Goal: Task Accomplishment & Management: Complete application form

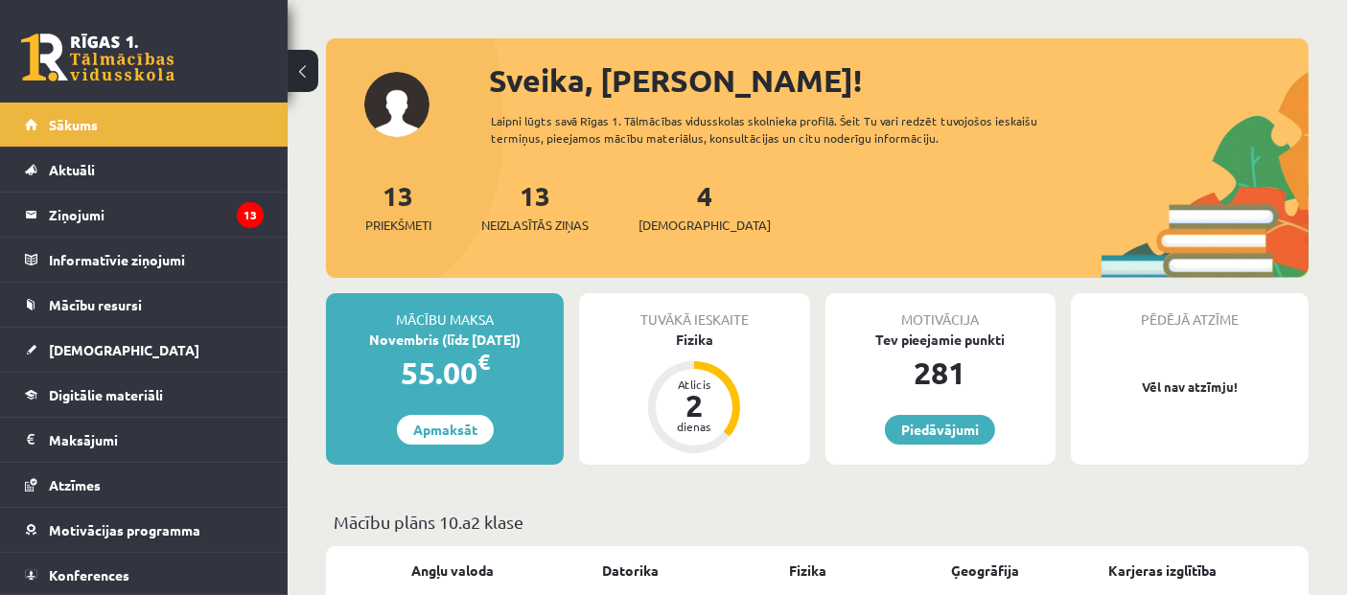
scroll to position [106, 0]
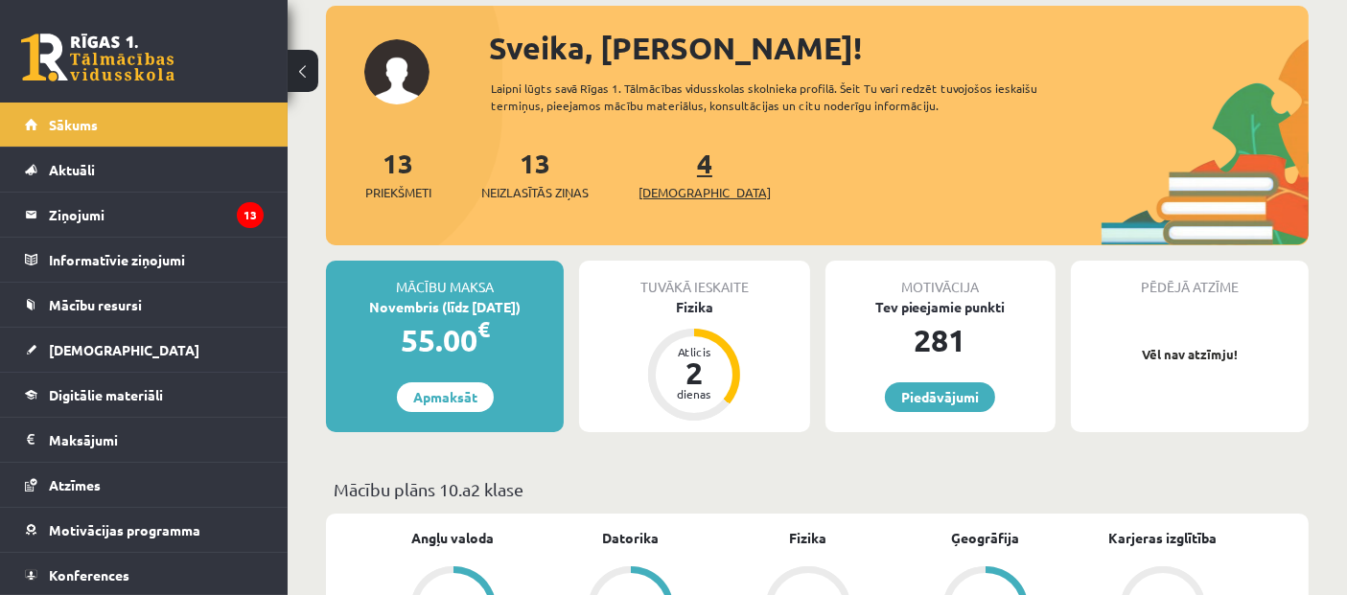
click at [675, 169] on link "4 Ieskaites" at bounding box center [705, 174] width 132 height 57
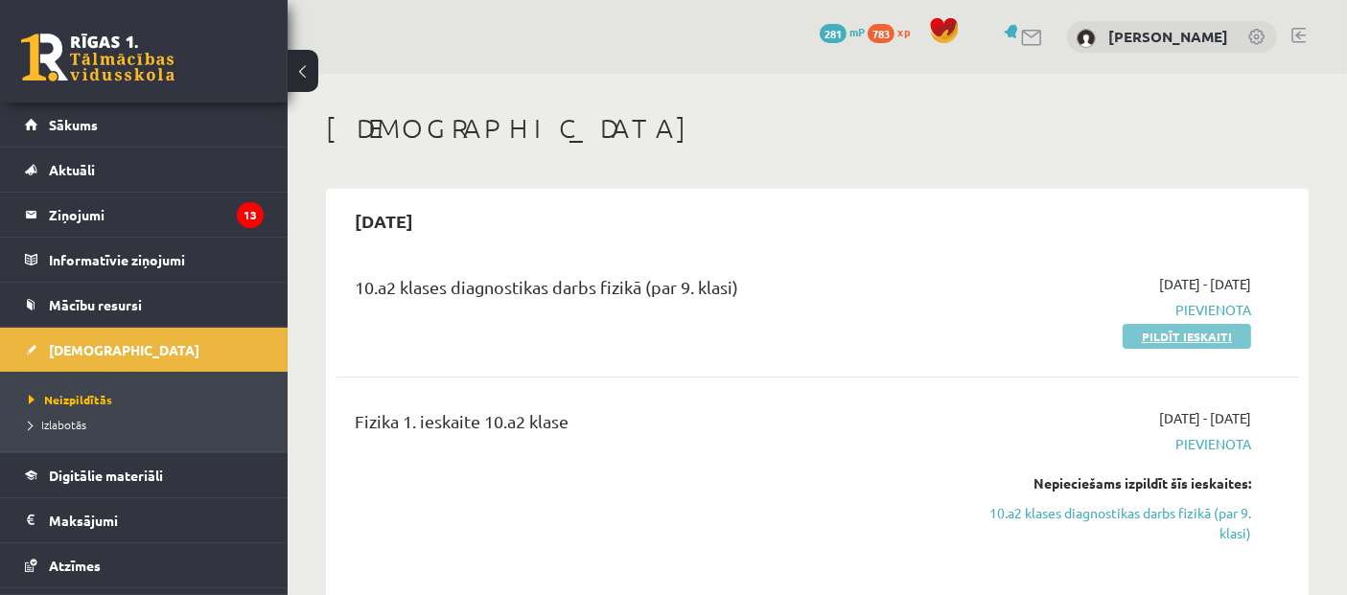
click at [1218, 343] on link "Pildīt ieskaiti" at bounding box center [1187, 336] width 128 height 25
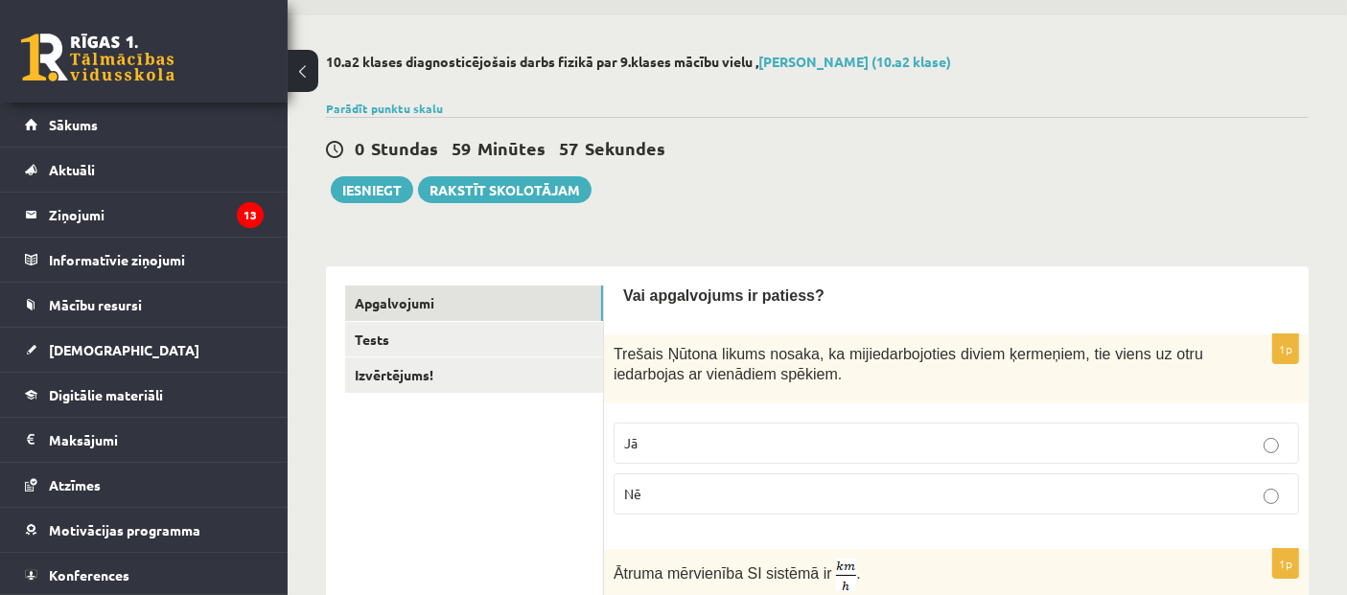
scroll to position [106, 0]
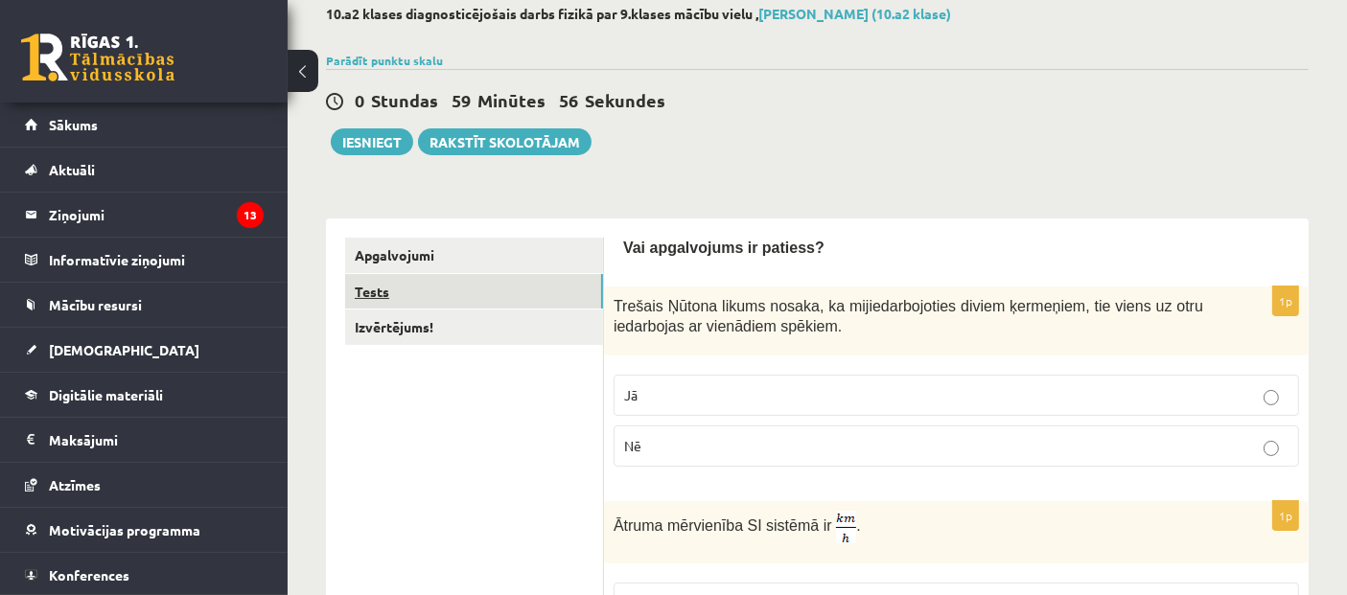
click at [419, 291] on link "Tests" at bounding box center [474, 291] width 258 height 35
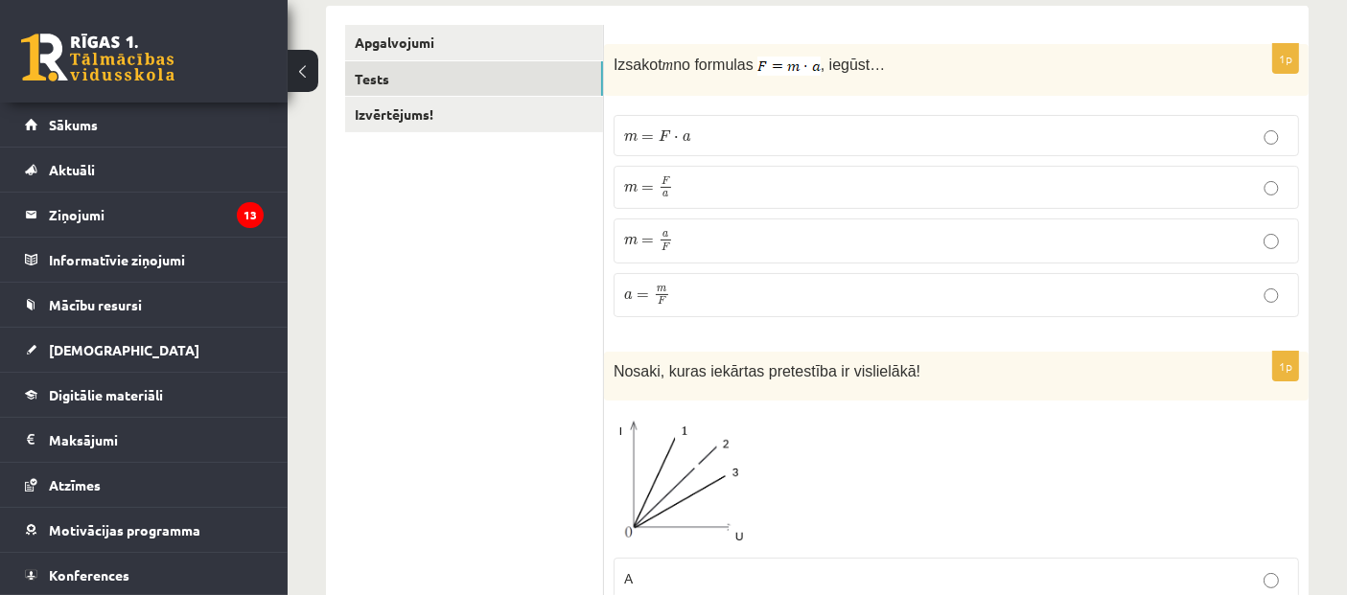
scroll to position [213, 0]
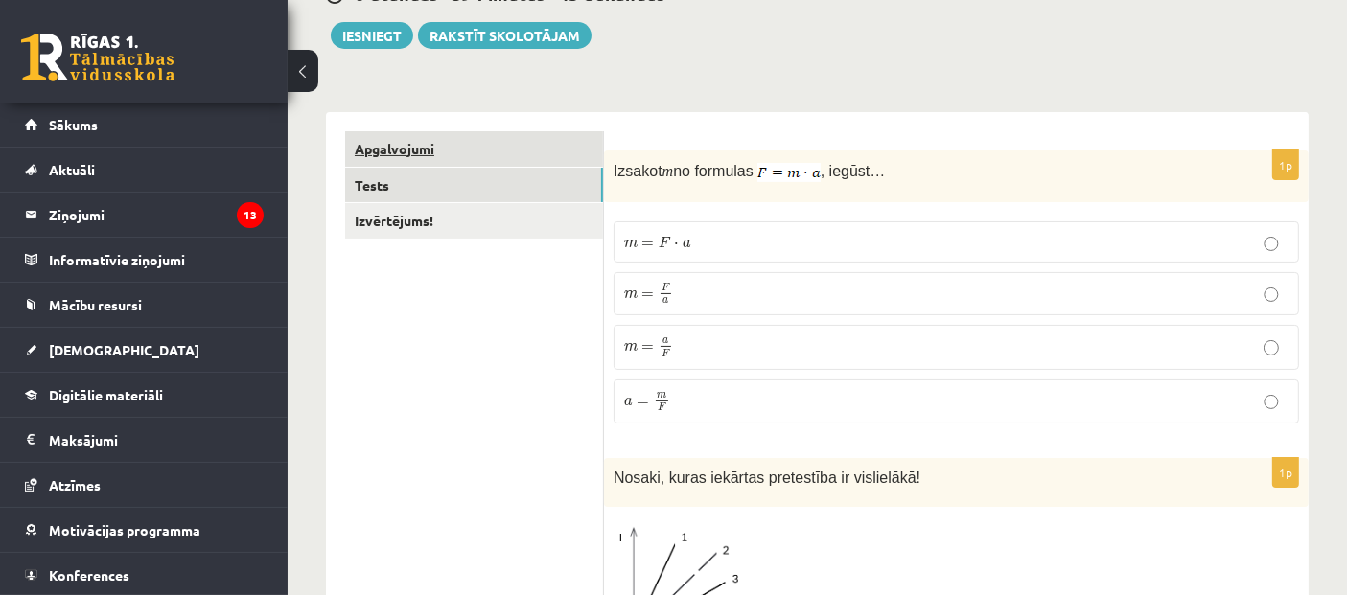
click at [425, 154] on link "Apgalvojumi" at bounding box center [474, 148] width 258 height 35
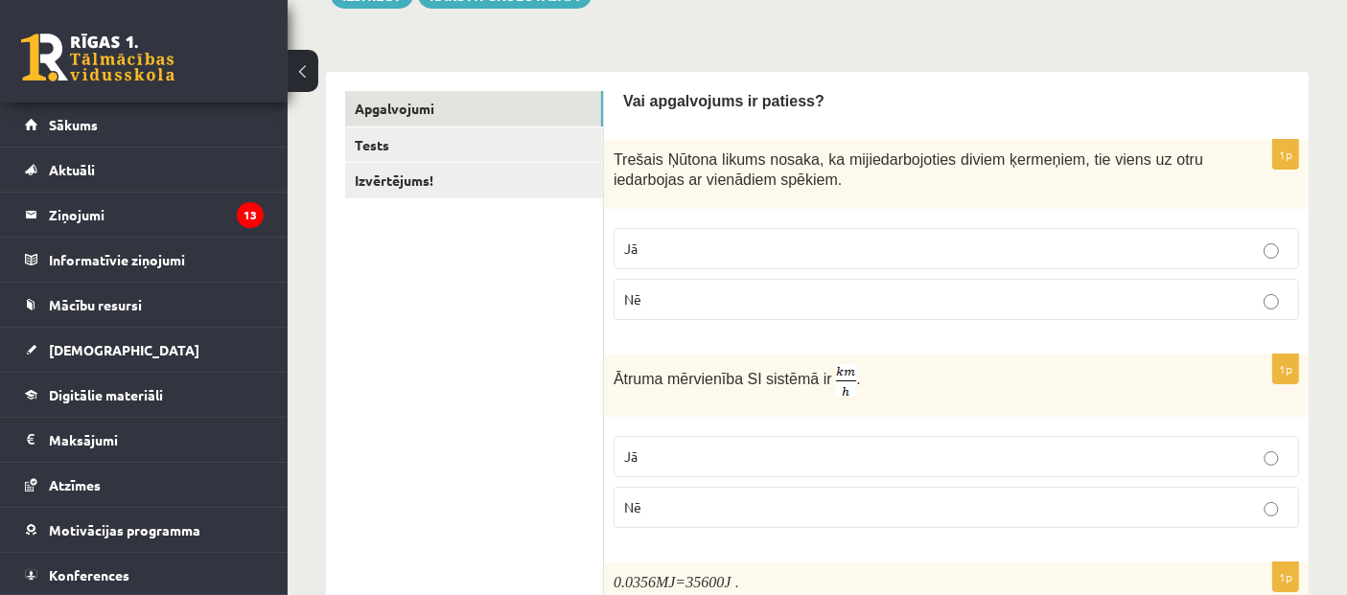
scroll to position [319, 0]
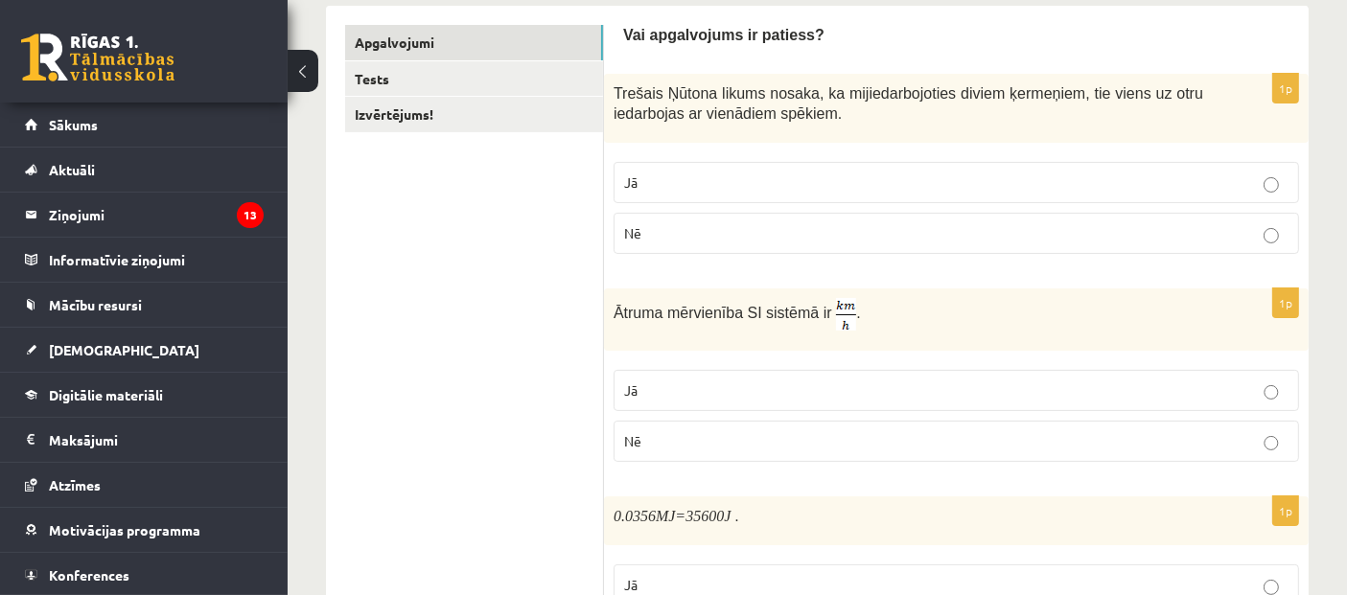
click at [755, 178] on p "Jā" at bounding box center [956, 183] width 664 height 20
click at [713, 431] on p "Nē" at bounding box center [956, 441] width 664 height 20
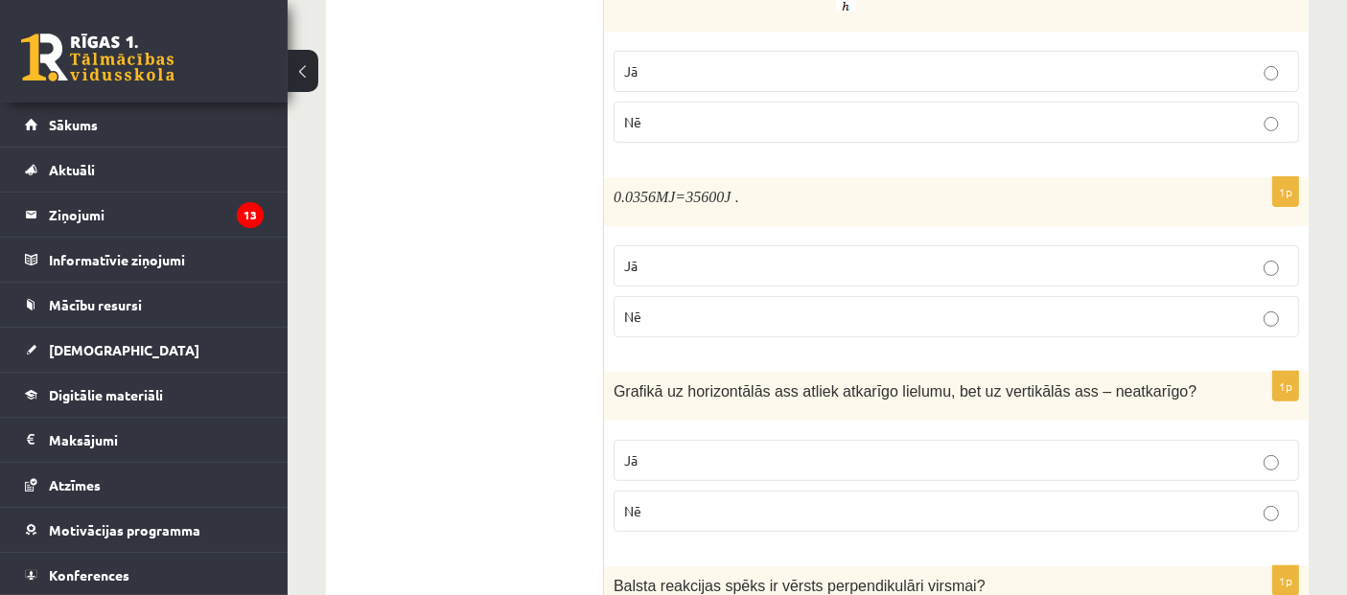
scroll to position [745, 0]
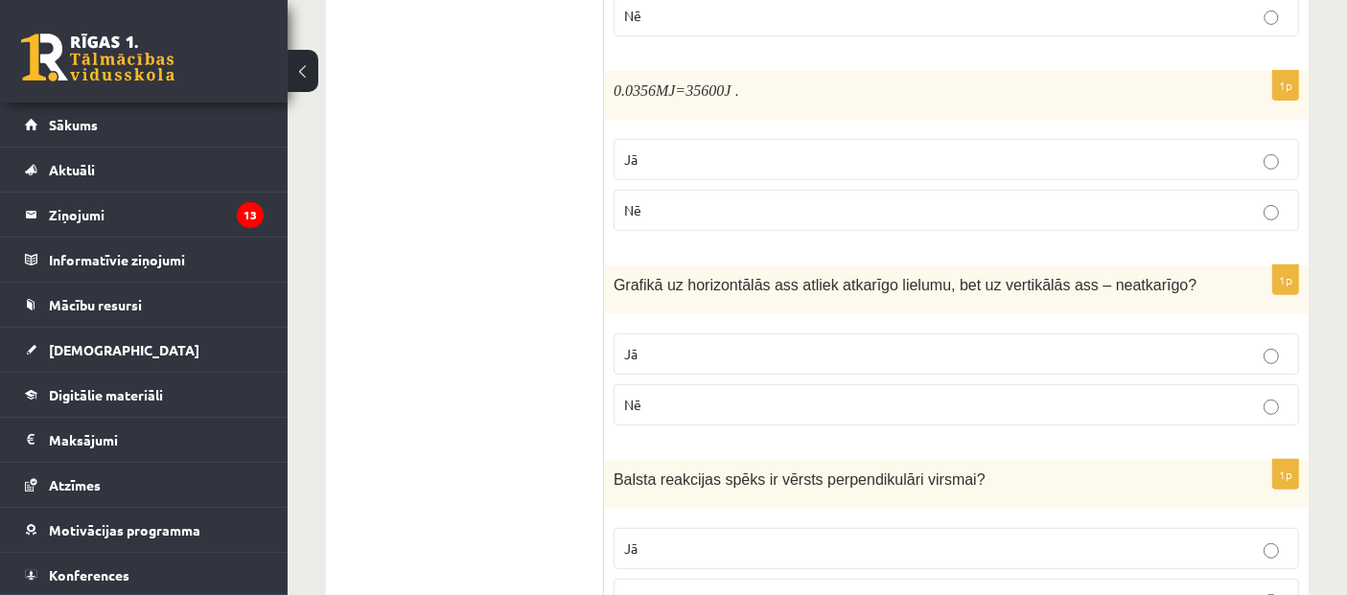
click at [797, 151] on p "Jā" at bounding box center [956, 160] width 664 height 20
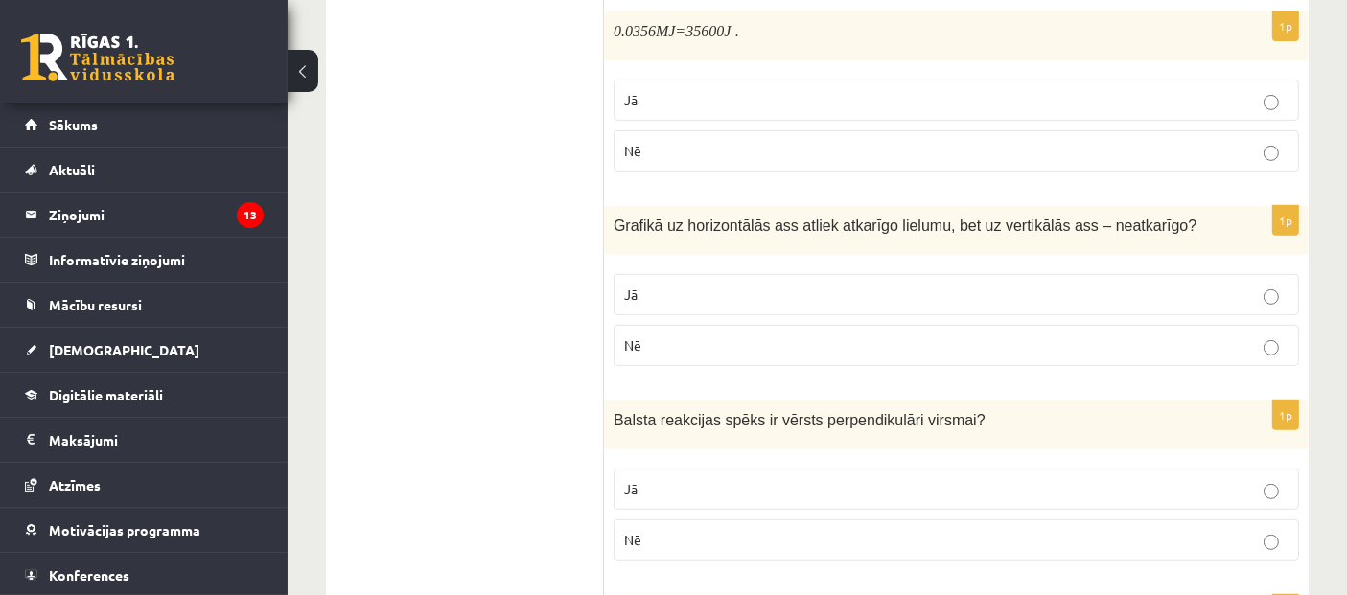
scroll to position [851, 0]
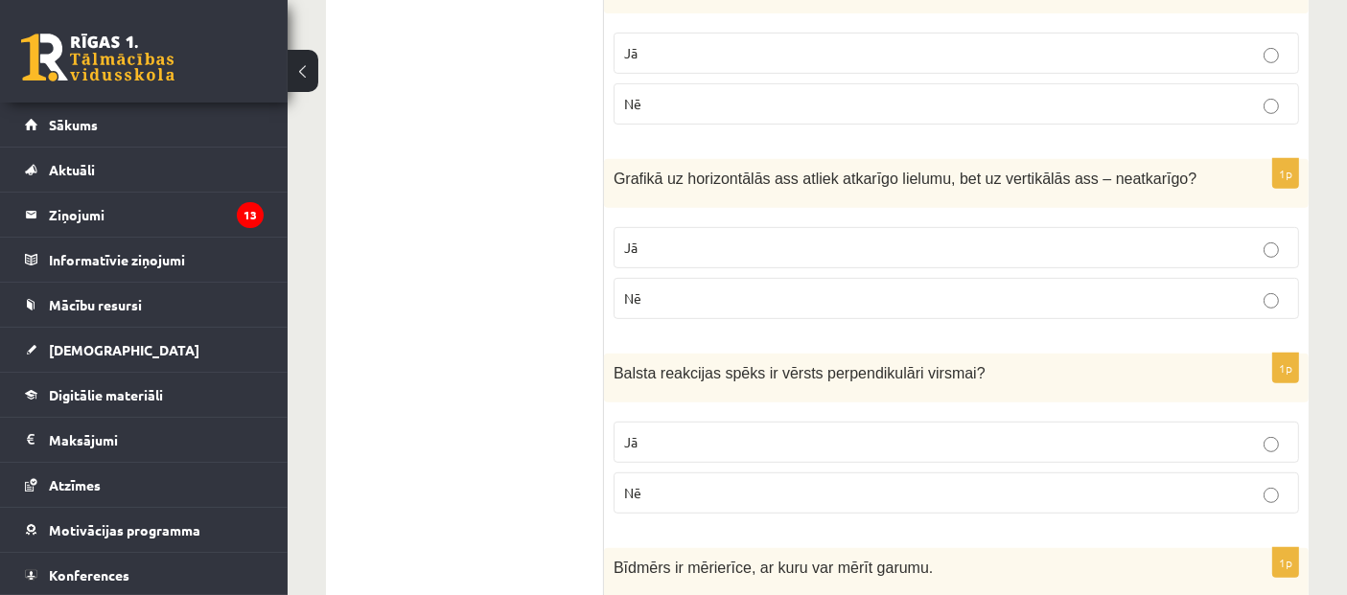
click at [778, 303] on p "Nē" at bounding box center [956, 299] width 664 height 20
click at [706, 438] on p "Jā" at bounding box center [956, 442] width 664 height 20
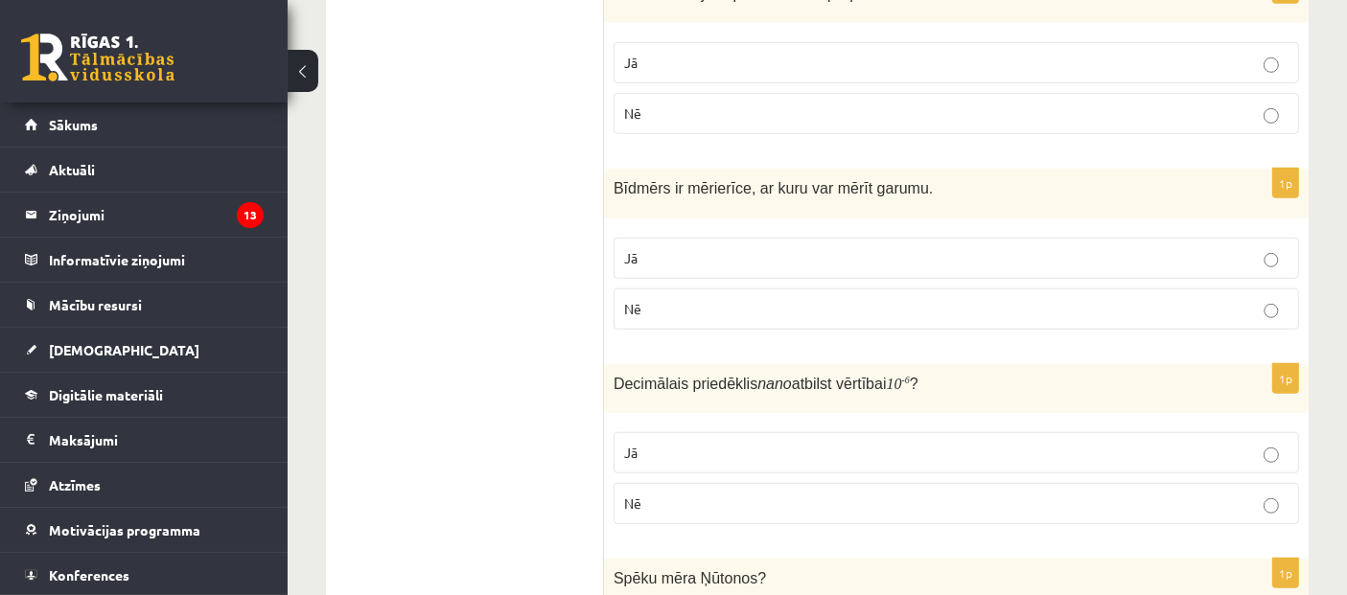
scroll to position [1278, 0]
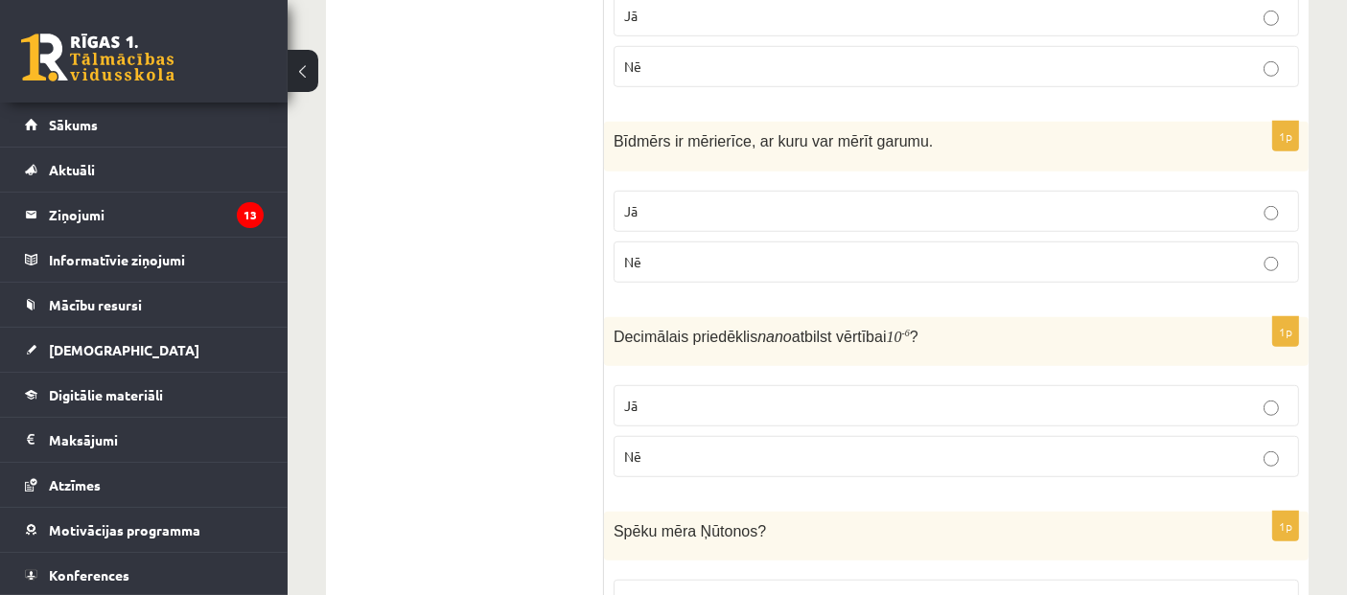
click at [760, 201] on p "Jā" at bounding box center [956, 211] width 664 height 20
click at [704, 402] on p "Jā" at bounding box center [956, 406] width 664 height 20
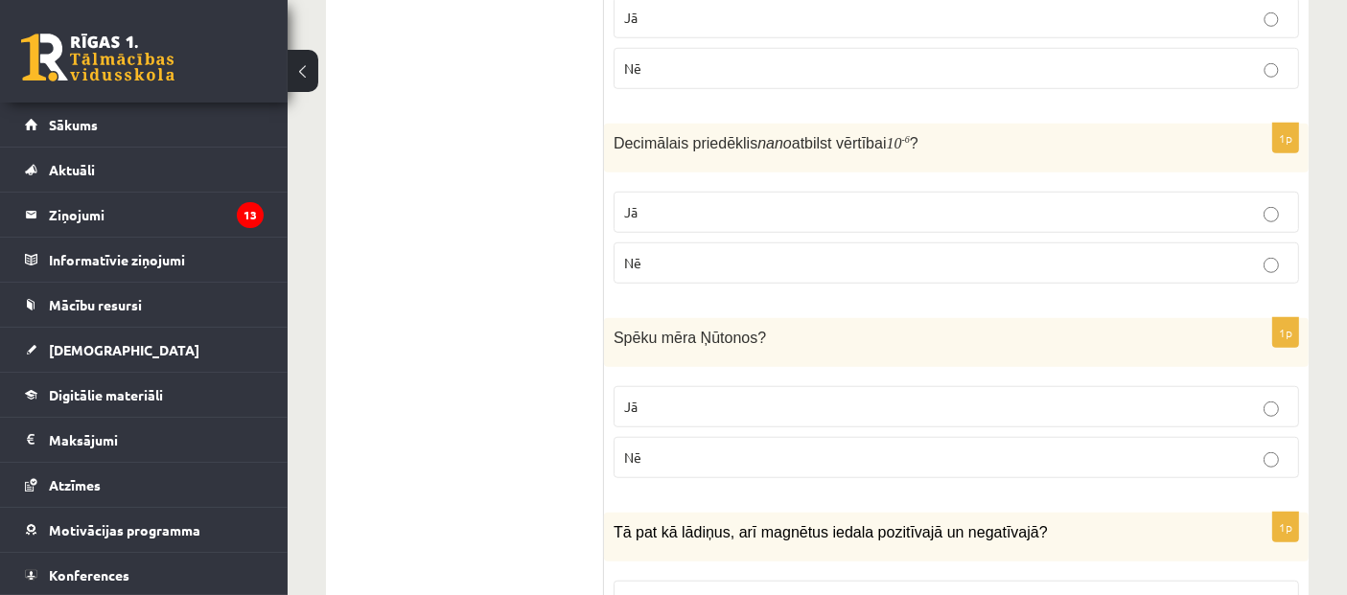
scroll to position [1491, 0]
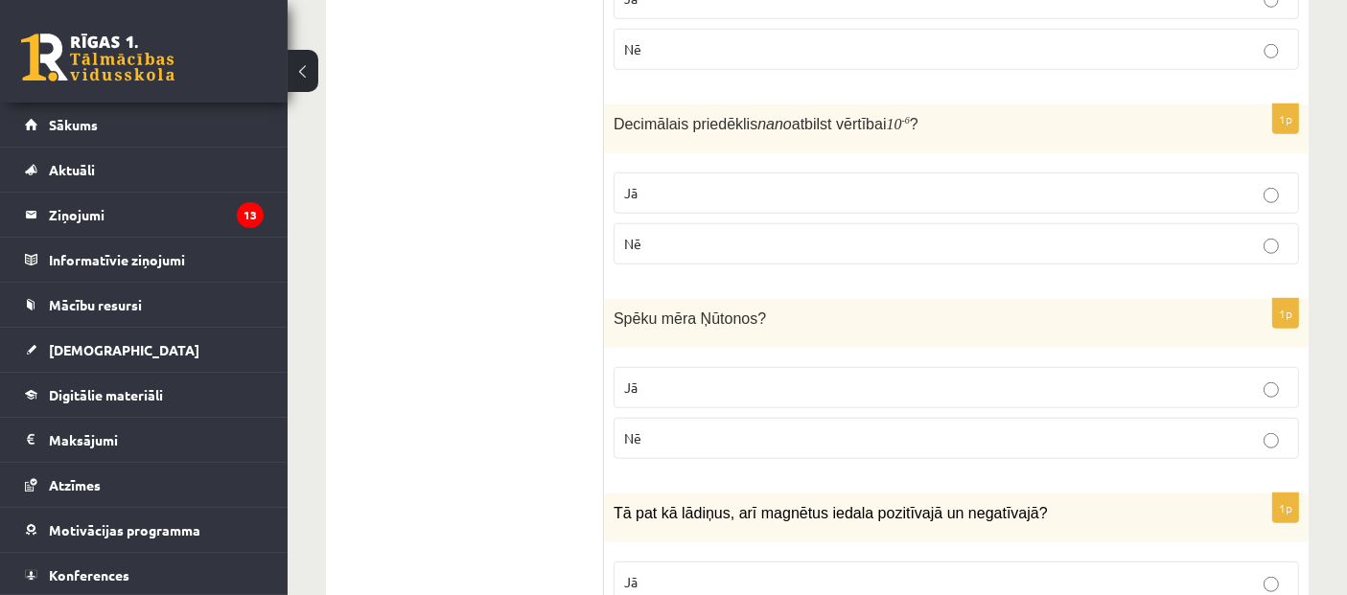
click at [704, 388] on p "Jā" at bounding box center [956, 388] width 664 height 20
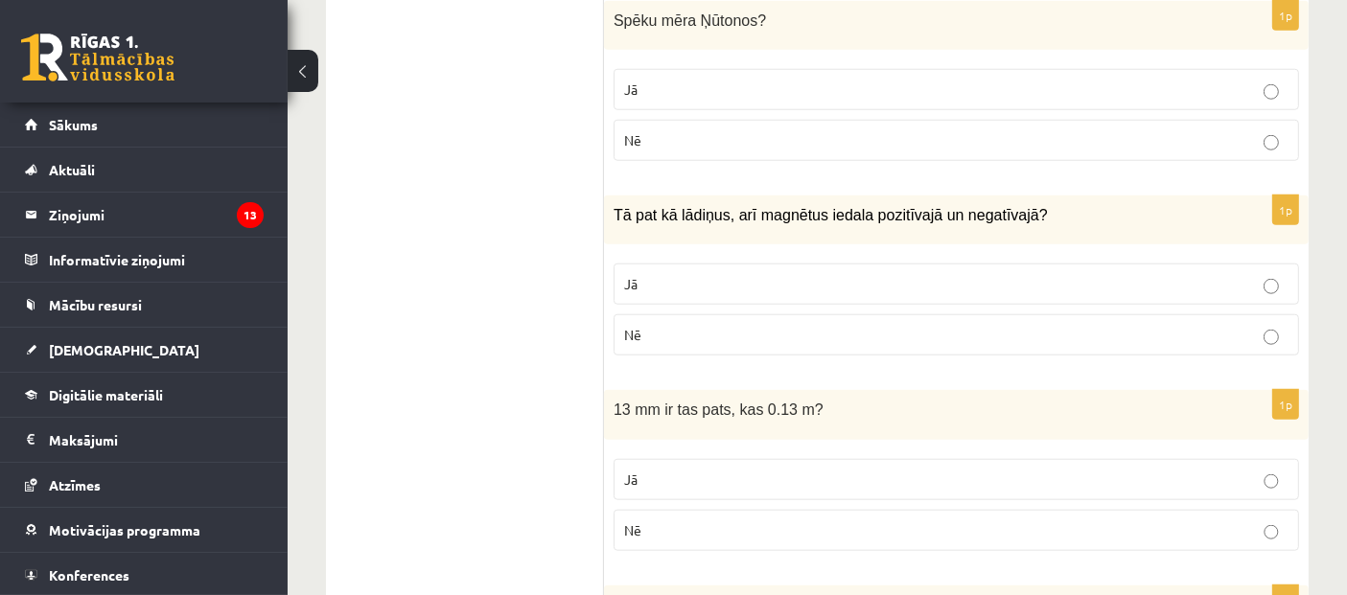
scroll to position [1810, 0]
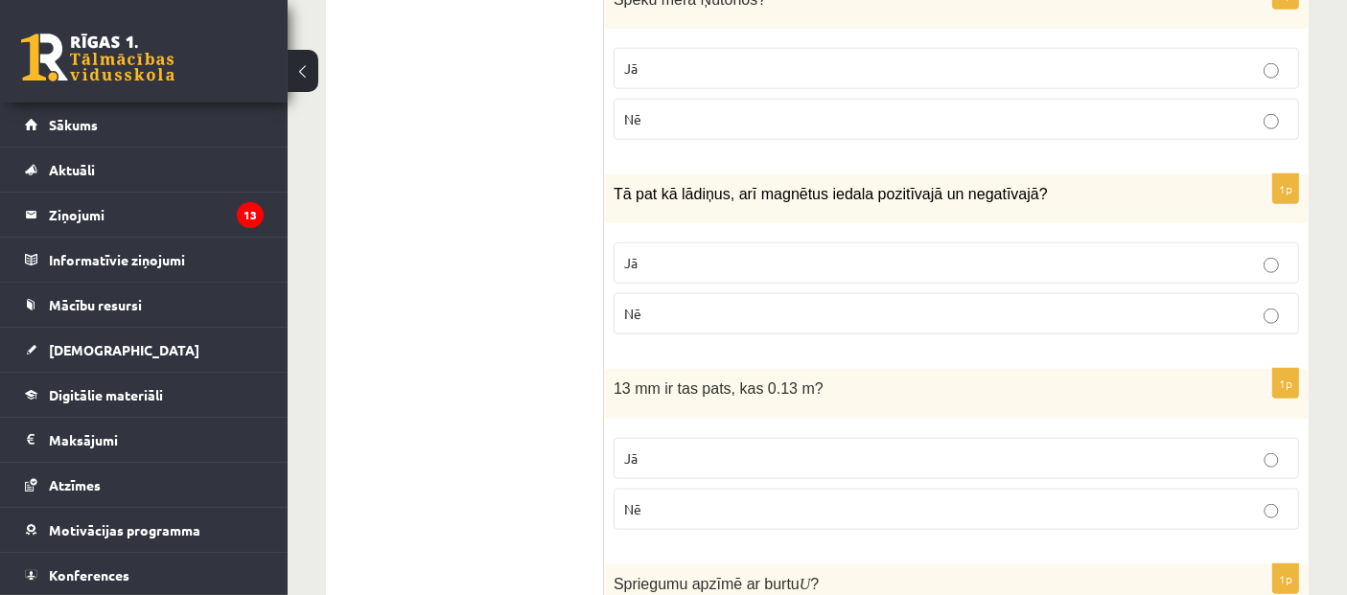
click at [830, 308] on p "Nē" at bounding box center [956, 314] width 664 height 20
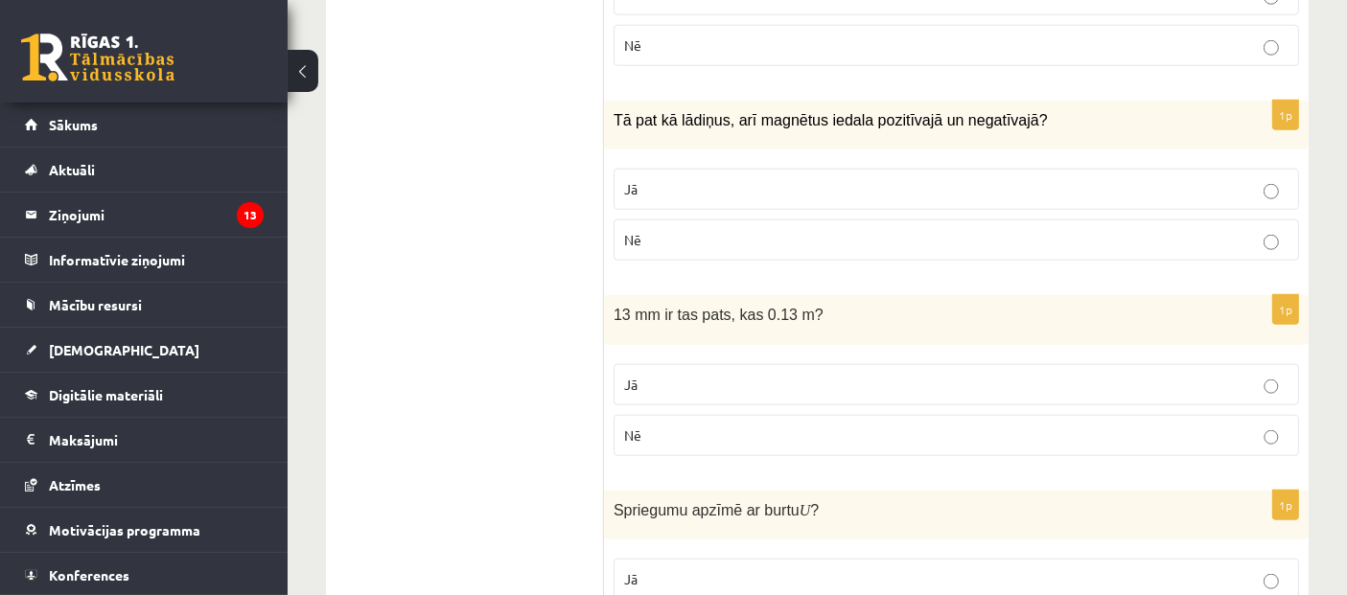
scroll to position [2024, 0]
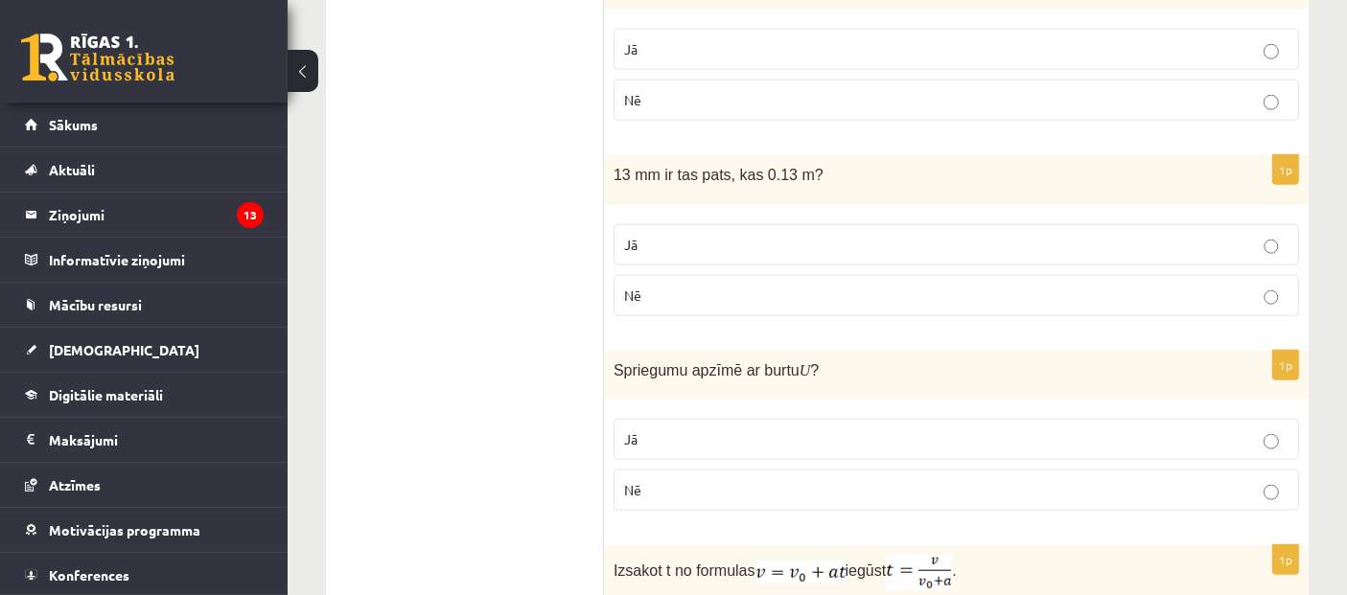
click at [801, 308] on label "Nē" at bounding box center [957, 295] width 686 height 41
click at [769, 419] on label "Jā" at bounding box center [957, 439] width 686 height 41
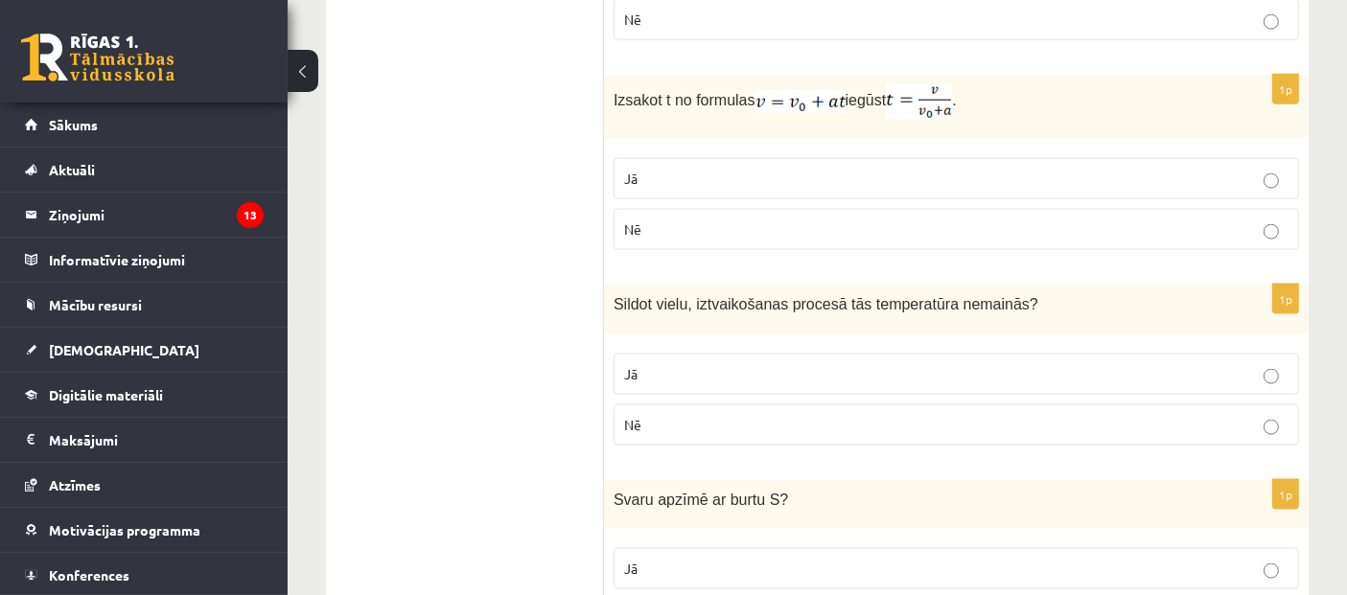
scroll to position [2463, 0]
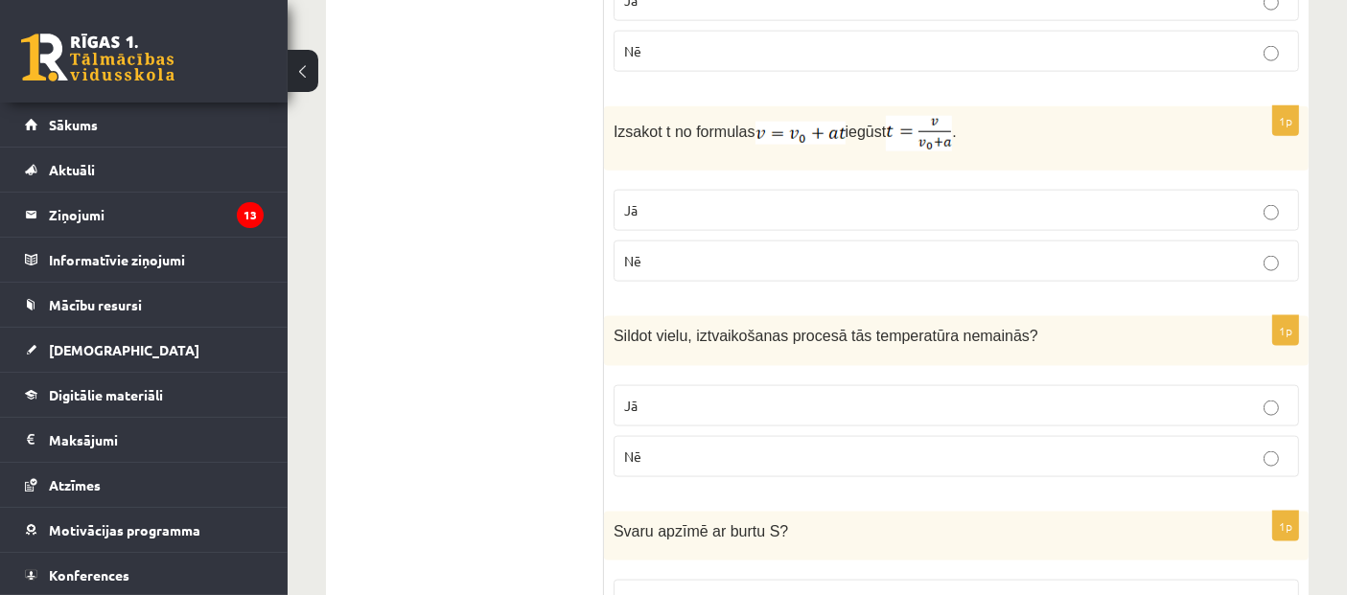
click at [741, 256] on p "Nē" at bounding box center [956, 261] width 664 height 20
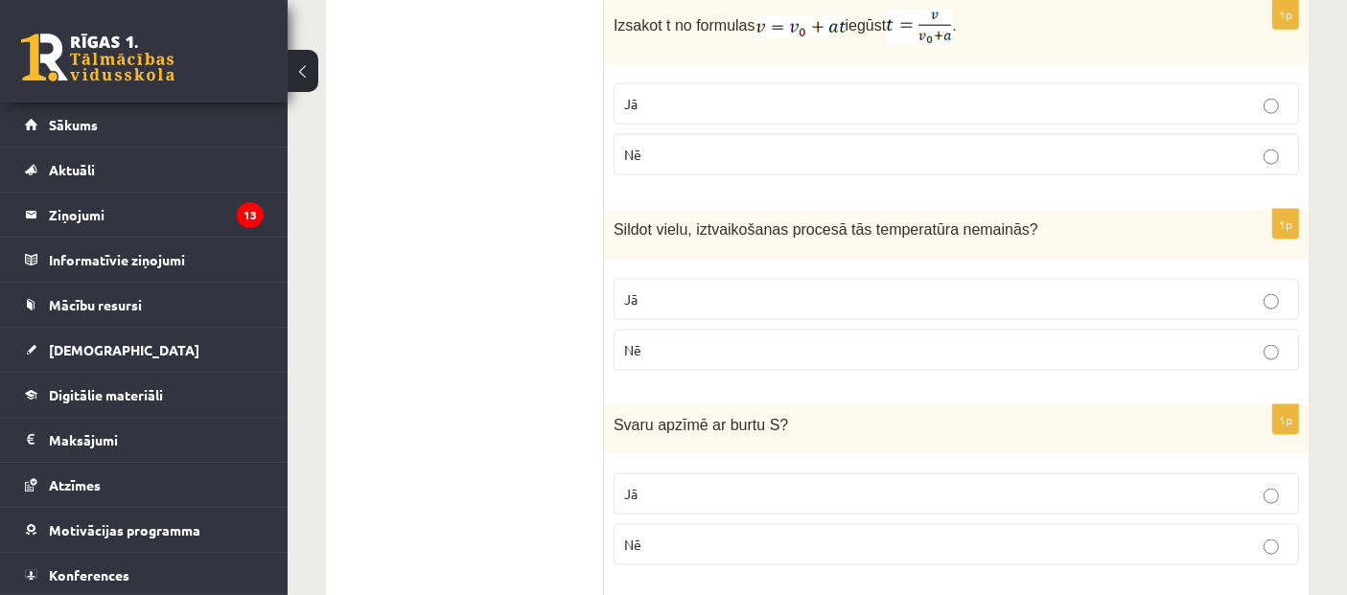
click at [695, 290] on p "Jā" at bounding box center [956, 300] width 664 height 20
click at [710, 484] on p "Jā" at bounding box center [956, 494] width 664 height 20
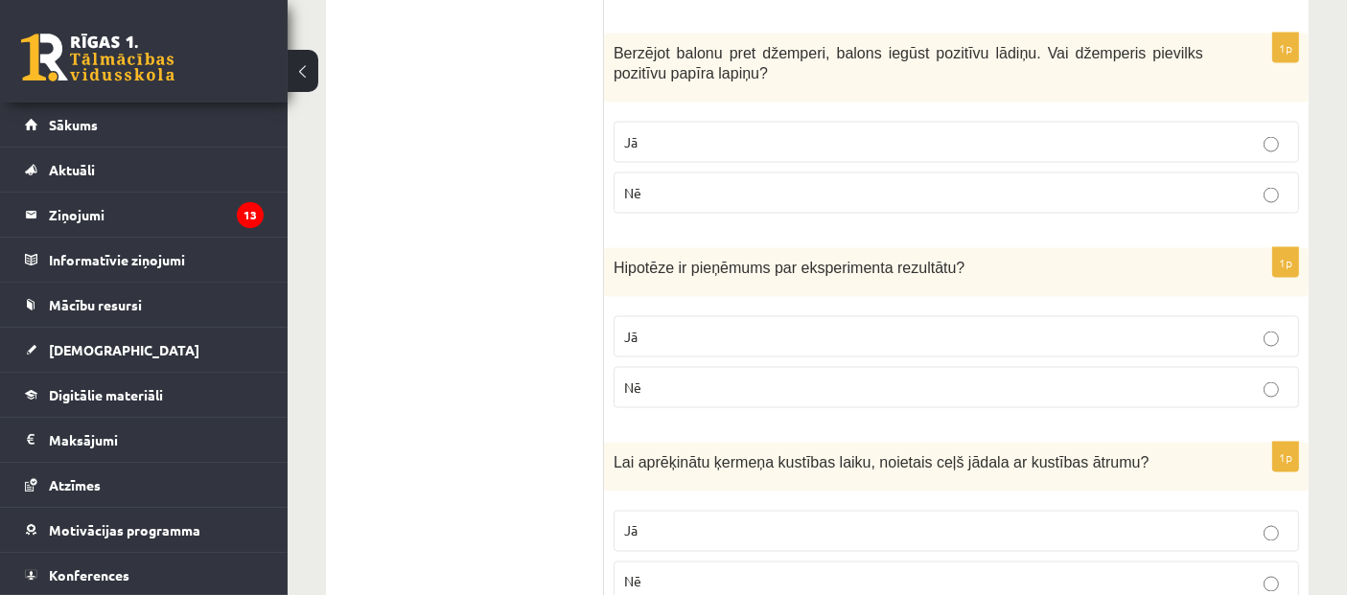
scroll to position [3103, 0]
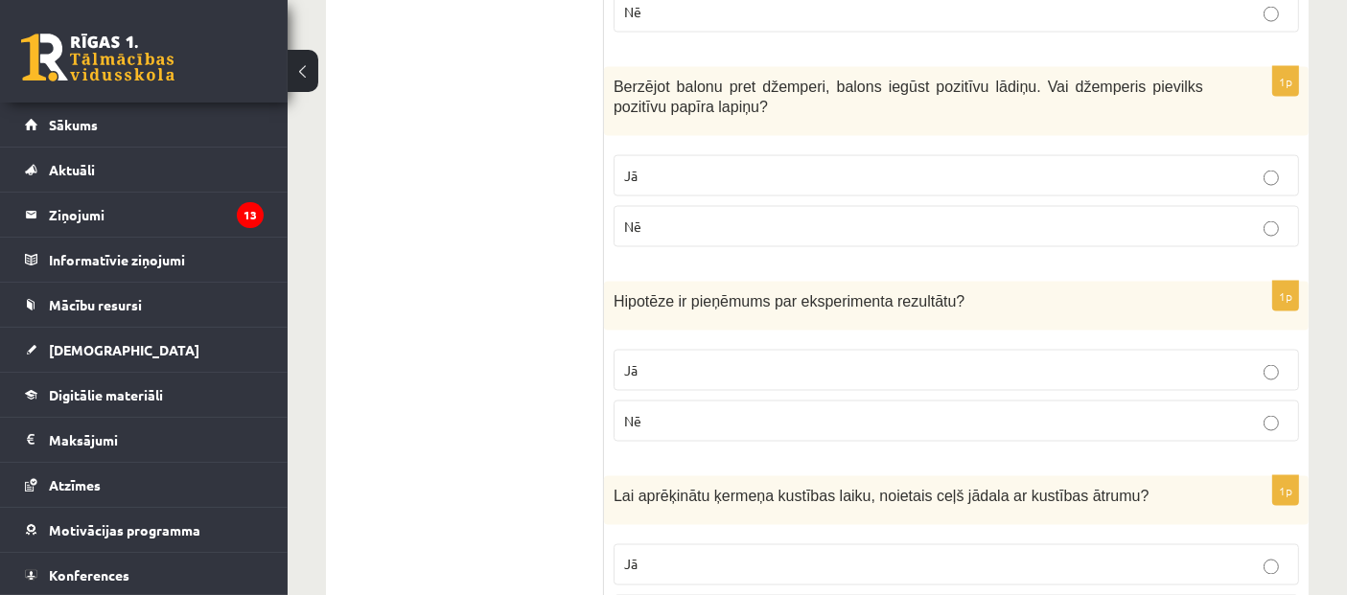
click at [731, 223] on p "Nē" at bounding box center [956, 227] width 664 height 20
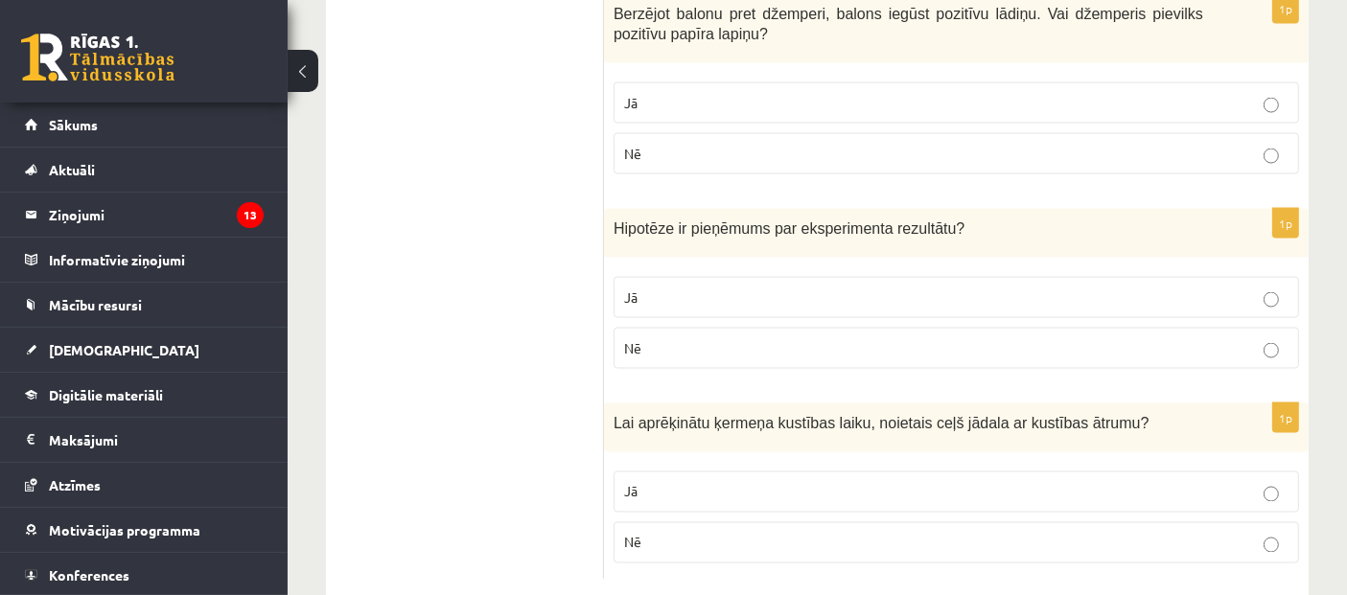
scroll to position [3209, 0]
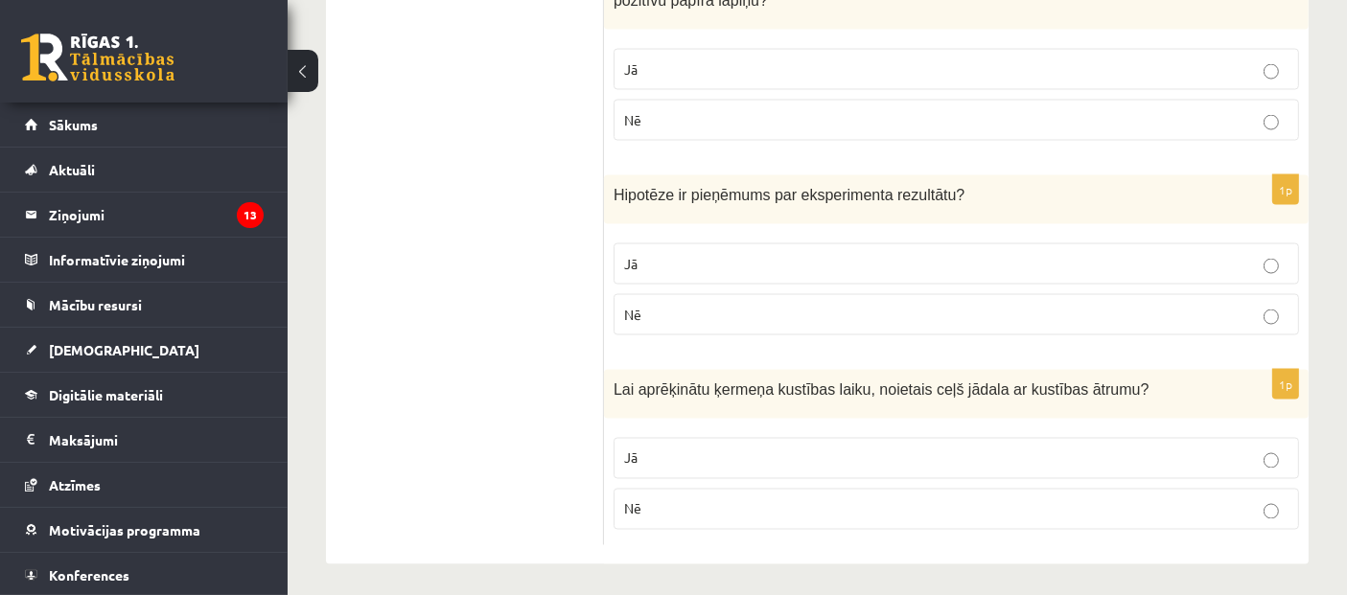
click at [719, 261] on p "Jā" at bounding box center [956, 264] width 664 height 20
click at [672, 450] on p "Jā" at bounding box center [956, 459] width 664 height 20
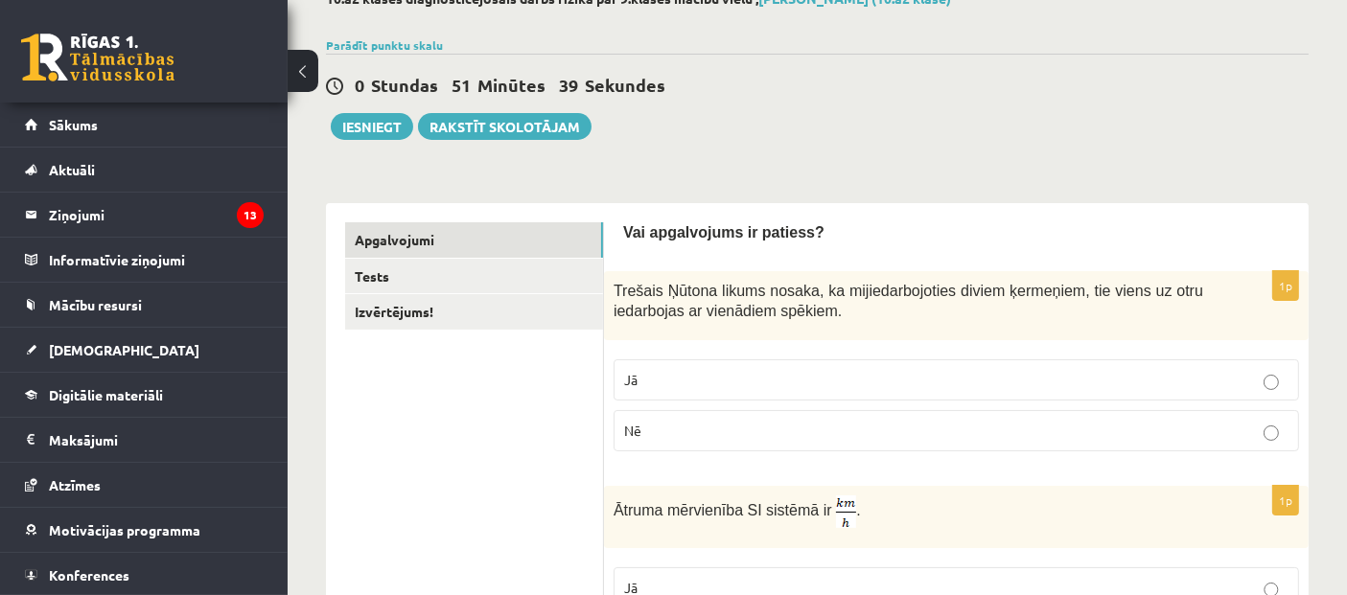
scroll to position [120, 0]
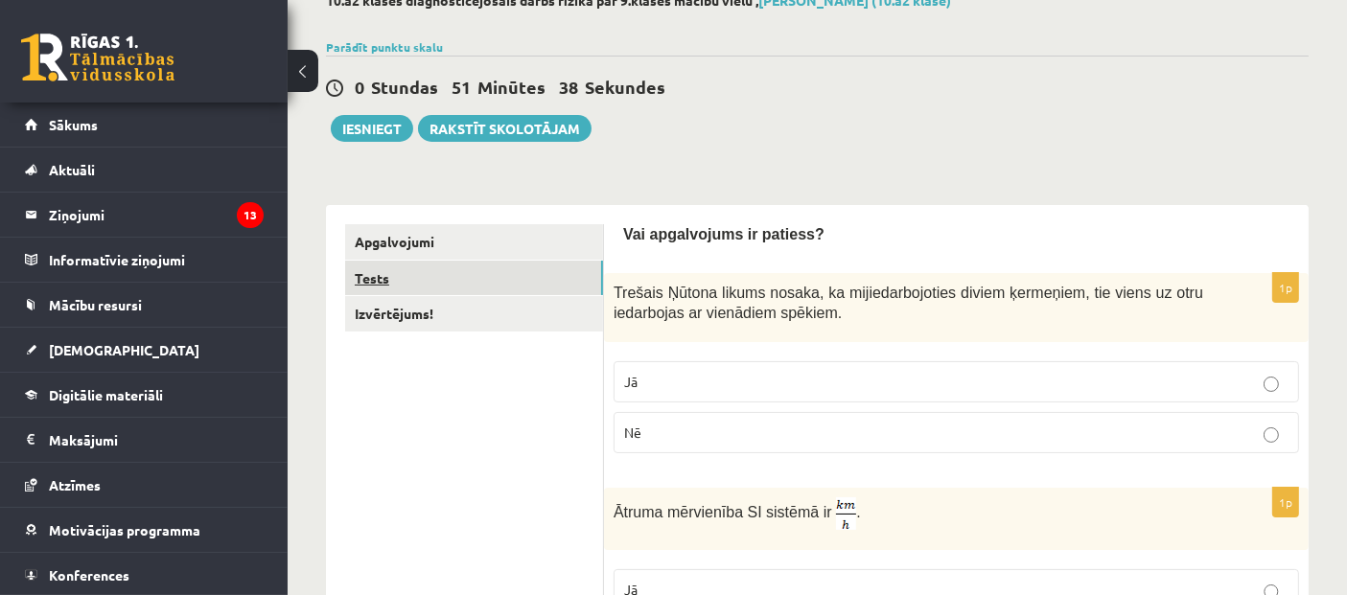
click at [473, 275] on link "Tests" at bounding box center [474, 278] width 258 height 35
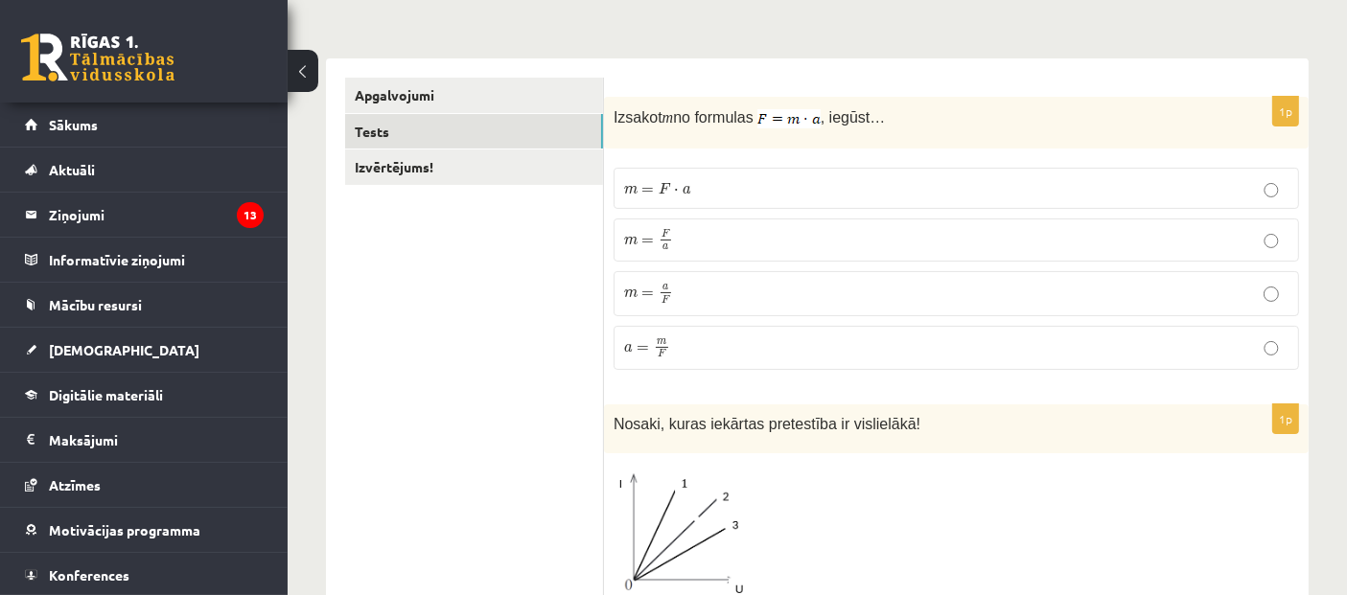
scroll to position [254, 0]
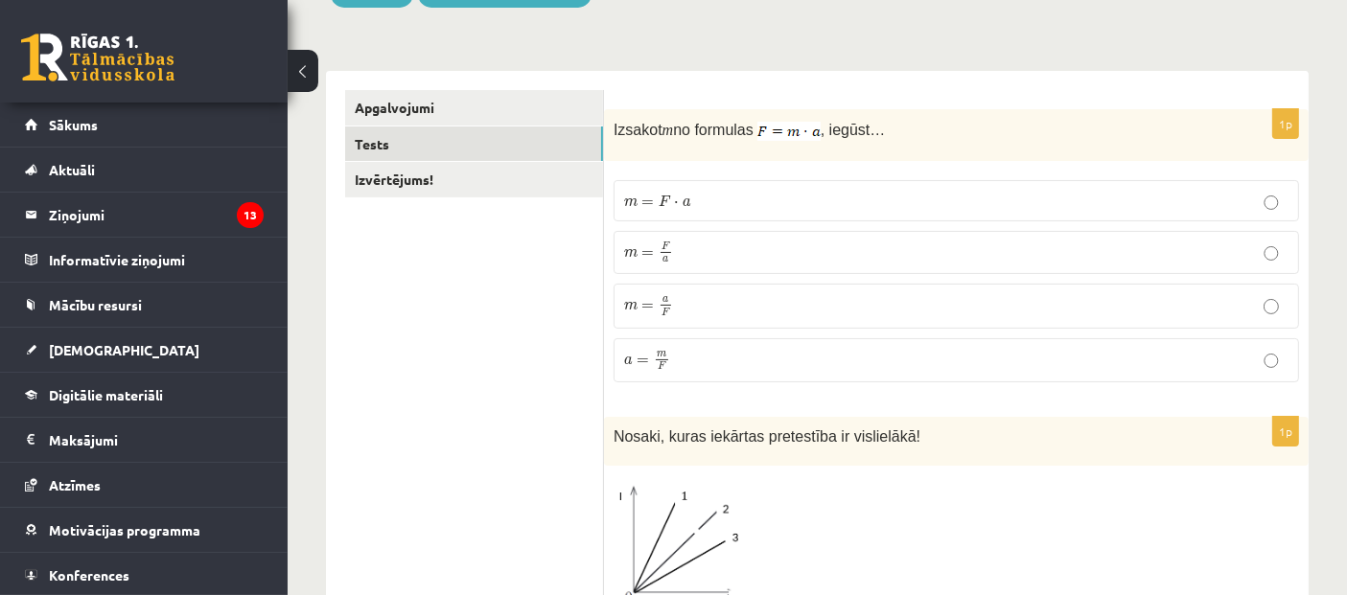
click at [698, 198] on p "m = F ⋅ a m = F ⋅ a" at bounding box center [956, 201] width 664 height 20
click at [734, 242] on p "m = F a m = F a" at bounding box center [956, 253] width 664 height 23
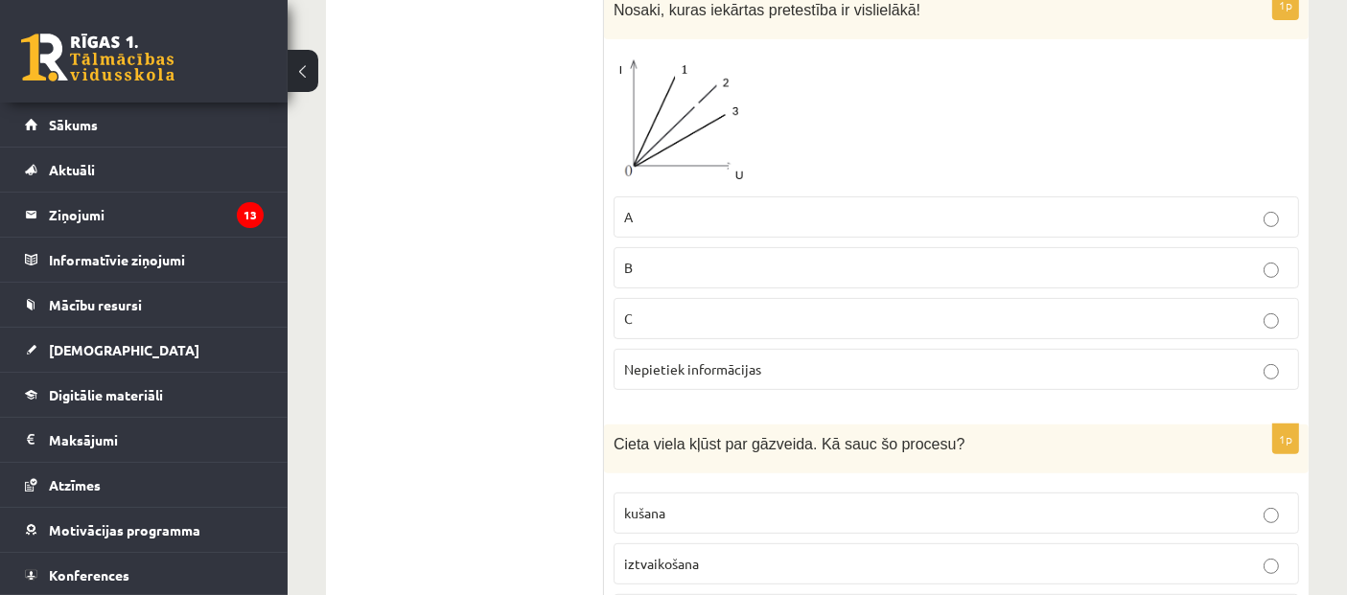
scroll to position [574, 0]
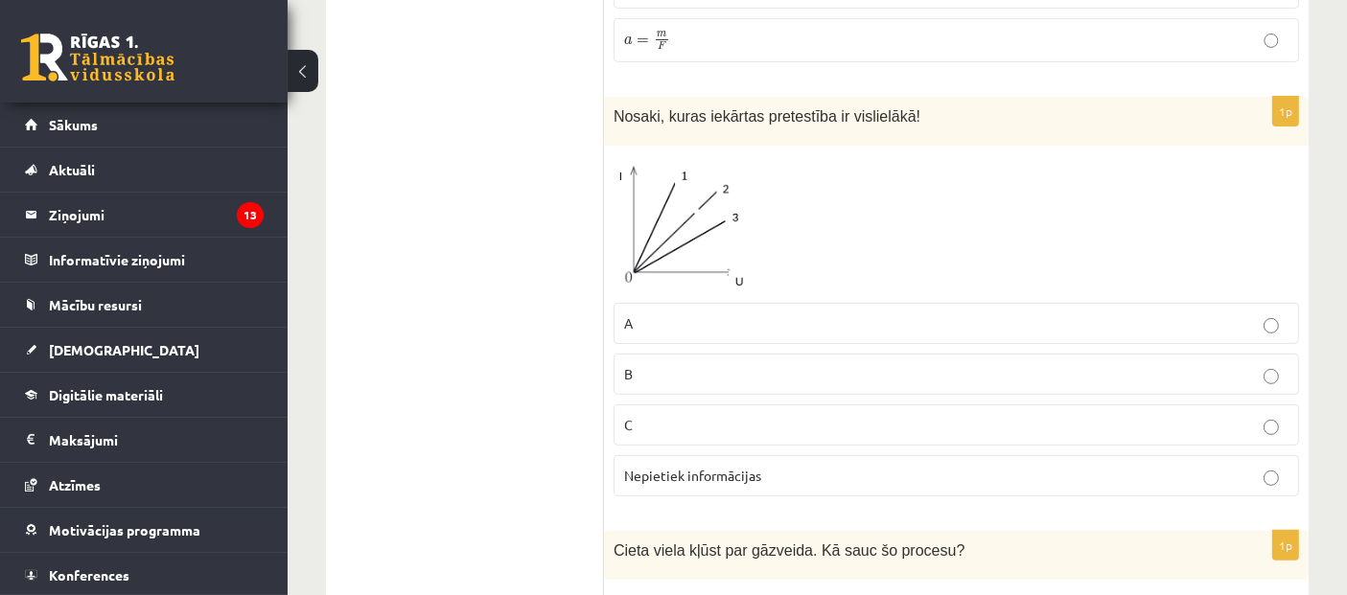
click at [690, 324] on p "A" at bounding box center [956, 324] width 664 height 20
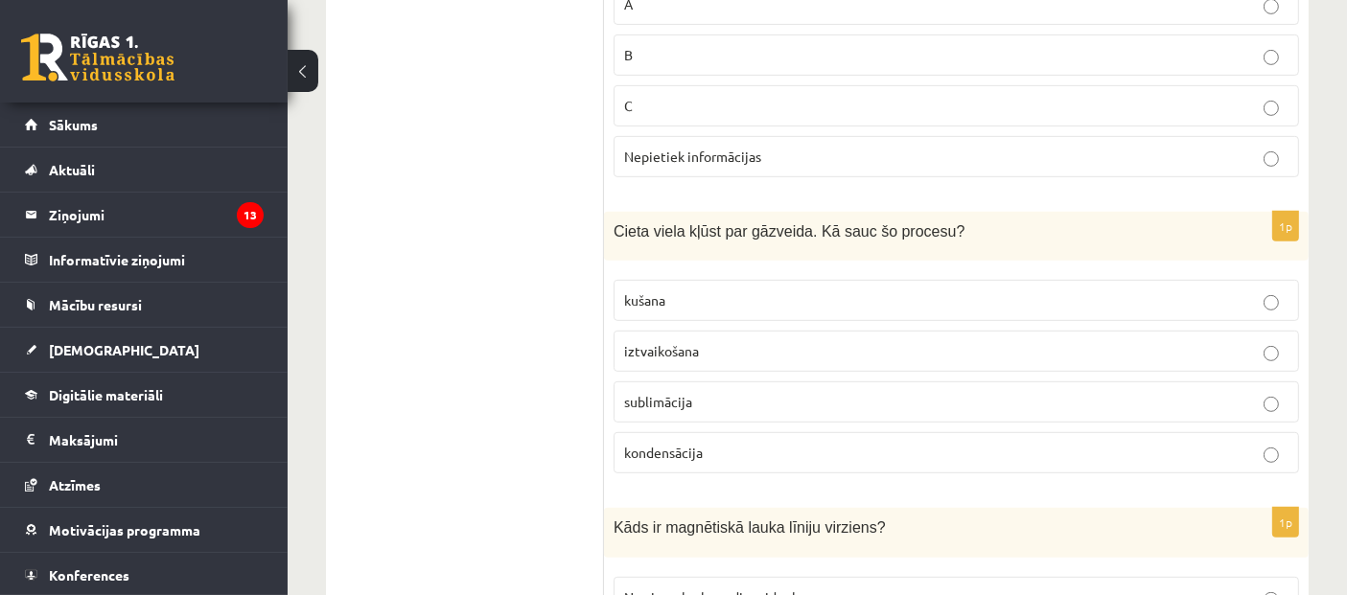
scroll to position [1000, 0]
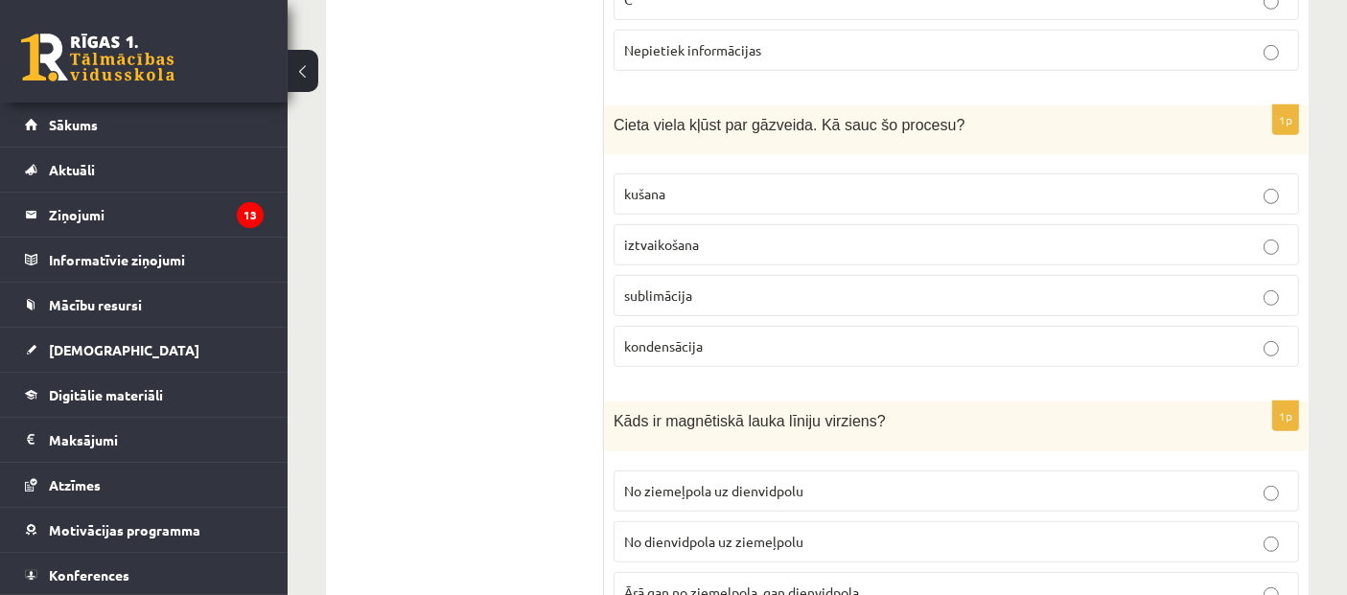
click at [813, 300] on label "sublimācija" at bounding box center [957, 295] width 686 height 41
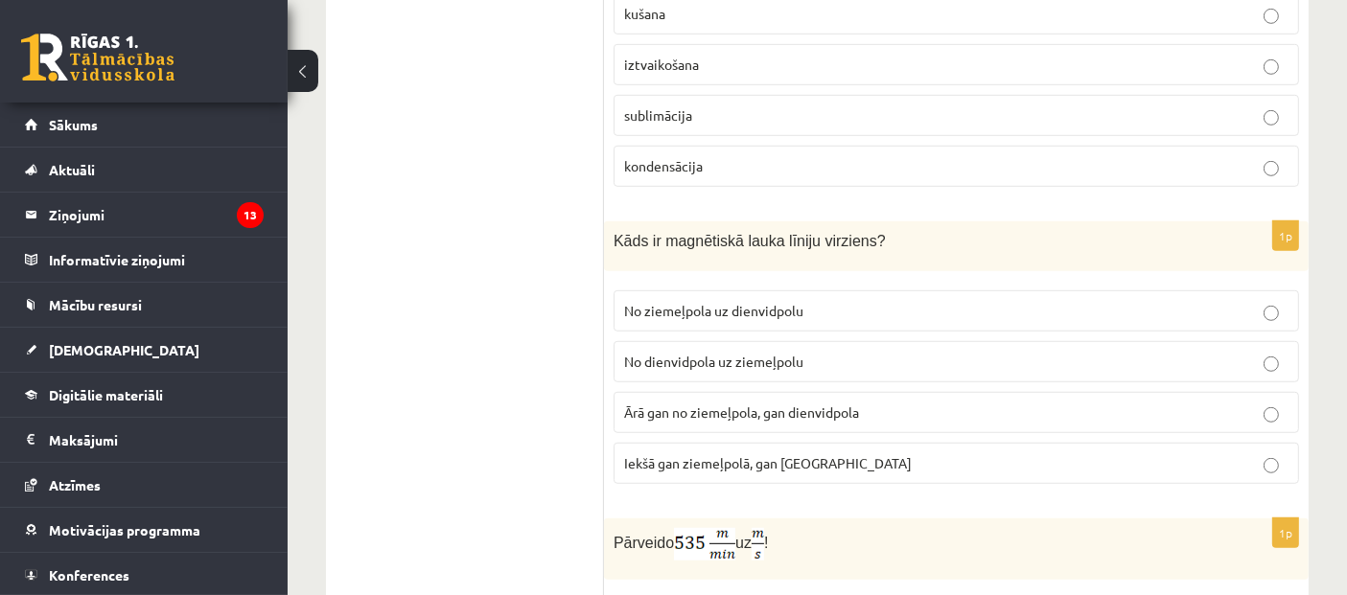
scroll to position [1213, 0]
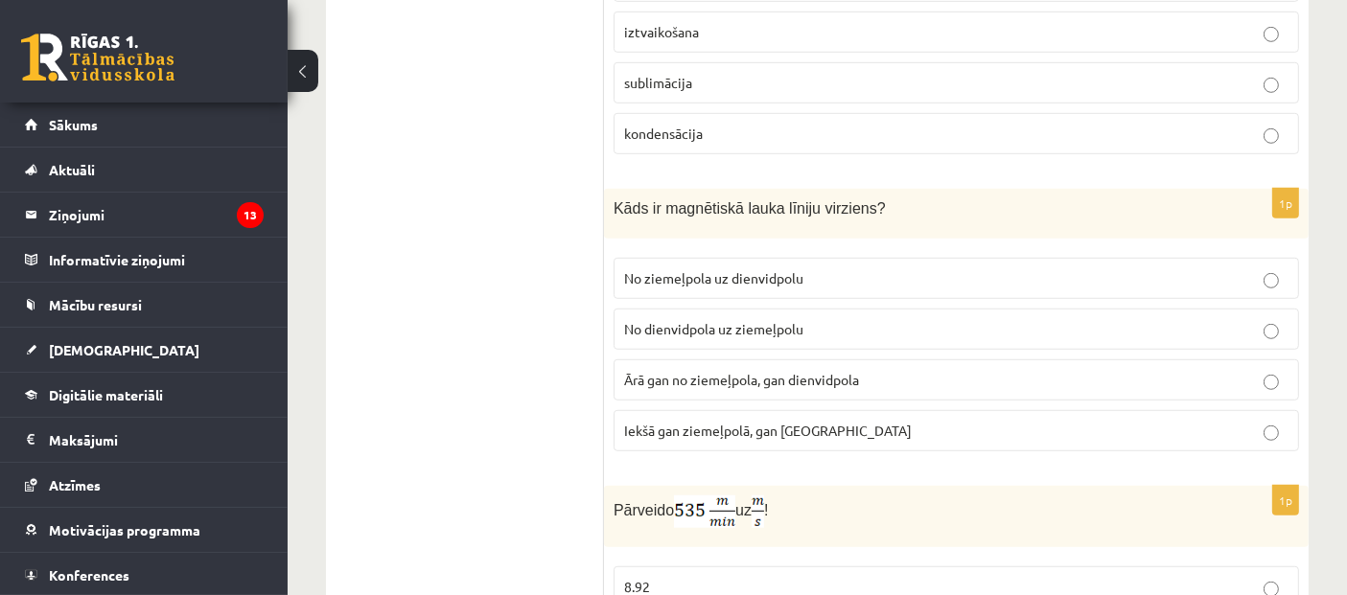
click at [733, 280] on p "No ziemeļpola uz dienvidpolu" at bounding box center [956, 278] width 664 height 20
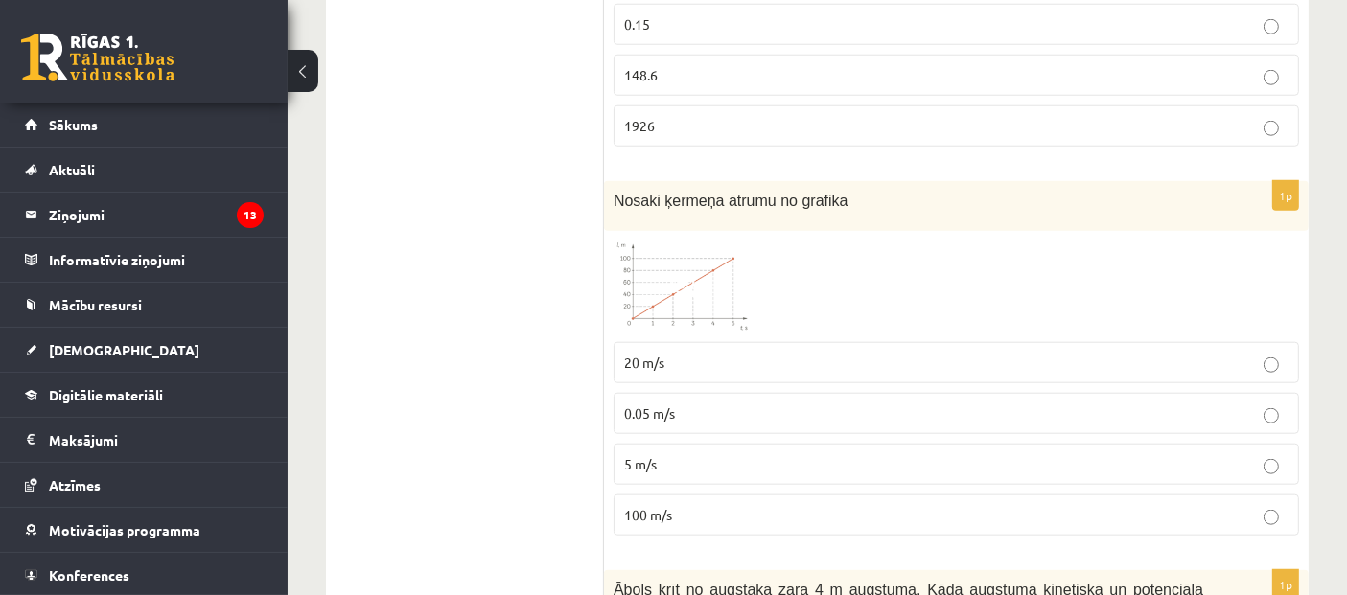
scroll to position [1852, 0]
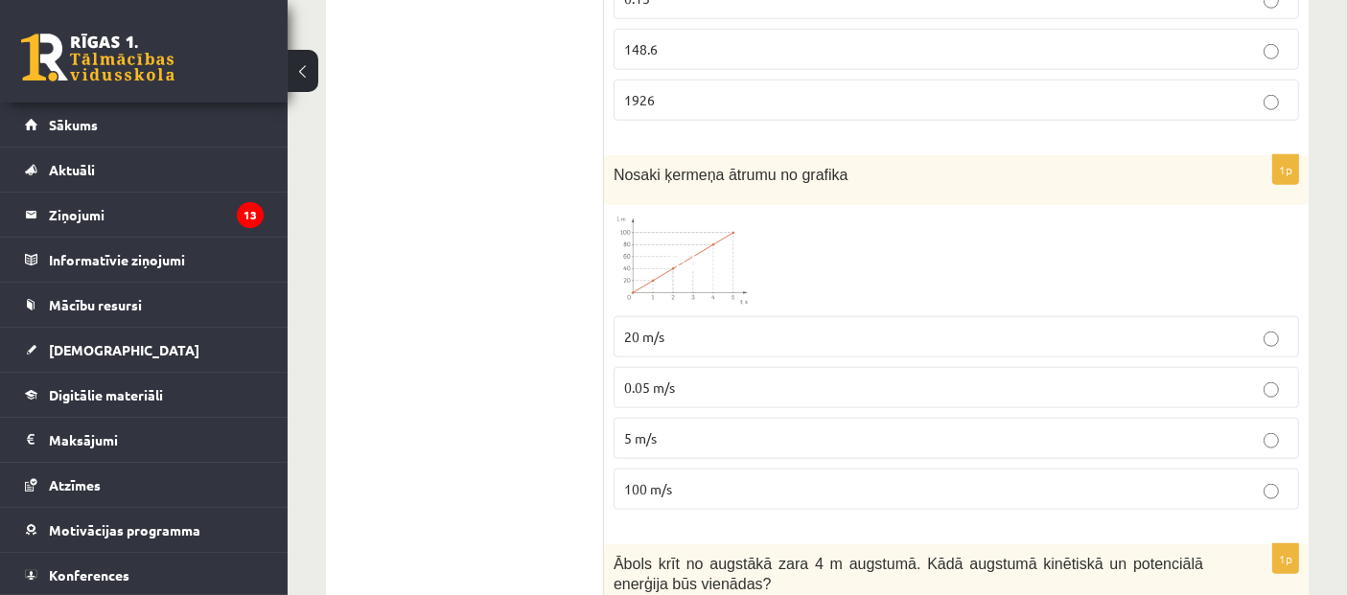
click at [698, 255] on span at bounding box center [686, 260] width 31 height 31
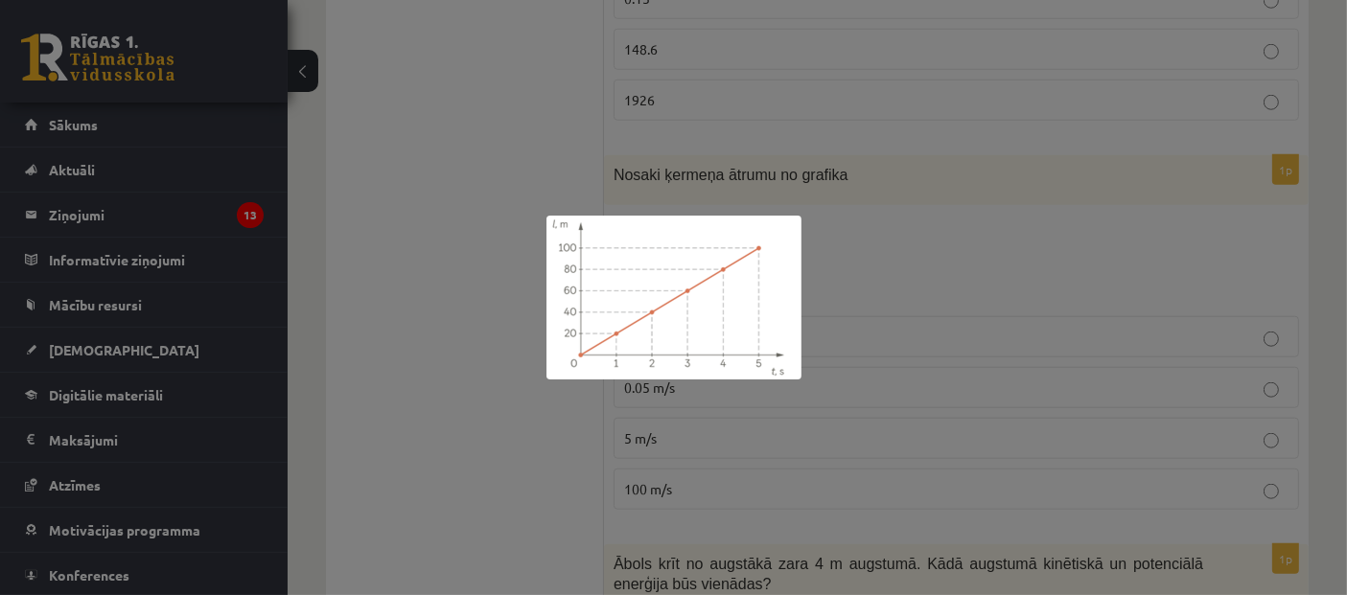
click at [884, 245] on div at bounding box center [673, 297] width 1347 height 595
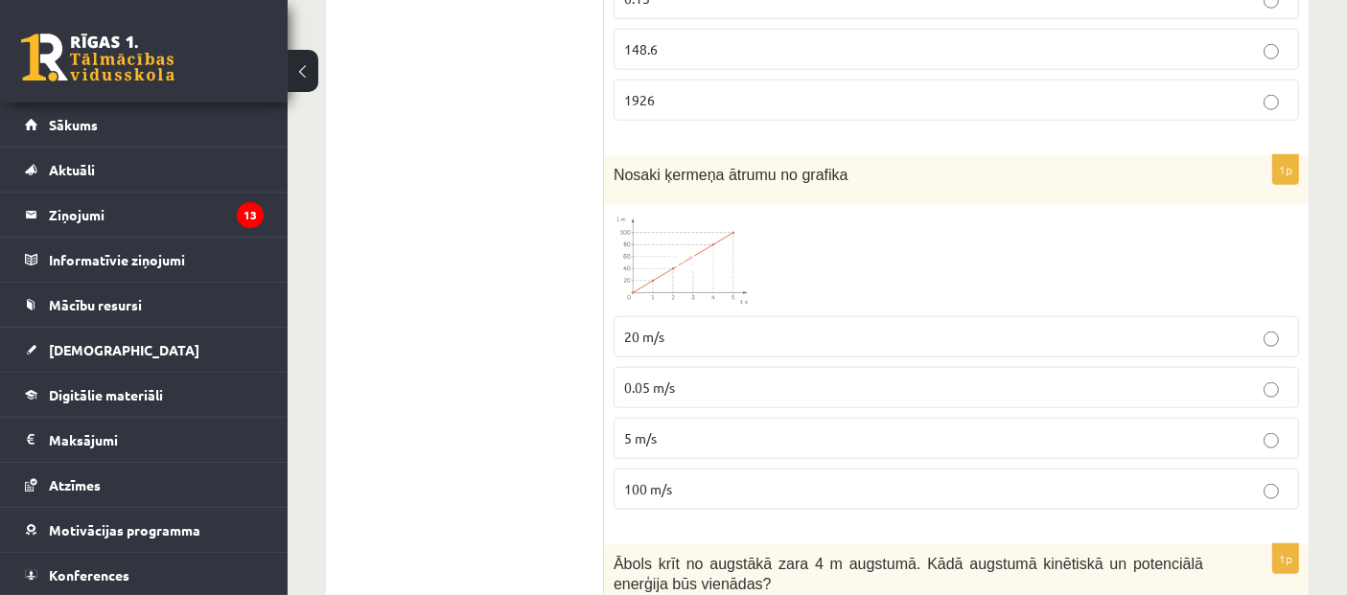
click at [700, 327] on p "20 m/s" at bounding box center [956, 337] width 664 height 20
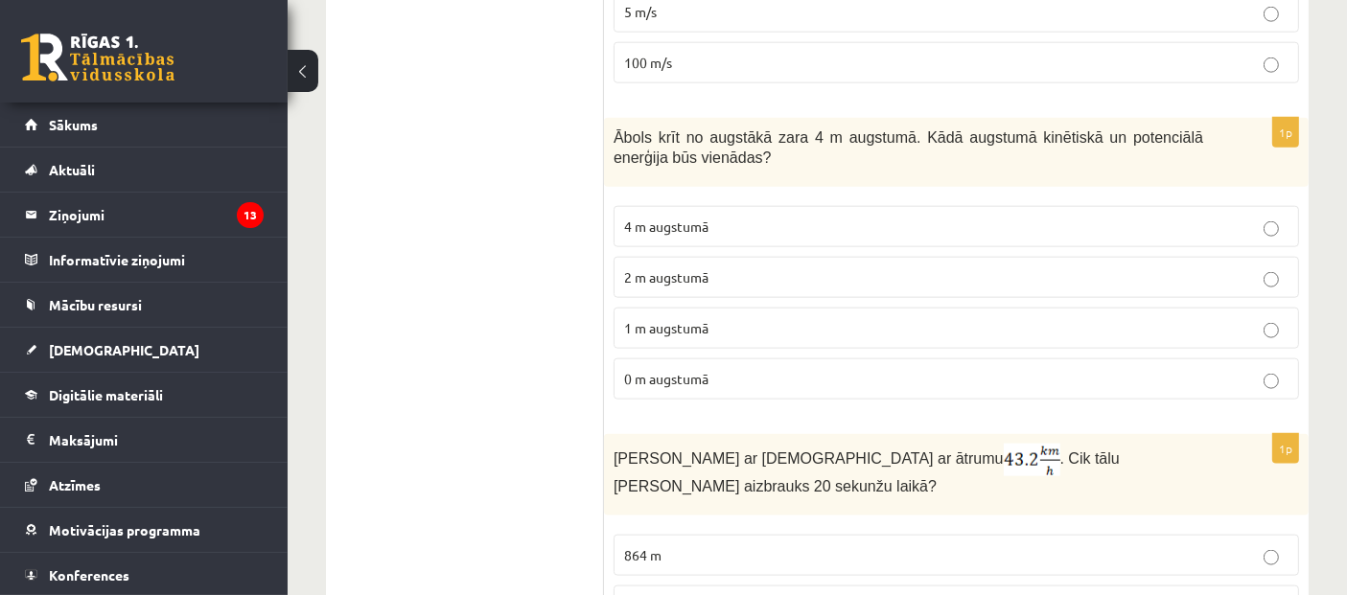
scroll to position [2172, 0]
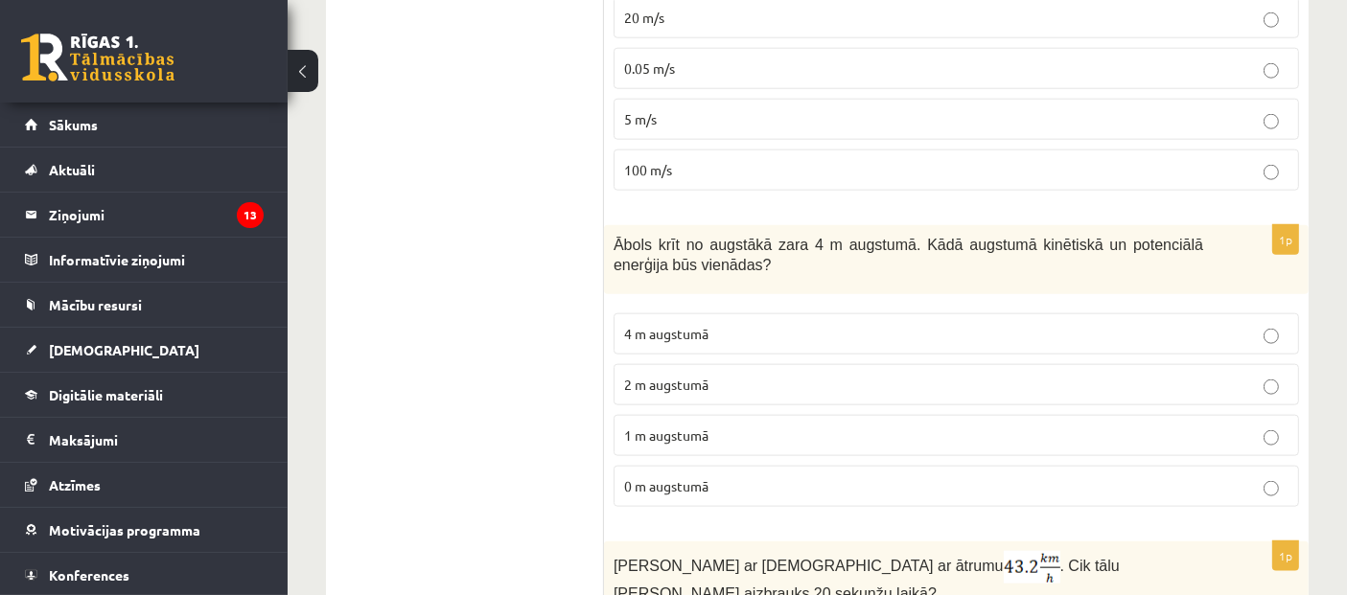
click at [650, 379] on p "2 m augstumā" at bounding box center [956, 385] width 664 height 20
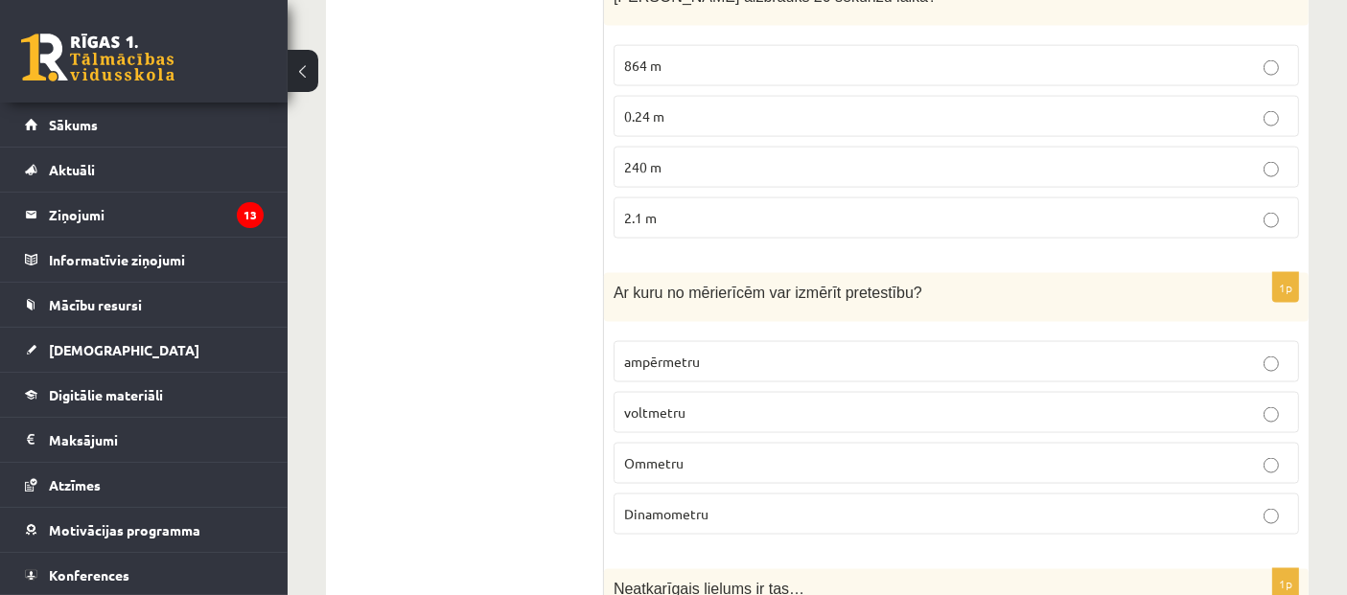
scroll to position [2811, 0]
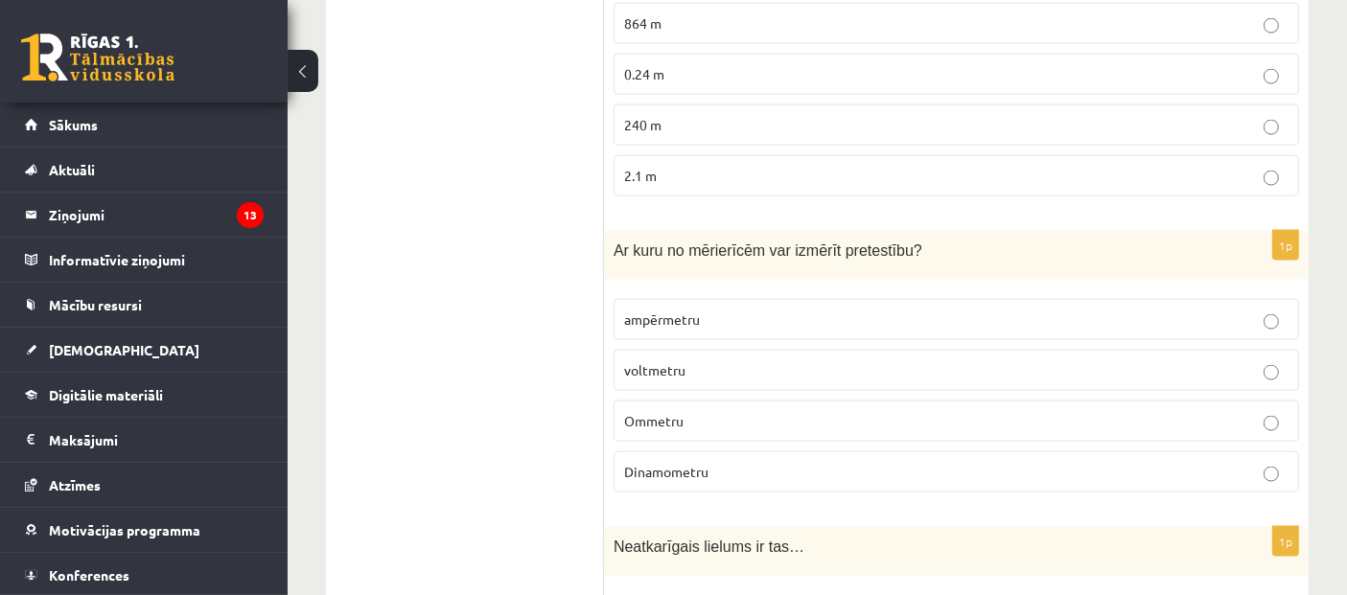
click at [734, 411] on p "Ommetru" at bounding box center [956, 421] width 664 height 20
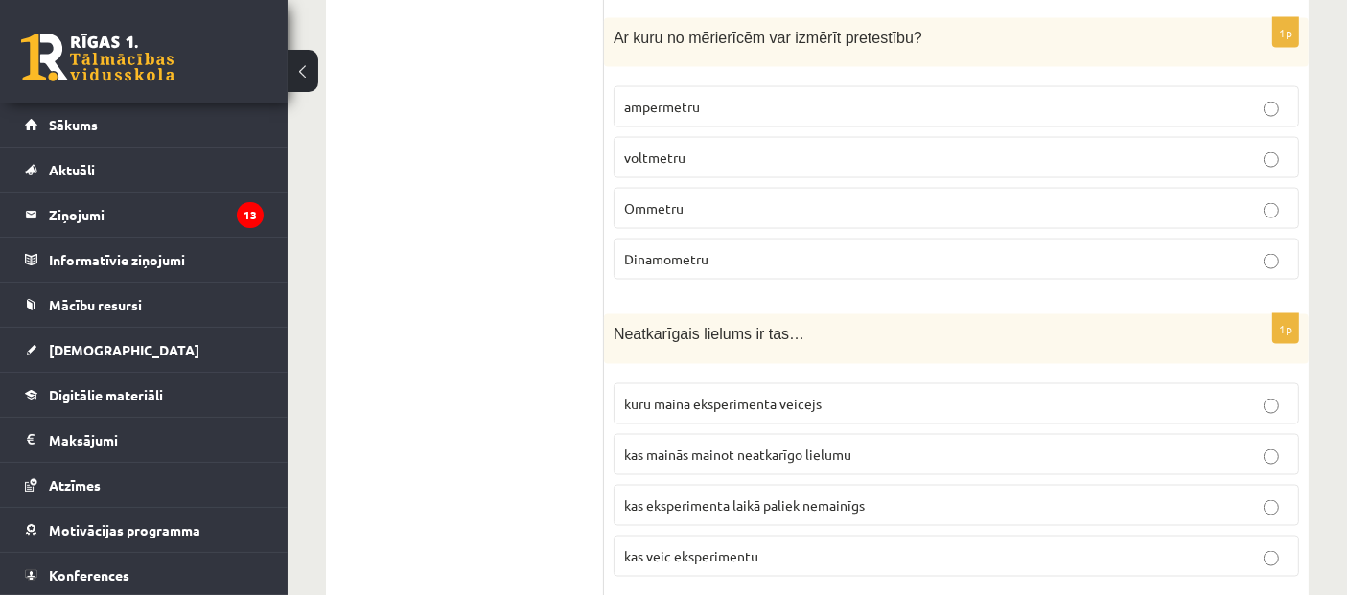
scroll to position [3131, 0]
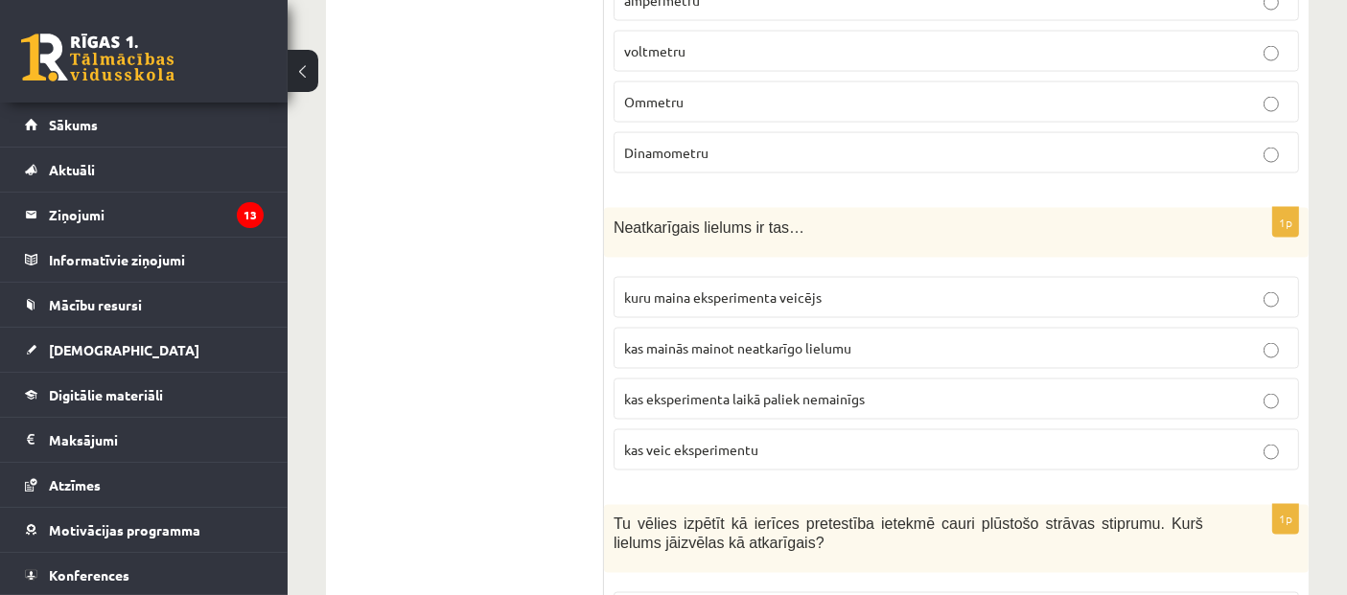
click at [683, 277] on label "kuru maina eksperimenta veicējs" at bounding box center [957, 297] width 686 height 41
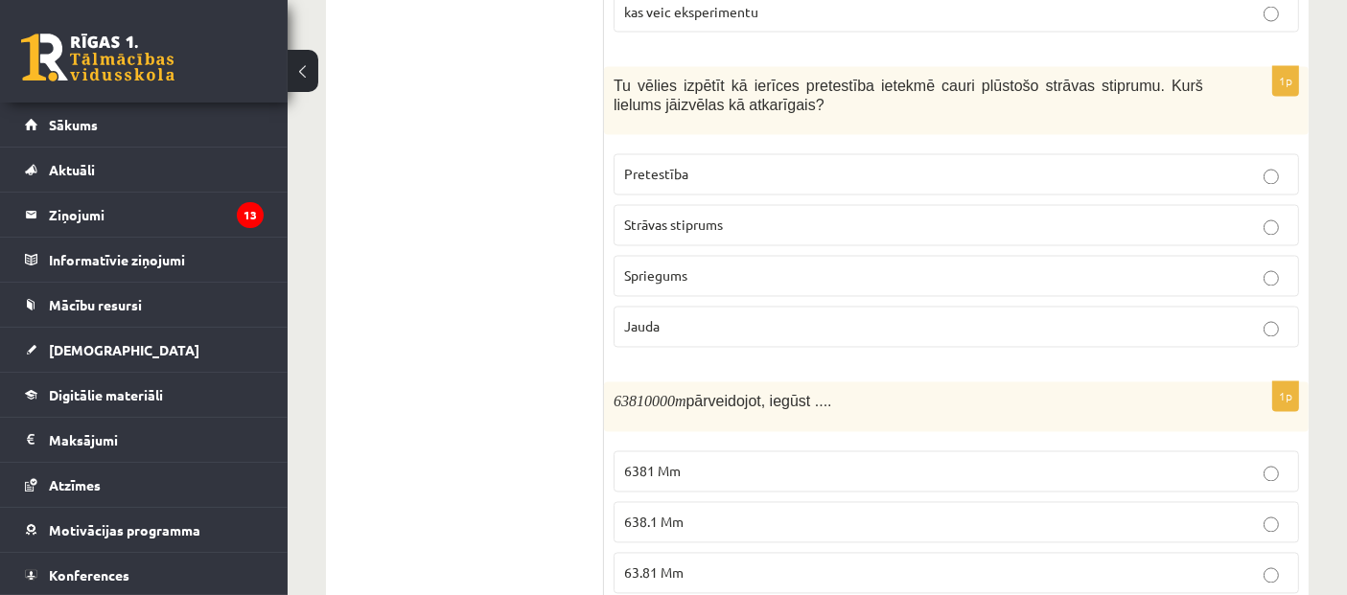
scroll to position [3586, 0]
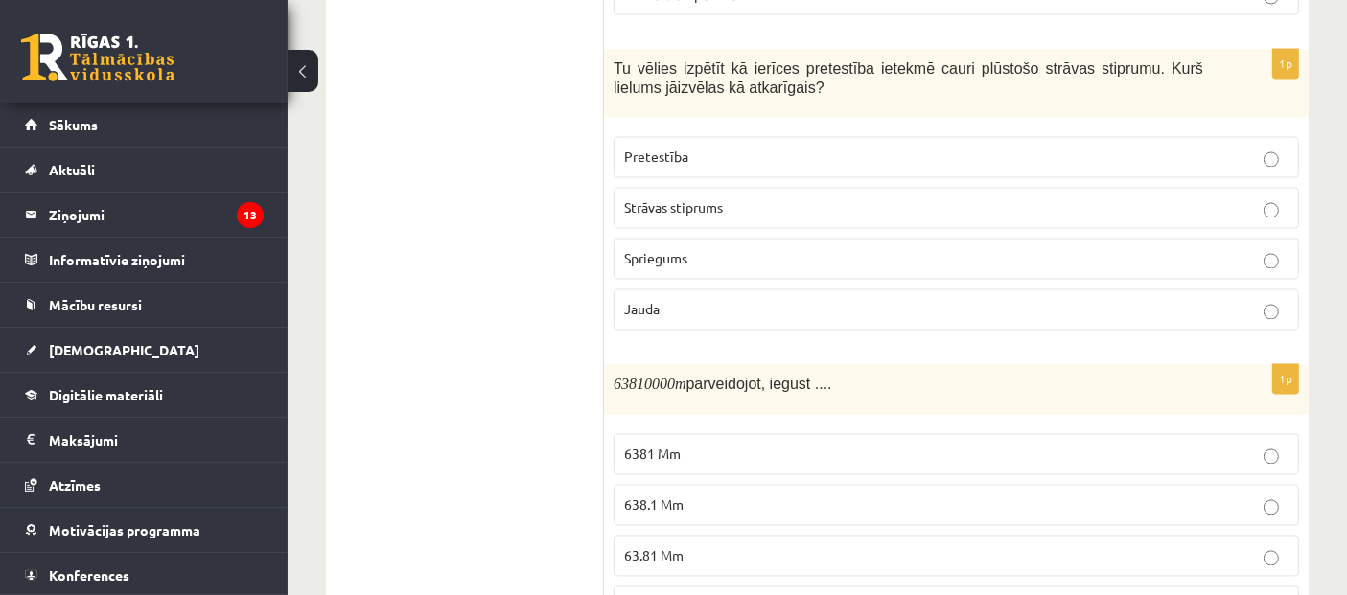
click at [726, 198] on p "Strāvas stiprums" at bounding box center [956, 208] width 664 height 20
click at [674, 547] on span "63.81 Mm" at bounding box center [653, 555] width 59 height 17
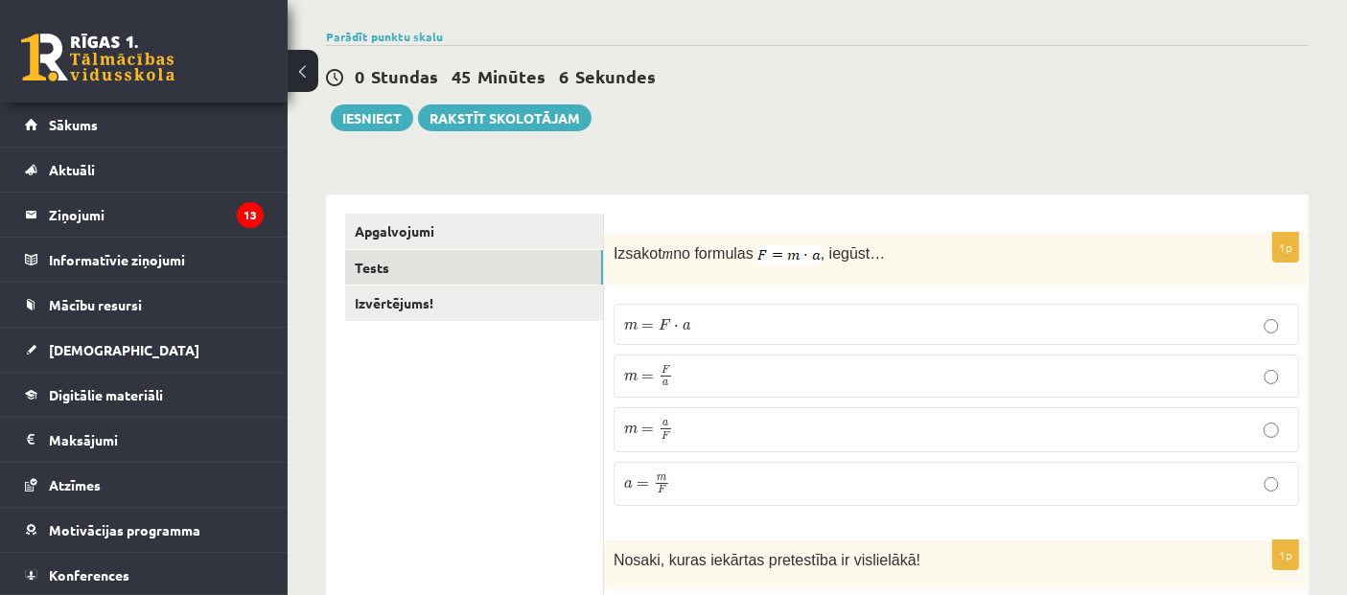
scroll to position [0, 0]
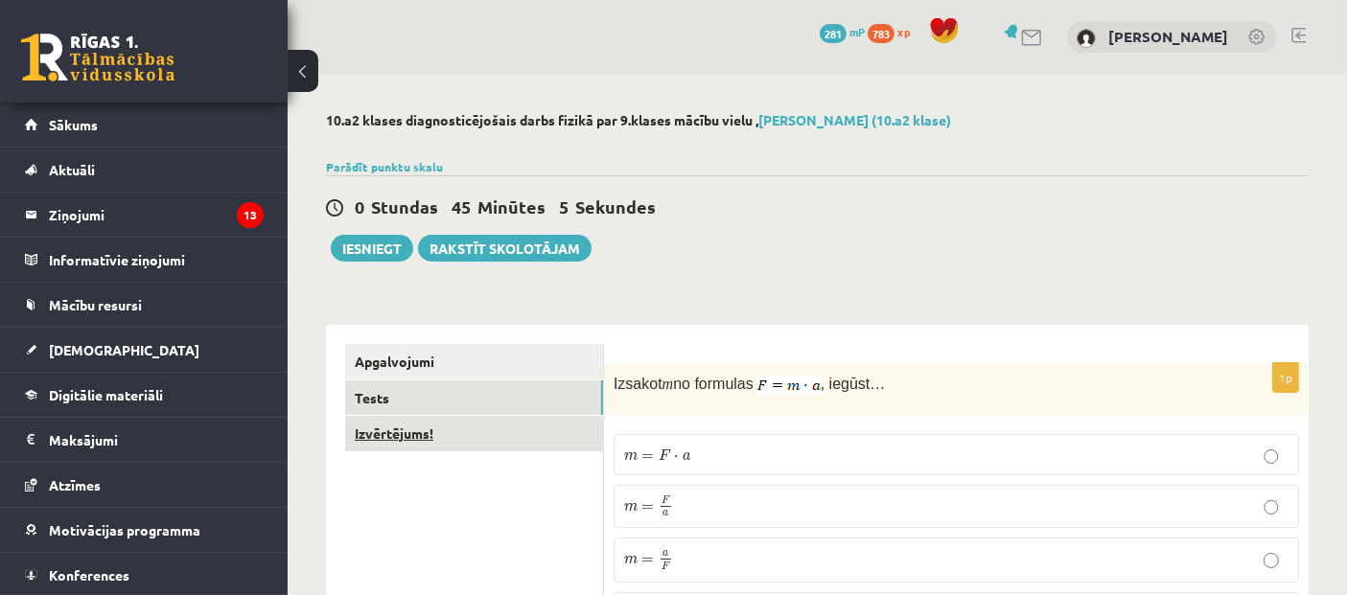
click at [407, 449] on link "Izvērtējums!" at bounding box center [474, 433] width 258 height 35
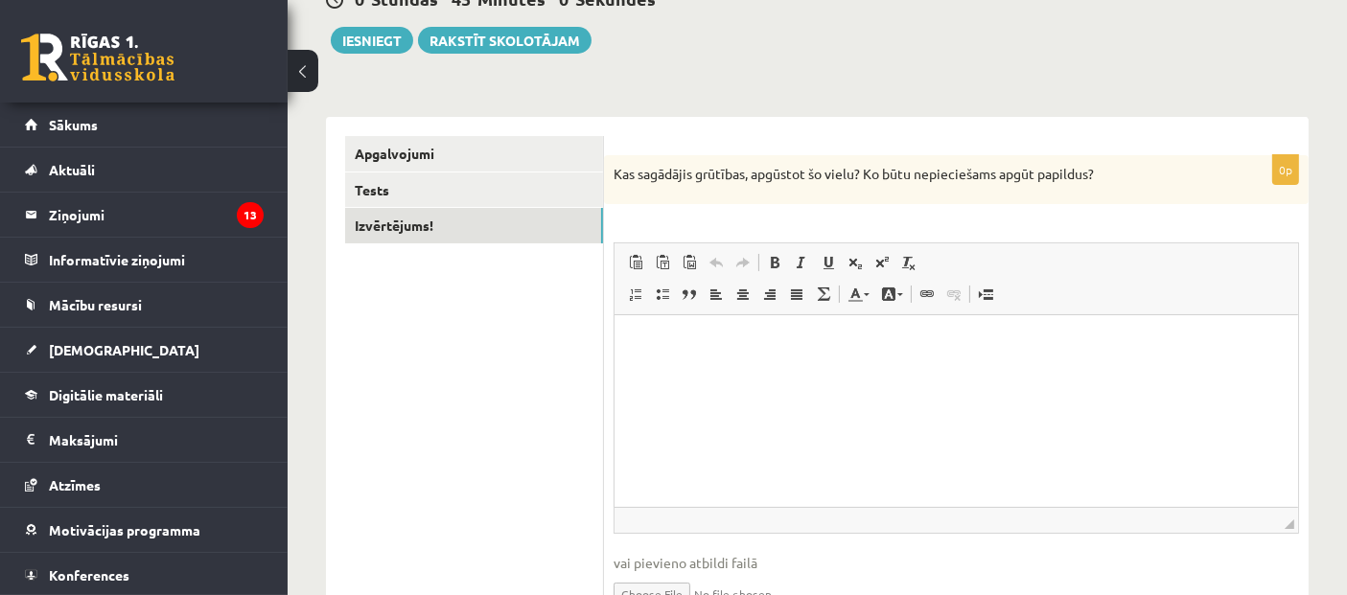
scroll to position [96, 0]
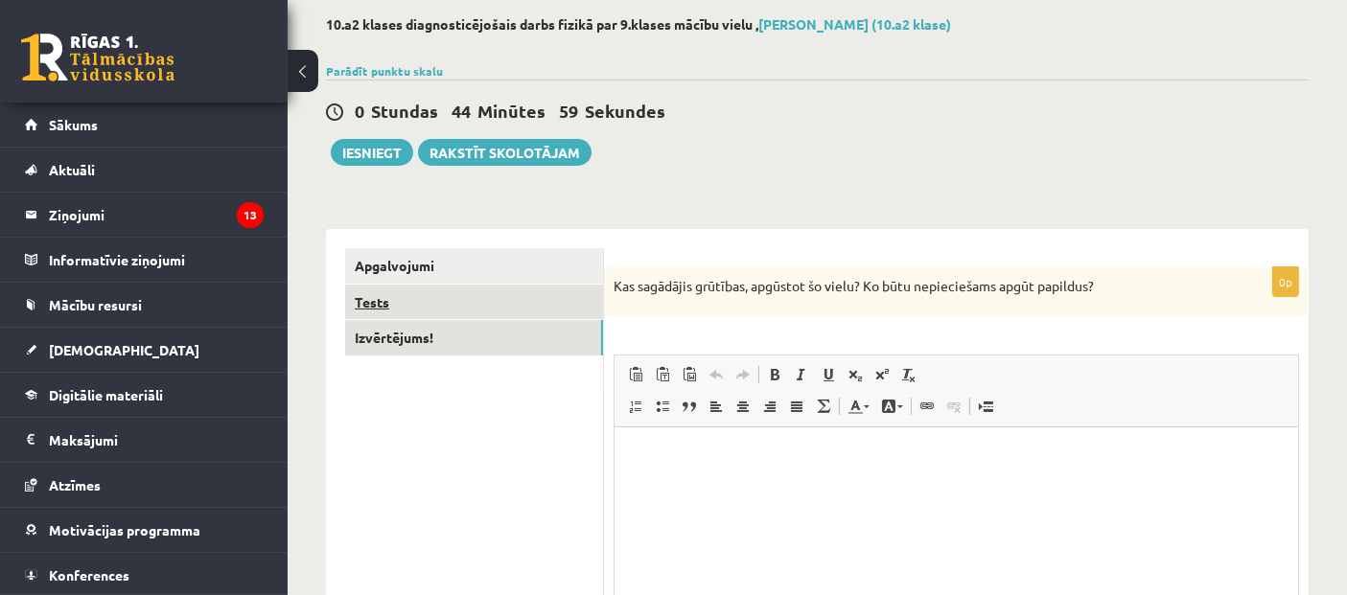
click at [401, 300] on link "Tests" at bounding box center [474, 302] width 258 height 35
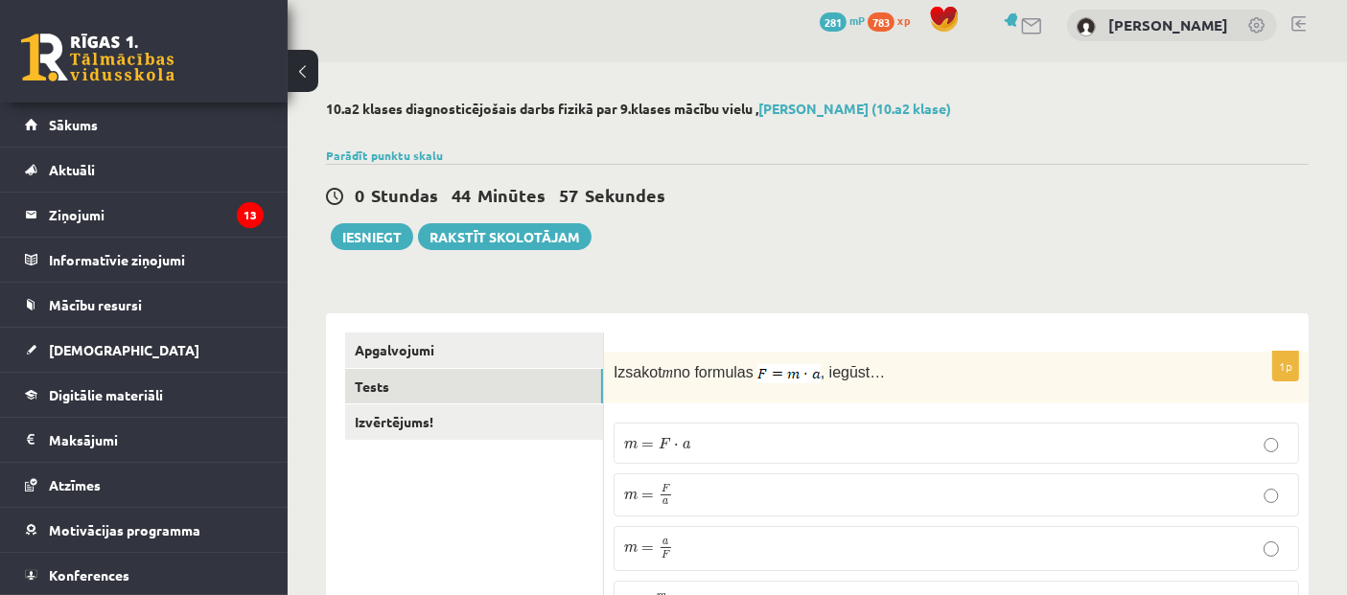
scroll to position [0, 0]
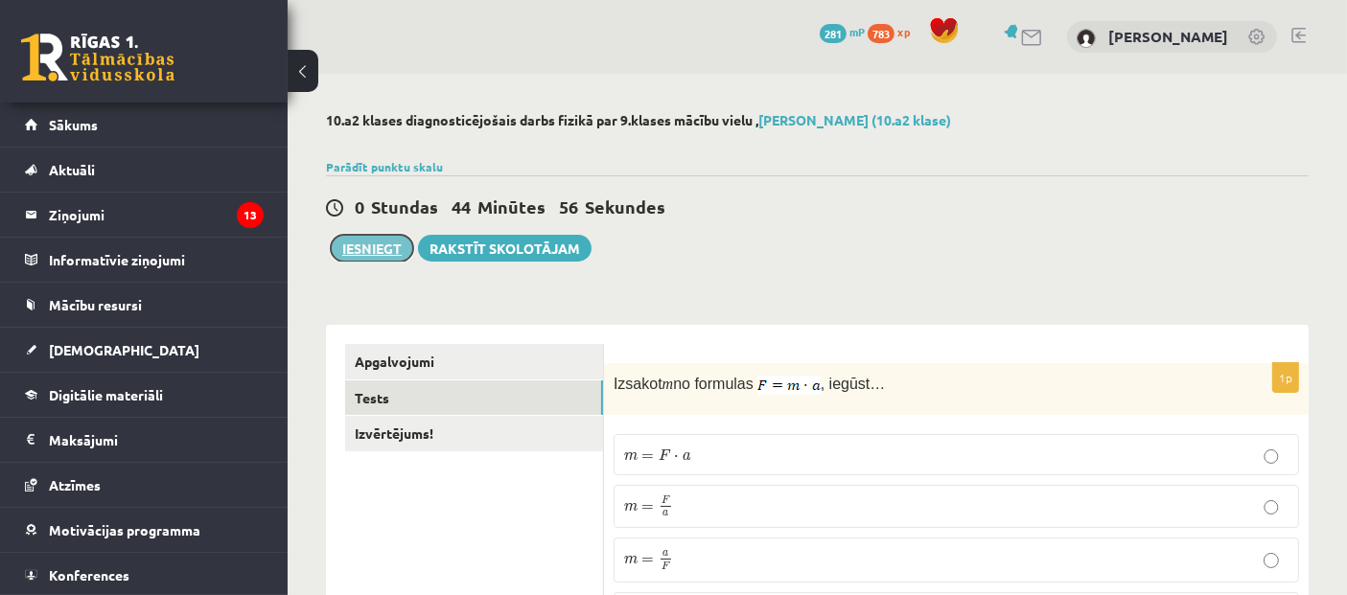
click at [374, 241] on button "Iesniegt" at bounding box center [372, 248] width 82 height 27
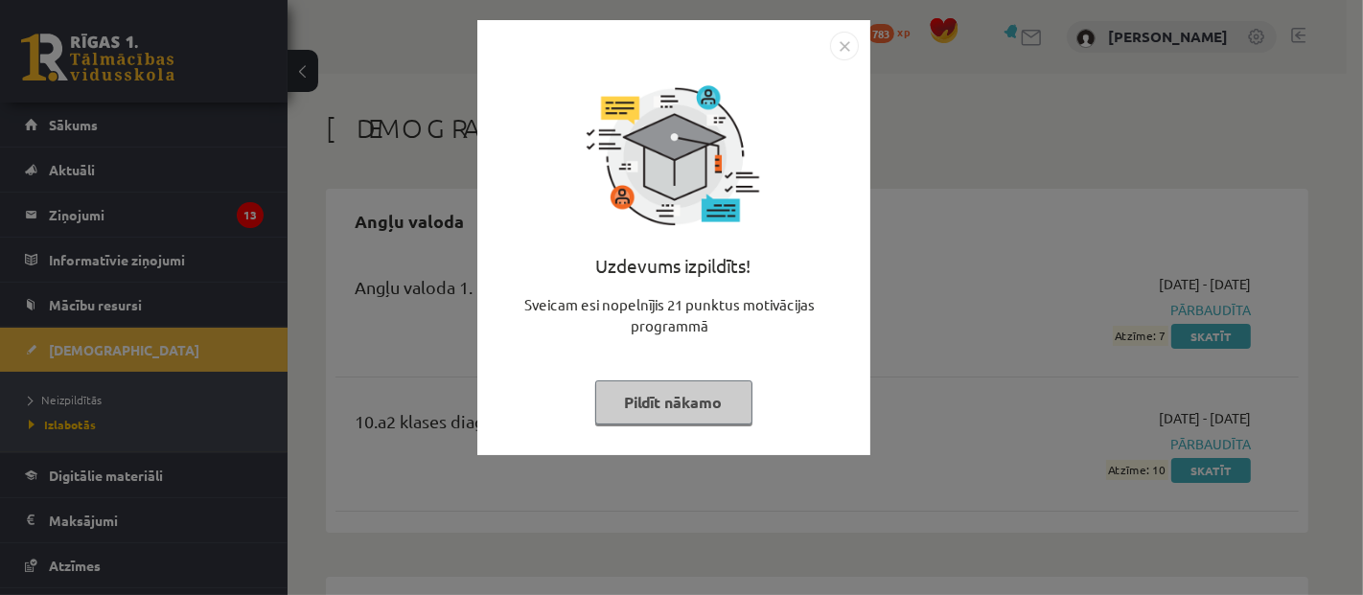
click at [685, 395] on button "Pildīt nākamo" at bounding box center [673, 403] width 157 height 44
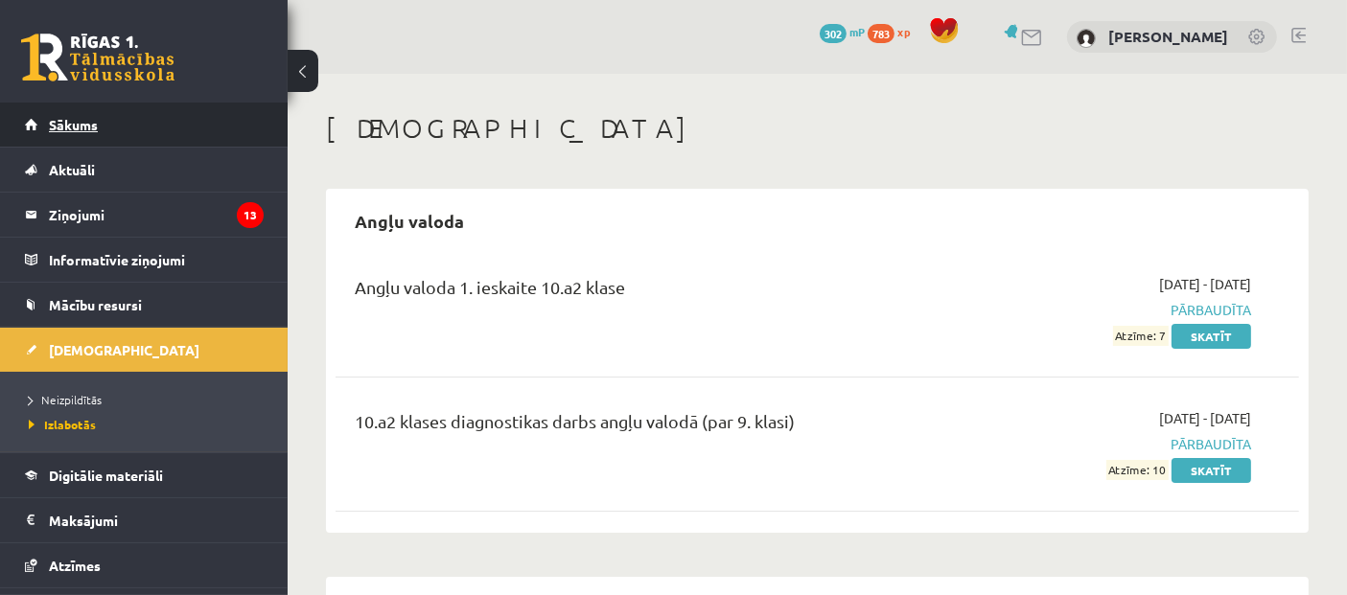
click at [172, 141] on link "Sākums" at bounding box center [144, 125] width 239 height 44
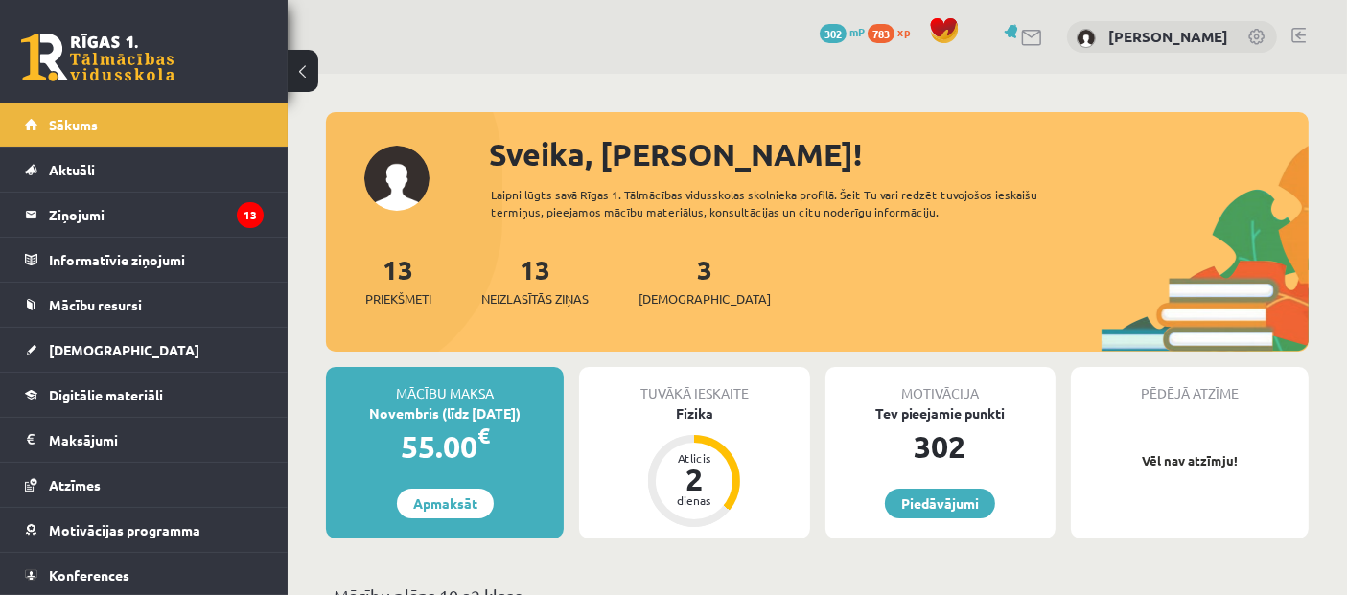
click at [664, 269] on div "3 Ieskaites" at bounding box center [705, 278] width 132 height 59
click at [666, 271] on link "3 Ieskaites" at bounding box center [705, 280] width 132 height 57
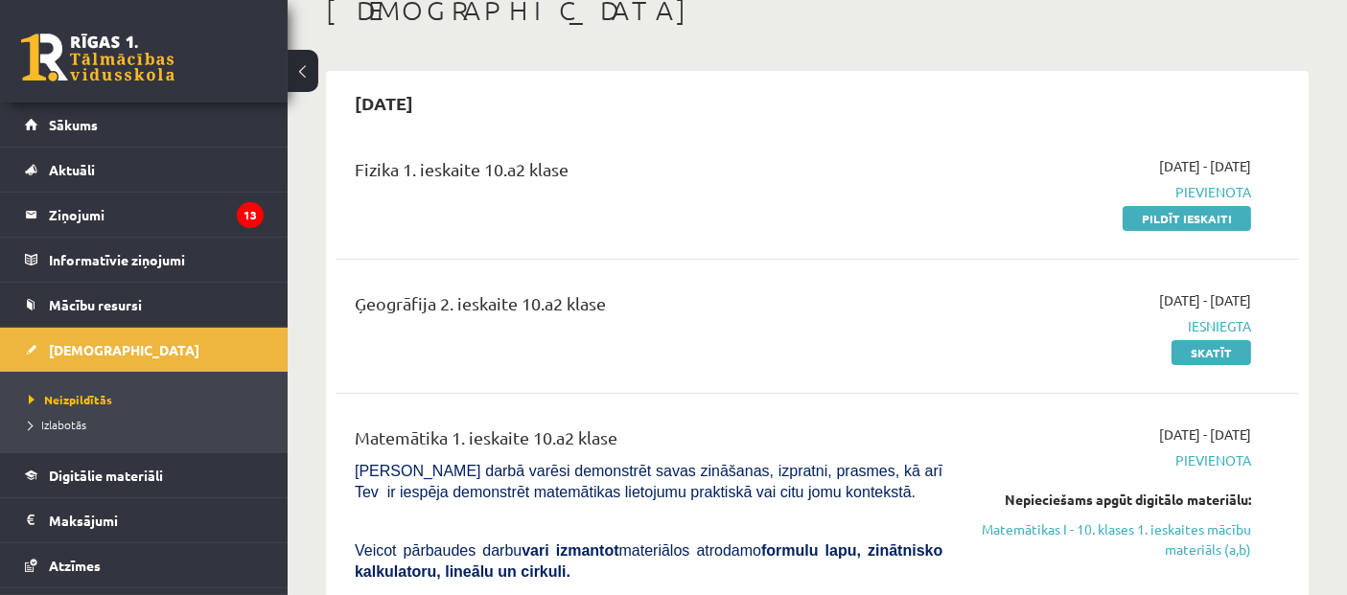
scroll to position [106, 0]
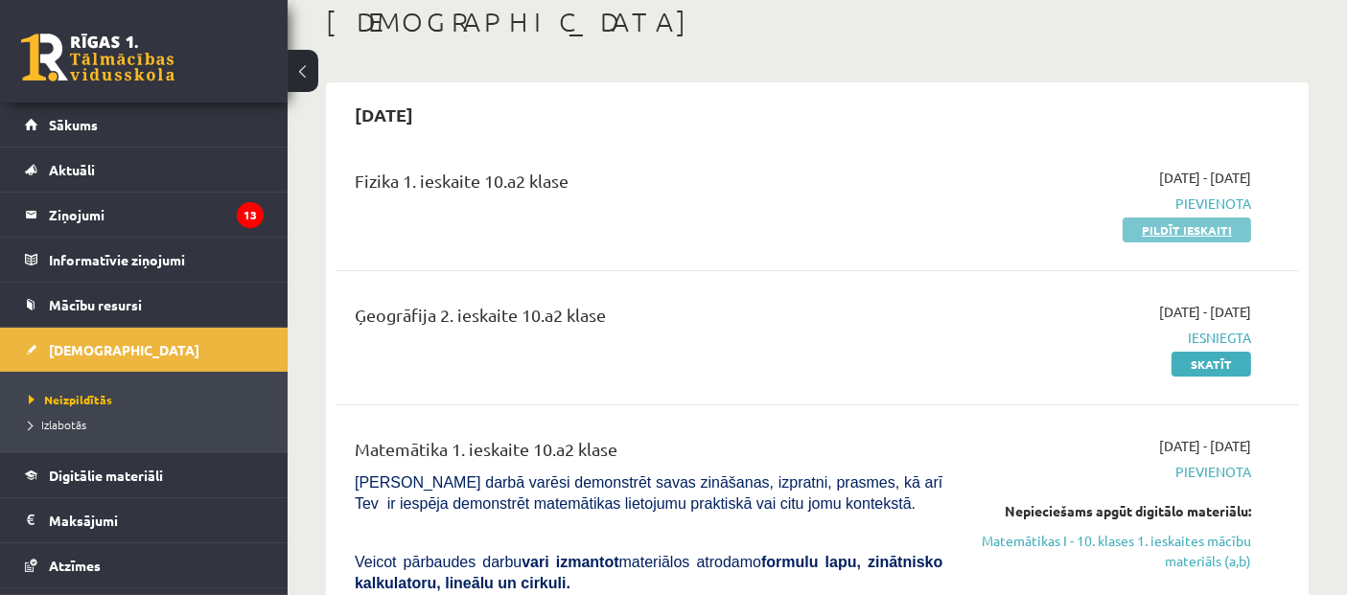
click at [1167, 234] on link "Pildīt ieskaiti" at bounding box center [1187, 230] width 128 height 25
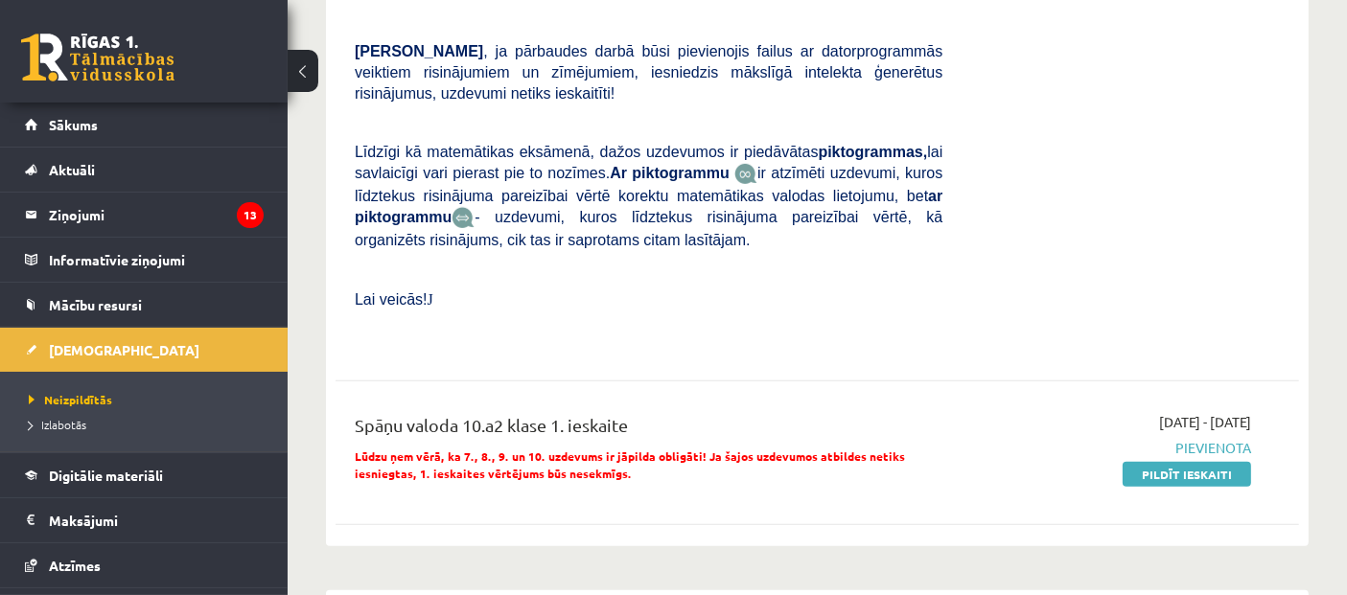
scroll to position [959, 0]
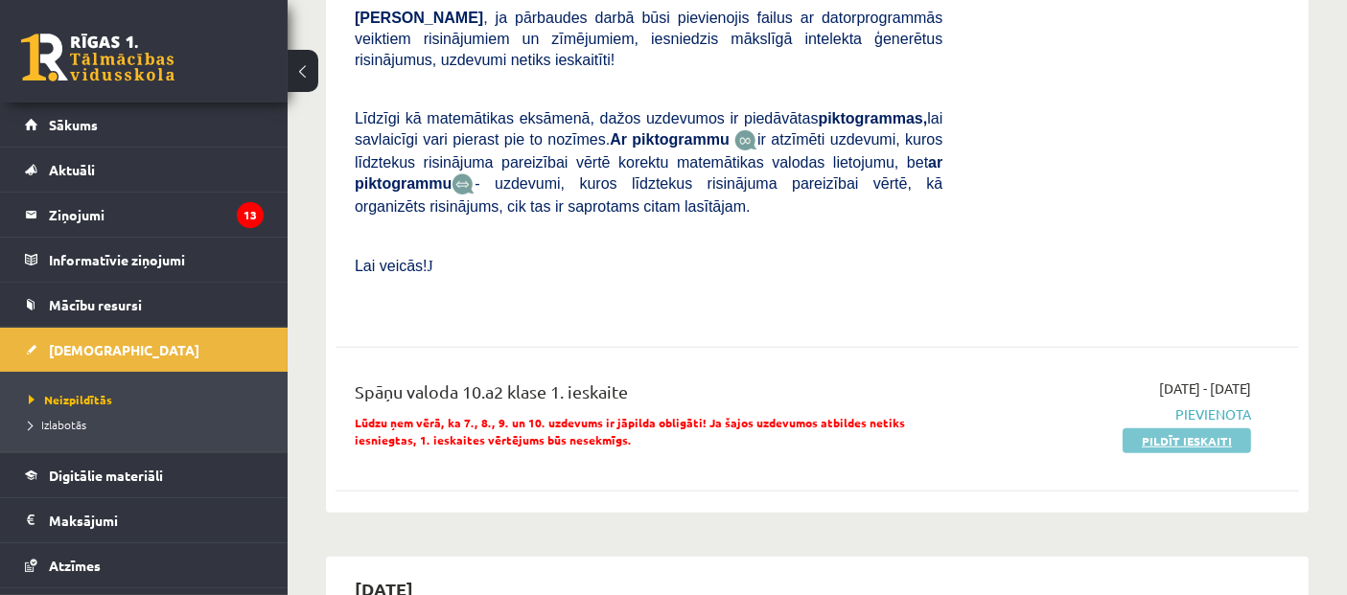
click at [1176, 429] on link "Pildīt ieskaiti" at bounding box center [1187, 441] width 128 height 25
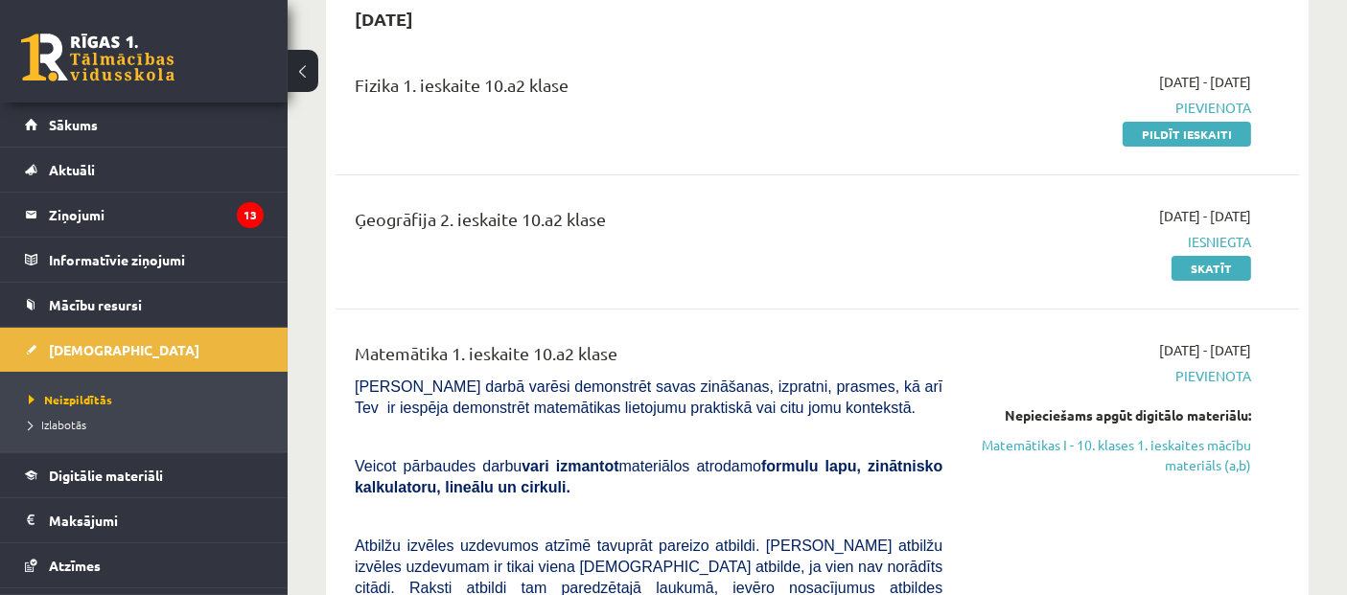
scroll to position [106, 0]
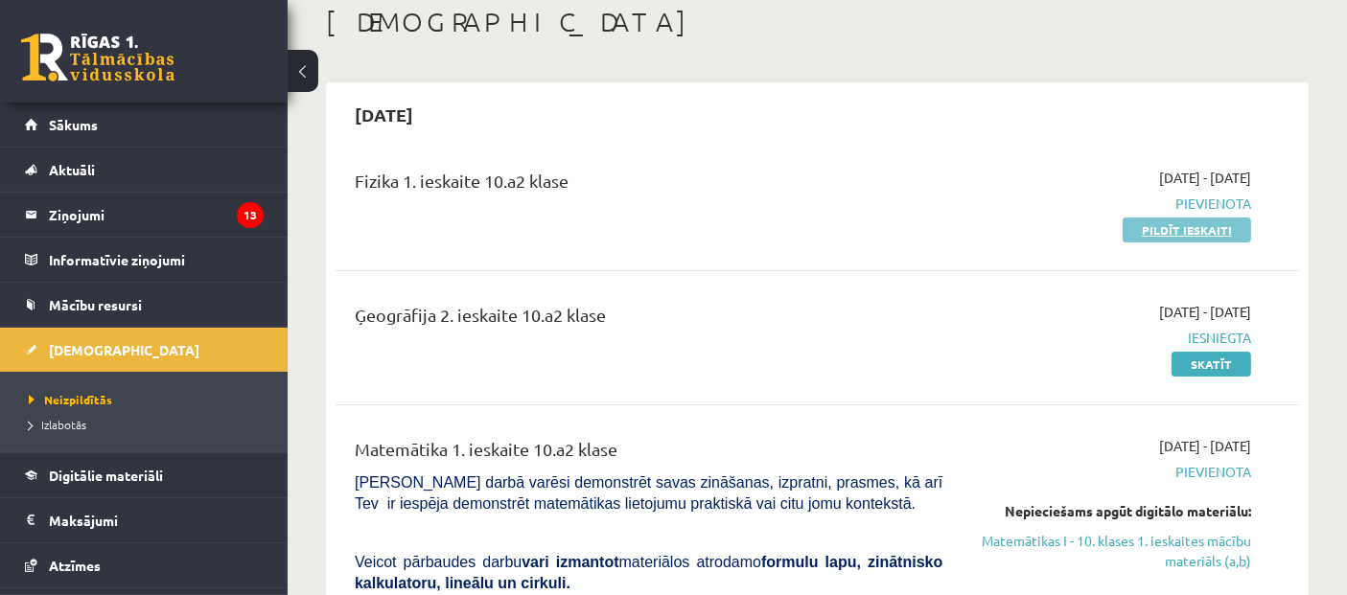
click at [1189, 227] on link "Pildīt ieskaiti" at bounding box center [1187, 230] width 128 height 25
click at [1190, 239] on link "Pildīt ieskaiti" at bounding box center [1187, 230] width 128 height 25
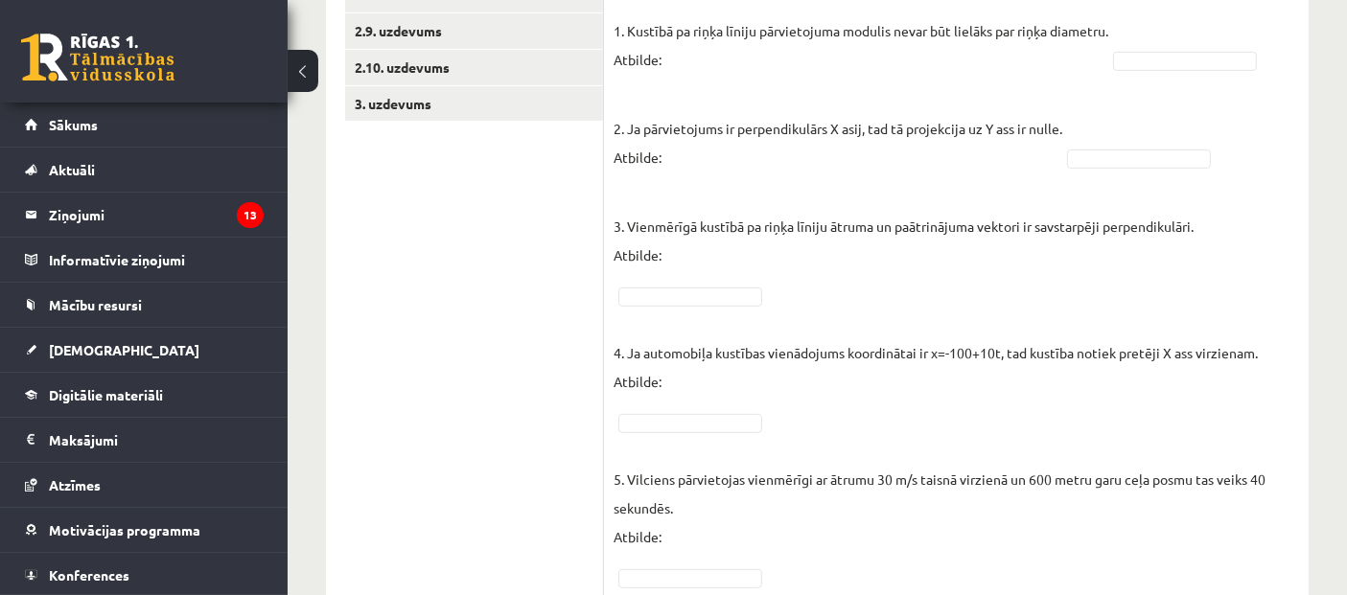
scroll to position [654, 0]
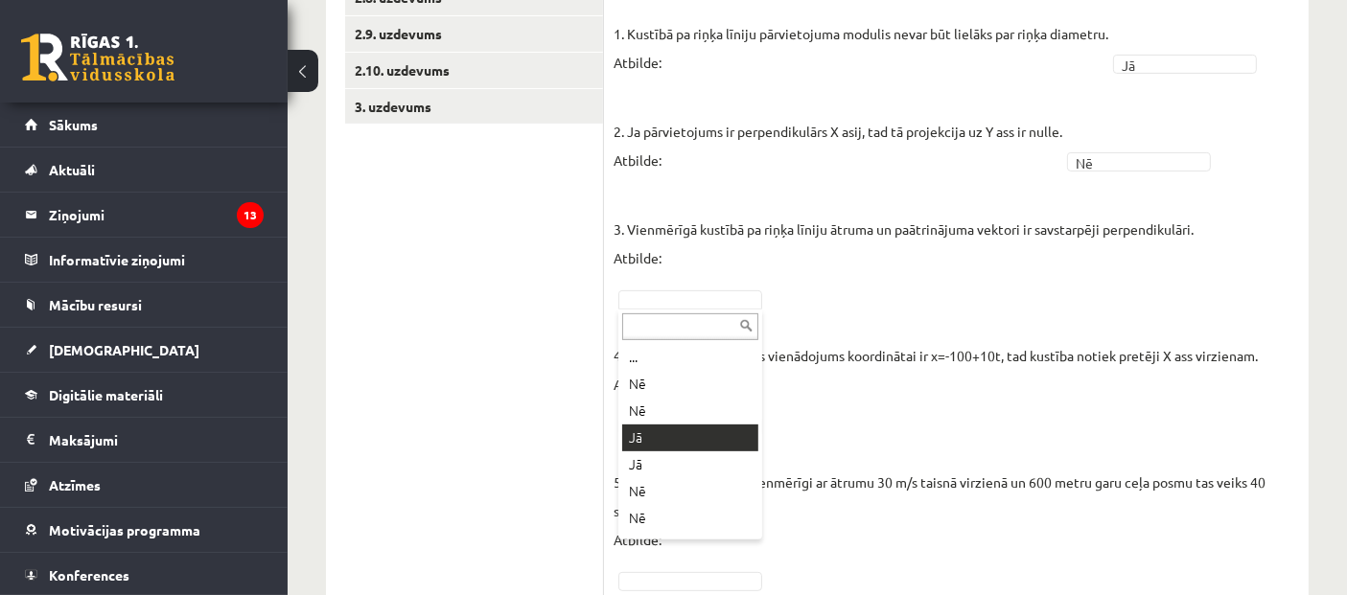
drag, startPoint x: 652, startPoint y: 435, endPoint x: 663, endPoint y: 426, distance: 14.3
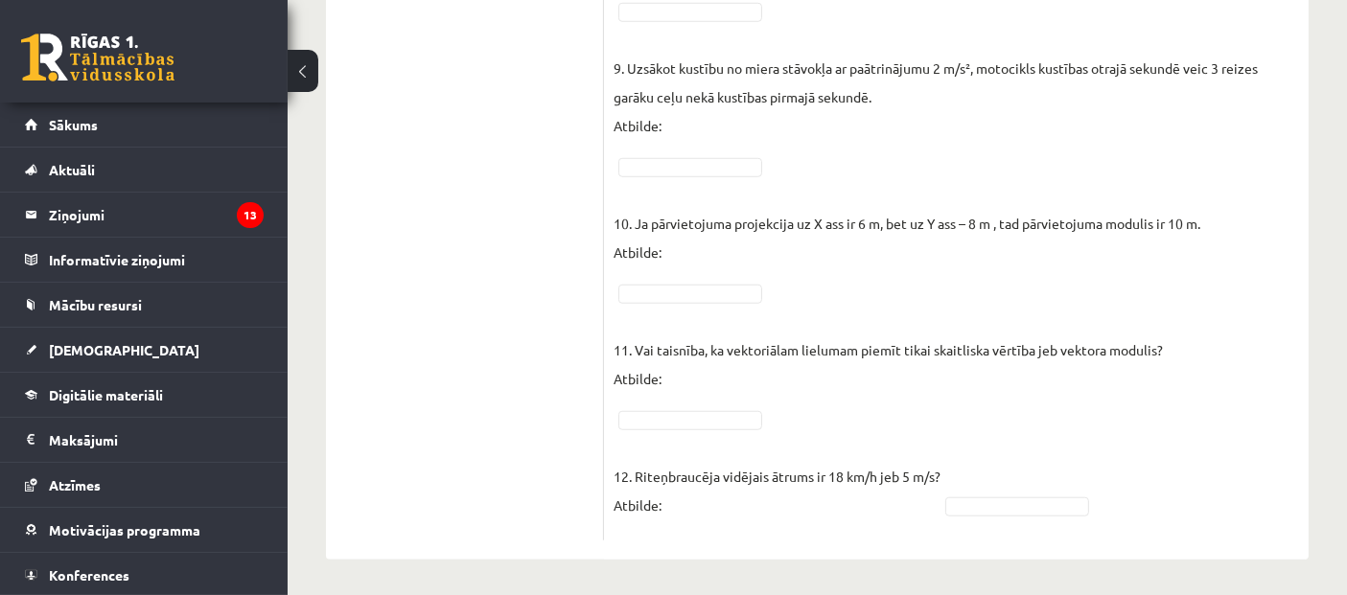
scroll to position [1590, 0]
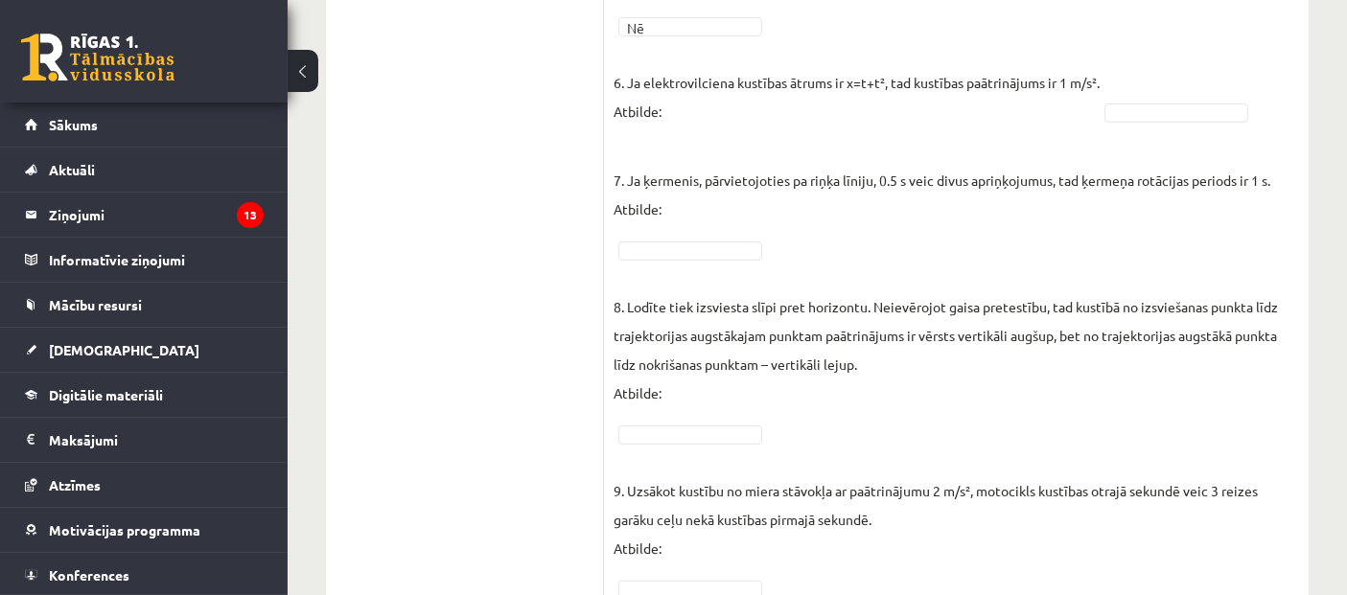
scroll to position [1057, 0]
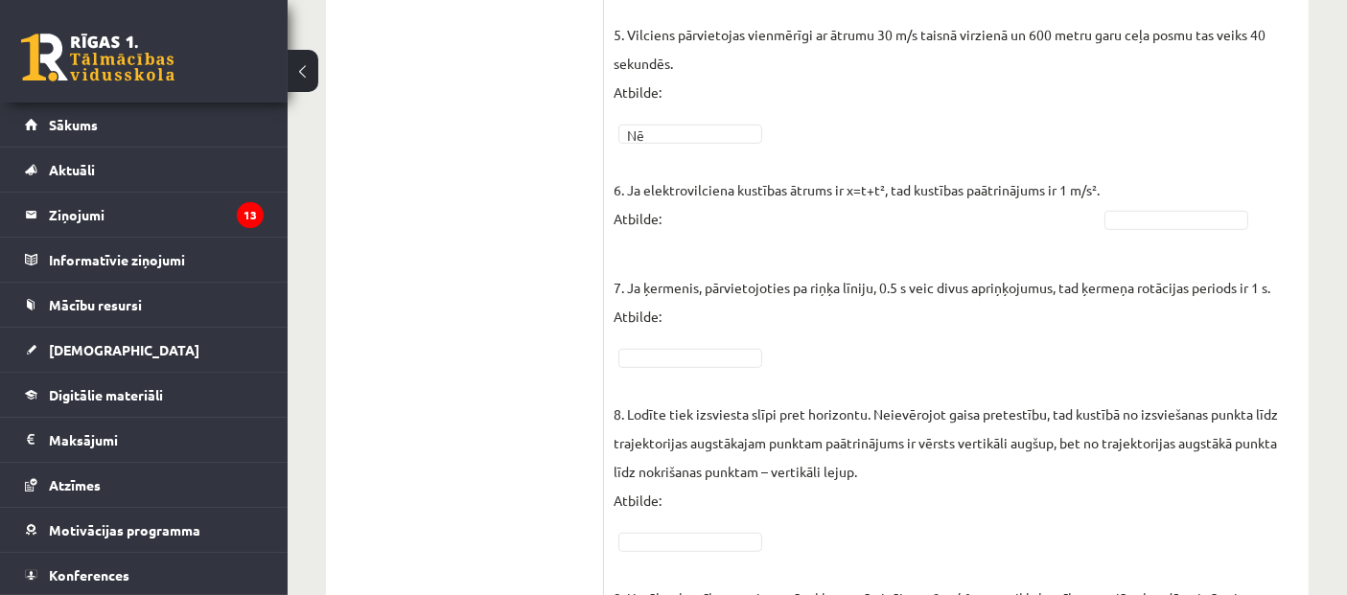
click at [679, 245] on p "7. Ja ķermenis, pārvietojoties pa riņķa līniju, 0.5 s veic divus apriņķojumus, …" at bounding box center [942, 287] width 657 height 86
click at [1213, 231] on fieldset "1. Kustībā pa riņķa līniju pārvietojuma modulis nevar būt lielāks par riņķa dia…" at bounding box center [957, 316] width 686 height 1490
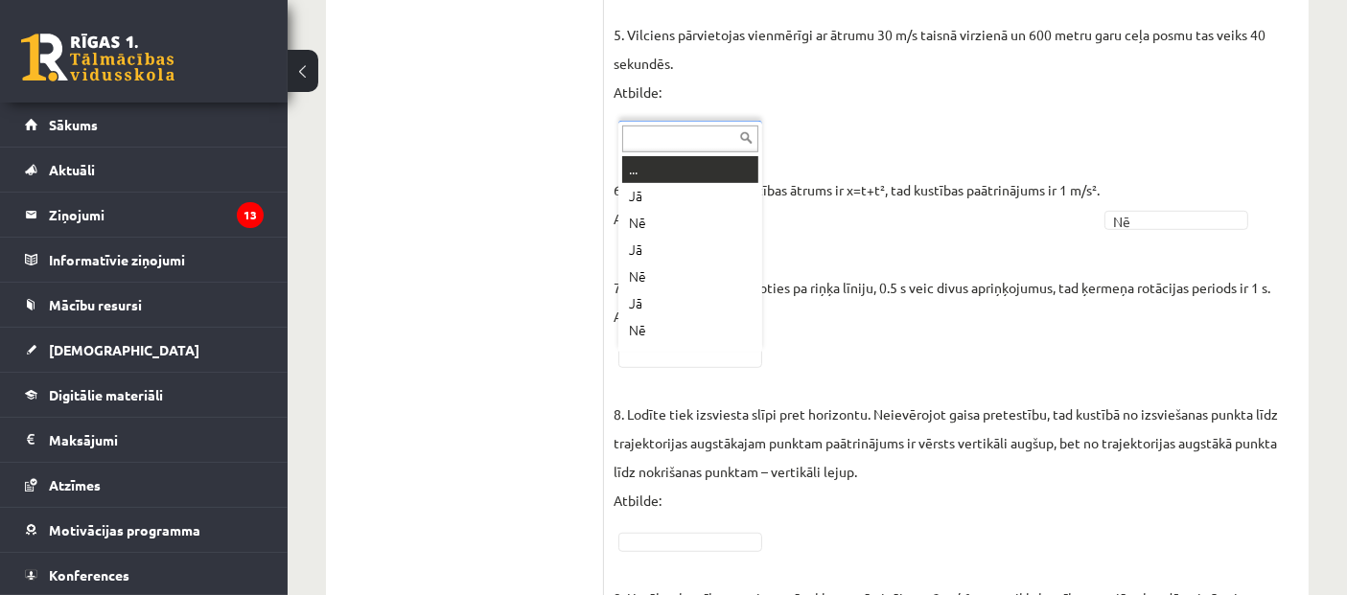
scroll to position [22, 0]
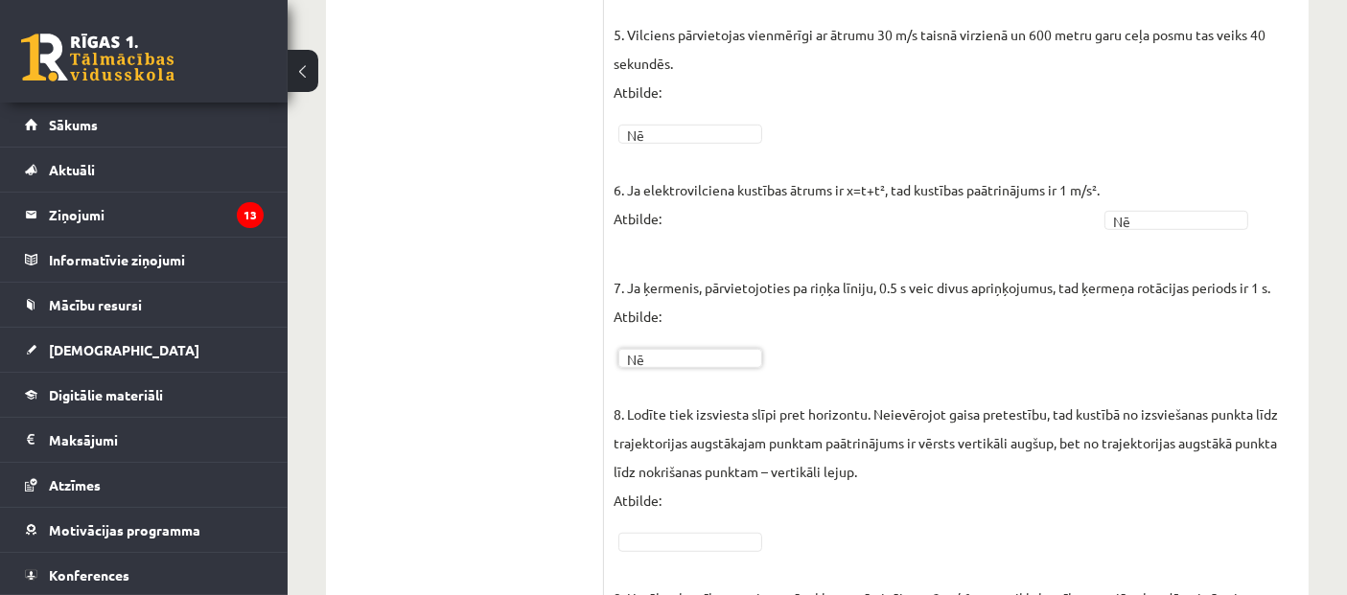
click at [695, 551] on fieldset "1. Kustībā pa riņķa līniju pārvietojuma modulis nevar būt lielāks par riņķa dia…" at bounding box center [957, 316] width 686 height 1490
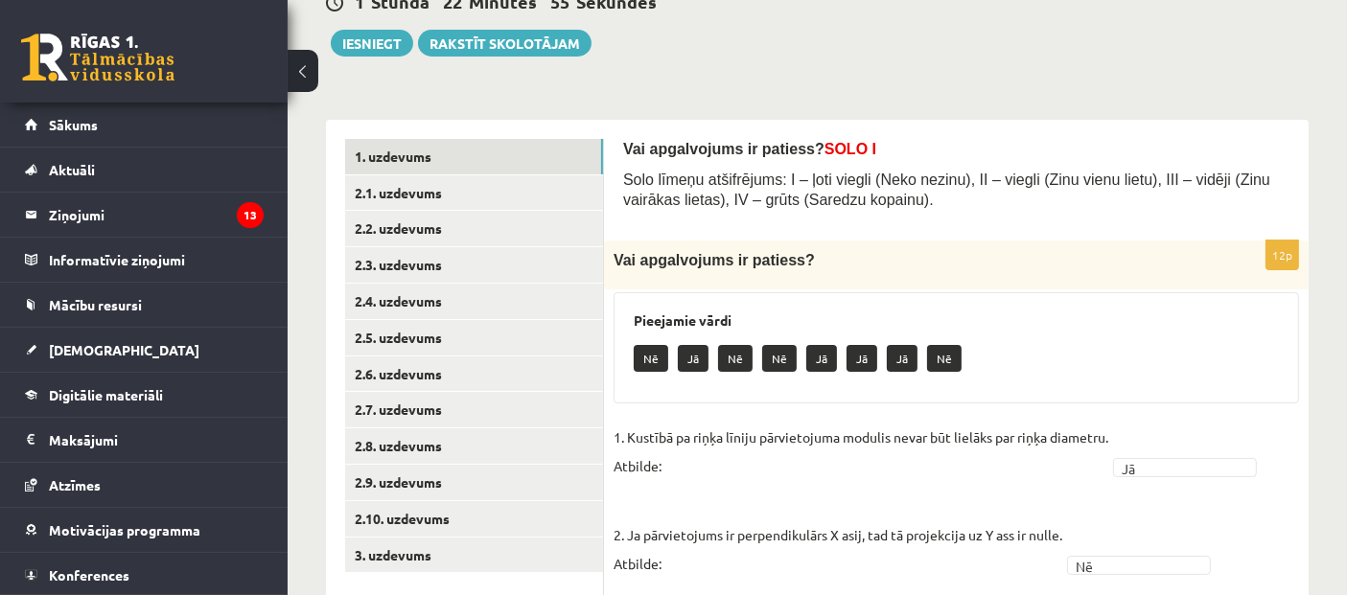
scroll to position [205, 0]
click at [454, 182] on link "2.1. uzdevums" at bounding box center [474, 192] width 258 height 35
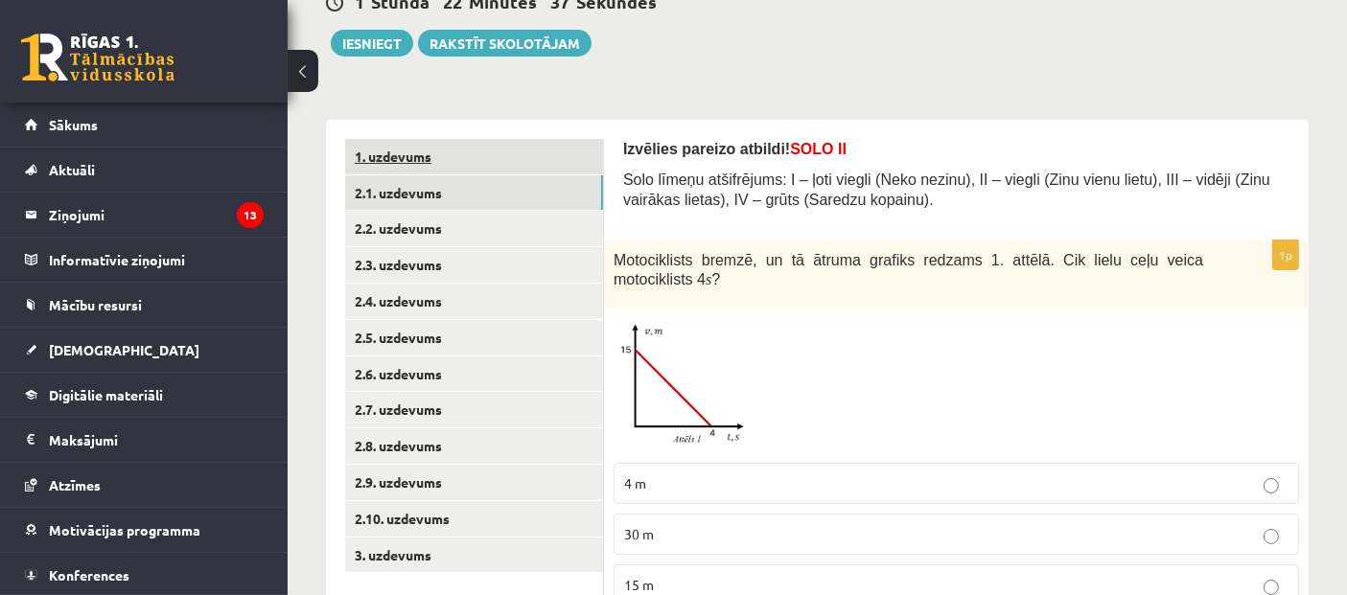
click at [448, 144] on link "1. uzdevums" at bounding box center [474, 156] width 258 height 35
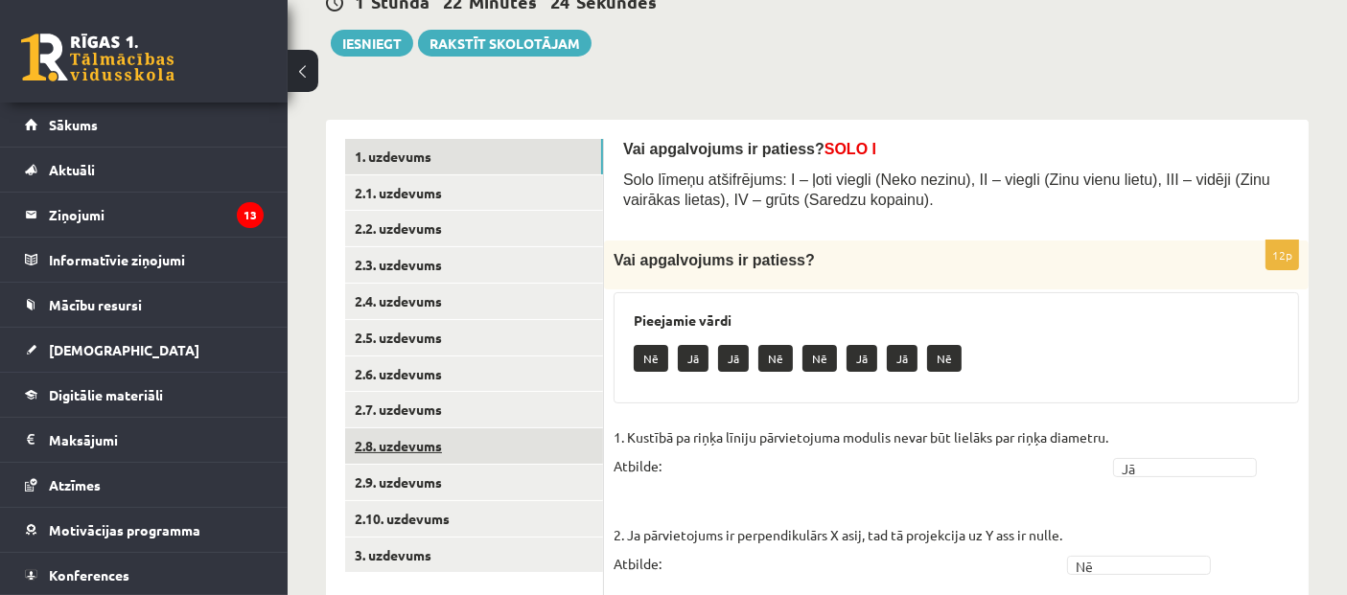
click at [414, 448] on link "2.8. uzdevums" at bounding box center [474, 446] width 258 height 35
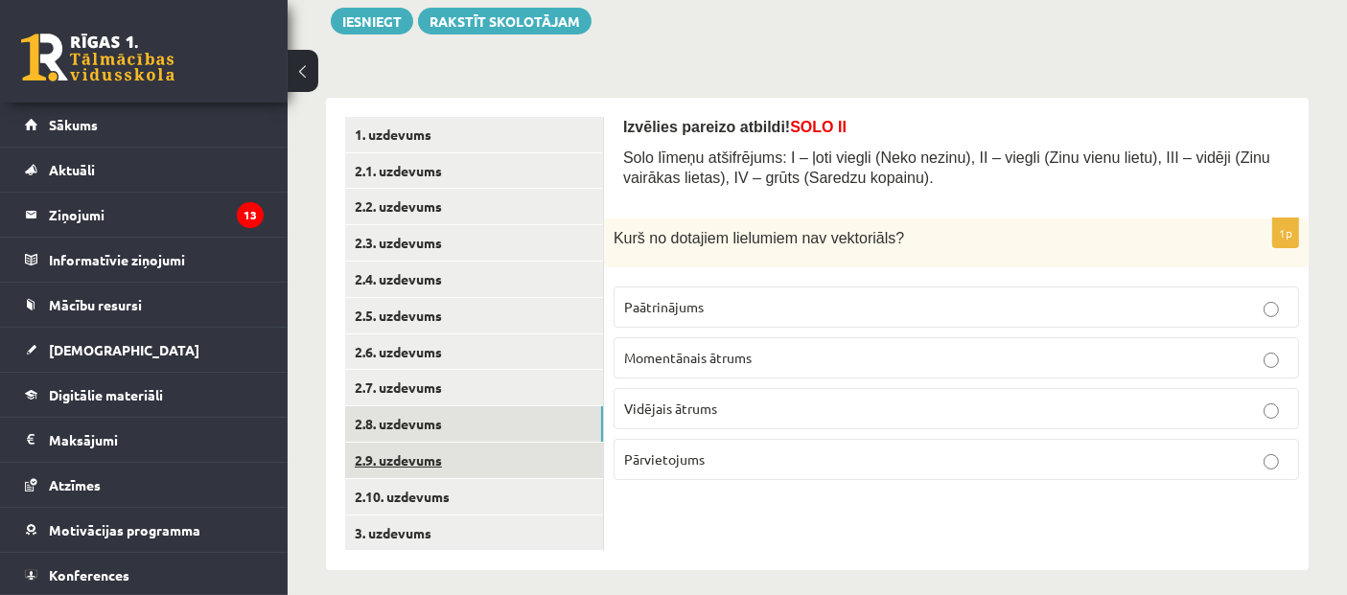
scroll to position [240, 0]
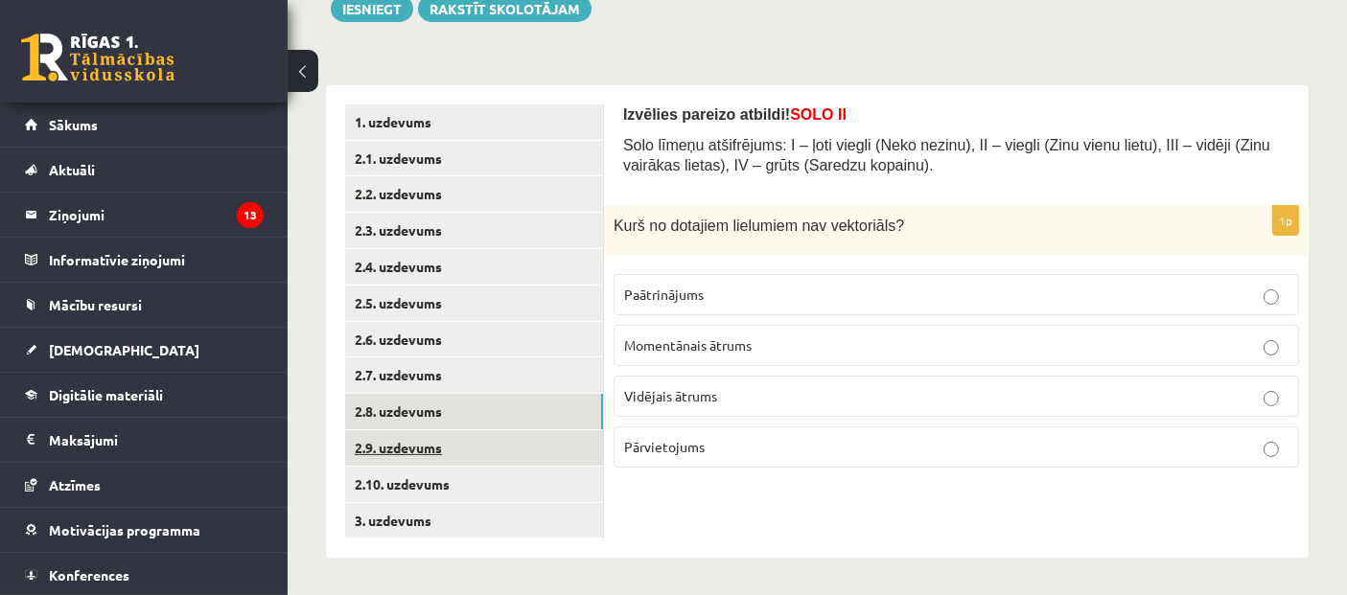
click at [407, 445] on link "2.9. uzdevums" at bounding box center [474, 448] width 258 height 35
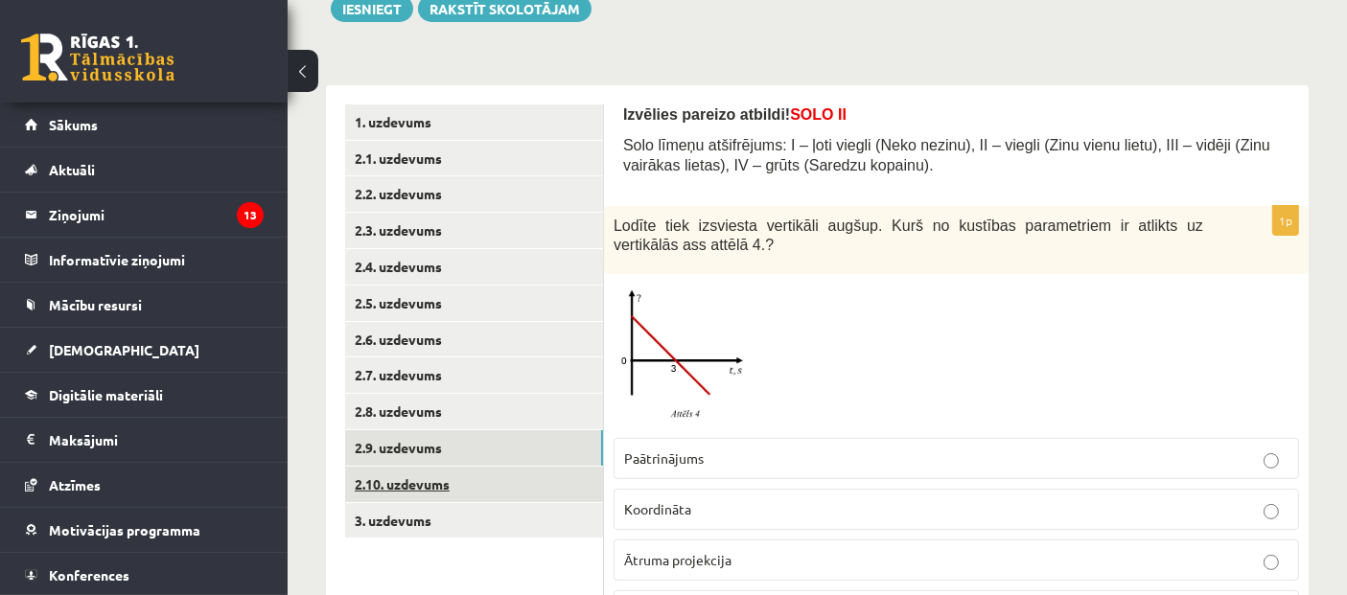
click at [418, 487] on link "2.10. uzdevums" at bounding box center [474, 484] width 258 height 35
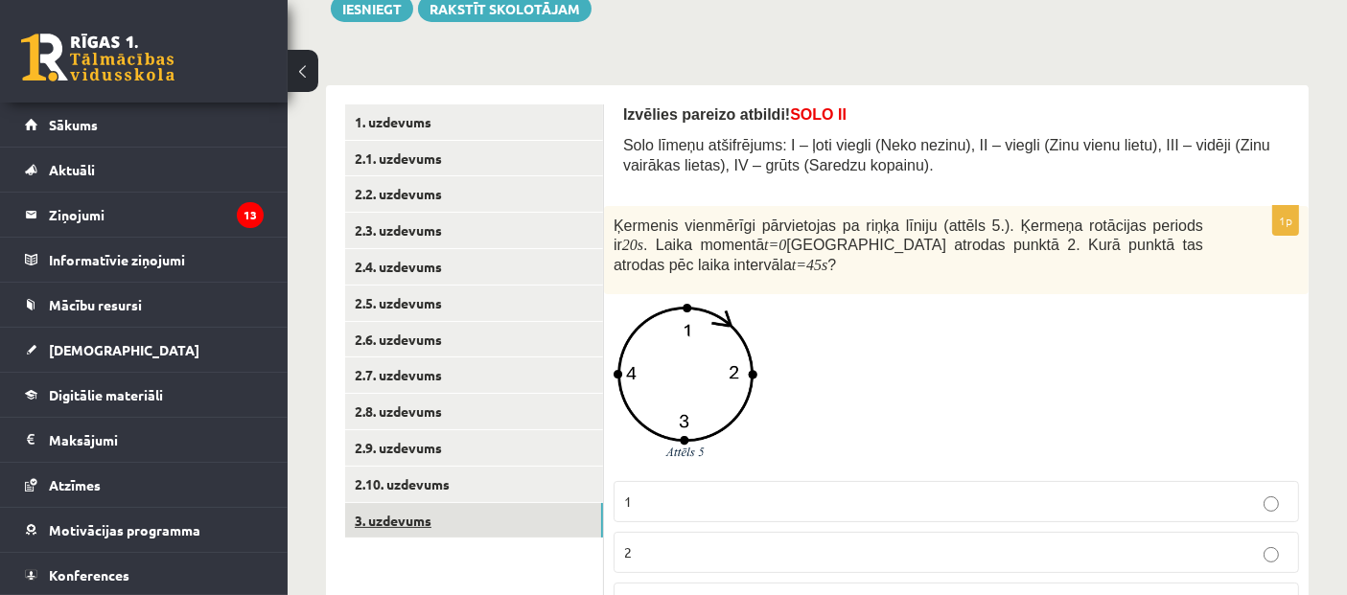
click at [410, 527] on link "3. uzdevums" at bounding box center [474, 520] width 258 height 35
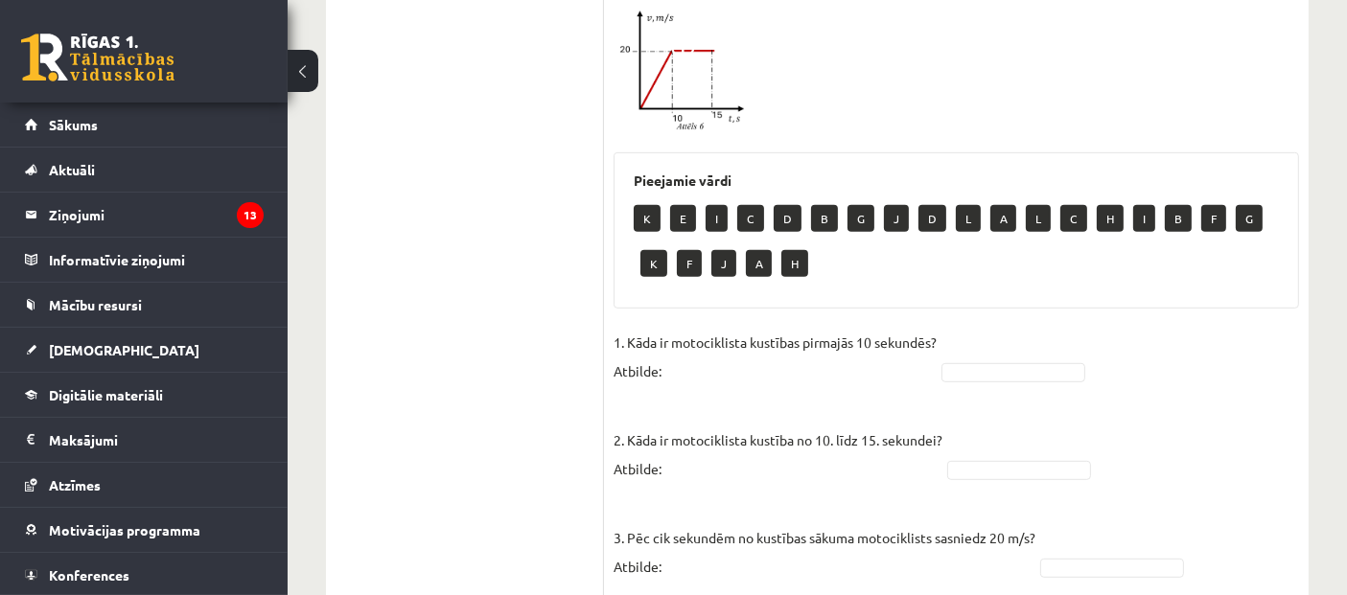
scroll to position [879, 0]
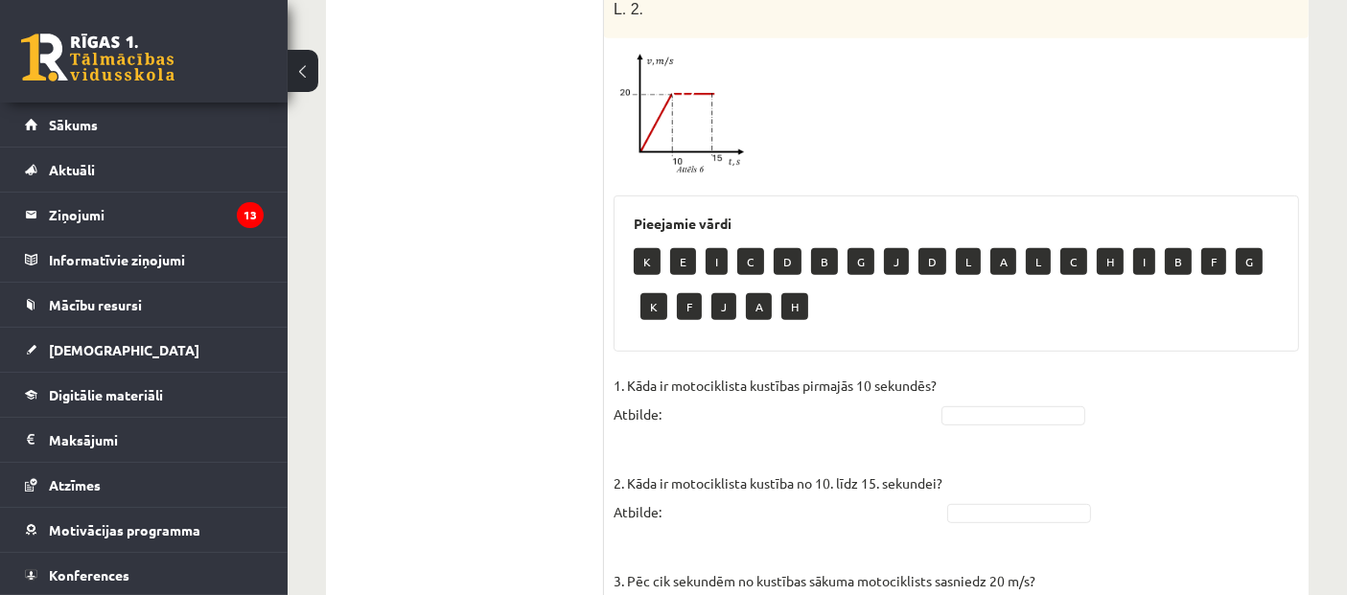
click at [665, 162] on img at bounding box center [686, 115] width 144 height 135
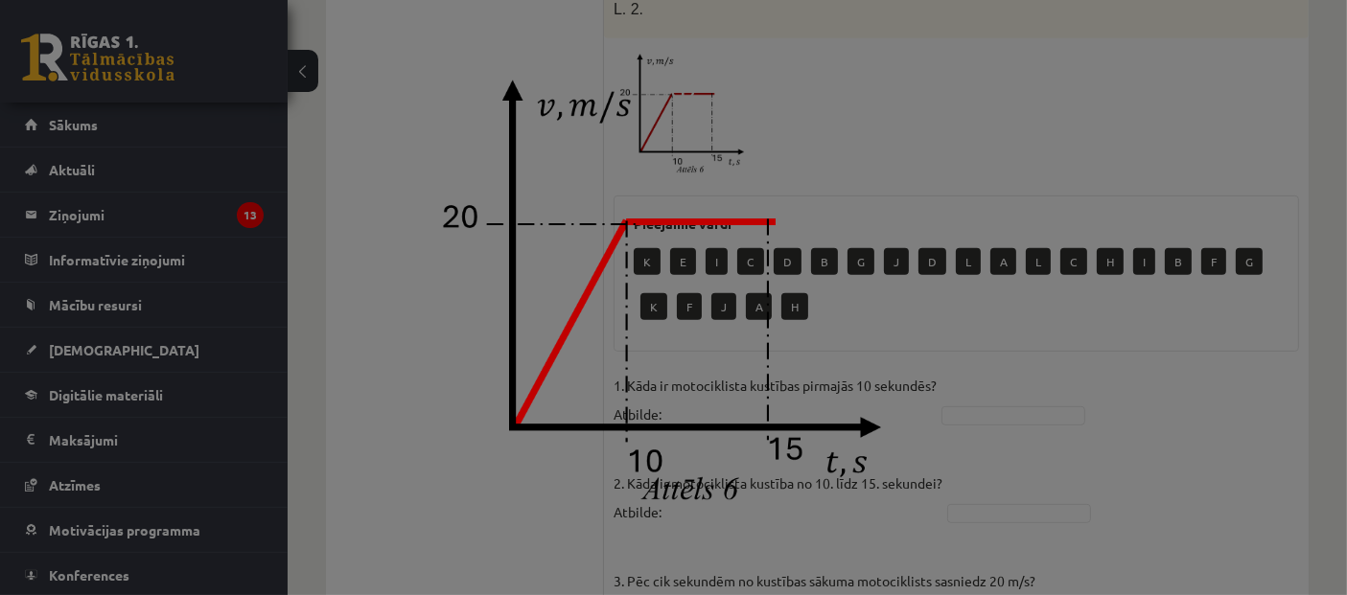
click at [935, 134] on div at bounding box center [673, 297] width 1347 height 595
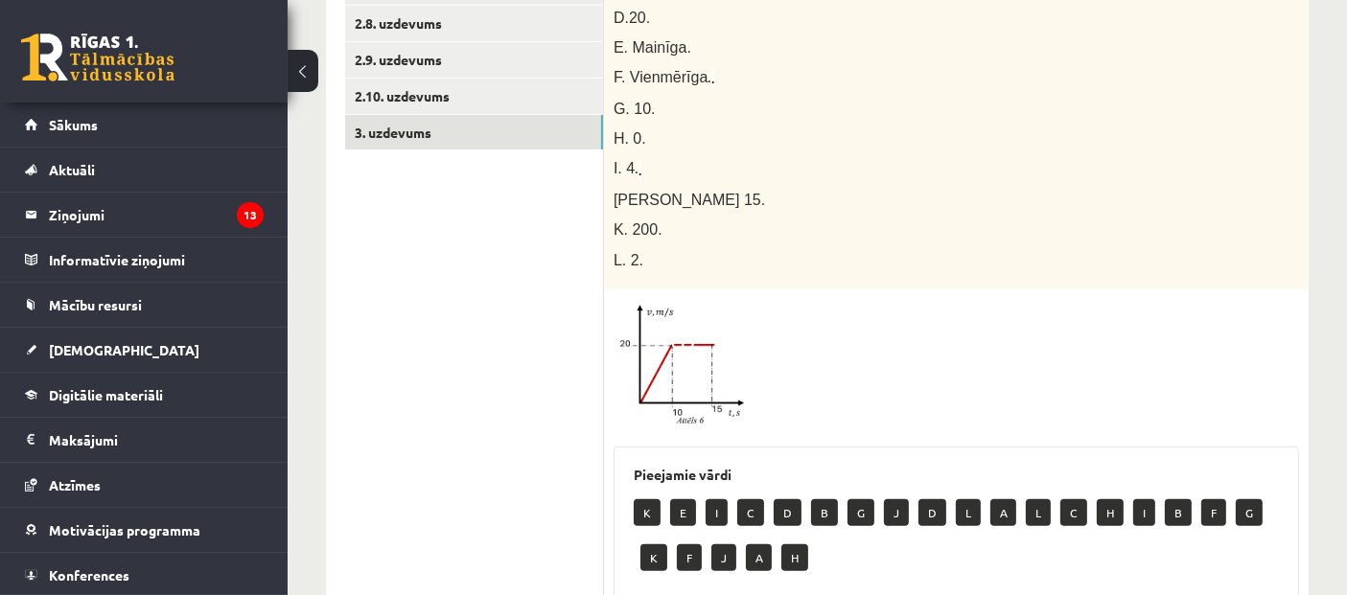
scroll to position [665, 0]
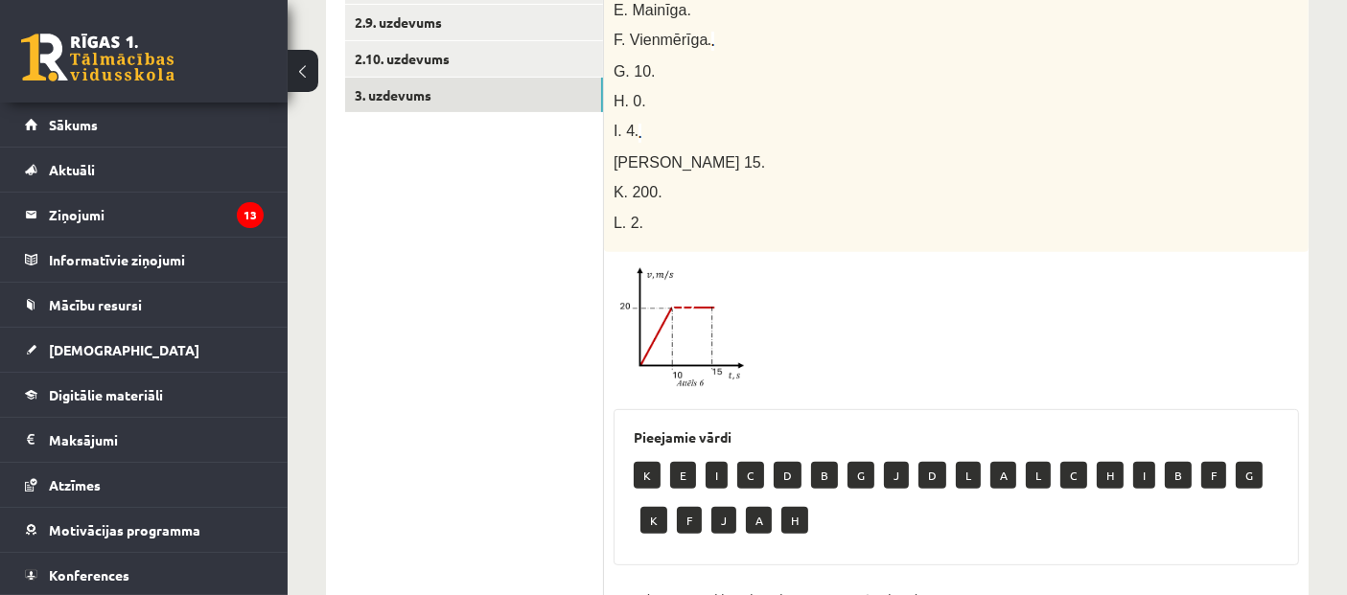
click at [687, 346] on img at bounding box center [686, 329] width 144 height 135
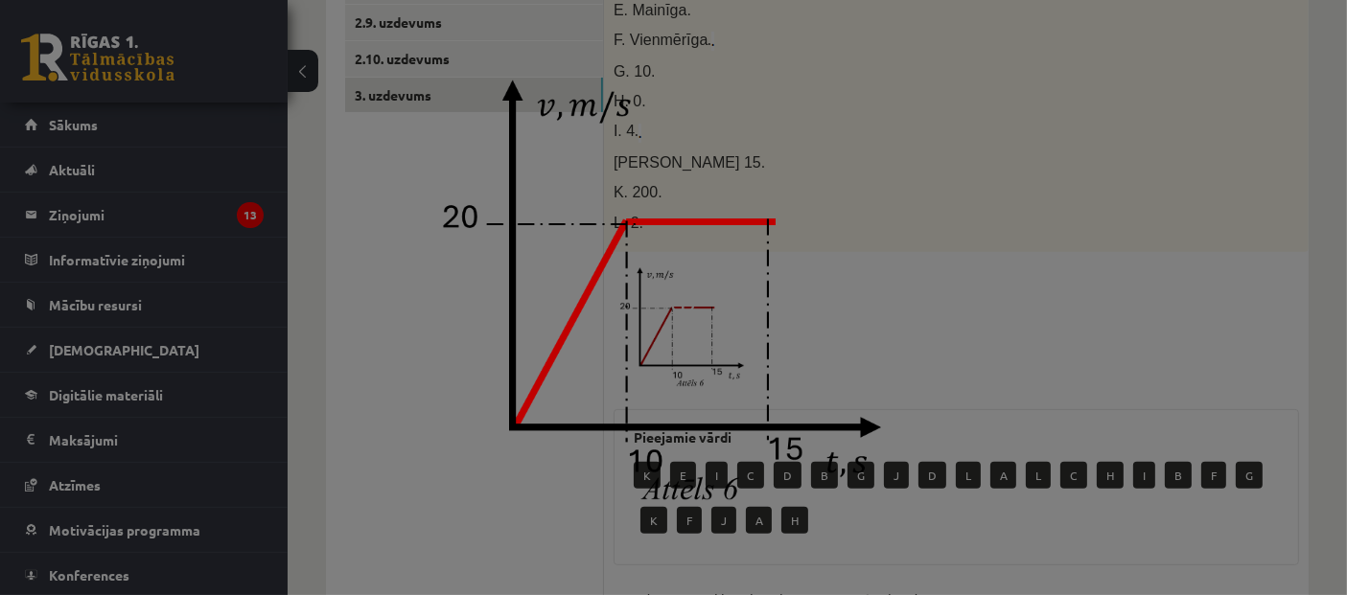
click at [983, 299] on div at bounding box center [673, 297] width 1347 height 595
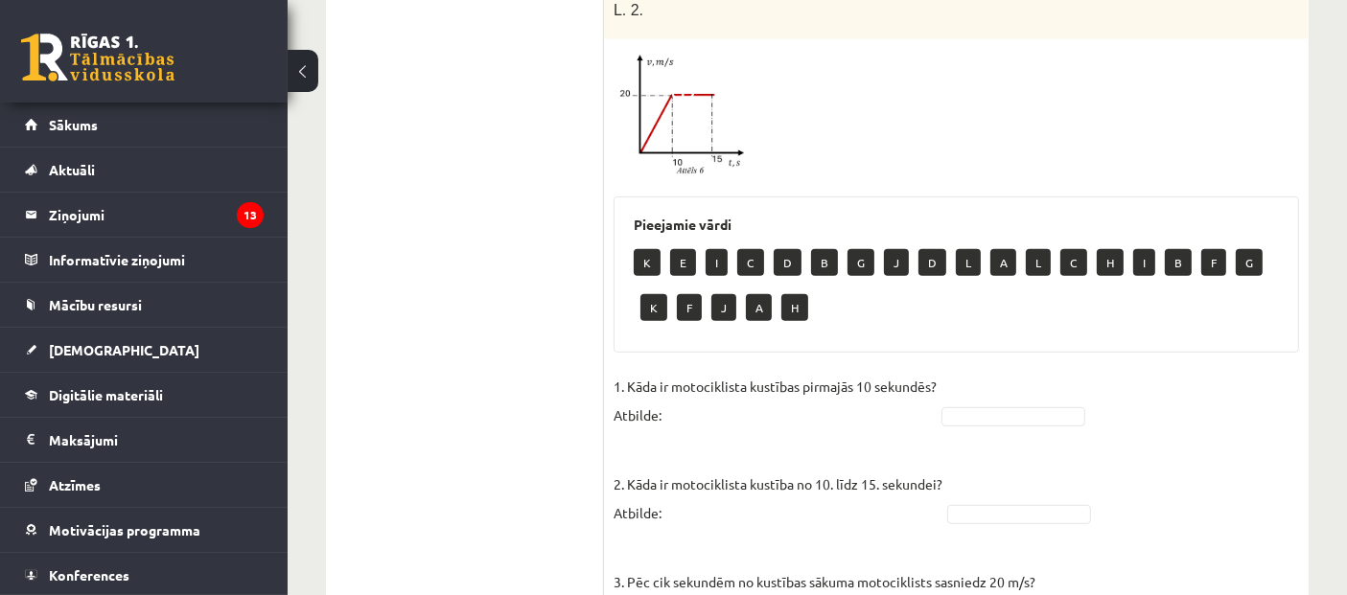
scroll to position [879, 0]
click at [673, 144] on img at bounding box center [686, 115] width 144 height 135
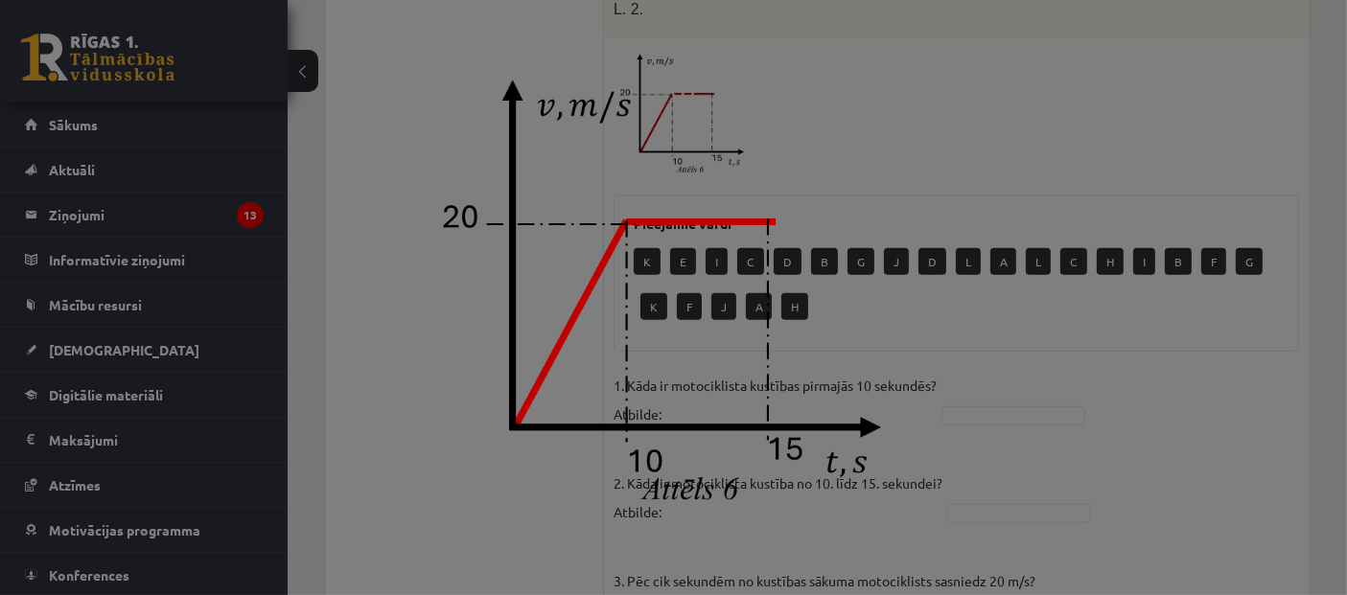
click at [991, 187] on div at bounding box center [673, 297] width 1347 height 595
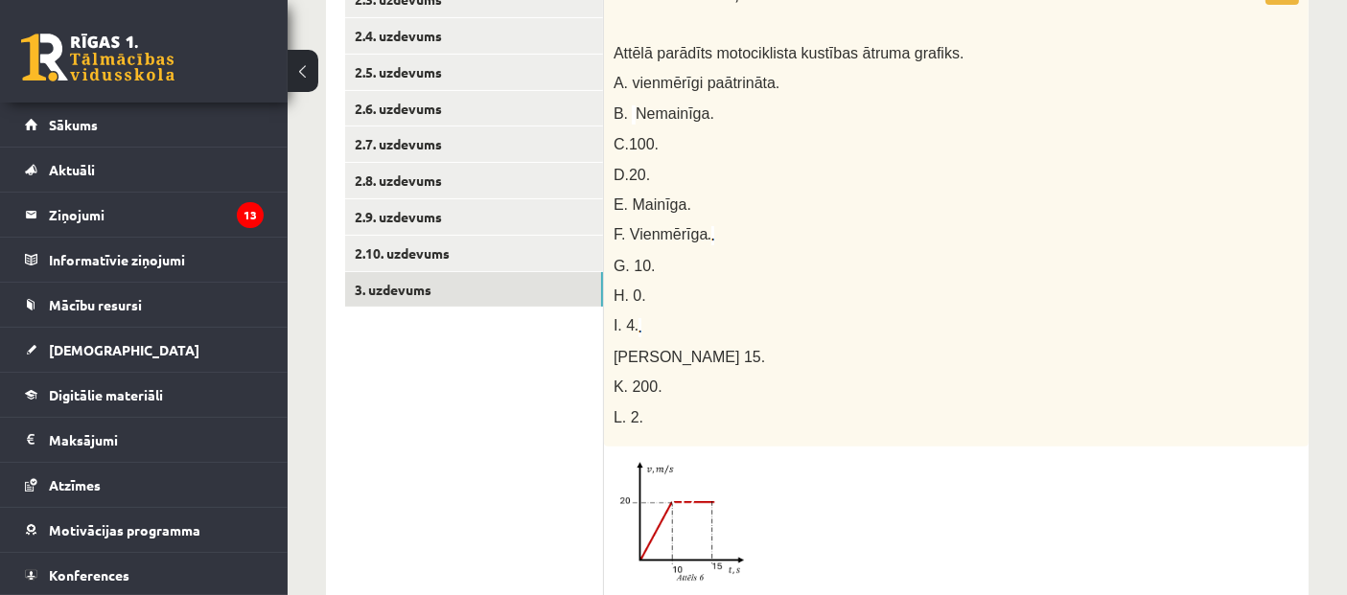
scroll to position [453, 0]
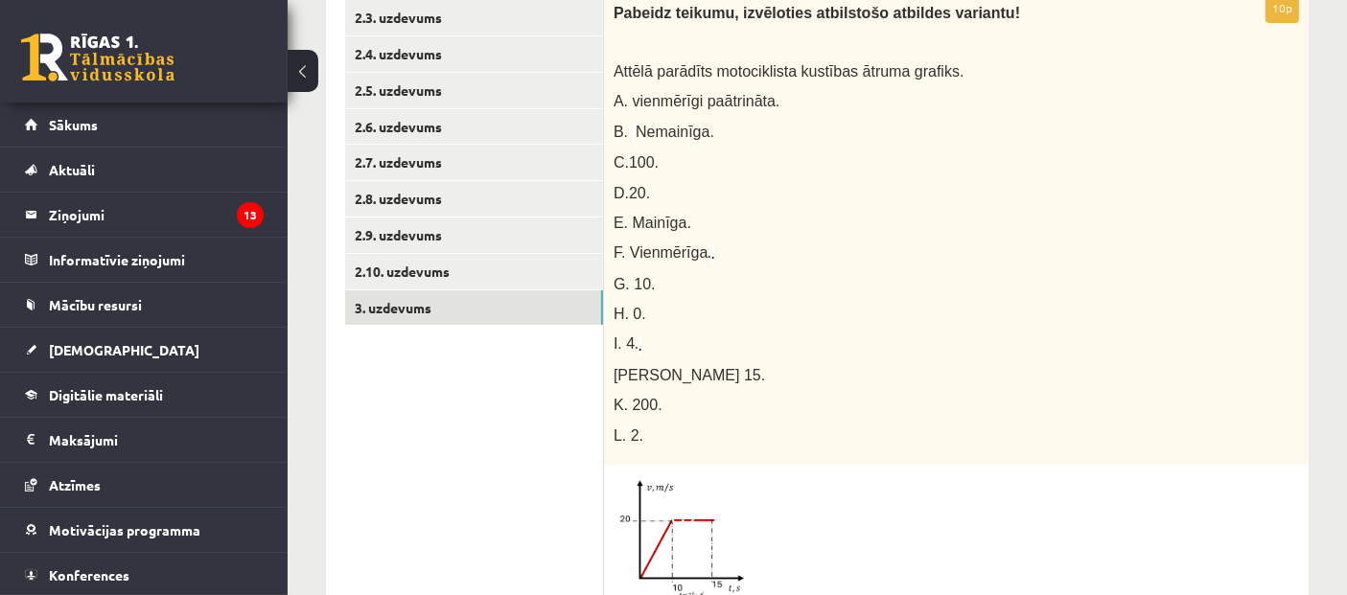
click at [720, 532] on img at bounding box center [686, 542] width 144 height 135
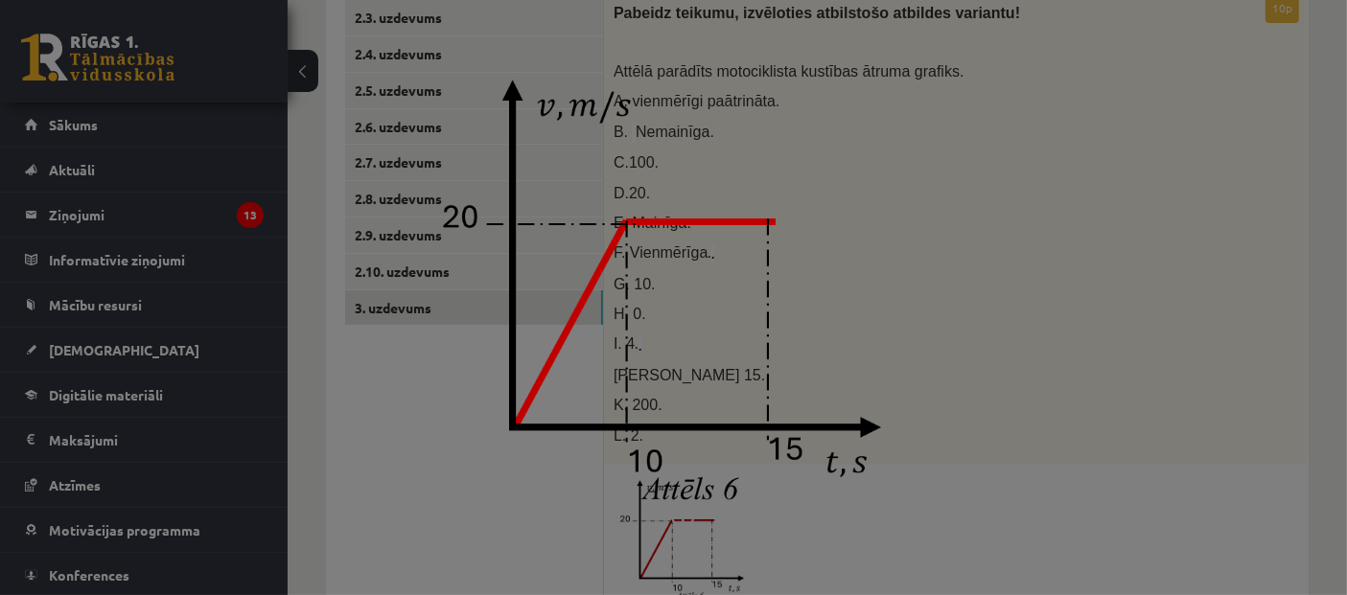
click at [969, 335] on div at bounding box center [673, 297] width 1347 height 595
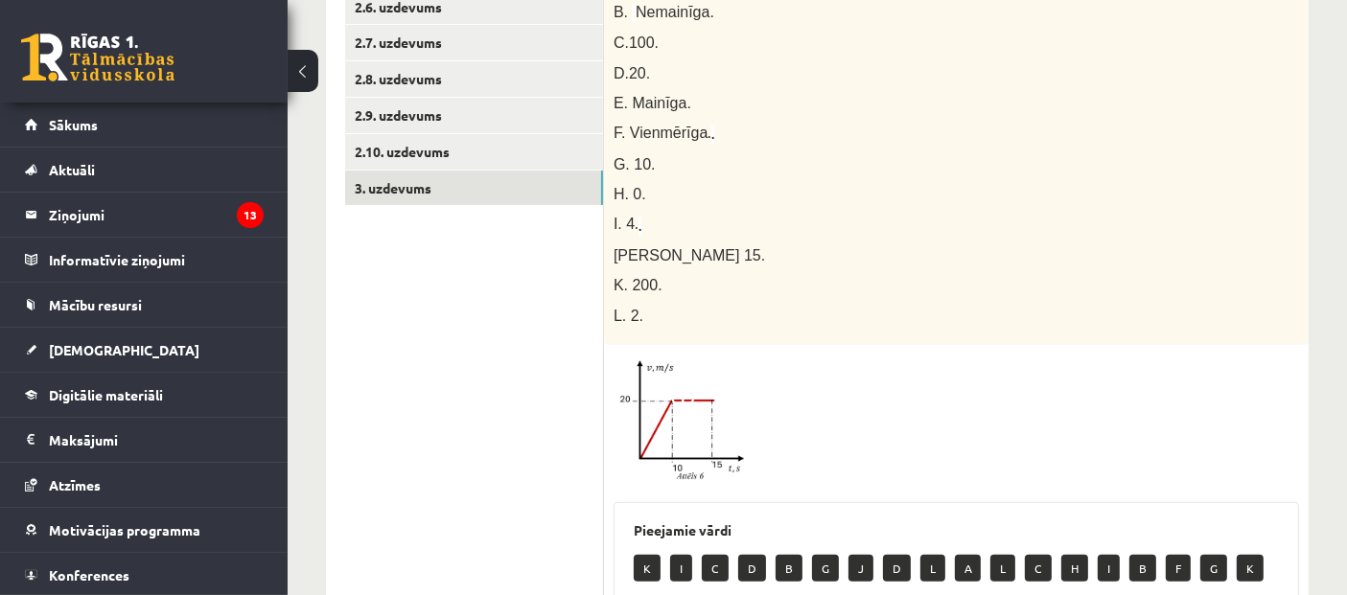
scroll to position [559, 0]
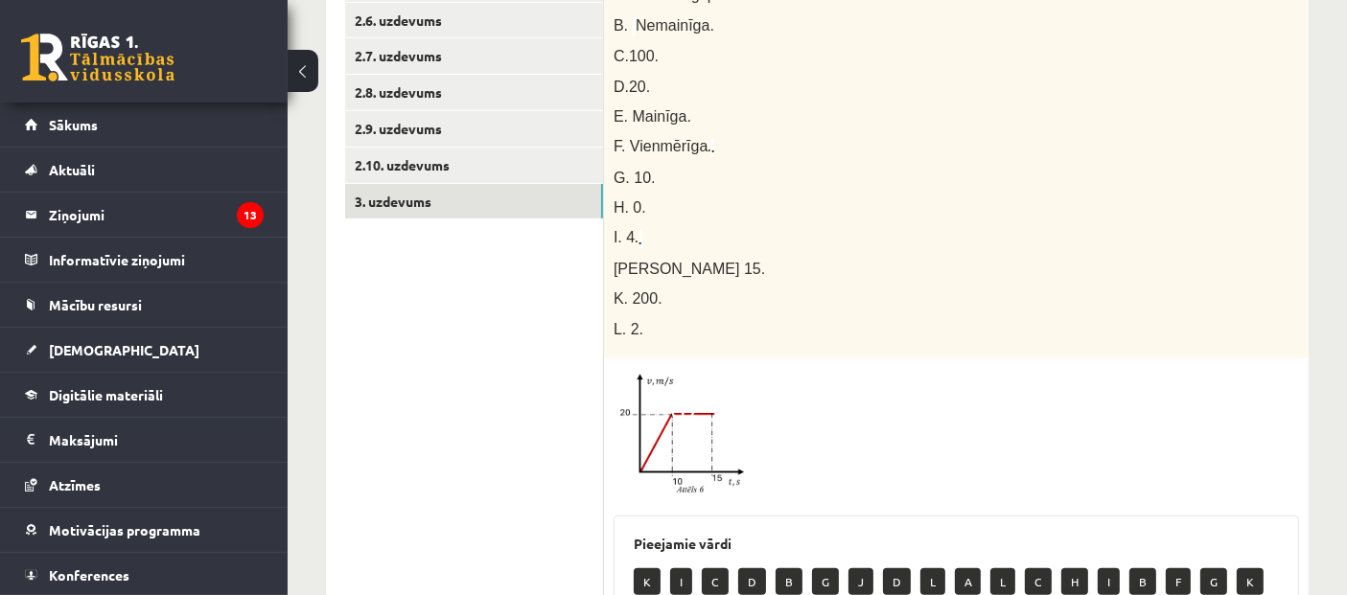
click at [700, 456] on img at bounding box center [686, 435] width 144 height 135
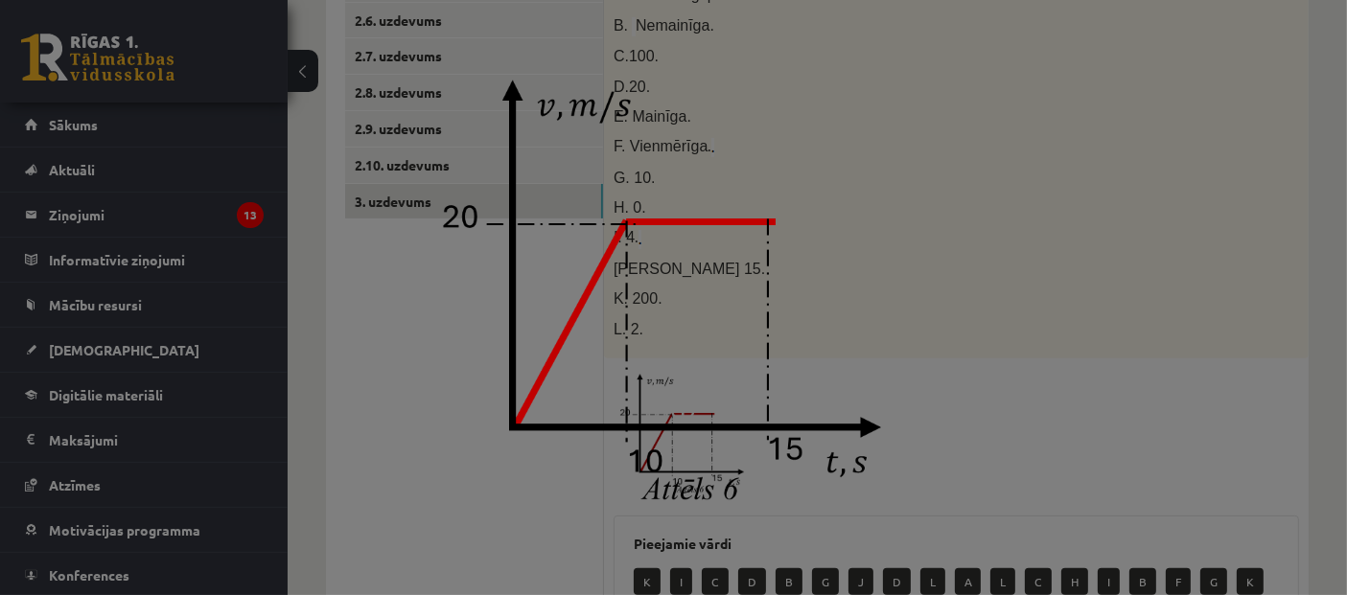
click at [977, 287] on div at bounding box center [673, 297] width 1347 height 595
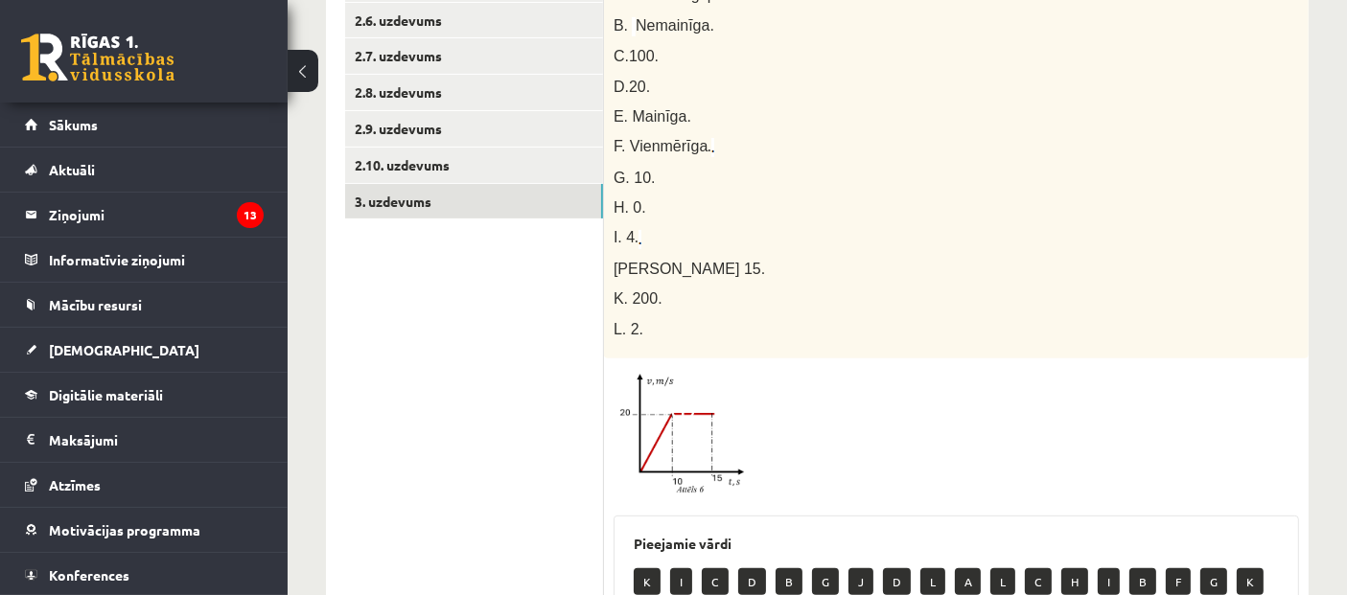
click at [702, 411] on img at bounding box center [686, 435] width 144 height 135
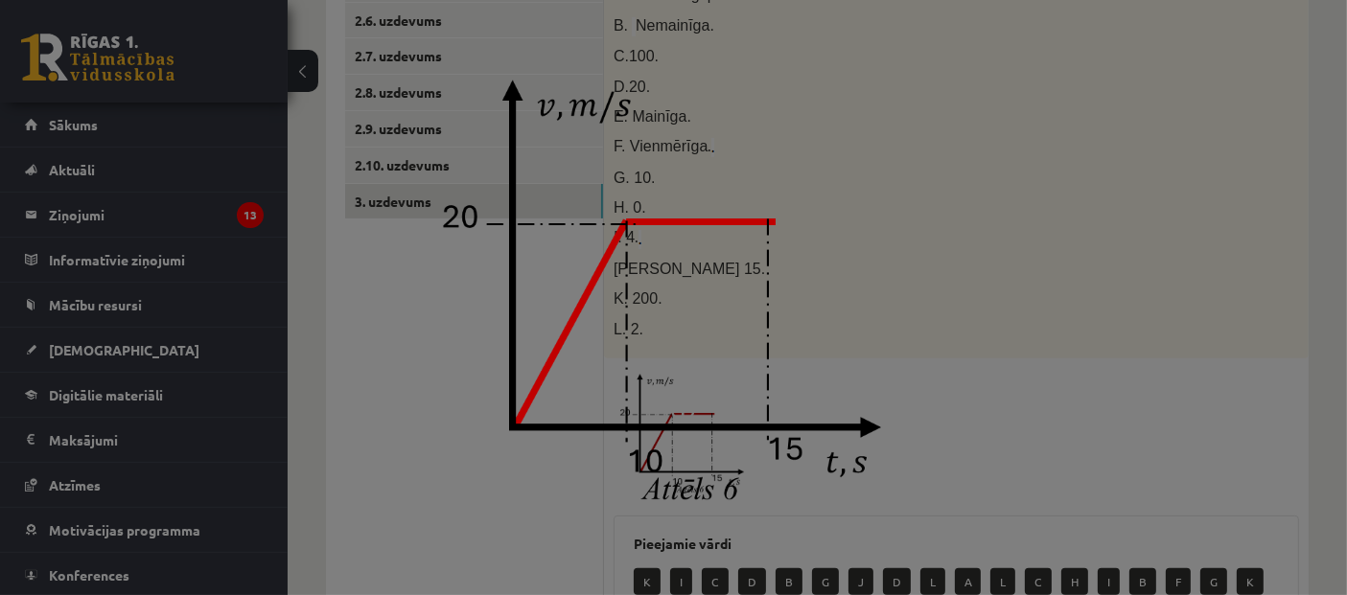
click at [992, 356] on div at bounding box center [673, 297] width 1347 height 595
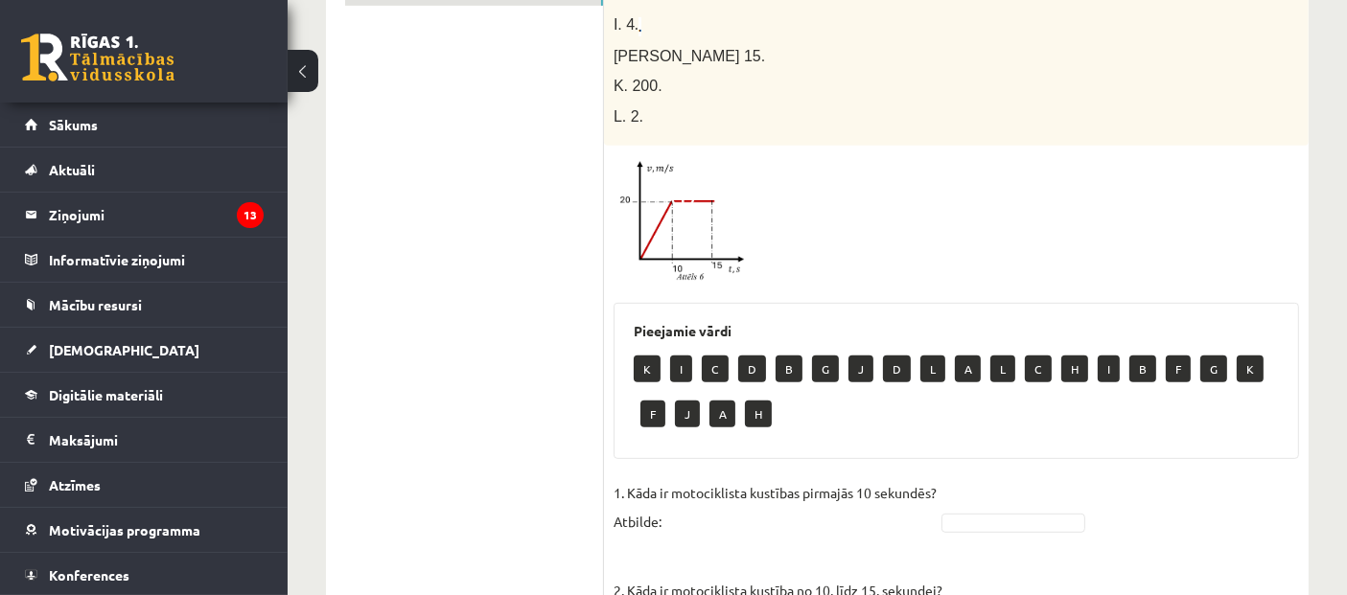
scroll to position [879, 0]
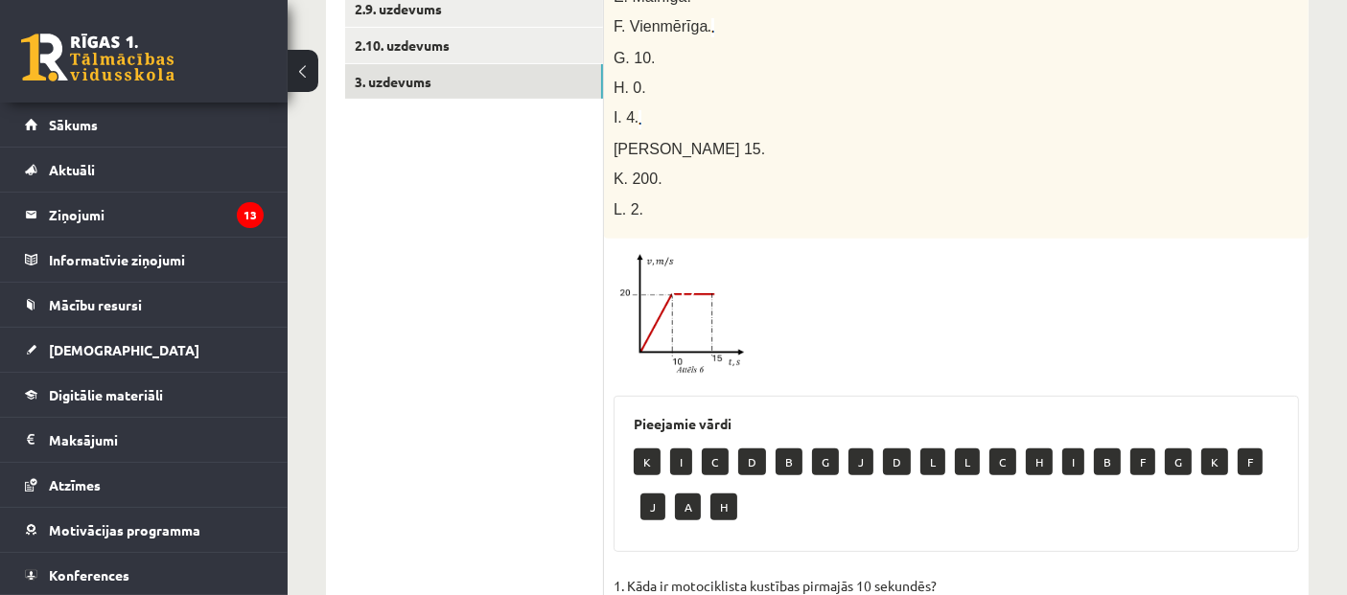
scroll to position [665, 0]
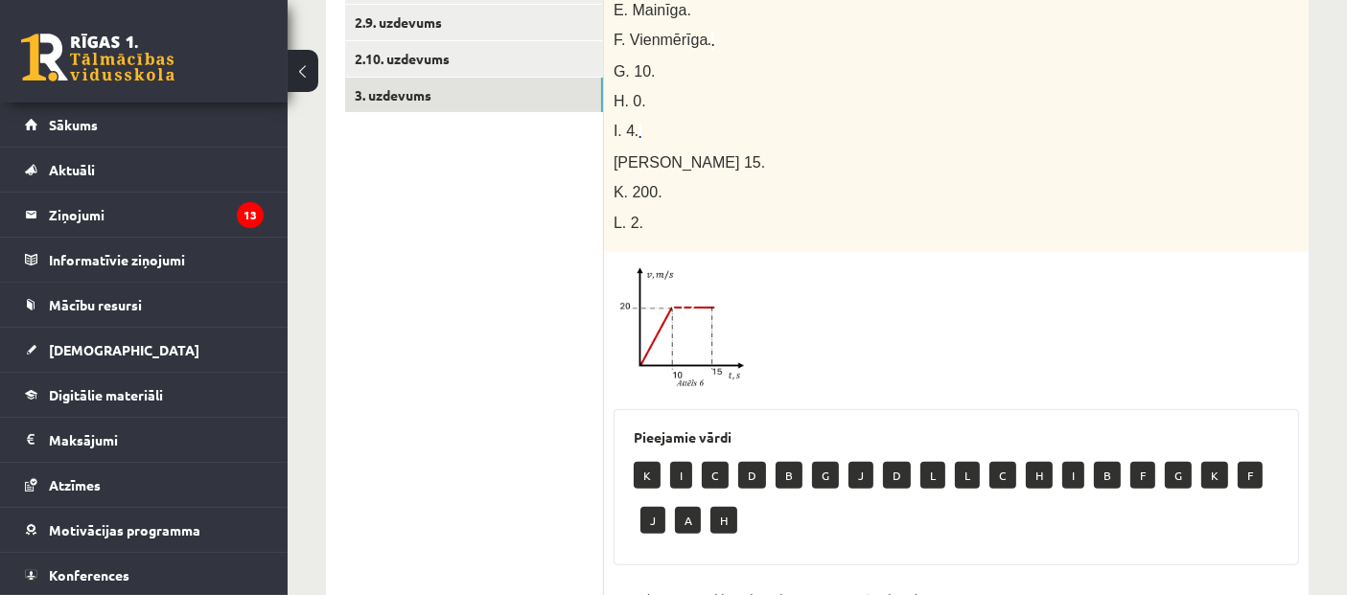
click at [676, 333] on img at bounding box center [686, 329] width 144 height 135
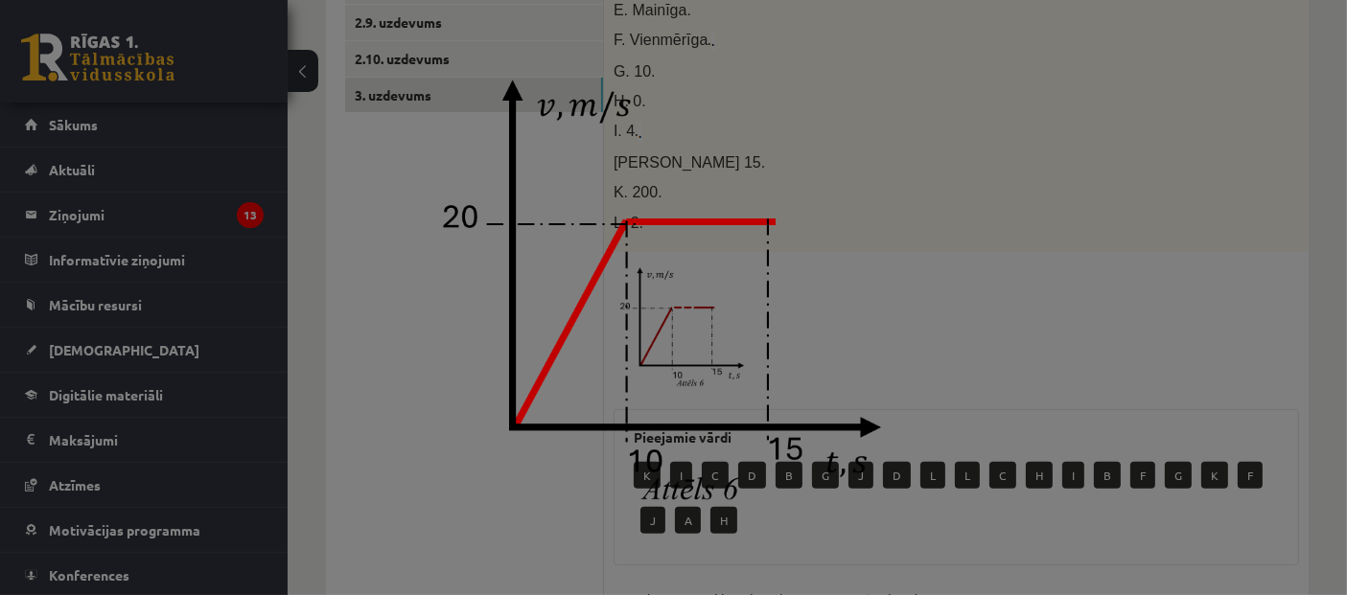
click at [1021, 350] on div at bounding box center [673, 297] width 1347 height 595
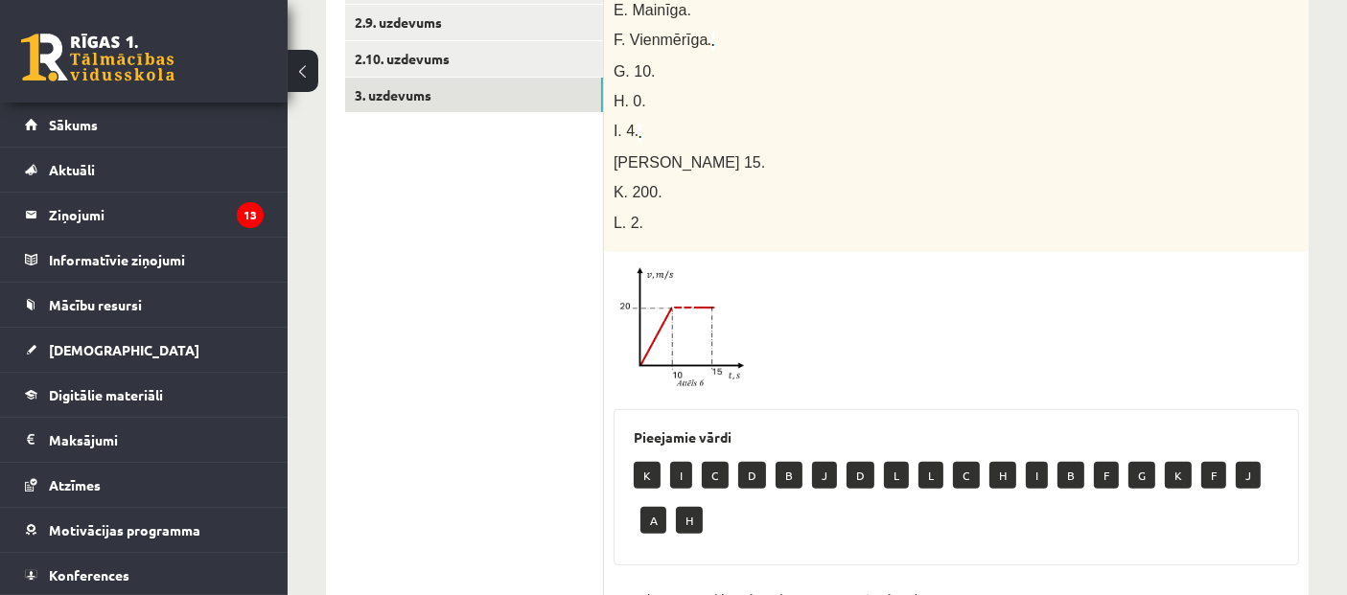
click at [726, 340] on img at bounding box center [686, 329] width 144 height 135
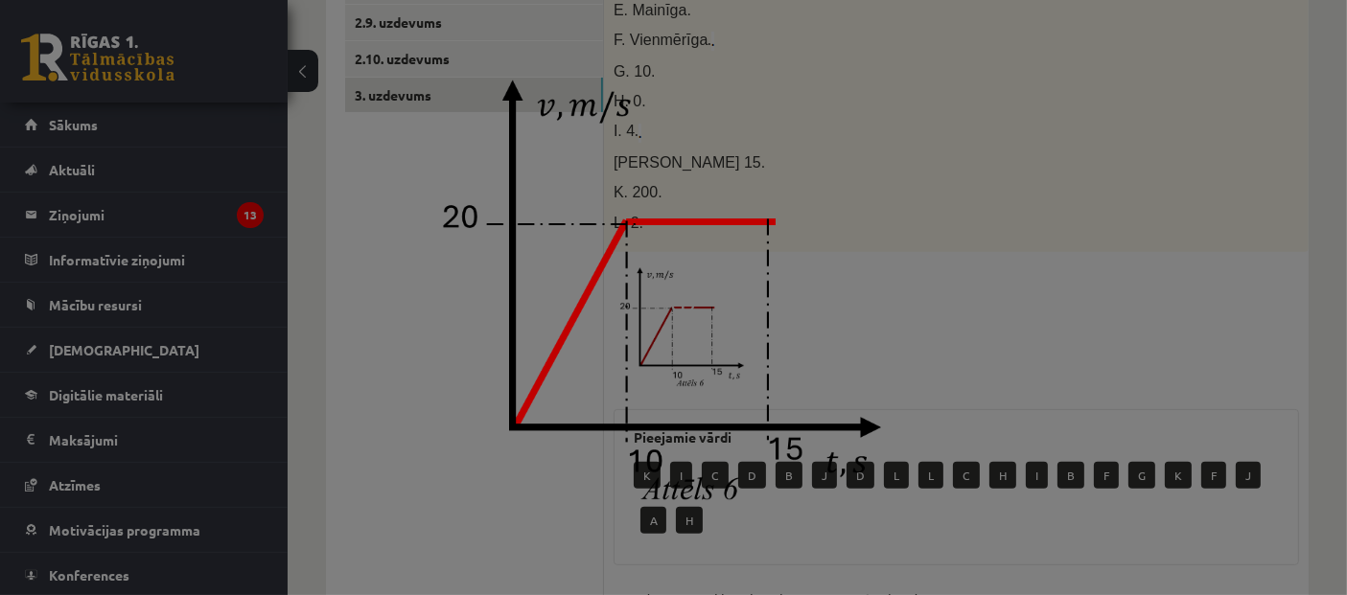
click at [1120, 384] on div at bounding box center [673, 297] width 1347 height 595
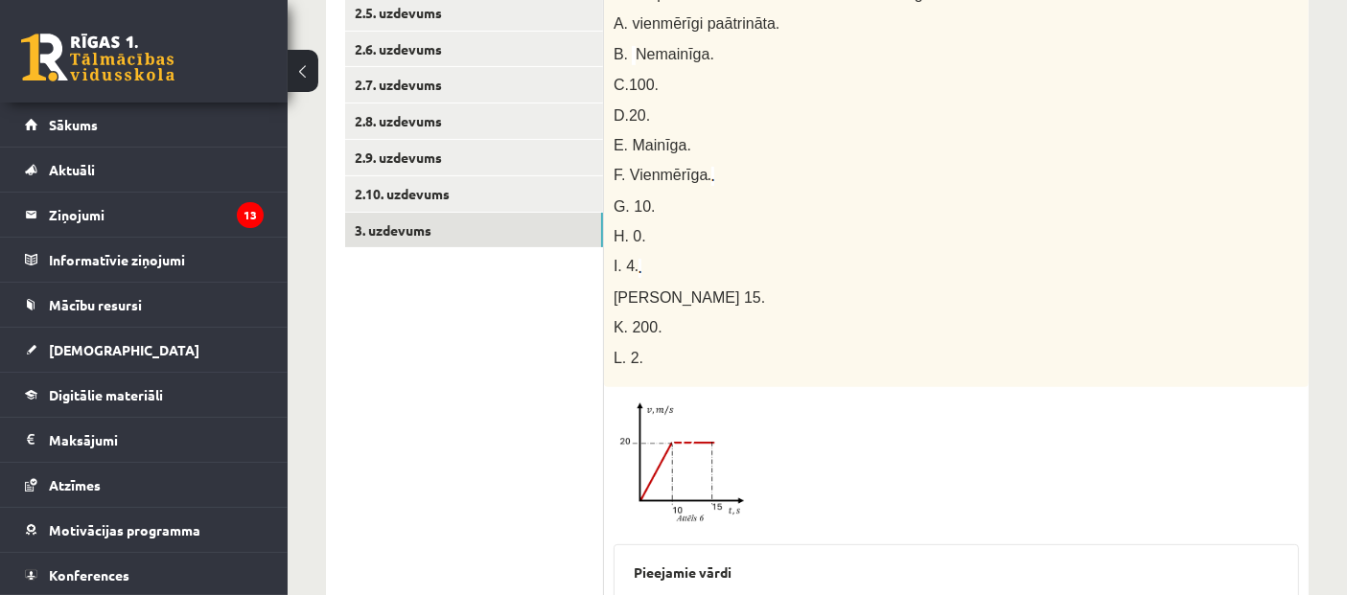
scroll to position [559, 0]
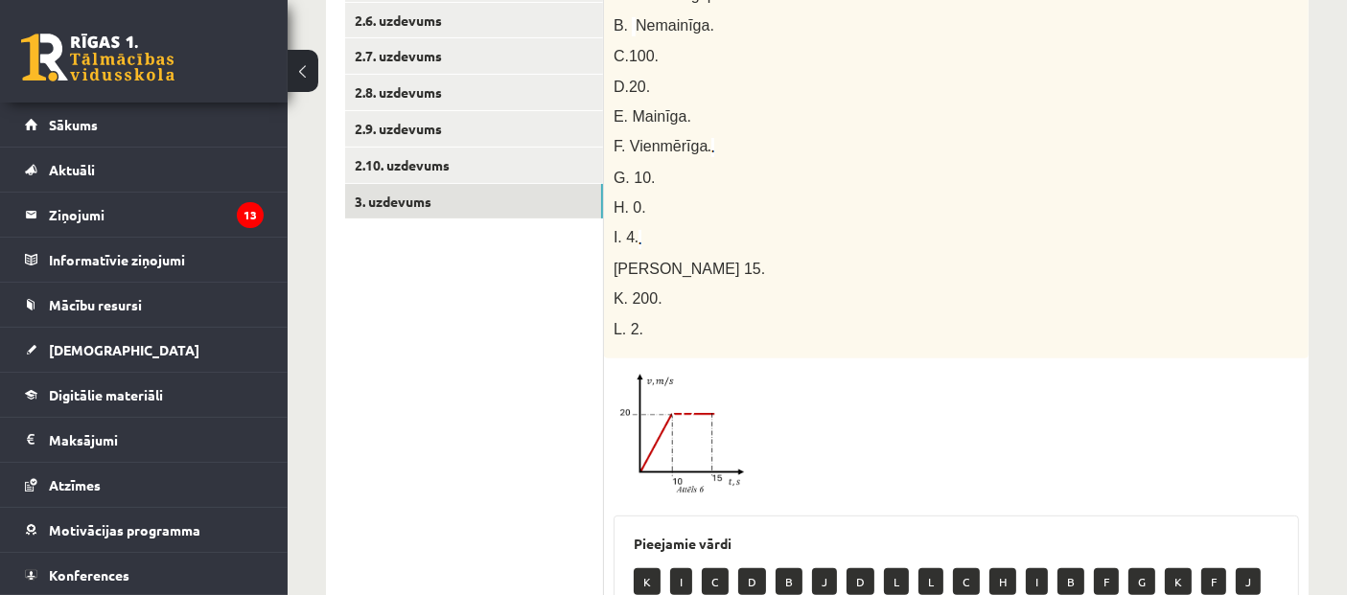
click at [707, 424] on img at bounding box center [686, 435] width 144 height 135
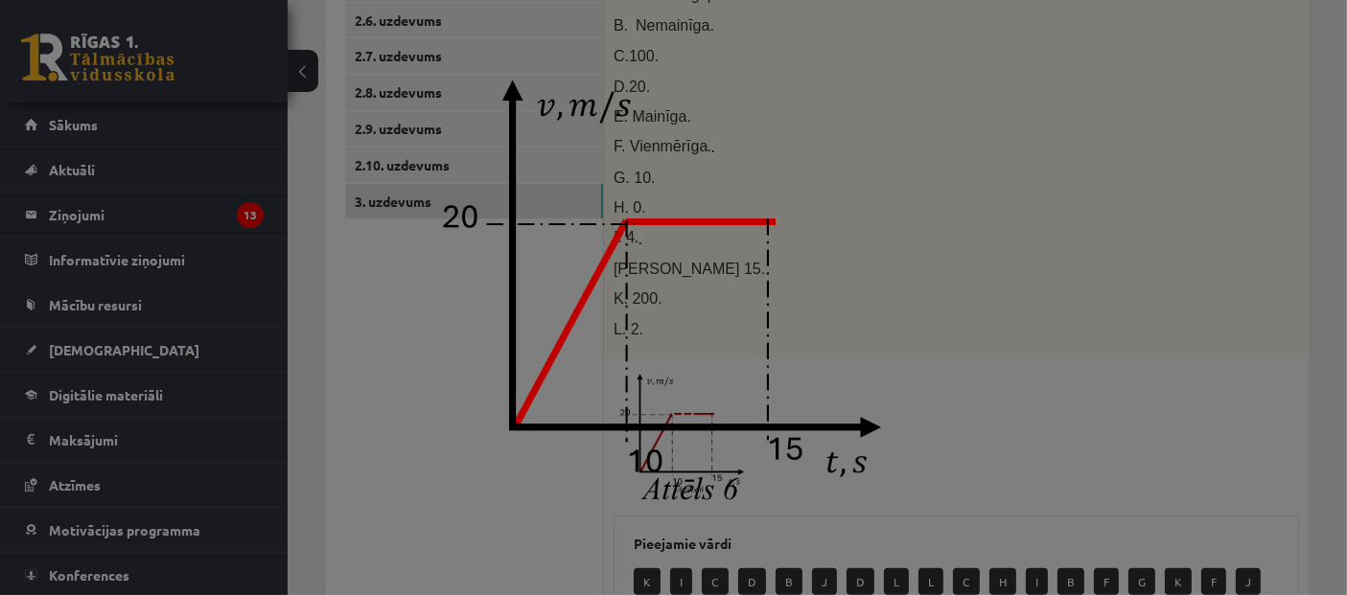
click at [973, 372] on div at bounding box center [673, 297] width 1347 height 595
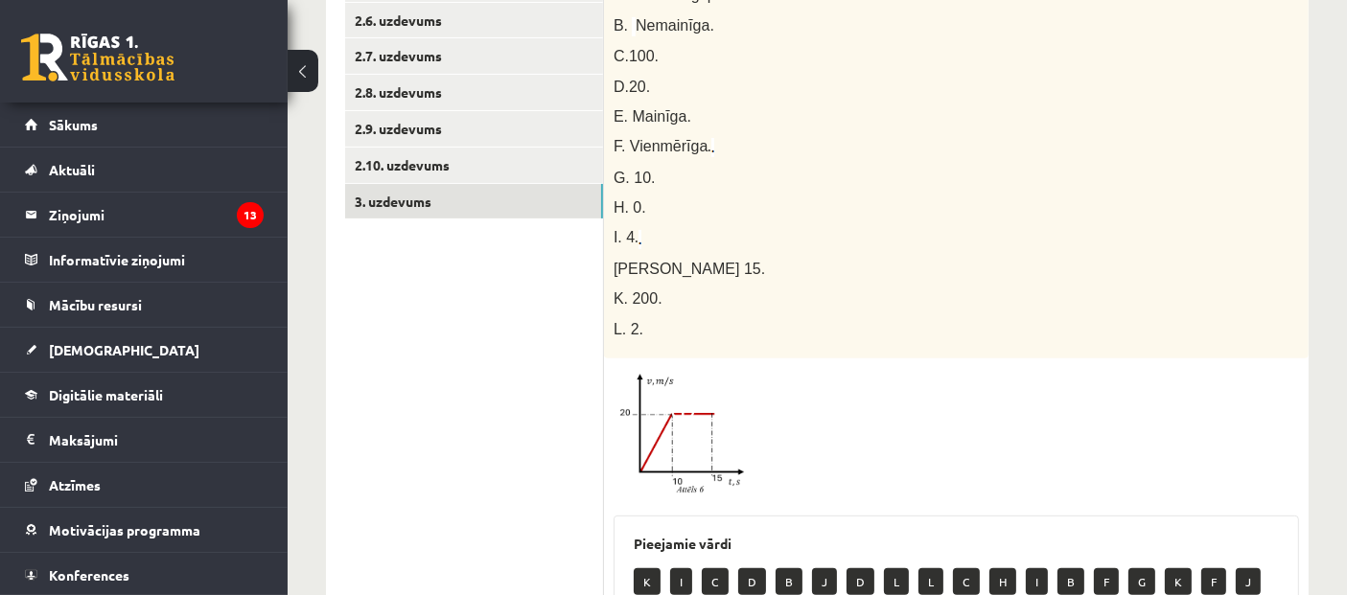
drag, startPoint x: 993, startPoint y: 384, endPoint x: 876, endPoint y: 451, distance: 134.4
click at [876, 451] on div at bounding box center [957, 435] width 686 height 135
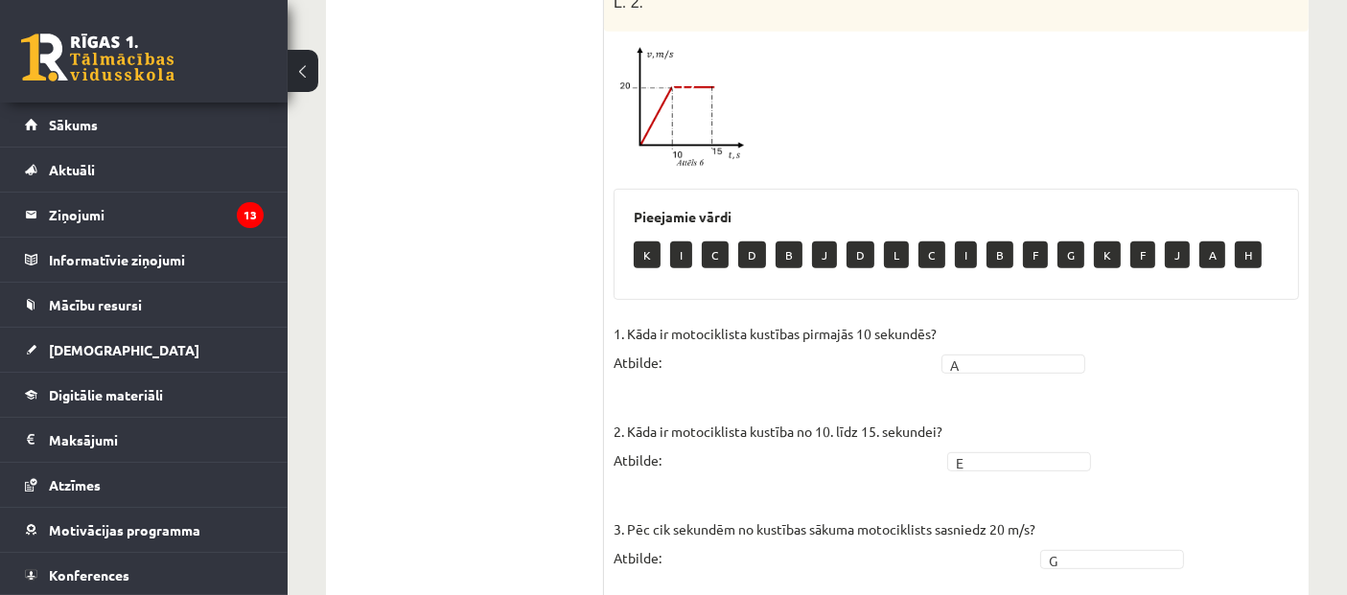
scroll to position [879, 0]
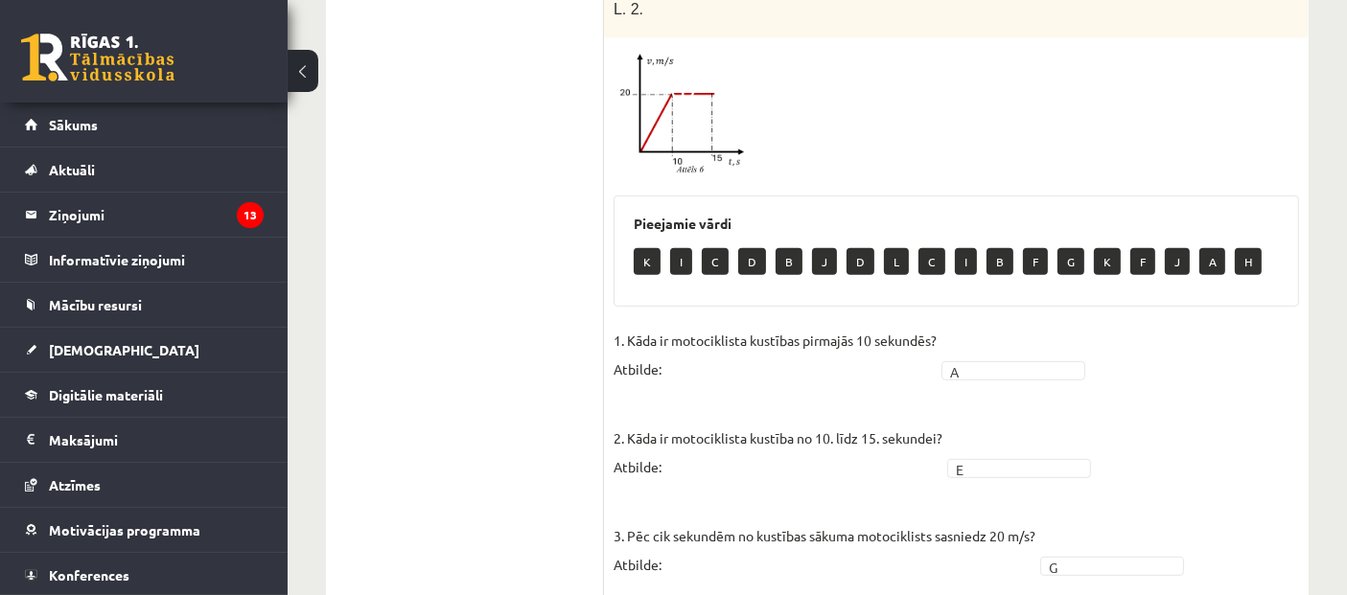
click at [676, 141] on img at bounding box center [686, 115] width 144 height 135
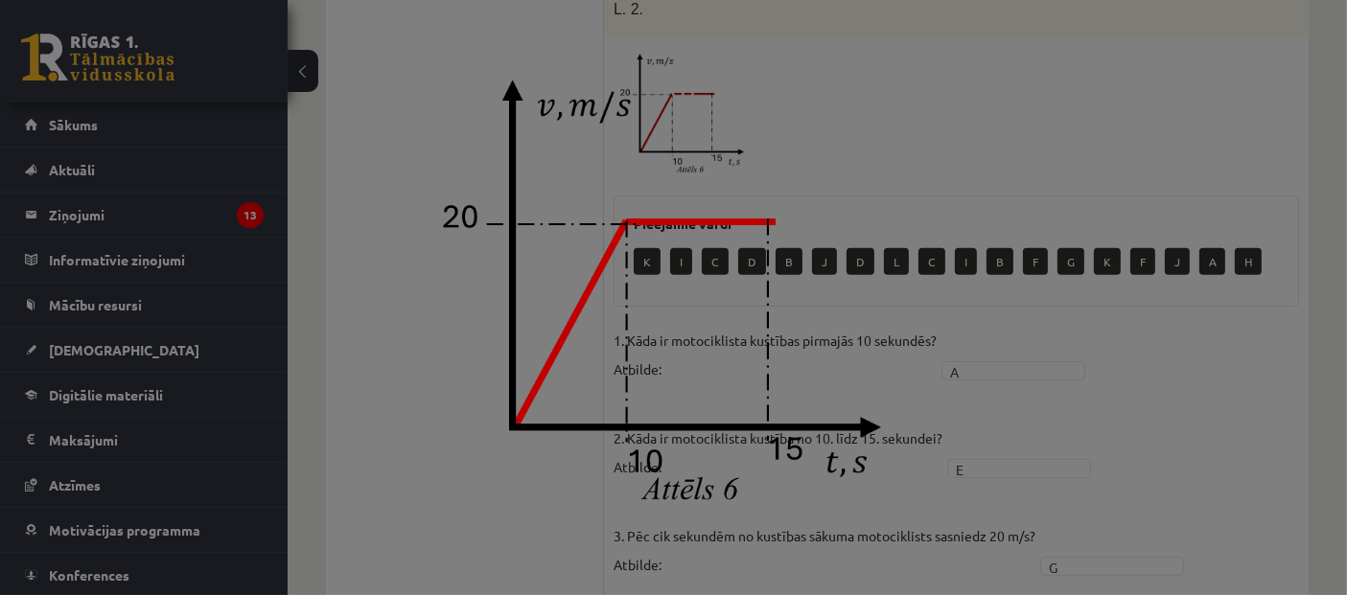
click at [953, 163] on div at bounding box center [673, 297] width 1347 height 595
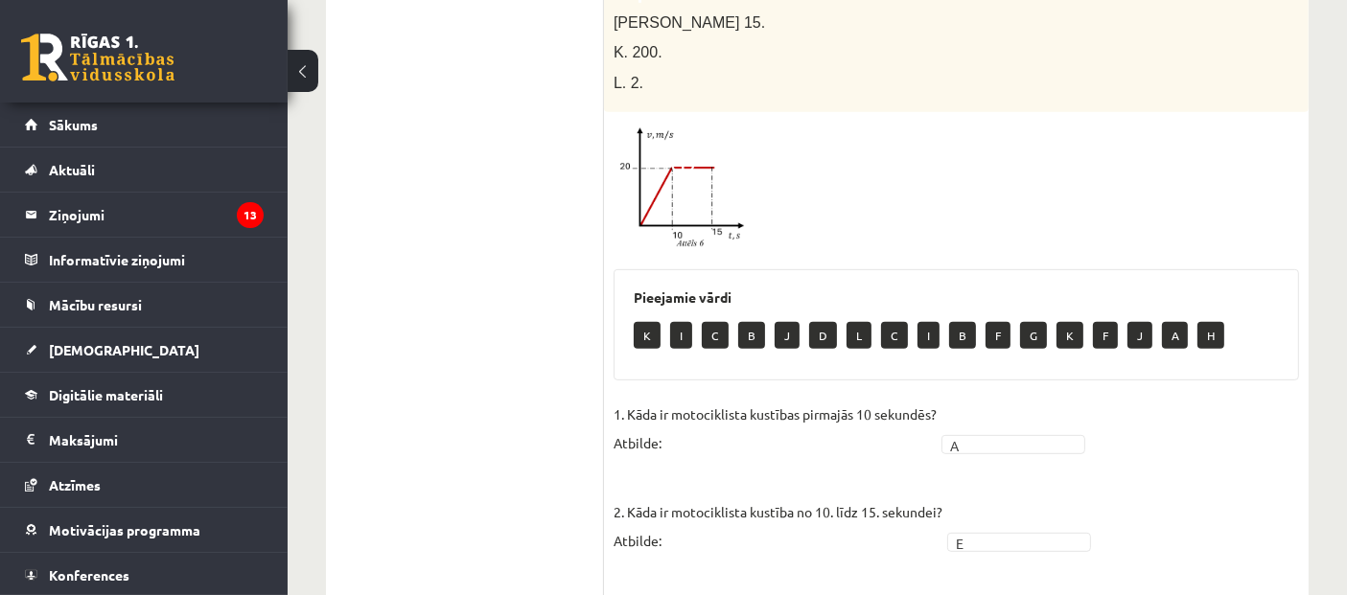
scroll to position [772, 0]
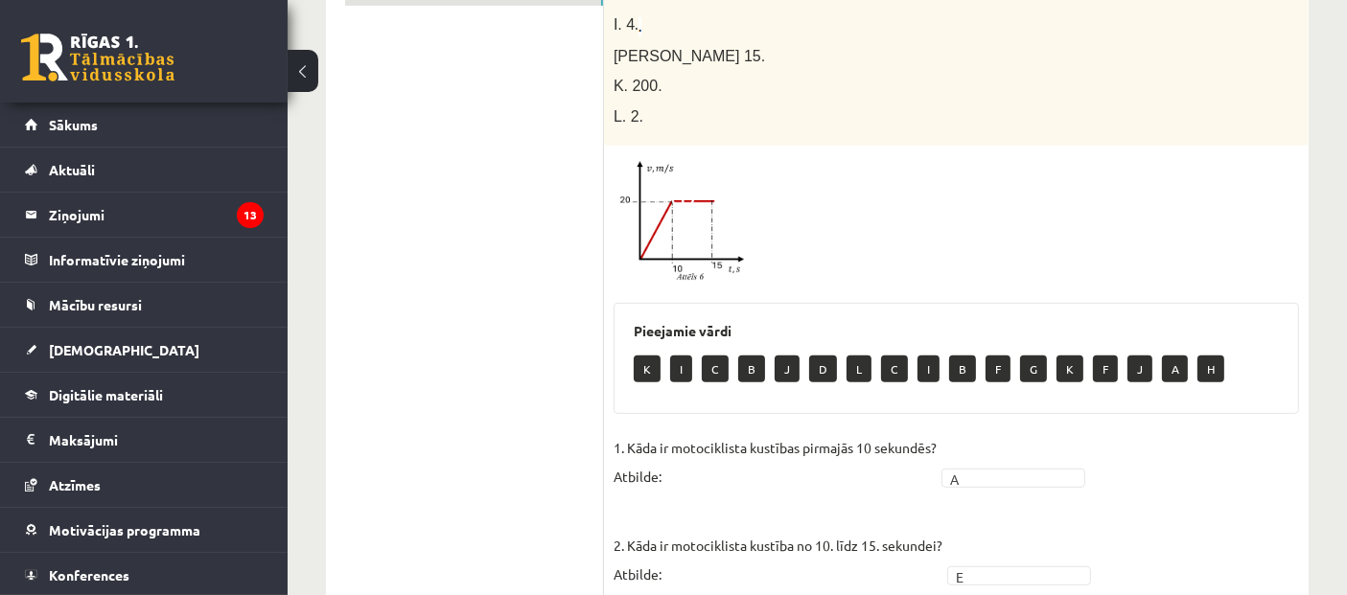
click at [707, 199] on img at bounding box center [686, 222] width 144 height 135
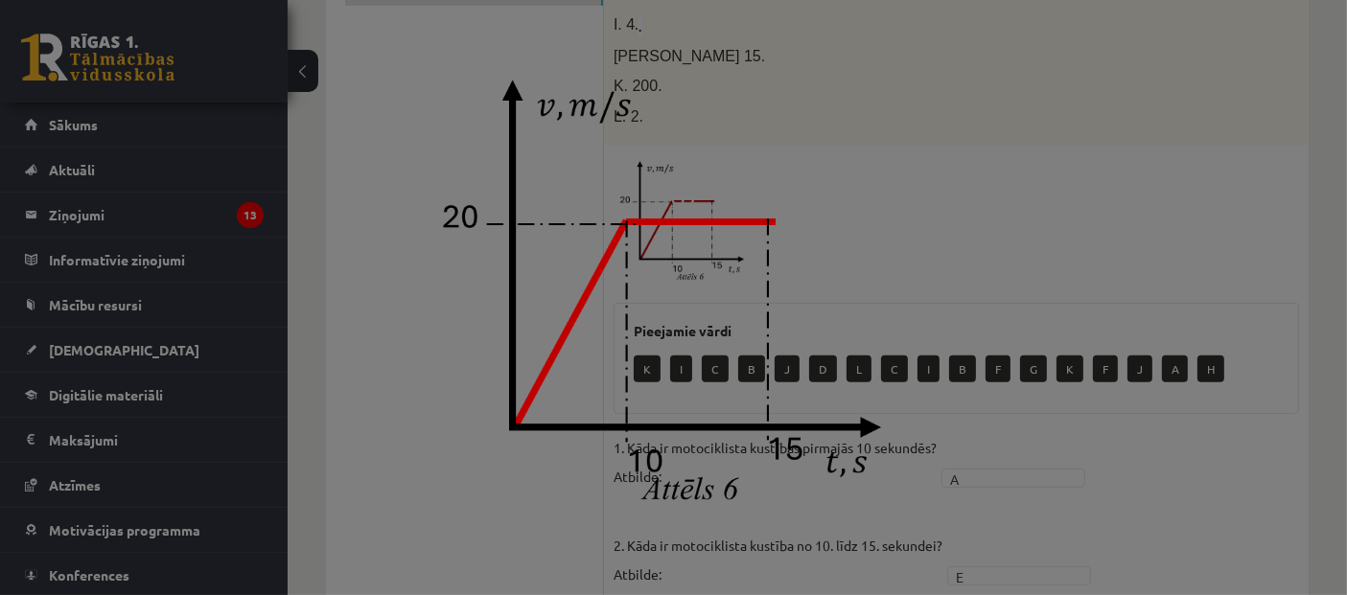
click at [1098, 276] on div at bounding box center [673, 297] width 1347 height 595
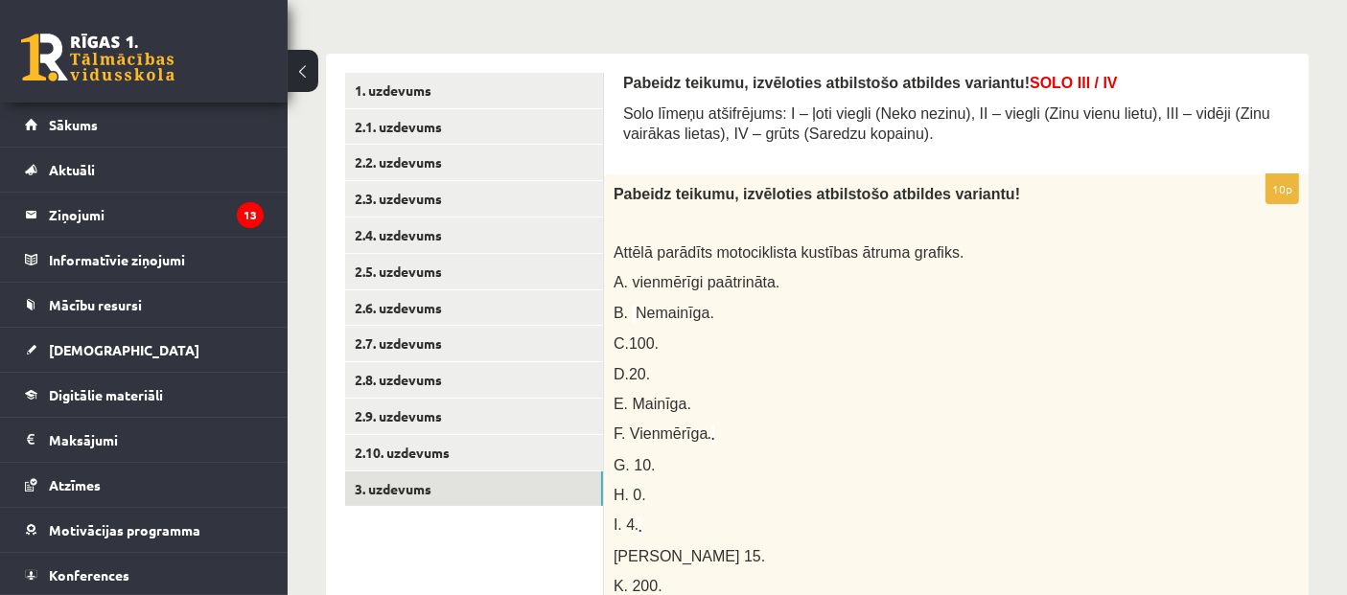
scroll to position [305, 0]
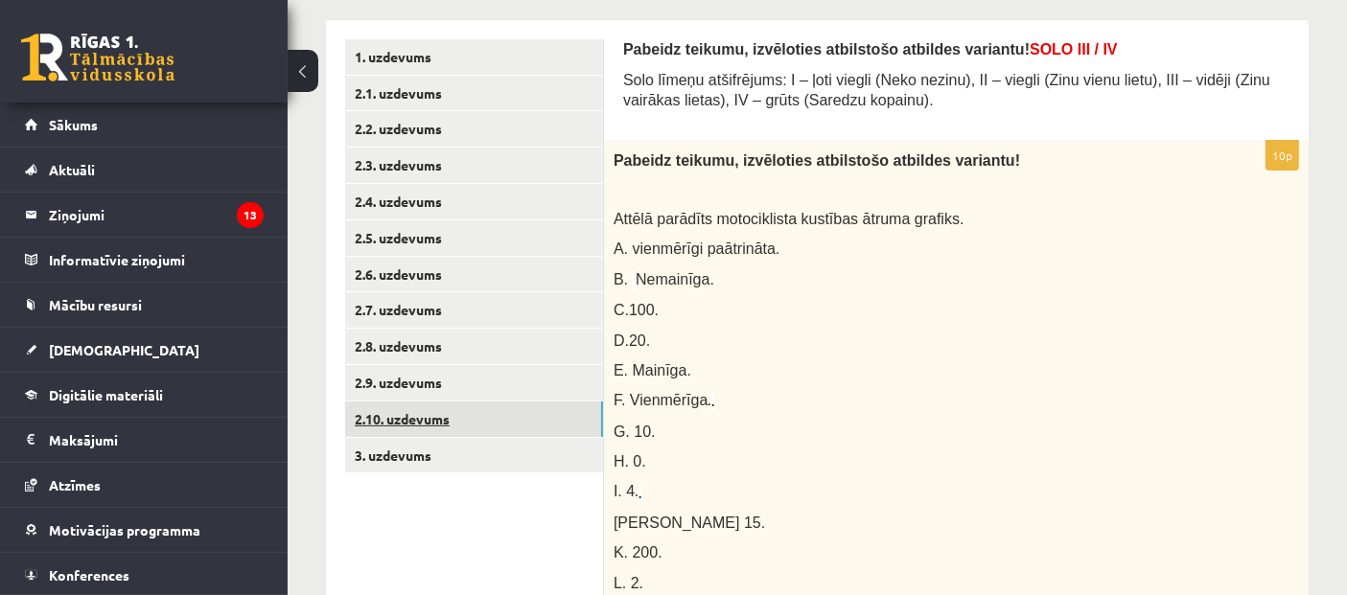
click at [412, 411] on link "2.10. uzdevums" at bounding box center [474, 419] width 258 height 35
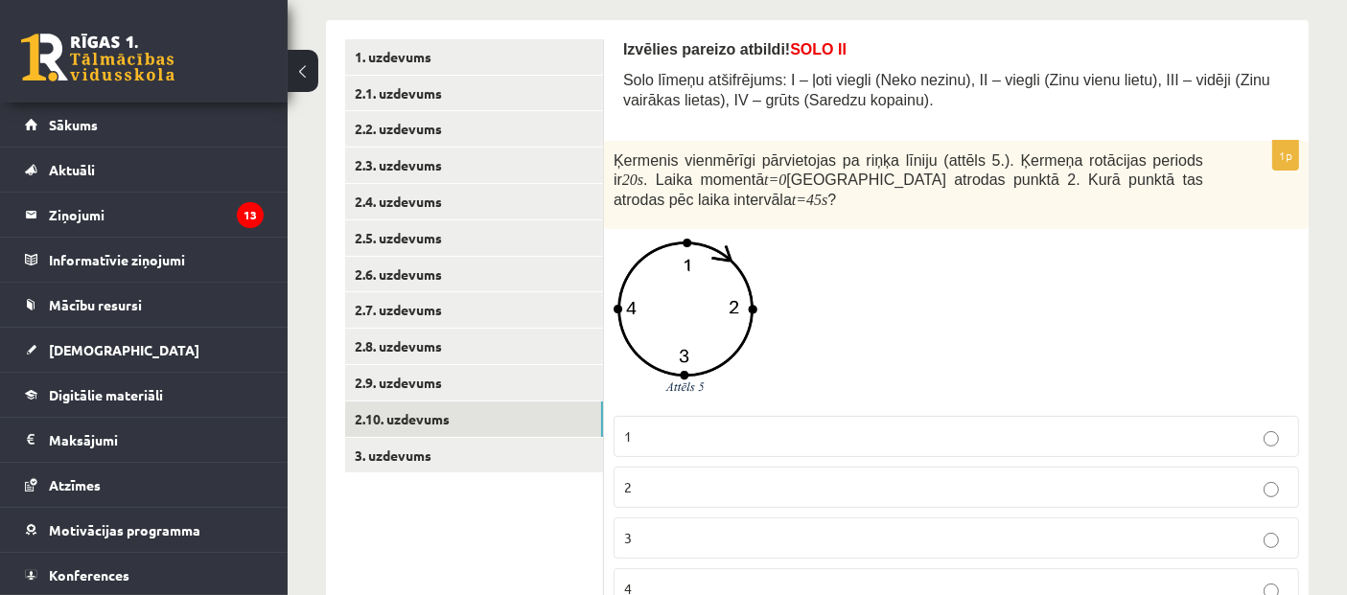
scroll to position [393, 0]
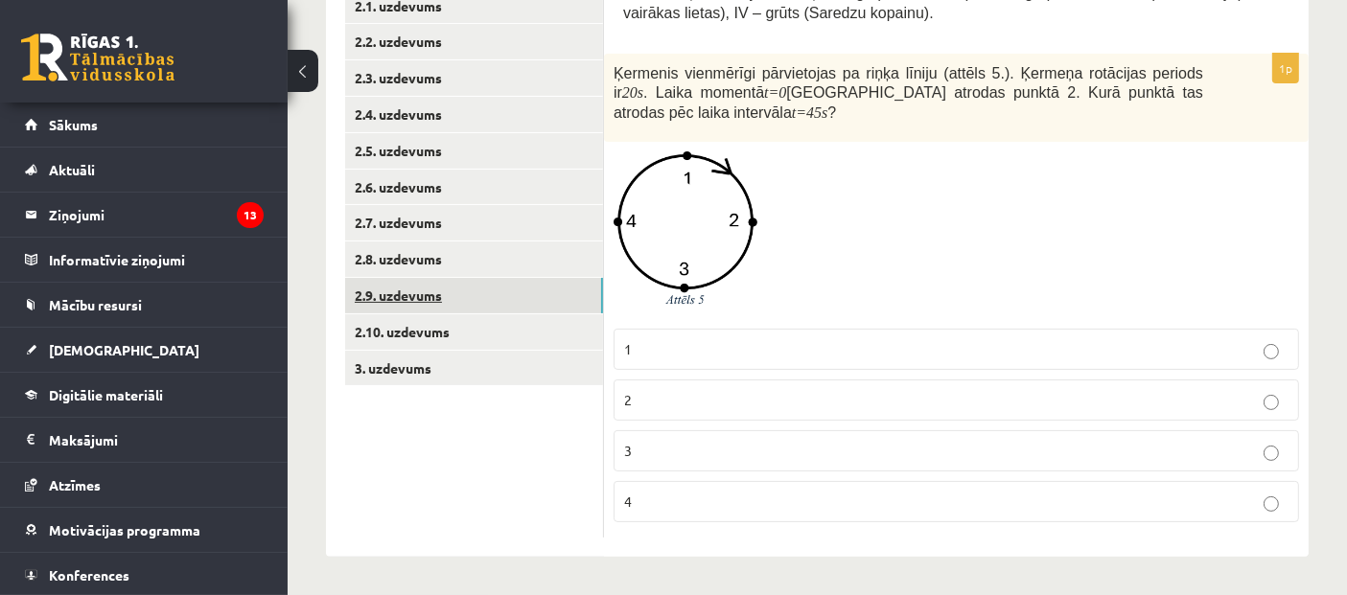
click at [401, 288] on link "2.9. uzdevums" at bounding box center [474, 295] width 258 height 35
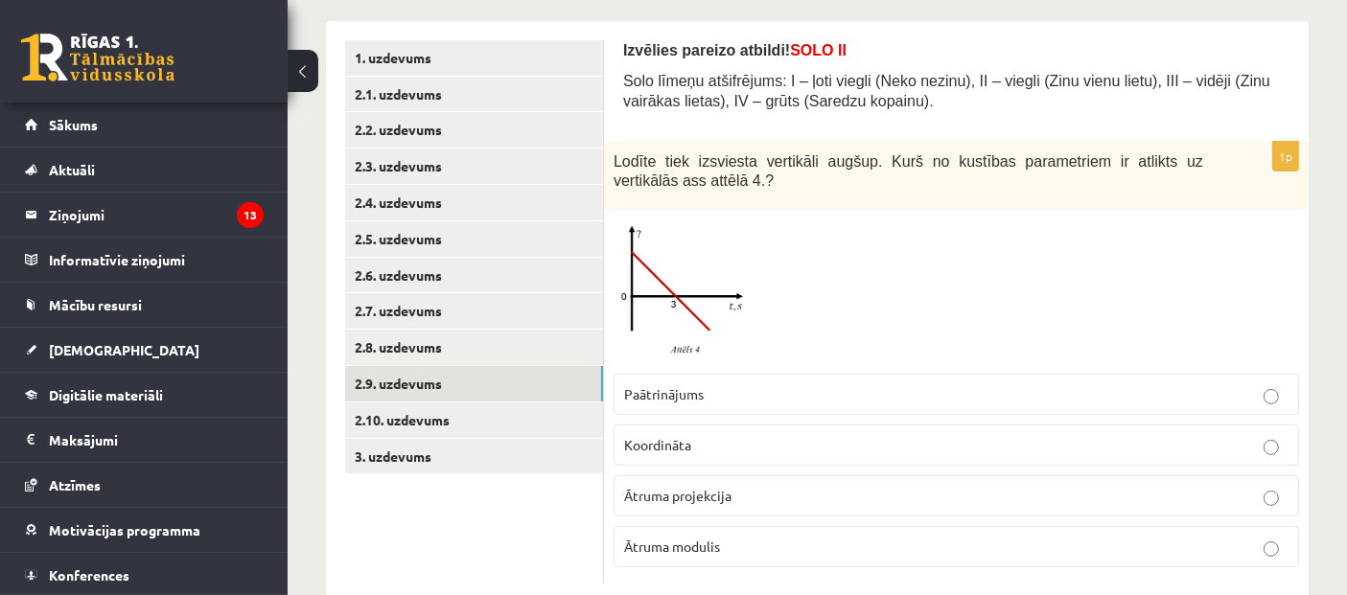
scroll to position [349, 0]
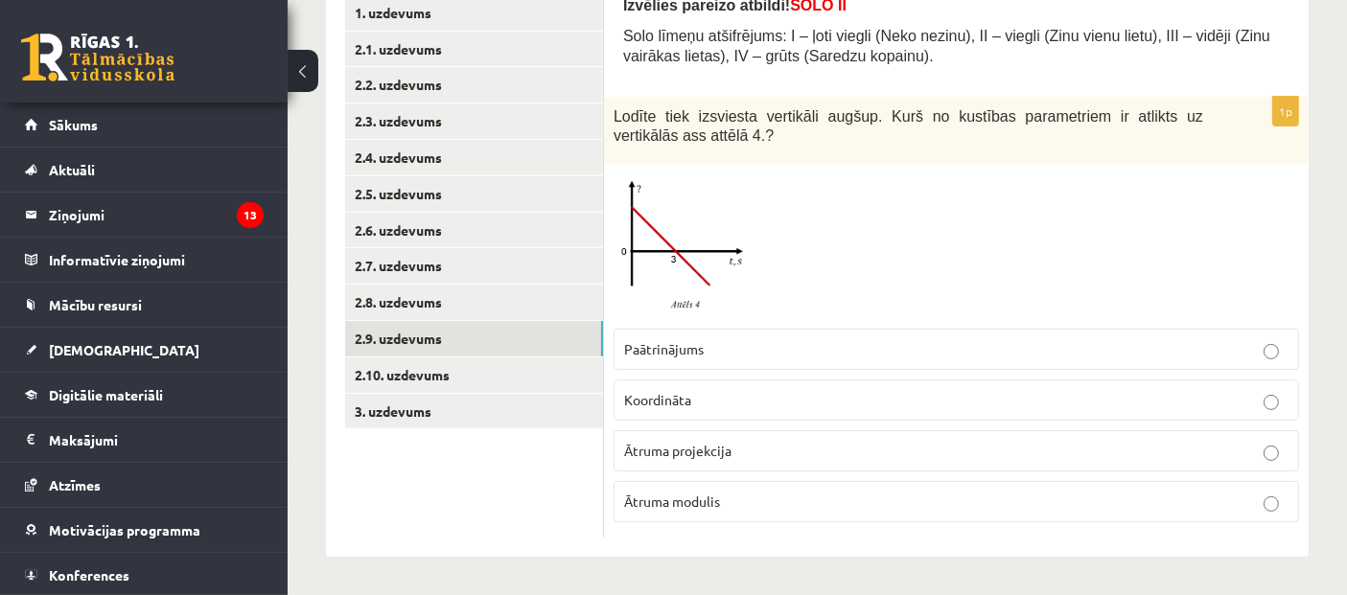
click at [680, 234] on span at bounding box center [686, 220] width 31 height 31
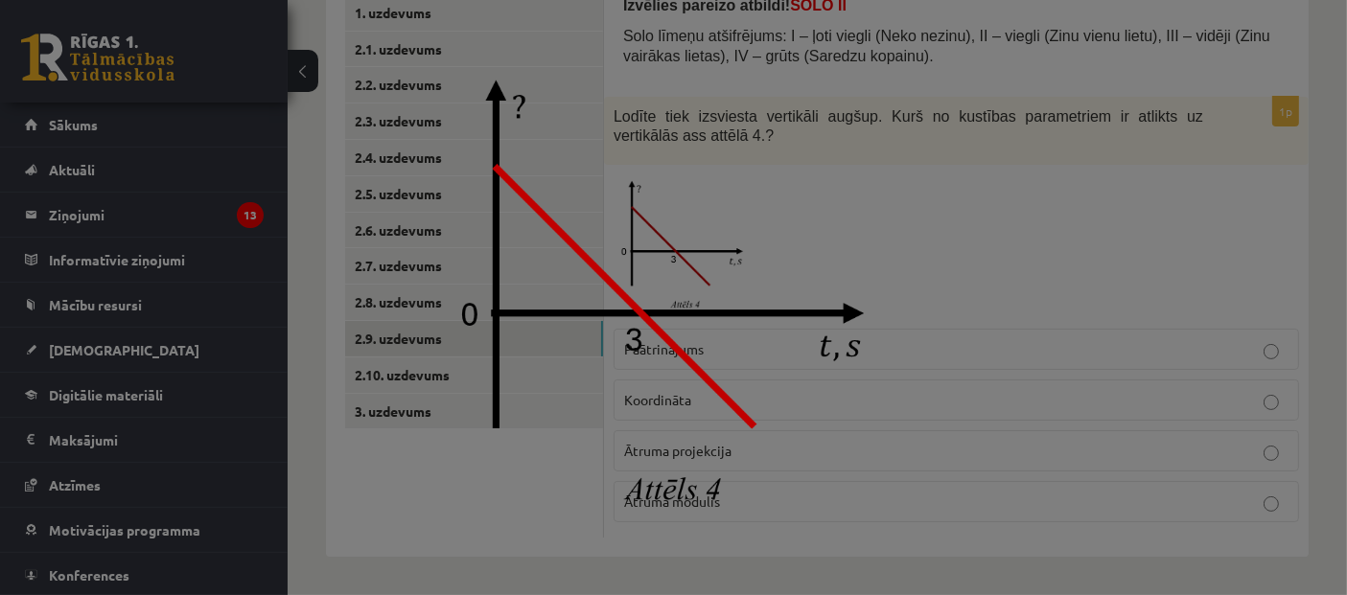
click at [1151, 268] on div at bounding box center [673, 297] width 1347 height 595
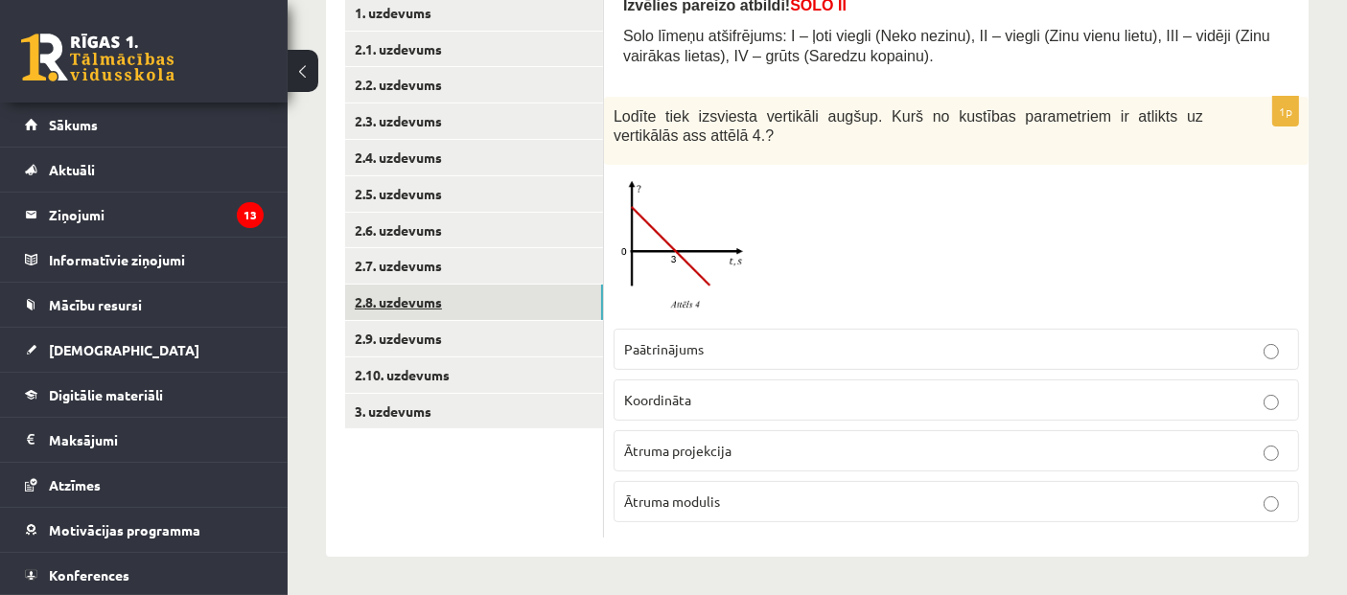
click at [379, 287] on link "2.8. uzdevums" at bounding box center [474, 302] width 258 height 35
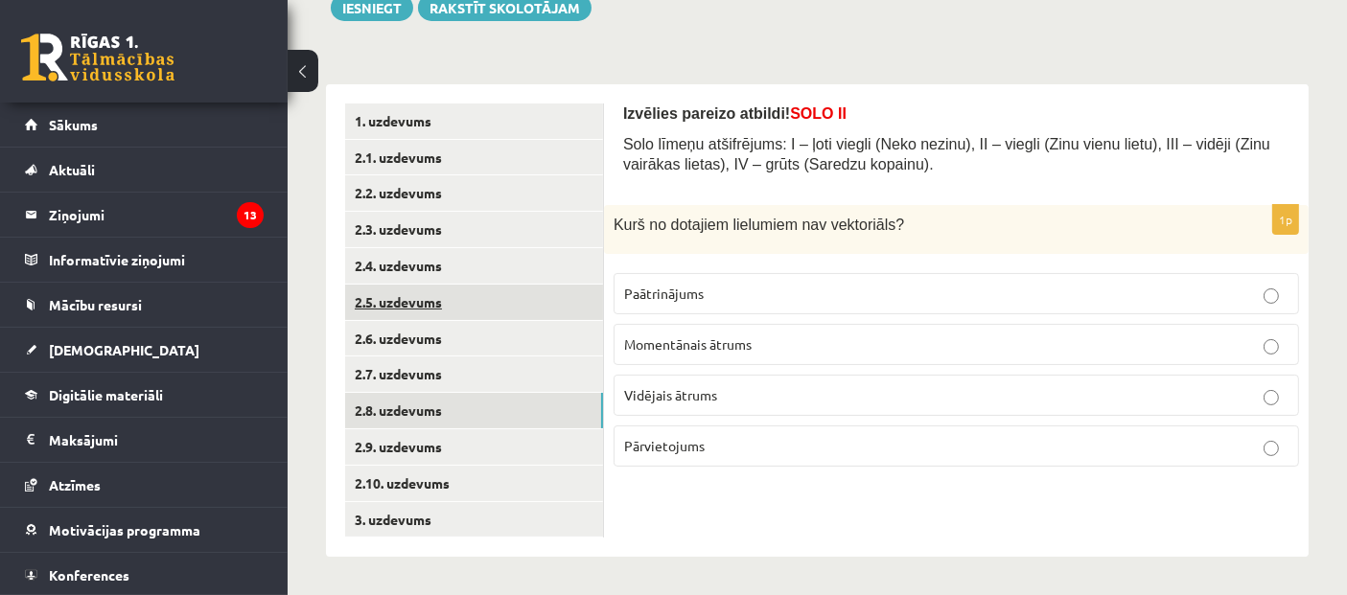
scroll to position [240, 0]
click at [866, 394] on p "Vidējais ātrums" at bounding box center [956, 396] width 664 height 20
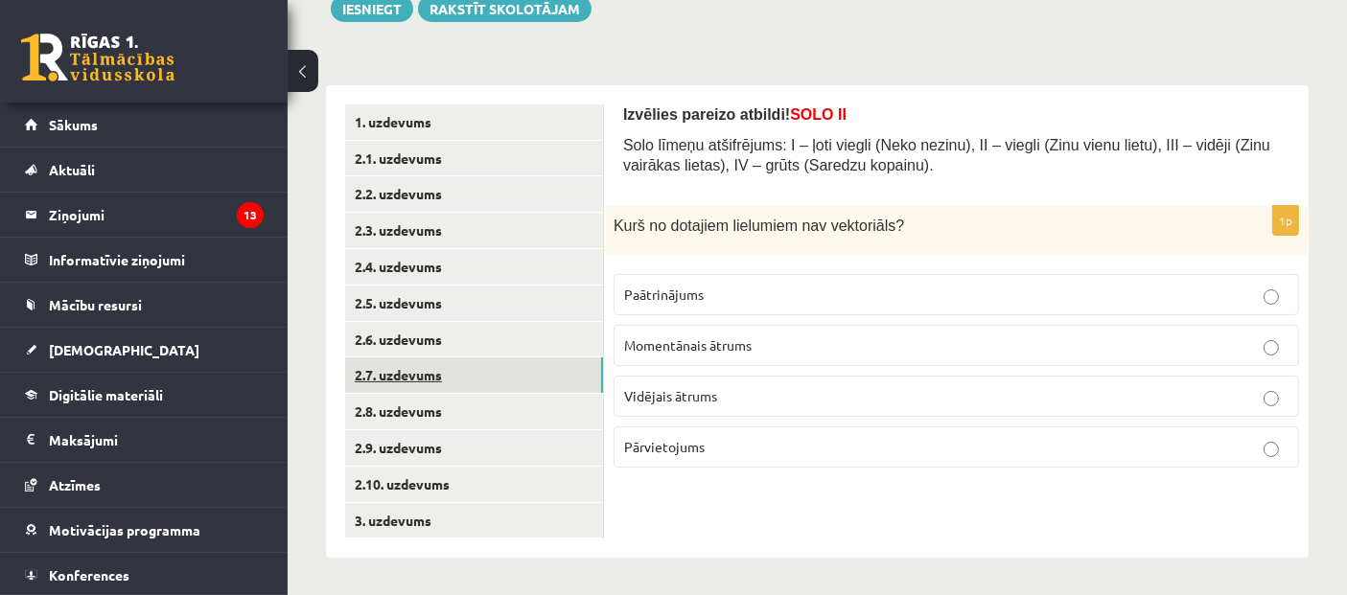
click at [403, 371] on link "2.7. uzdevums" at bounding box center [474, 375] width 258 height 35
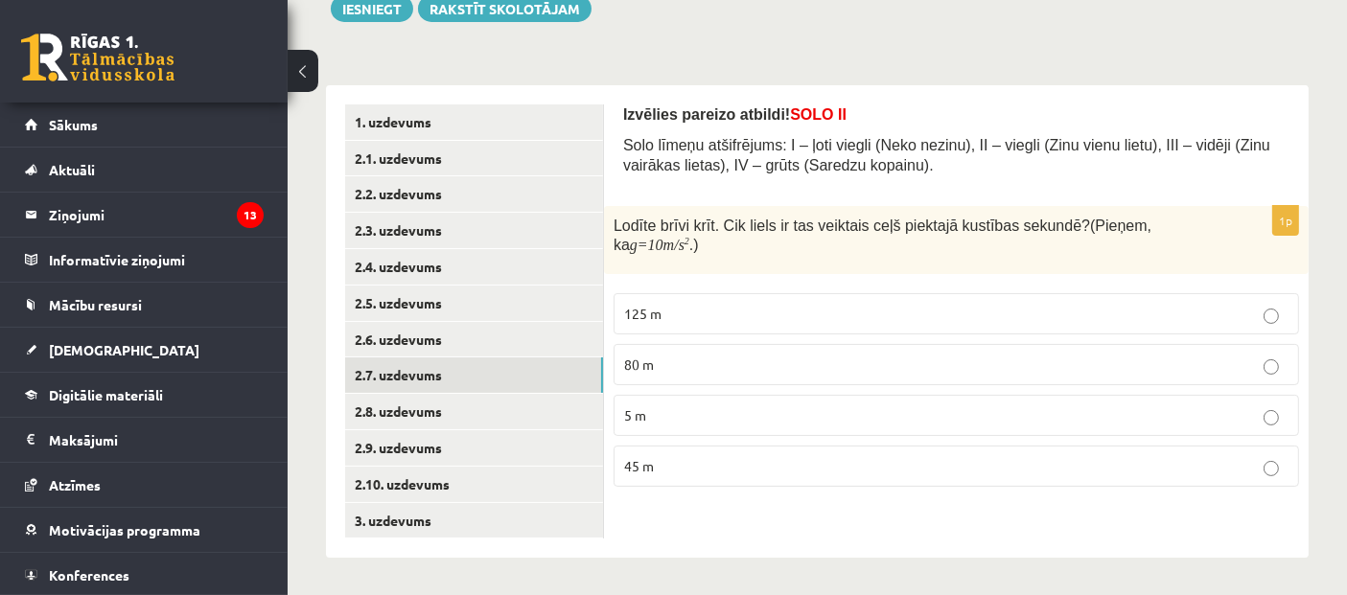
click at [746, 456] on p "45 m" at bounding box center [956, 466] width 664 height 20
click at [422, 333] on link "2.6. uzdevums" at bounding box center [474, 339] width 258 height 35
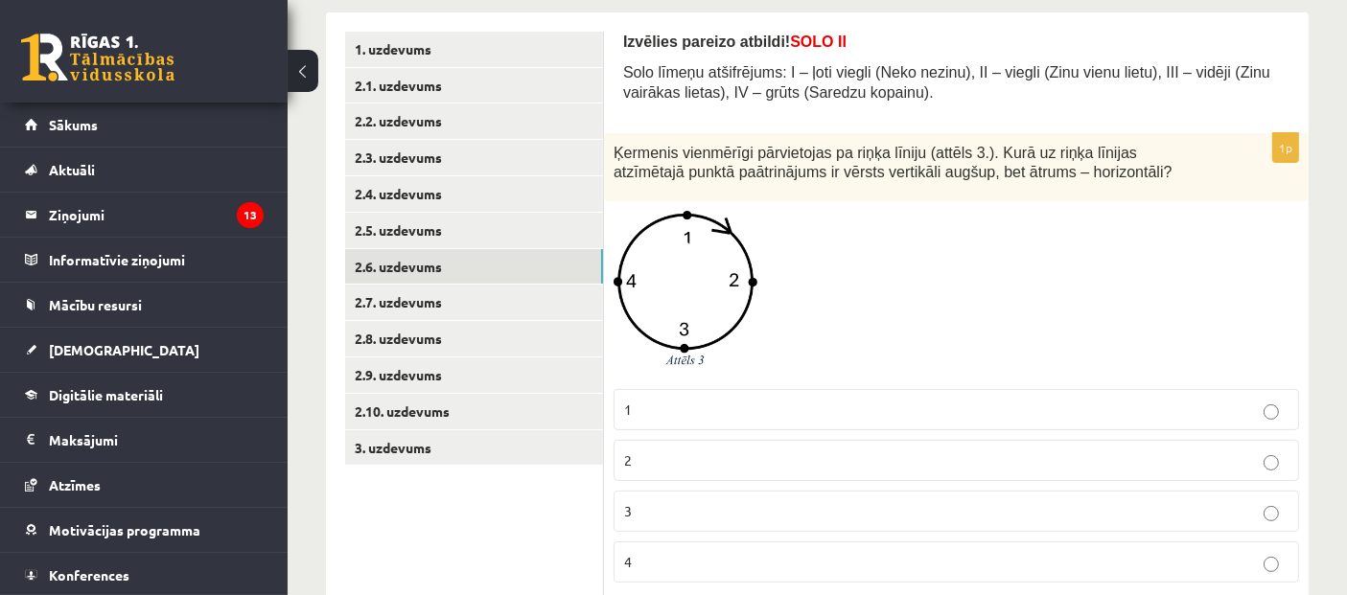
scroll to position [346, 0]
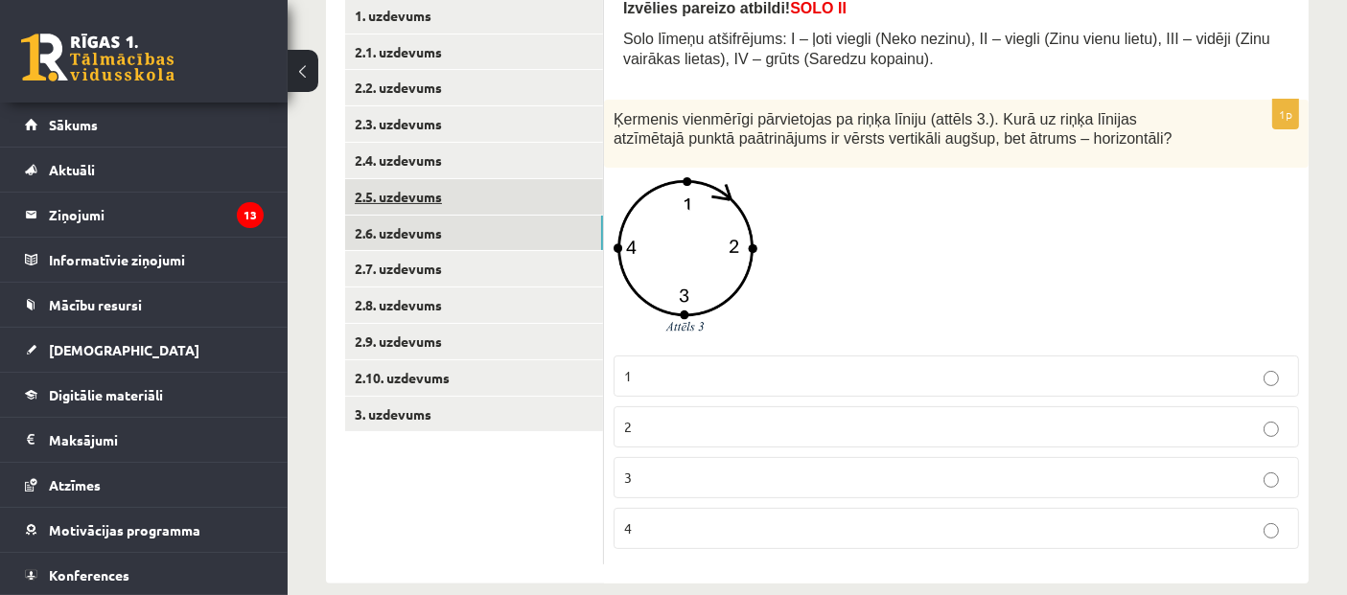
click at [388, 186] on link "2.5. uzdevums" at bounding box center [474, 196] width 258 height 35
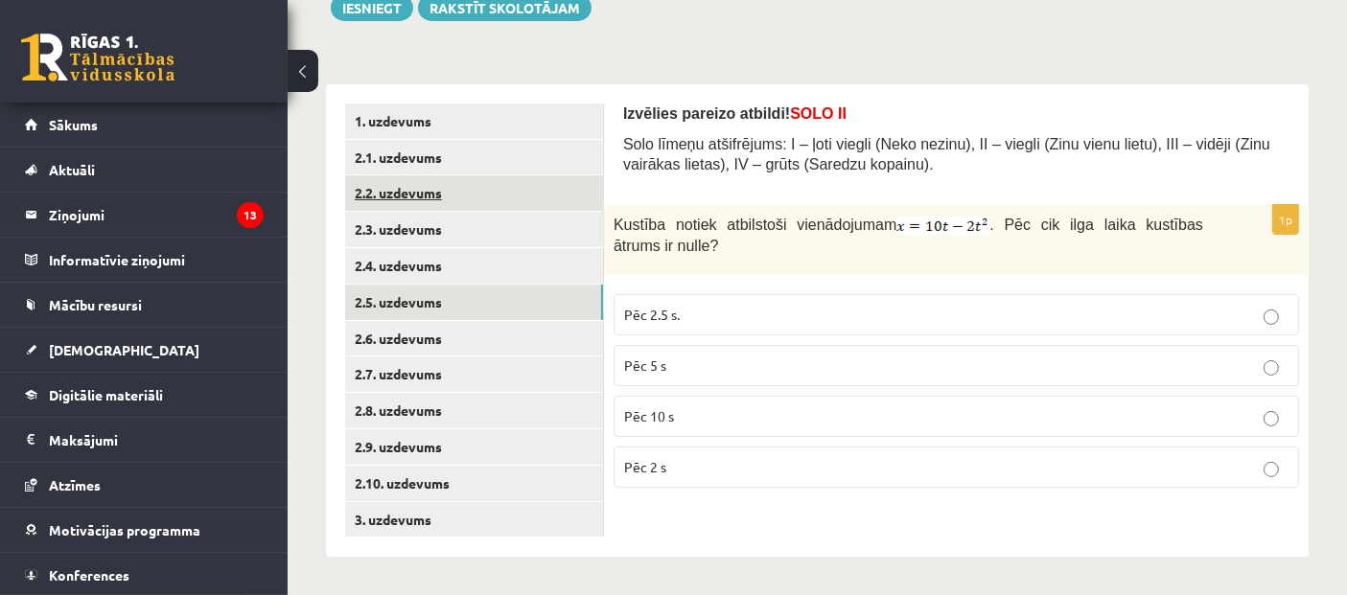
scroll to position [240, 0]
click at [666, 324] on span "Pēc 2.5 s." at bounding box center [652, 315] width 56 height 17
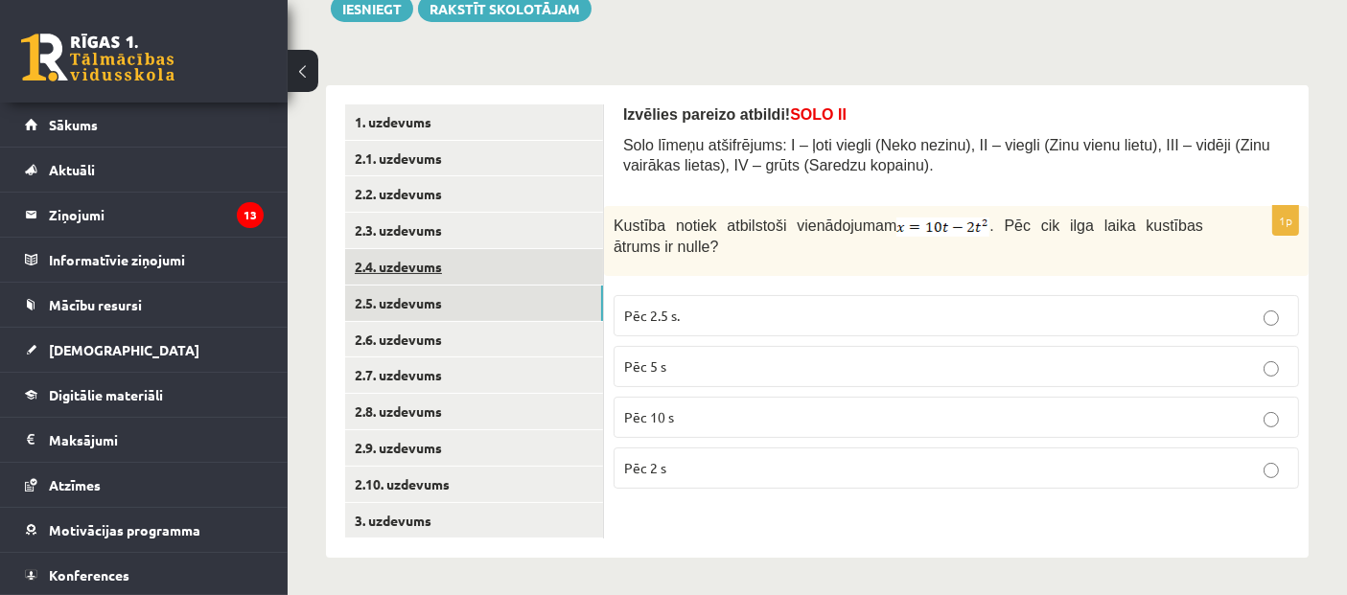
click at [357, 267] on link "2.4. uzdevums" at bounding box center [474, 266] width 258 height 35
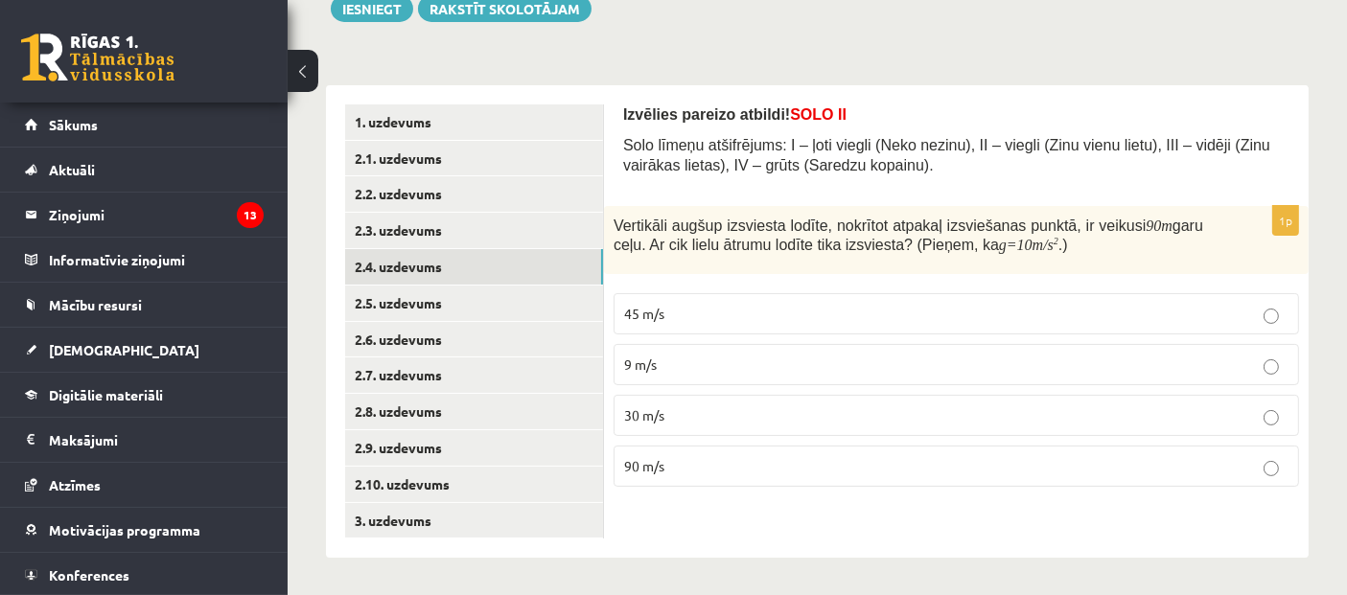
click at [732, 308] on p "45 m/s" at bounding box center [956, 314] width 664 height 20
click at [414, 222] on link "2.3. uzdevums" at bounding box center [474, 230] width 258 height 35
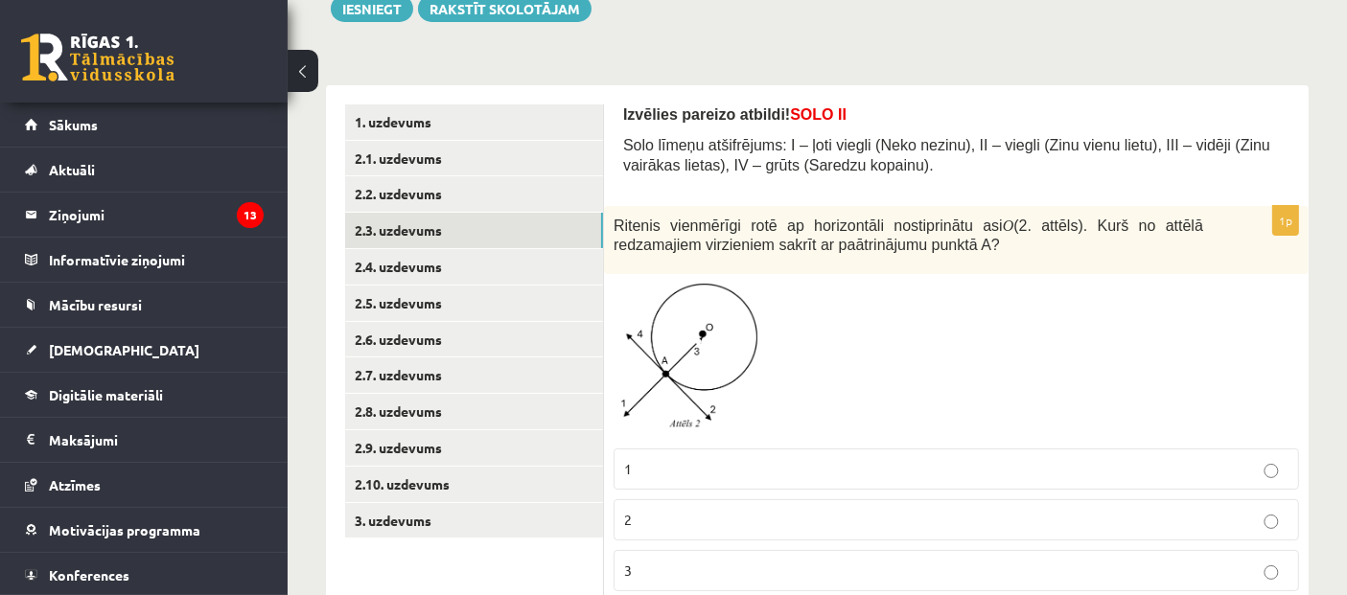
scroll to position [346, 0]
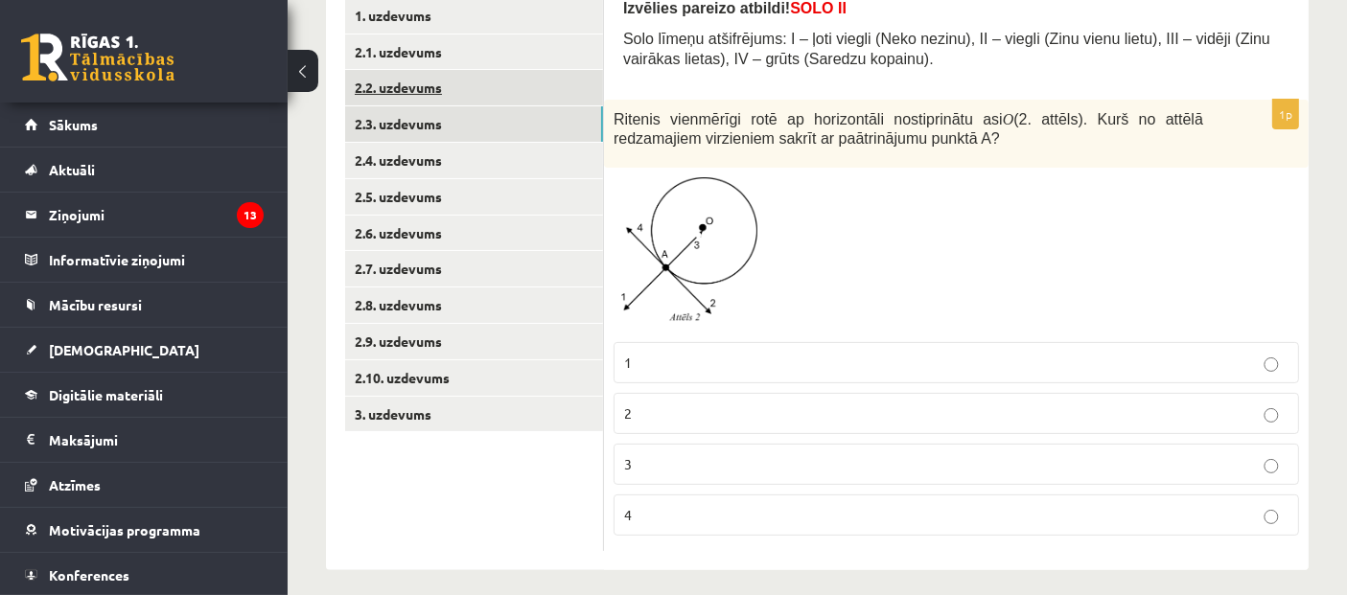
click at [404, 93] on link "2.2. uzdevums" at bounding box center [474, 87] width 258 height 35
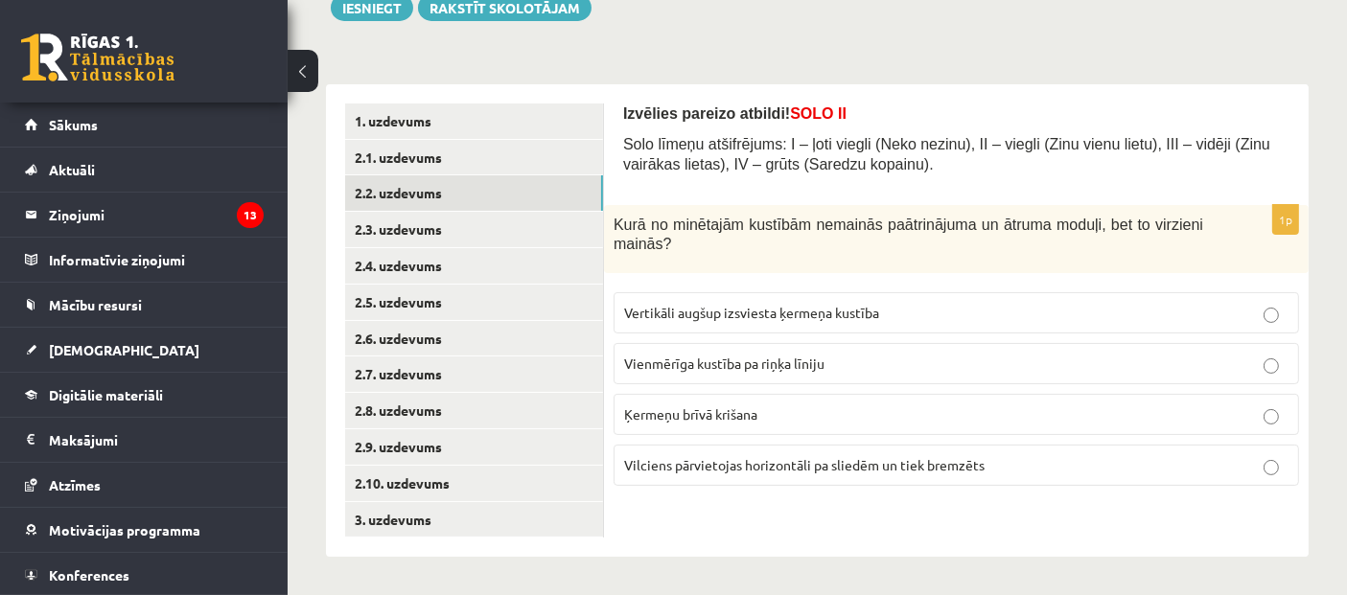
scroll to position [240, 0]
click at [778, 371] on span "Vienmērīga kustība pa riņķa līniju" at bounding box center [724, 364] width 200 height 17
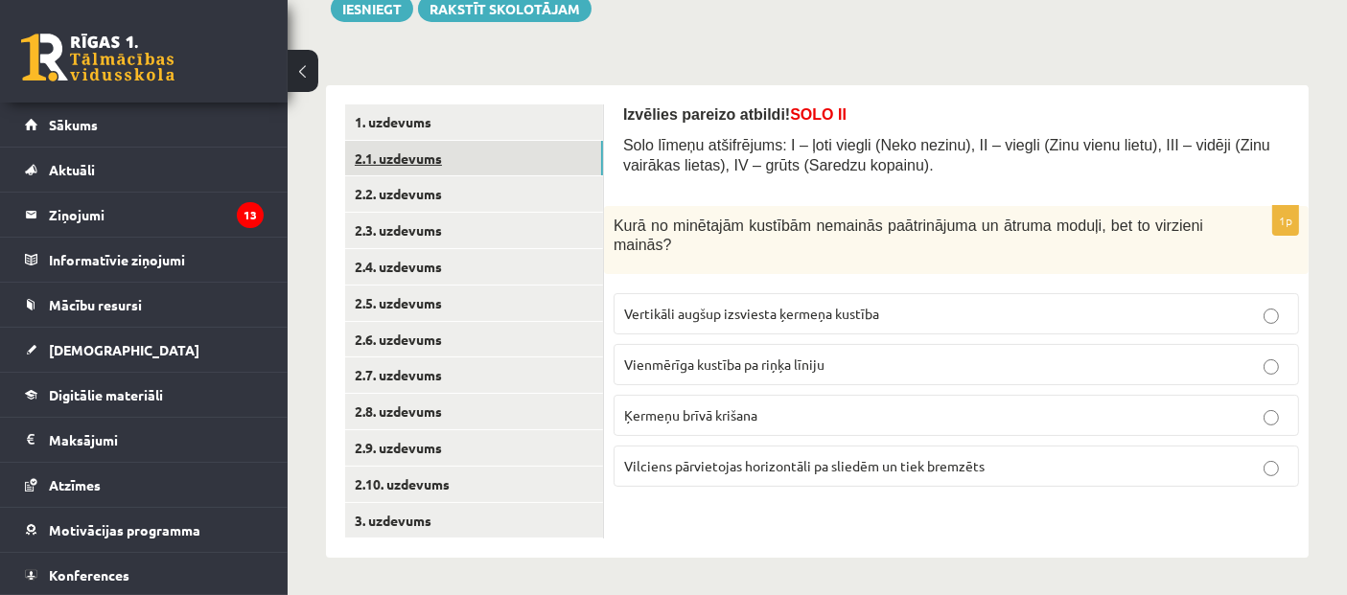
click at [422, 159] on link "2.1. uzdevums" at bounding box center [474, 158] width 258 height 35
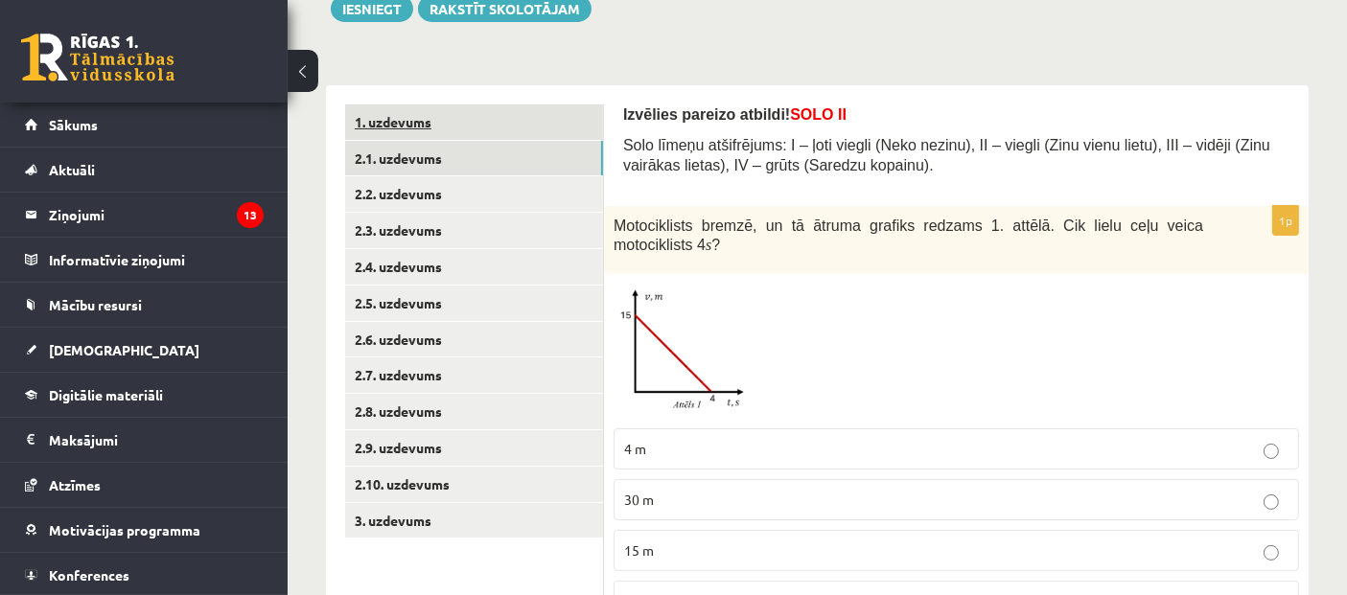
click at [403, 129] on link "1. uzdevums" at bounding box center [474, 122] width 258 height 35
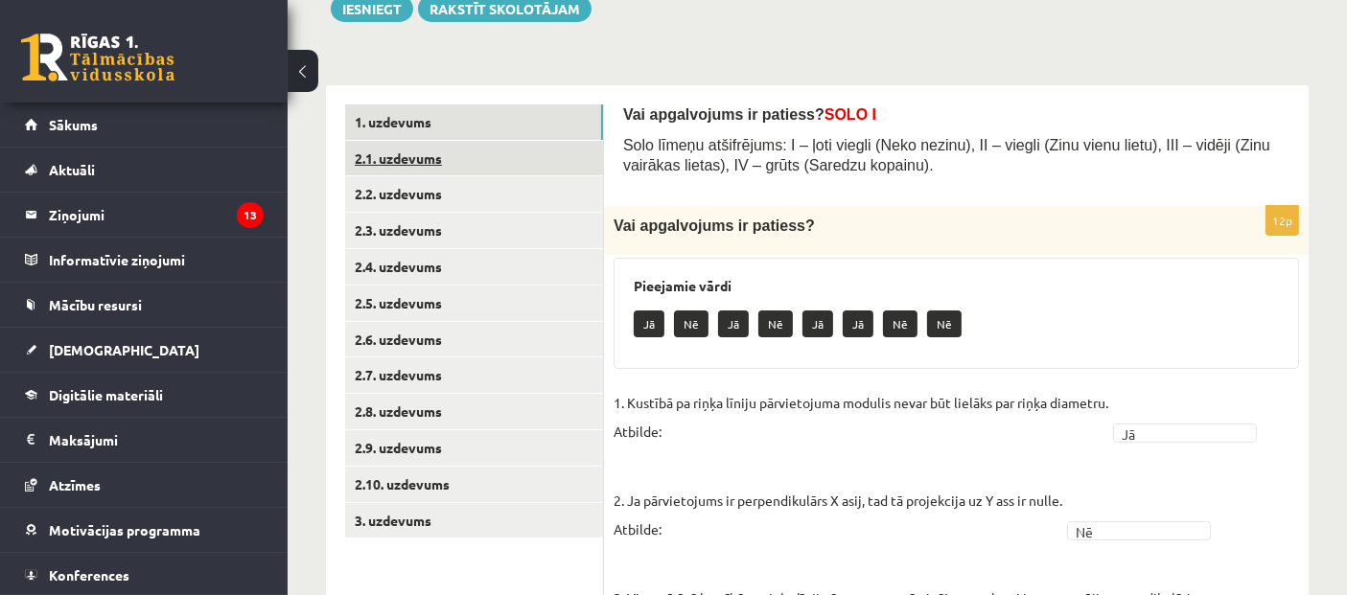
click at [403, 155] on link "2.1. uzdevums" at bounding box center [474, 158] width 258 height 35
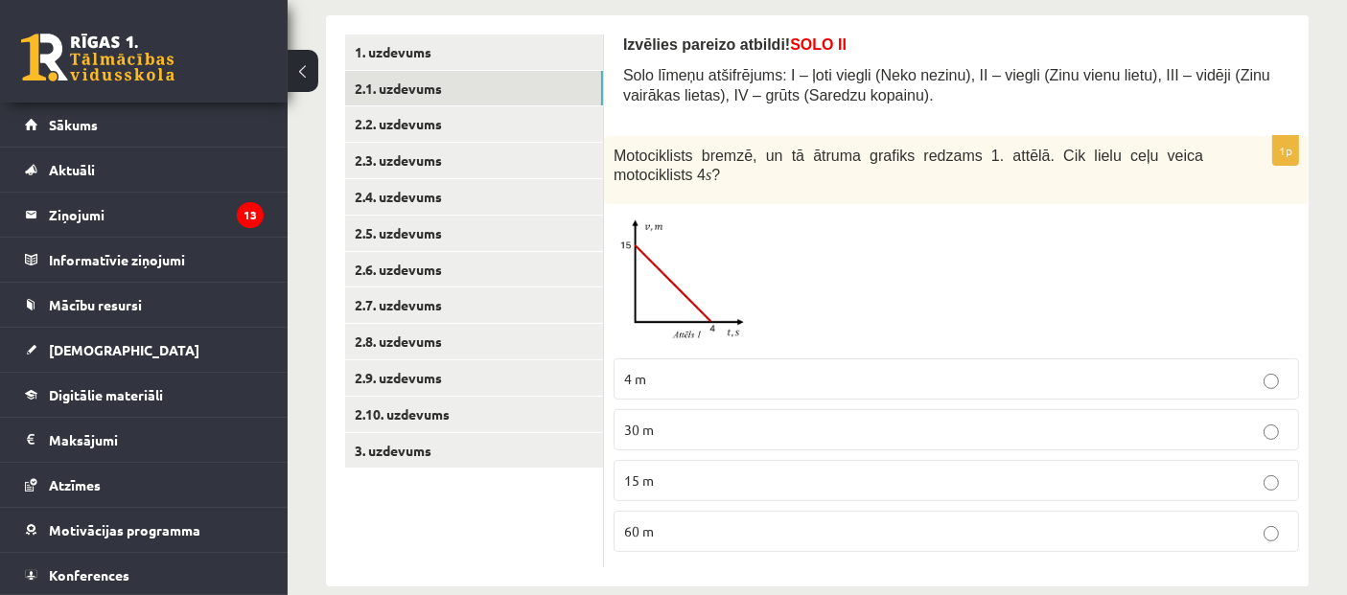
scroll to position [339, 0]
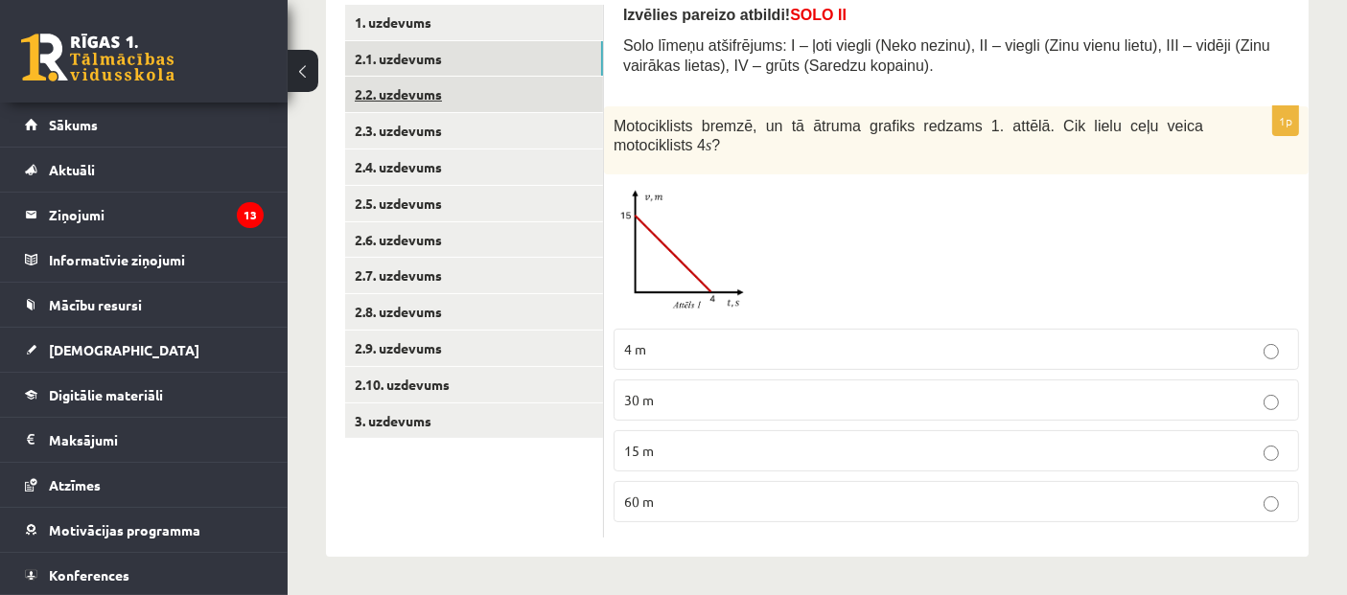
click at [369, 89] on link "2.2. uzdevums" at bounding box center [474, 94] width 258 height 35
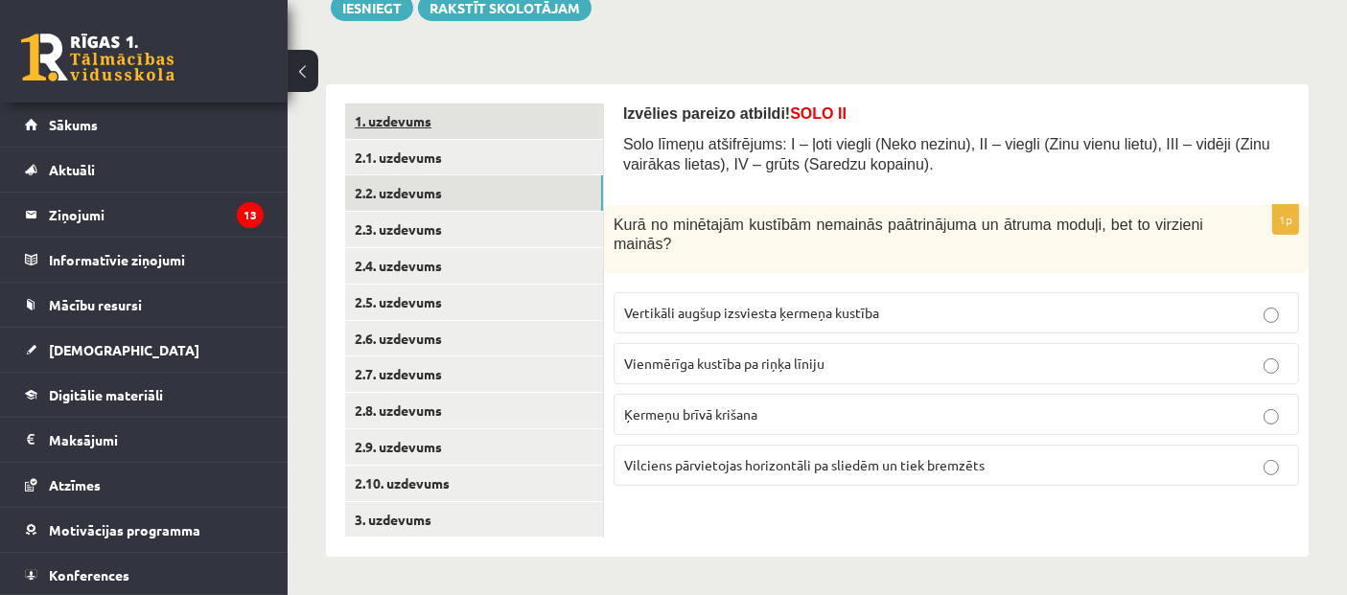
scroll to position [240, 0]
click at [420, 190] on link "2.2. uzdevums" at bounding box center [474, 193] width 258 height 35
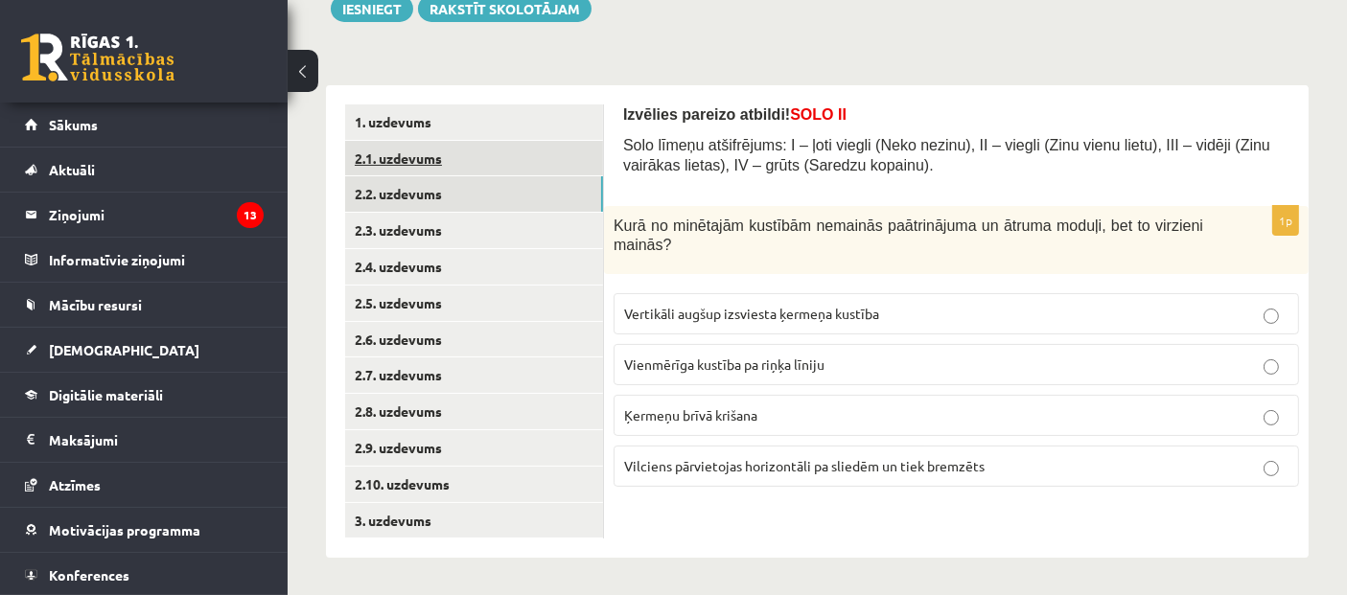
click at [459, 154] on link "2.1. uzdevums" at bounding box center [474, 158] width 258 height 35
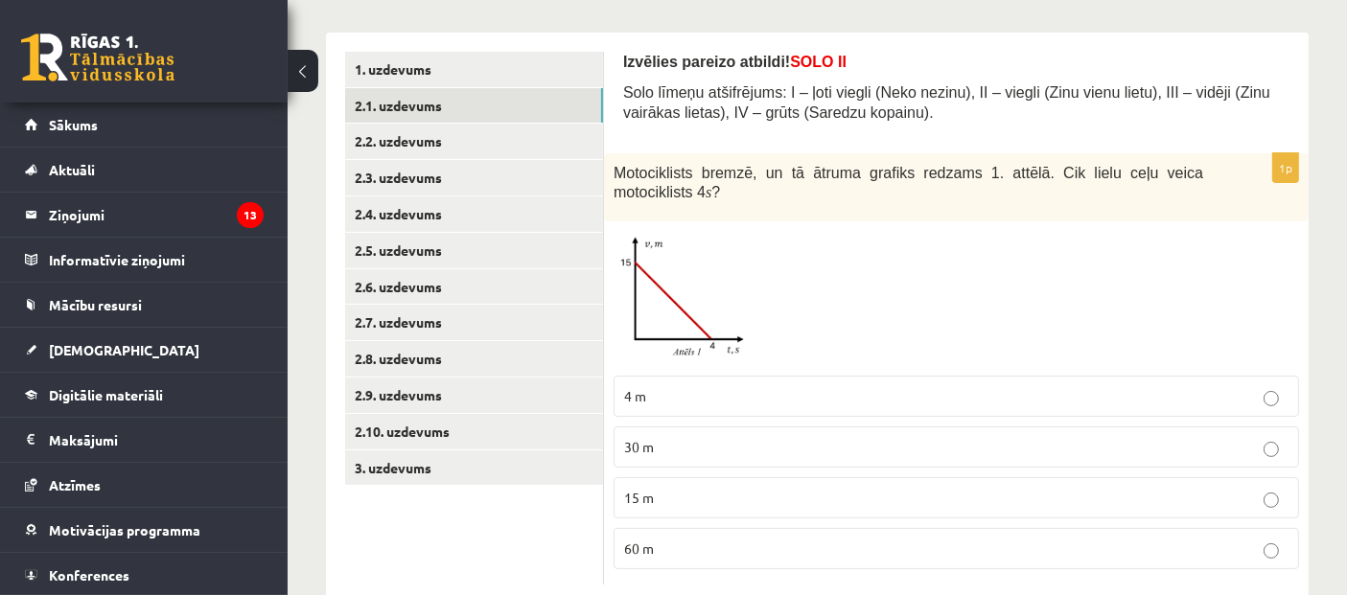
scroll to position [339, 0]
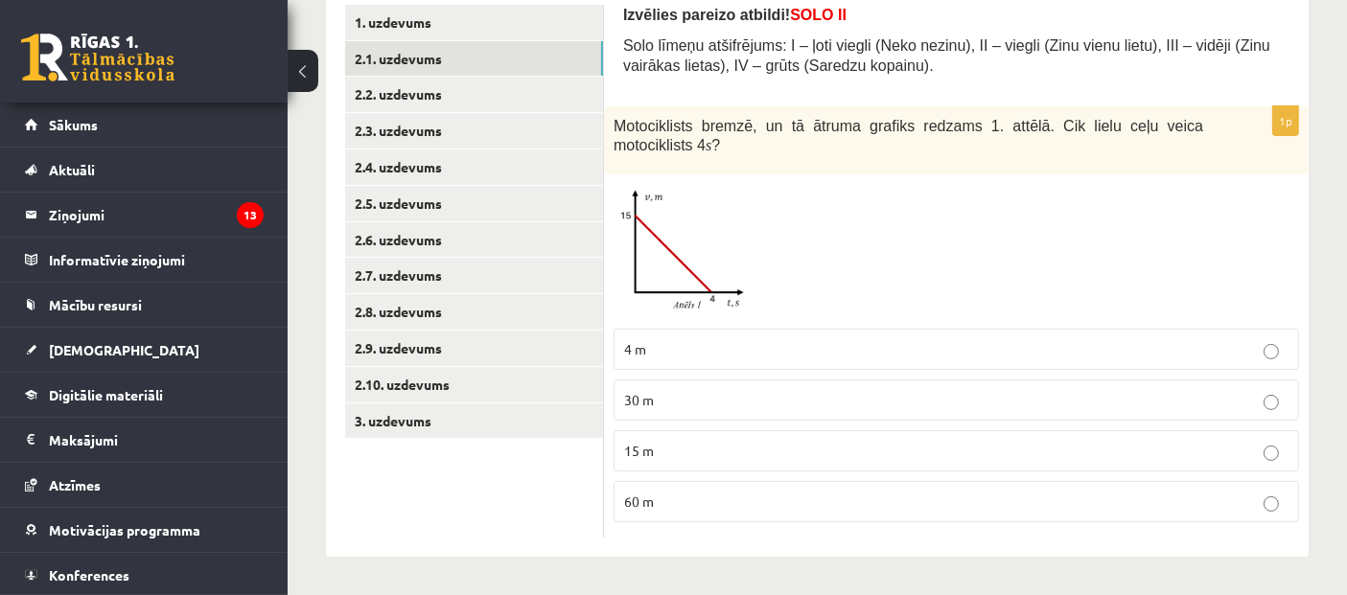
click at [664, 448] on p "15 m" at bounding box center [956, 451] width 664 height 20
click at [448, 168] on link "2.4. uzdevums" at bounding box center [474, 167] width 258 height 35
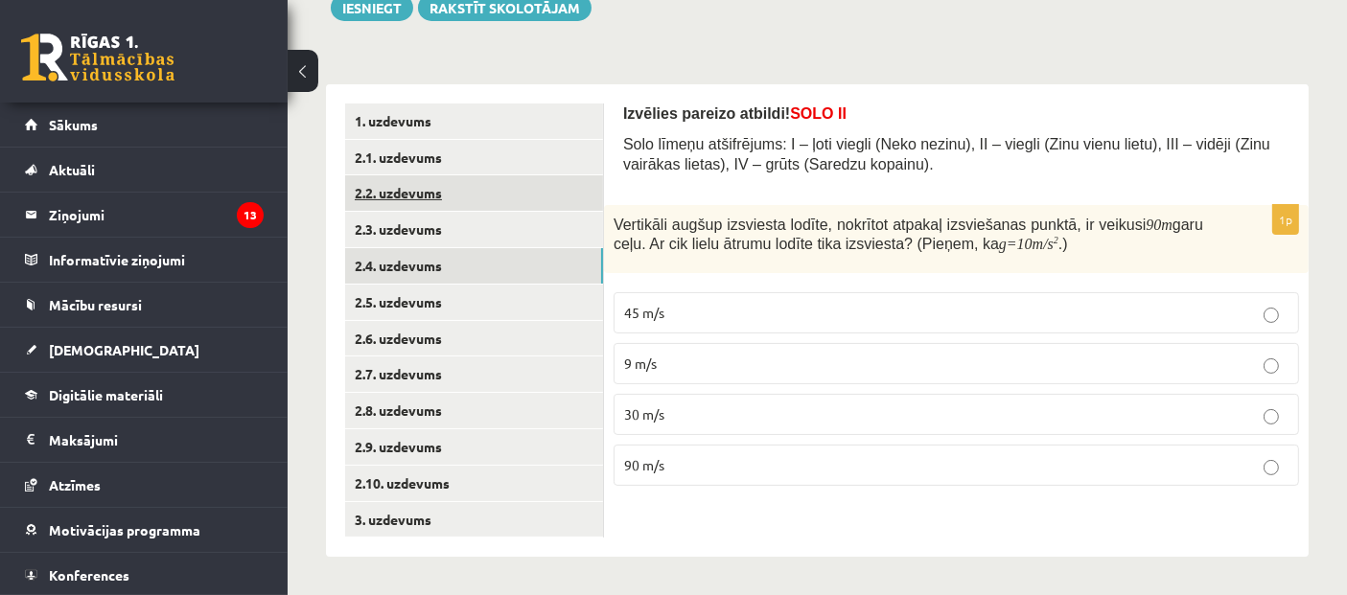
scroll to position [240, 0]
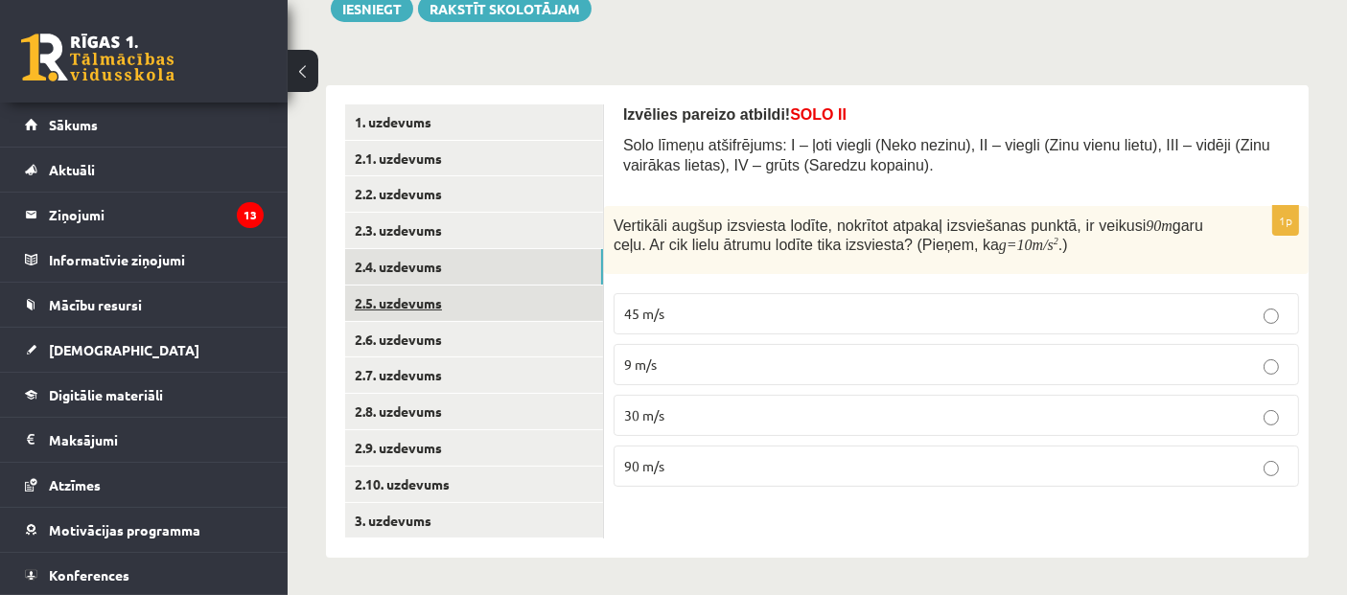
click at [394, 300] on link "2.5. uzdevums" at bounding box center [474, 303] width 258 height 35
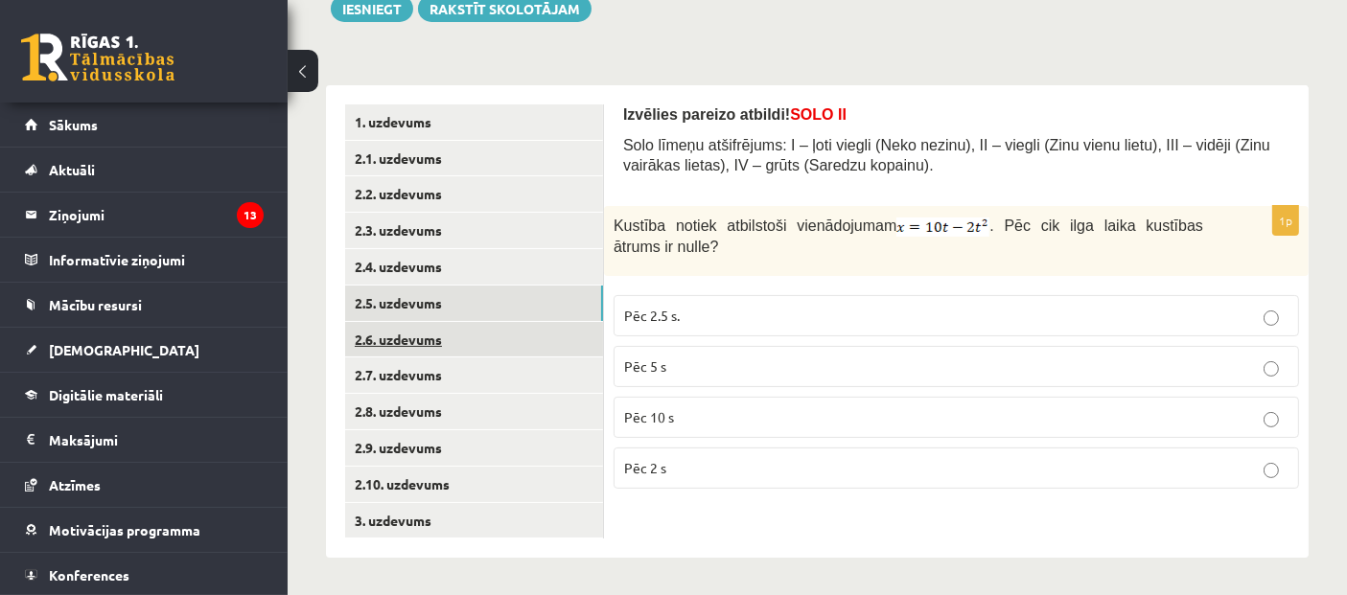
click at [413, 334] on link "2.6. uzdevums" at bounding box center [474, 339] width 258 height 35
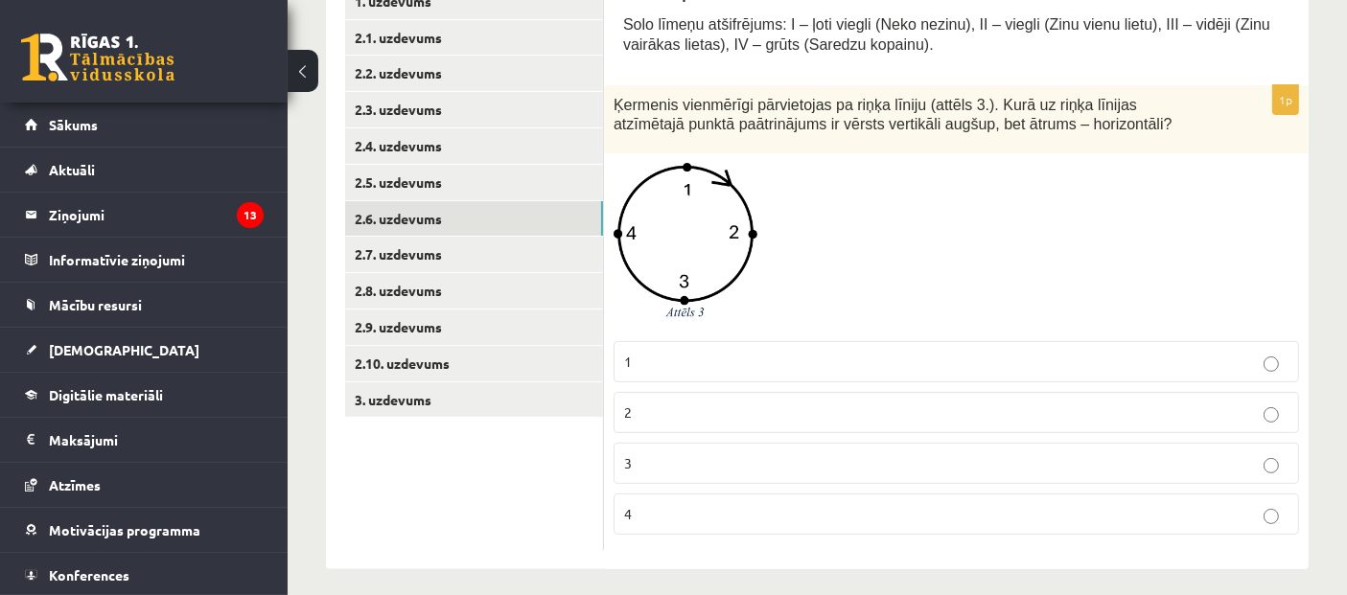
scroll to position [372, 0]
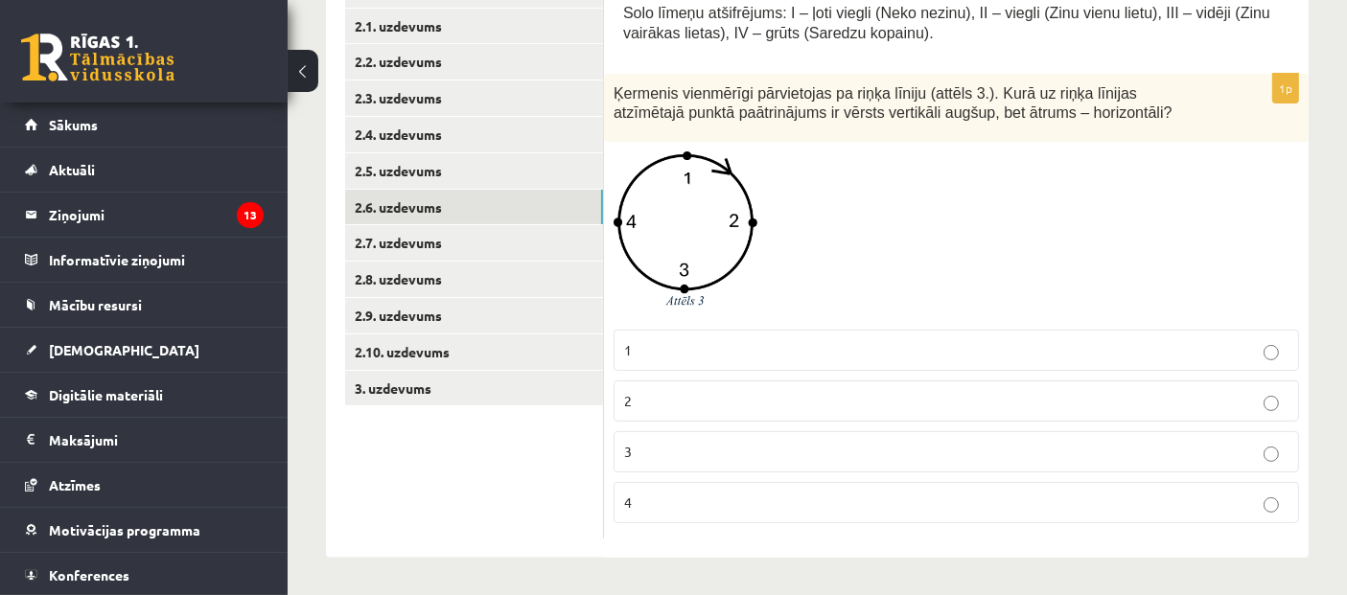
click at [1008, 497] on p "4" at bounding box center [956, 503] width 664 height 20
click at [985, 393] on p "2" at bounding box center [956, 401] width 664 height 20
click at [764, 475] on fieldset "1 2 3 4" at bounding box center [957, 424] width 686 height 209
click at [765, 479] on fieldset "1 2 3 4" at bounding box center [957, 424] width 686 height 209
click at [765, 485] on label "4" at bounding box center [957, 502] width 686 height 41
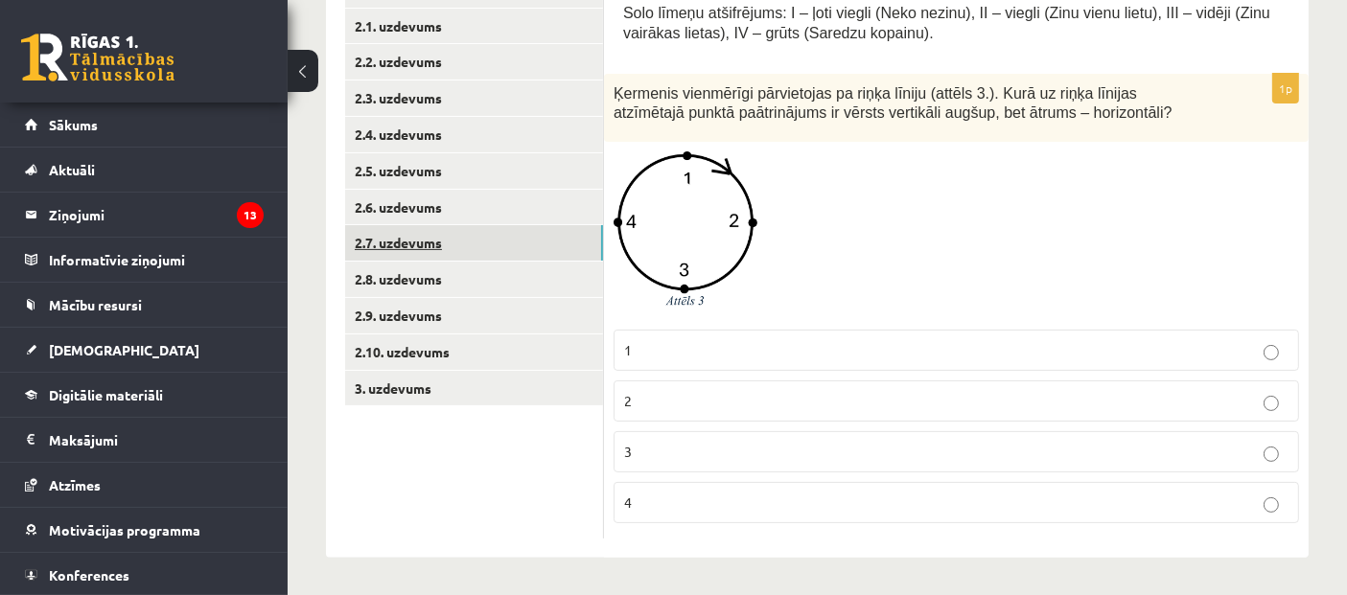
click at [462, 244] on link "2.7. uzdevums" at bounding box center [474, 242] width 258 height 35
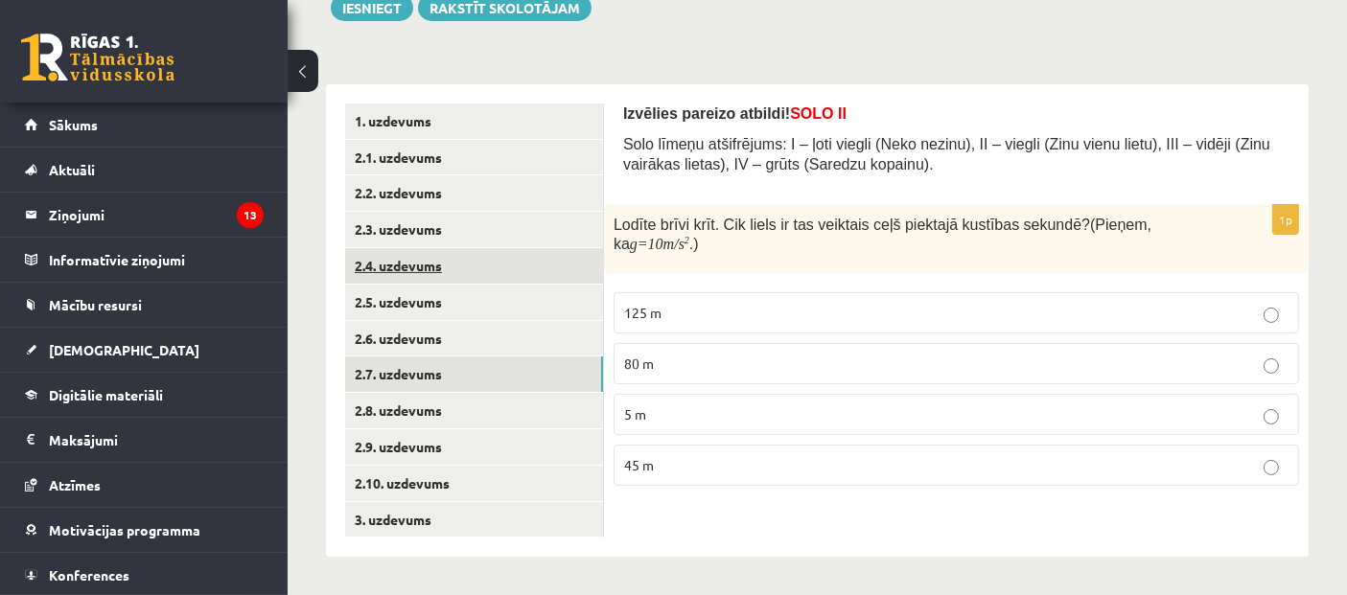
scroll to position [240, 0]
click at [426, 382] on link "2.7. uzdevums" at bounding box center [474, 375] width 258 height 35
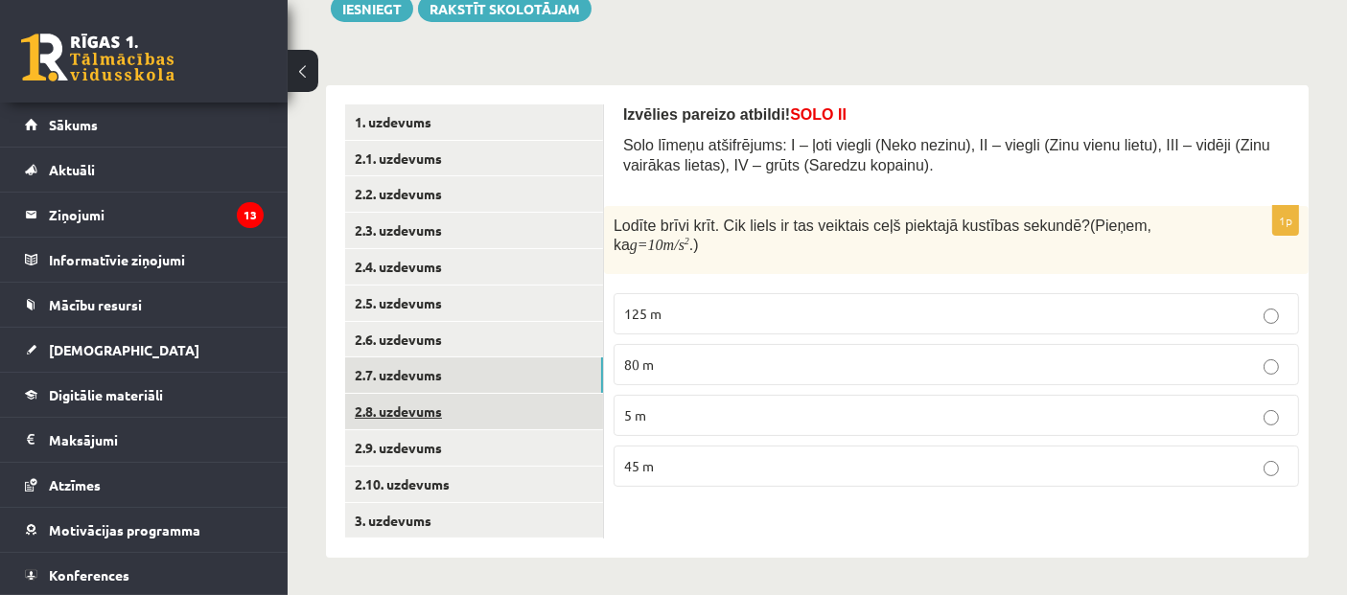
click at [504, 413] on link "2.8. uzdevums" at bounding box center [474, 411] width 258 height 35
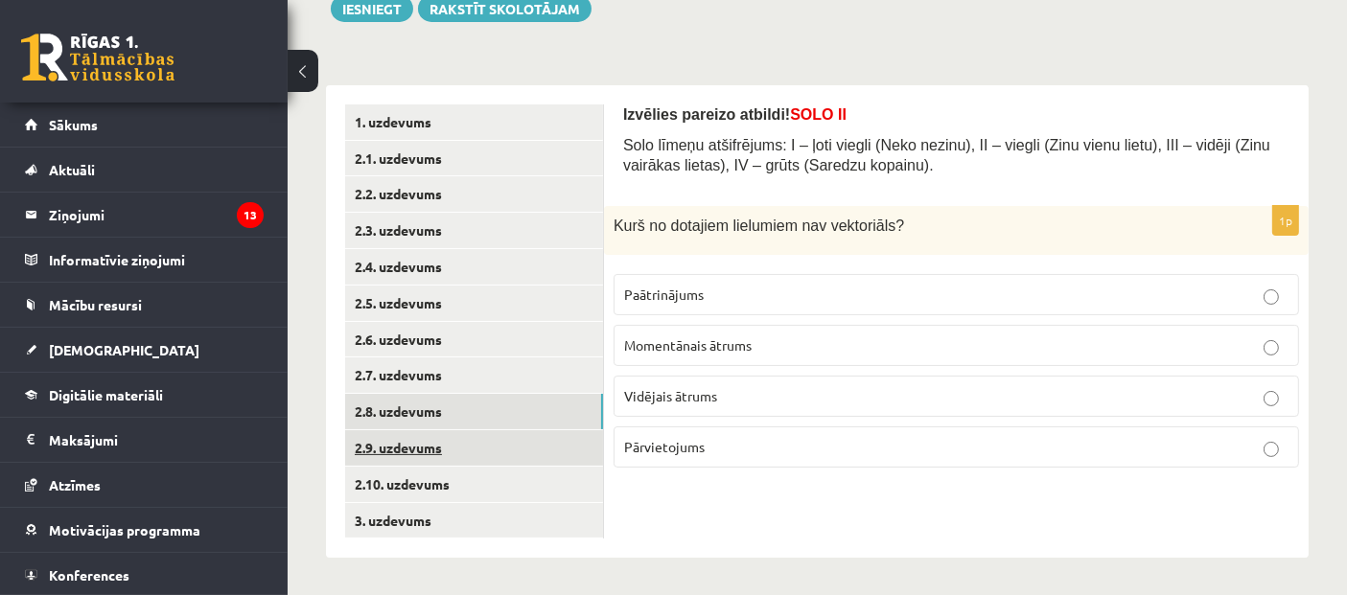
click at [473, 442] on link "2.9. uzdevums" at bounding box center [474, 448] width 258 height 35
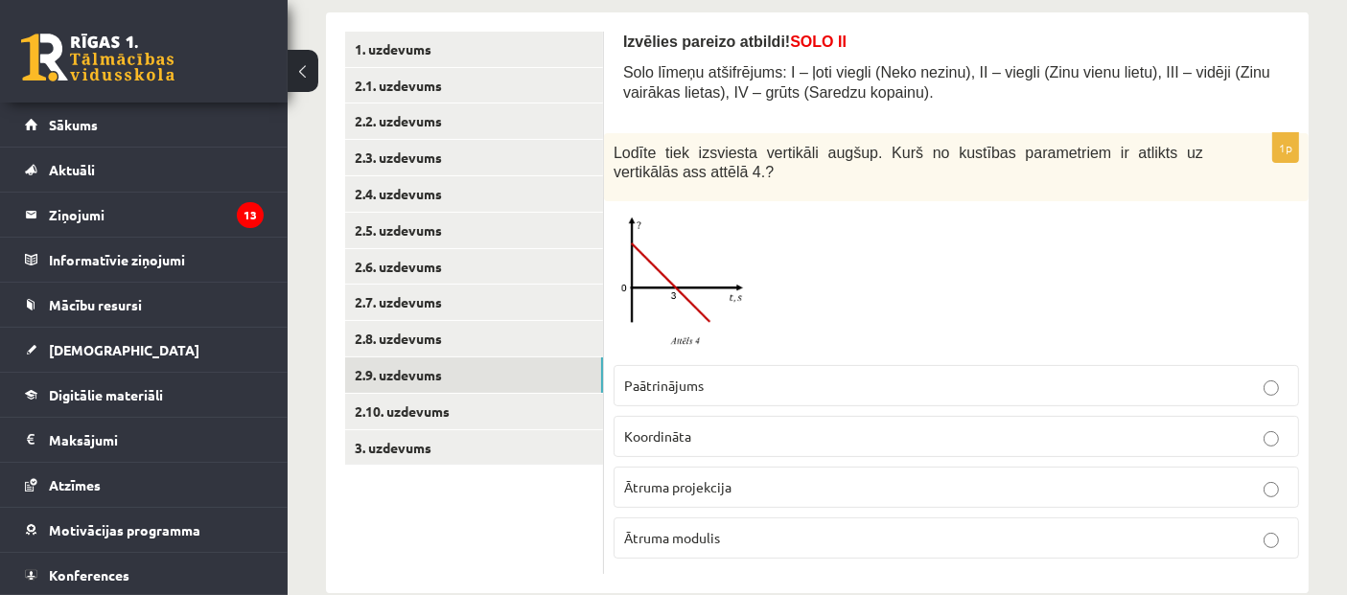
scroll to position [346, 0]
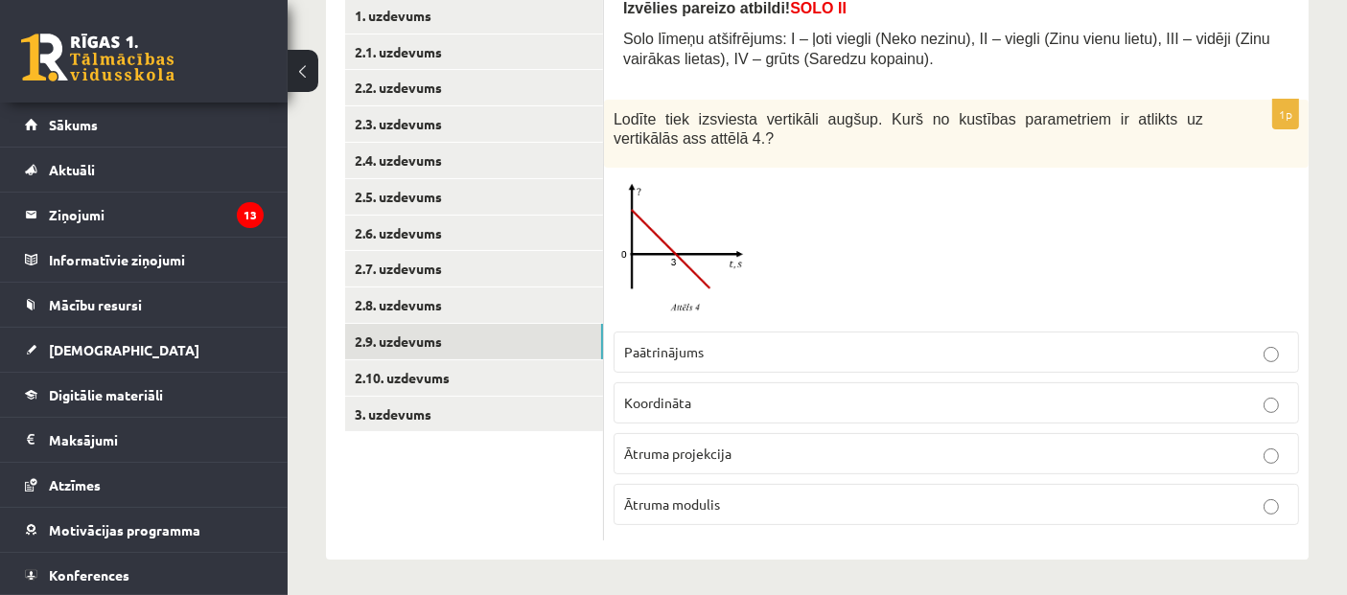
click at [678, 362] on p "Paātrinājums" at bounding box center [956, 352] width 664 height 20
click at [427, 381] on link "2.10. uzdevums" at bounding box center [474, 378] width 258 height 35
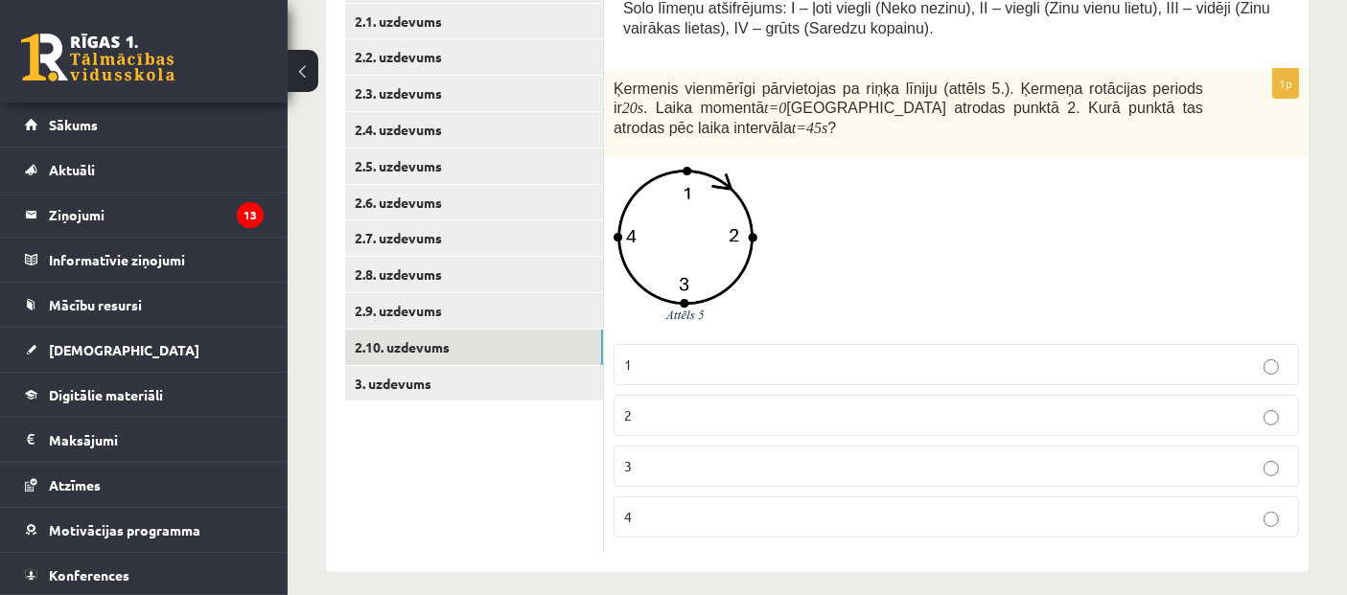
scroll to position [393, 0]
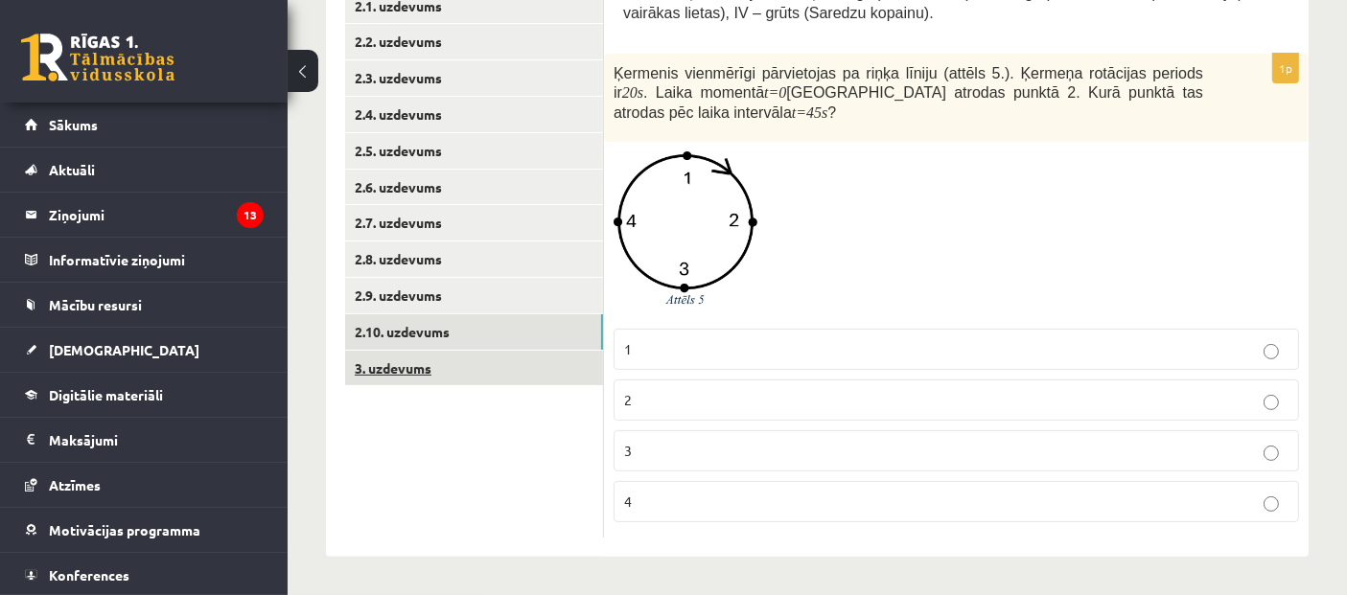
drag, startPoint x: 407, startPoint y: 384, endPoint x: 412, endPoint y: 374, distance: 11.6
click at [409, 383] on ul "1. uzdevums 2.1. uzdevums 2.2. uzdevums 2.3. uzdevums 2.4. uzdevums 2.5. uzdevu…" at bounding box center [474, 245] width 259 height 587
click at [412, 374] on link "3. uzdevums" at bounding box center [474, 368] width 258 height 35
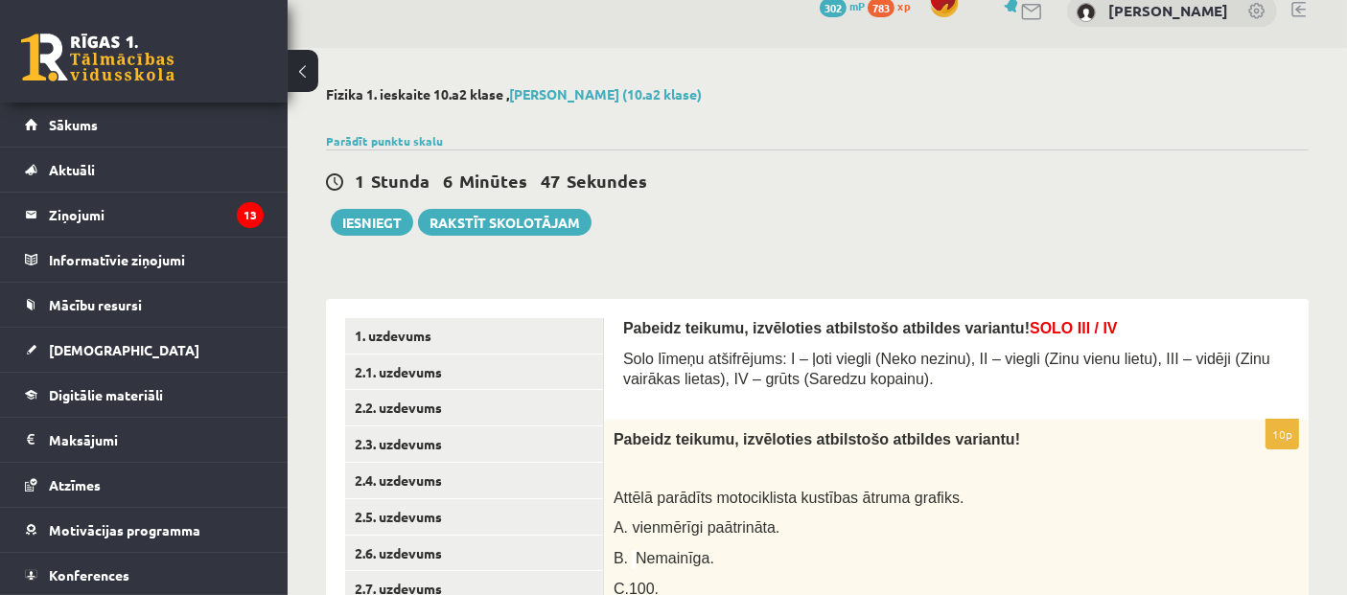
scroll to position [0, 0]
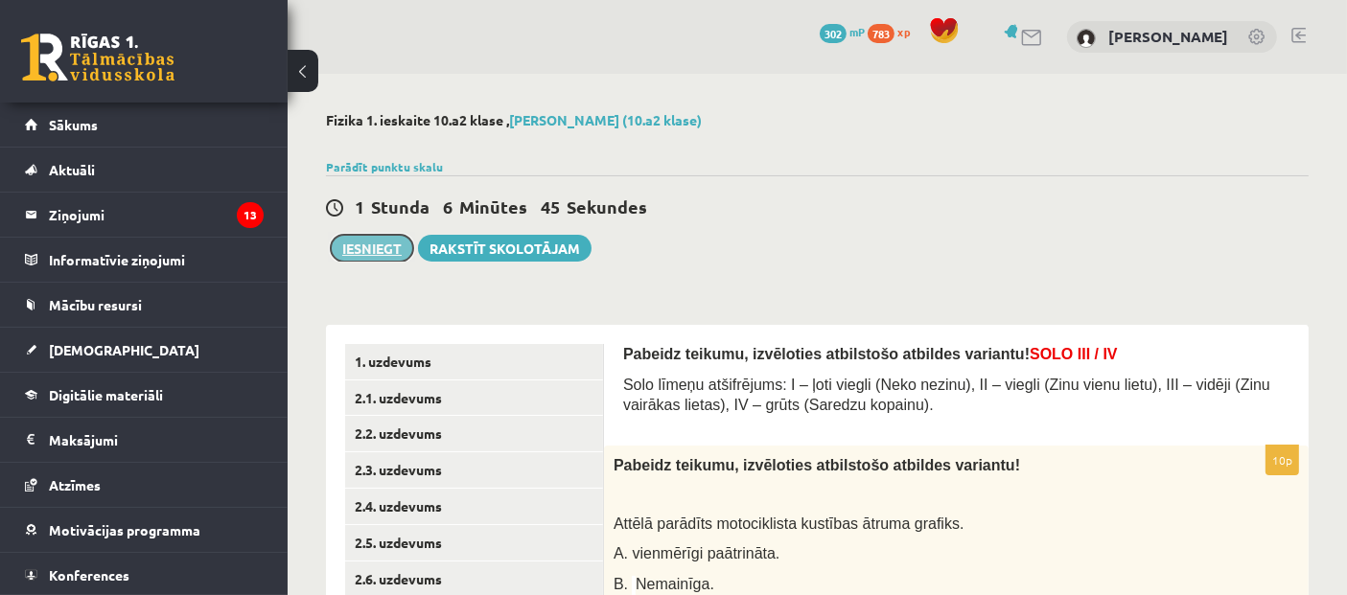
click at [378, 244] on button "Iesniegt" at bounding box center [372, 248] width 82 height 27
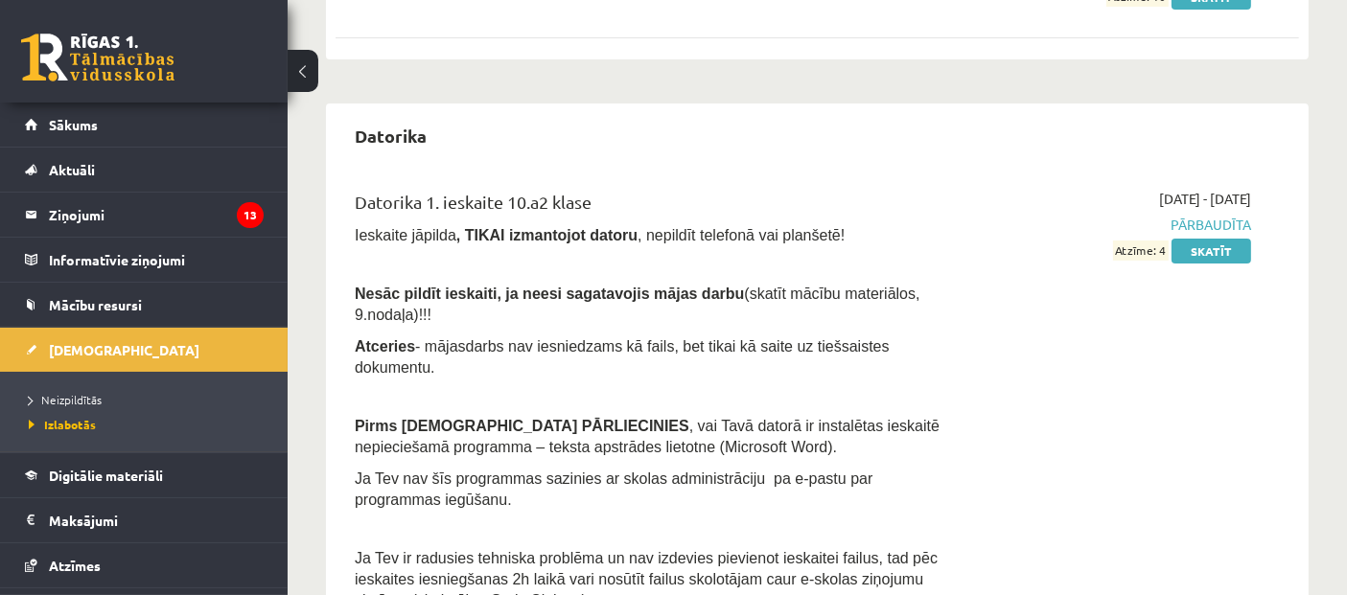
scroll to position [319, 0]
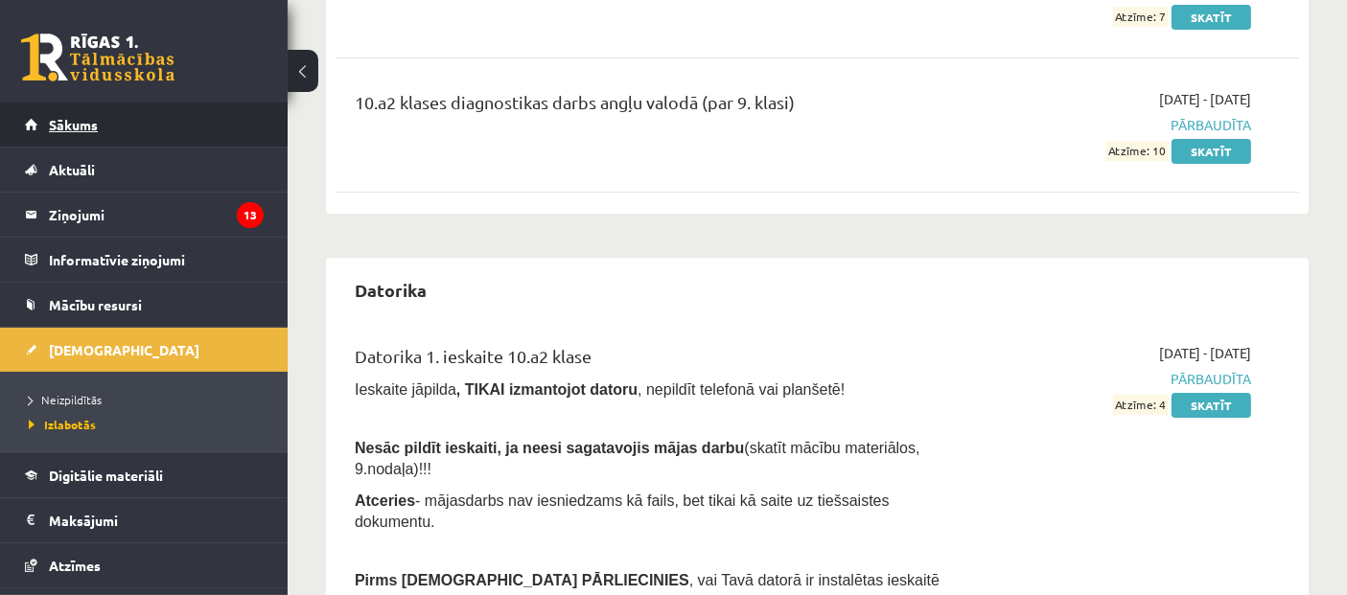
click at [199, 125] on link "Sākums" at bounding box center [144, 125] width 239 height 44
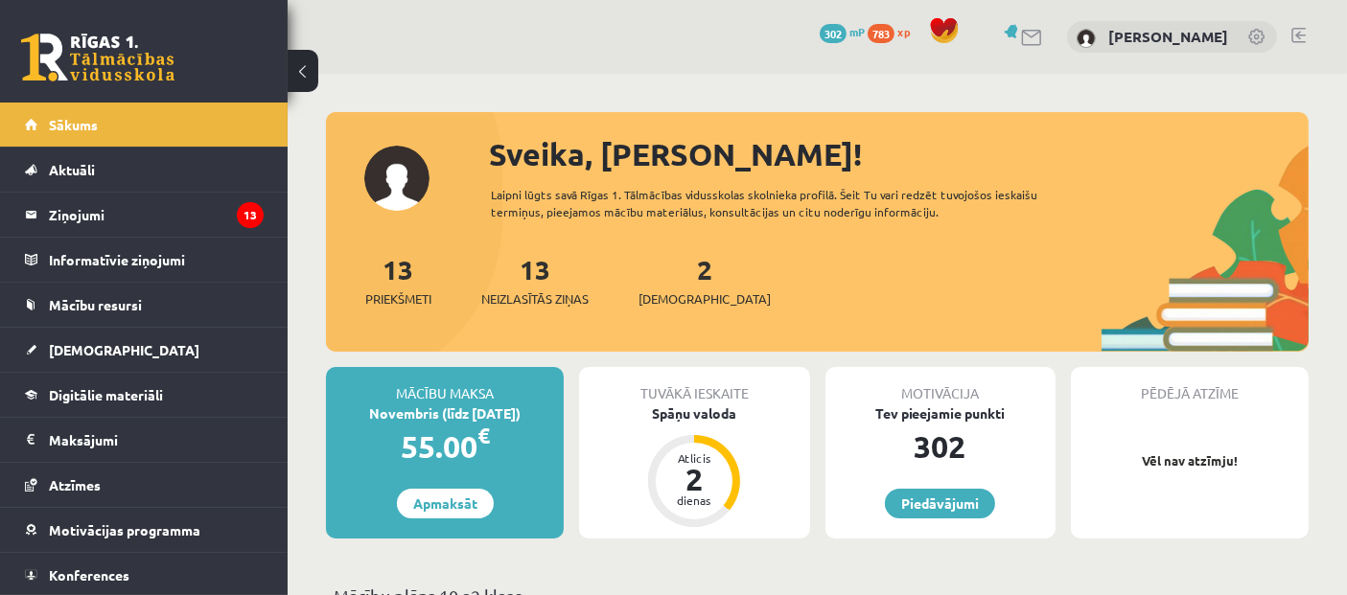
click at [669, 259] on link "2 Ieskaites" at bounding box center [705, 280] width 132 height 57
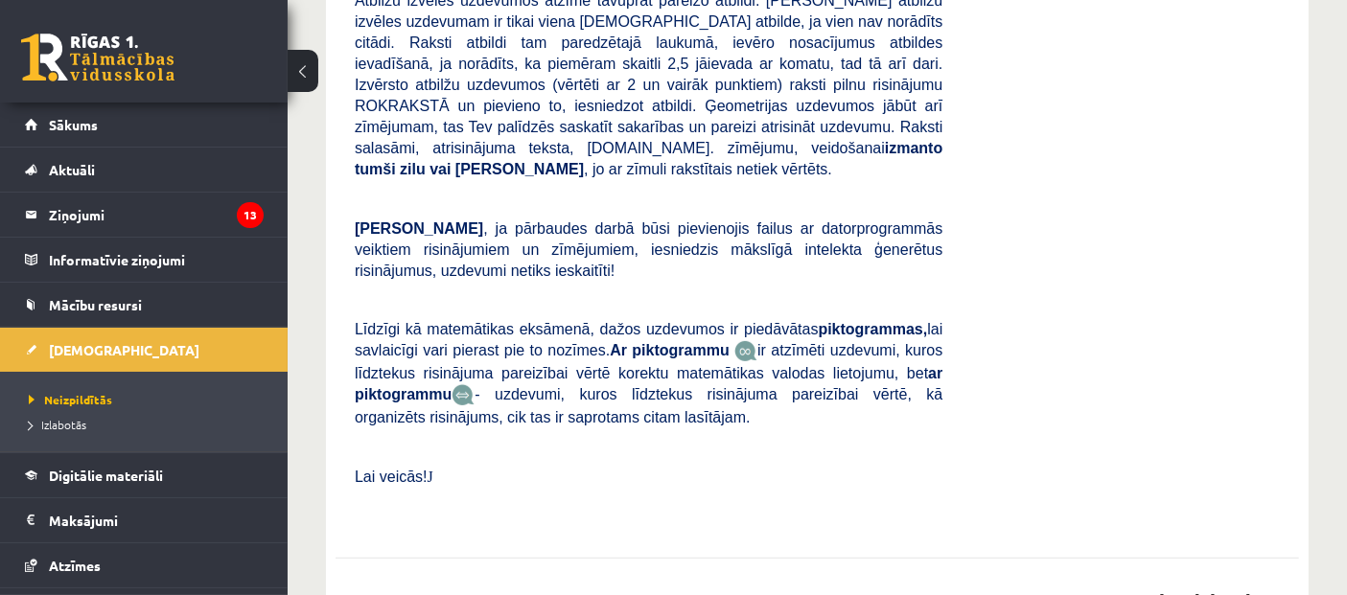
scroll to position [959, 0]
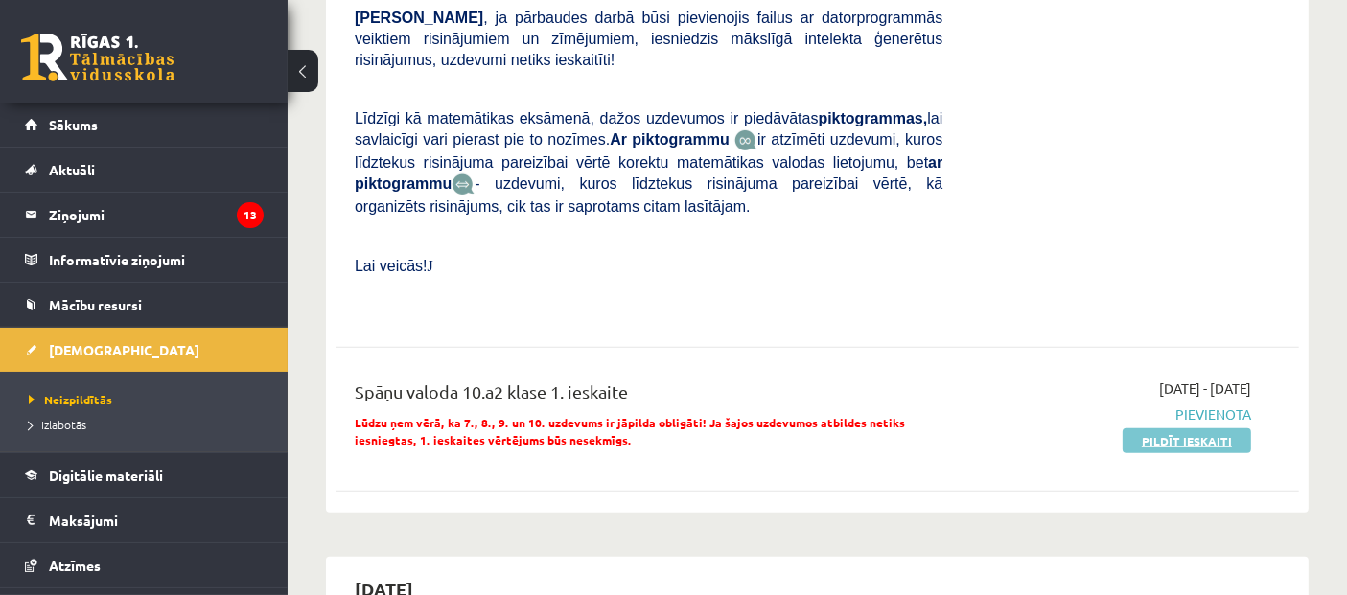
click at [1192, 429] on link "Pildīt ieskaiti" at bounding box center [1187, 441] width 128 height 25
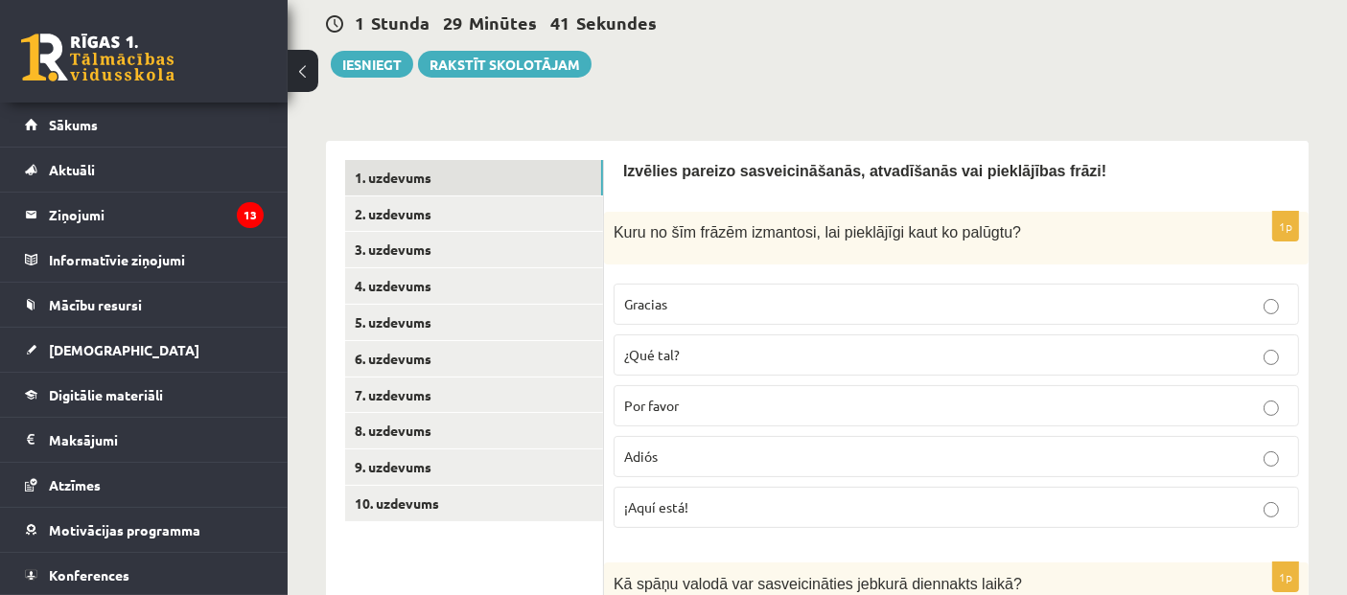
scroll to position [319, 0]
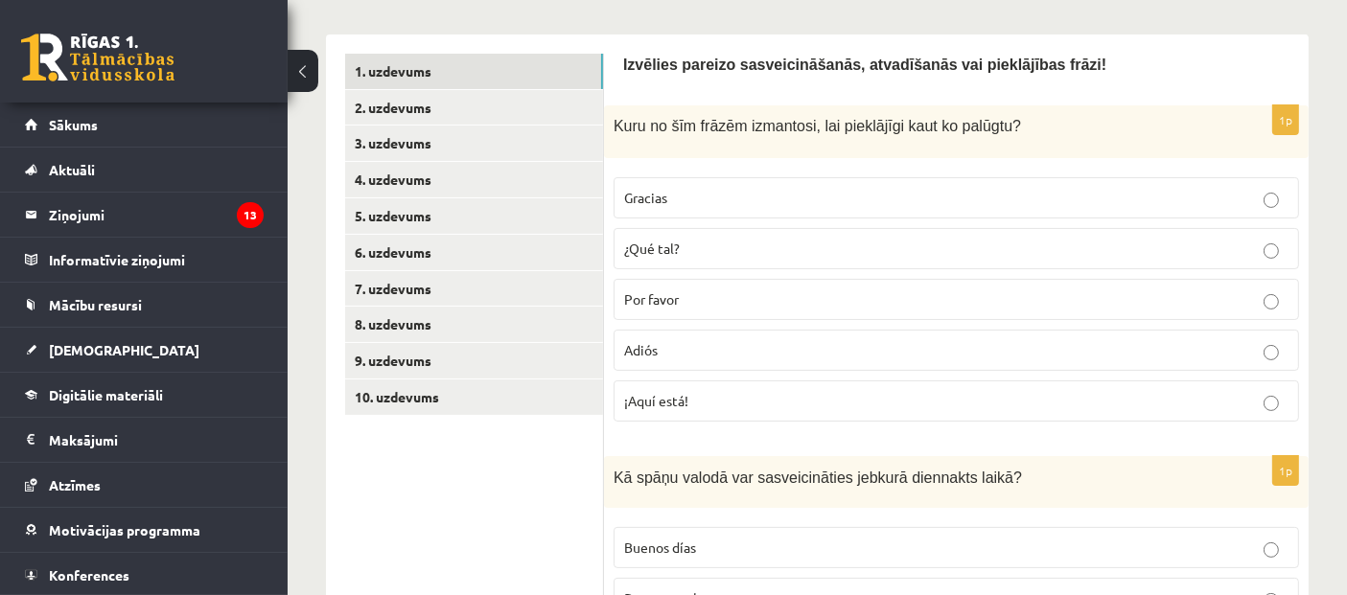
click at [675, 302] on span "Por favor" at bounding box center [651, 299] width 55 height 17
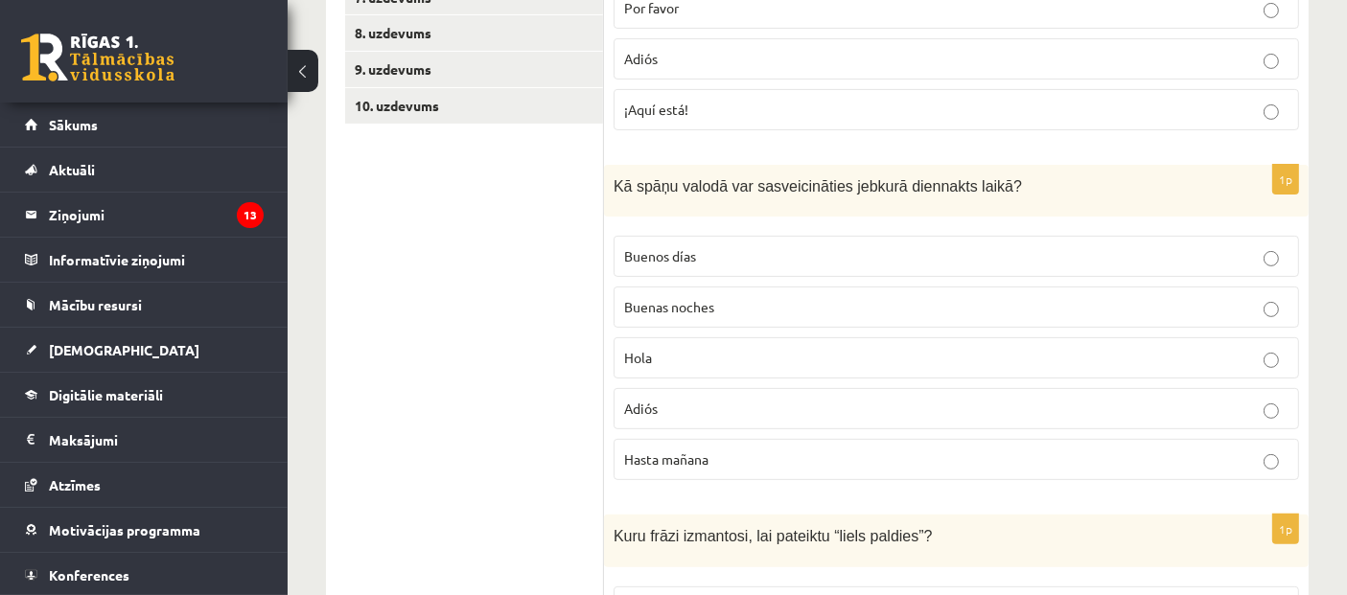
scroll to position [639, 0]
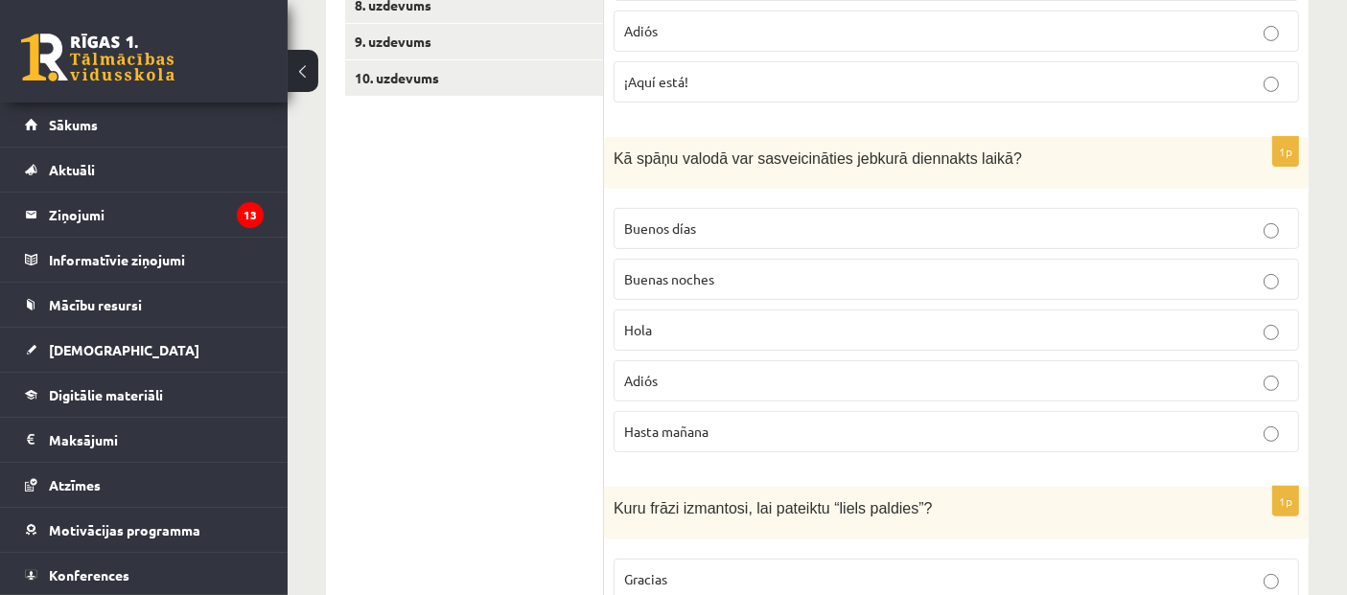
click at [717, 221] on p "Buenos días" at bounding box center [956, 229] width 664 height 20
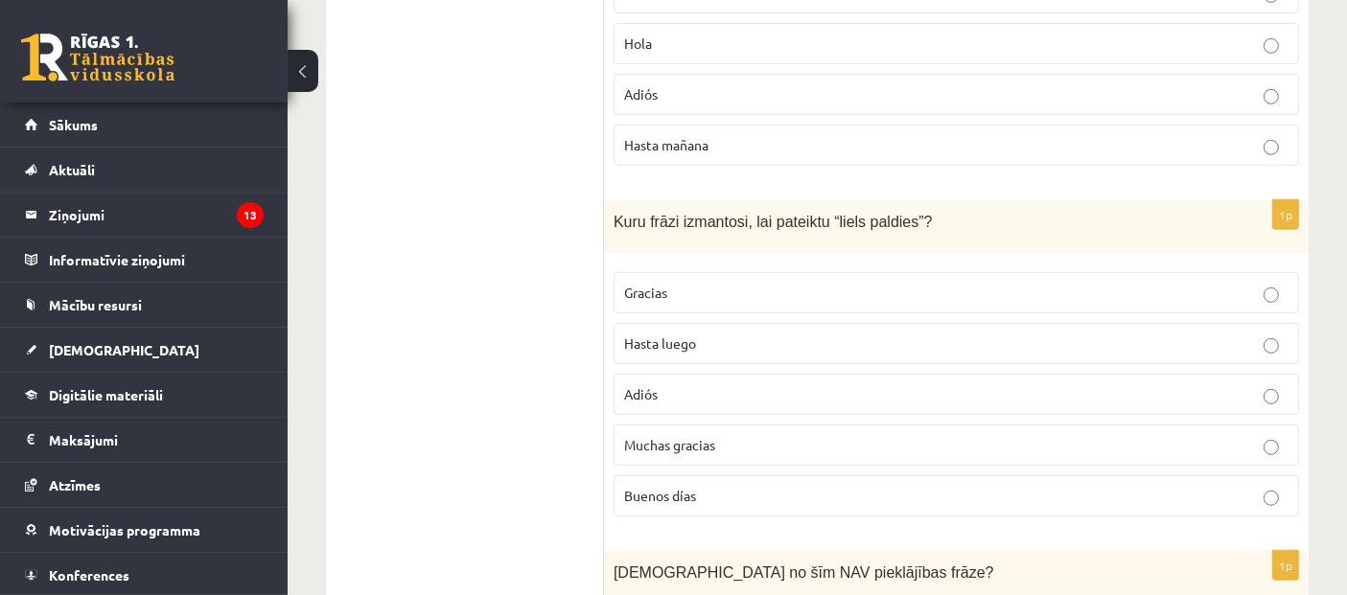
scroll to position [959, 0]
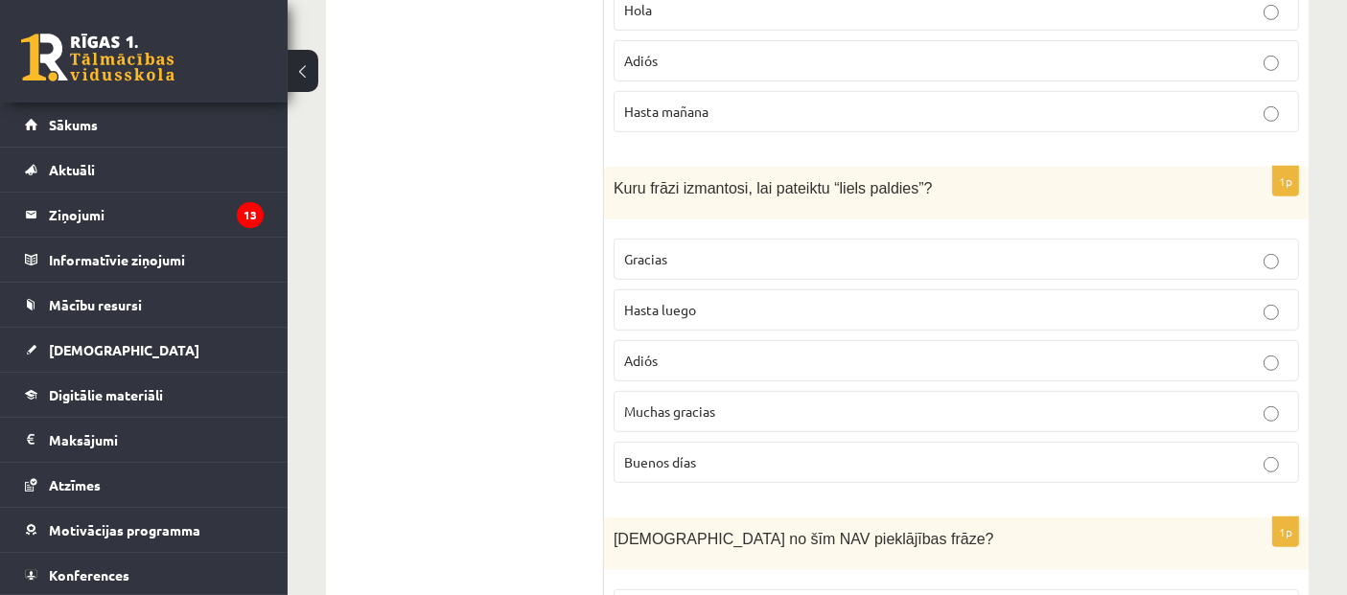
click at [733, 402] on p "Muchas gracias" at bounding box center [956, 412] width 664 height 20
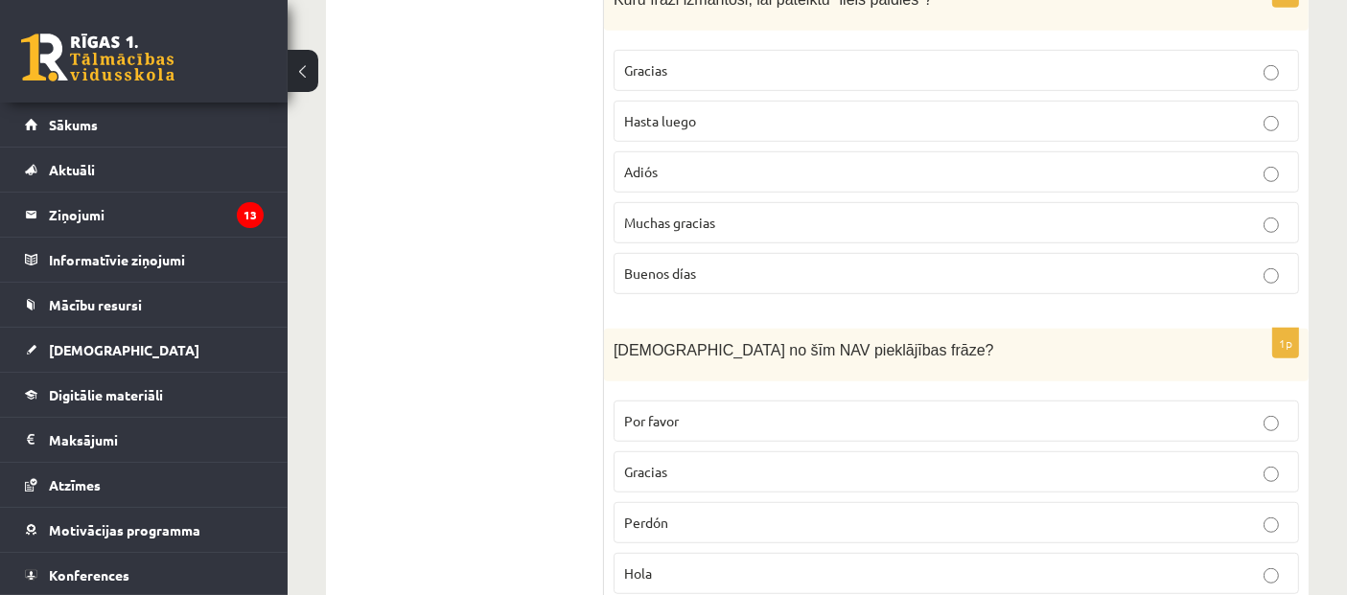
scroll to position [1278, 0]
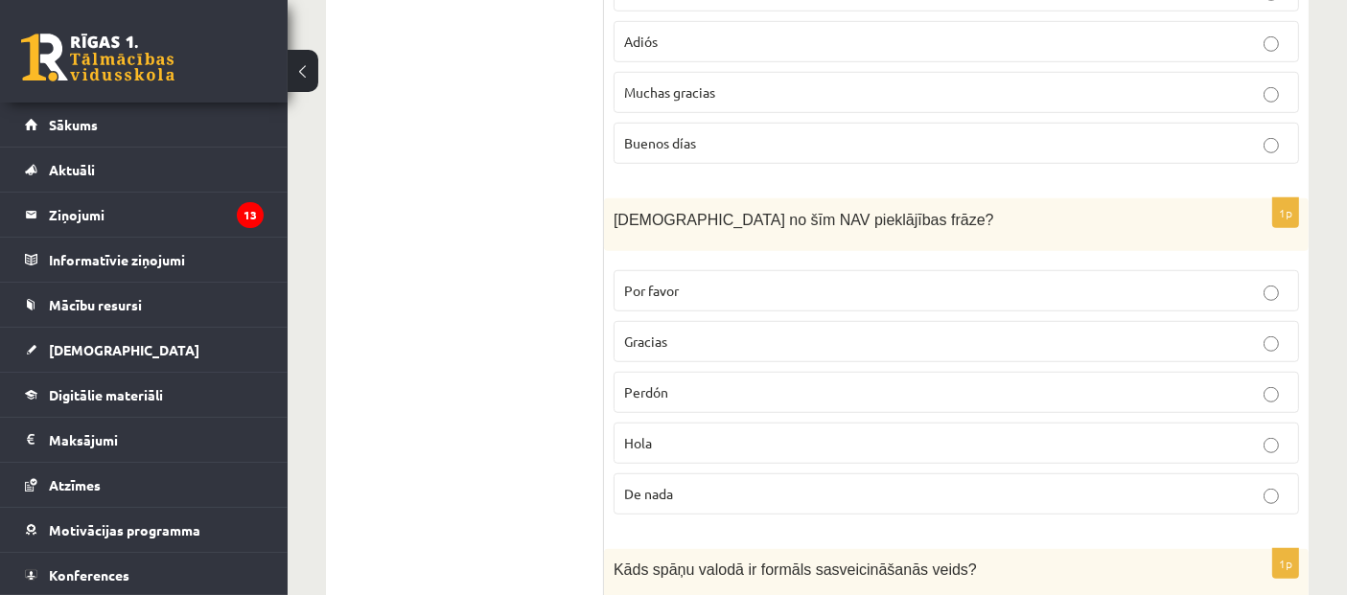
click at [684, 484] on p "De nada" at bounding box center [956, 494] width 664 height 20
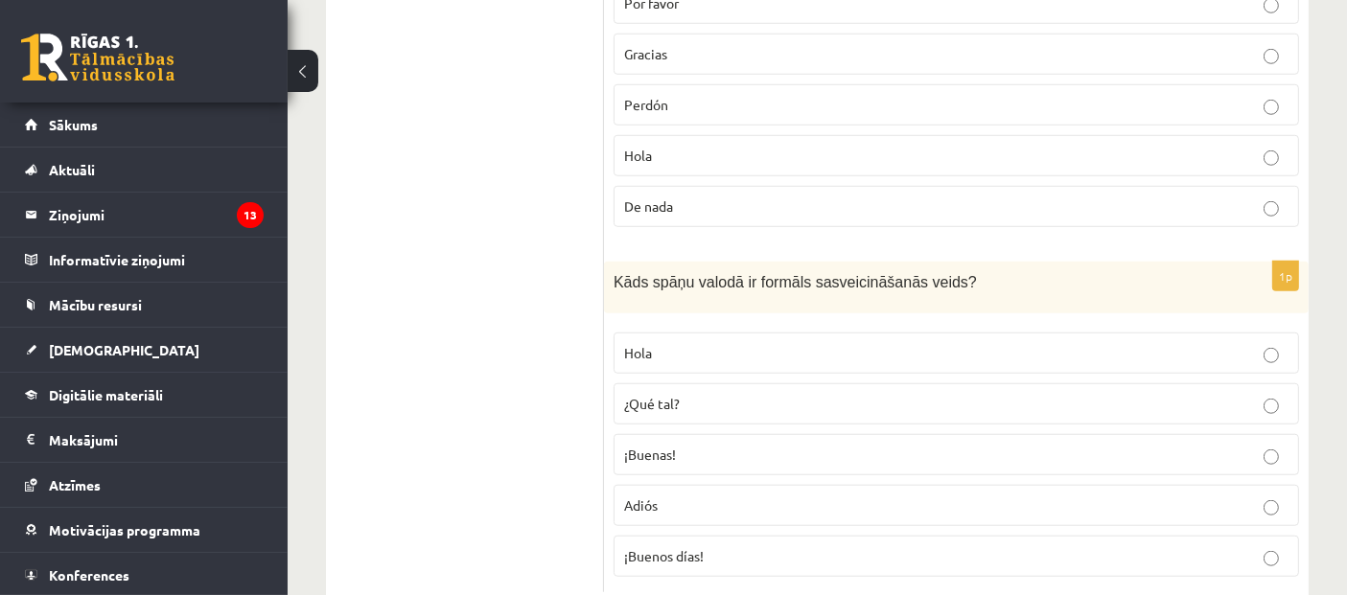
scroll to position [1605, 0]
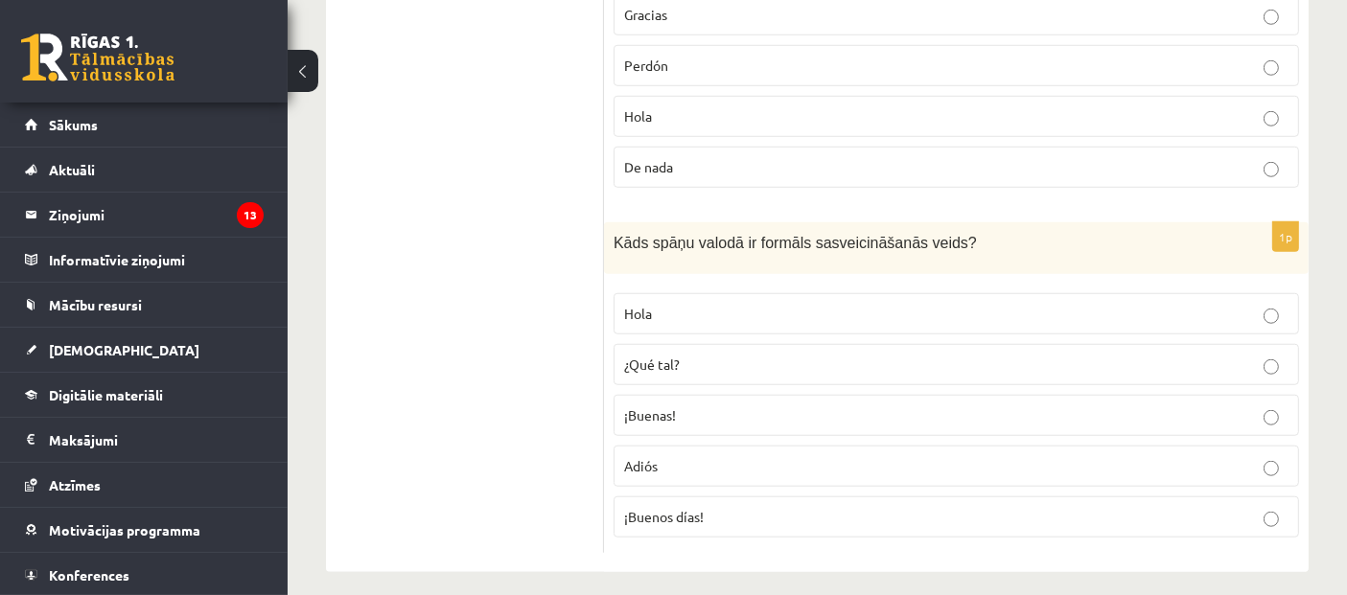
click at [646, 508] on span "¡Buenos días!" at bounding box center [664, 516] width 80 height 17
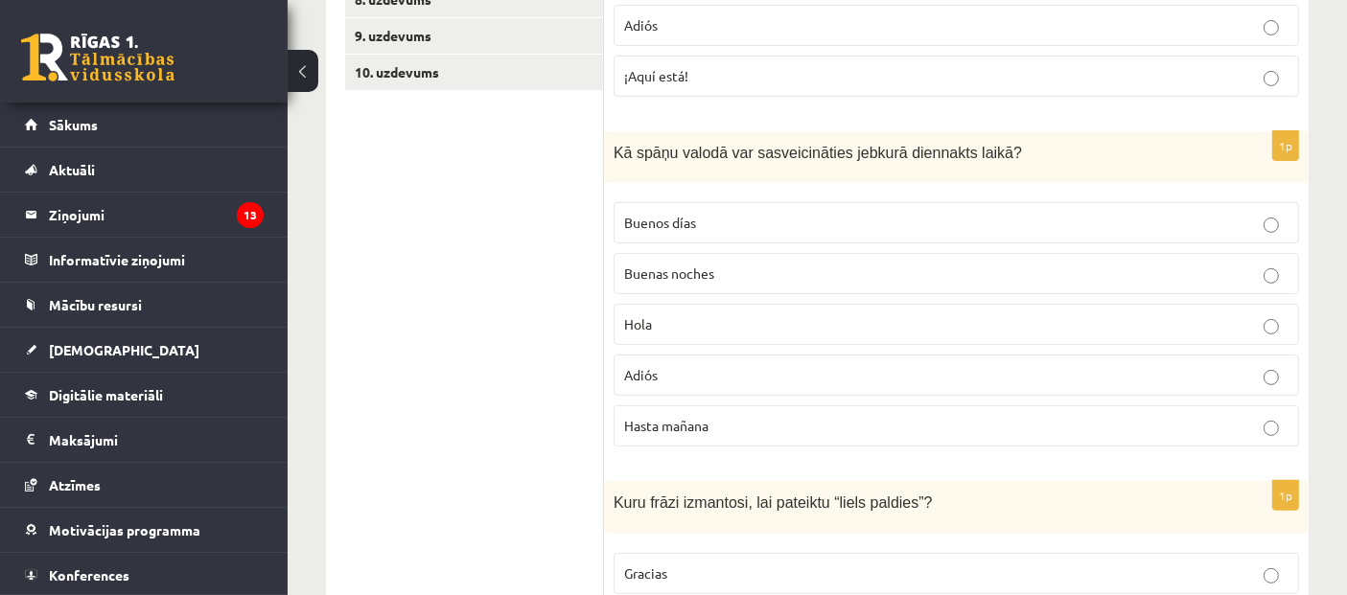
scroll to position [646, 0]
click at [643, 314] on span "Hola" at bounding box center [638, 322] width 28 height 17
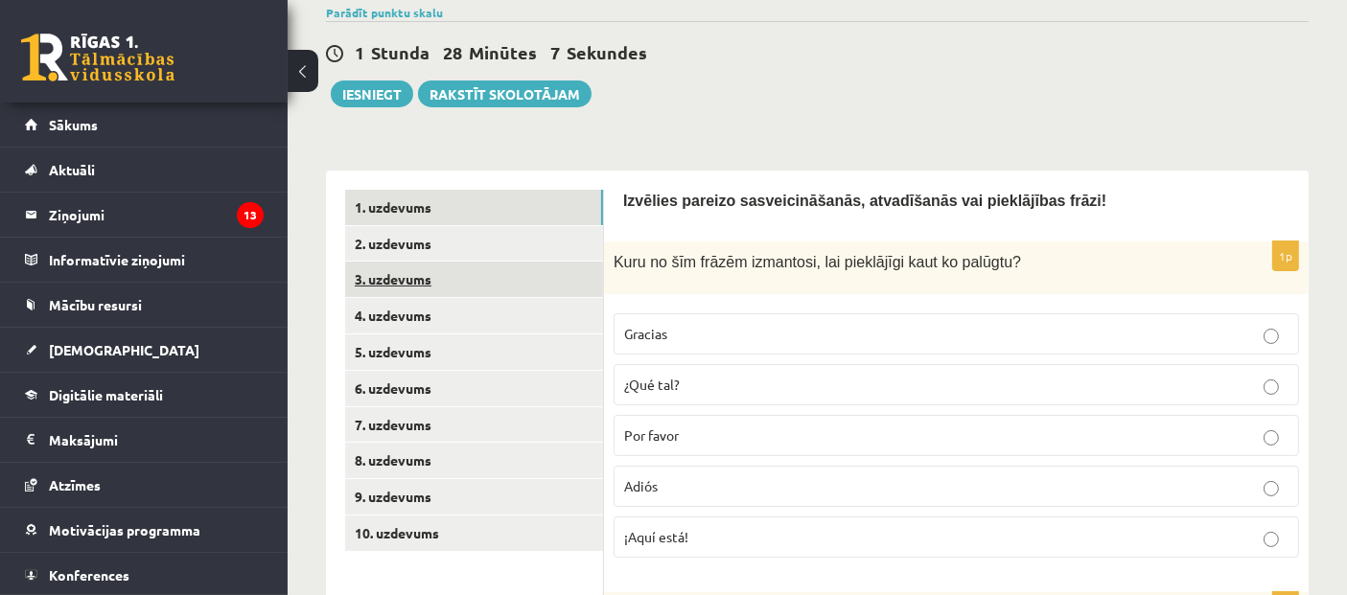
scroll to position [114, 0]
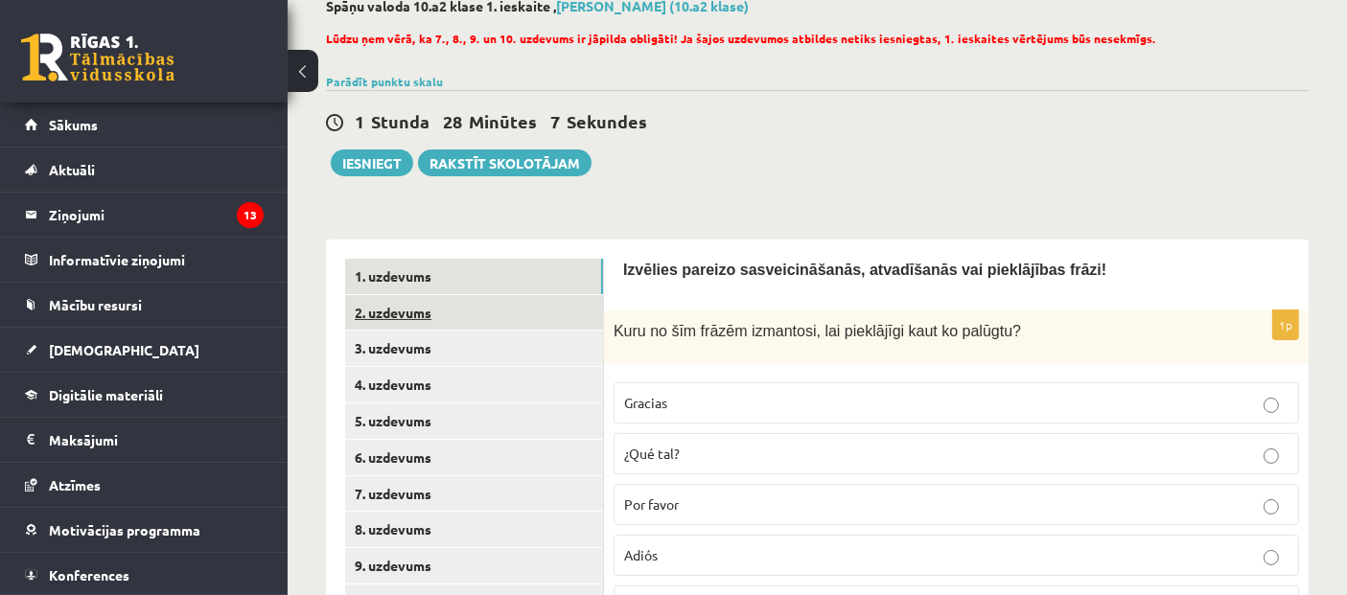
click at [378, 311] on link "2. uzdevums" at bounding box center [474, 312] width 258 height 35
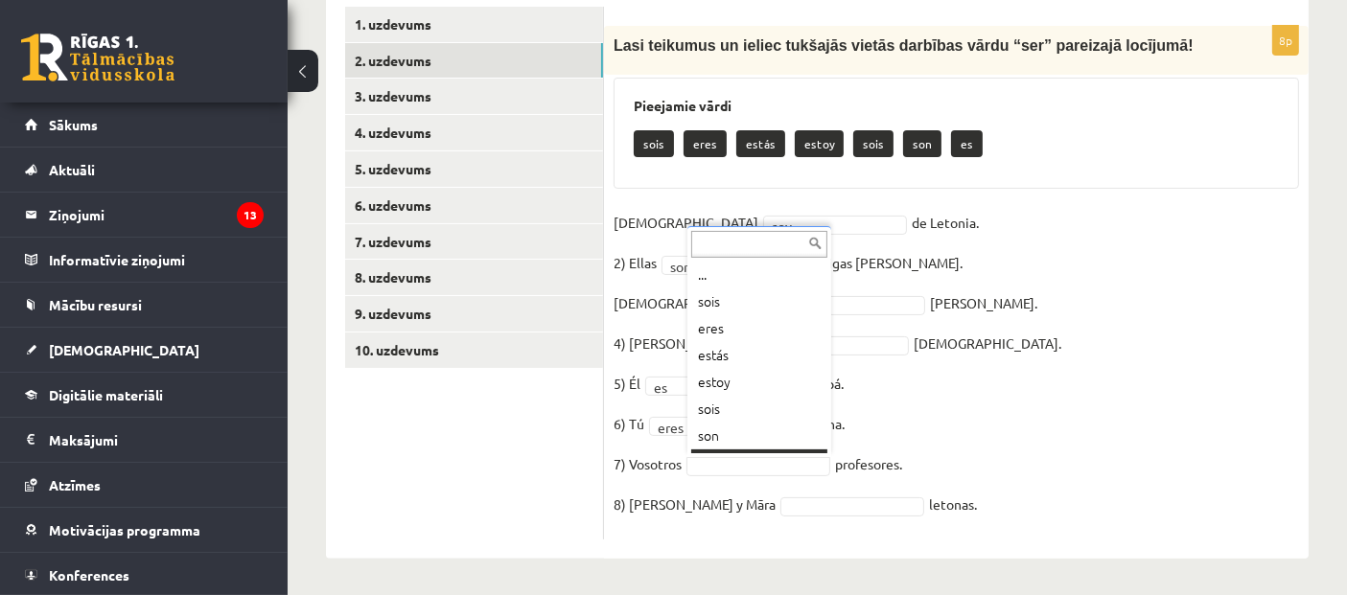
scroll to position [22, 0]
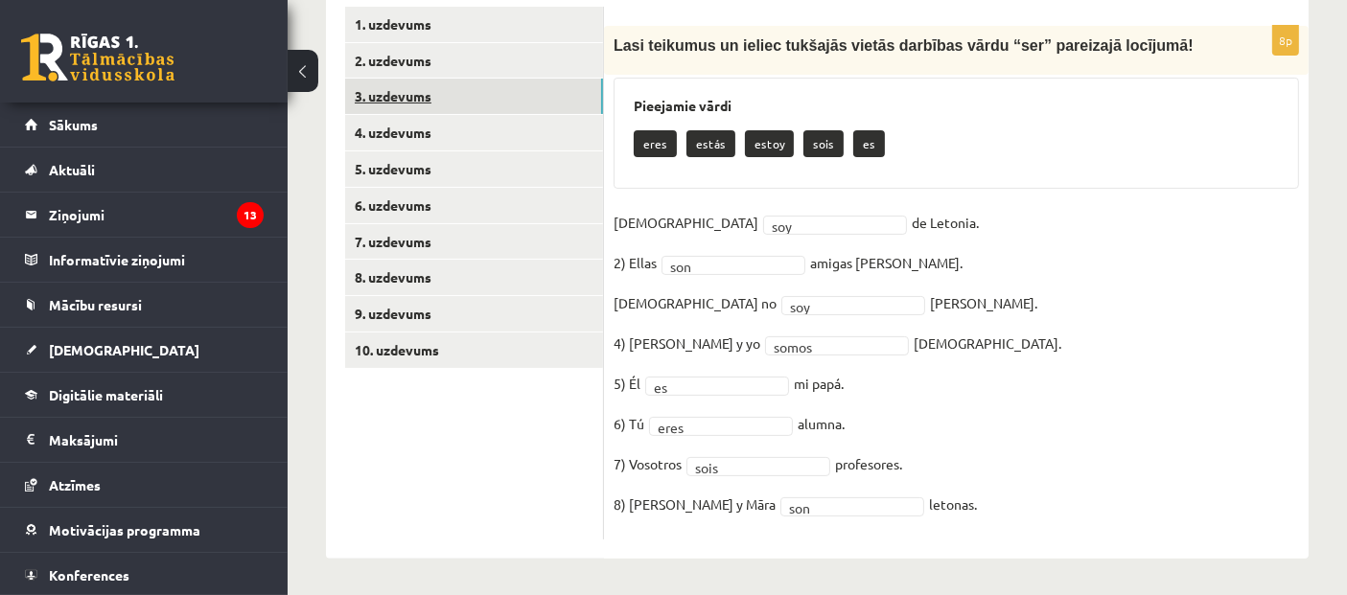
click at [395, 100] on link "3. uzdevums" at bounding box center [474, 96] width 258 height 35
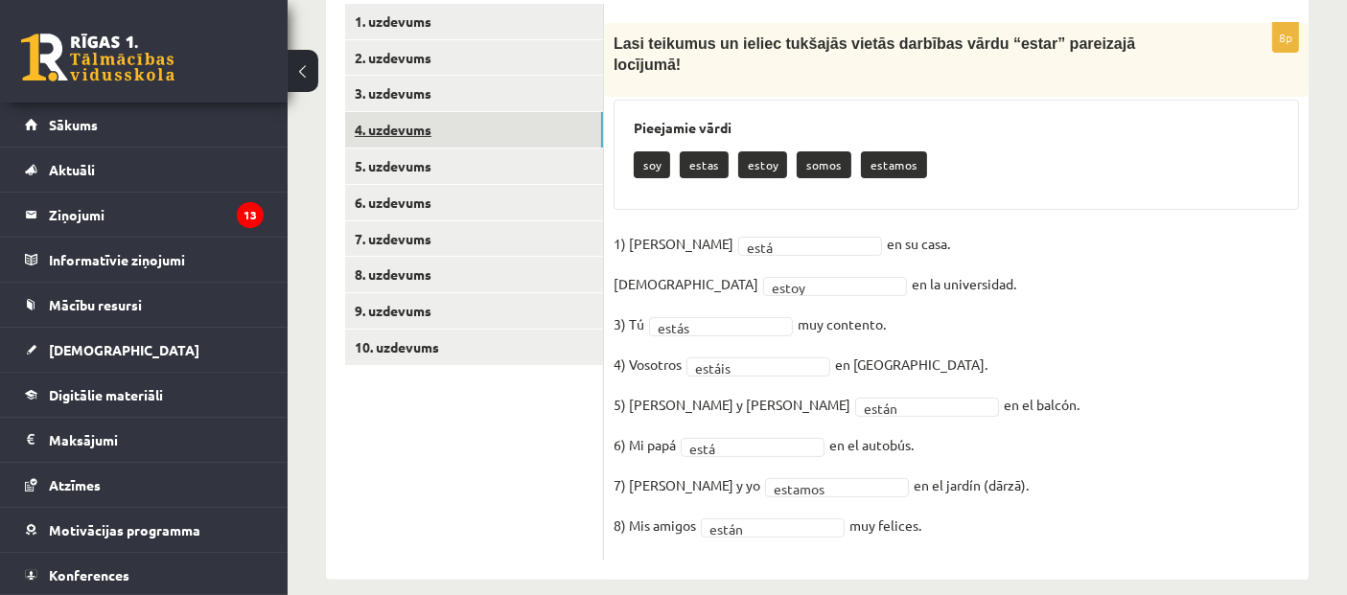
click at [361, 128] on link "4. uzdevums" at bounding box center [474, 129] width 258 height 35
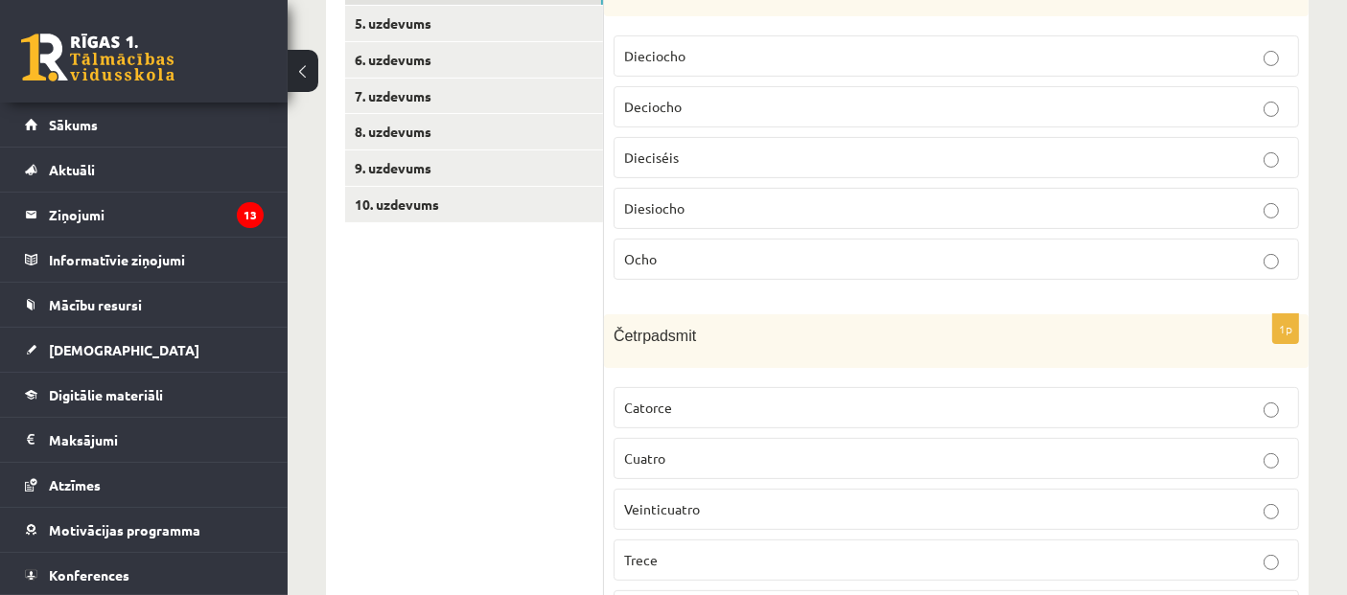
scroll to position [139, 0]
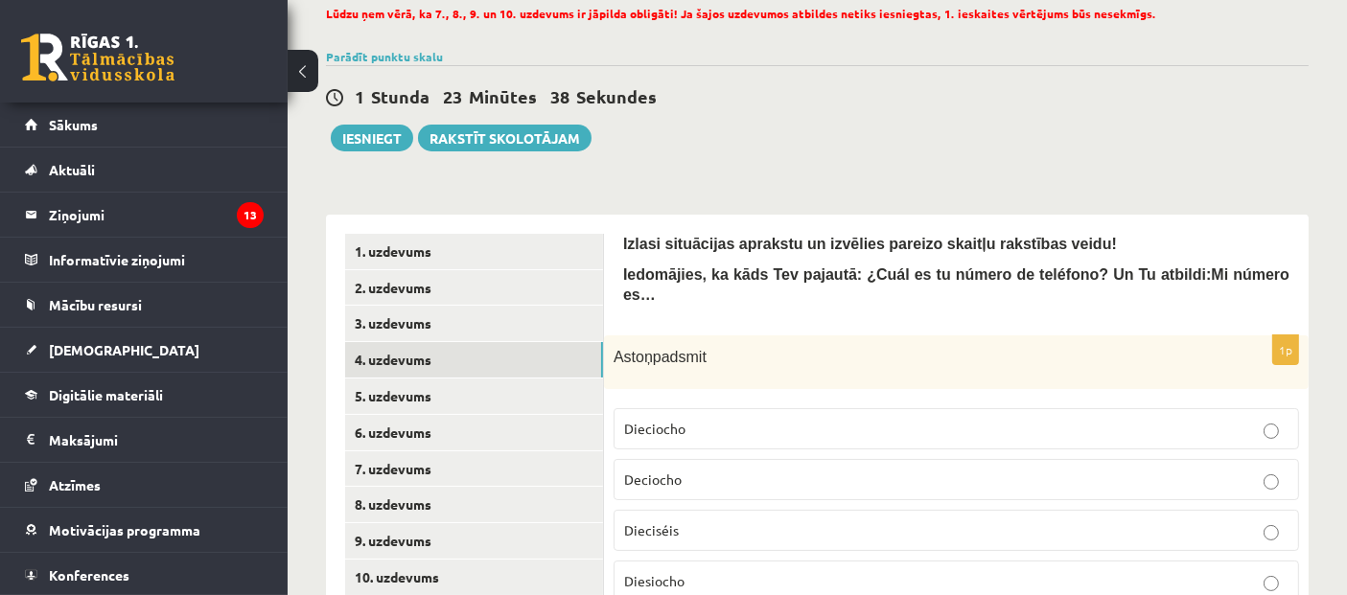
click at [736, 419] on p "Dieciocho" at bounding box center [956, 429] width 664 height 20
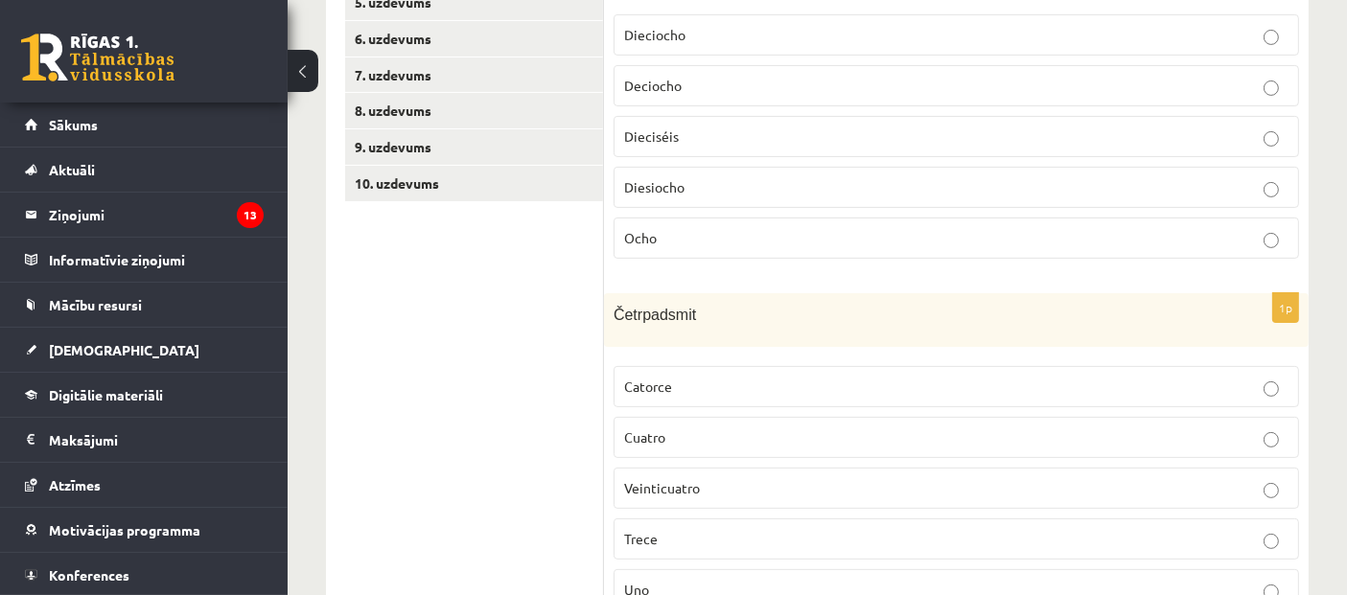
scroll to position [566, 0]
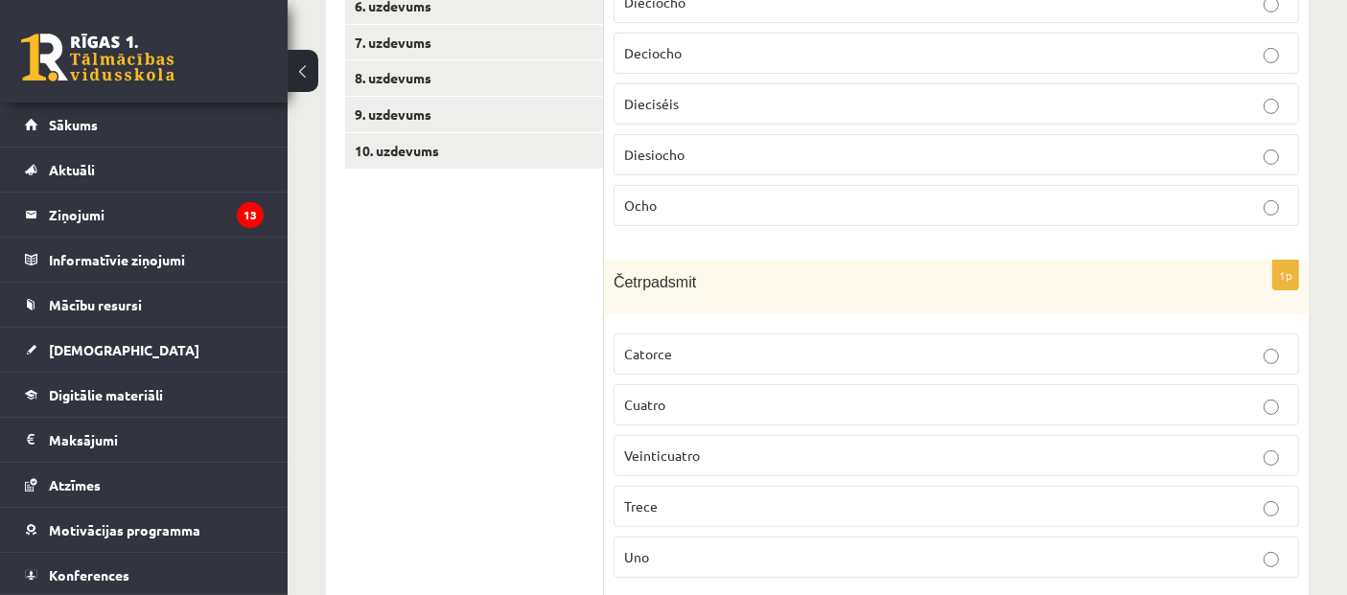
click at [714, 344] on p "Catorce" at bounding box center [956, 354] width 664 height 20
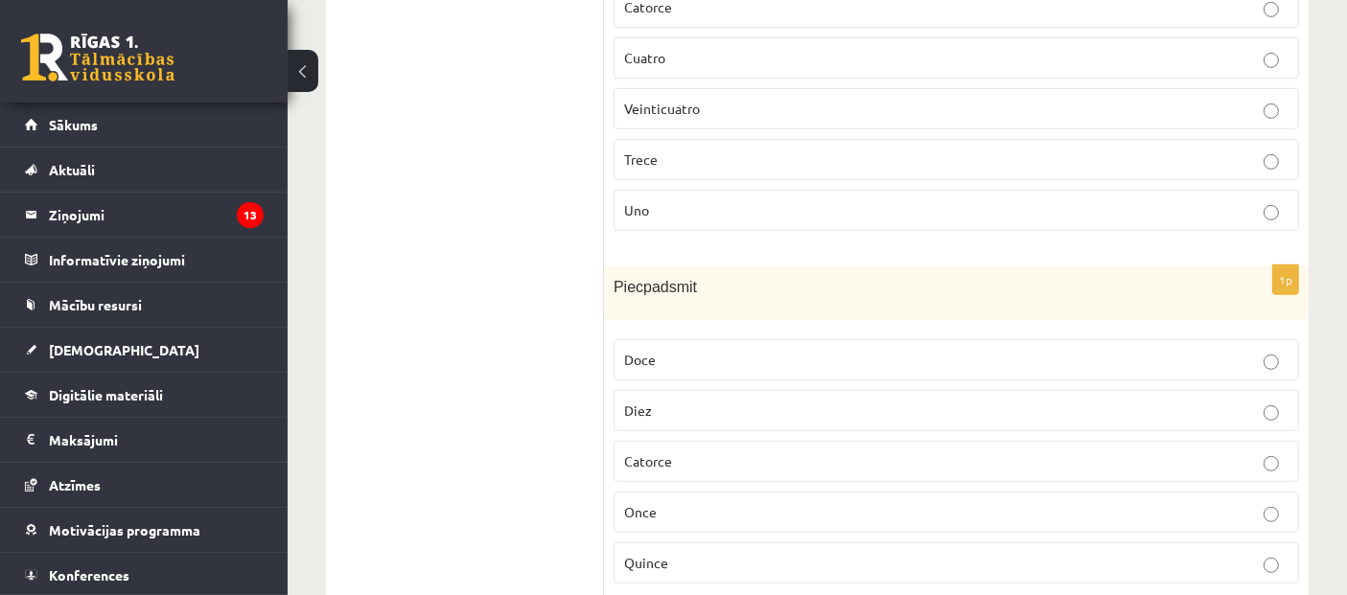
scroll to position [991, 0]
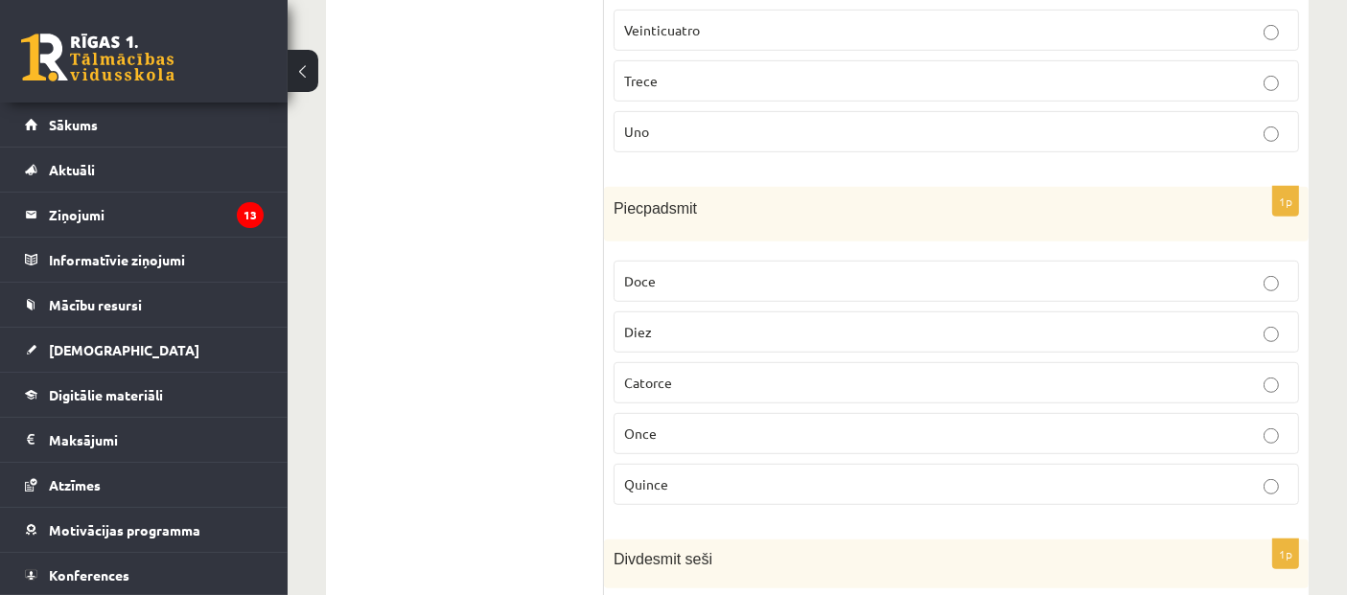
click at [681, 475] on p "Quince" at bounding box center [956, 485] width 664 height 20
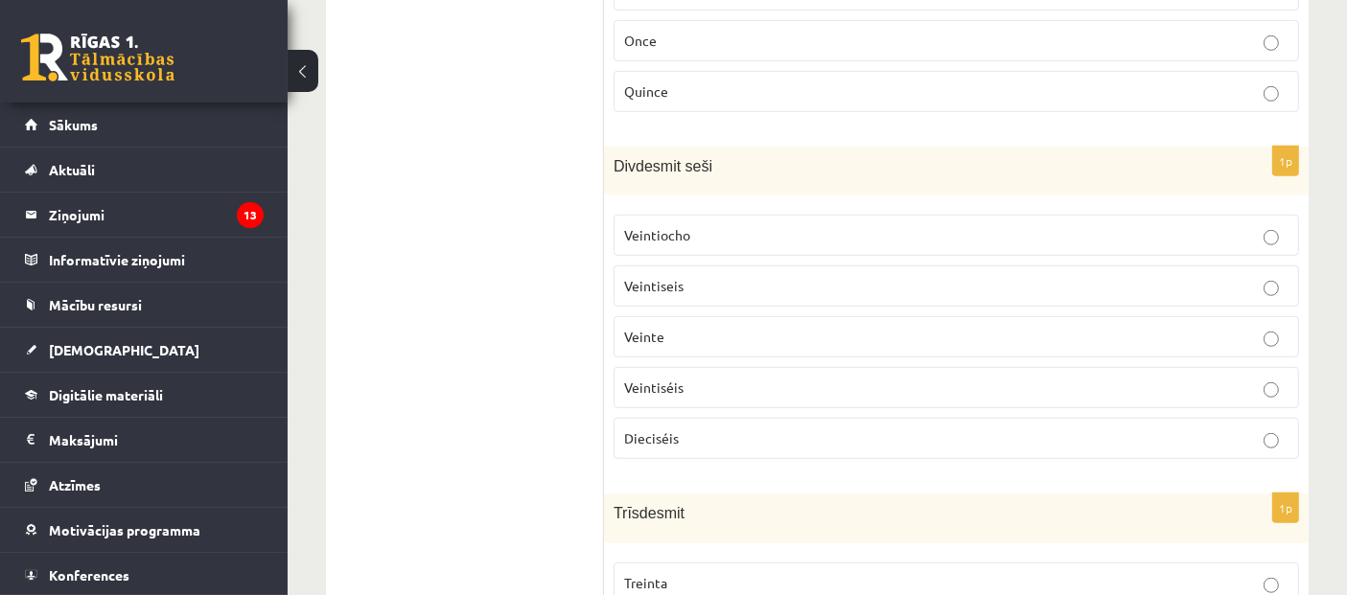
scroll to position [1418, 0]
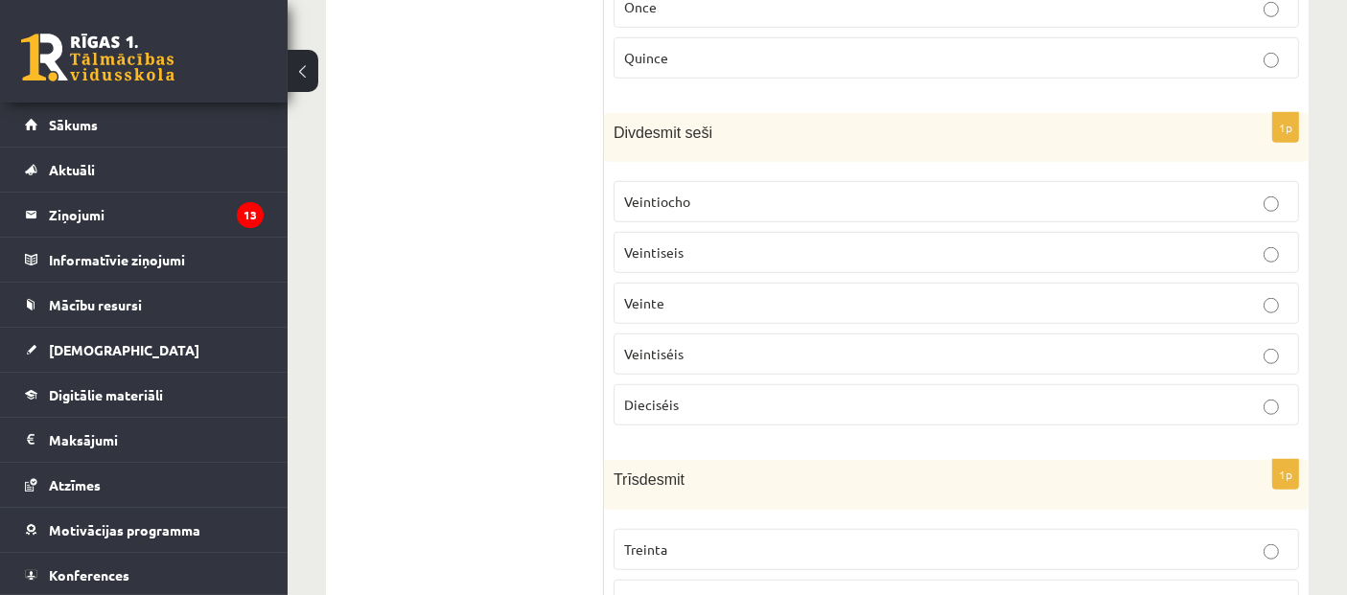
click at [707, 395] on p "Dieciséis" at bounding box center [956, 405] width 664 height 20
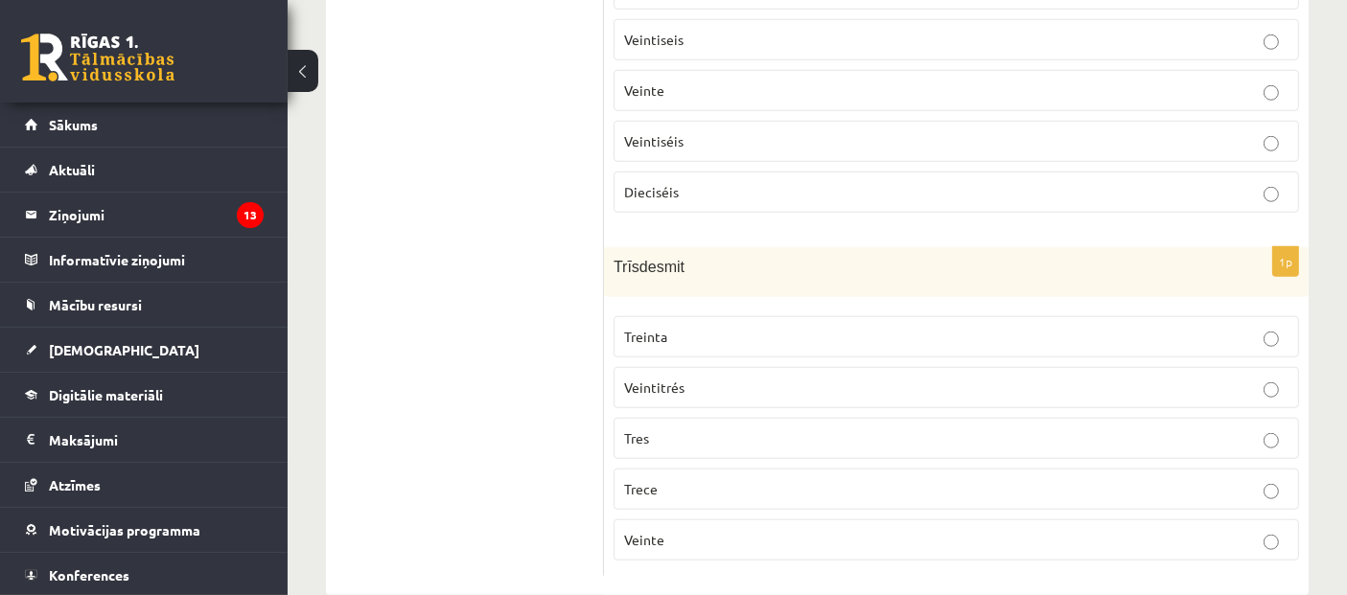
scroll to position [1525, 0]
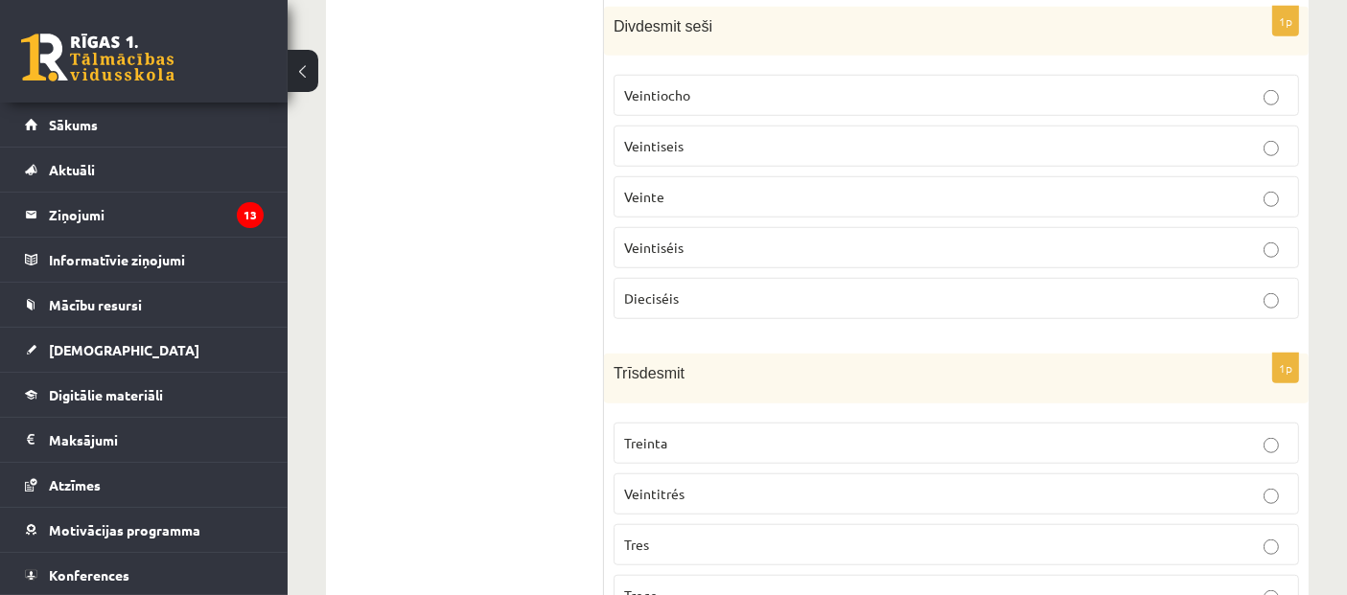
click at [679, 239] on span "Veintiséis" at bounding box center [653, 247] width 59 height 17
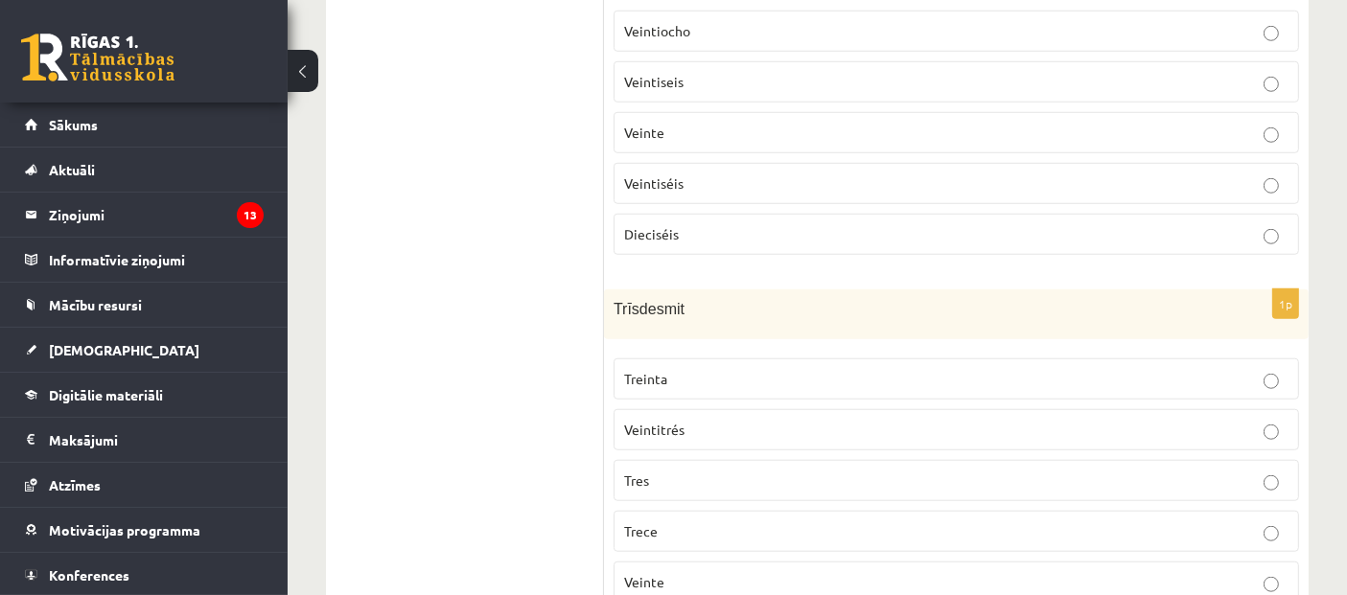
scroll to position [1631, 0]
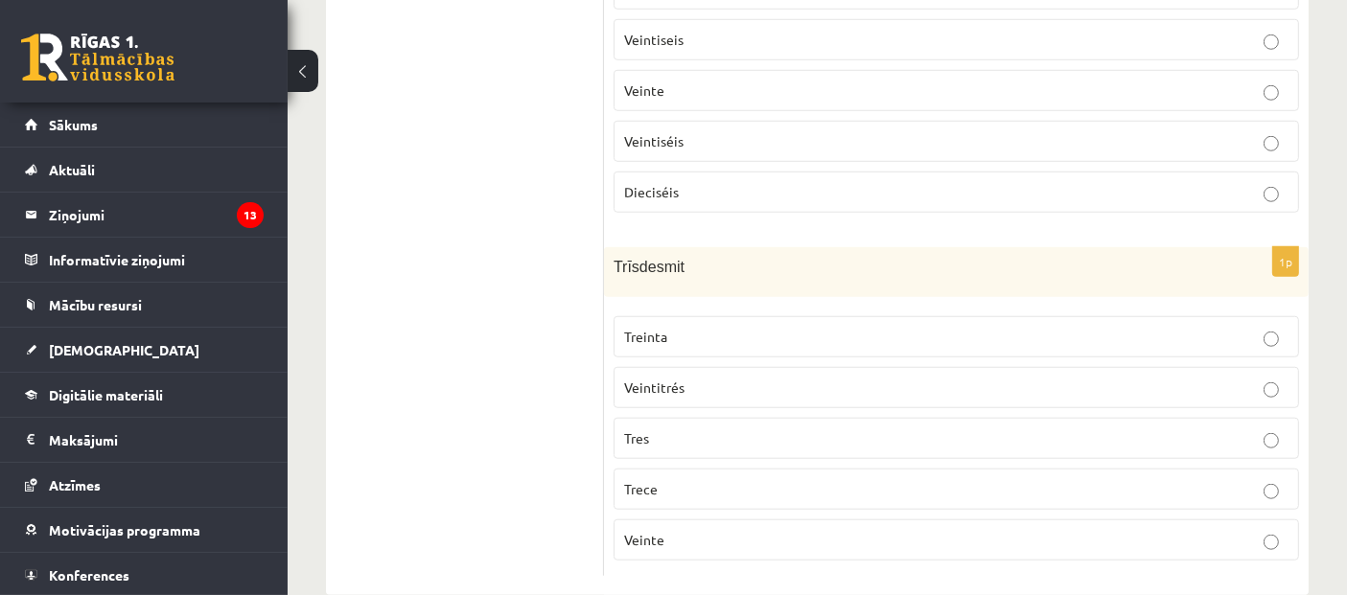
click at [682, 327] on p "Treinta" at bounding box center [956, 337] width 664 height 20
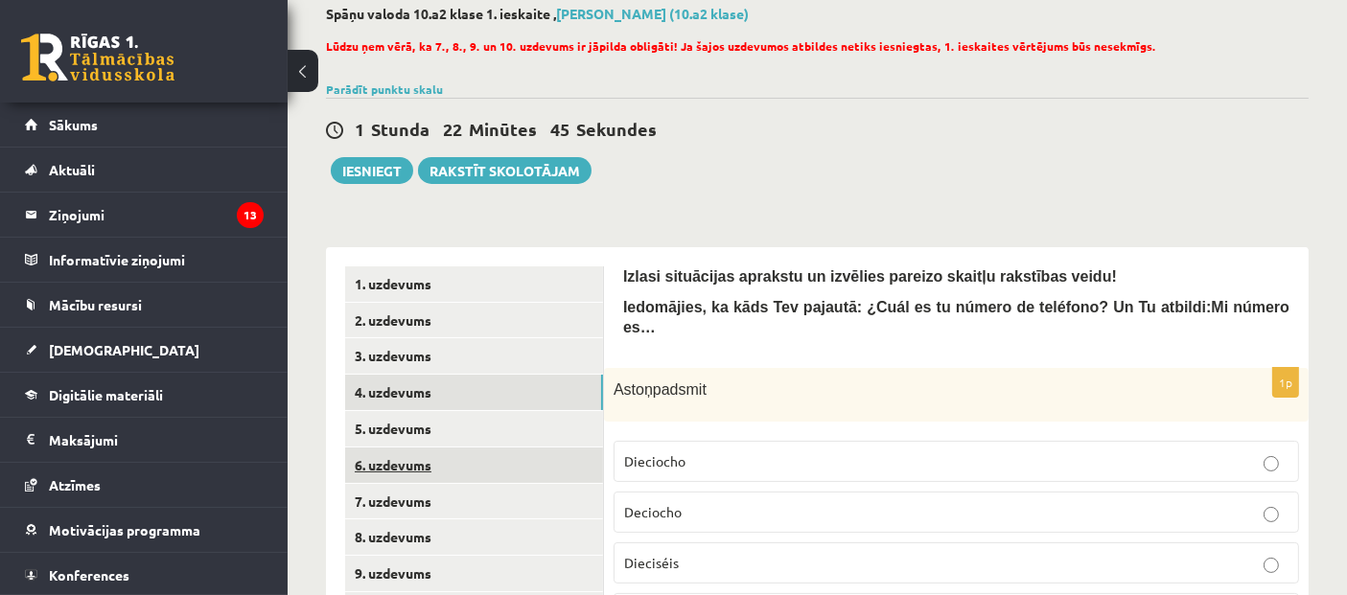
scroll to position [139, 0]
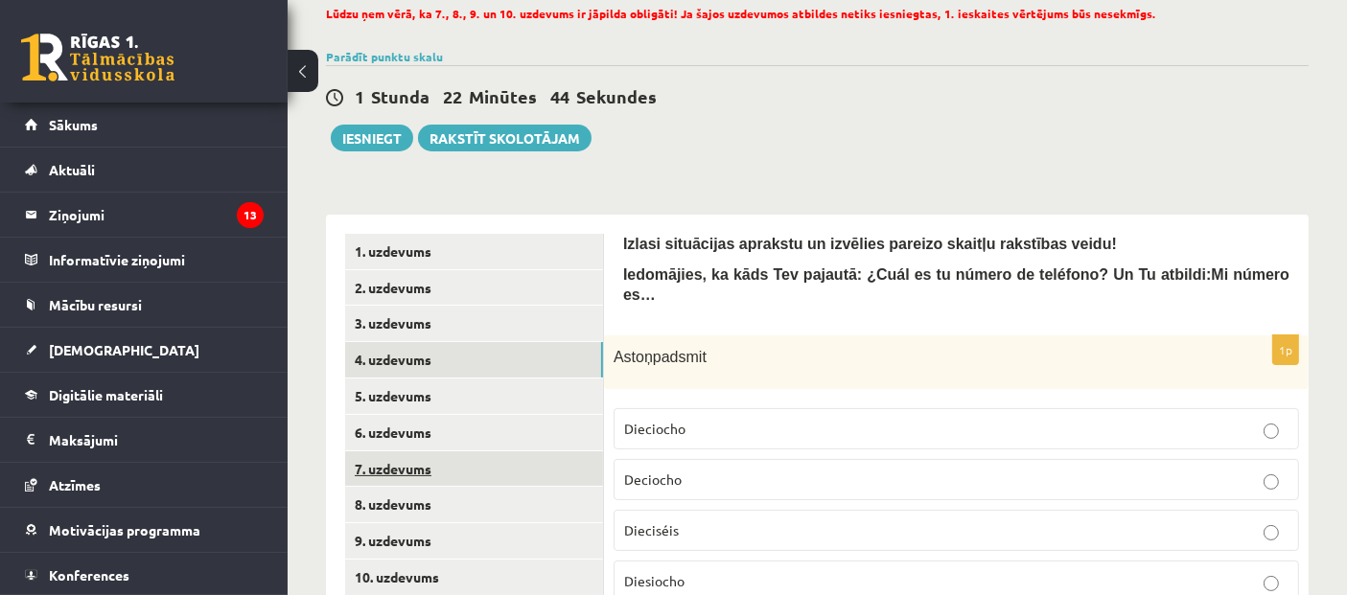
click at [386, 463] on link "7. uzdevums" at bounding box center [474, 469] width 258 height 35
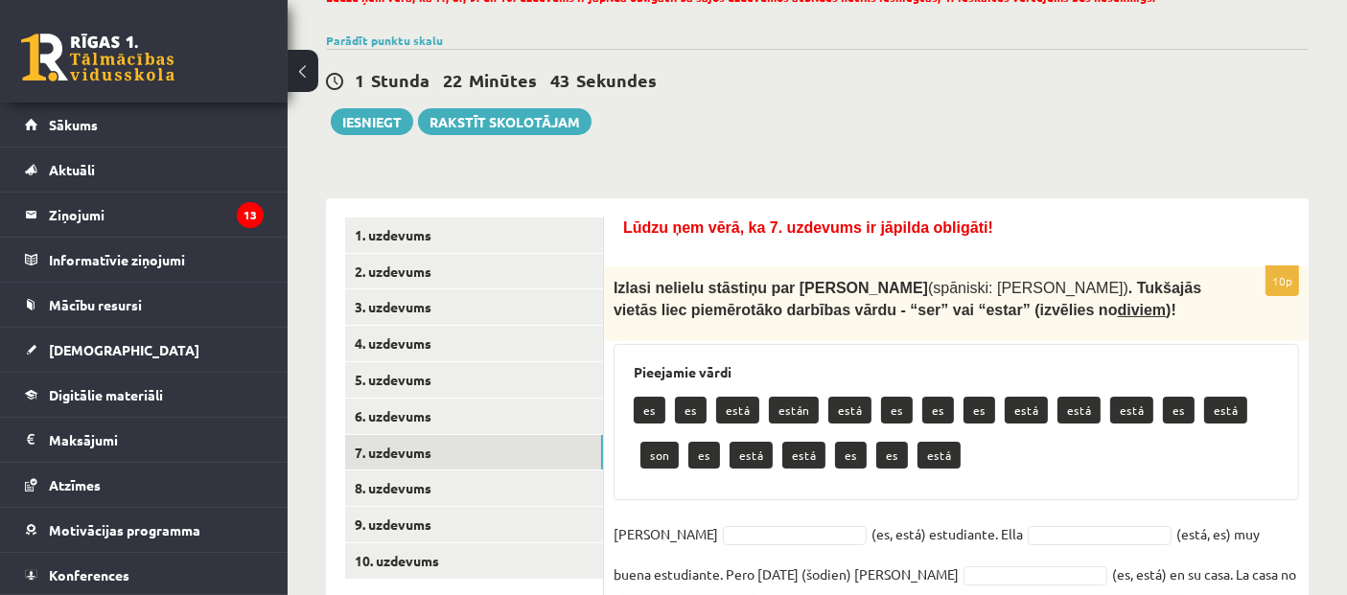
scroll to position [353, 0]
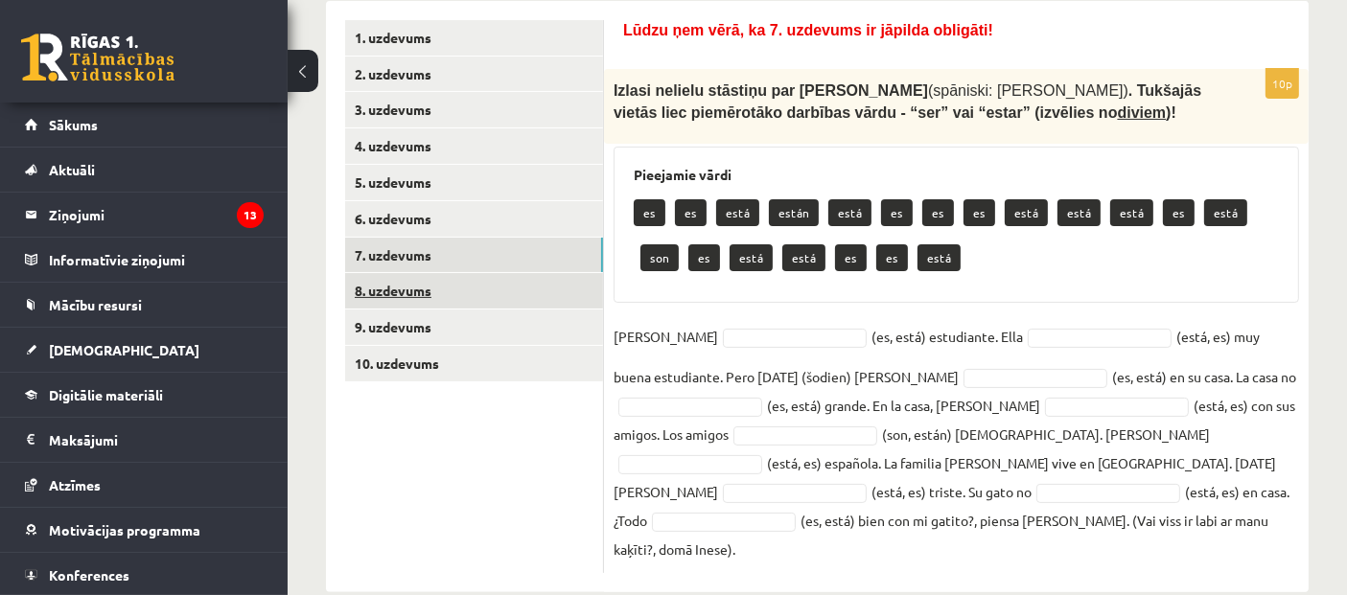
click at [398, 286] on link "8. uzdevums" at bounding box center [474, 290] width 258 height 35
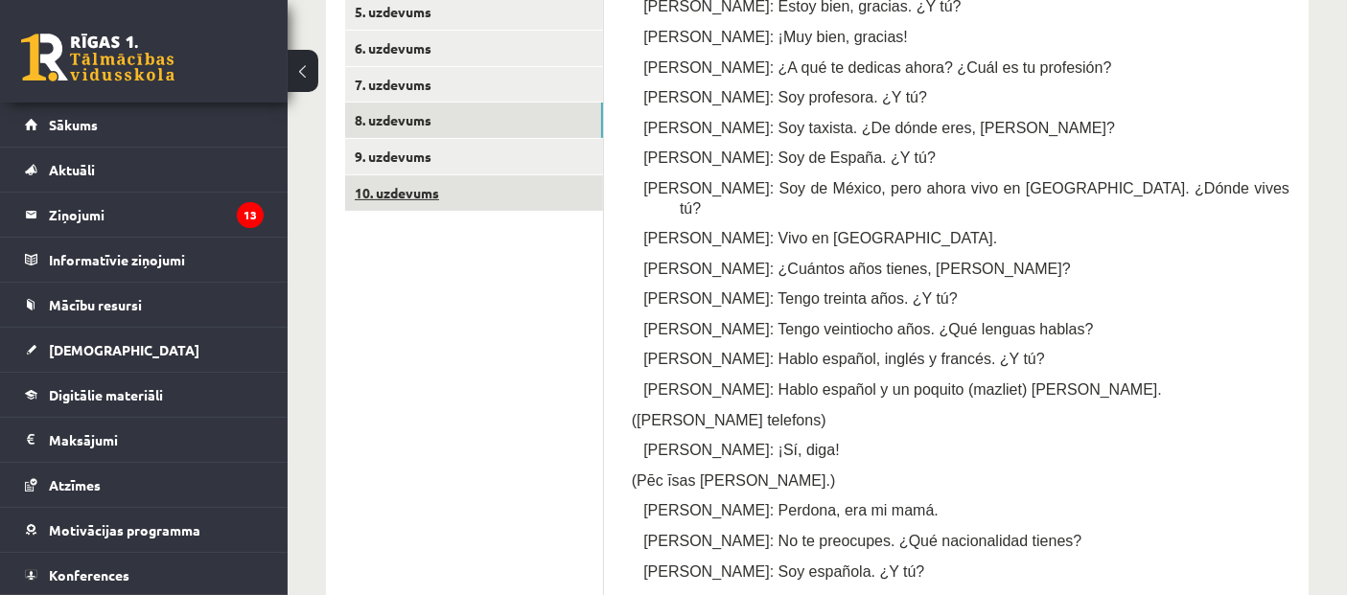
scroll to position [459, 0]
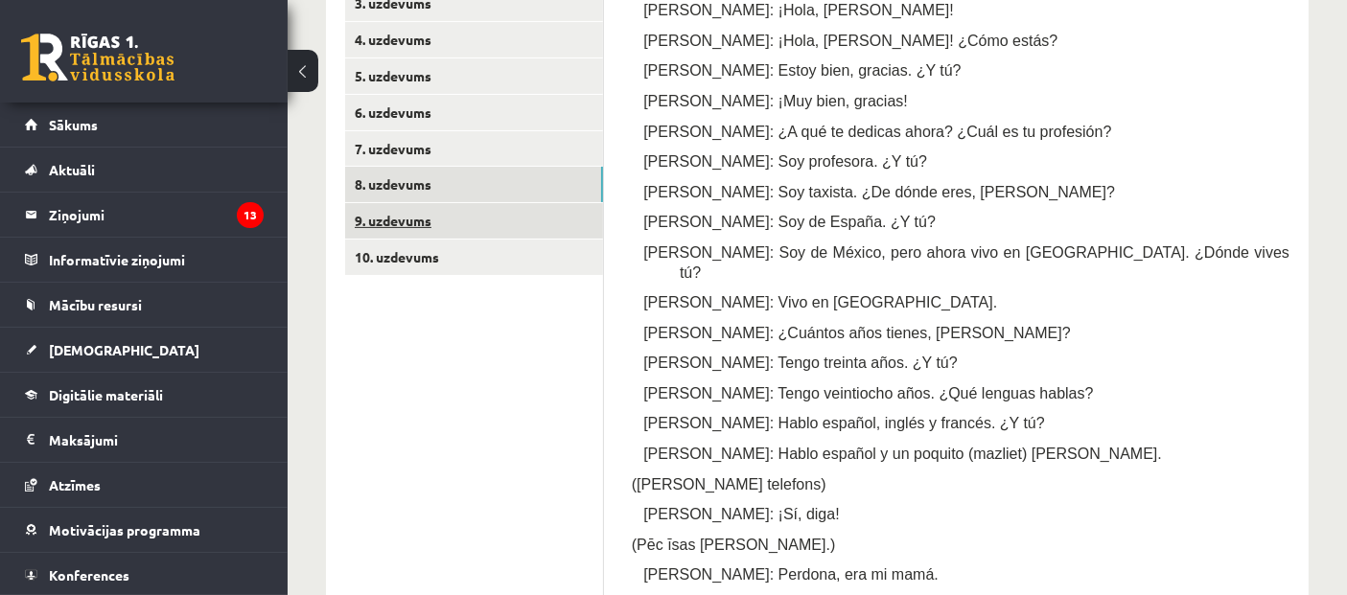
click at [397, 227] on link "9. uzdevums" at bounding box center [474, 220] width 258 height 35
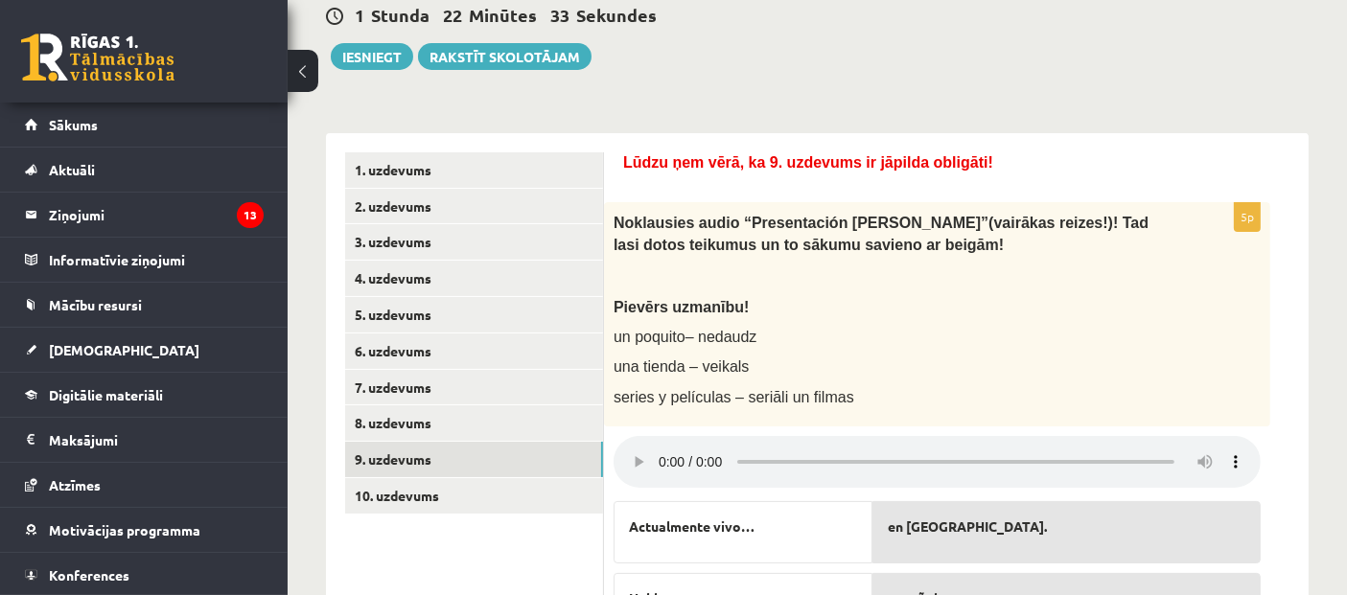
scroll to position [327, 0]
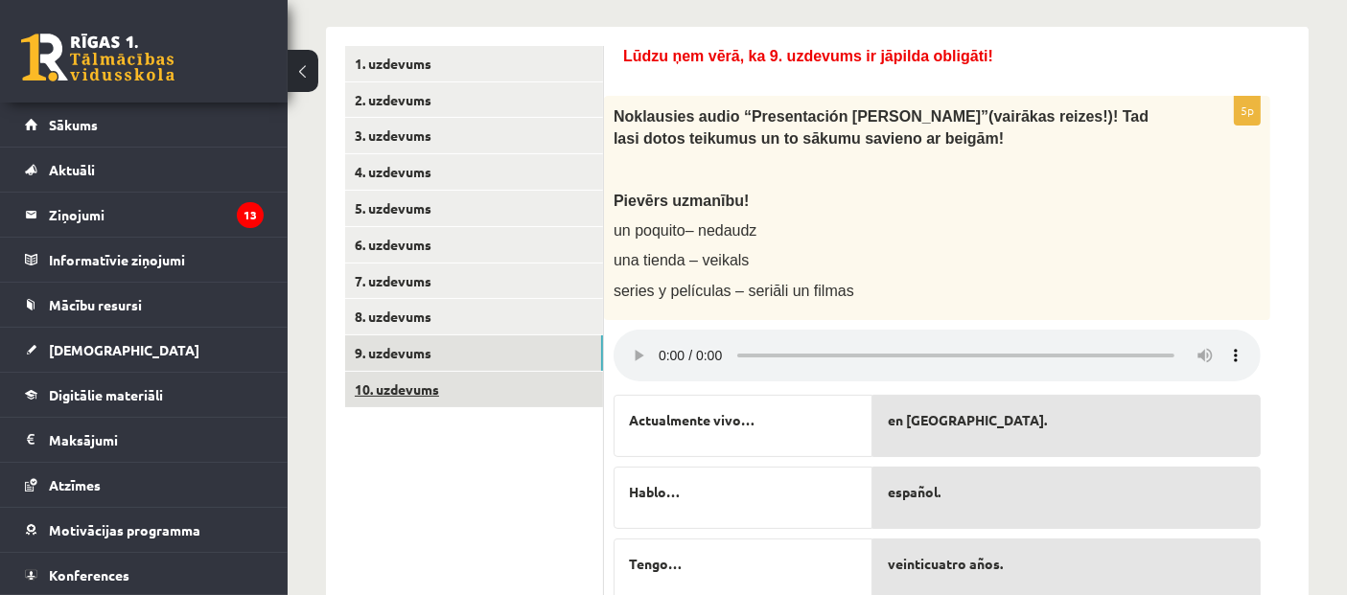
click at [446, 400] on link "10. uzdevums" at bounding box center [474, 389] width 258 height 35
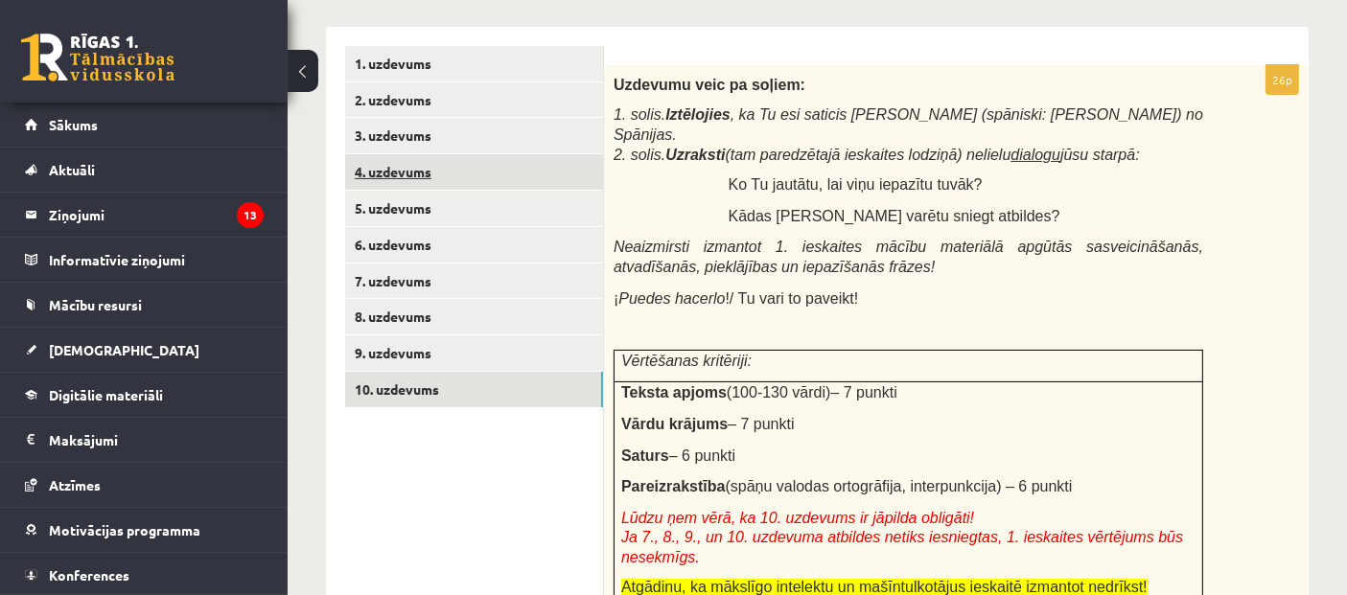
click at [404, 185] on link "4. uzdevums" at bounding box center [474, 171] width 258 height 35
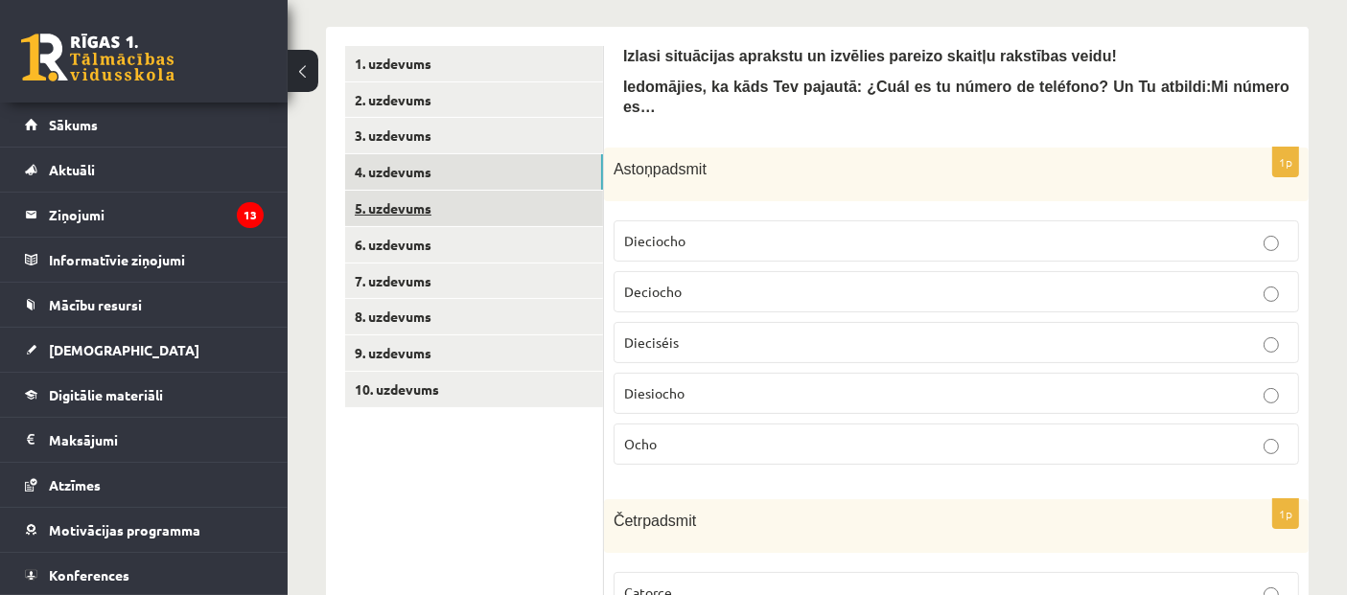
click at [390, 201] on link "5. uzdevums" at bounding box center [474, 208] width 258 height 35
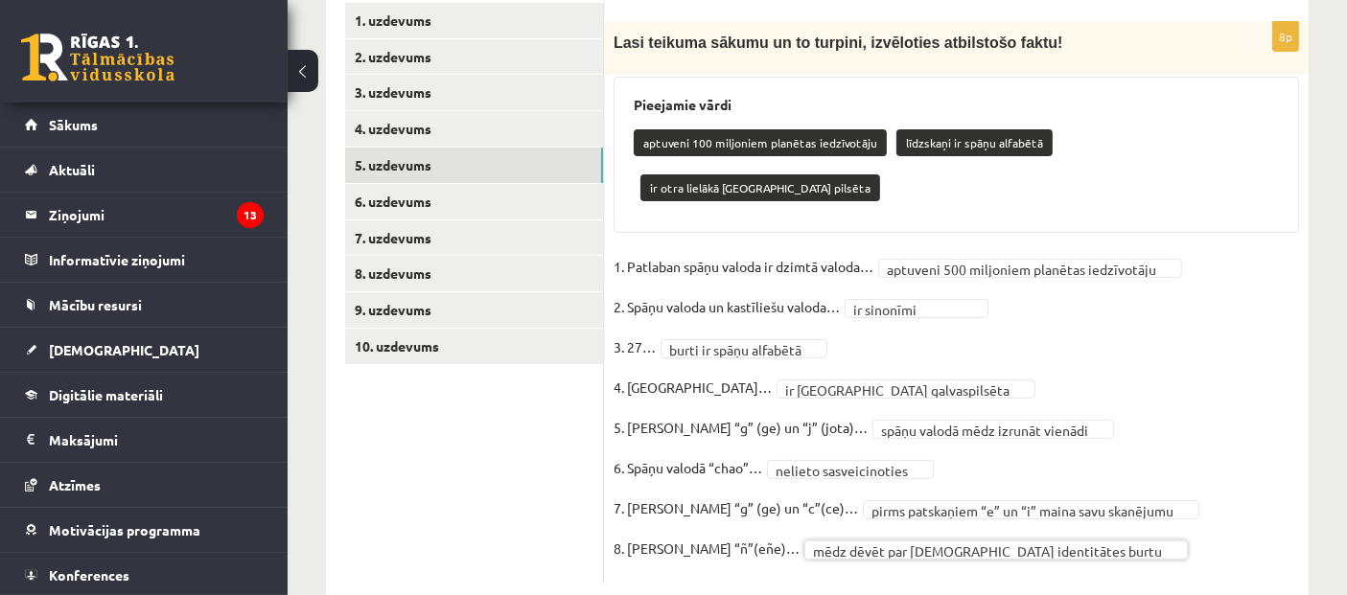
scroll to position [264, 0]
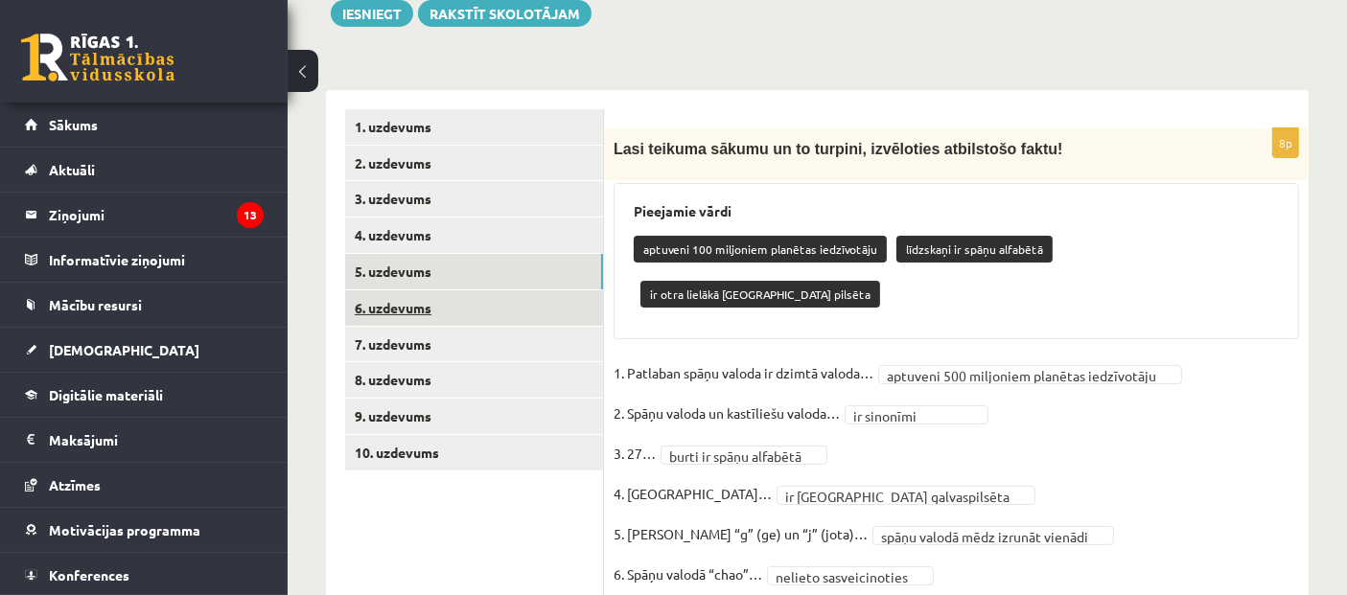
click at [409, 312] on link "6. uzdevums" at bounding box center [474, 308] width 258 height 35
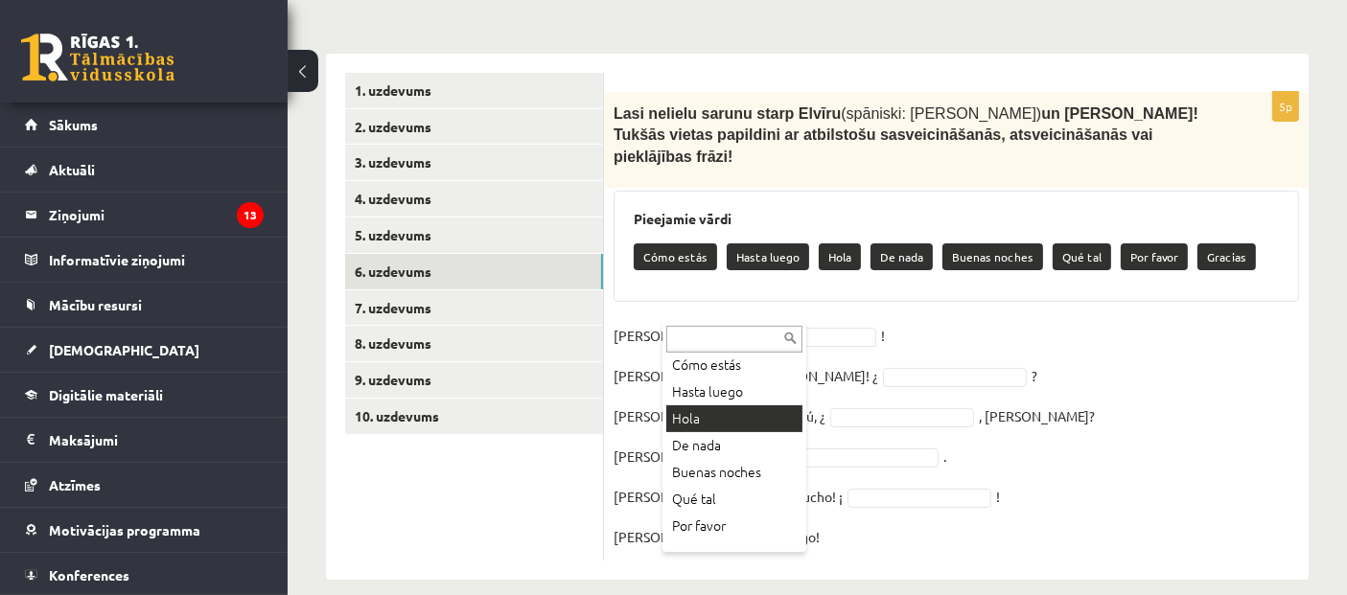
scroll to position [49, 0]
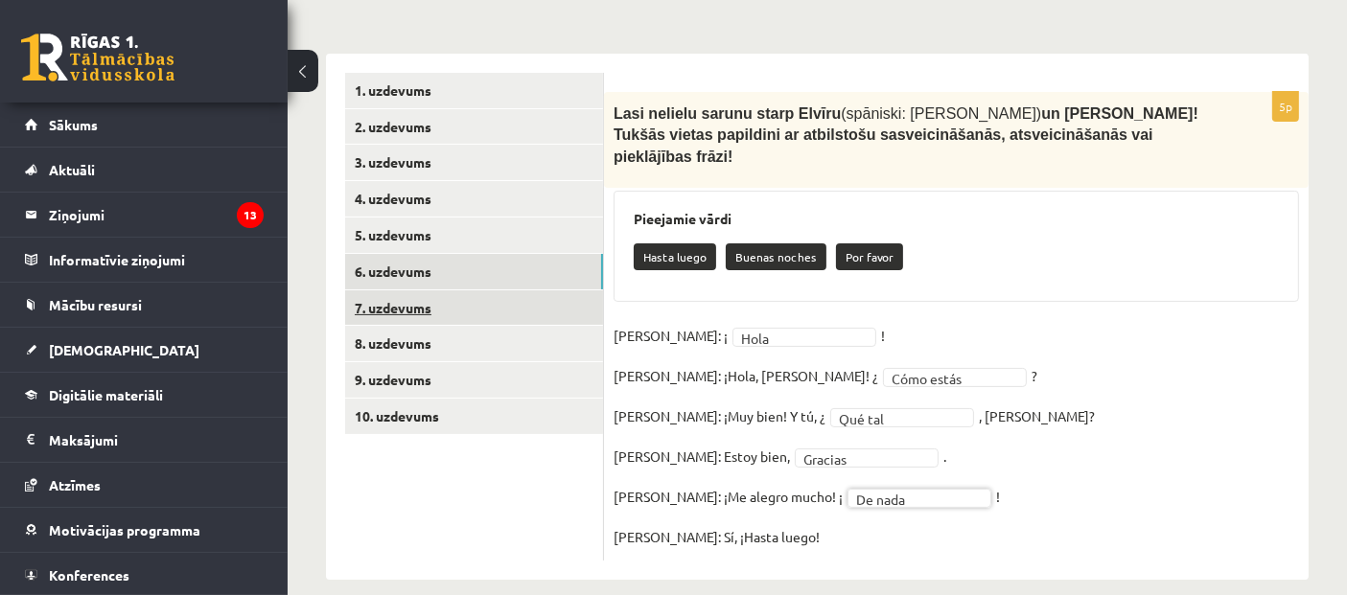
click at [424, 294] on link "7. uzdevums" at bounding box center [474, 308] width 258 height 35
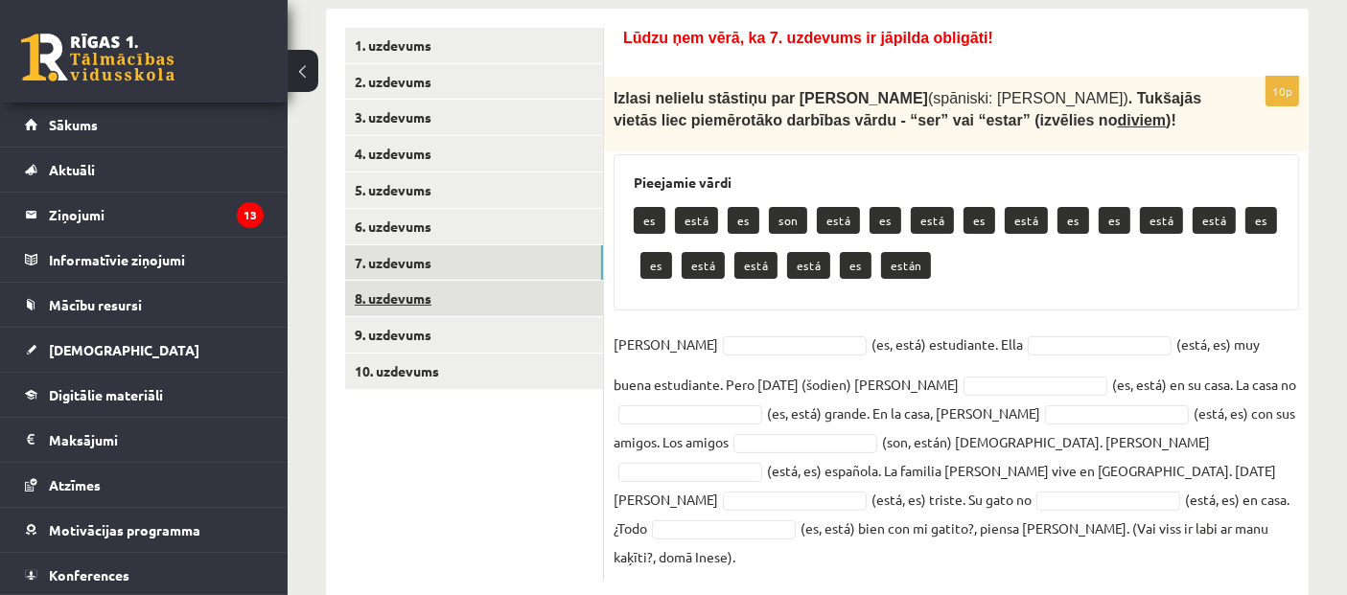
scroll to position [358, 0]
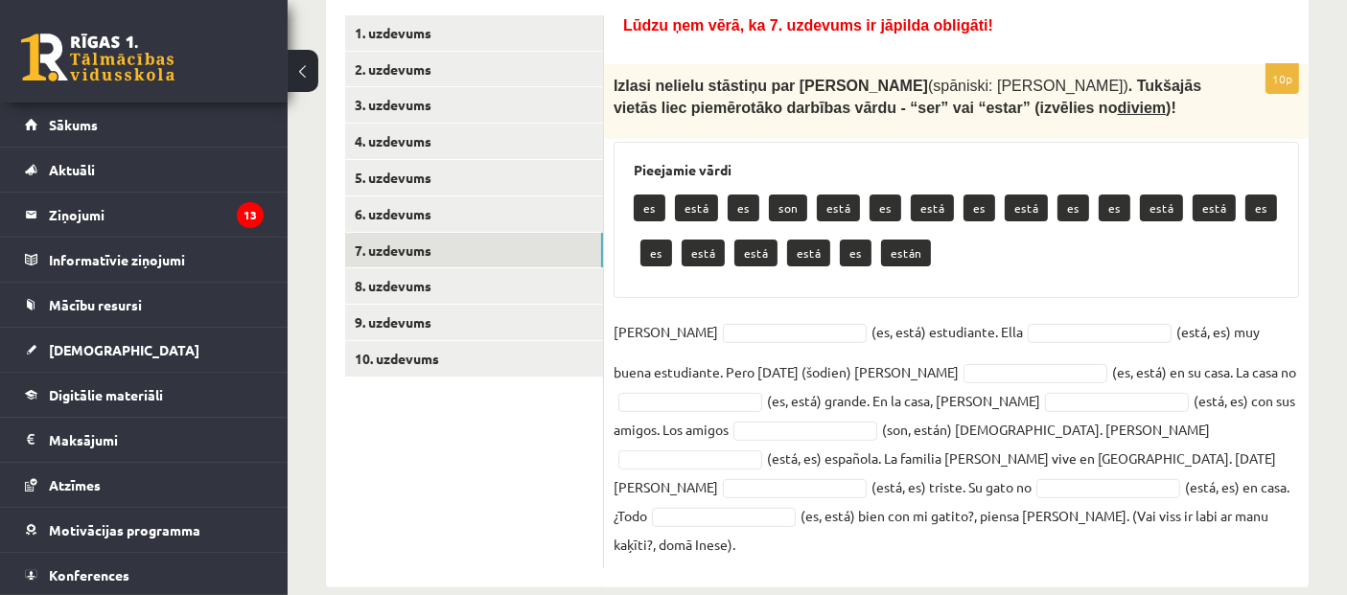
click at [699, 343] on fieldset "Inés (es, está) estudiante. Ella (está, es) muy buena estudiante. Pero hoy (šod…" at bounding box center [957, 438] width 686 height 242
click at [701, 341] on fieldset "Inés (es, está) estudiante. Ella (está, es) muy buena estudiante. Pero hoy (šod…" at bounding box center [957, 438] width 686 height 242
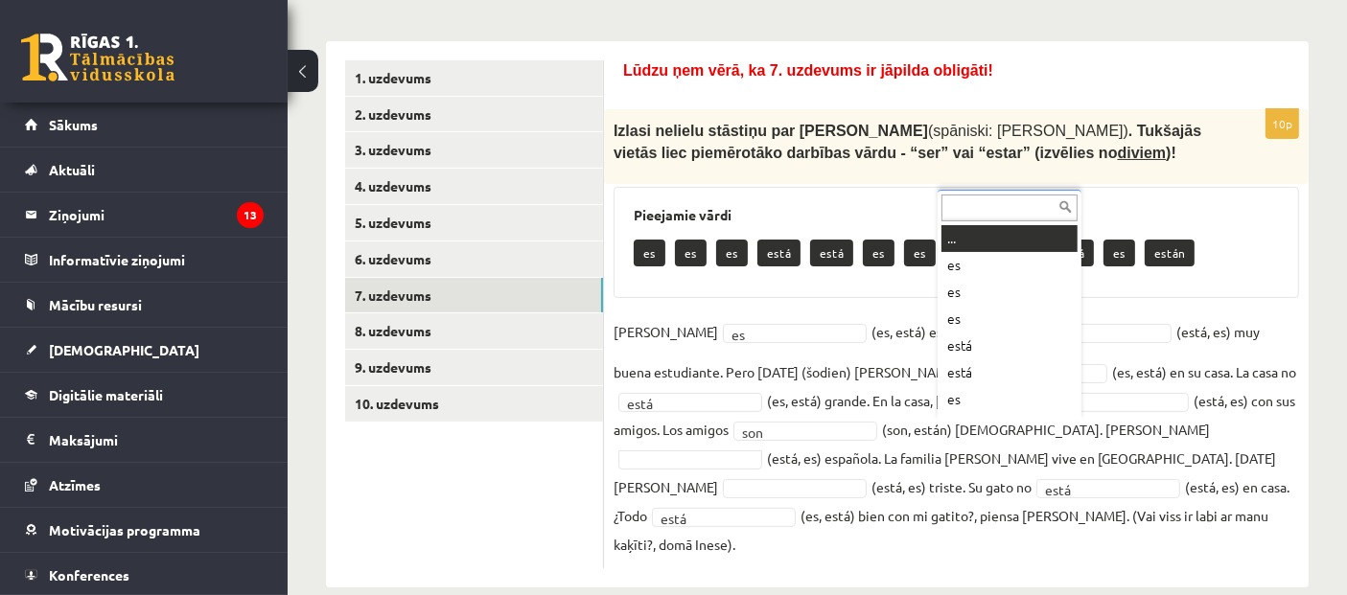
scroll to position [22, 0]
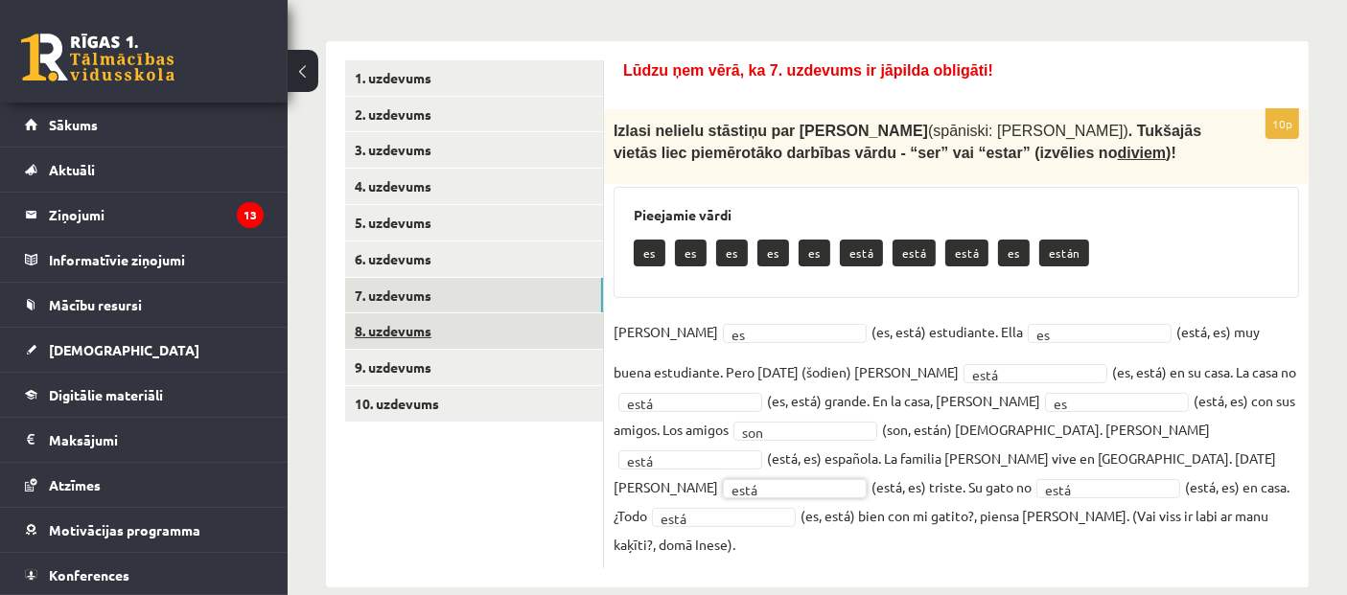
click at [394, 323] on link "8. uzdevums" at bounding box center [474, 331] width 258 height 35
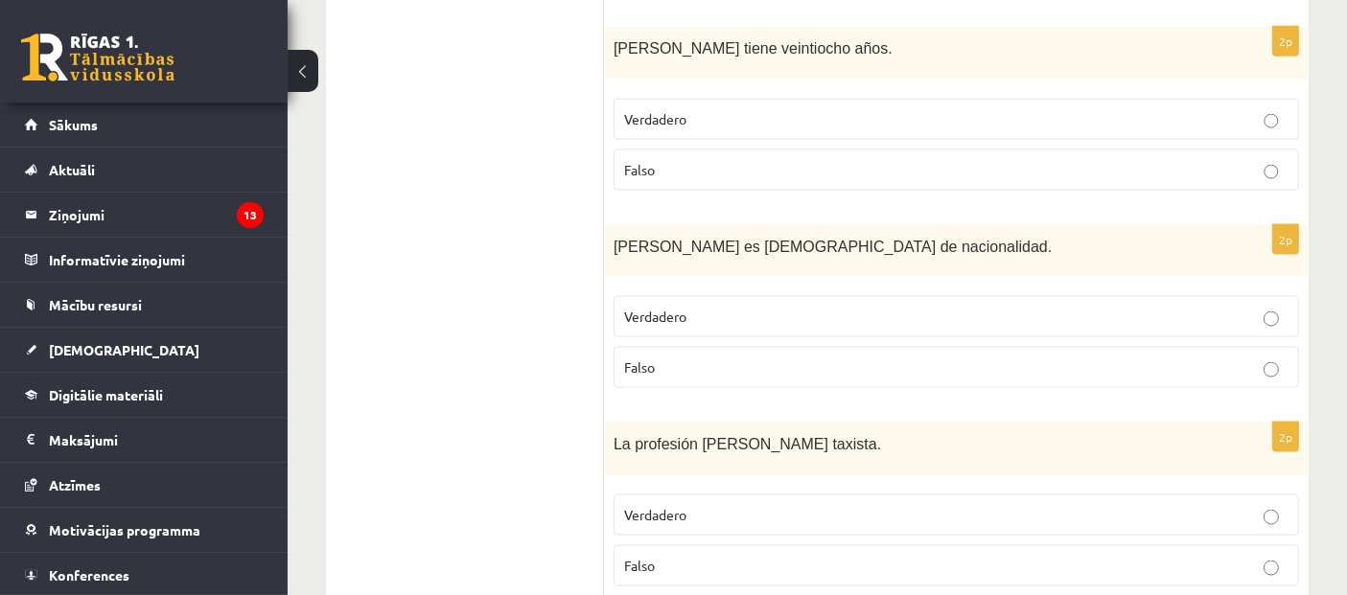
scroll to position [2662, 0]
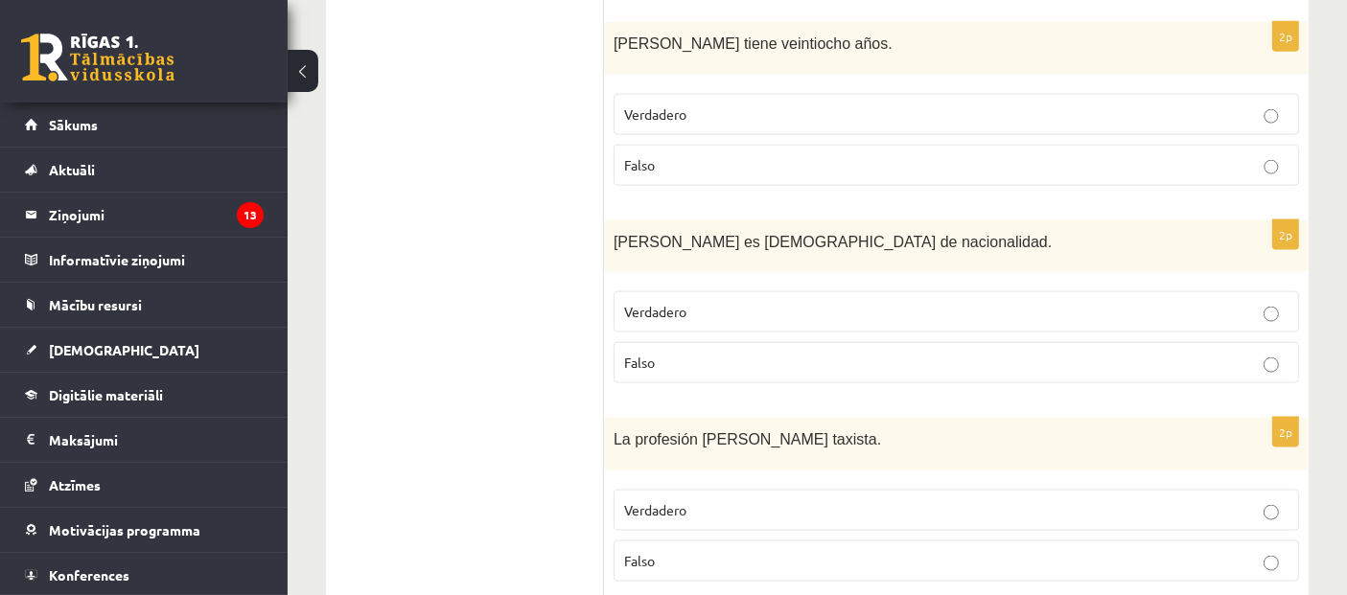
click at [715, 501] on p "Verdadero" at bounding box center [956, 511] width 664 height 20
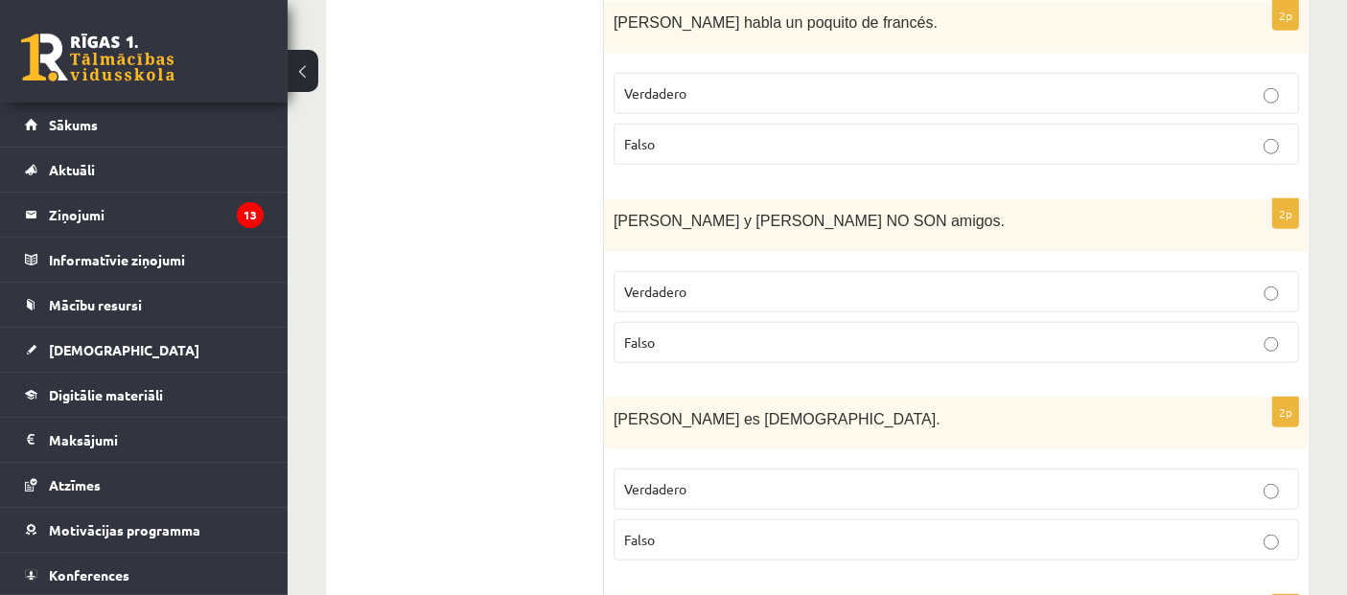
scroll to position [1703, 0]
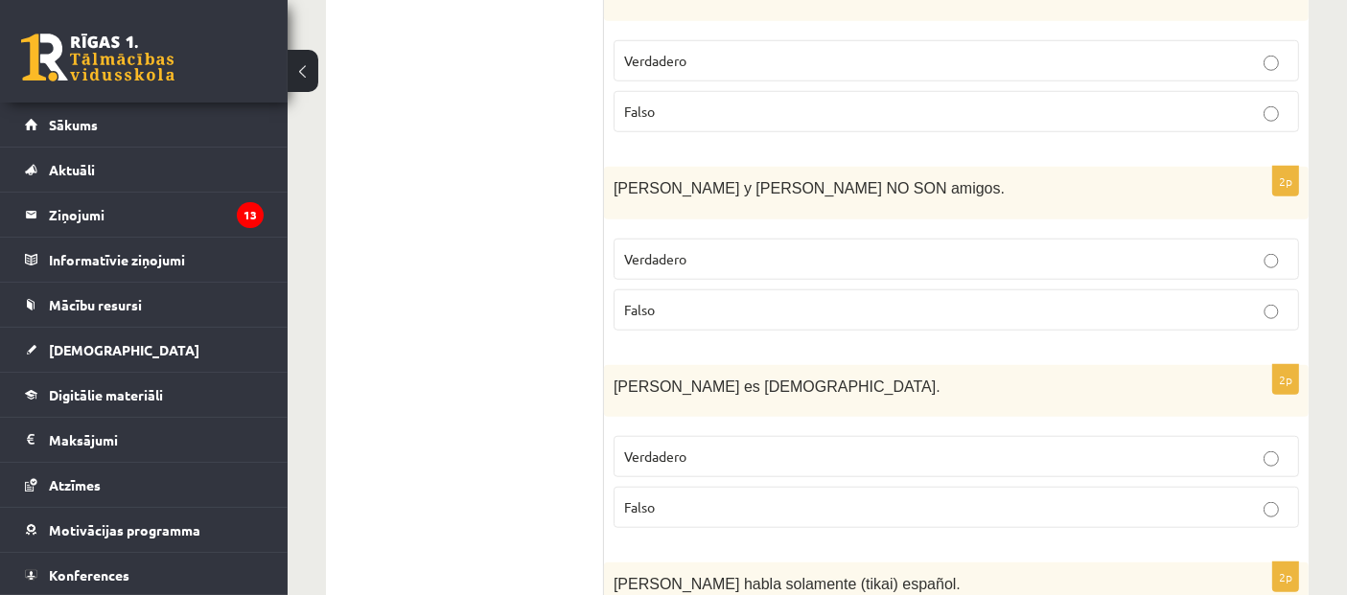
click at [772, 447] on p "Verdadero" at bounding box center [956, 457] width 664 height 20
click at [700, 498] on p "Falso" at bounding box center [956, 508] width 664 height 20
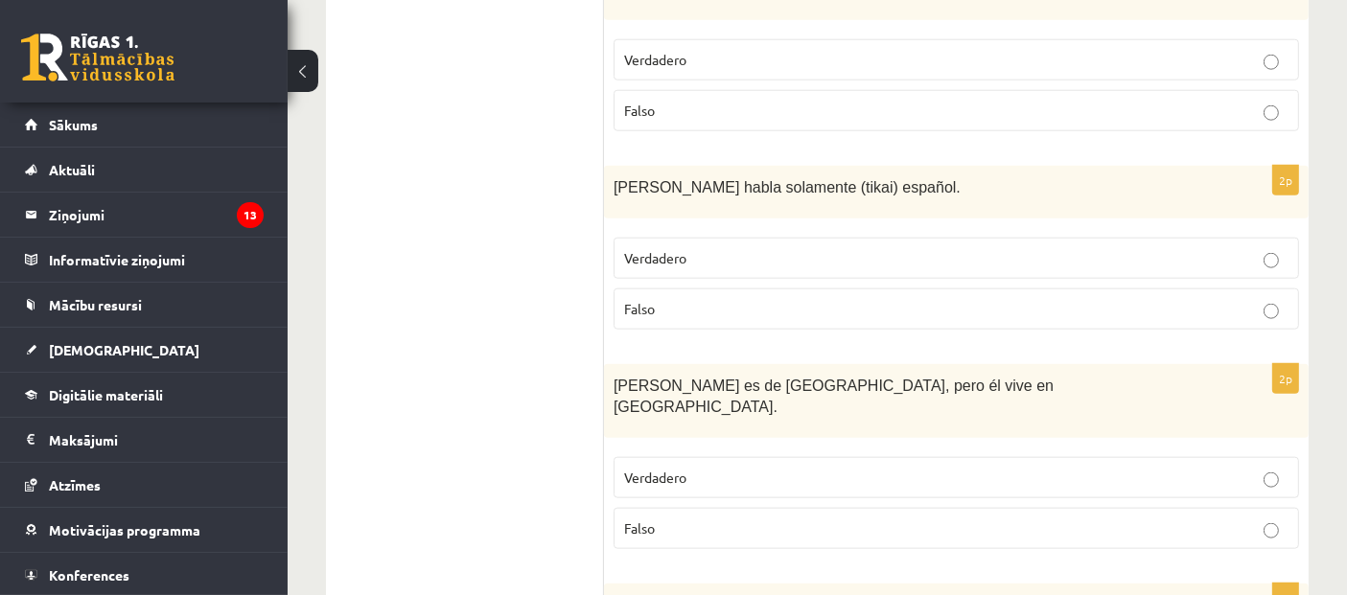
scroll to position [2129, 0]
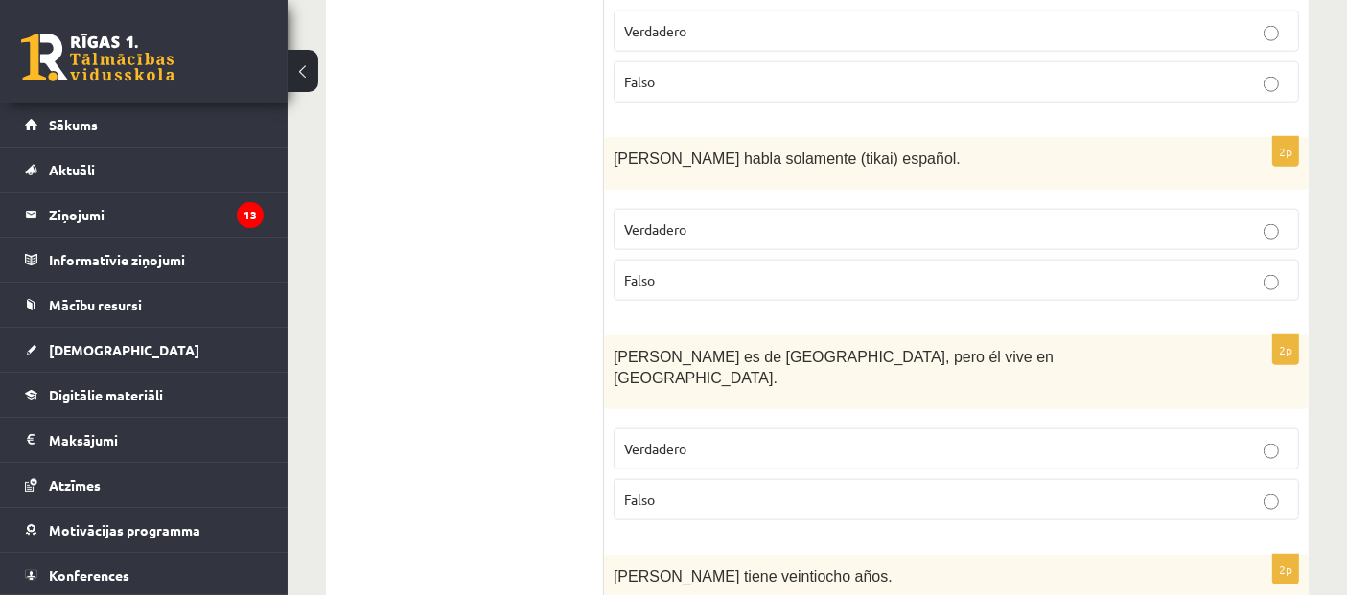
click at [750, 439] on p "Verdadero" at bounding box center [956, 449] width 664 height 20
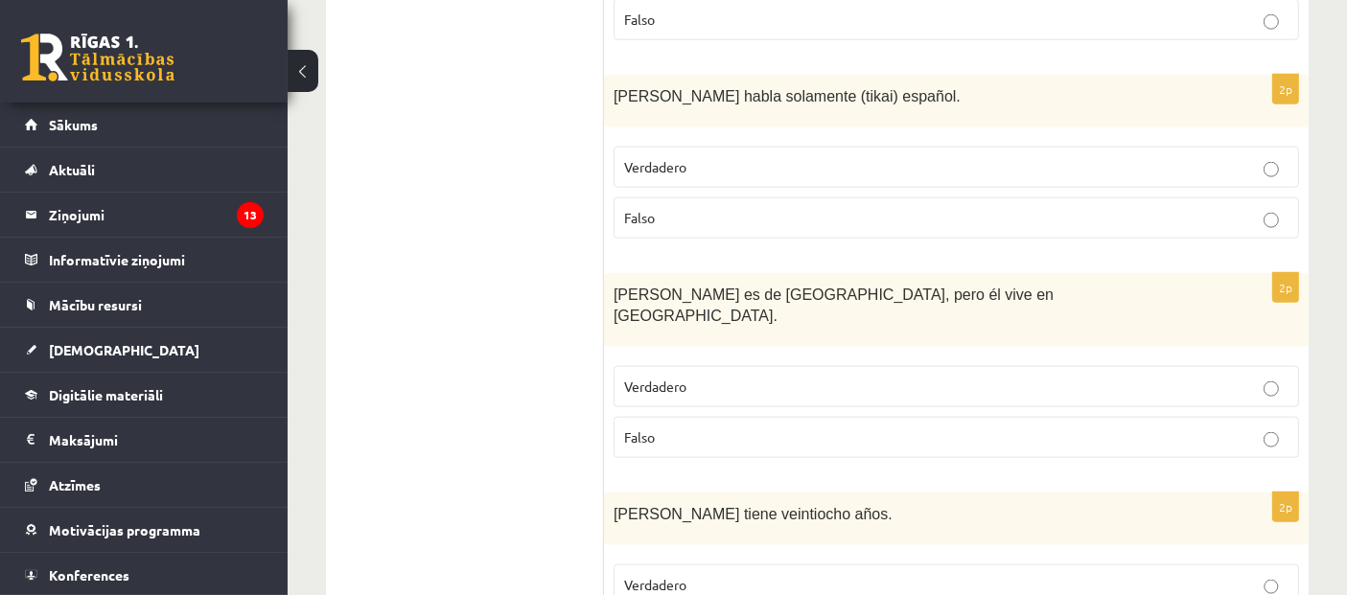
scroll to position [2341, 0]
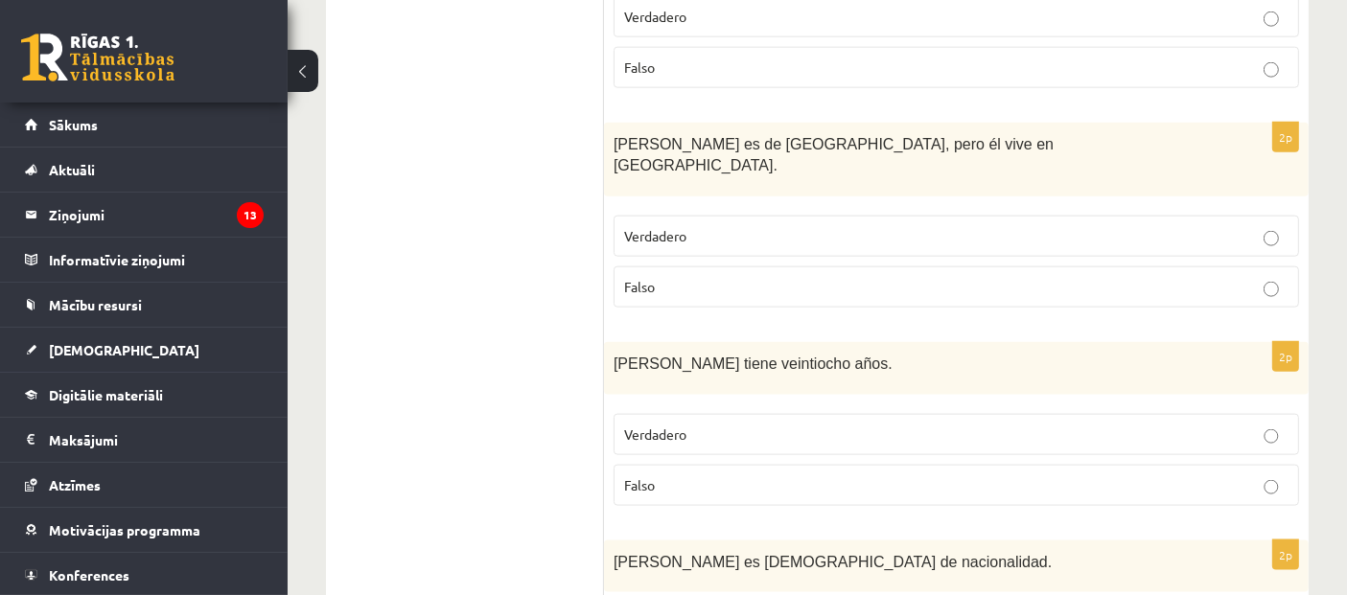
click at [719, 476] on p "Falso" at bounding box center [956, 486] width 664 height 20
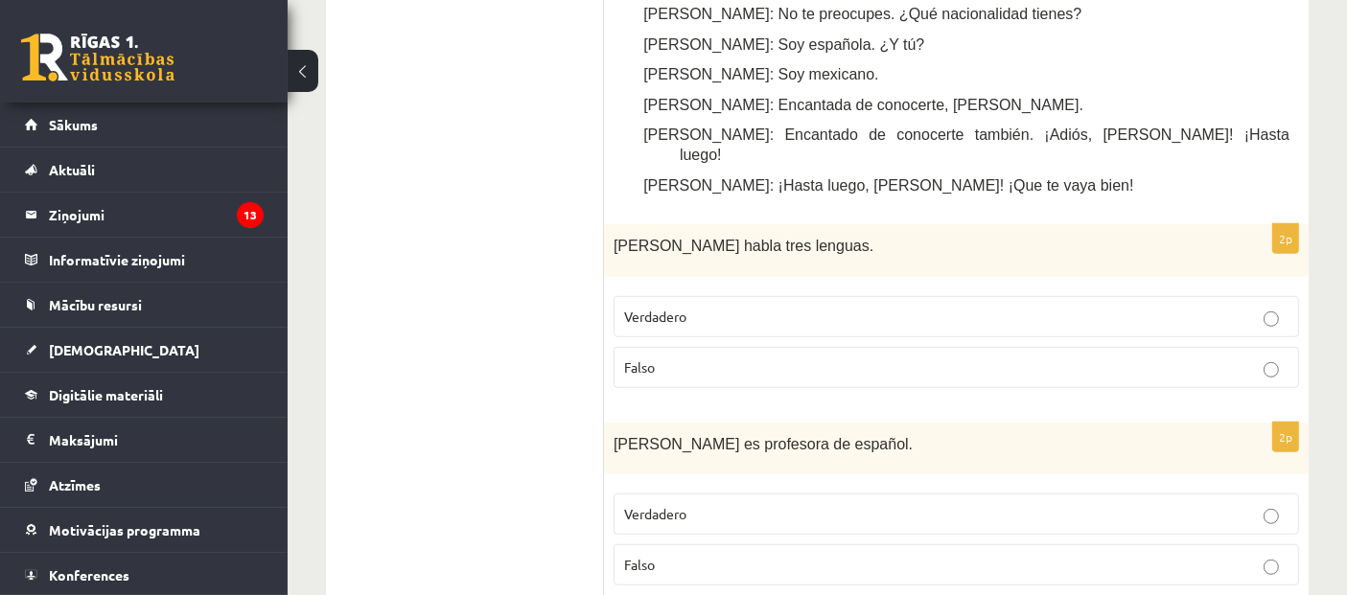
scroll to position [1170, 0]
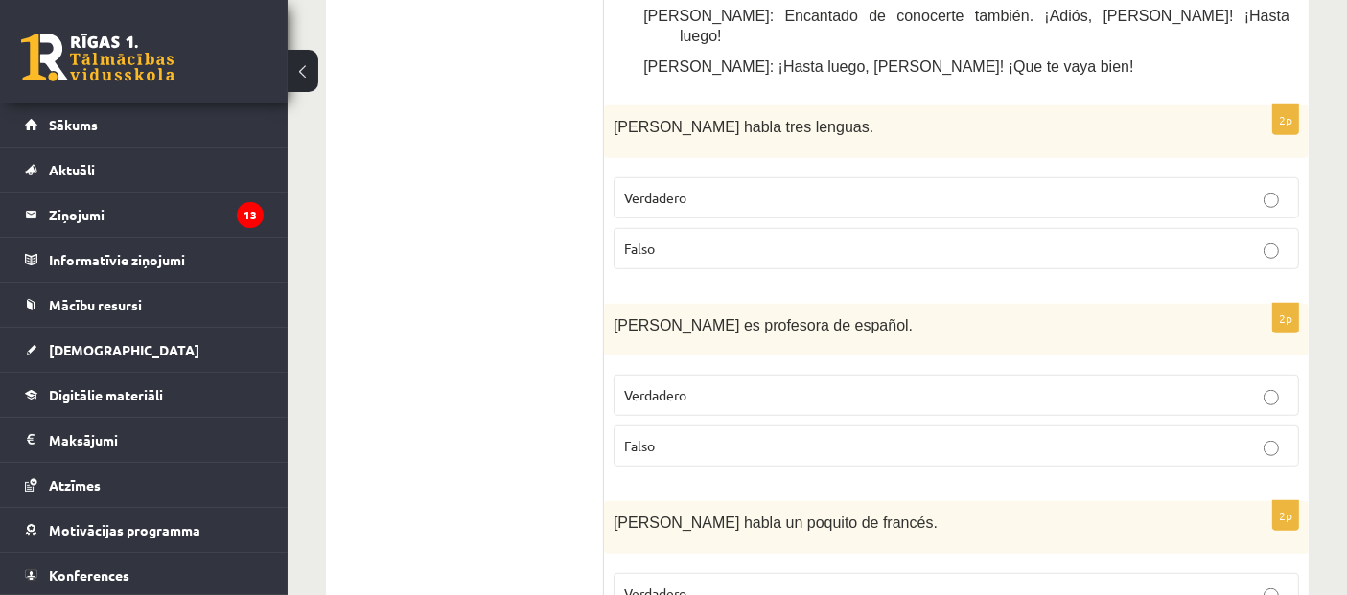
click at [735, 239] on p "Falso" at bounding box center [956, 249] width 664 height 20
click at [701, 426] on label "Falso" at bounding box center [957, 446] width 686 height 41
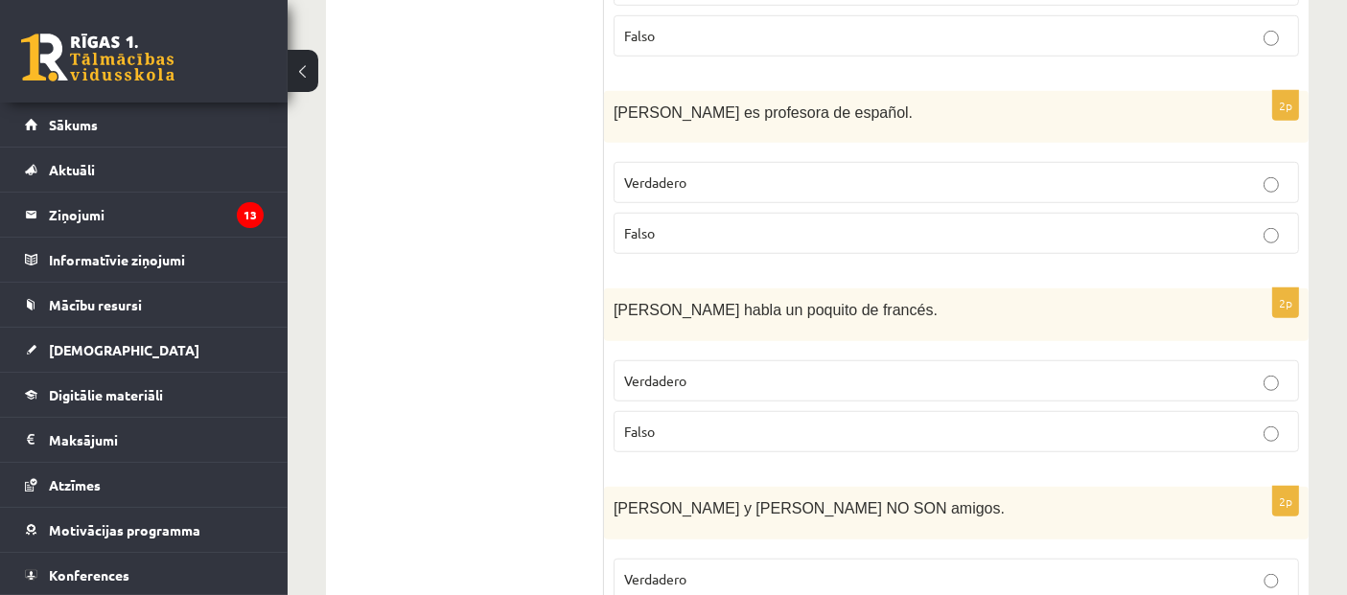
scroll to position [1490, 0]
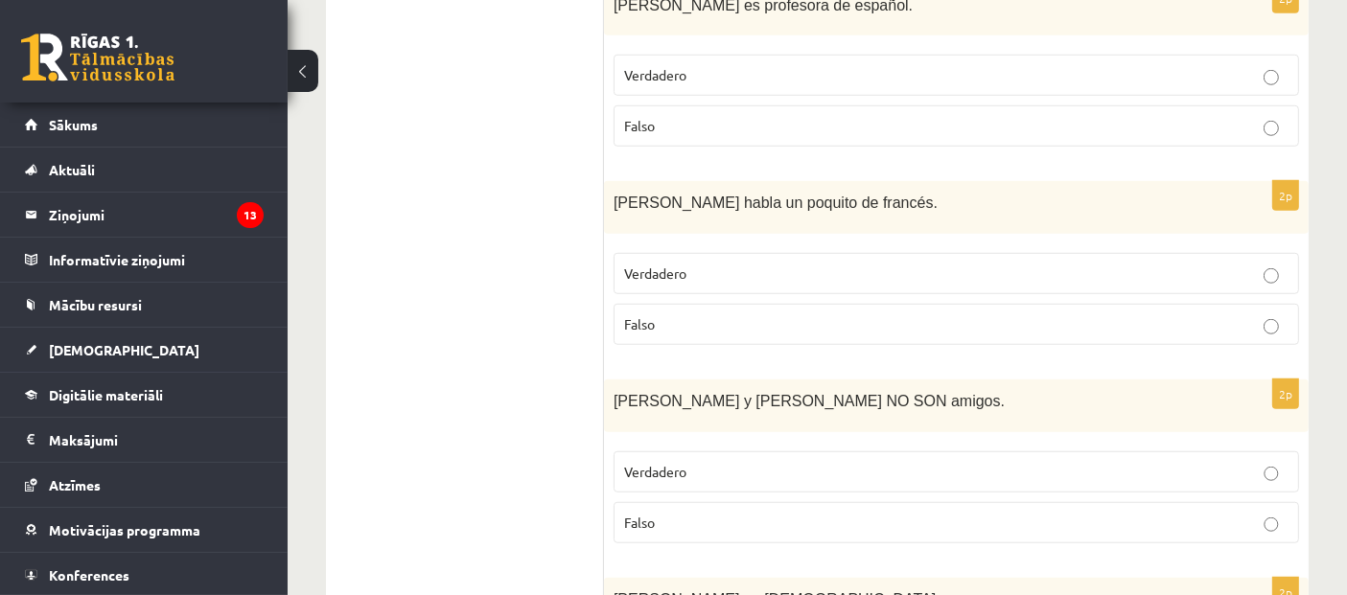
click at [729, 264] on p "Verdadero" at bounding box center [956, 274] width 664 height 20
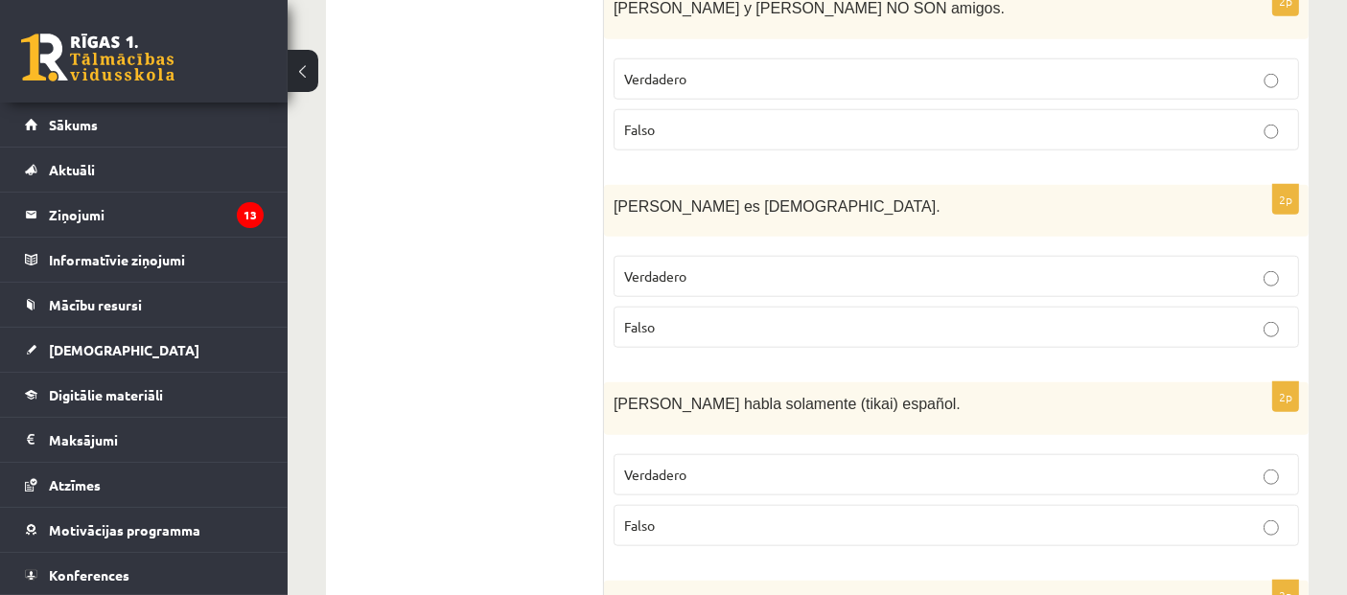
scroll to position [1916, 0]
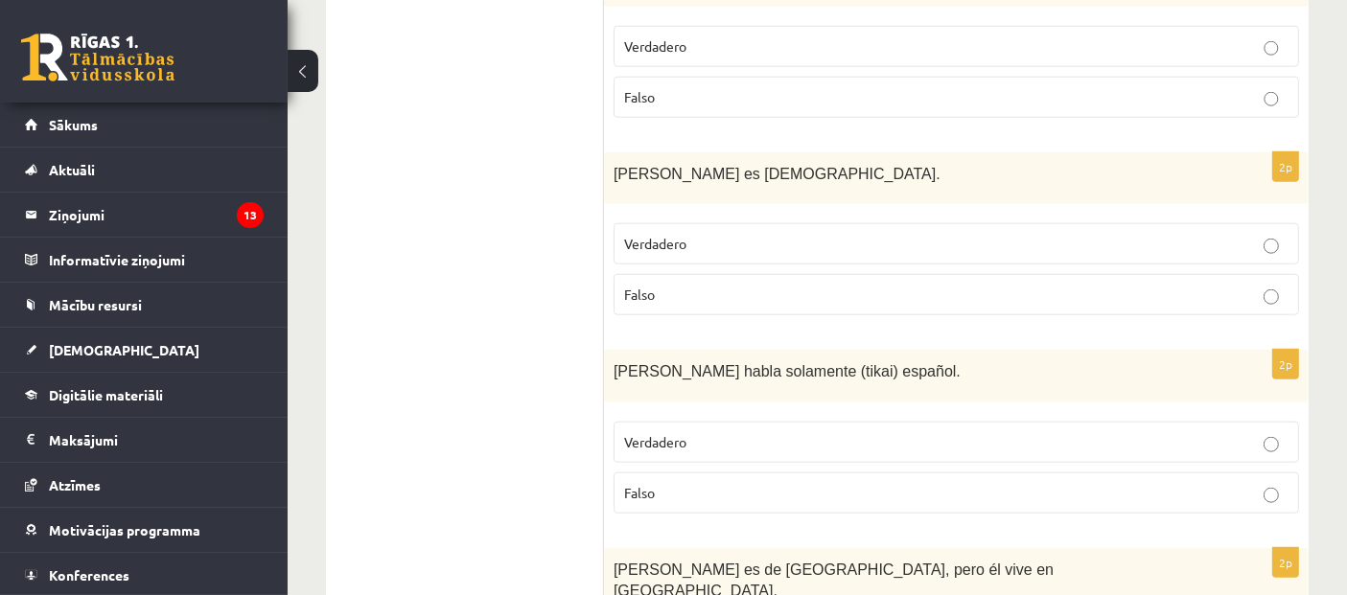
click at [714, 473] on label "Falso" at bounding box center [957, 493] width 686 height 41
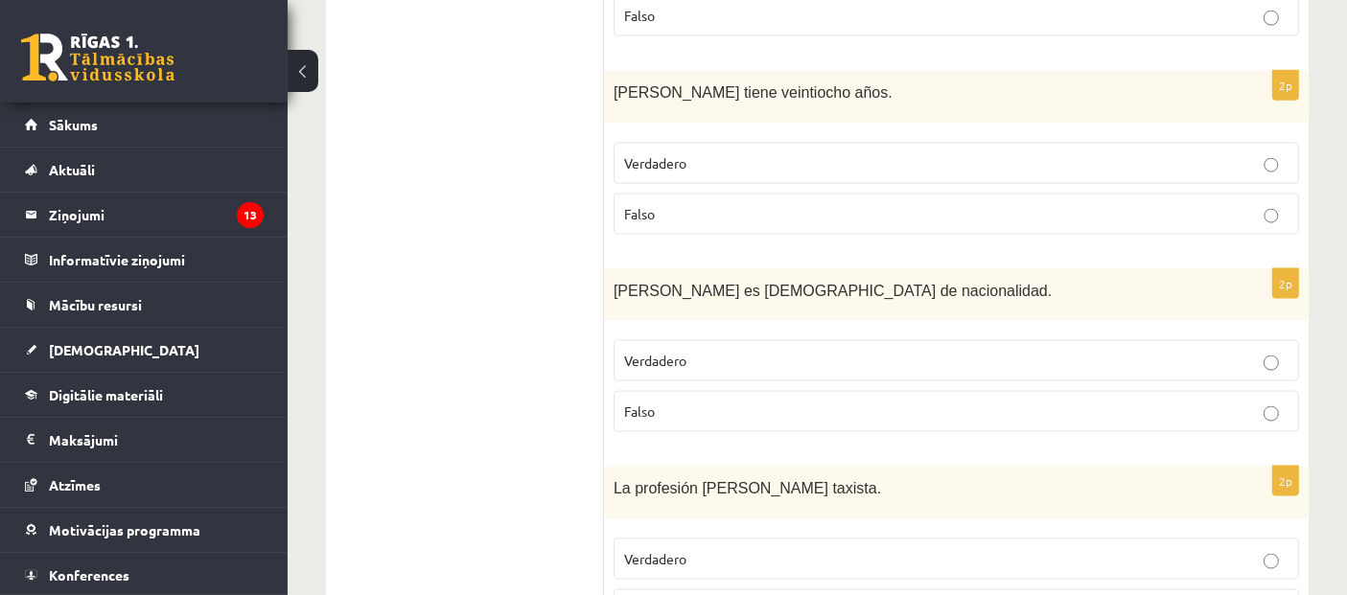
scroll to position [2662, 0]
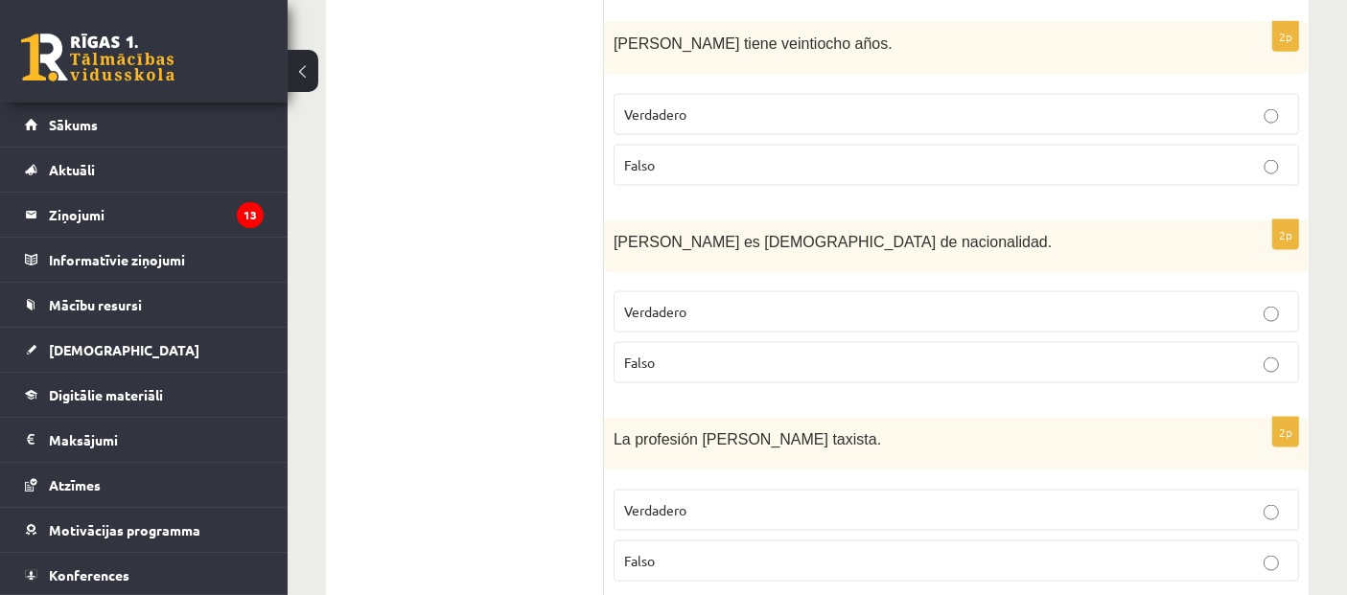
click at [739, 501] on p "Verdadero" at bounding box center [956, 511] width 664 height 20
click at [745, 302] on p "Verdadero" at bounding box center [956, 312] width 664 height 20
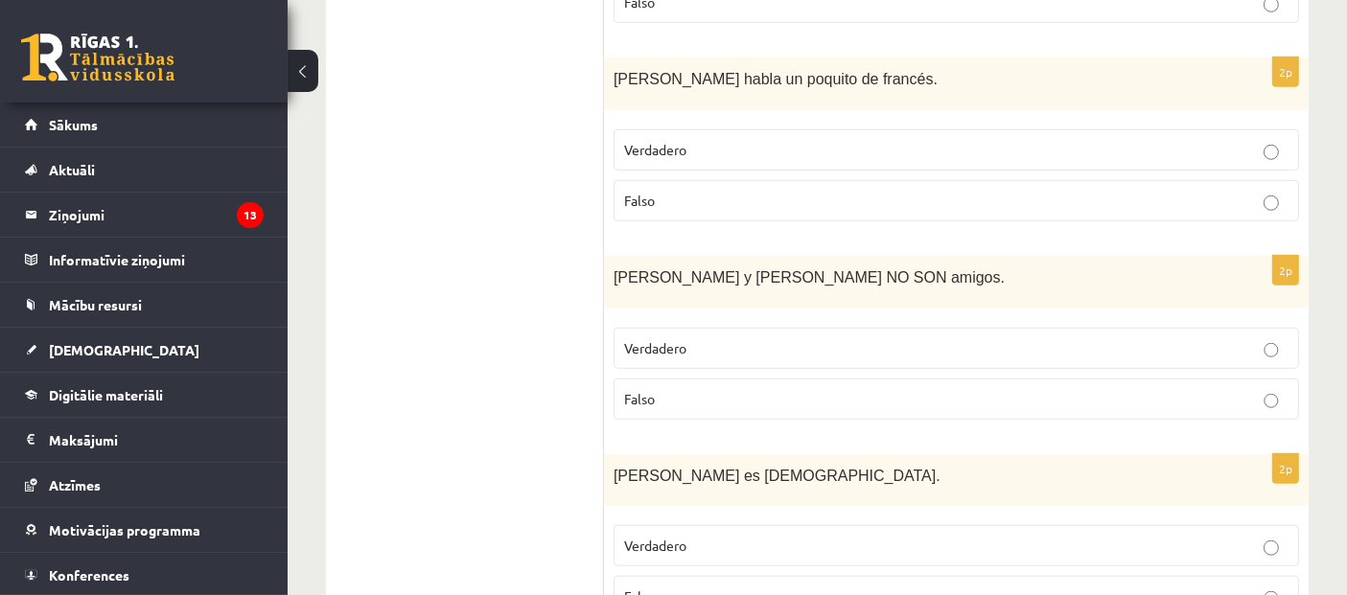
scroll to position [1596, 0]
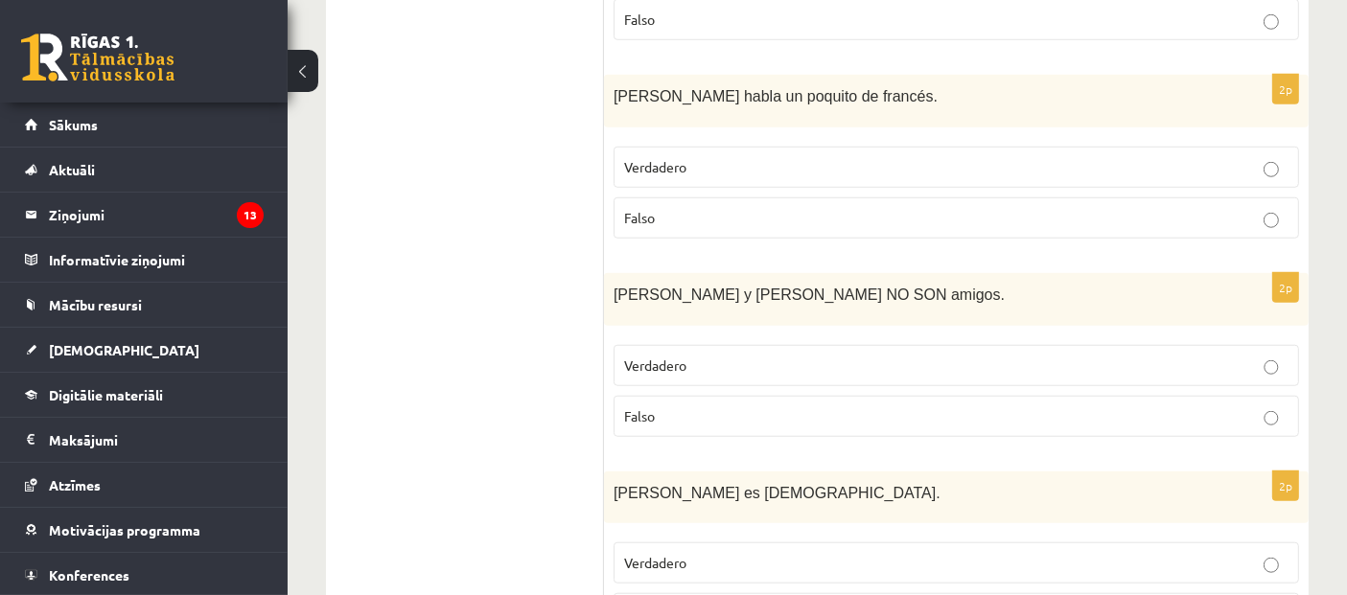
click at [686, 346] on label "Verdadero" at bounding box center [957, 365] width 686 height 41
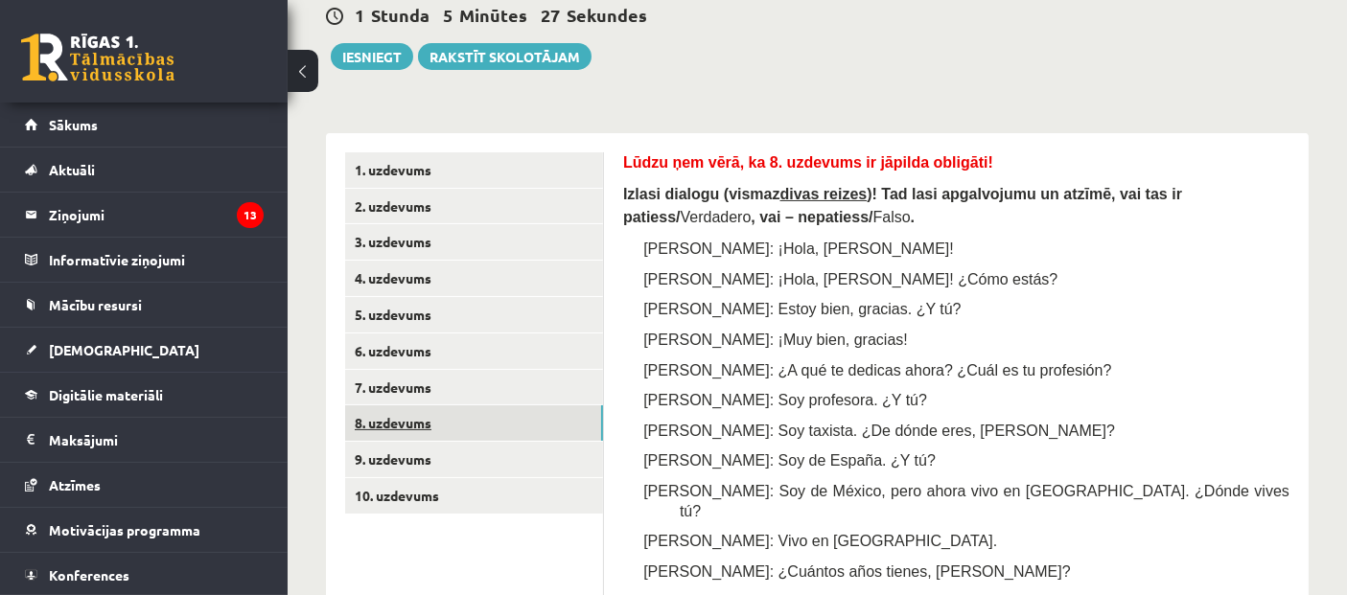
scroll to position [211, 0]
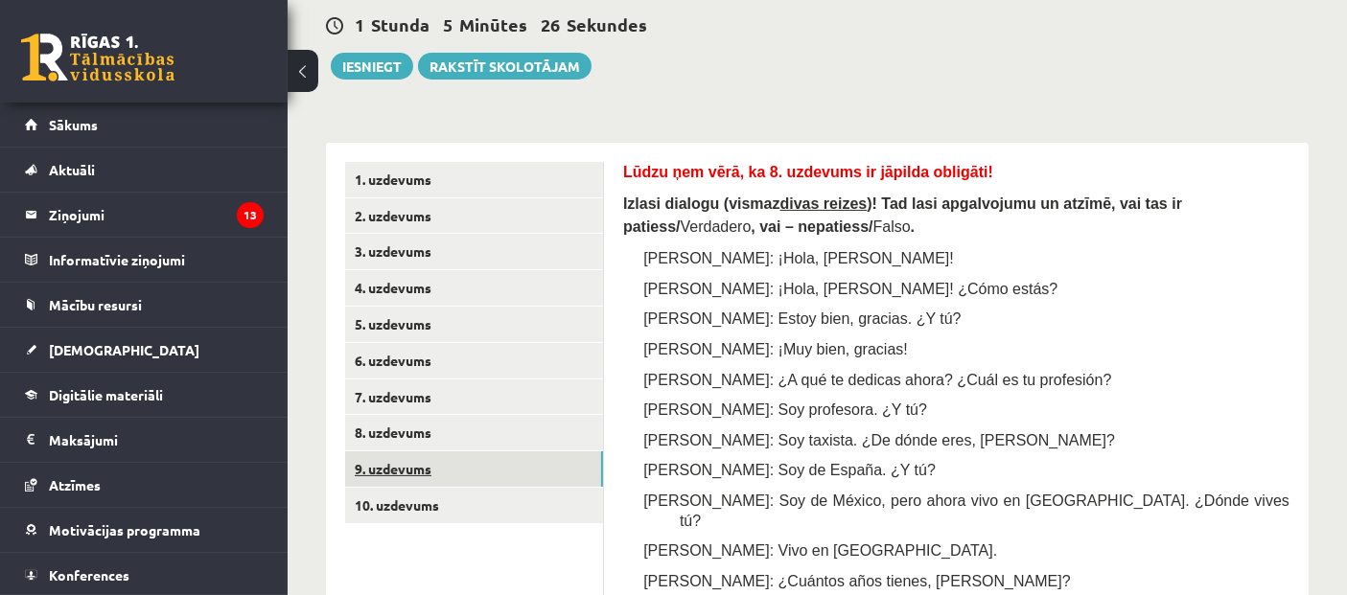
click at [387, 470] on link "9. uzdevums" at bounding box center [474, 469] width 258 height 35
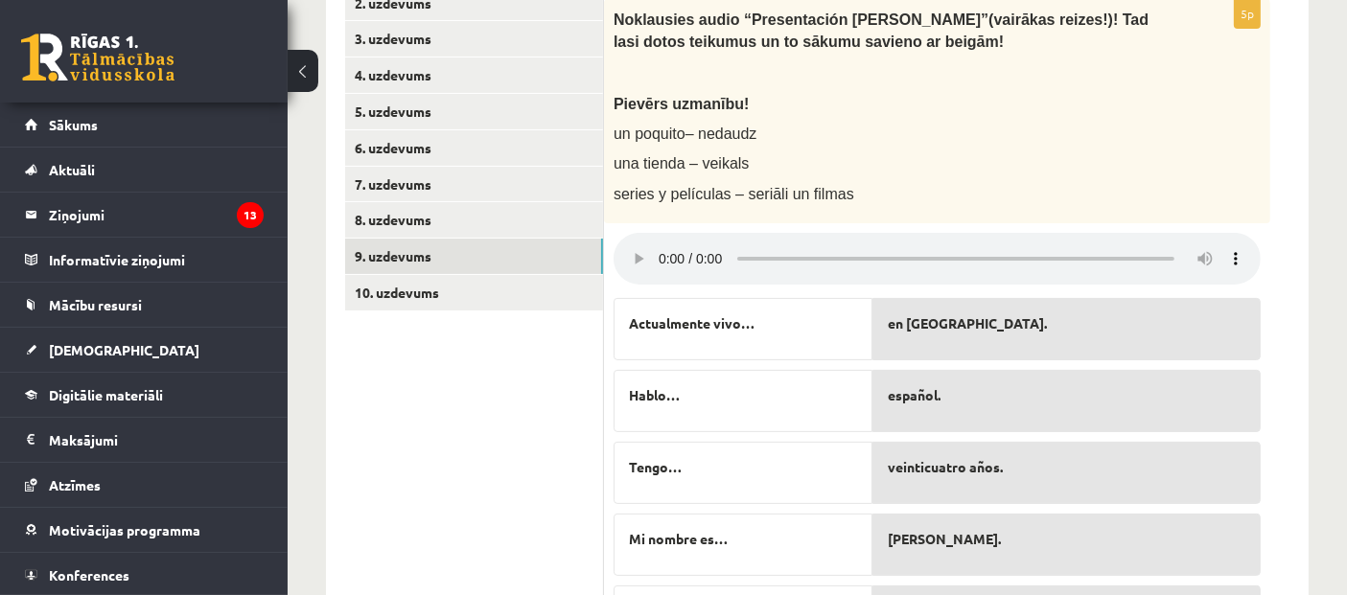
scroll to position [317, 0]
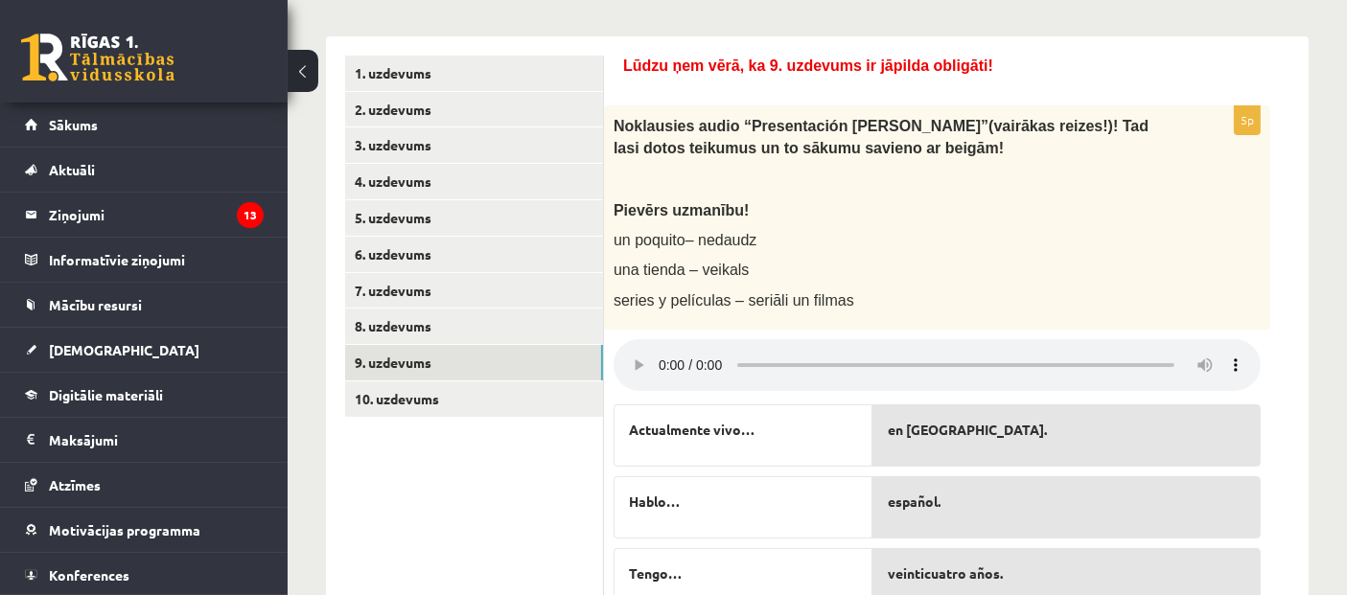
click at [1317, 453] on div "**********" at bounding box center [817, 288] width 1059 height 1065
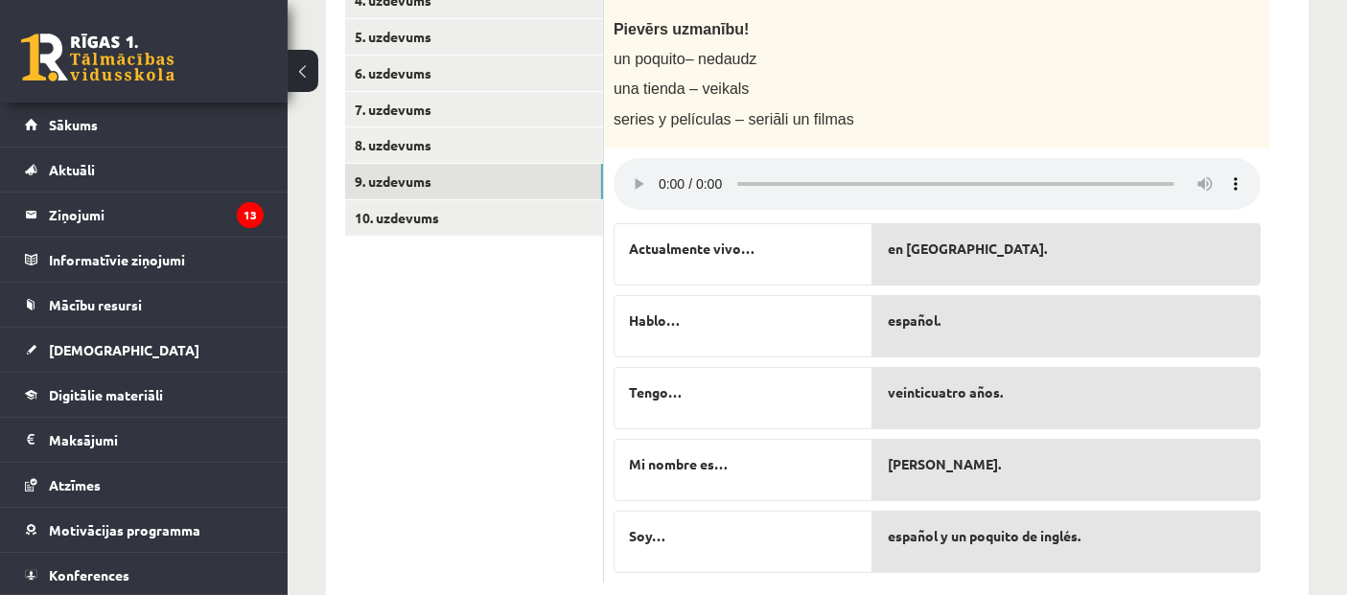
scroll to position [531, 0]
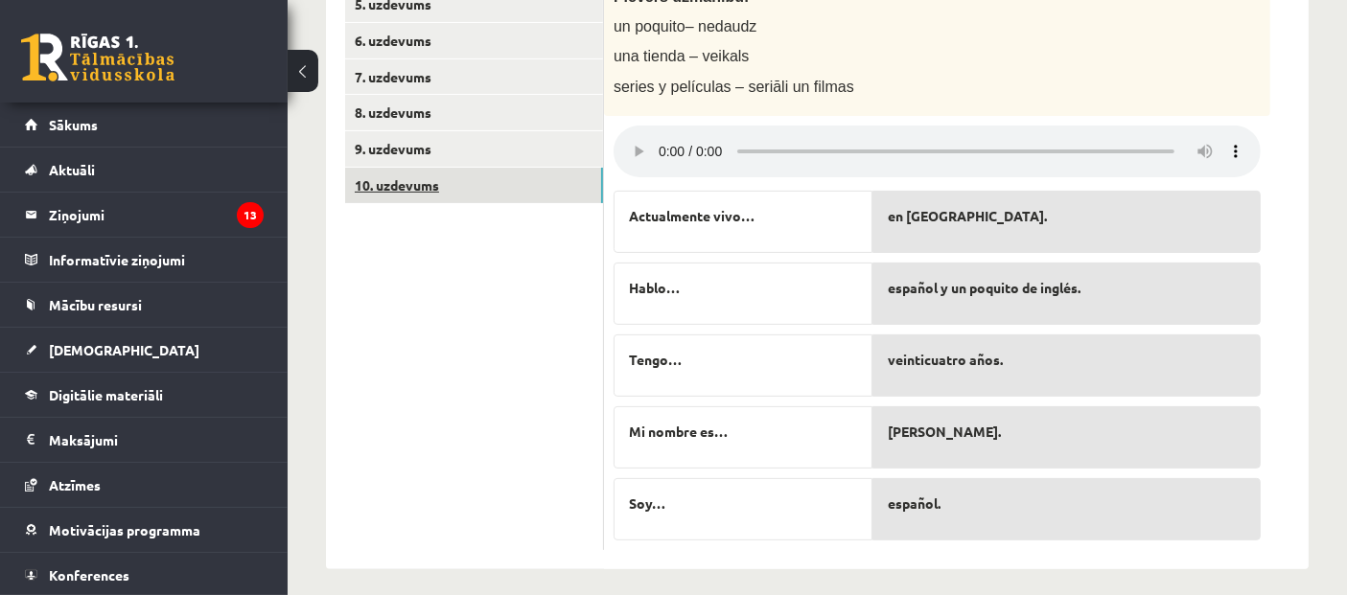
click at [448, 193] on link "10. uzdevums" at bounding box center [474, 185] width 258 height 35
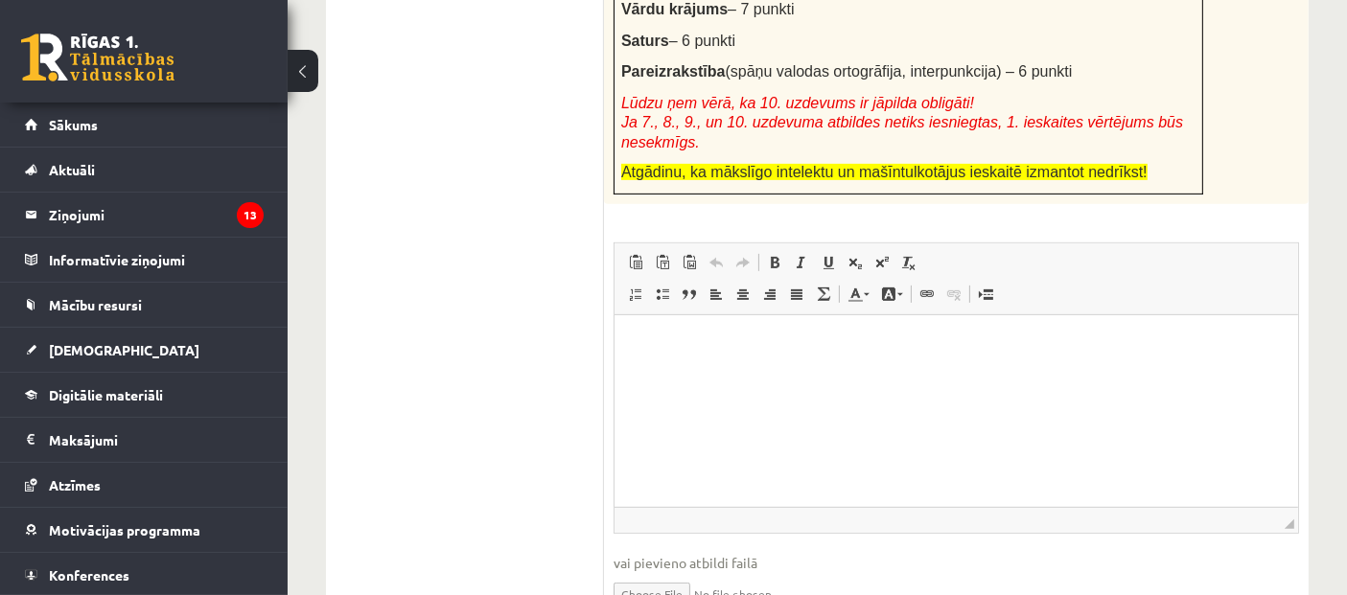
scroll to position [744, 0]
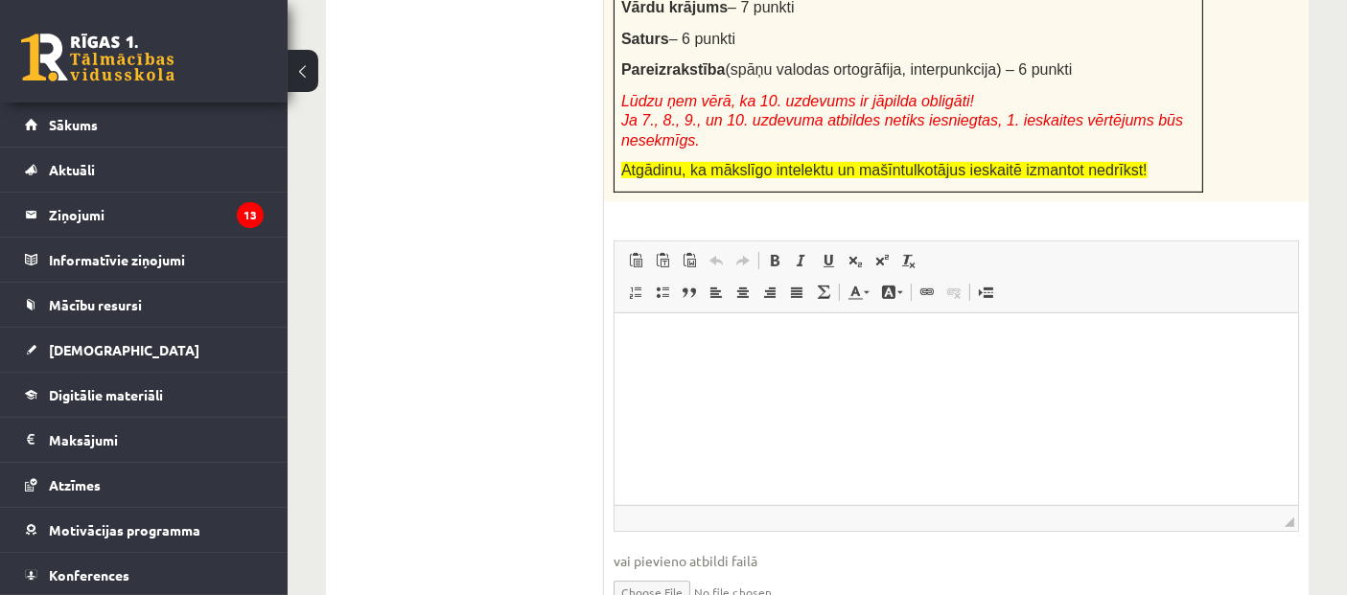
click at [761, 340] on p "Bagātinātā teksta redaktors, wiswyg-editor-user-answer-47433869130240" at bounding box center [955, 343] width 645 height 20
click at [664, 343] on p "Bagātinātā teksta redaktors, wiswyg-editor-user-answer-47433869130240" at bounding box center [955, 343] width 645 height 20
click at [649, 339] on p "Bagātinātā teksta redaktors, wiswyg-editor-user-answer-47433869130240" at bounding box center [955, 343] width 645 height 20
click at [762, 343] on p "**********" at bounding box center [956, 343] width 646 height 20
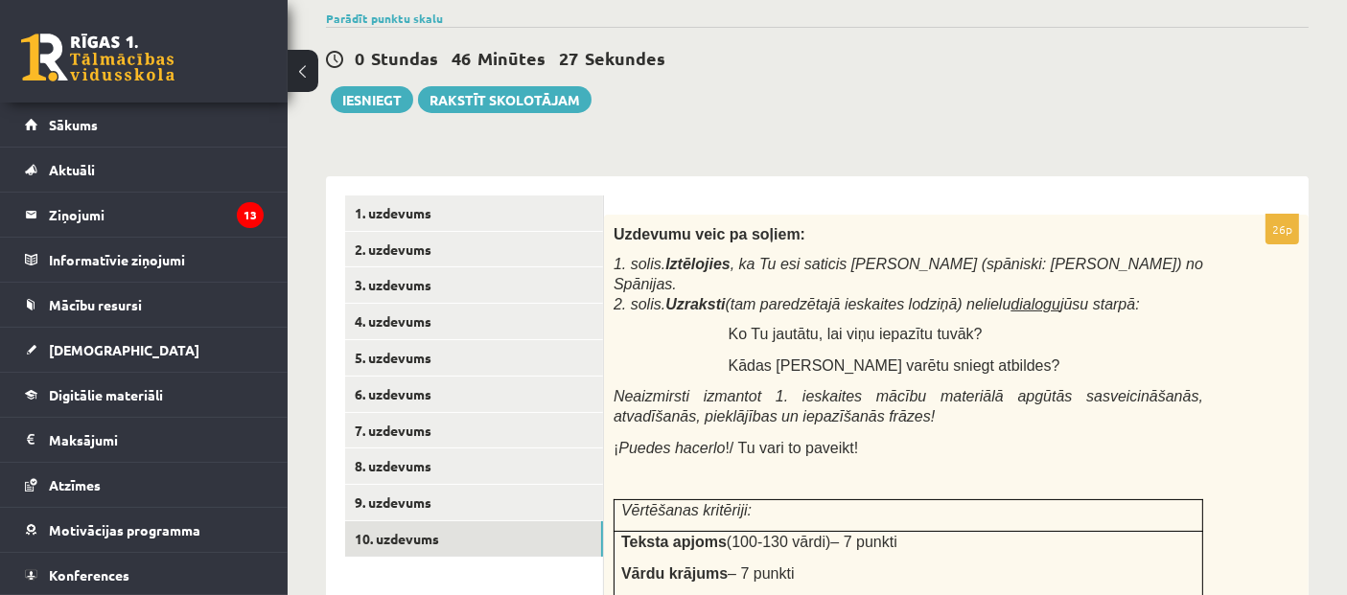
scroll to position [0, 0]
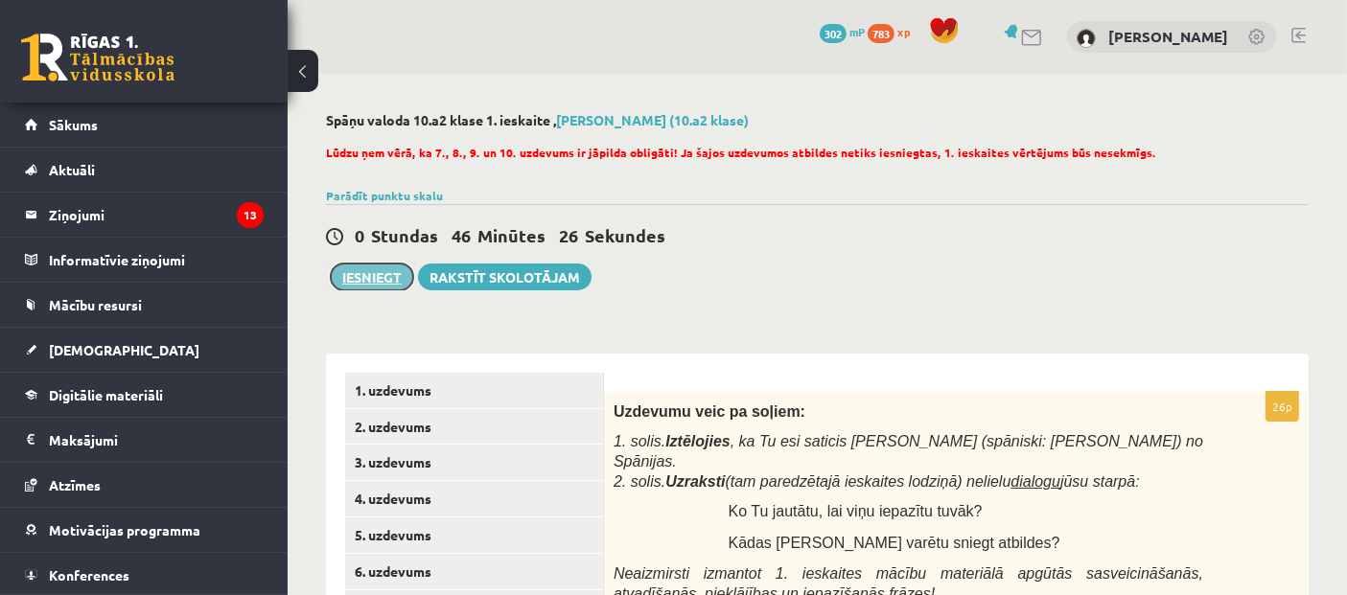
click at [359, 275] on button "Iesniegt" at bounding box center [372, 277] width 82 height 27
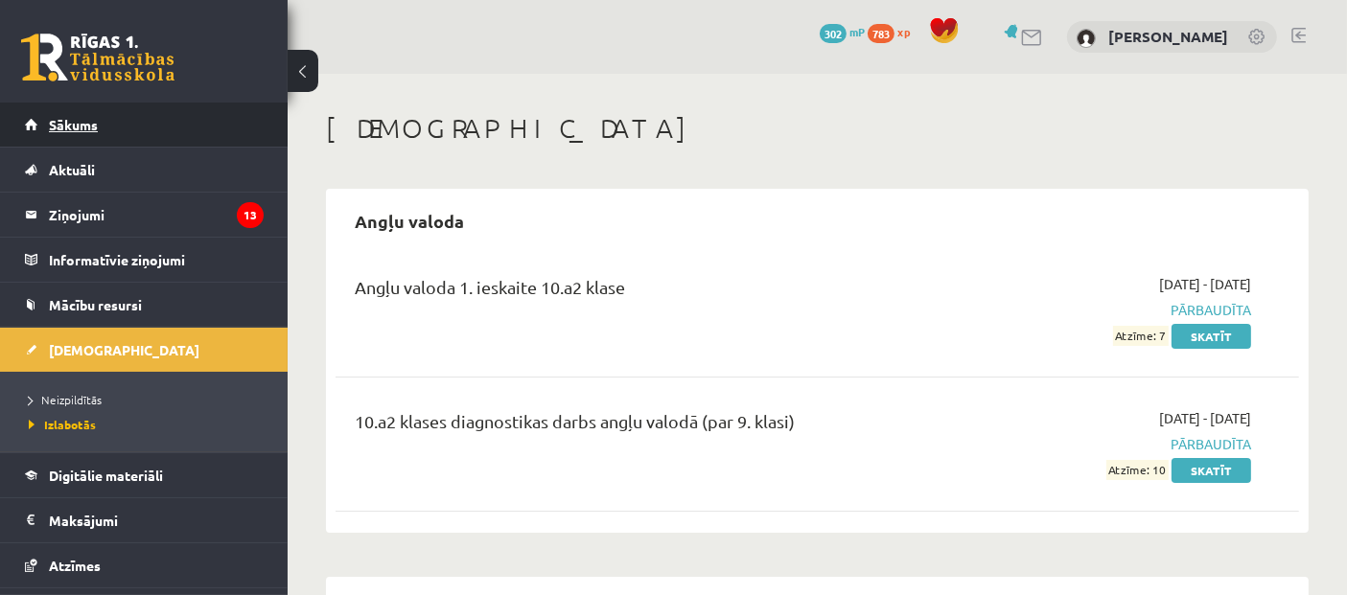
click at [35, 122] on link "Sākums" at bounding box center [144, 125] width 239 height 44
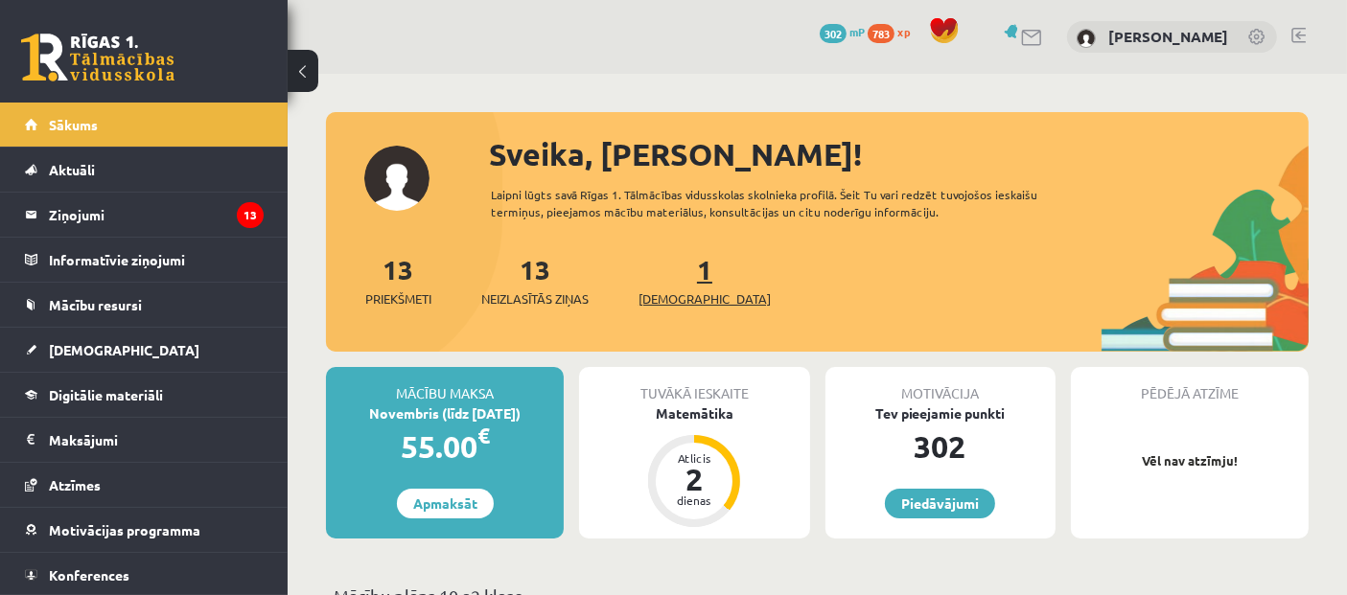
click at [675, 290] on span "[DEMOGRAPHIC_DATA]" at bounding box center [705, 299] width 132 height 19
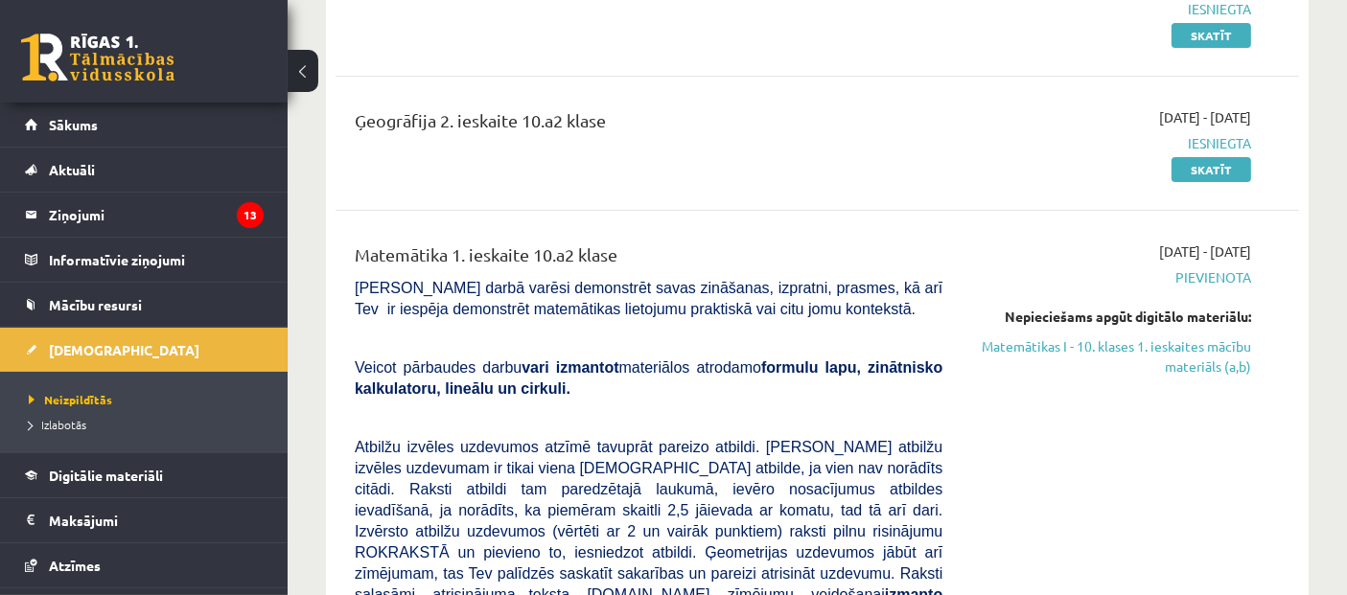
scroll to position [319, 0]
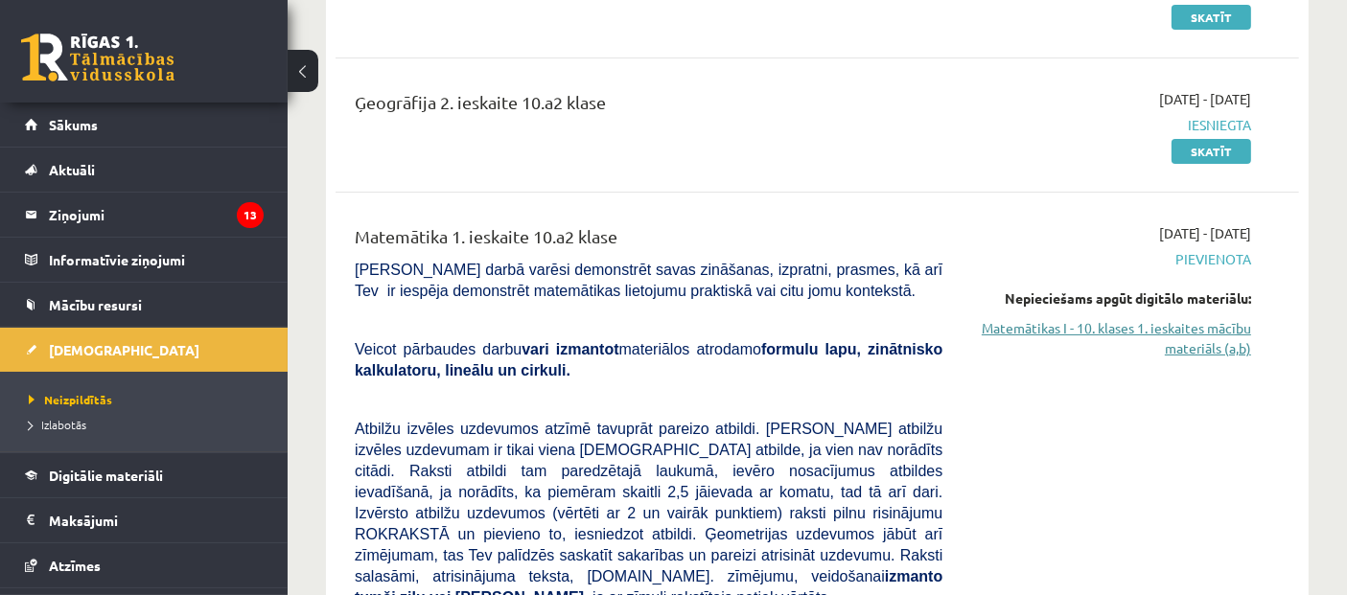
click at [1229, 340] on link "Matemātikas I - 10. klases 1. ieskaites mācību materiāls (a,b)" at bounding box center [1111, 338] width 280 height 40
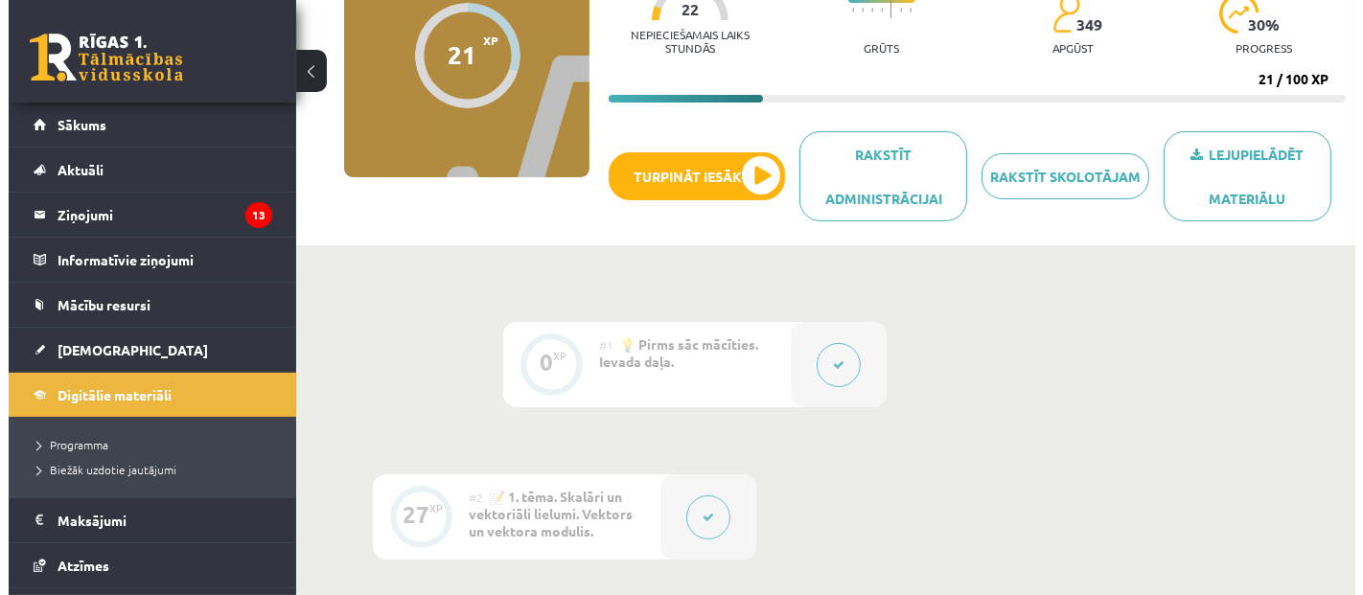
scroll to position [319, 0]
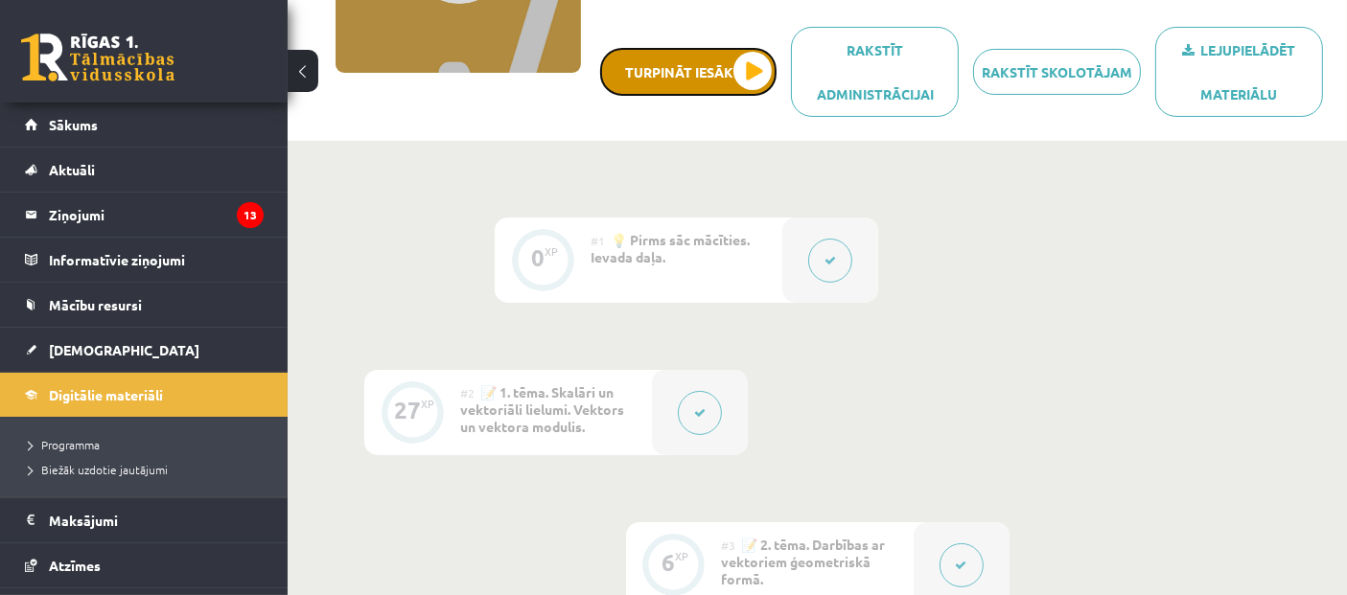
click at [702, 70] on button "Turpināt iesākto" at bounding box center [688, 72] width 176 height 48
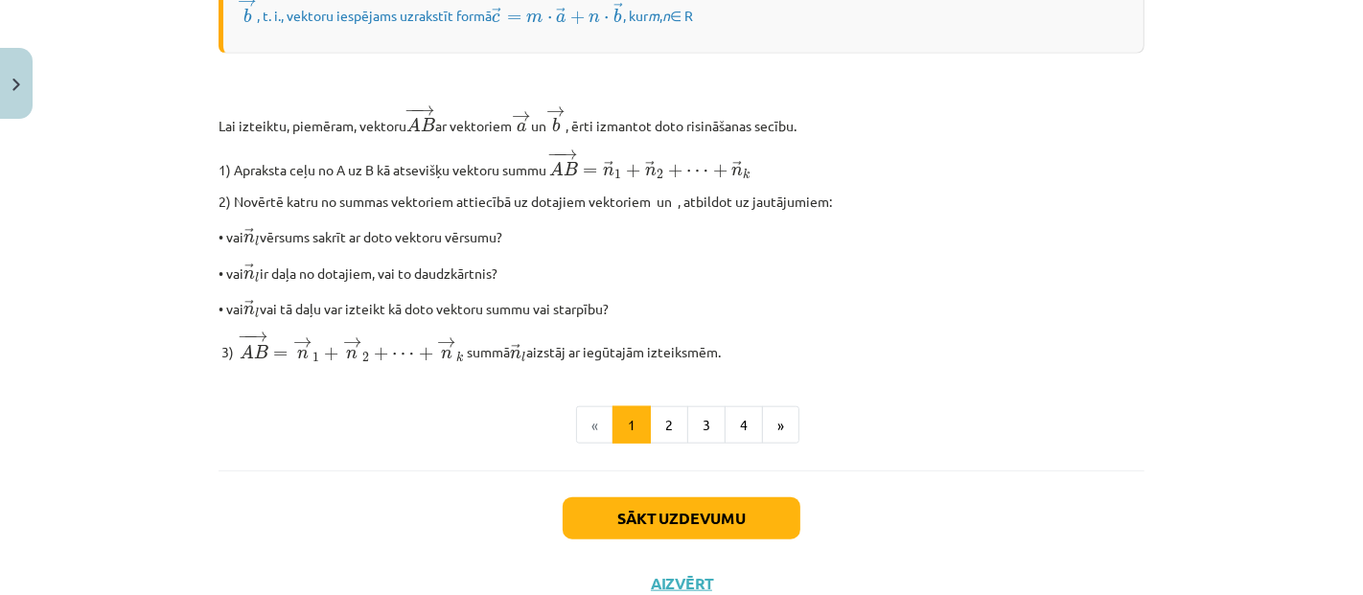
scroll to position [1694, 0]
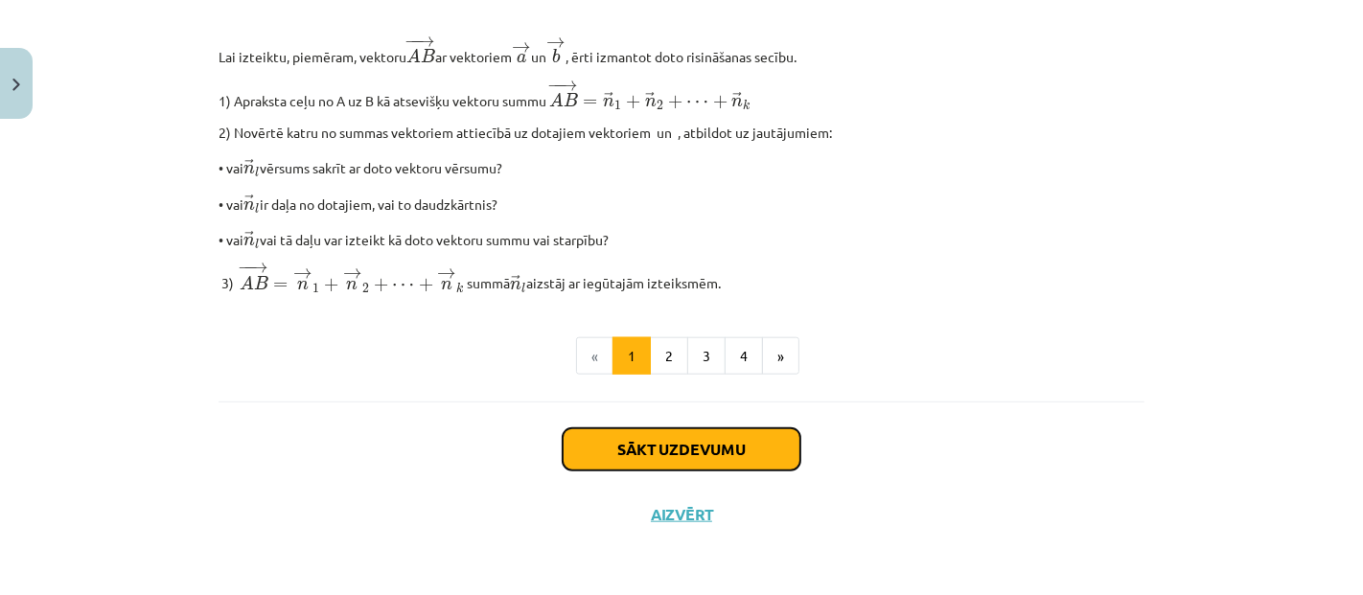
click at [698, 431] on button "Sākt uzdevumu" at bounding box center [682, 450] width 238 height 42
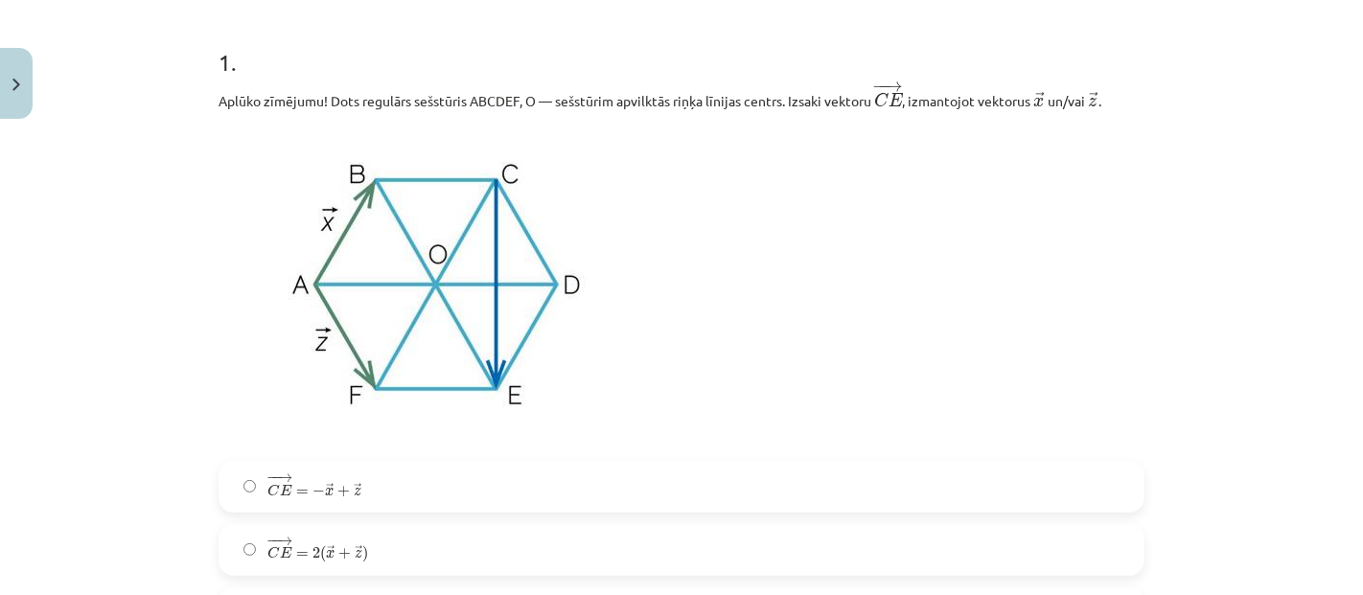
scroll to position [474, 0]
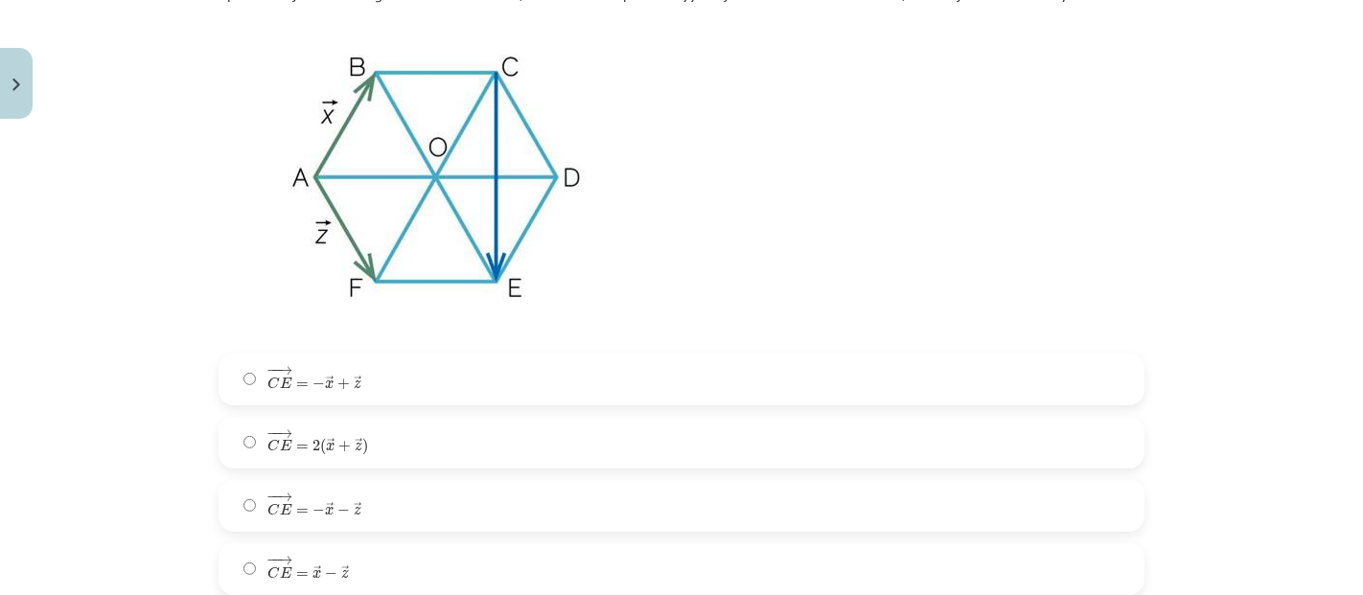
click at [269, 574] on span "C" at bounding box center [274, 573] width 12 height 12
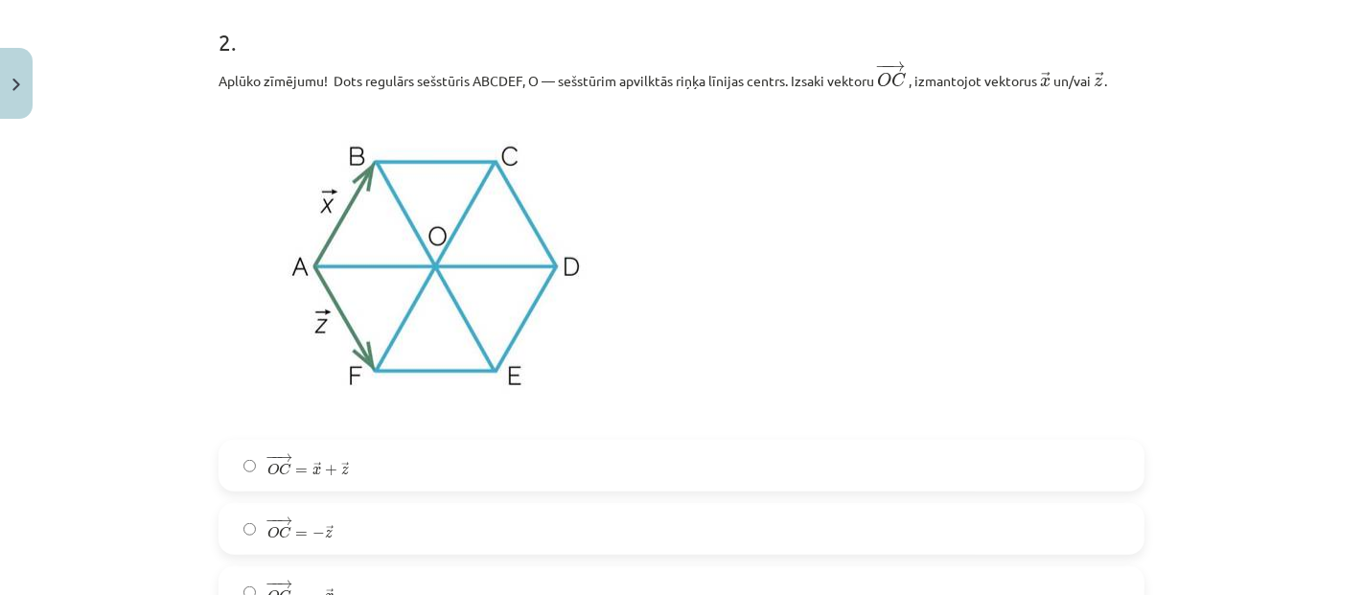
scroll to position [1219, 0]
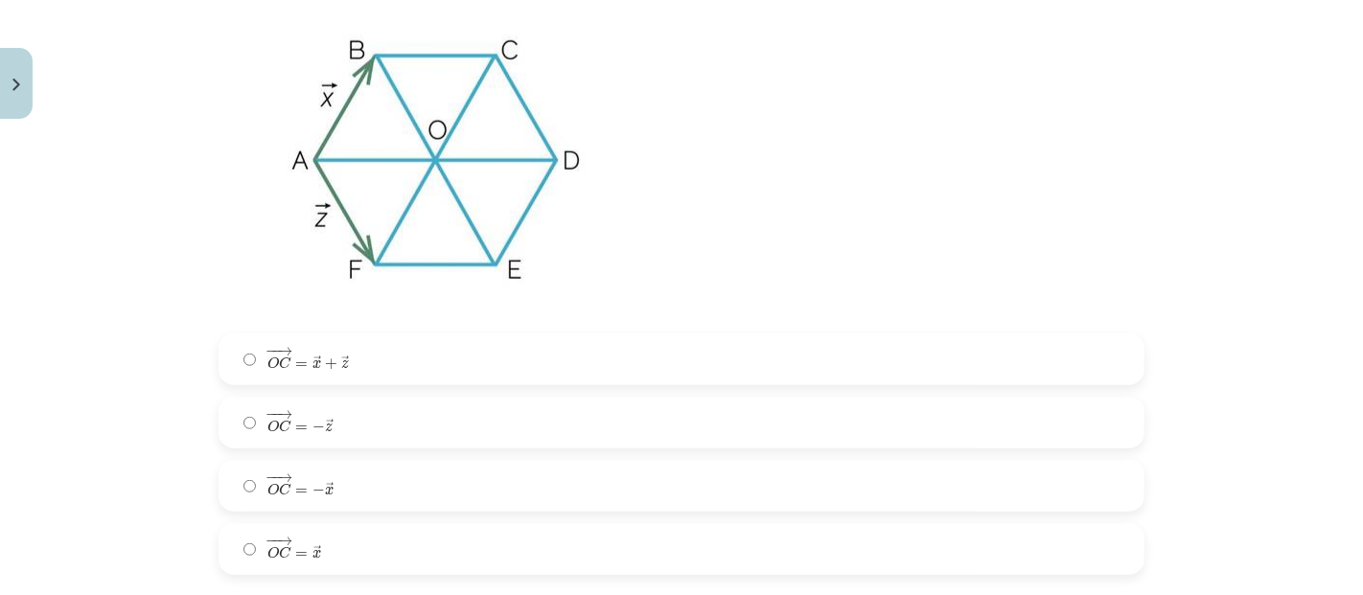
click at [270, 559] on span "O C" at bounding box center [280, 553] width 24 height 12
click at [328, 535] on label "− − → O C = → x O C → = x →" at bounding box center [682, 549] width 922 height 48
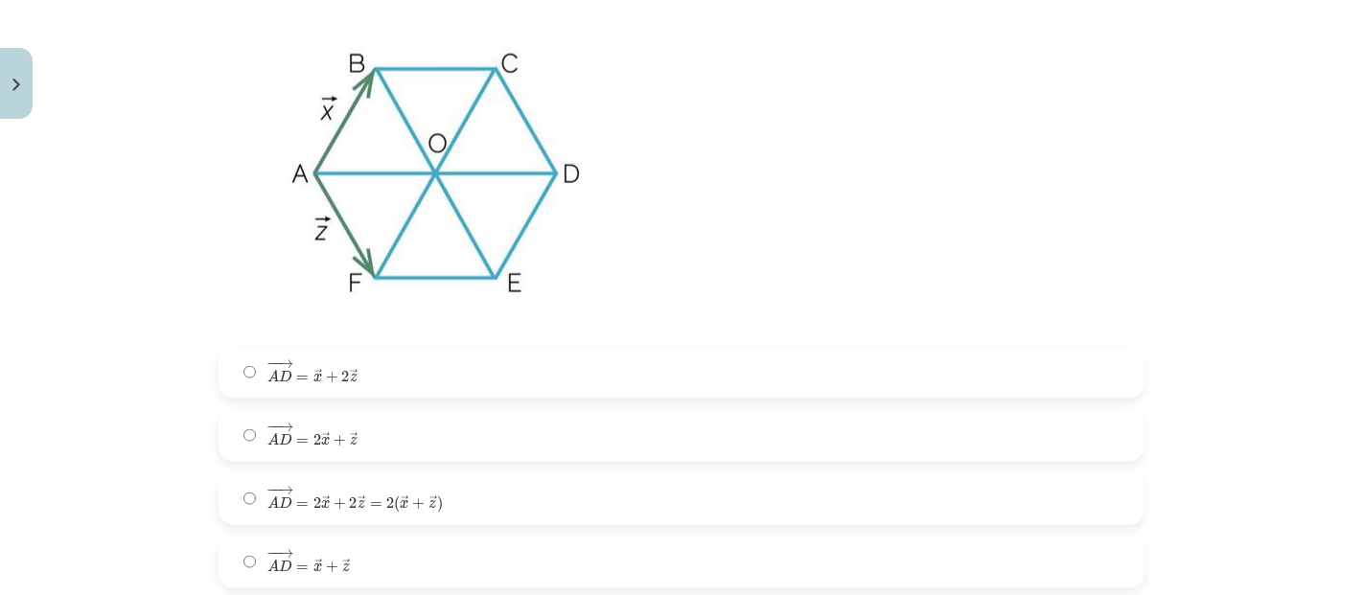
scroll to position [1965, 0]
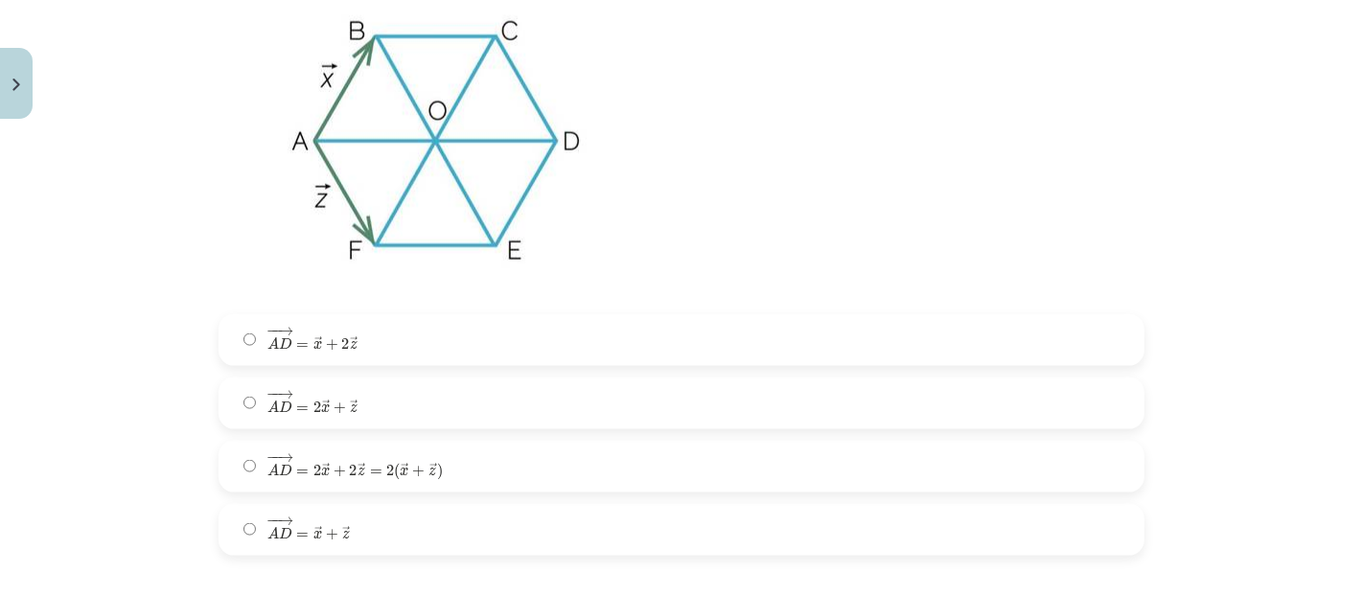
click at [412, 470] on span "+" at bounding box center [418, 471] width 12 height 12
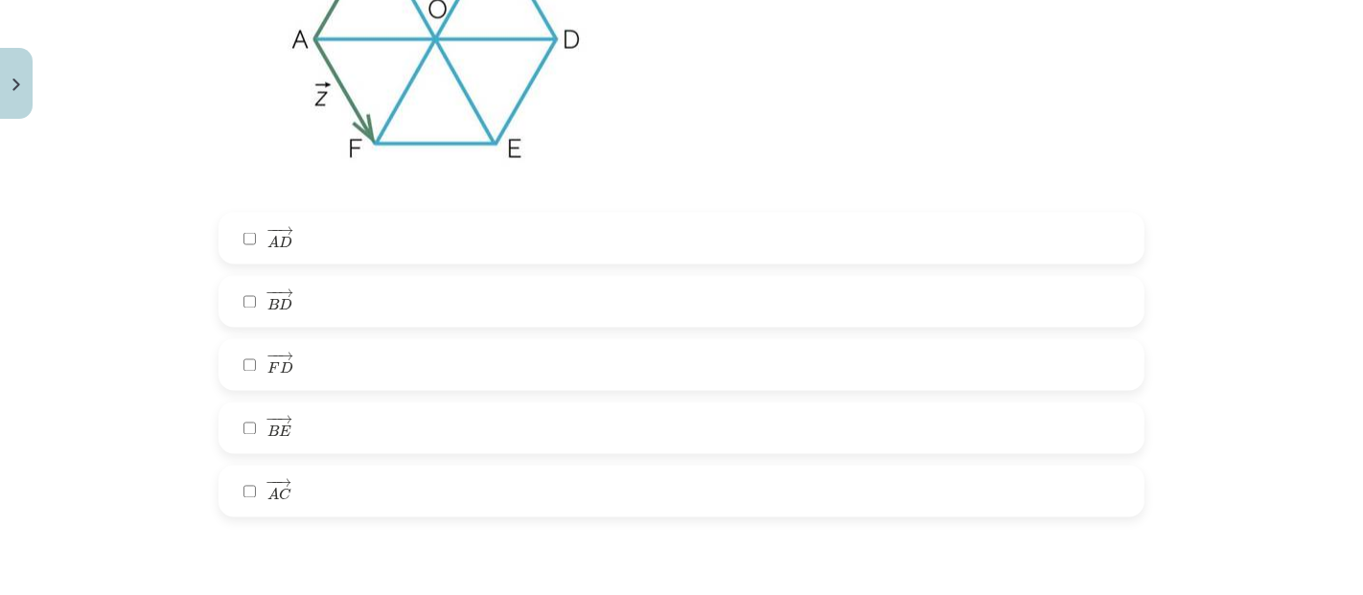
scroll to position [2817, 0]
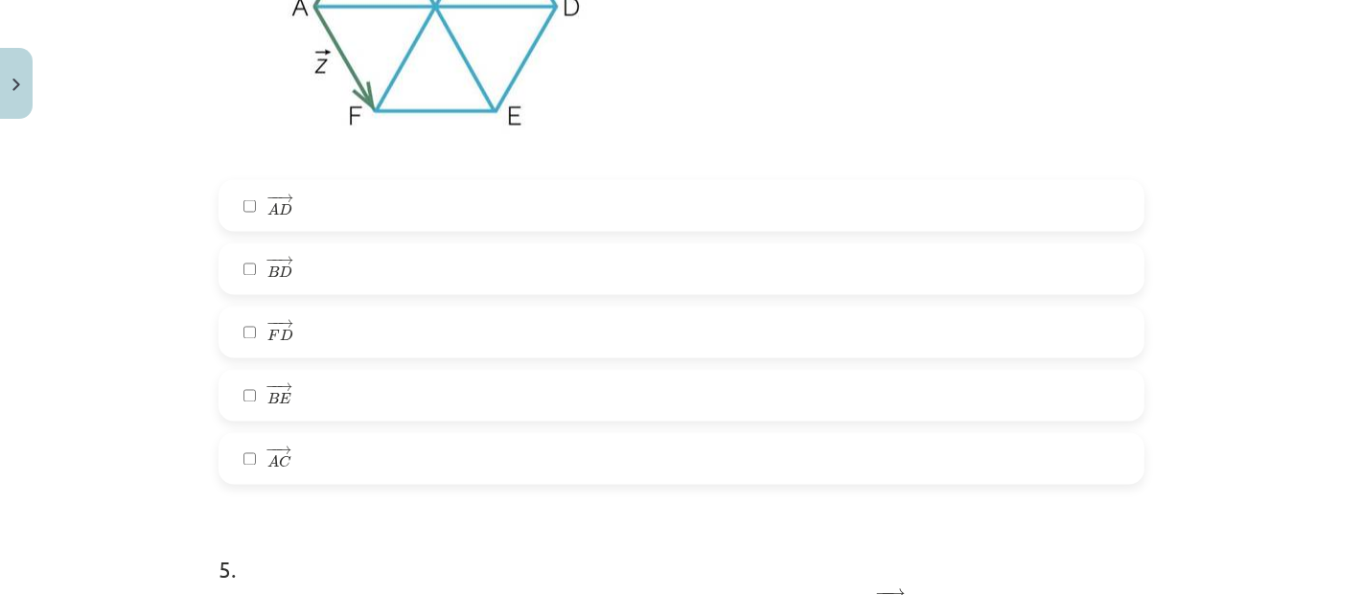
click at [406, 397] on label "− − → B E B E →" at bounding box center [682, 396] width 922 height 48
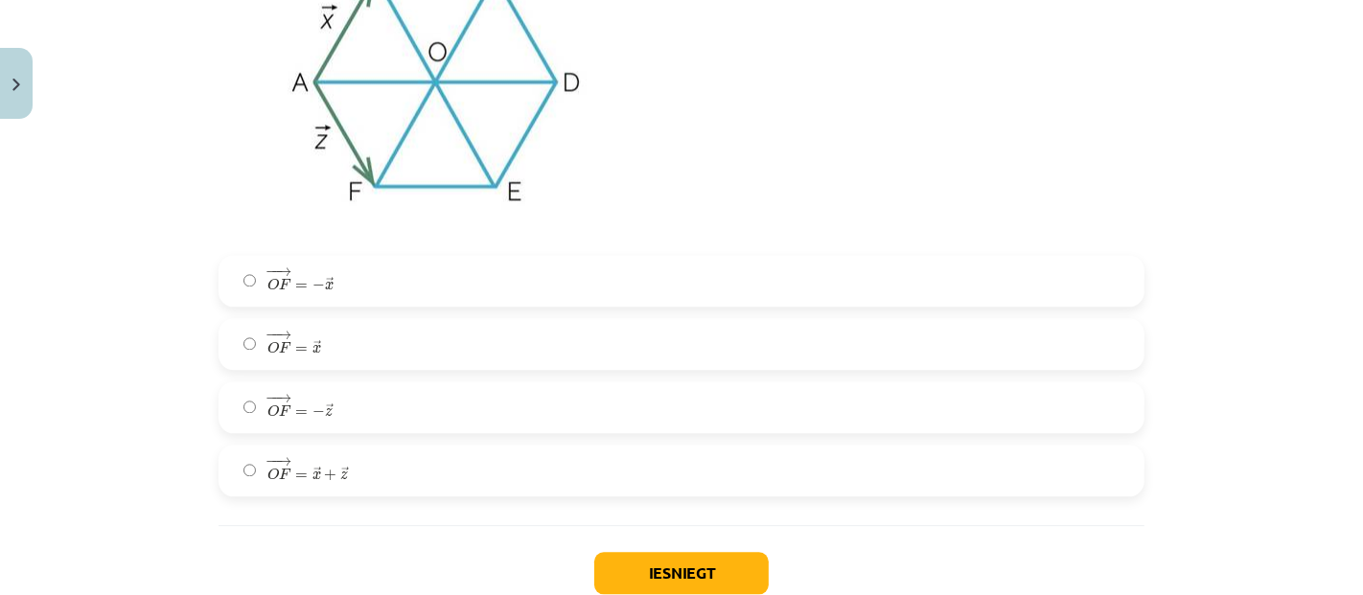
scroll to position [3563, 0]
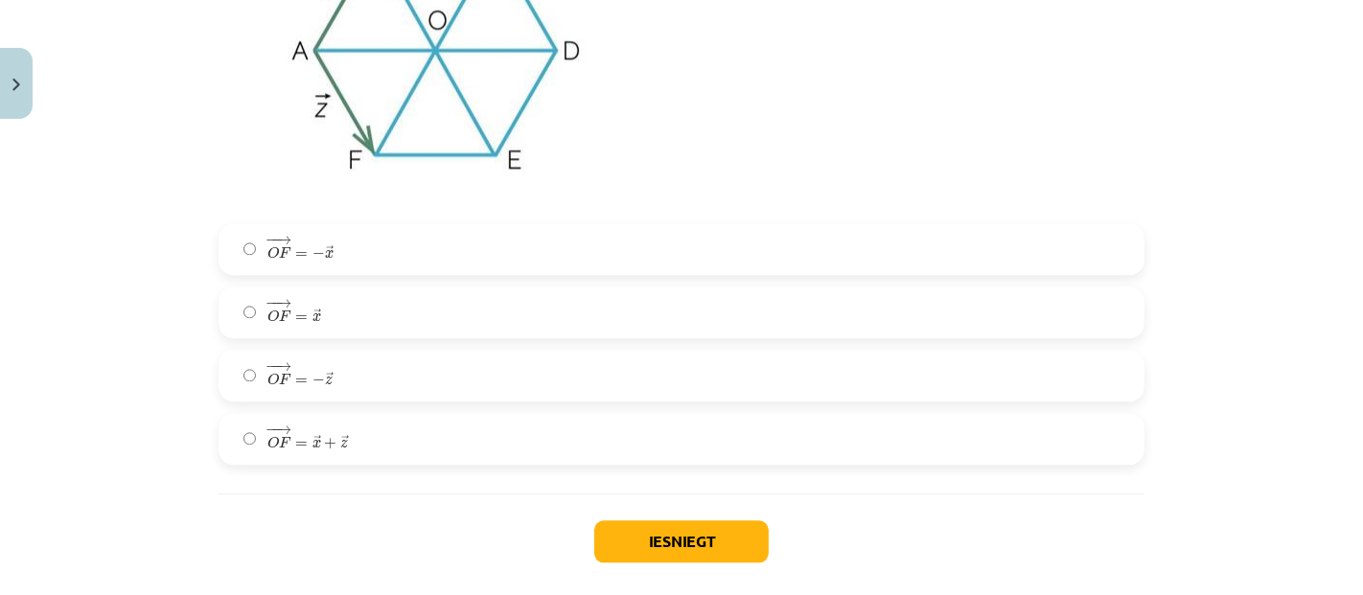
click at [386, 236] on label "− − → O F = − → x O F → = − x →" at bounding box center [682, 249] width 922 height 48
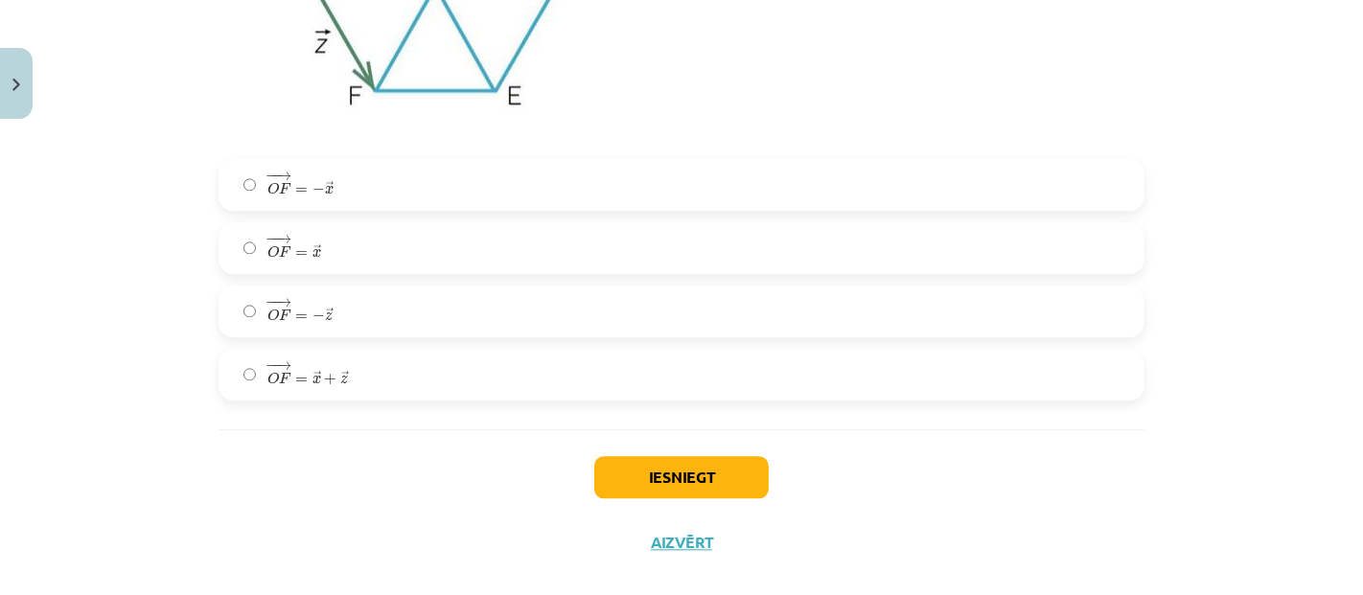
scroll to position [3656, 0]
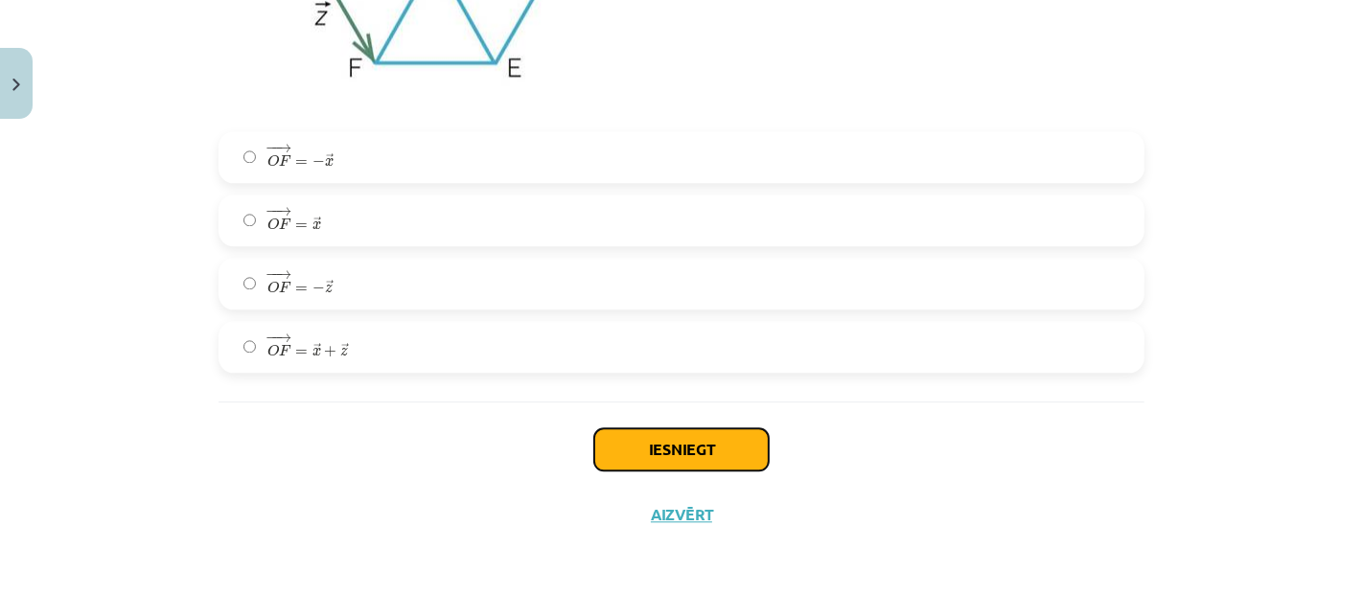
click at [729, 454] on button "Iesniegt" at bounding box center [681, 450] width 175 height 42
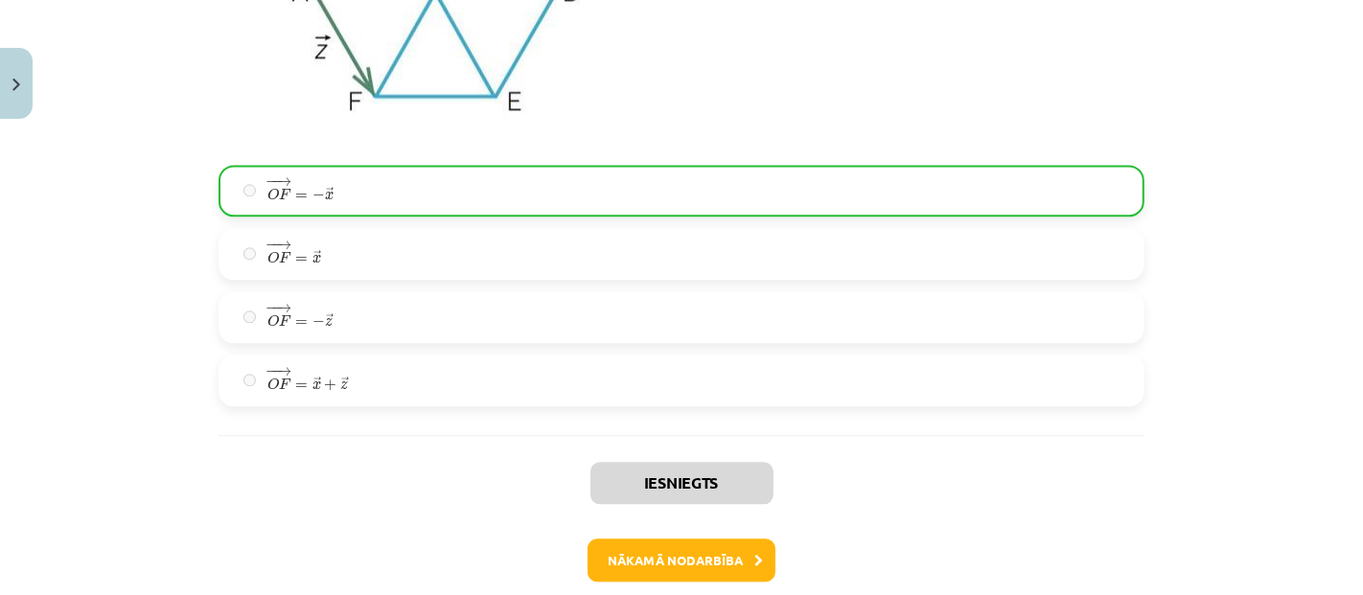
scroll to position [3716, 0]
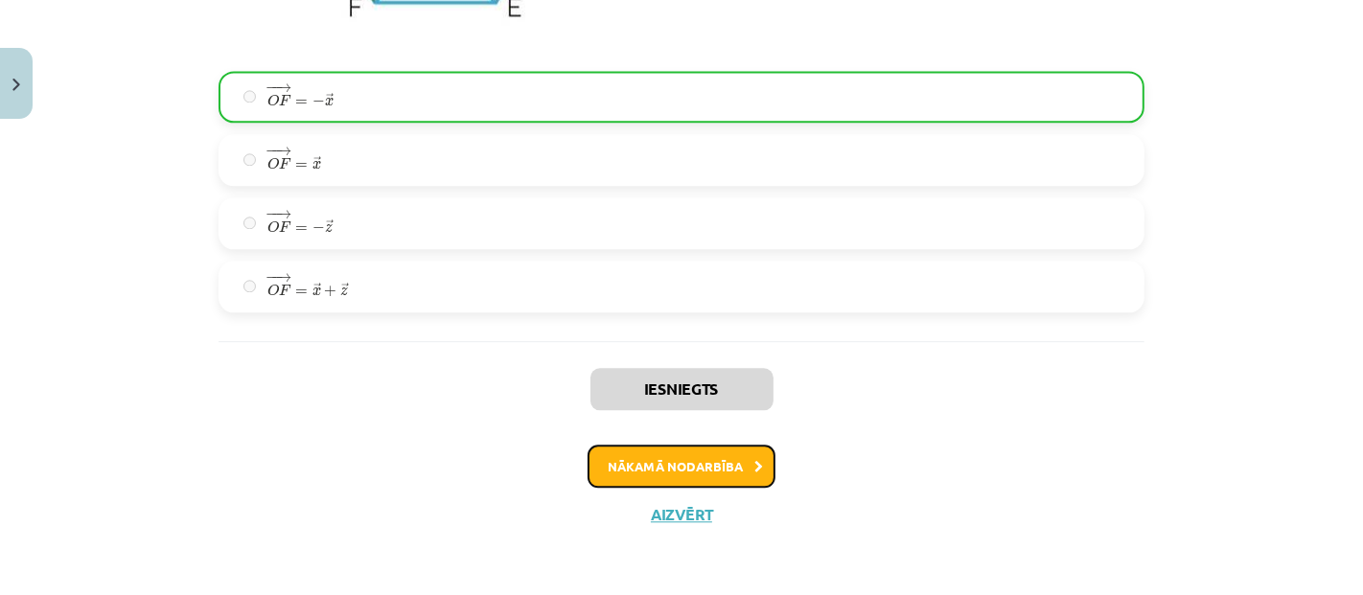
click at [679, 472] on button "Nākamā nodarbība" at bounding box center [682, 467] width 188 height 44
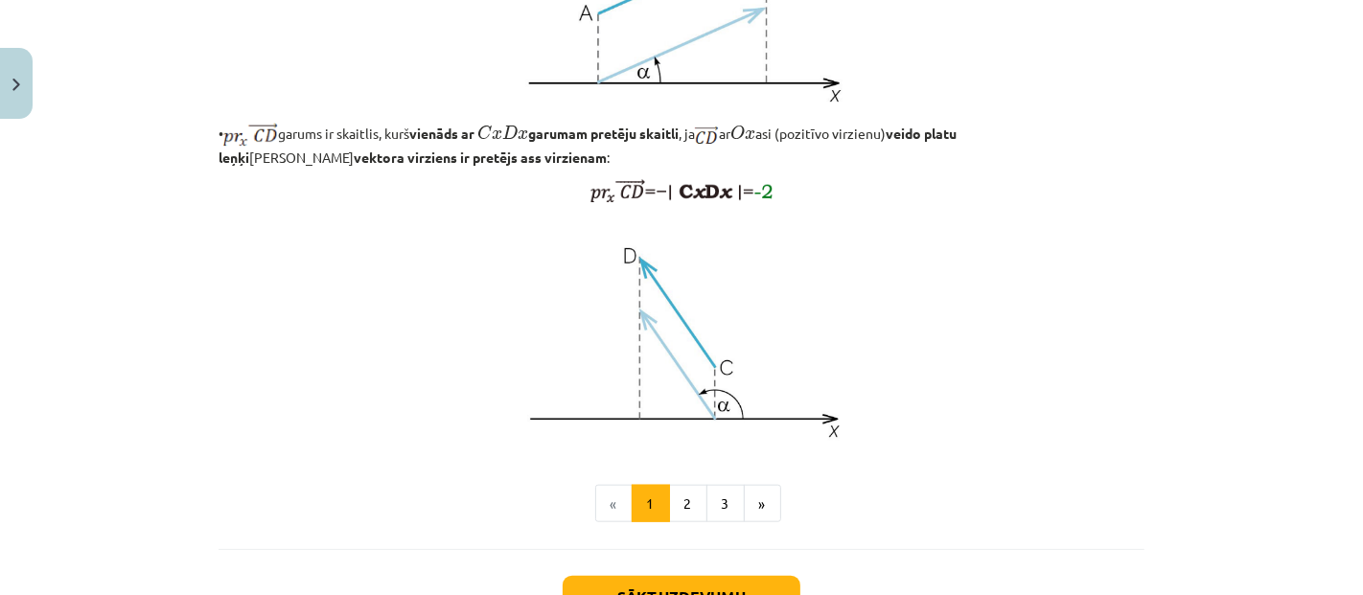
scroll to position [1679, 0]
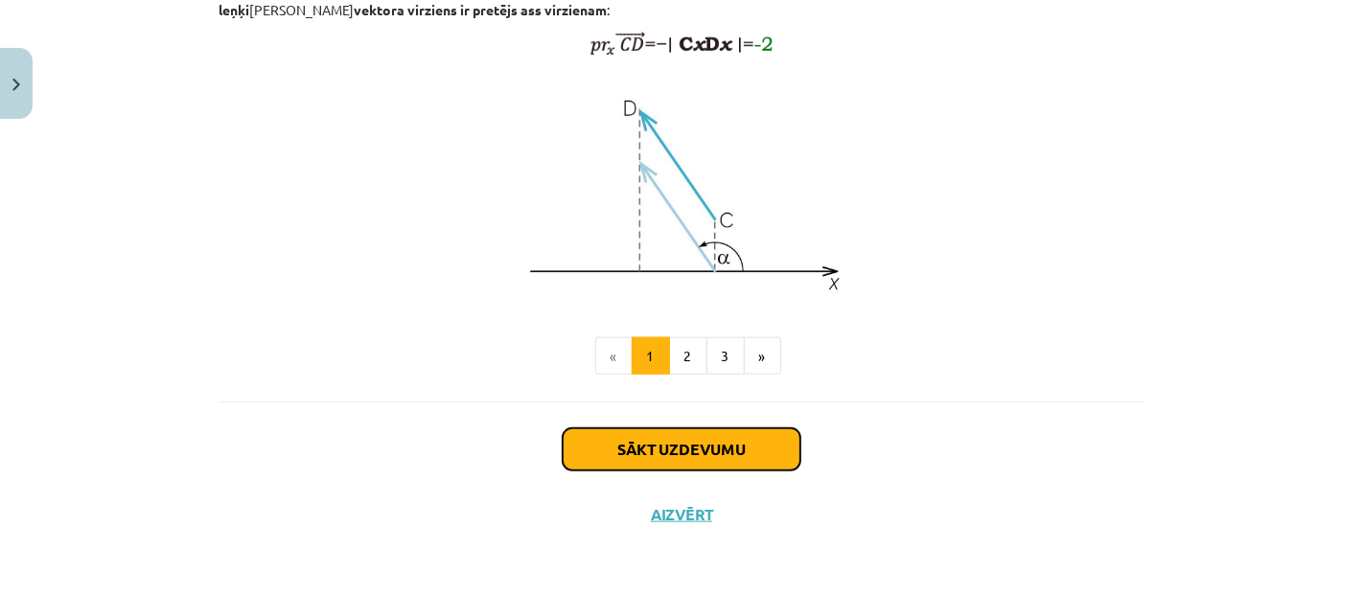
click at [687, 435] on button "Sākt uzdevumu" at bounding box center [682, 450] width 238 height 42
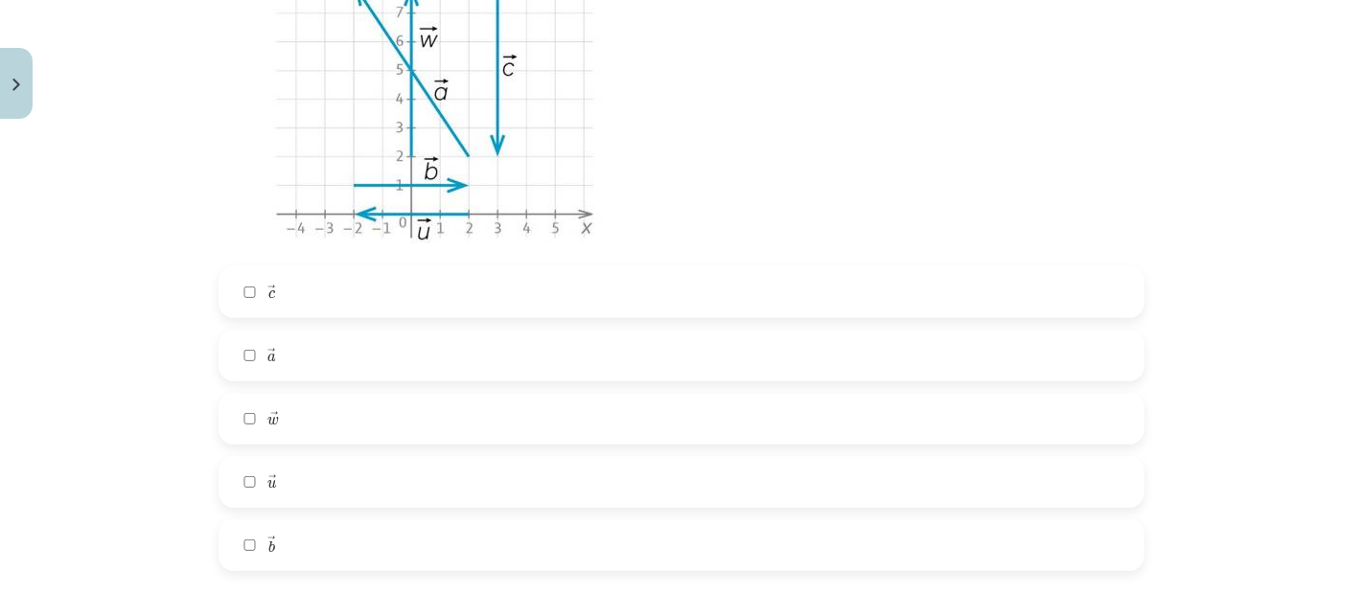
scroll to position [580, 0]
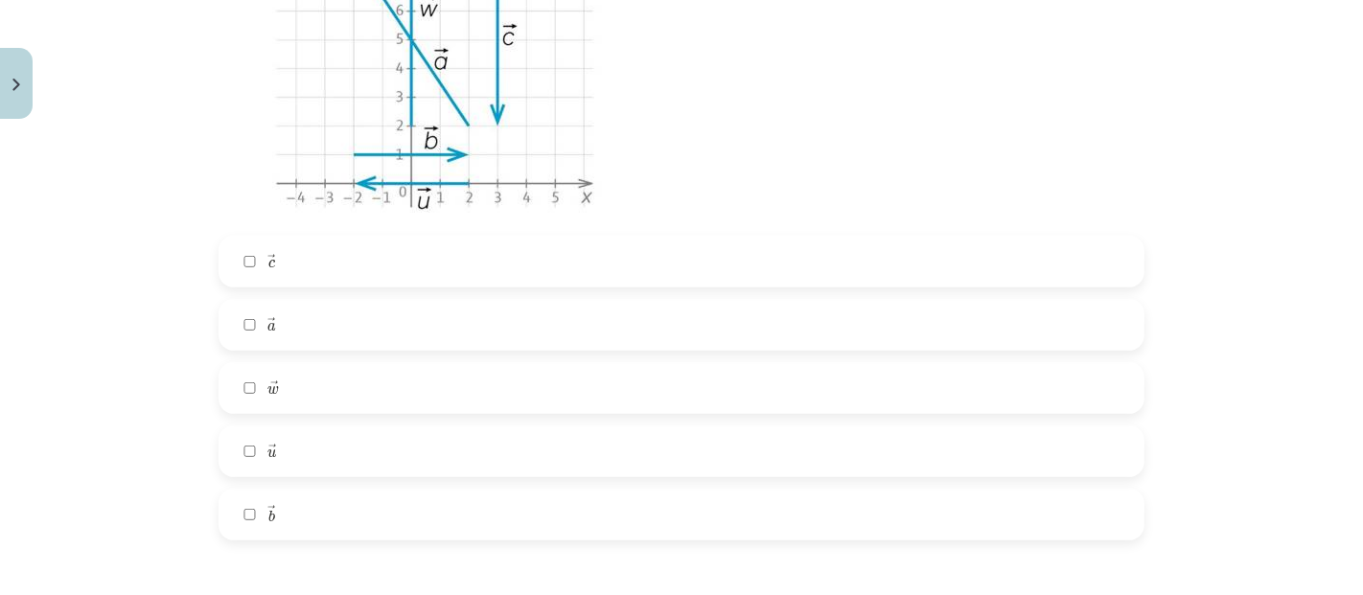
click at [297, 508] on label "→ b b →" at bounding box center [682, 515] width 922 height 48
click at [325, 390] on label "→ w w →" at bounding box center [682, 388] width 922 height 48
click at [324, 314] on label "→ a a →" at bounding box center [682, 325] width 922 height 48
click at [341, 259] on label "→ c c →" at bounding box center [682, 262] width 922 height 48
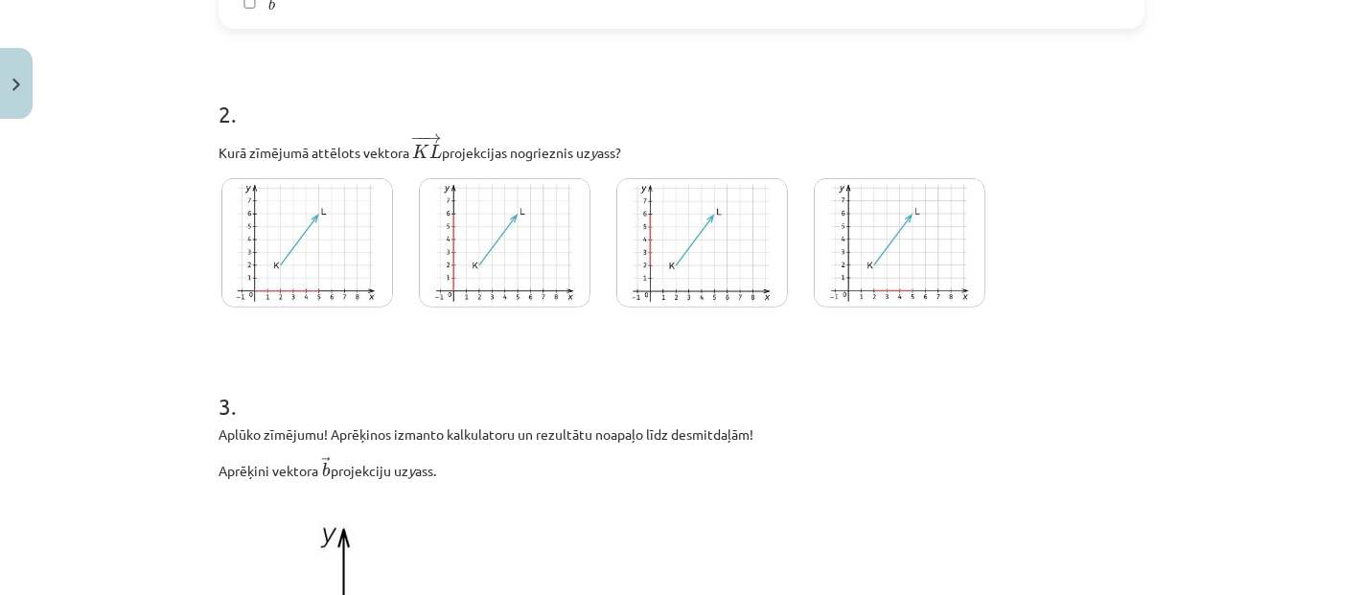
scroll to position [1112, 0]
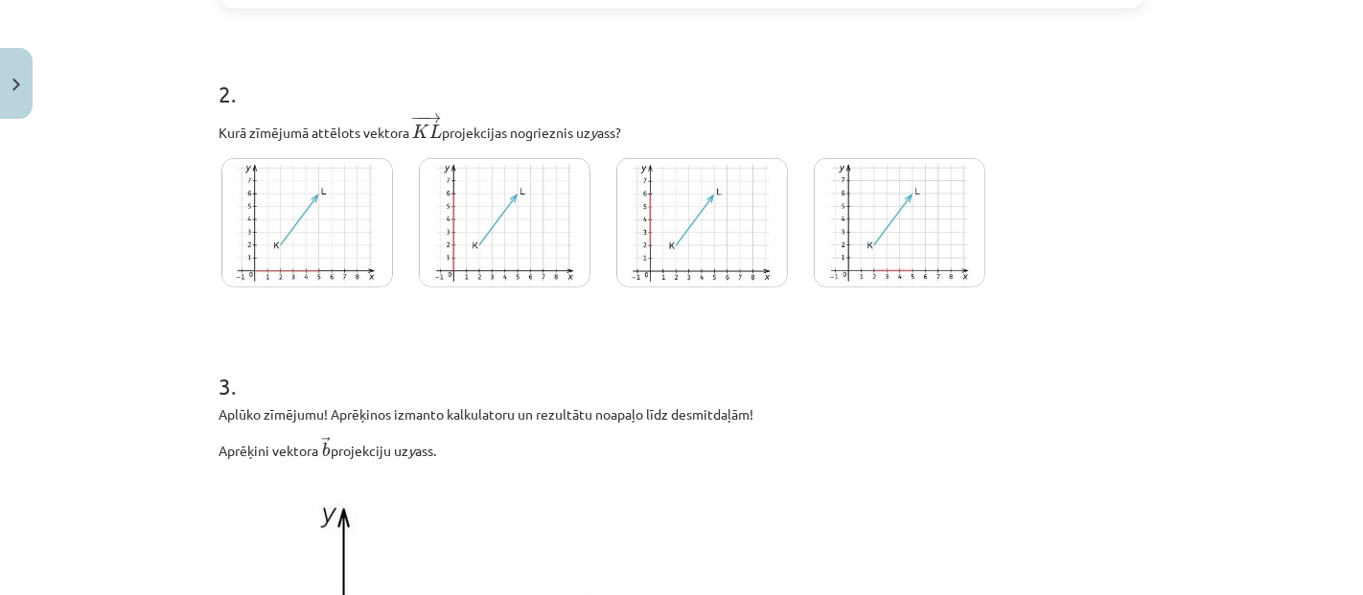
click at [667, 230] on img at bounding box center [703, 222] width 172 height 129
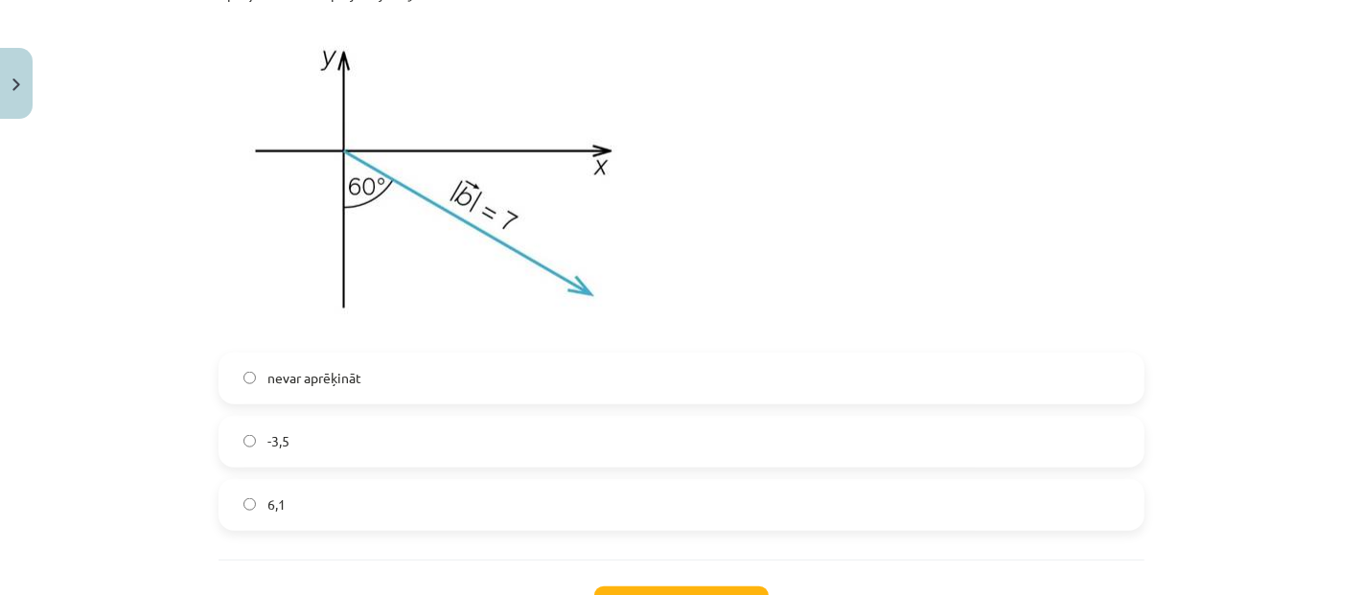
scroll to position [1539, 0]
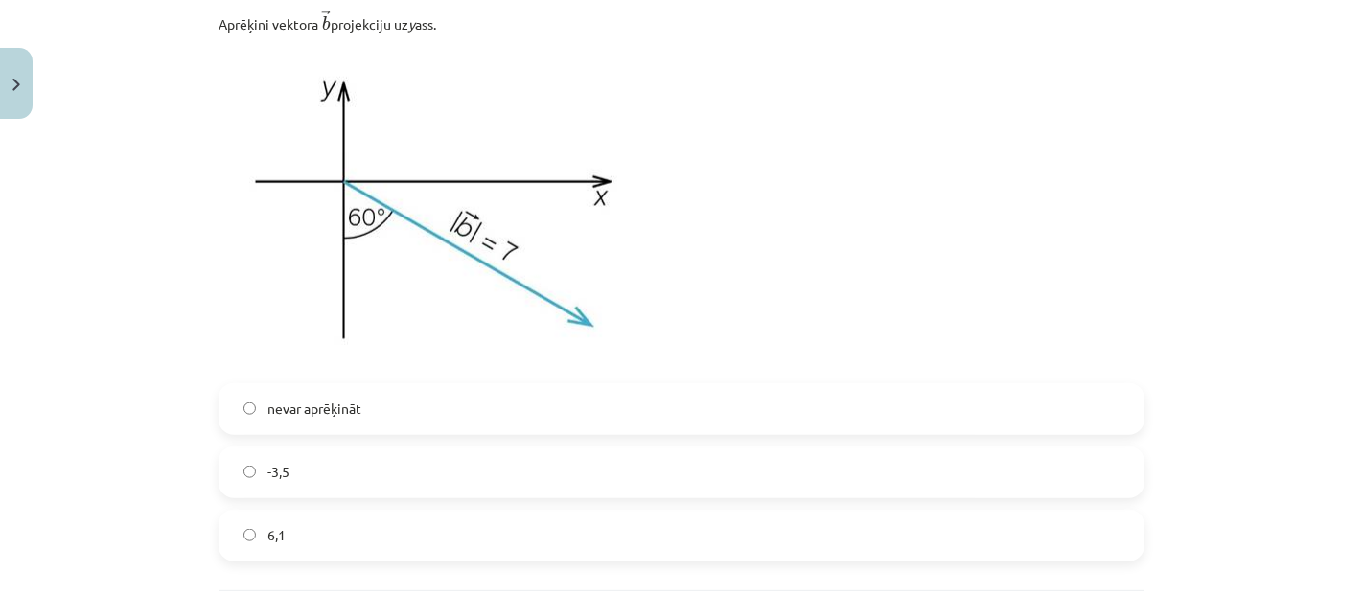
click at [384, 469] on label "-3,5" at bounding box center [682, 473] width 922 height 48
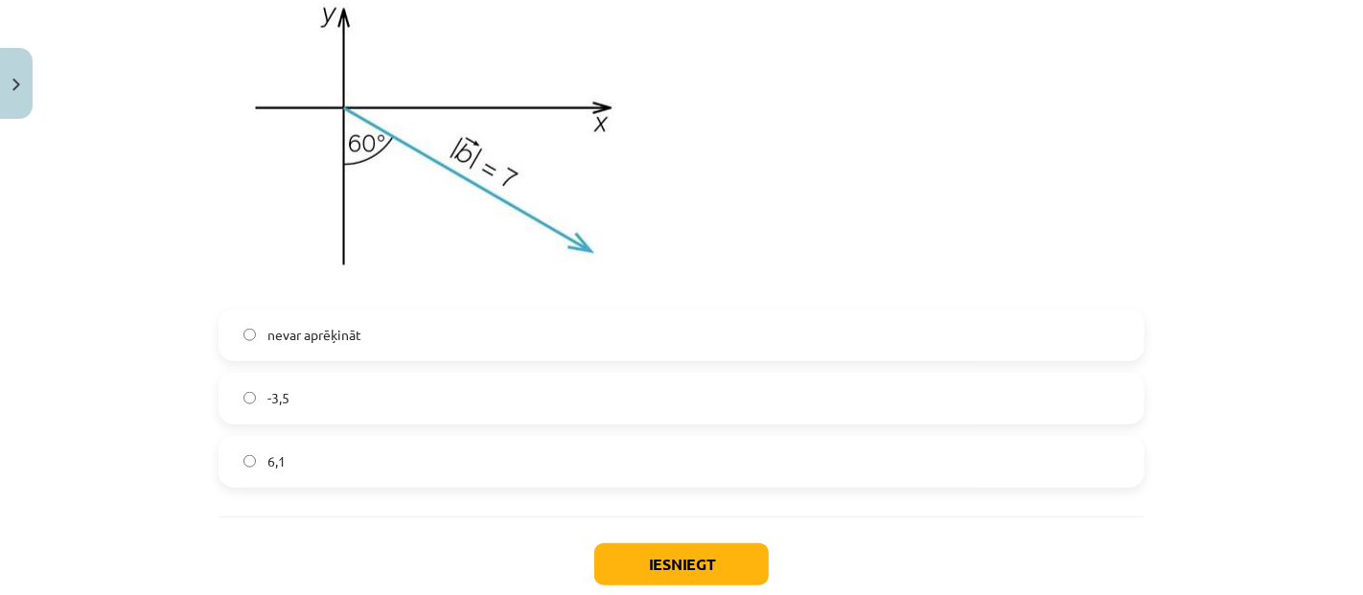
scroll to position [1645, 0]
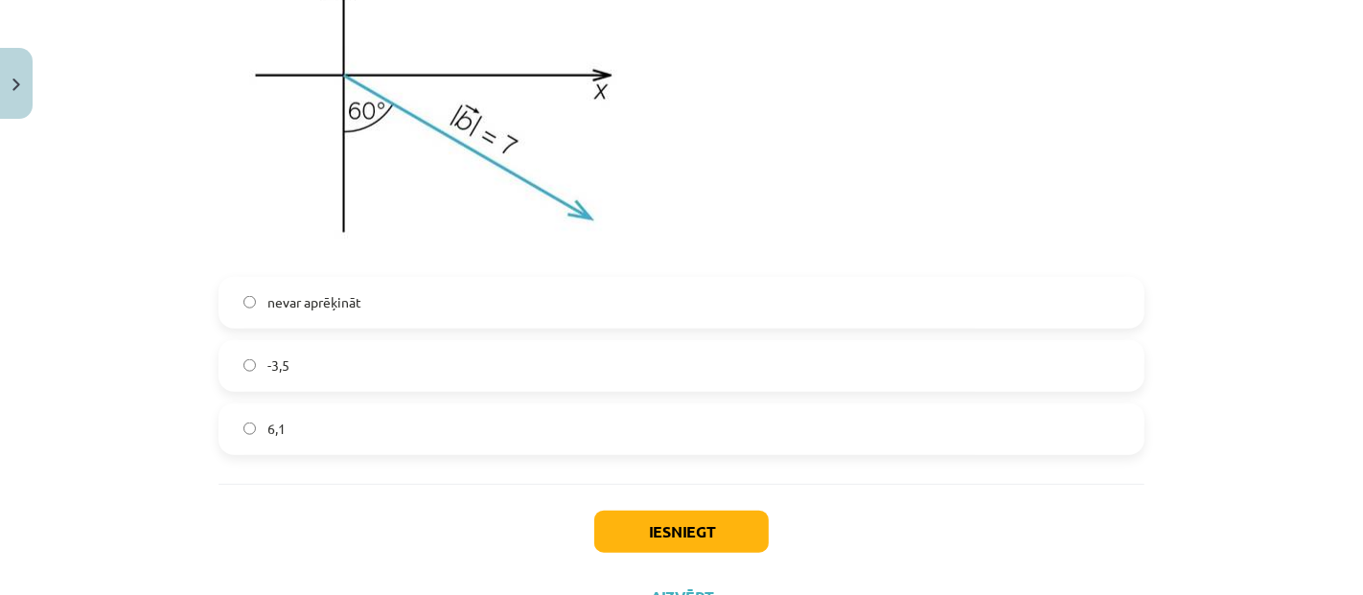
click at [364, 420] on label "6,1" at bounding box center [682, 430] width 922 height 48
click at [726, 516] on button "Iesniegt" at bounding box center [681, 532] width 175 height 42
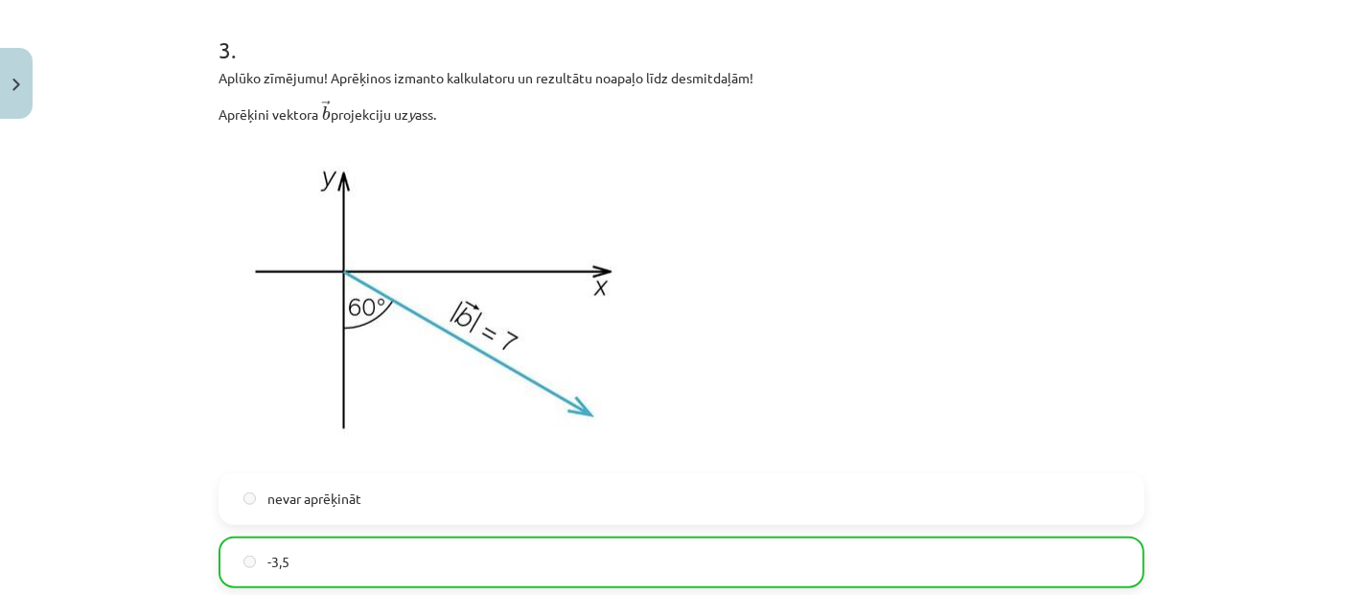
scroll to position [1788, 0]
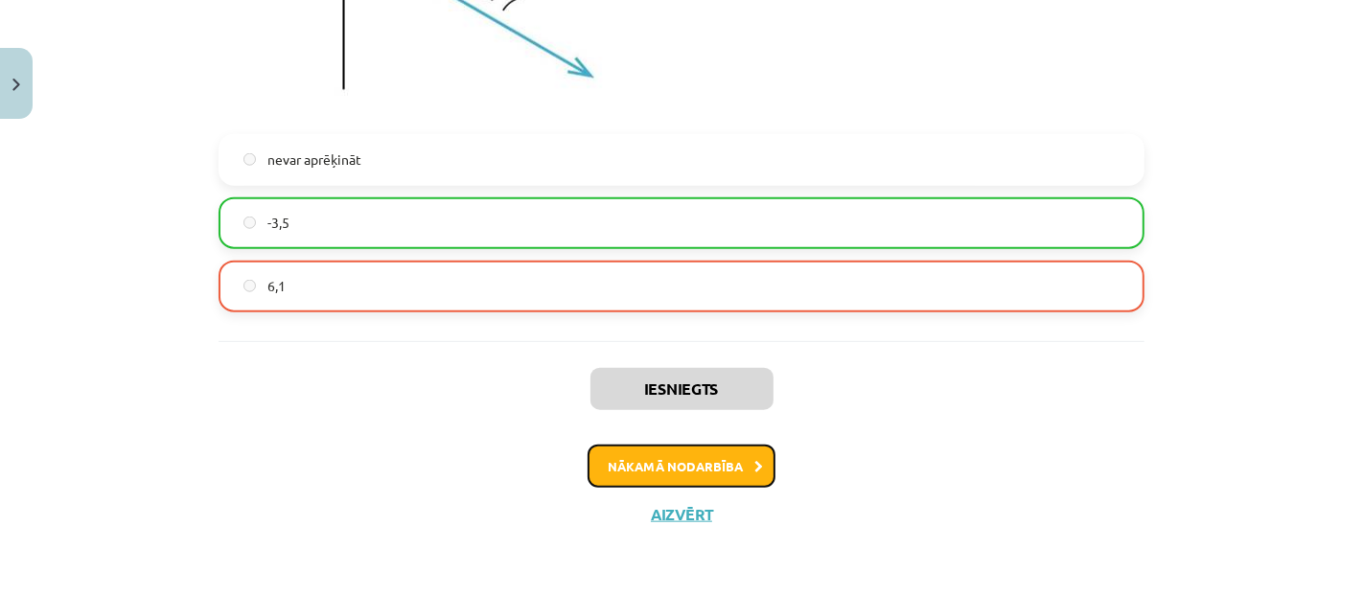
click at [690, 462] on button "Nākamā nodarbība" at bounding box center [682, 467] width 188 height 44
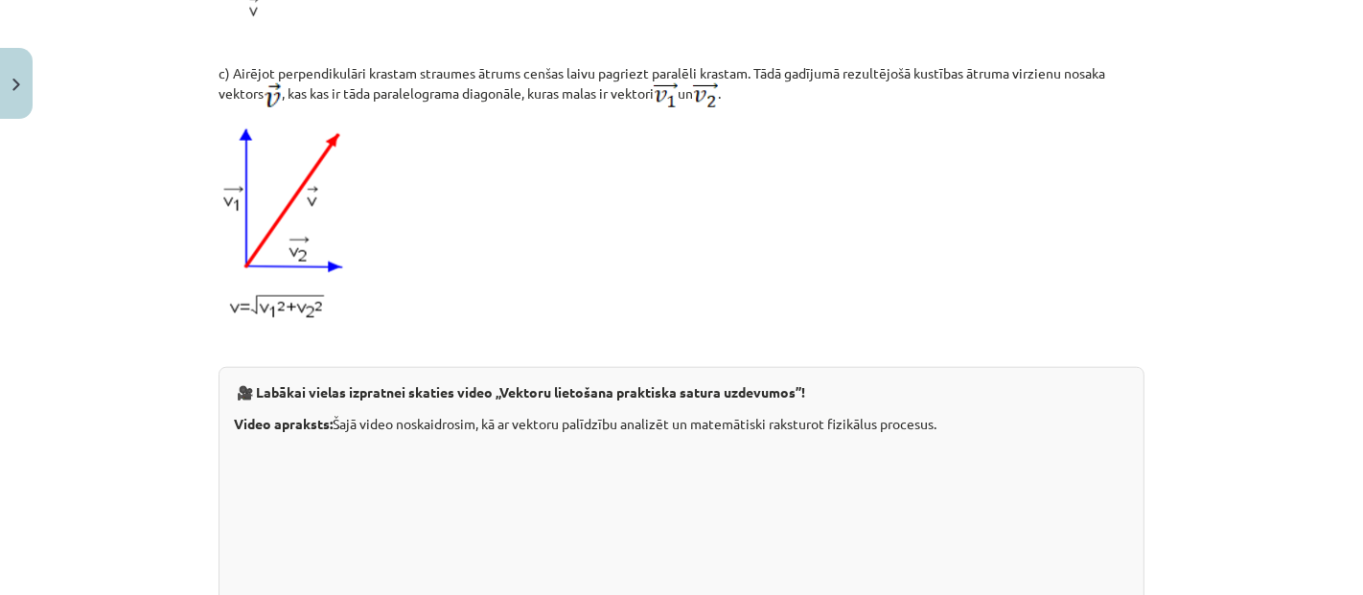
scroll to position [2071, 0]
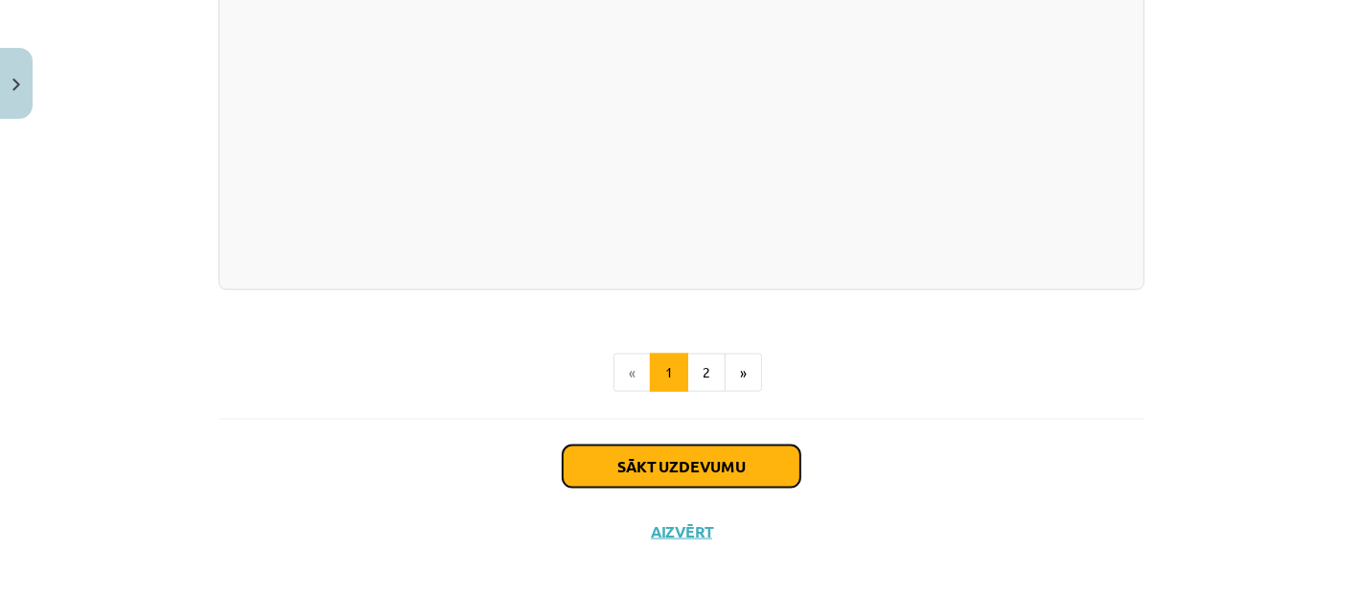
click at [614, 474] on button "Sākt uzdevumu" at bounding box center [682, 467] width 238 height 42
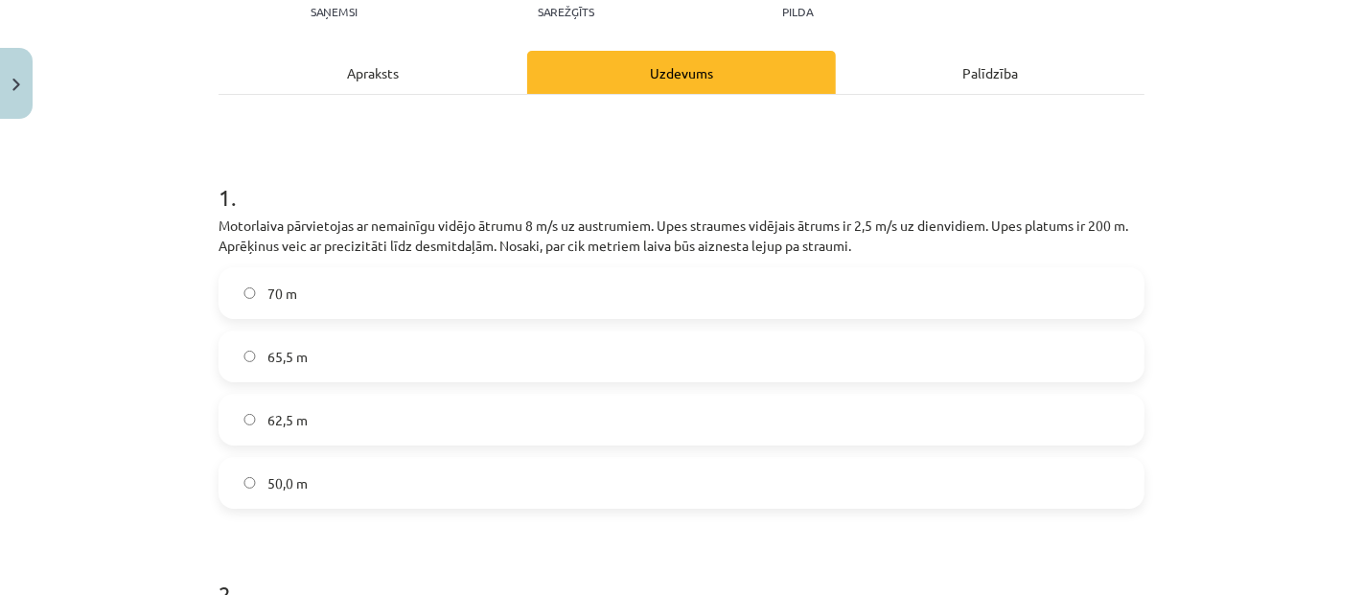
scroll to position [260, 0]
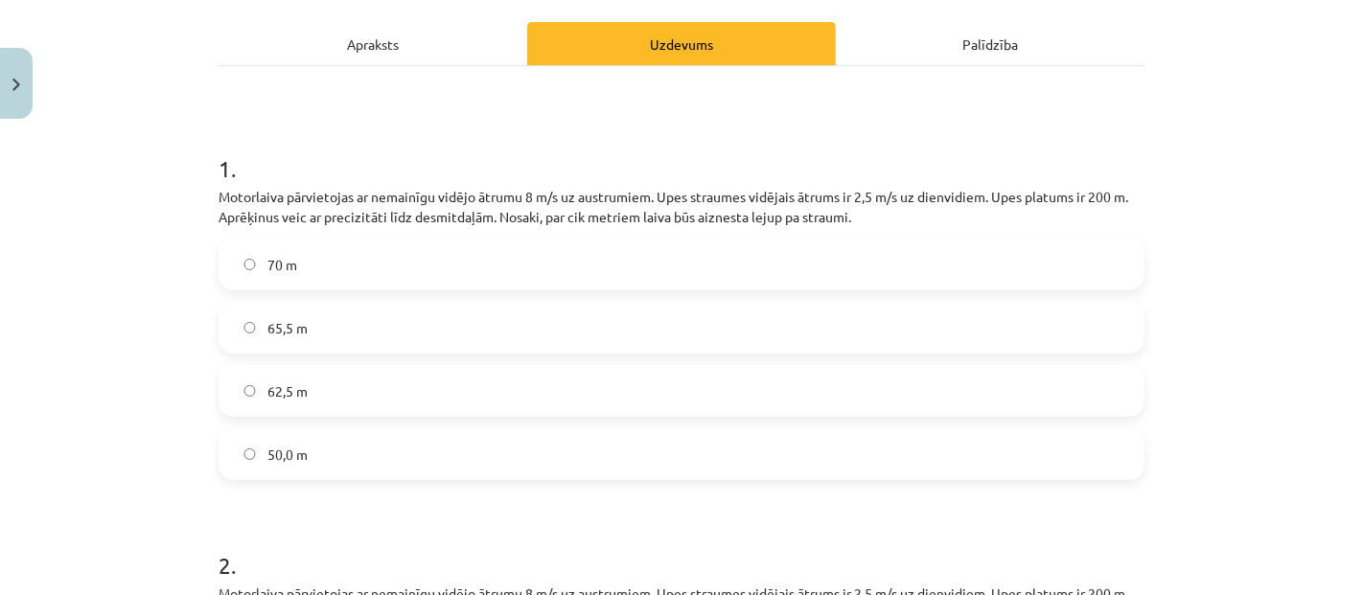
click at [484, 458] on label "50,0 m" at bounding box center [682, 455] width 922 height 48
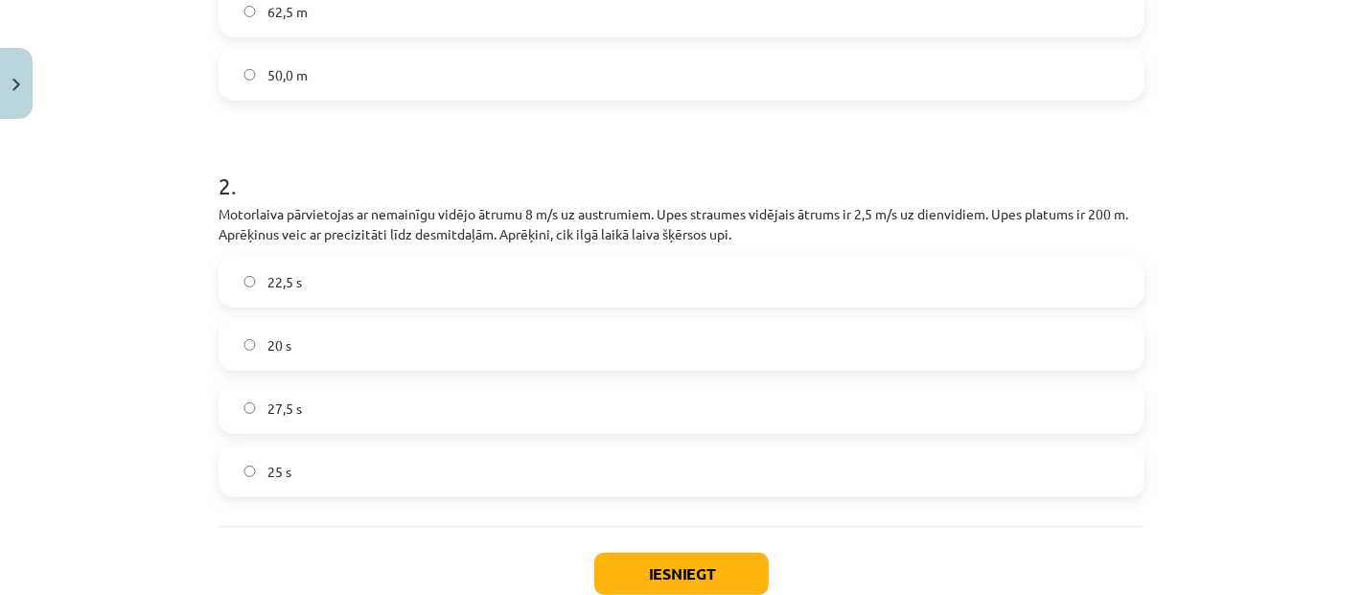
scroll to position [687, 0]
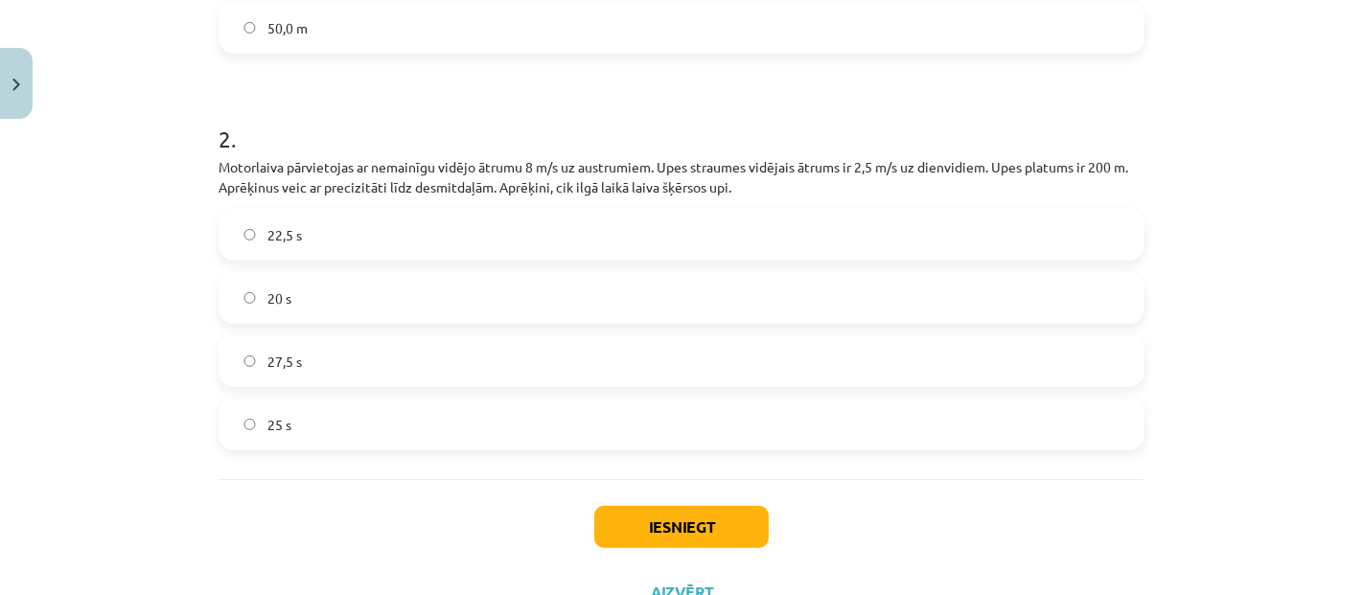
click at [366, 416] on label "25 s" at bounding box center [682, 425] width 922 height 48
click at [643, 509] on button "Iesniegt" at bounding box center [681, 527] width 175 height 42
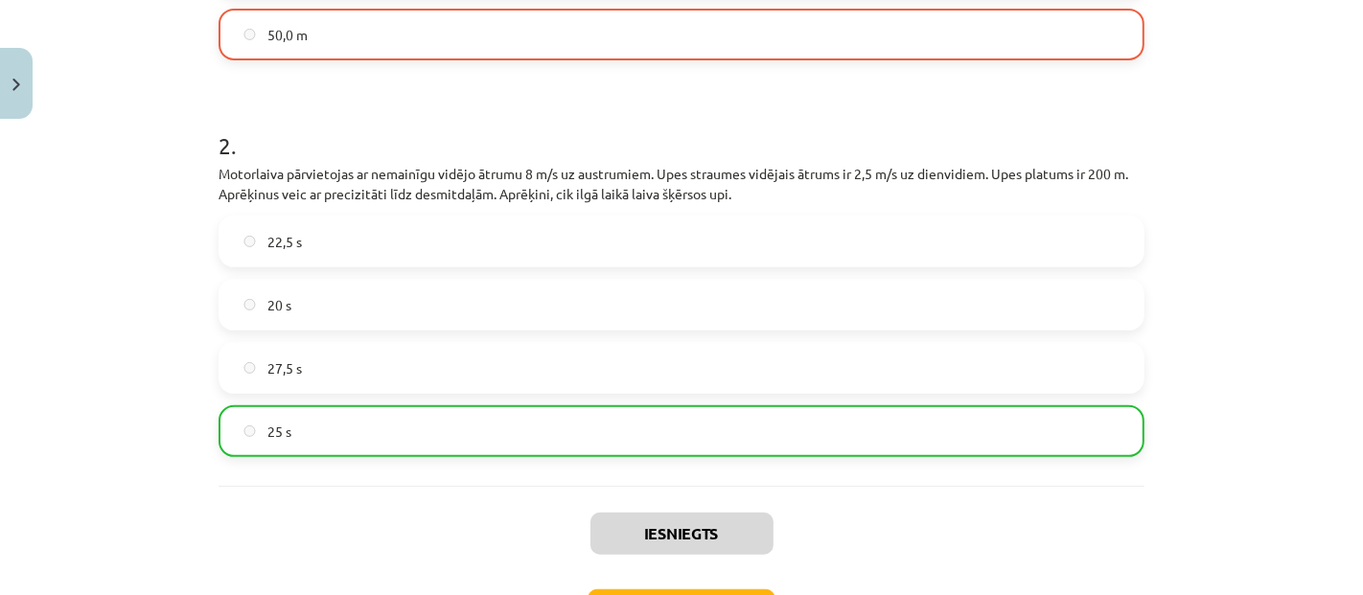
scroll to position [793, 0]
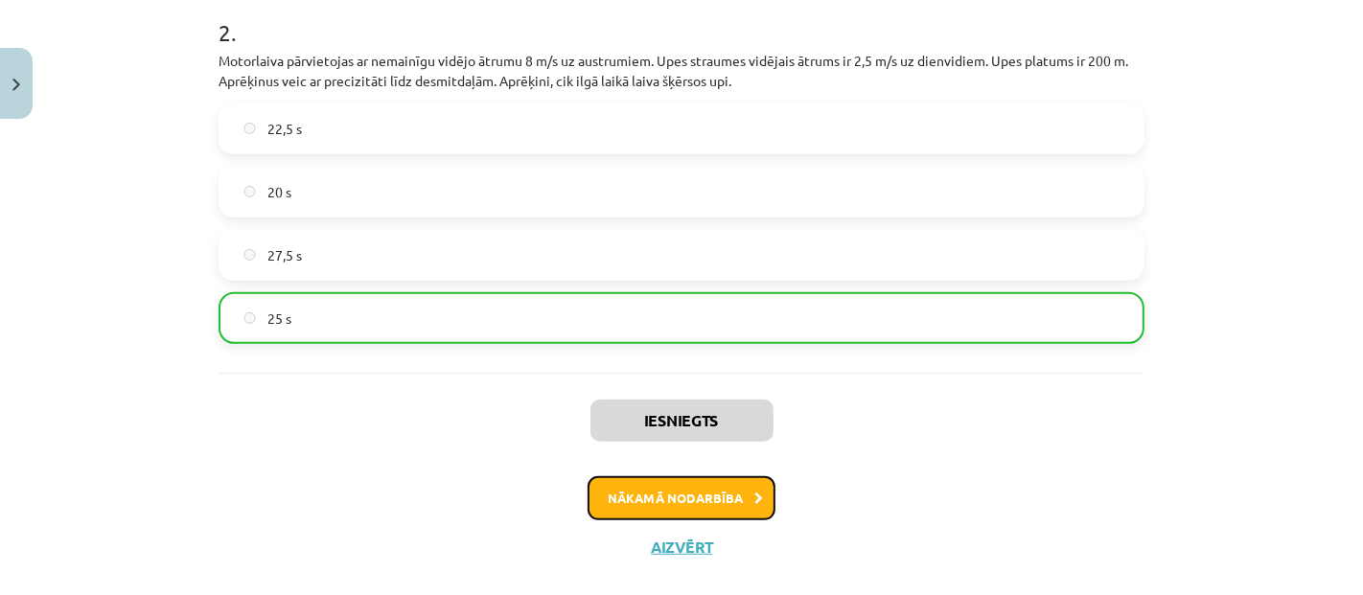
click at [693, 486] on button "Nākamā nodarbība" at bounding box center [682, 499] width 188 height 44
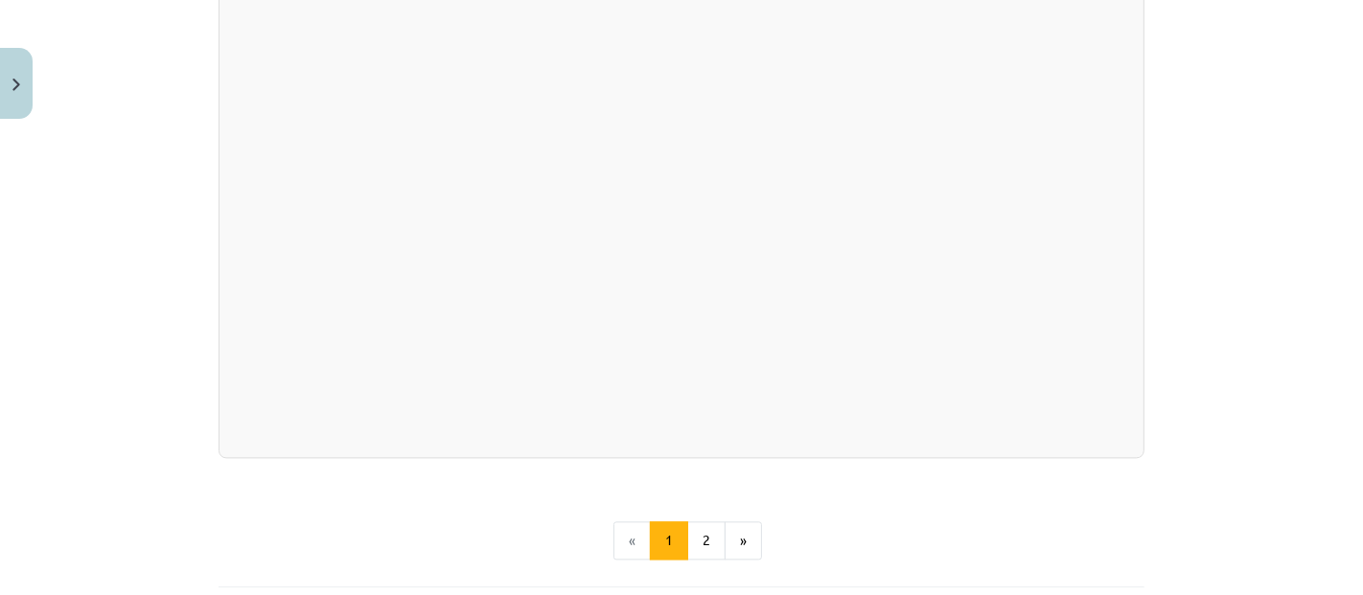
scroll to position [3166, 0]
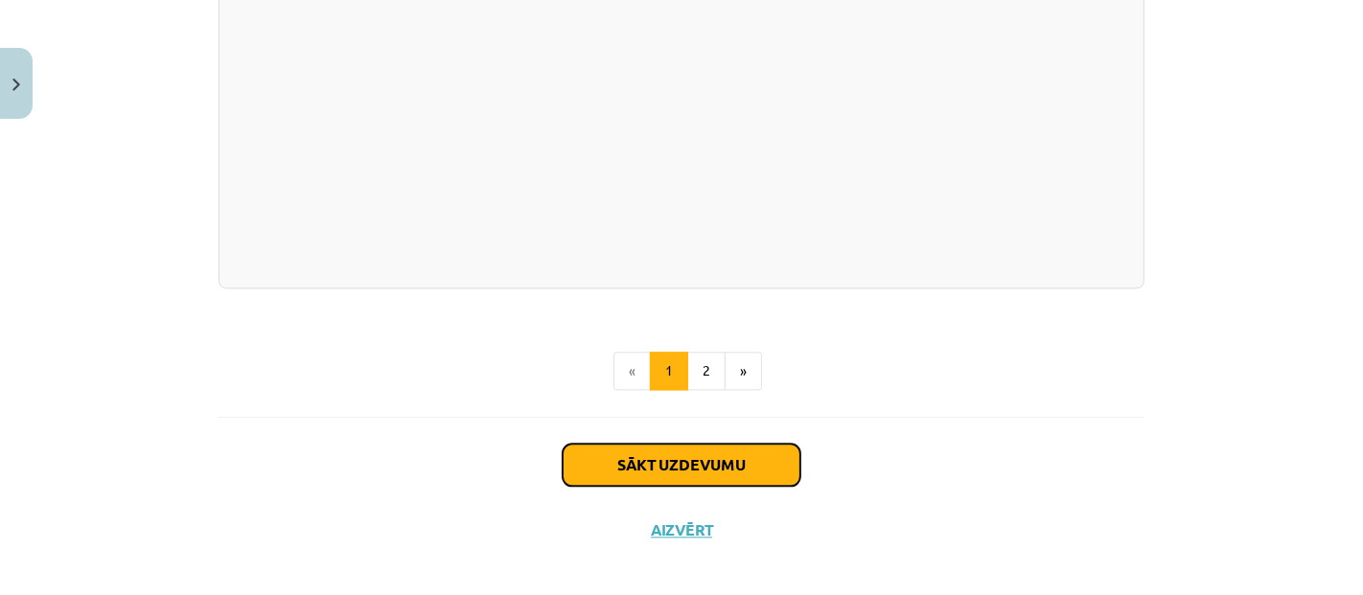
click at [757, 467] on button "Sākt uzdevumu" at bounding box center [682, 465] width 238 height 42
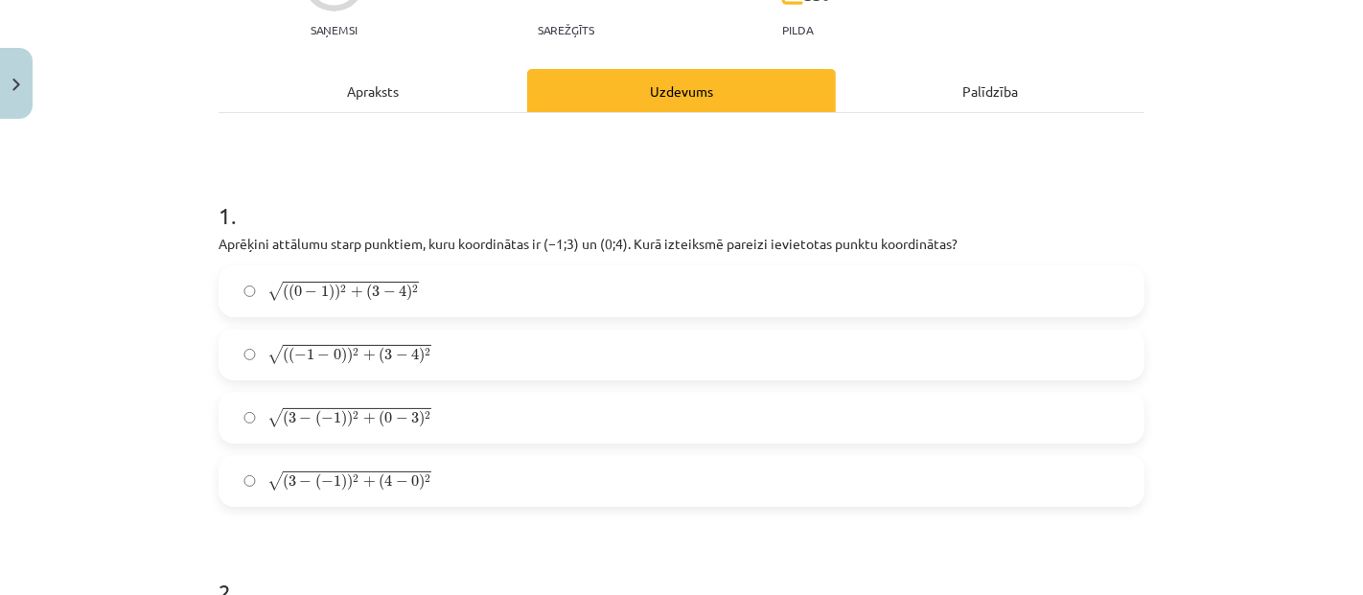
scroll to position [260, 0]
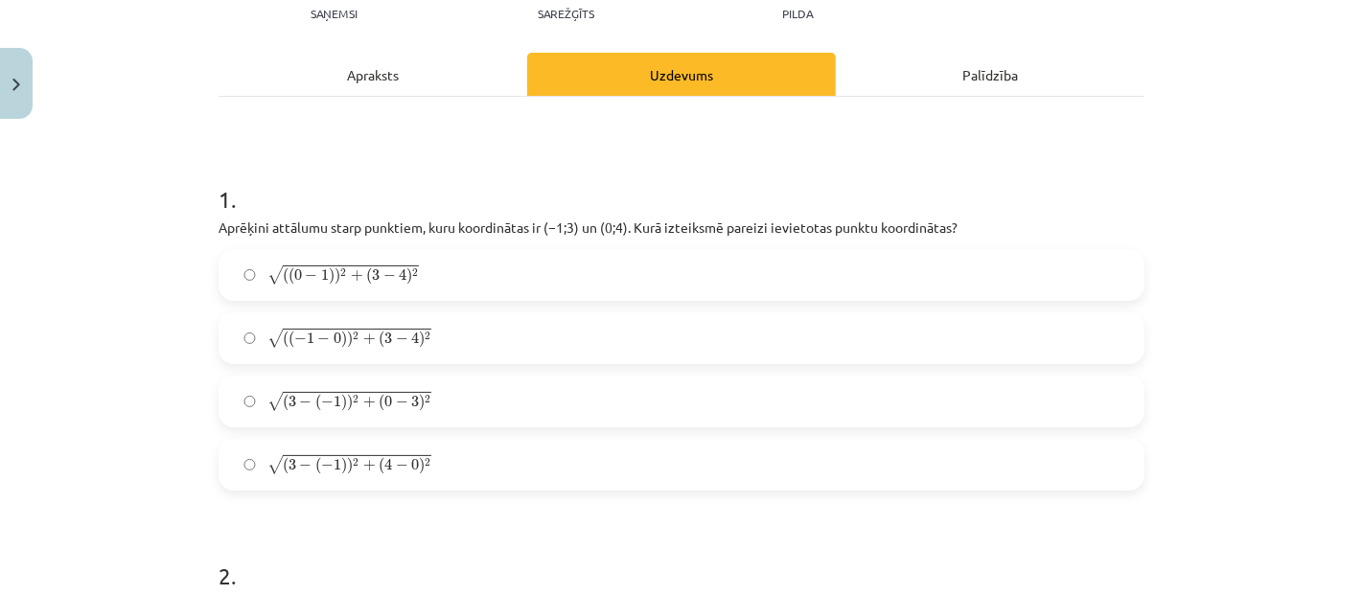
click at [505, 341] on label "√ ( ( − 1 − 0 ) ) 2 + ( 3 − 4 ) 2 ( ( − 1 − 0 ) ) 2 + ( 3 − 4 ) 2" at bounding box center [682, 338] width 922 height 48
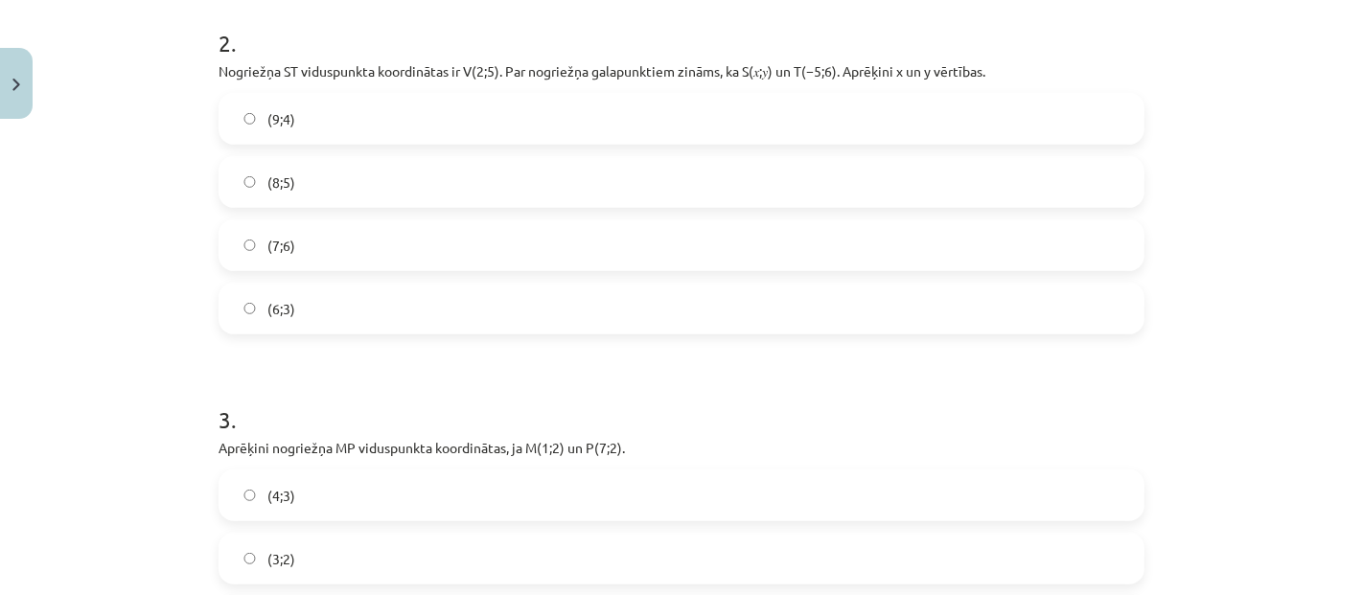
scroll to position [687, 0]
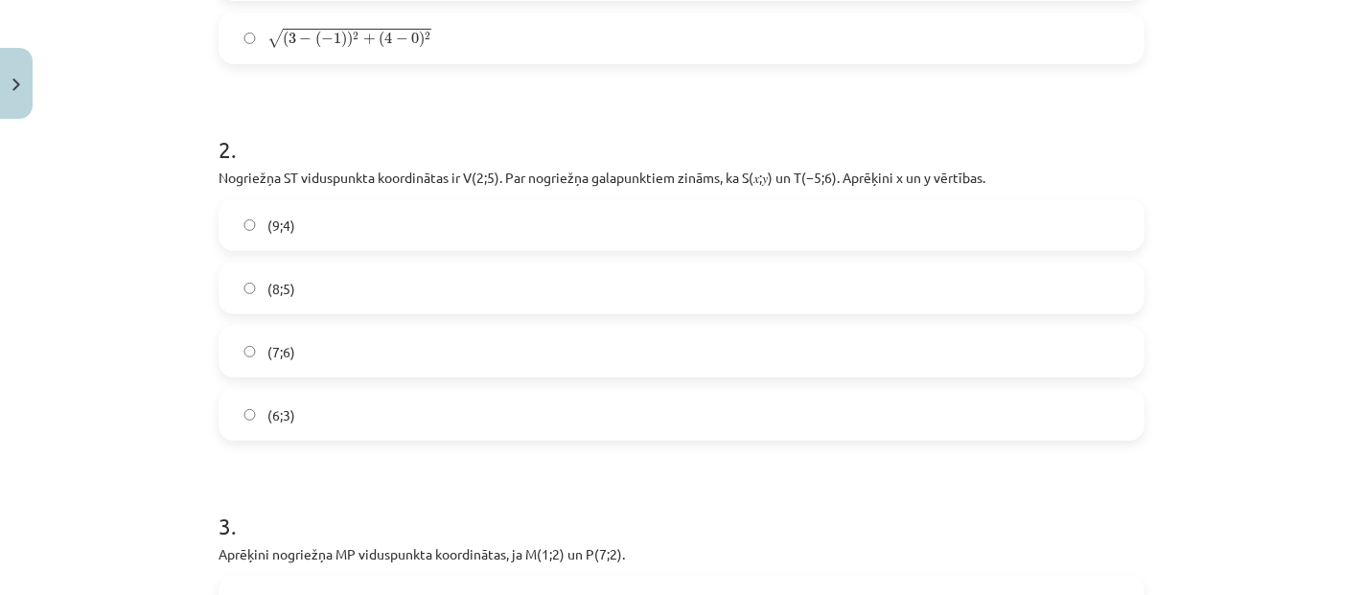
click at [400, 220] on label "(9;4)" at bounding box center [682, 225] width 922 height 48
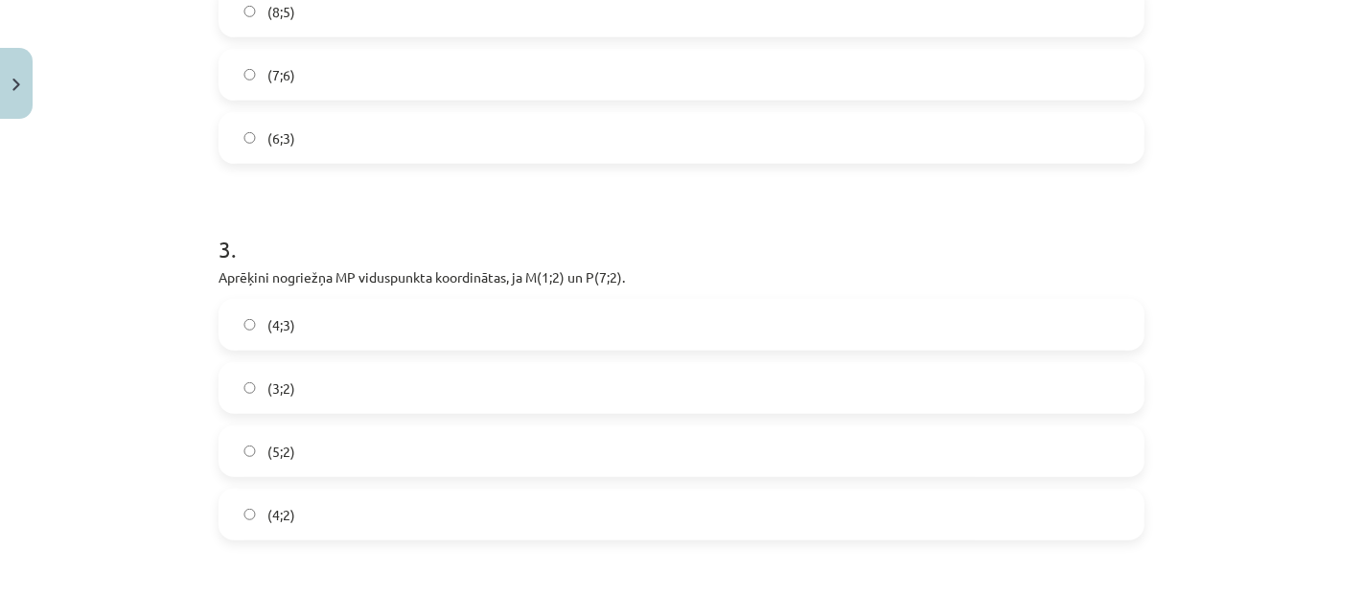
scroll to position [1006, 0]
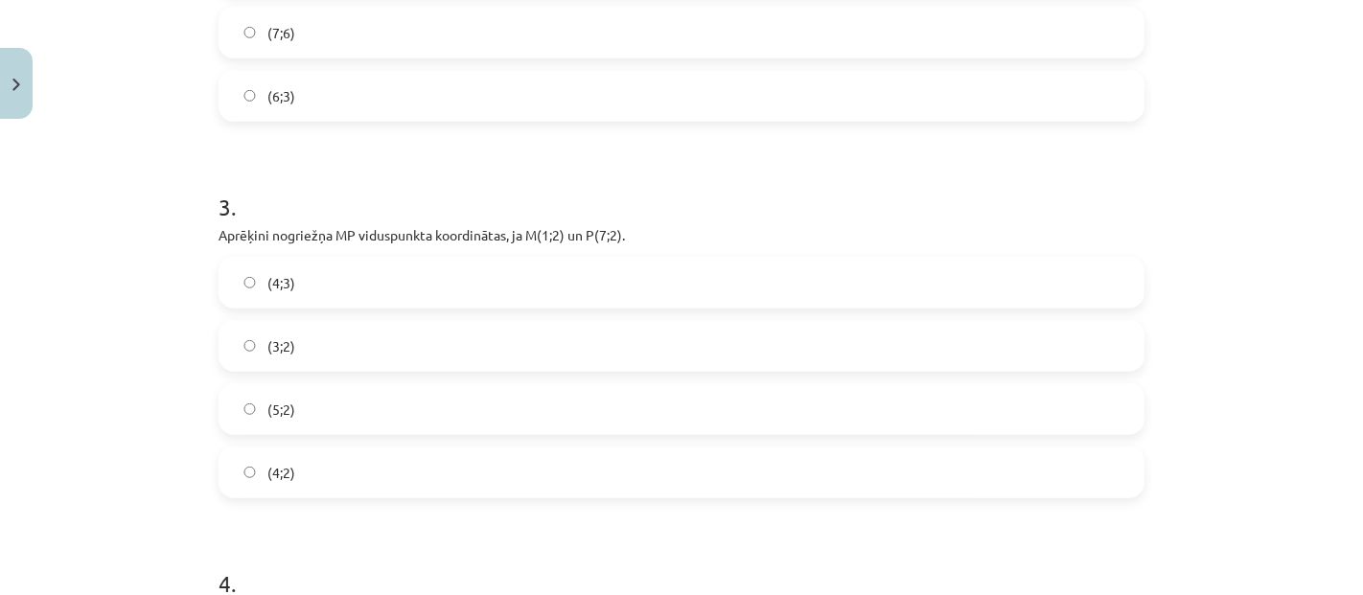
click at [302, 461] on label "(4;2)" at bounding box center [682, 473] width 922 height 48
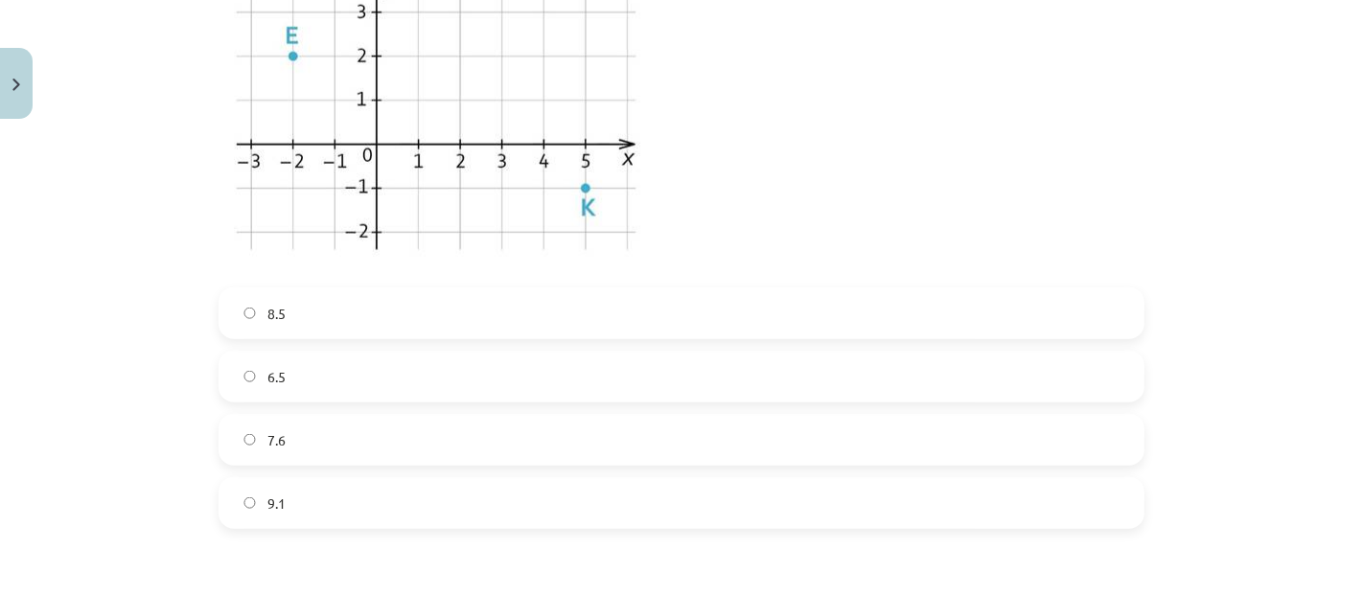
scroll to position [1645, 0]
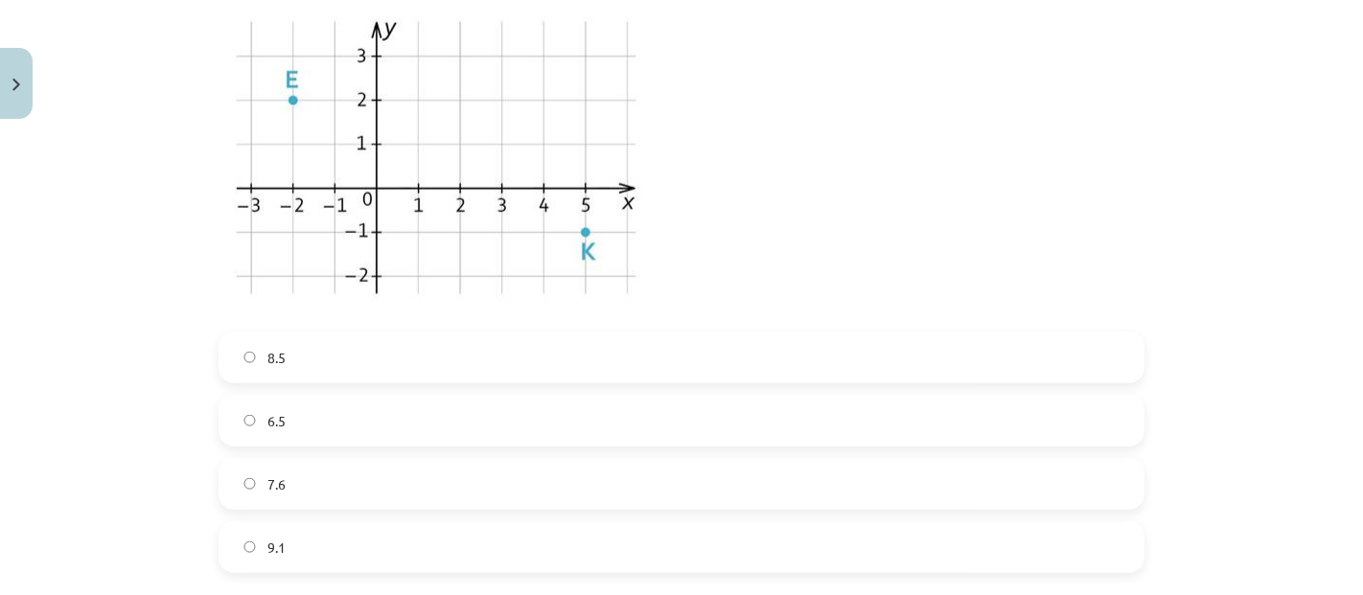
click at [431, 473] on label "7.6" at bounding box center [682, 484] width 922 height 48
click at [305, 349] on label "8.5" at bounding box center [682, 358] width 922 height 48
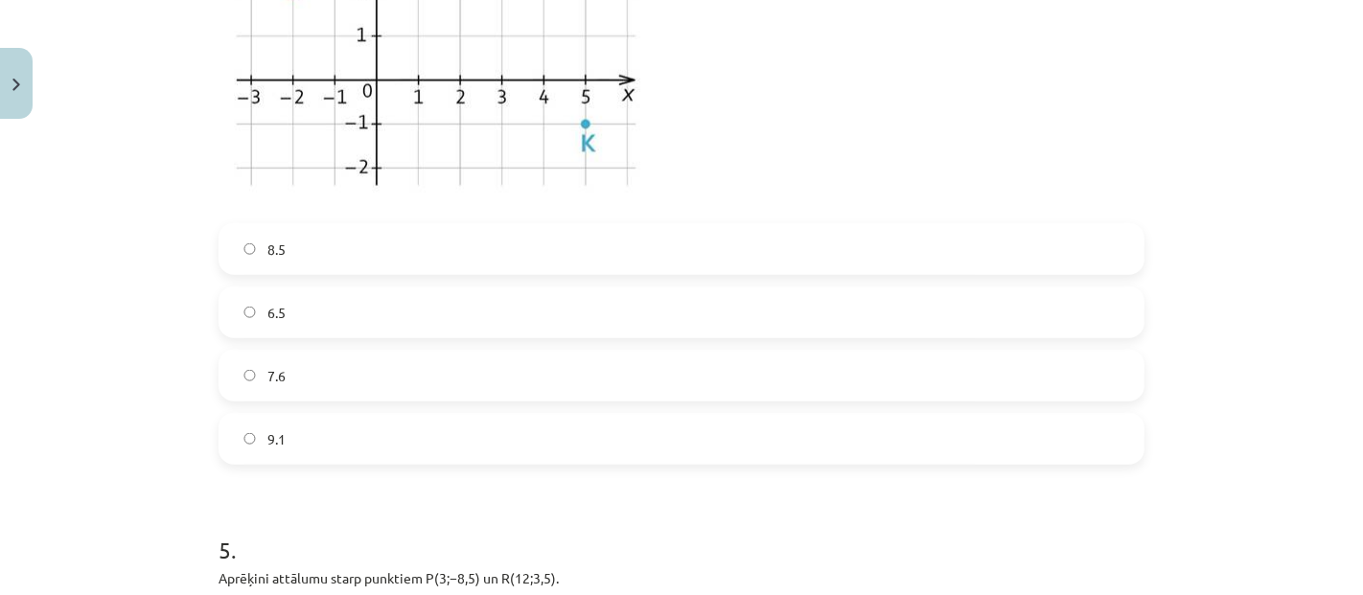
scroll to position [1858, 0]
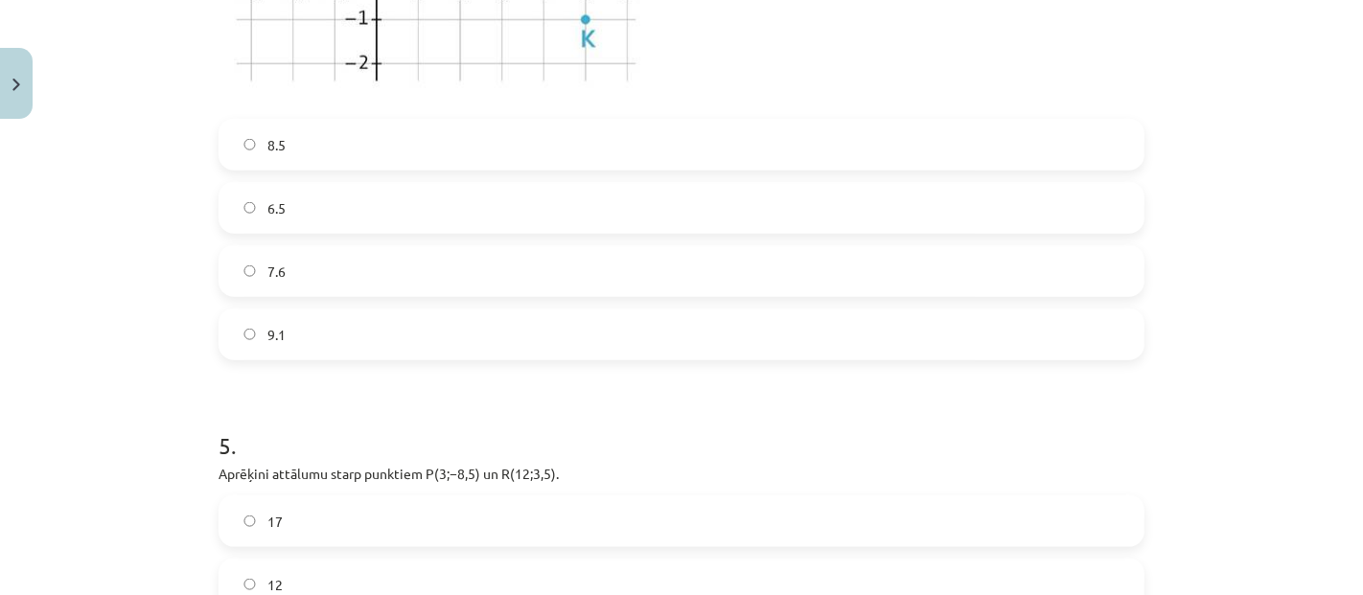
click at [320, 212] on label "6.5" at bounding box center [682, 208] width 922 height 48
click at [338, 271] on label "7.6" at bounding box center [682, 271] width 922 height 48
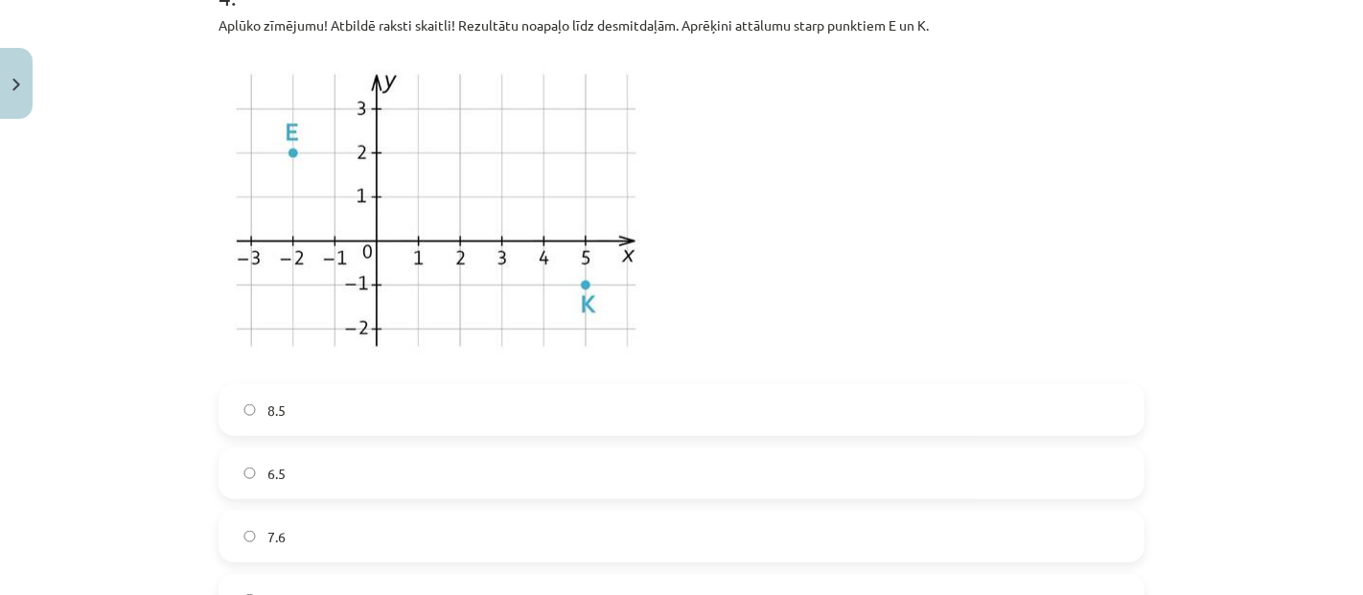
scroll to position [1539, 0]
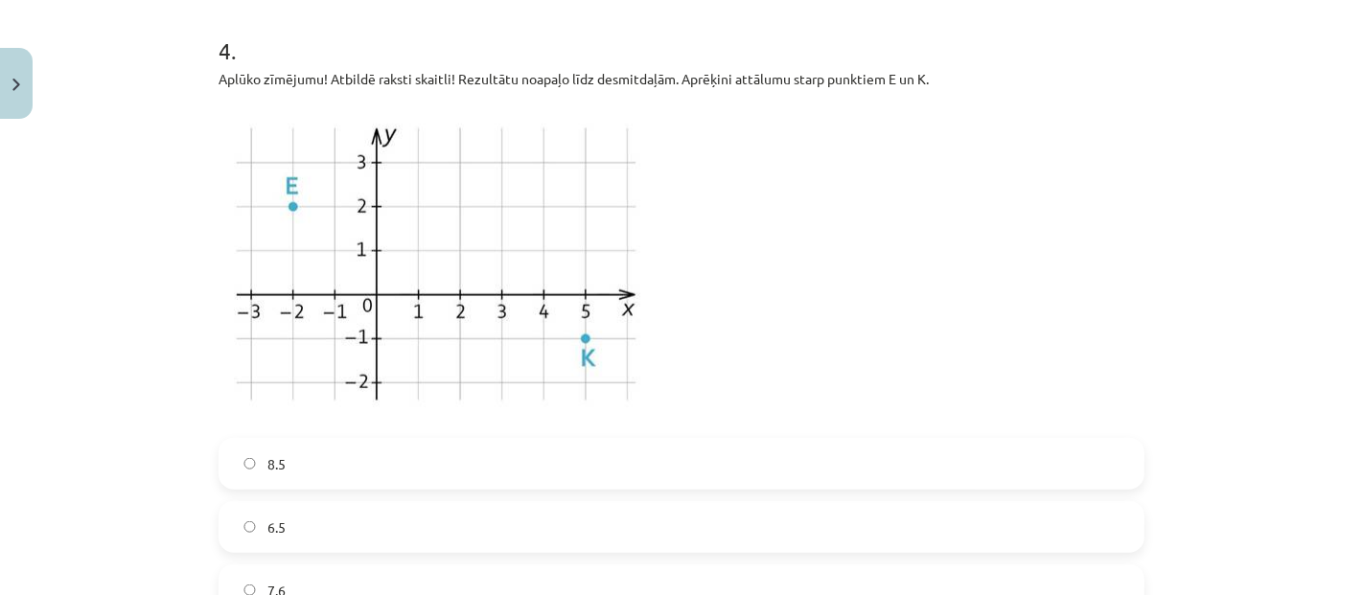
click at [336, 455] on label "8.5" at bounding box center [682, 464] width 922 height 48
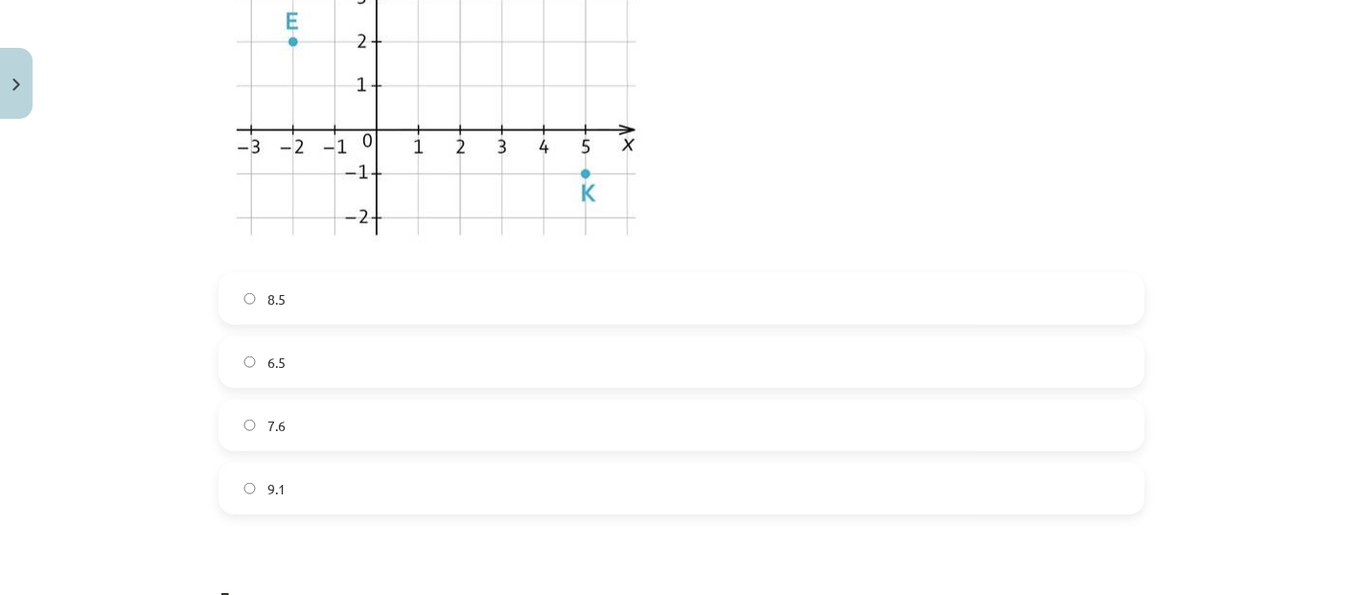
scroll to position [2237, 0]
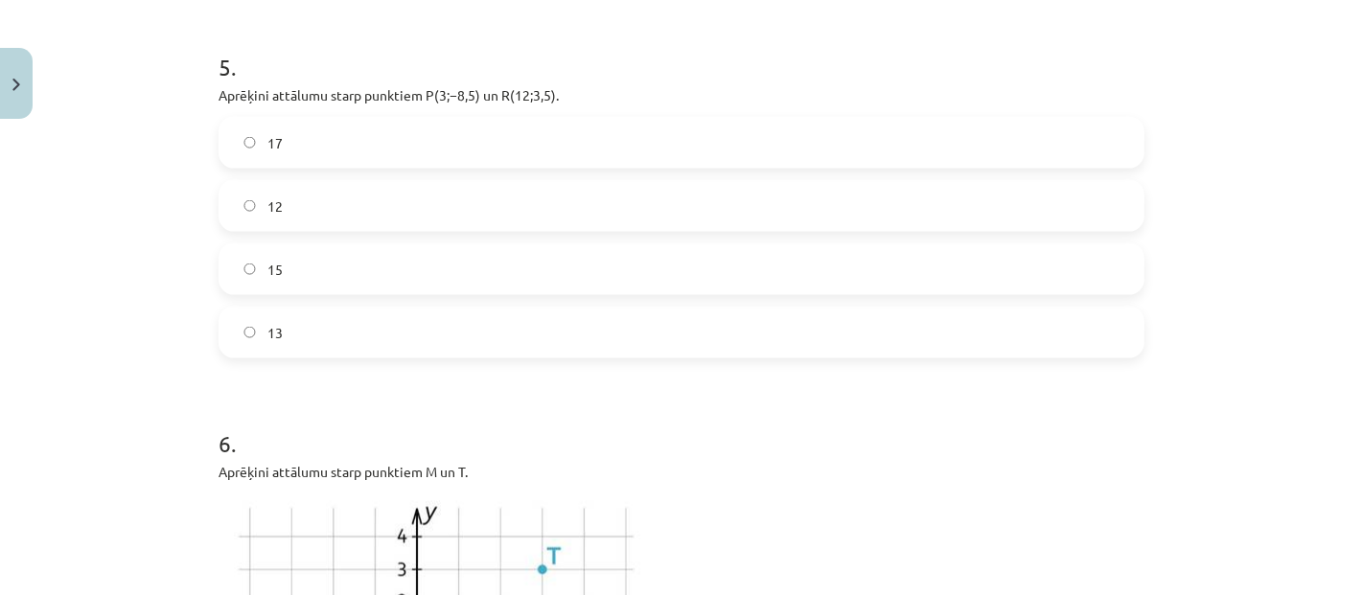
click at [383, 332] on label "13" at bounding box center [682, 333] width 922 height 48
click at [338, 263] on label "15" at bounding box center [682, 269] width 922 height 48
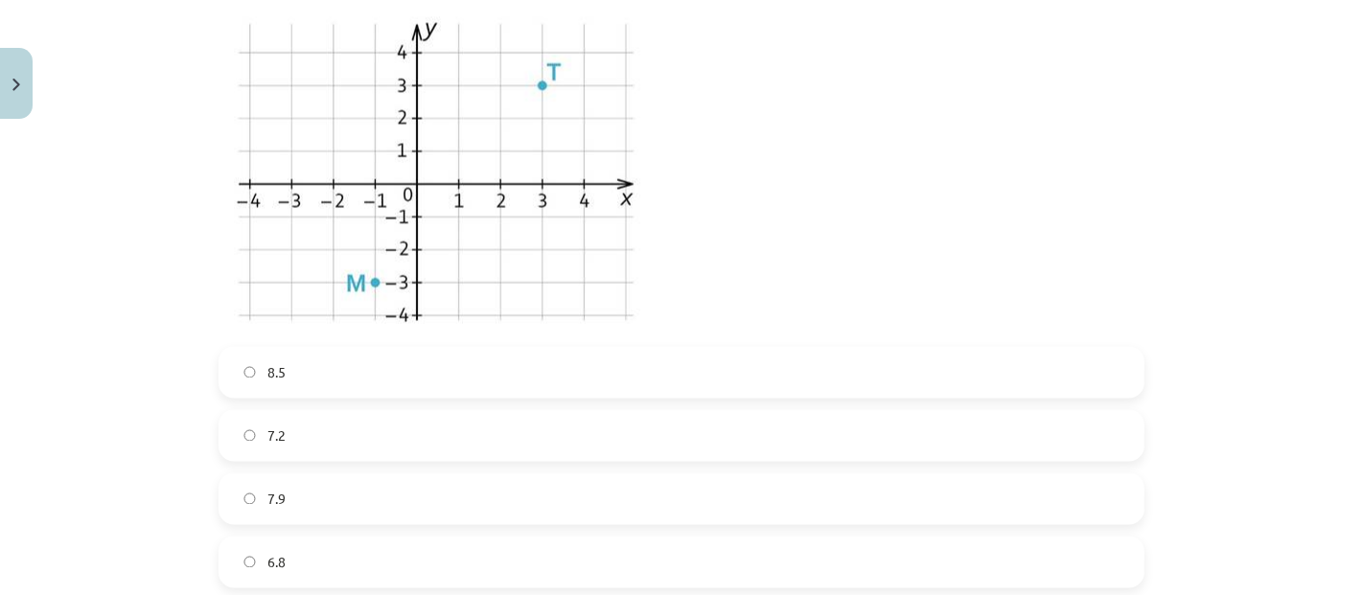
scroll to position [2769, 0]
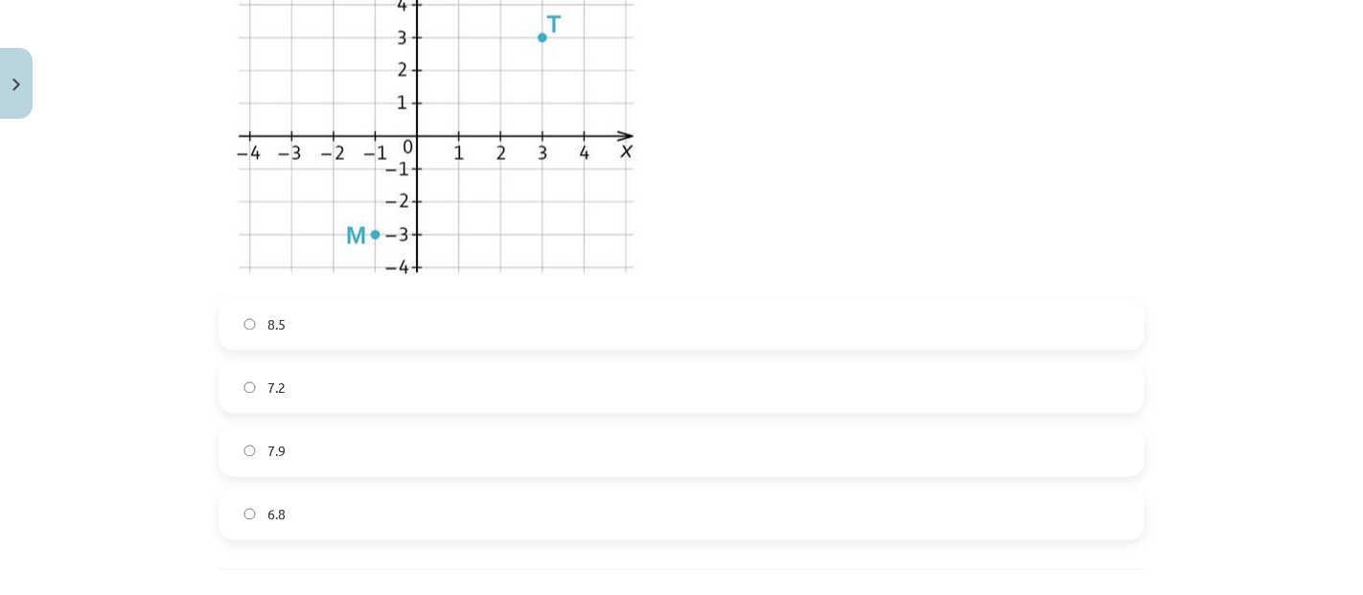
click at [302, 438] on label "7.9" at bounding box center [682, 452] width 922 height 48
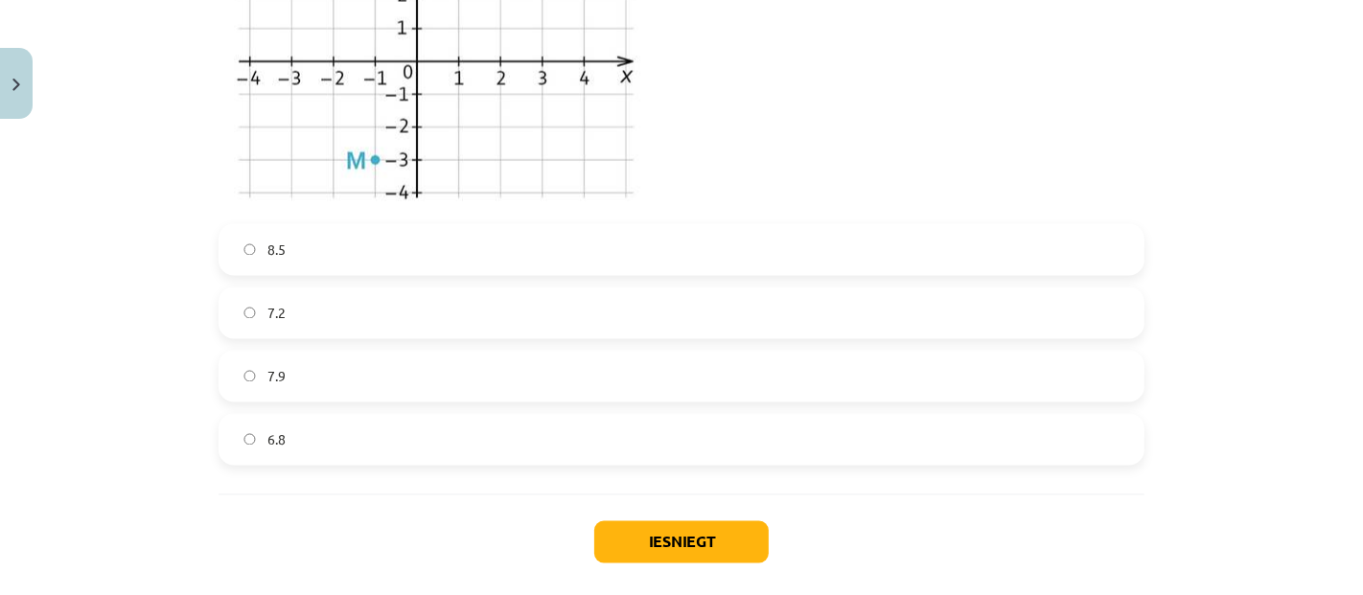
scroll to position [2876, 0]
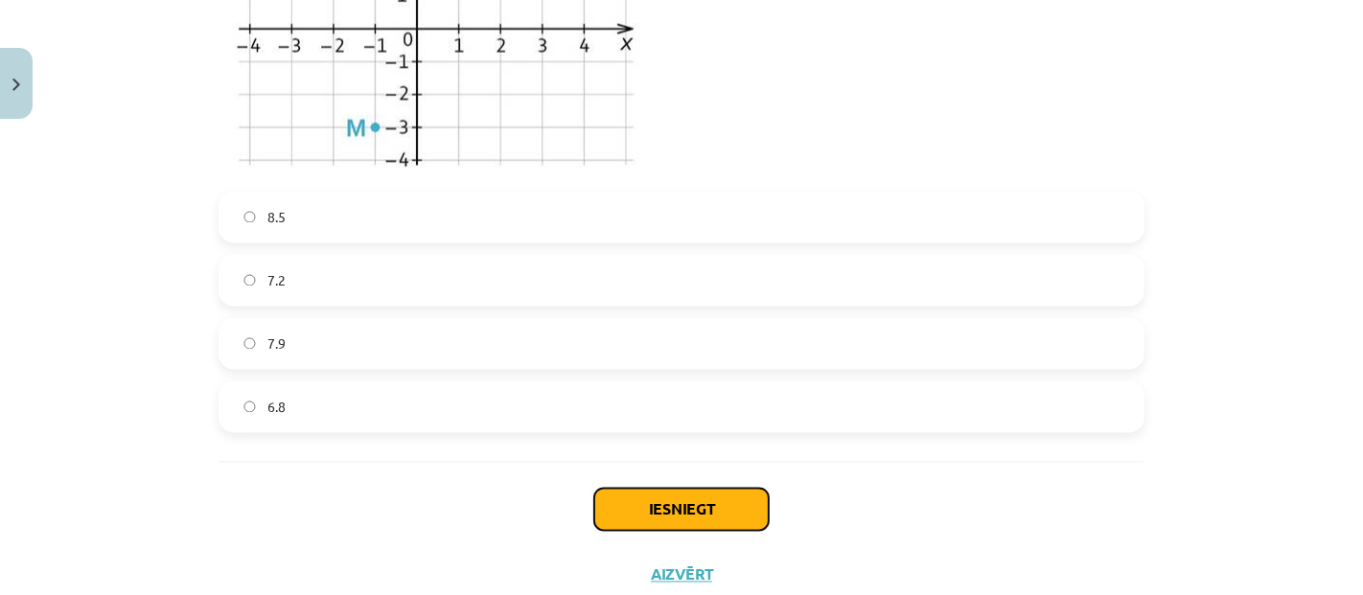
click at [714, 500] on button "Iesniegt" at bounding box center [681, 510] width 175 height 42
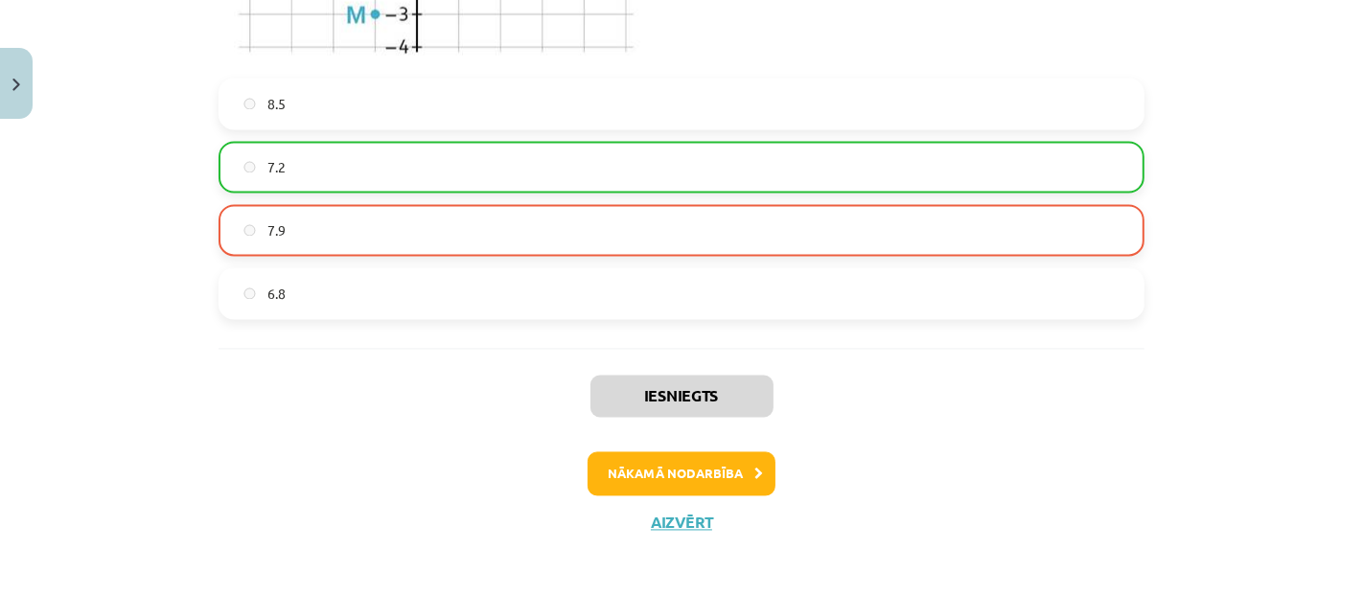
scroll to position [2994, 0]
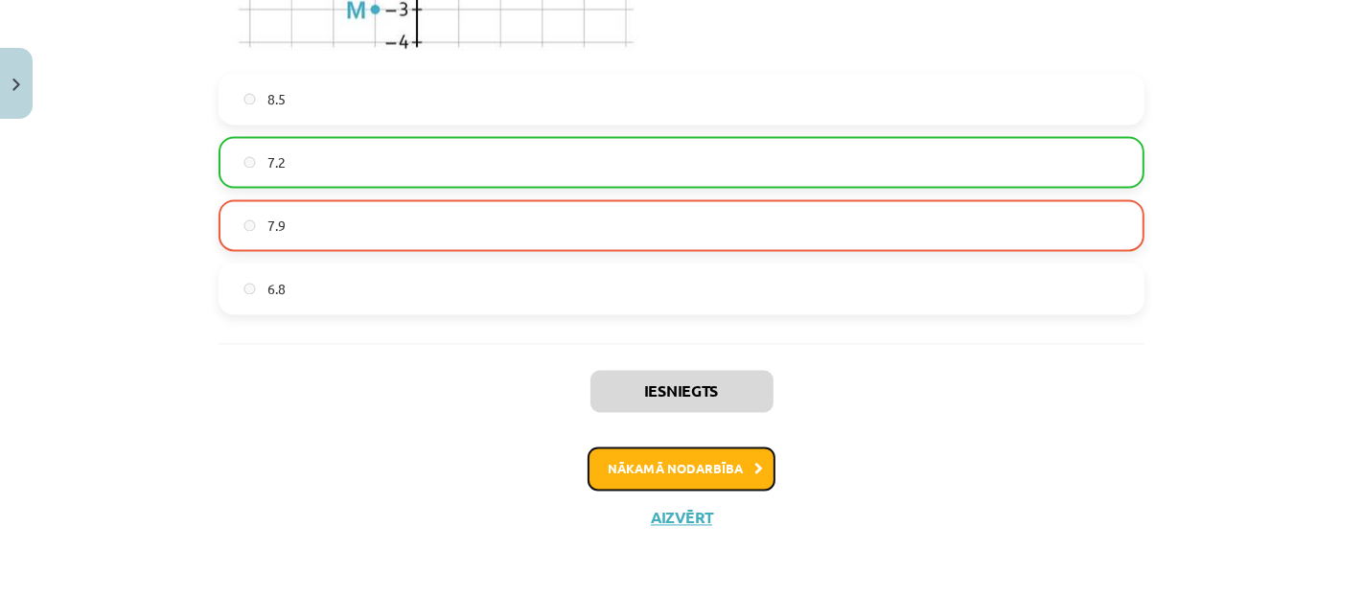
click at [677, 460] on button "Nākamā nodarbība" at bounding box center [682, 470] width 188 height 44
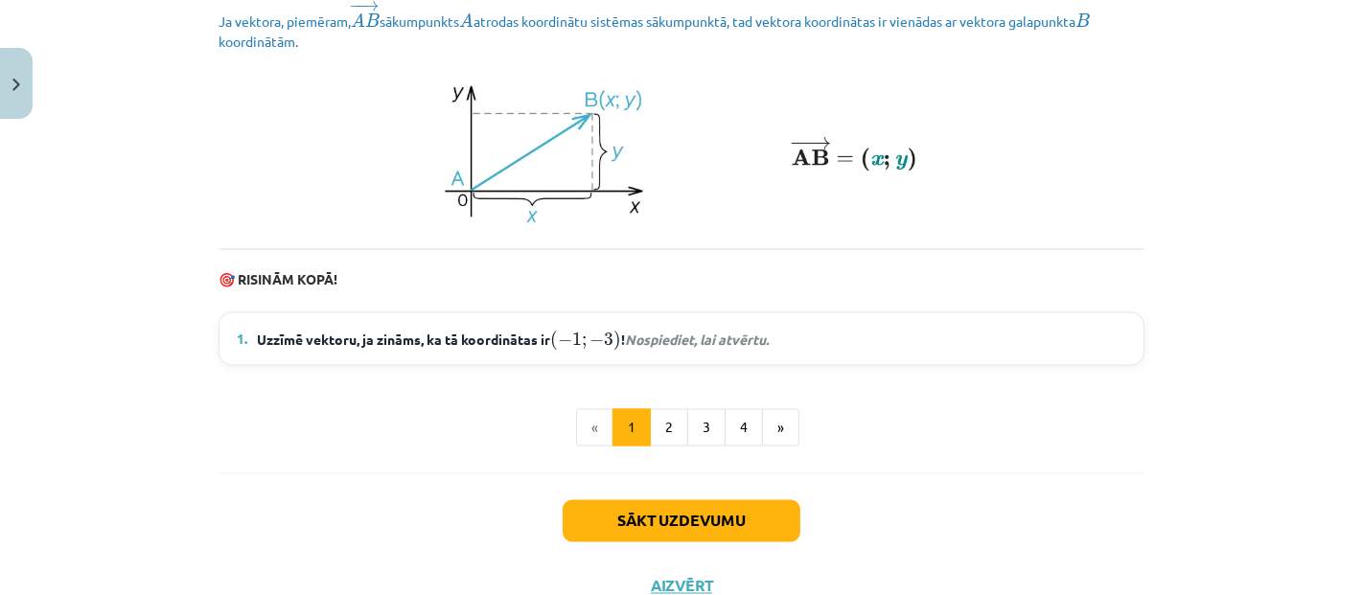
scroll to position [2711, 0]
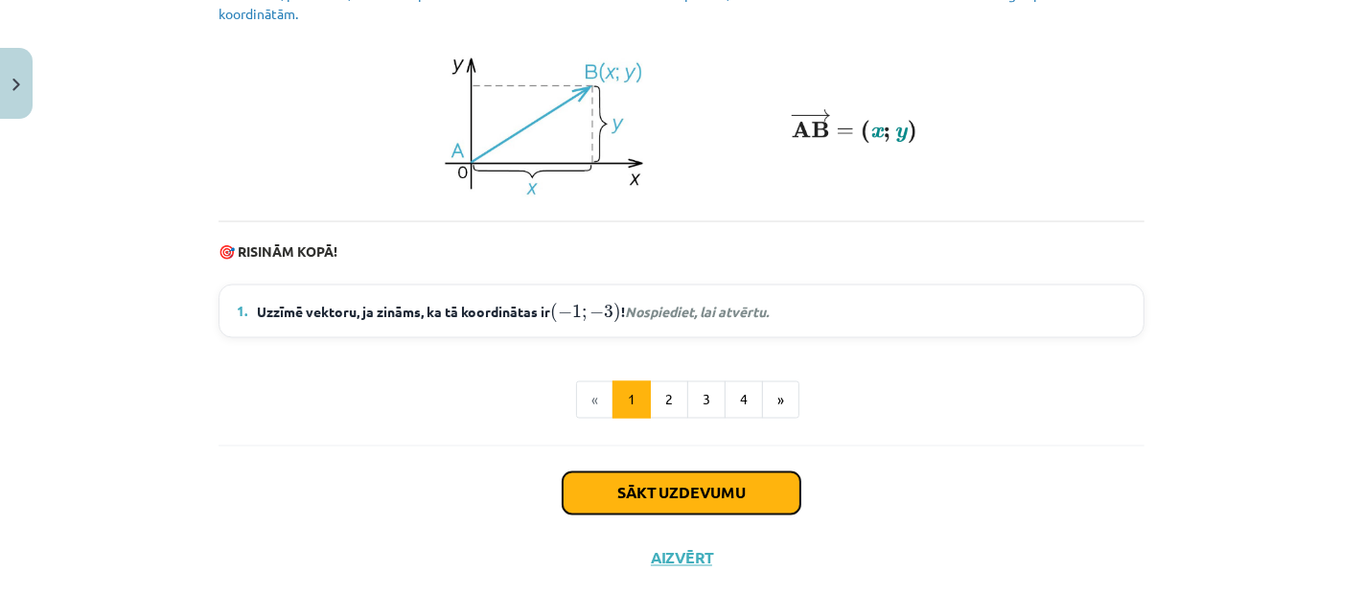
click at [662, 506] on button "Sākt uzdevumu" at bounding box center [682, 494] width 238 height 42
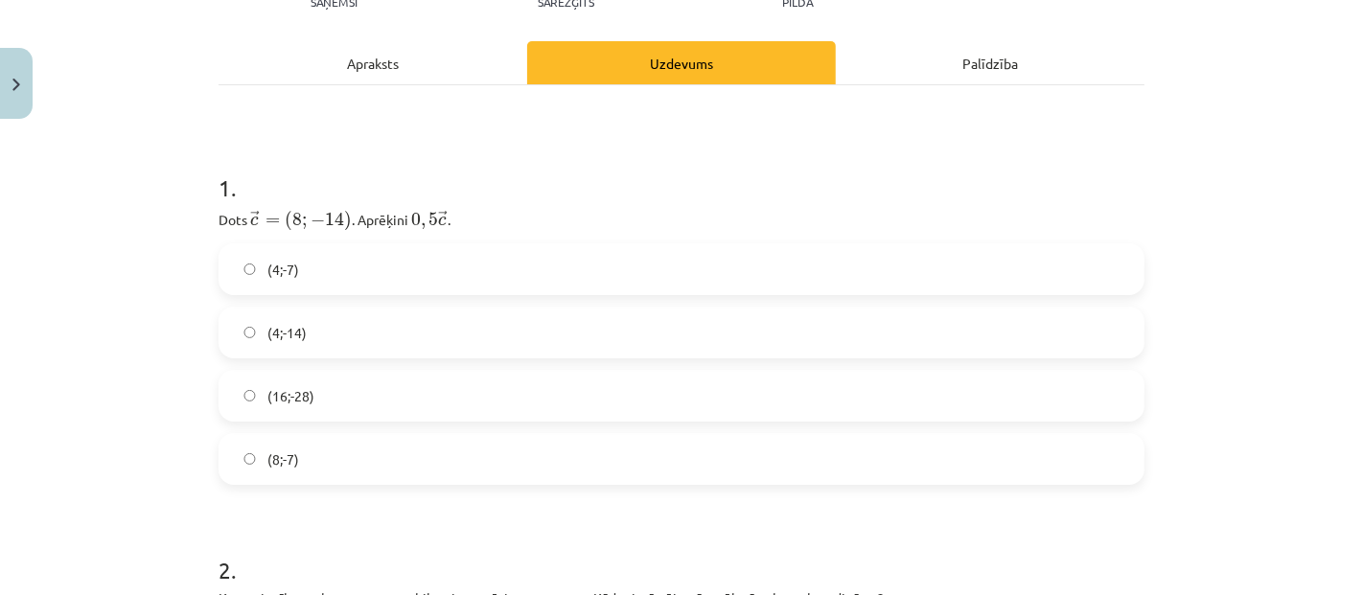
scroll to position [260, 0]
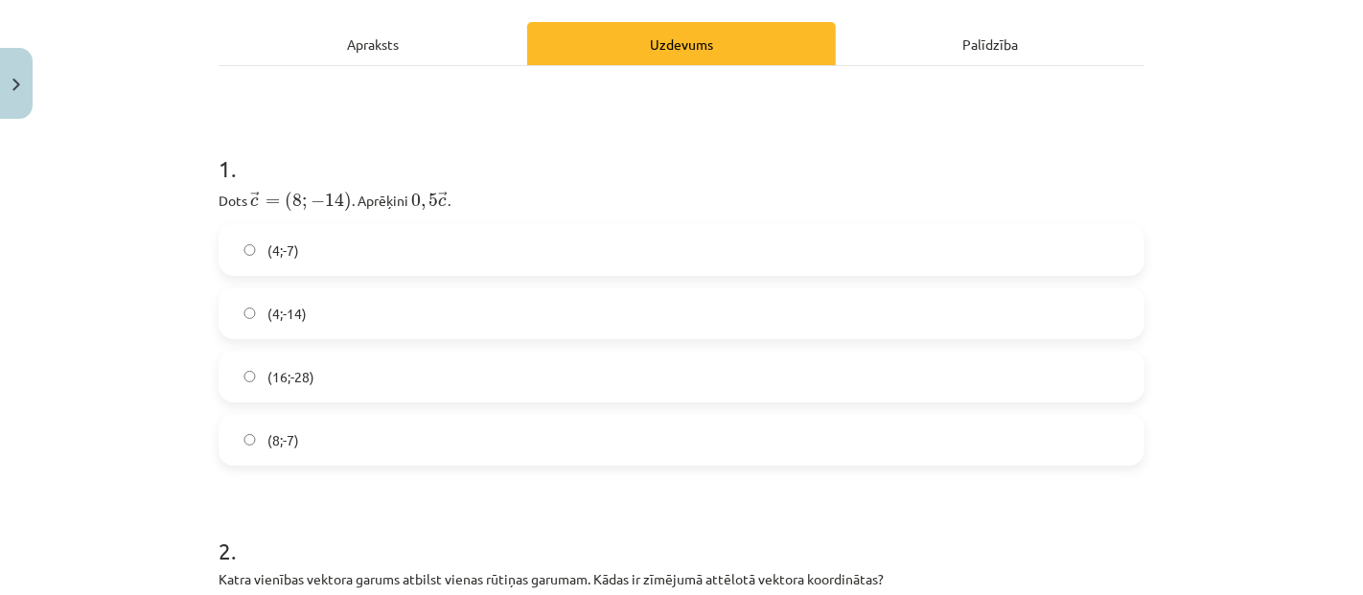
click at [377, 255] on label "(4;-7)" at bounding box center [682, 250] width 922 height 48
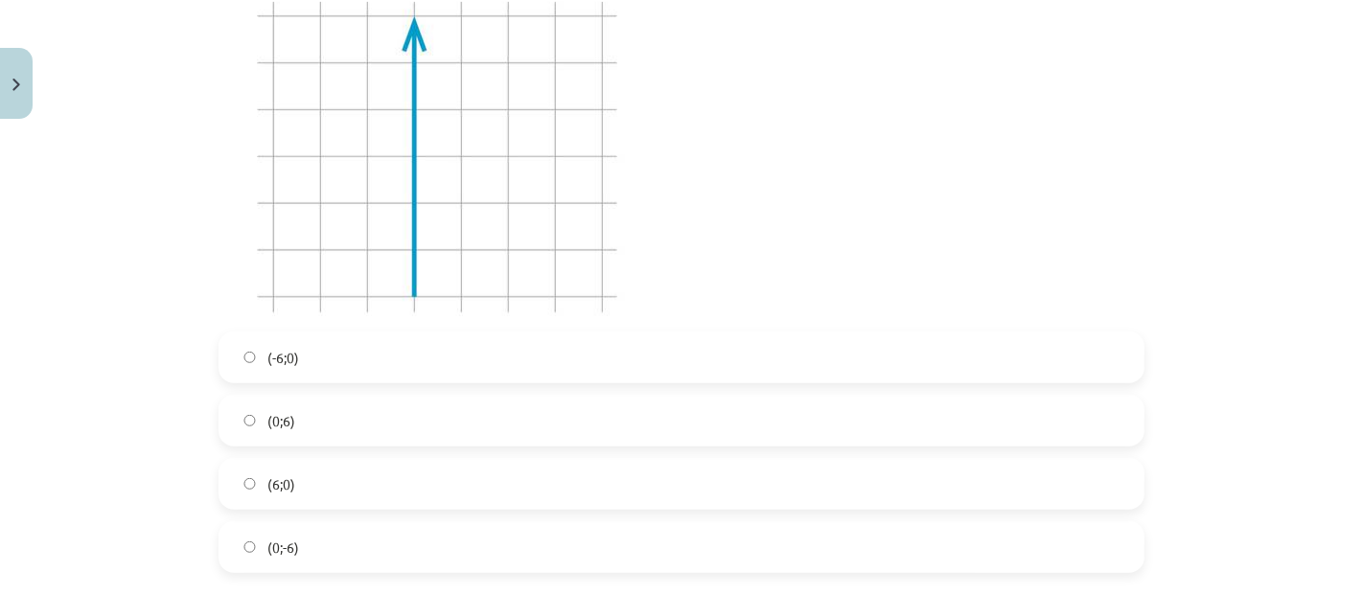
scroll to position [899, 0]
click at [268, 383] on span "(0;6)" at bounding box center [282, 389] width 28 height 20
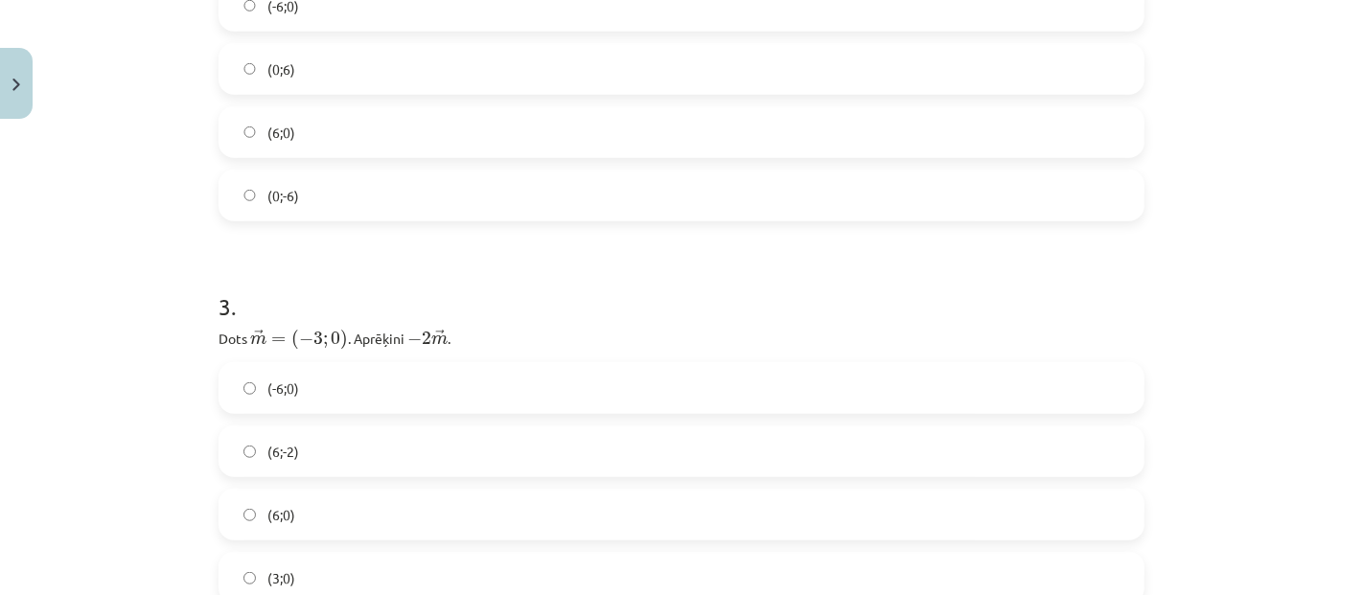
scroll to position [1325, 0]
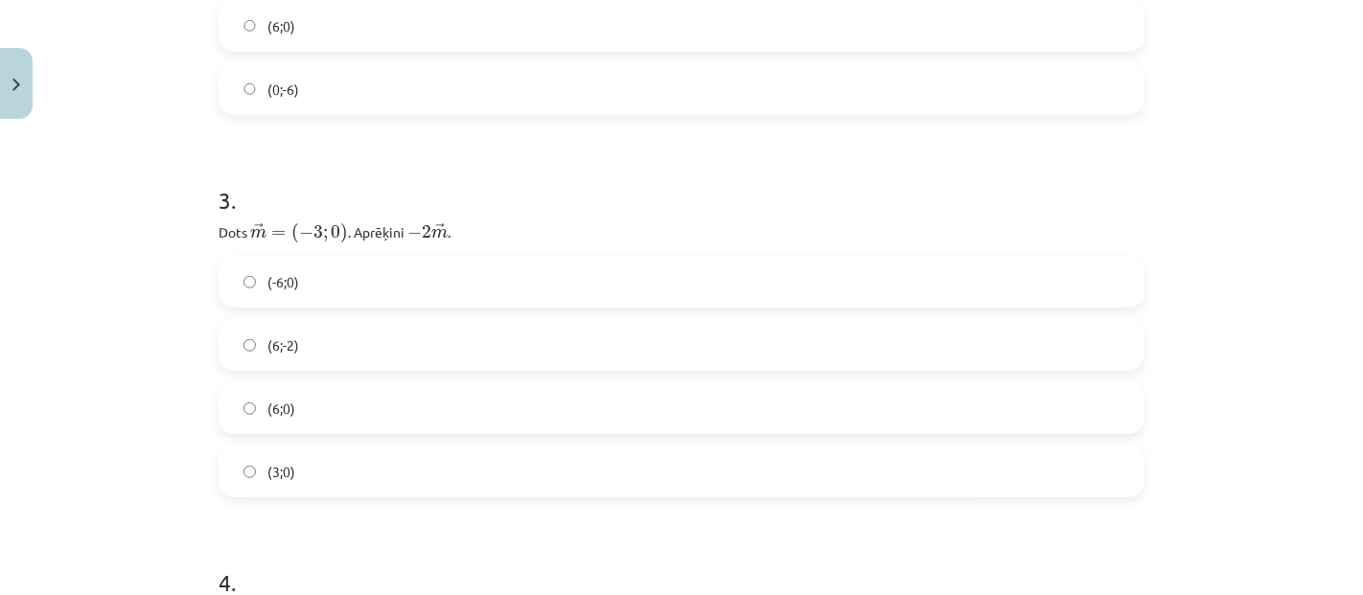
click at [427, 464] on label "(3;0)" at bounding box center [682, 472] width 922 height 48
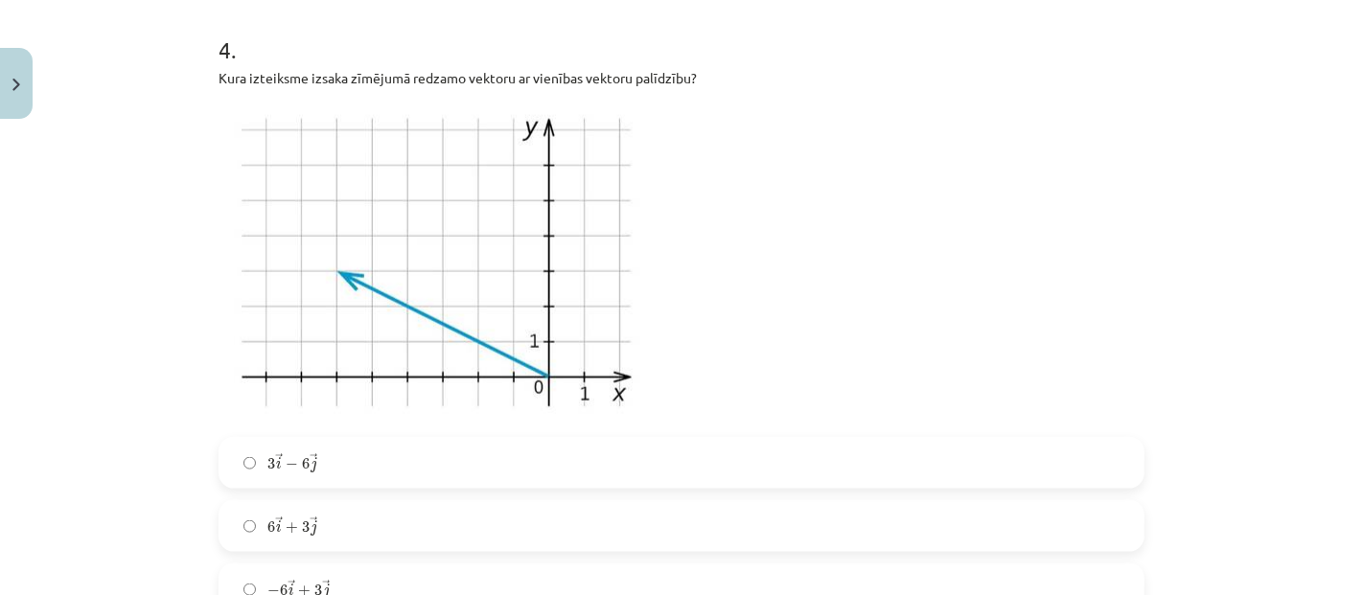
scroll to position [1965, 0]
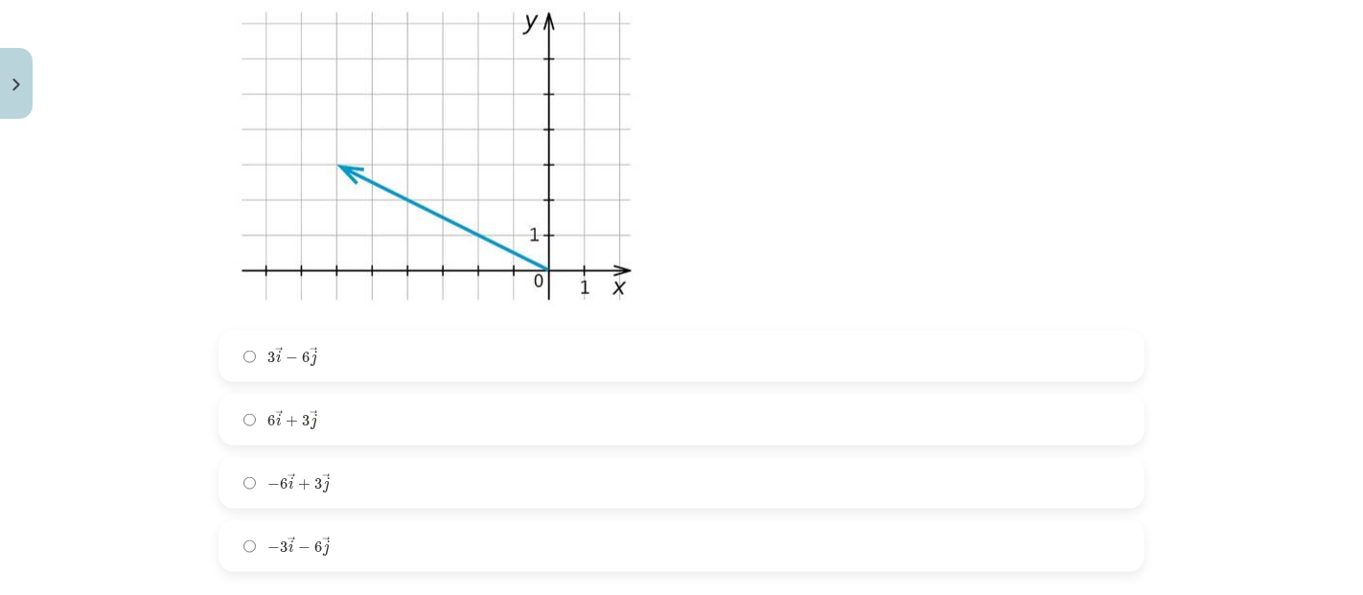
click at [314, 483] on span "3" at bounding box center [318, 484] width 8 height 12
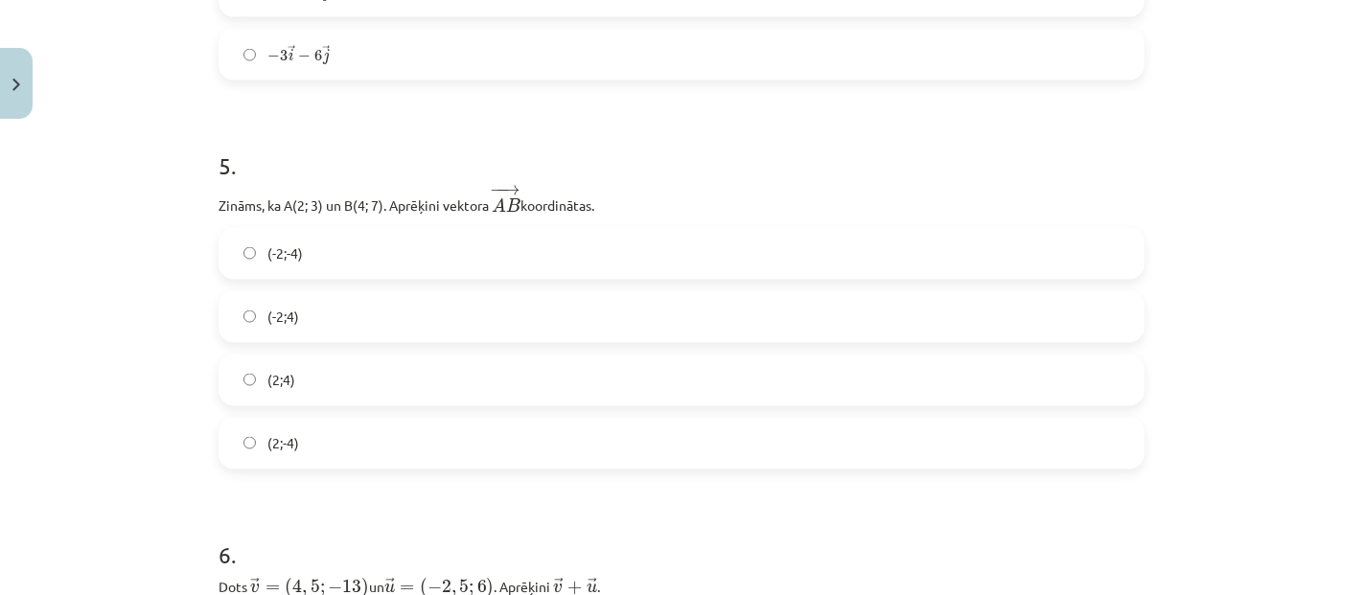
scroll to position [2498, 0]
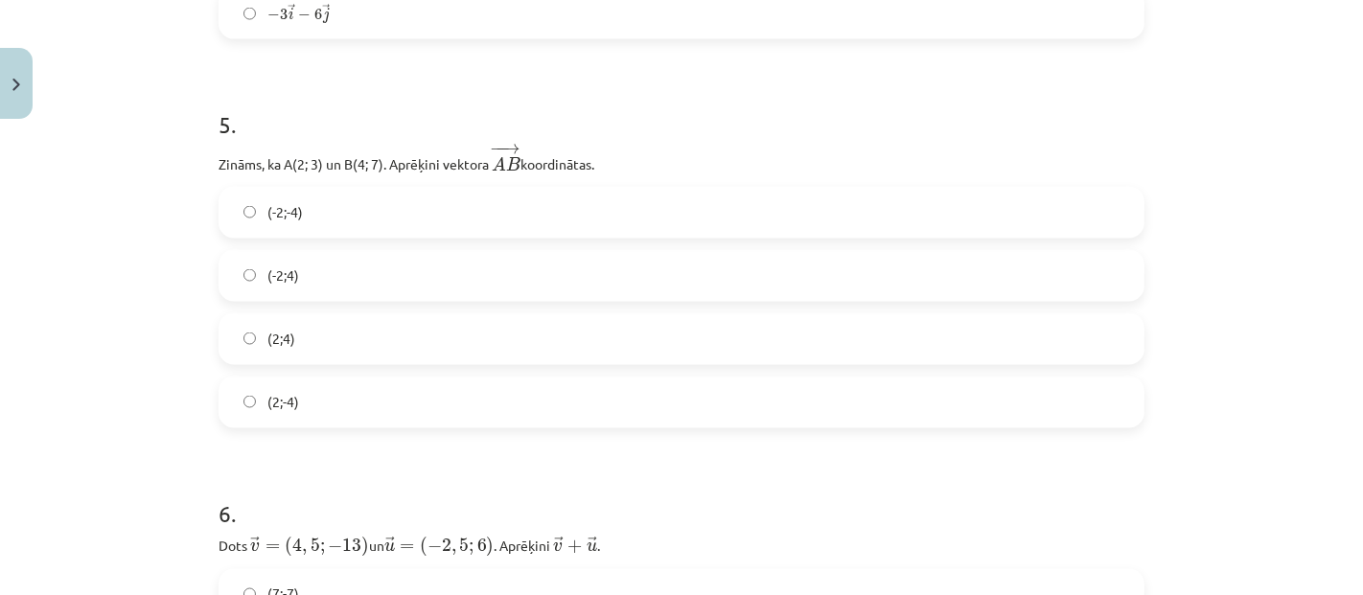
drag, startPoint x: 351, startPoint y: 350, endPoint x: 356, endPoint y: 341, distance: 9.9
click at [353, 349] on label "(2;4)" at bounding box center [682, 339] width 922 height 48
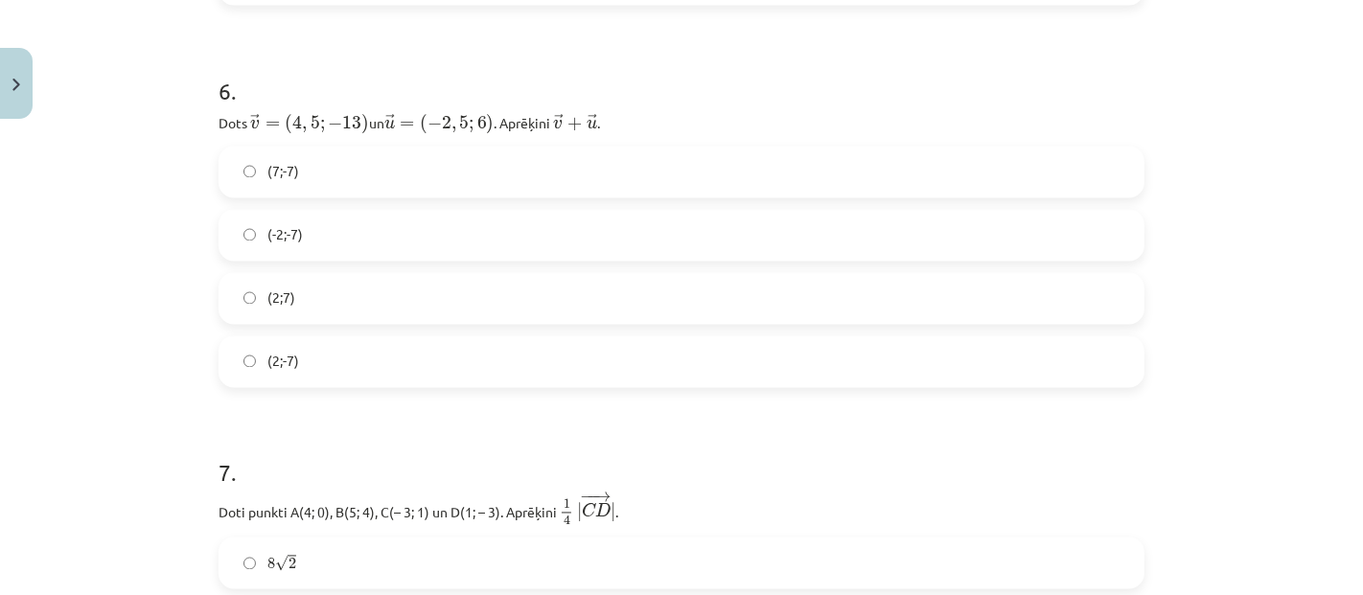
scroll to position [2923, 0]
click at [318, 350] on label "(2;-7)" at bounding box center [682, 360] width 922 height 48
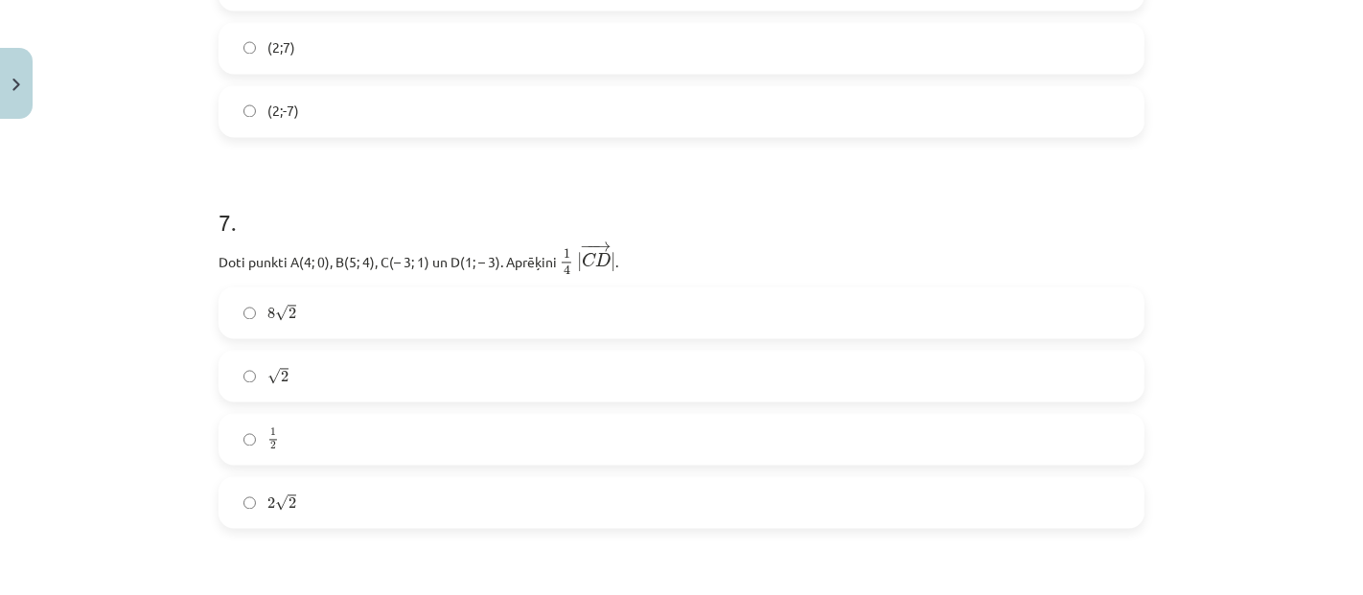
scroll to position [3243, 0]
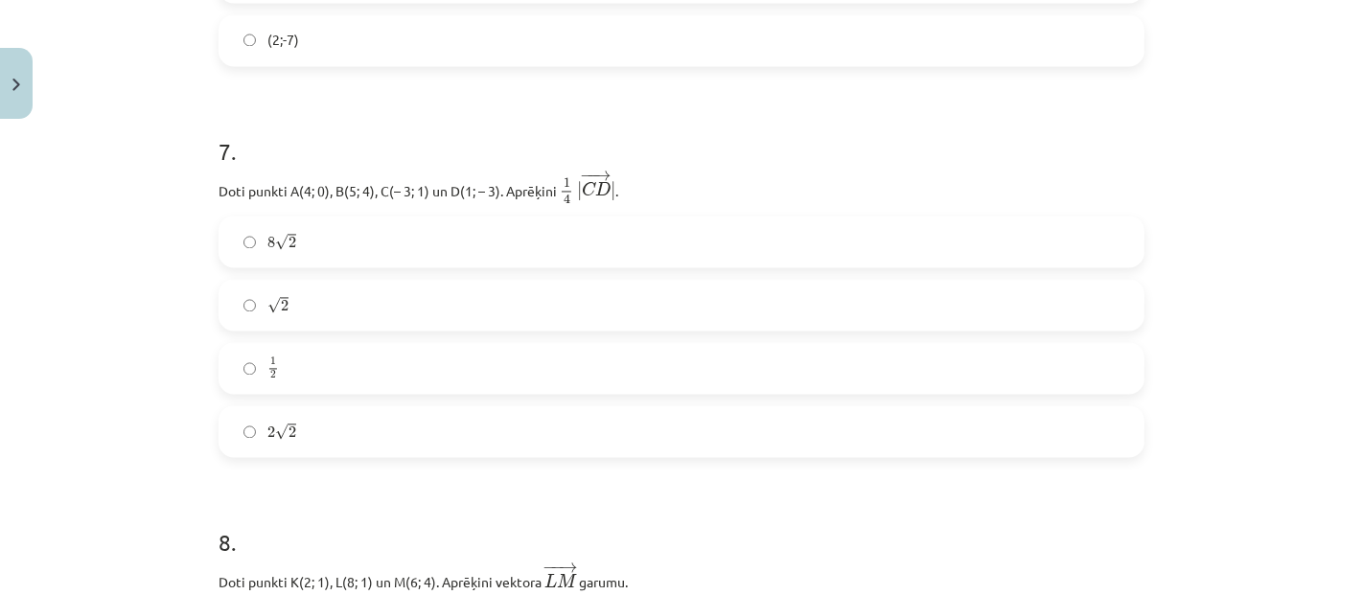
click at [324, 412] on label "2 √ 2 2 2" at bounding box center [682, 431] width 922 height 48
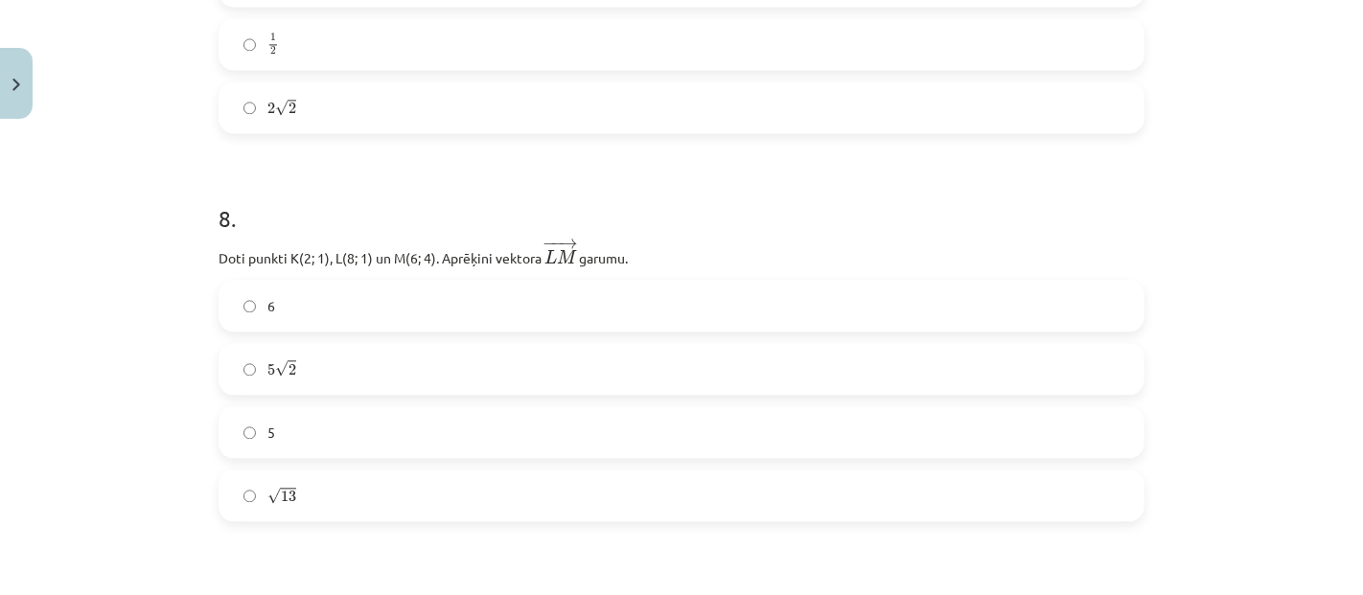
scroll to position [3669, 0]
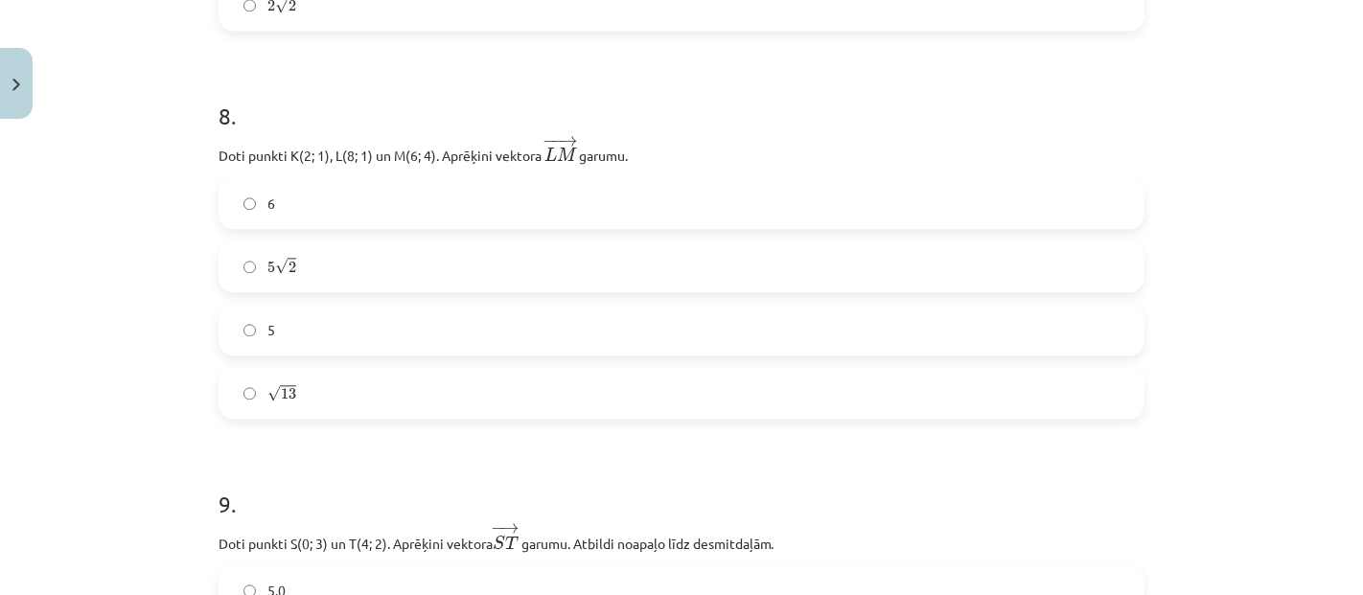
click at [432, 324] on label "5" at bounding box center [682, 330] width 922 height 48
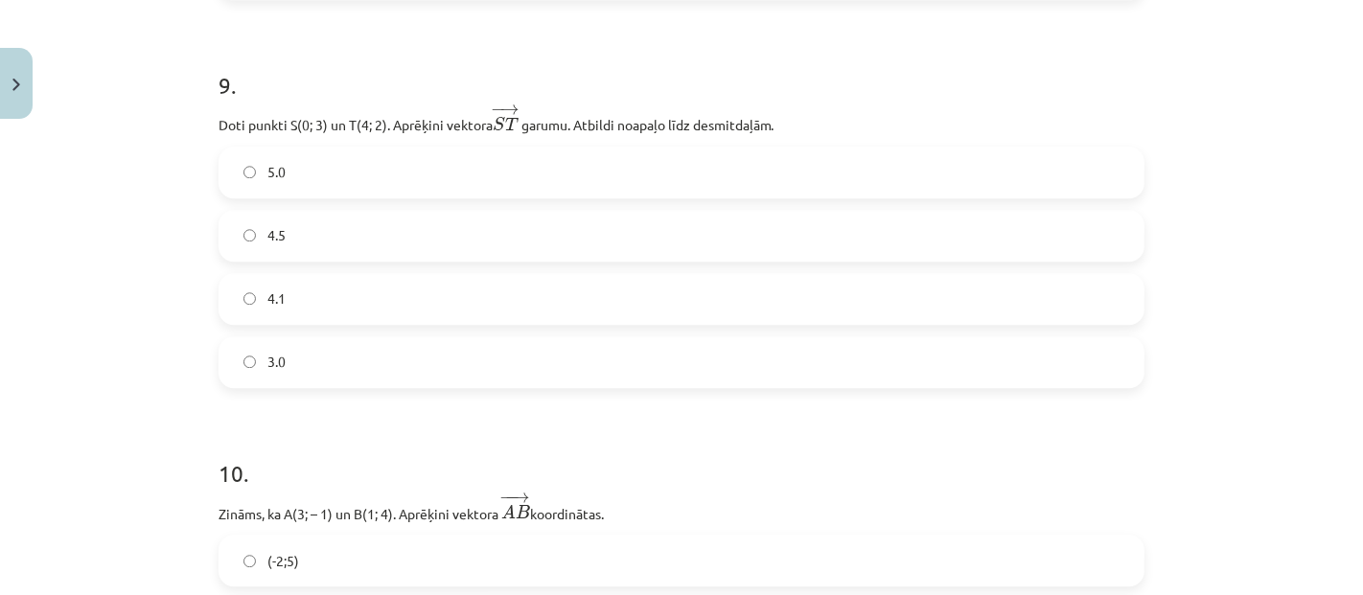
scroll to position [4095, 0]
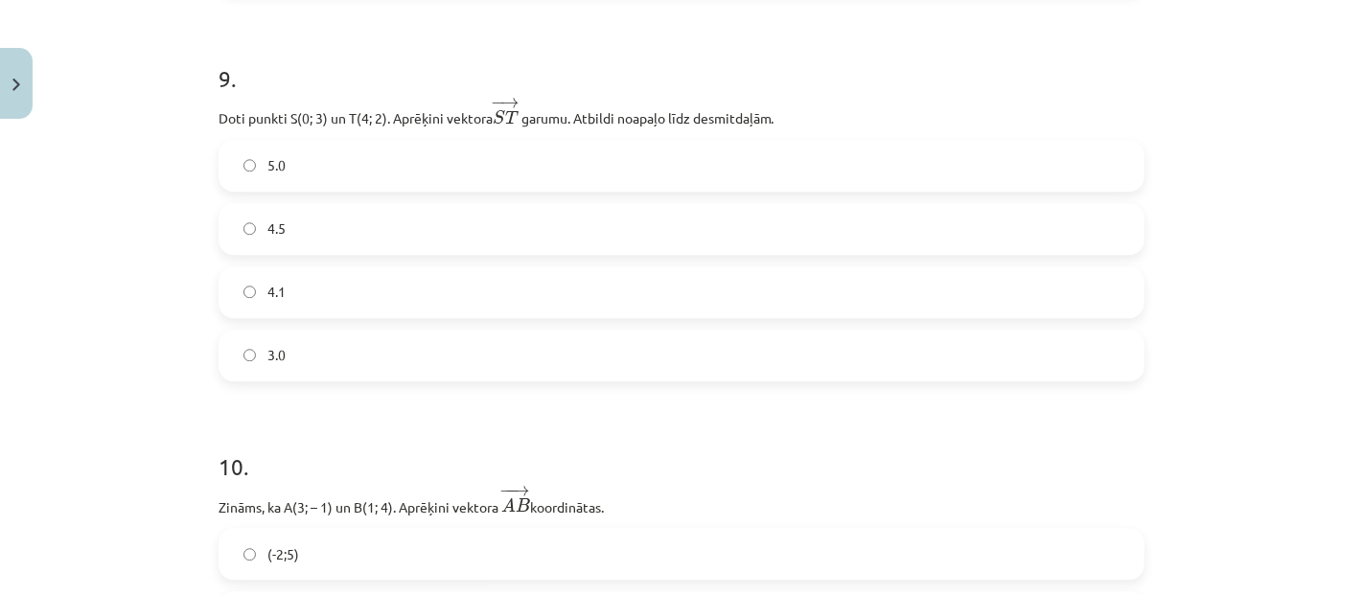
click at [338, 205] on label "4.5" at bounding box center [682, 229] width 922 height 48
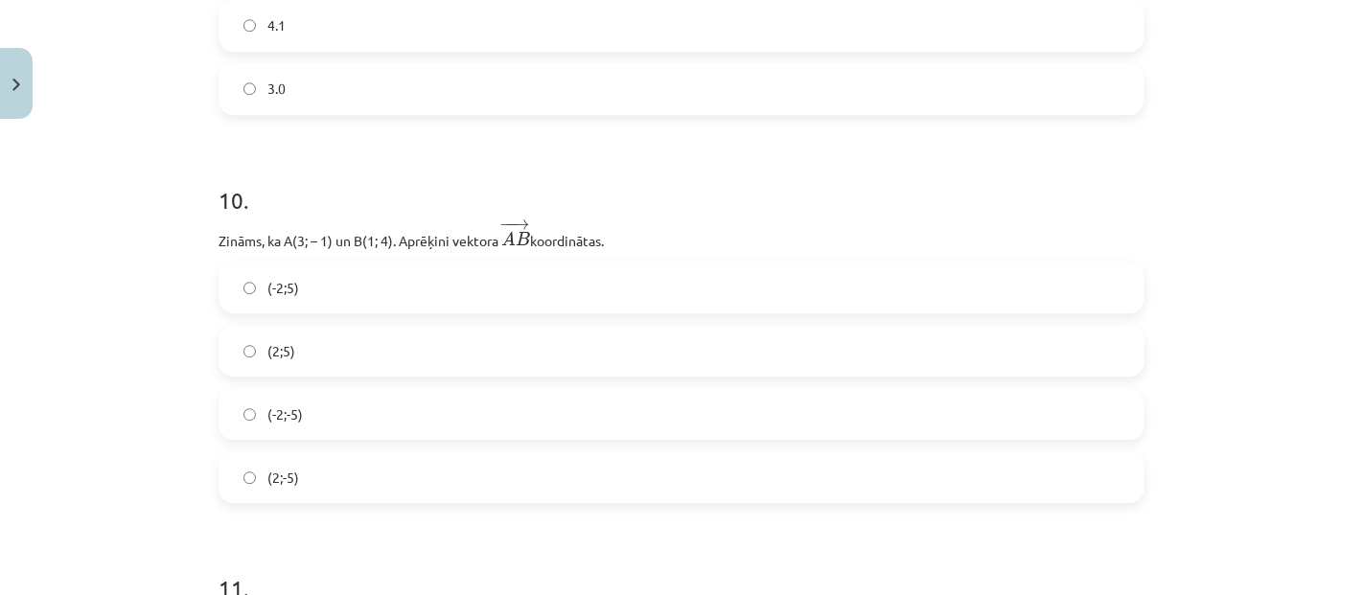
scroll to position [4415, 0]
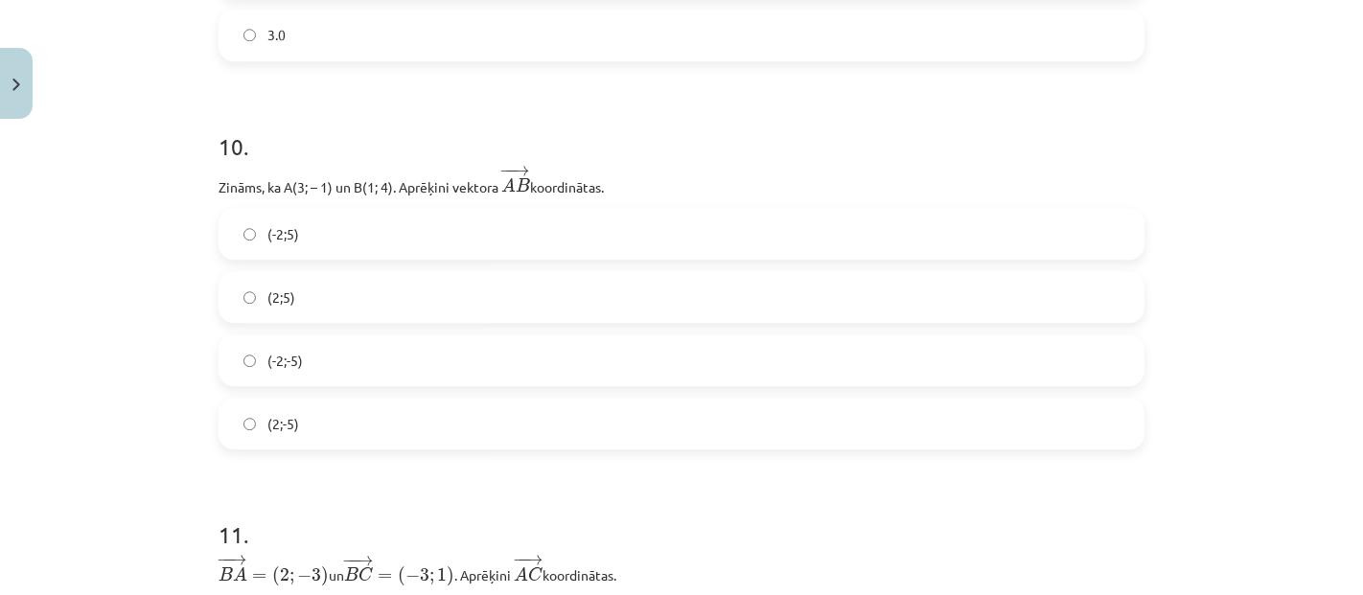
click at [305, 232] on label "(-2;5)" at bounding box center [682, 234] width 922 height 48
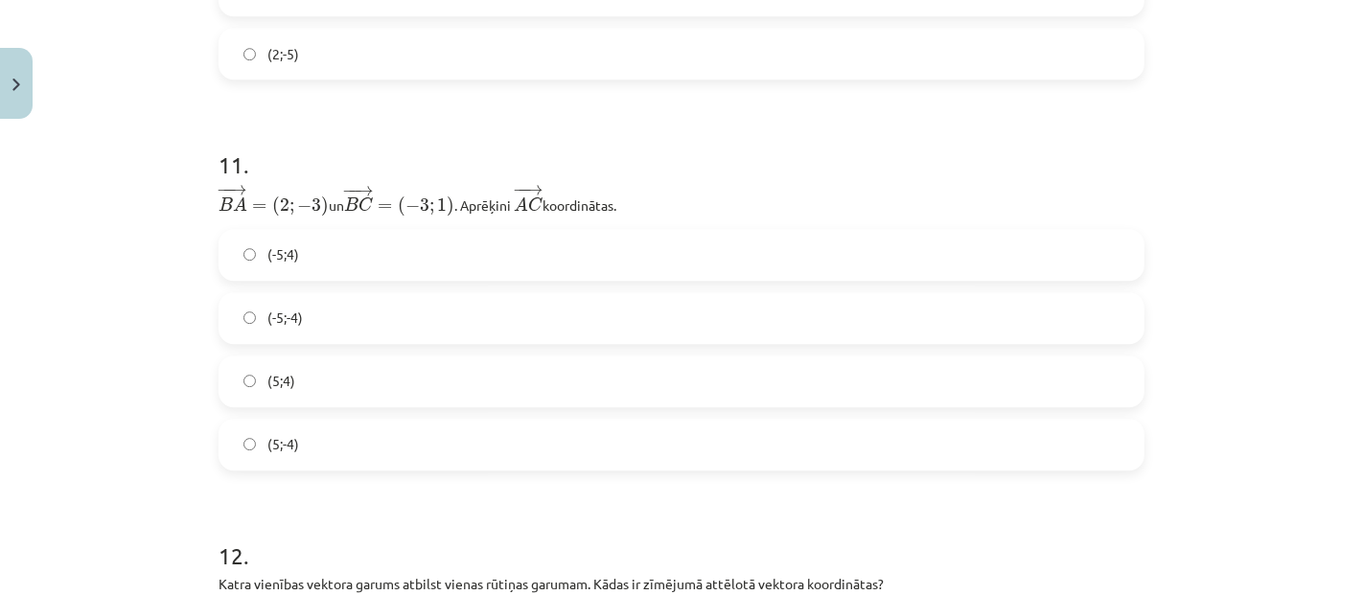
scroll to position [4740, 0]
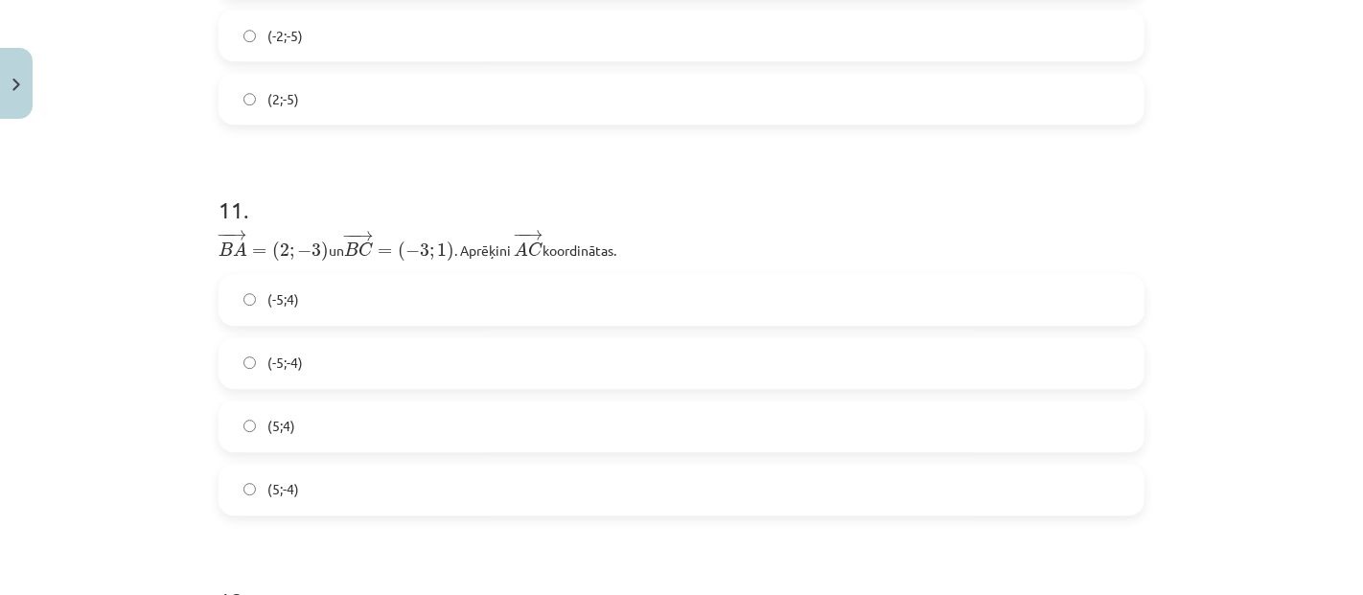
click at [295, 360] on label "(-5;-4)" at bounding box center [682, 363] width 922 height 48
click at [433, 305] on label "(-5;4)" at bounding box center [682, 300] width 922 height 48
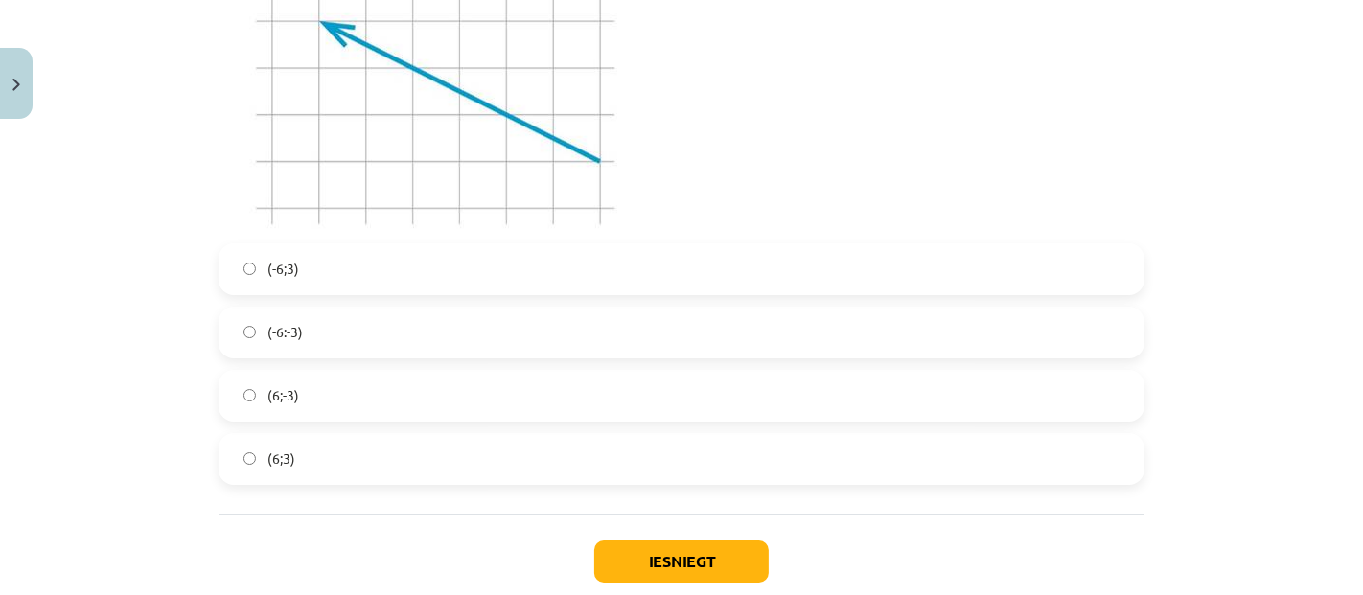
scroll to position [5486, 0]
click at [322, 244] on label "(-6;3)" at bounding box center [682, 268] width 922 height 48
click at [723, 560] on button "Iesniegt" at bounding box center [681, 561] width 175 height 42
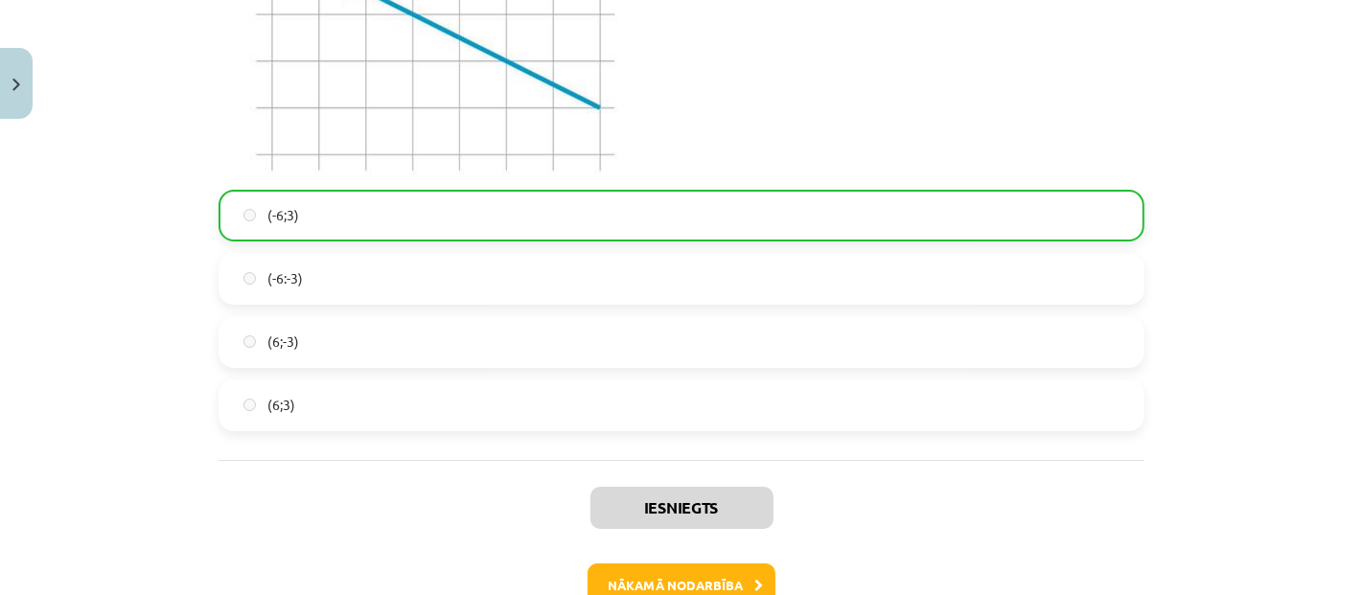
scroll to position [5653, 0]
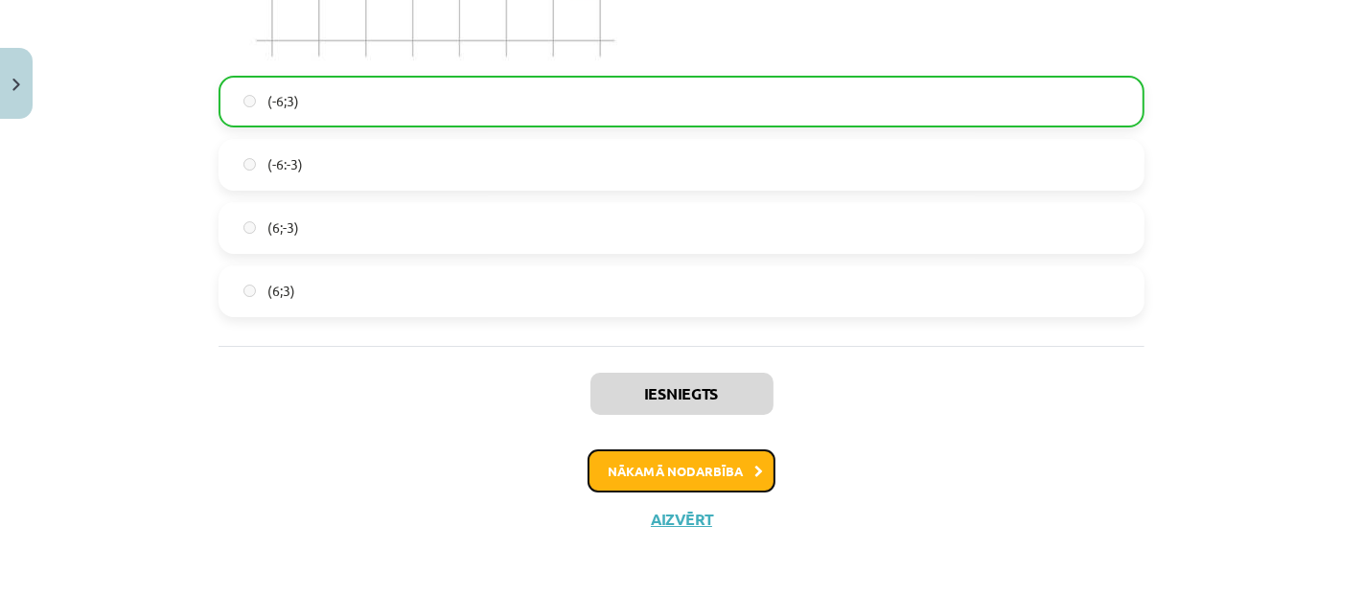
click at [602, 455] on button "Nākamā nodarbība" at bounding box center [682, 472] width 188 height 44
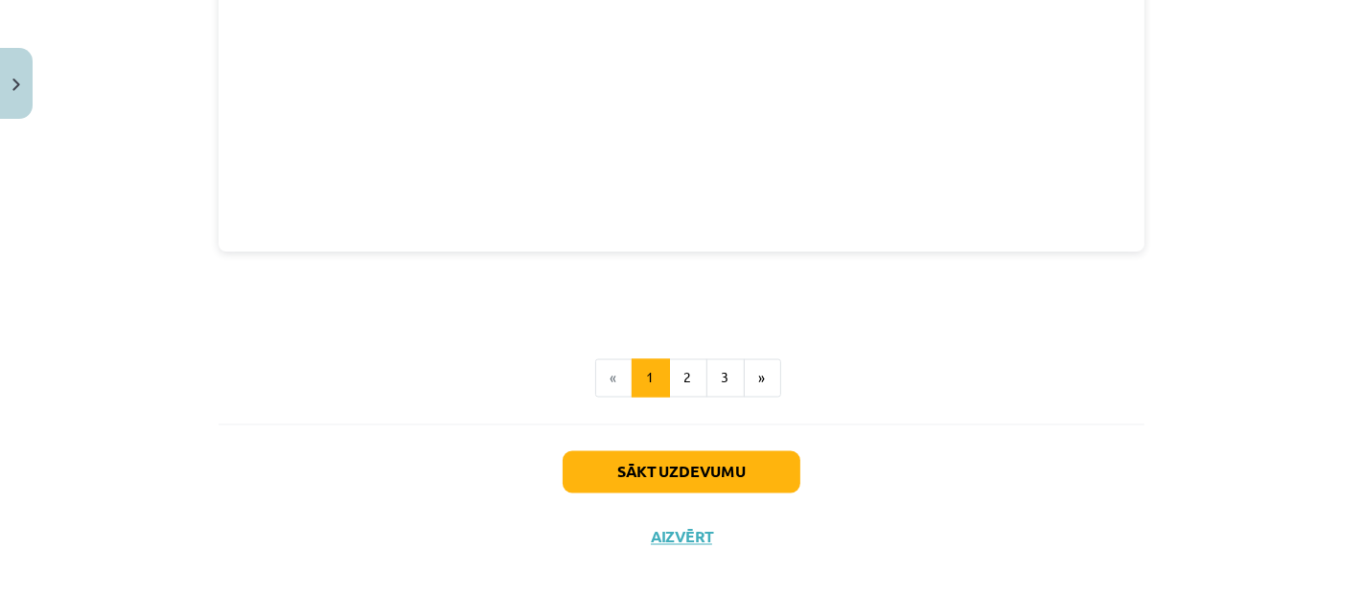
scroll to position [2760, 0]
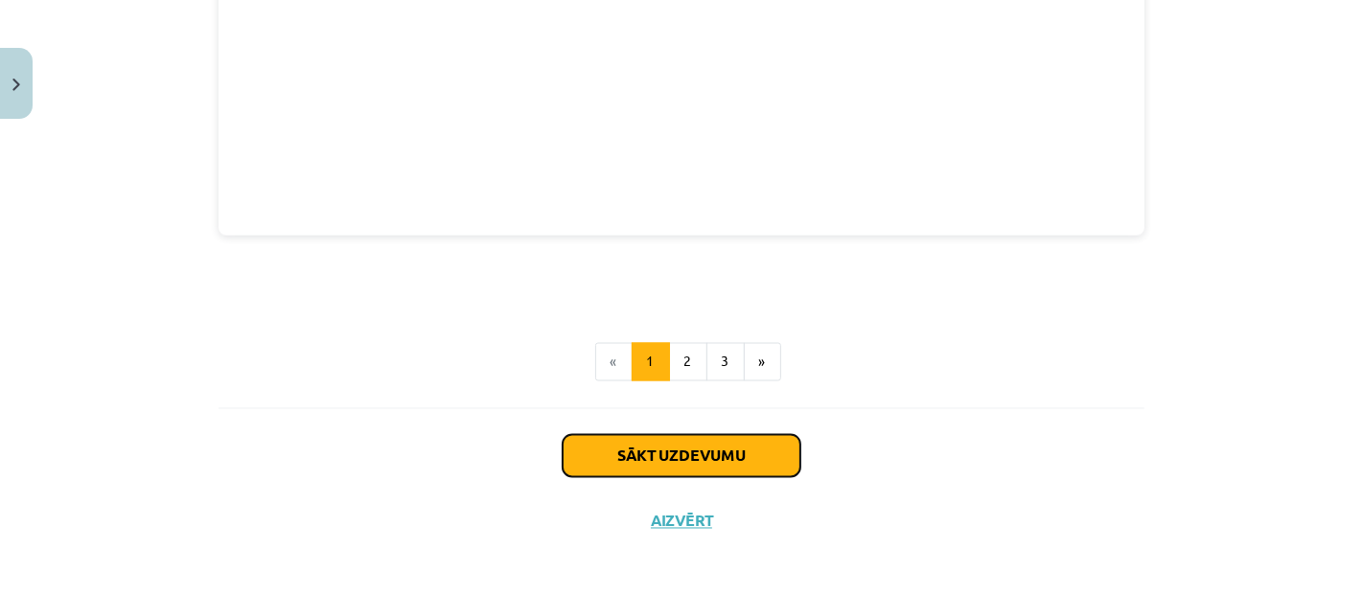
click at [605, 442] on button "Sākt uzdevumu" at bounding box center [682, 456] width 238 height 42
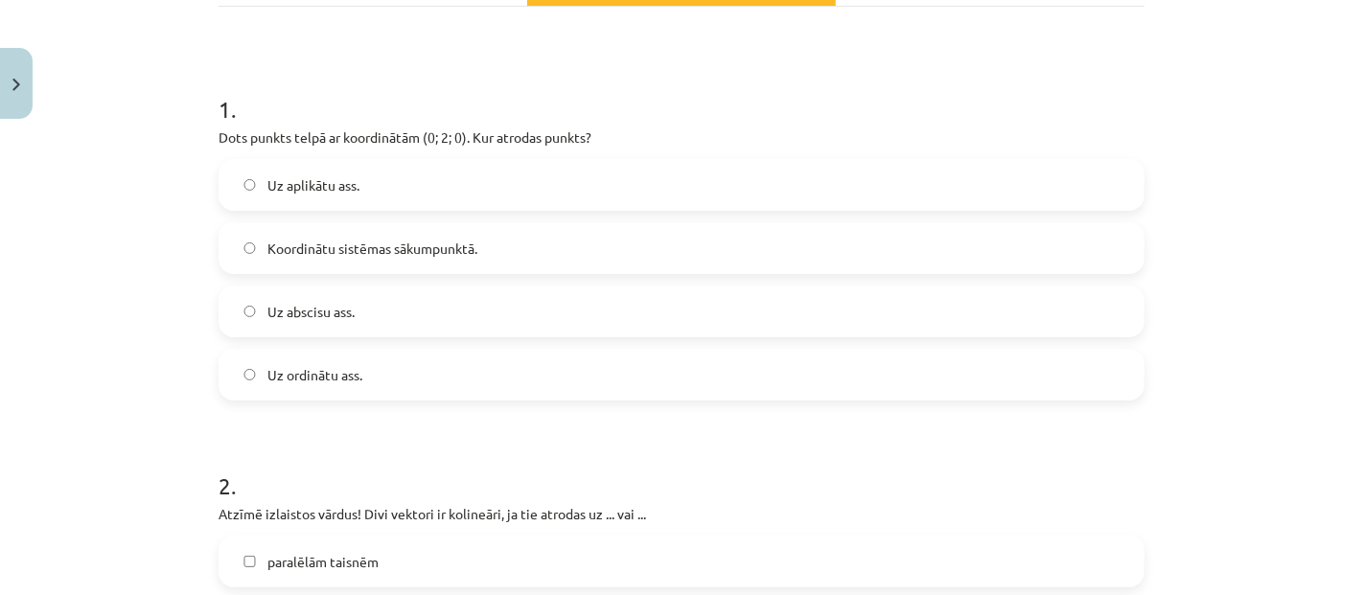
scroll to position [426, 0]
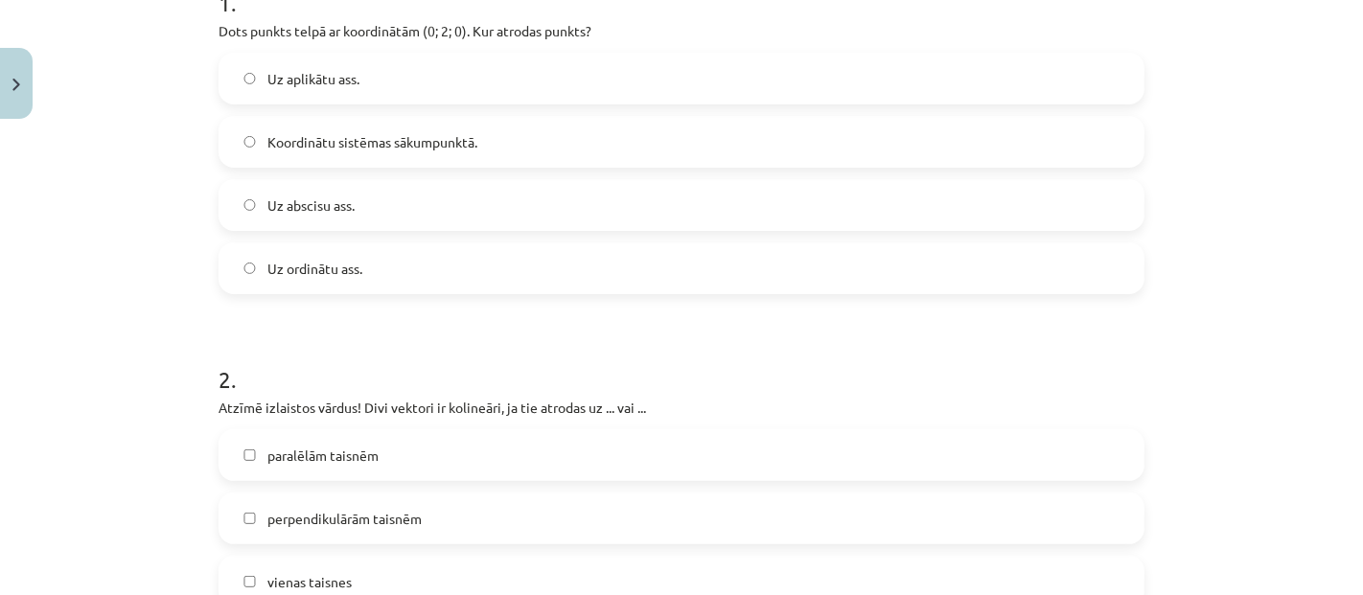
click at [373, 204] on label "Uz abscisu ass." at bounding box center [682, 205] width 922 height 48
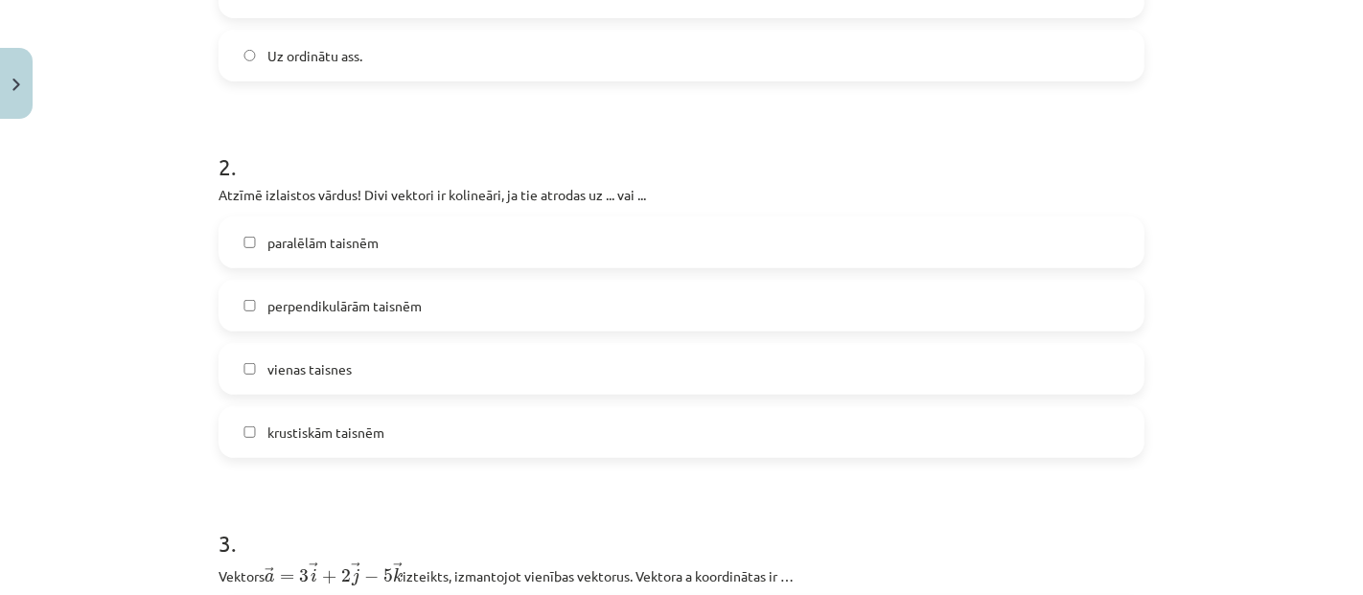
scroll to position [0, 0]
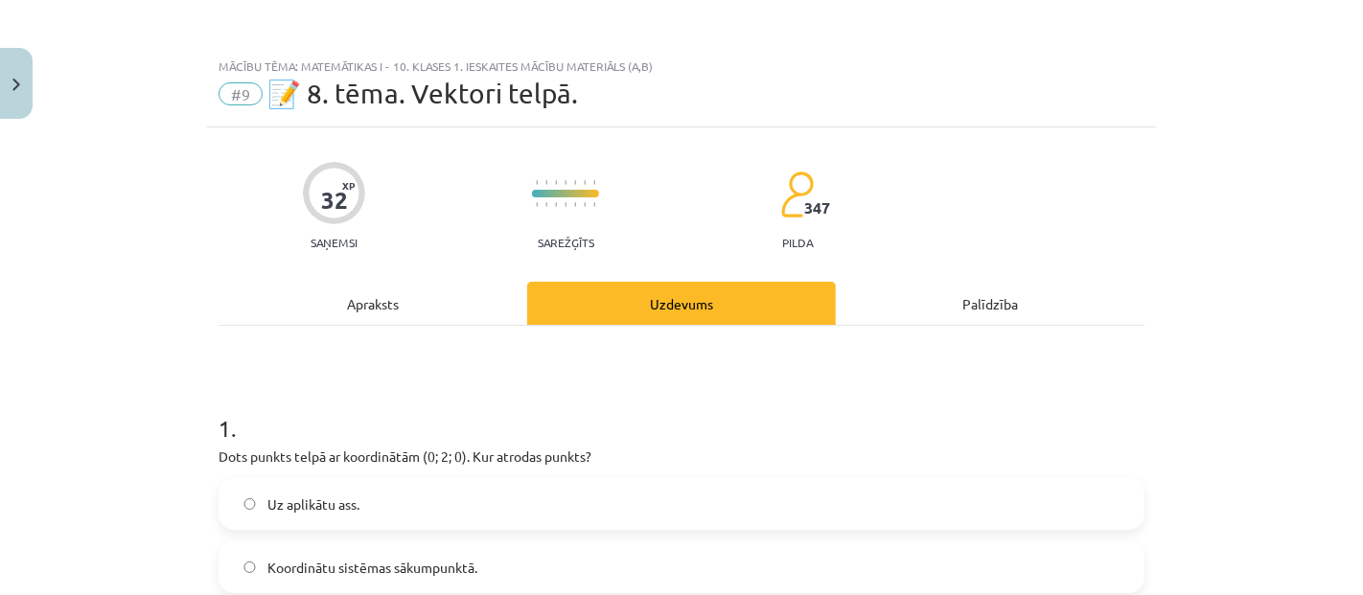
click at [372, 298] on div "Apraksts" at bounding box center [373, 303] width 309 height 43
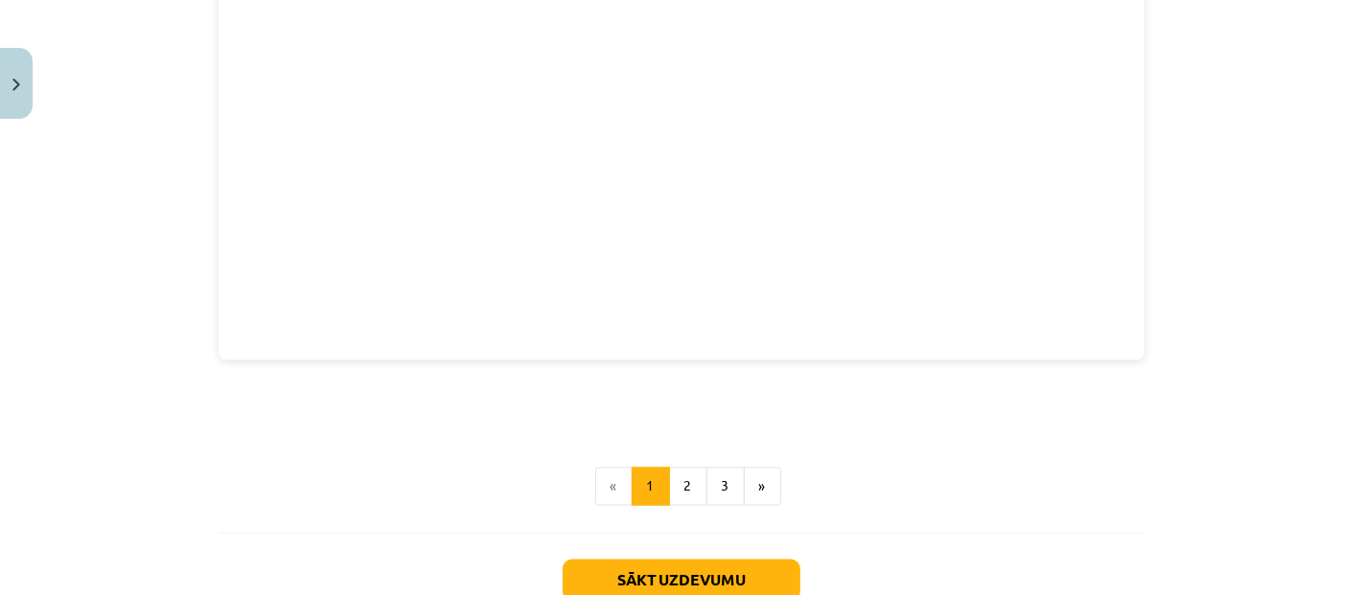
scroll to position [2760, 0]
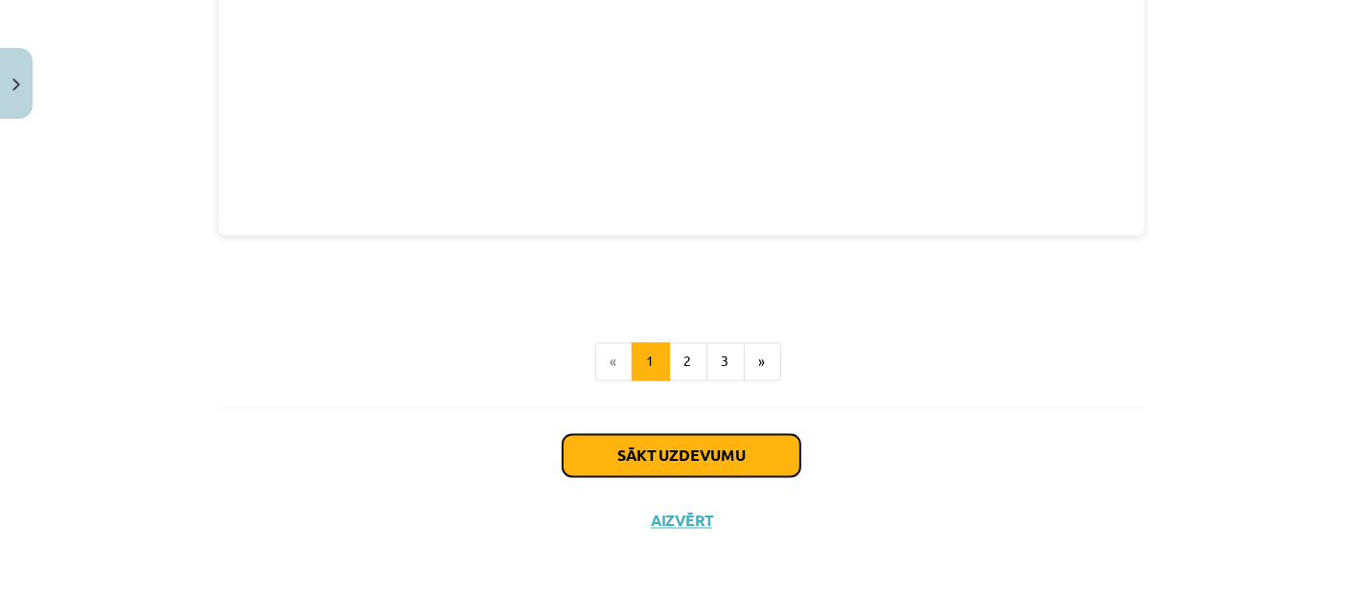
click at [625, 452] on button "Sākt uzdevumu" at bounding box center [682, 456] width 238 height 42
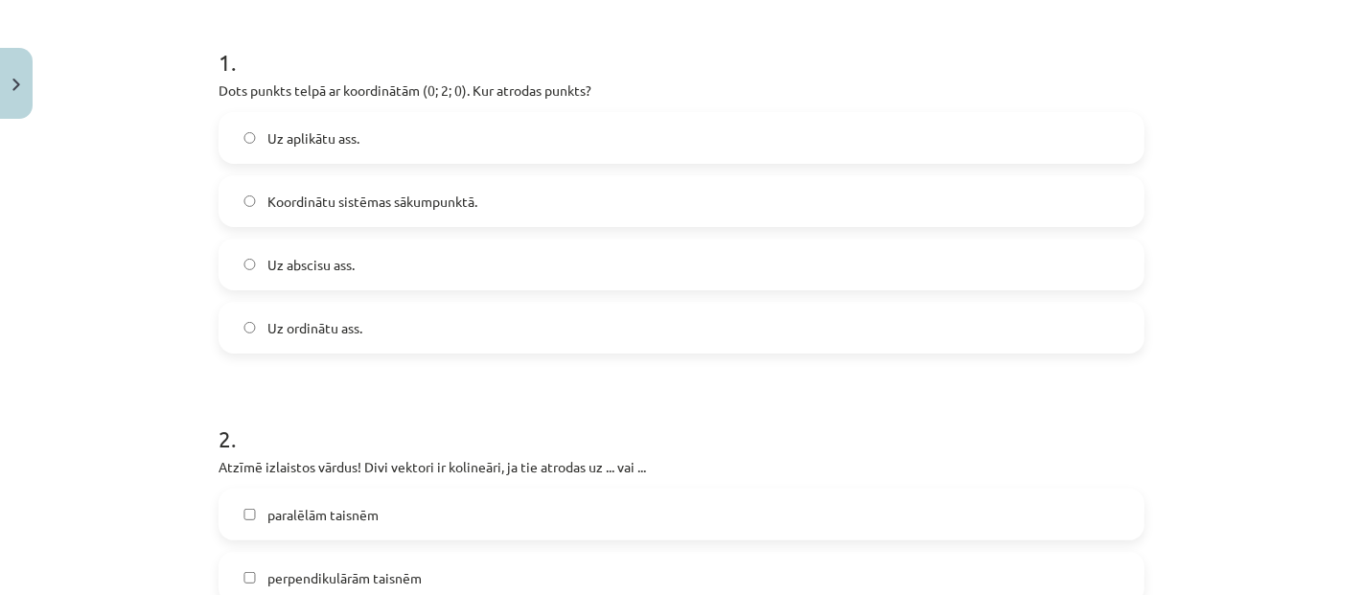
scroll to position [580, 0]
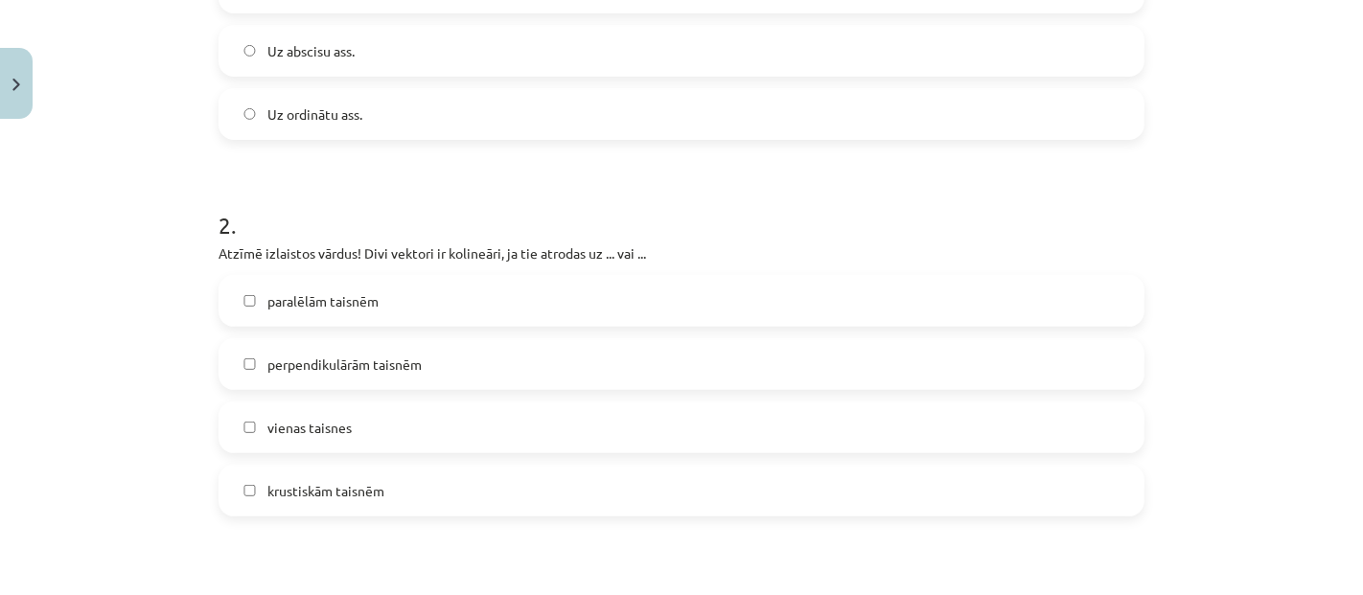
click at [357, 427] on label "vienas taisnes" at bounding box center [682, 428] width 922 height 48
click at [339, 302] on span "paralēlām taisnēm" at bounding box center [323, 301] width 111 height 20
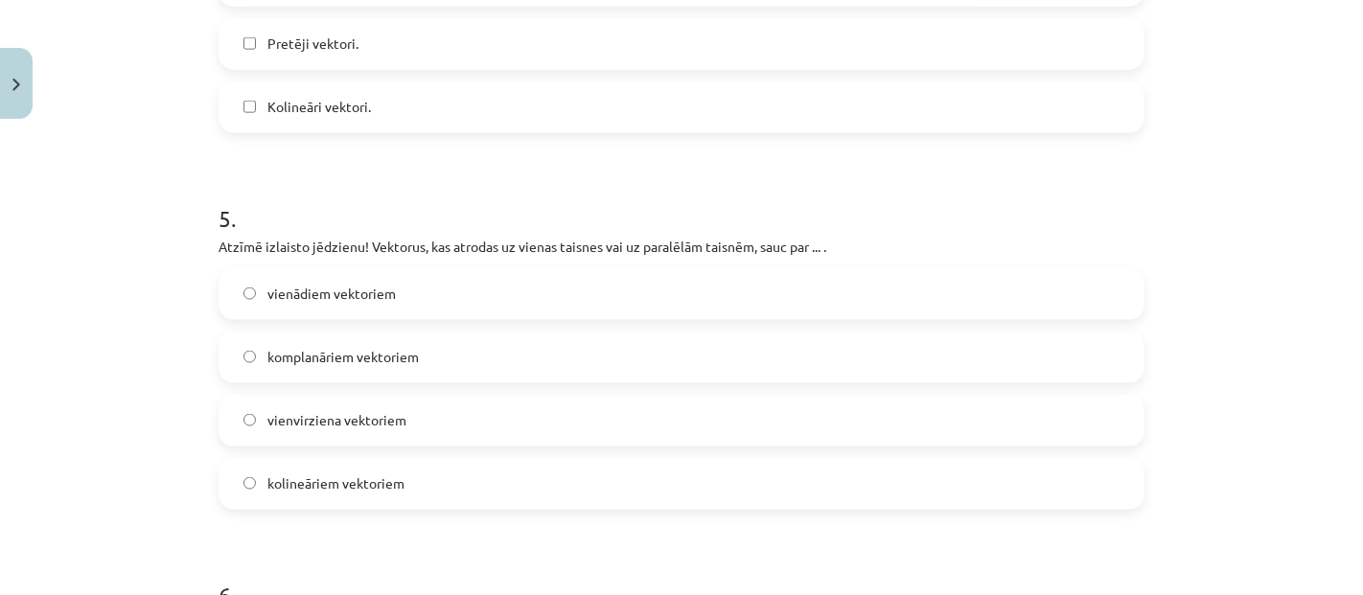
scroll to position [2177, 0]
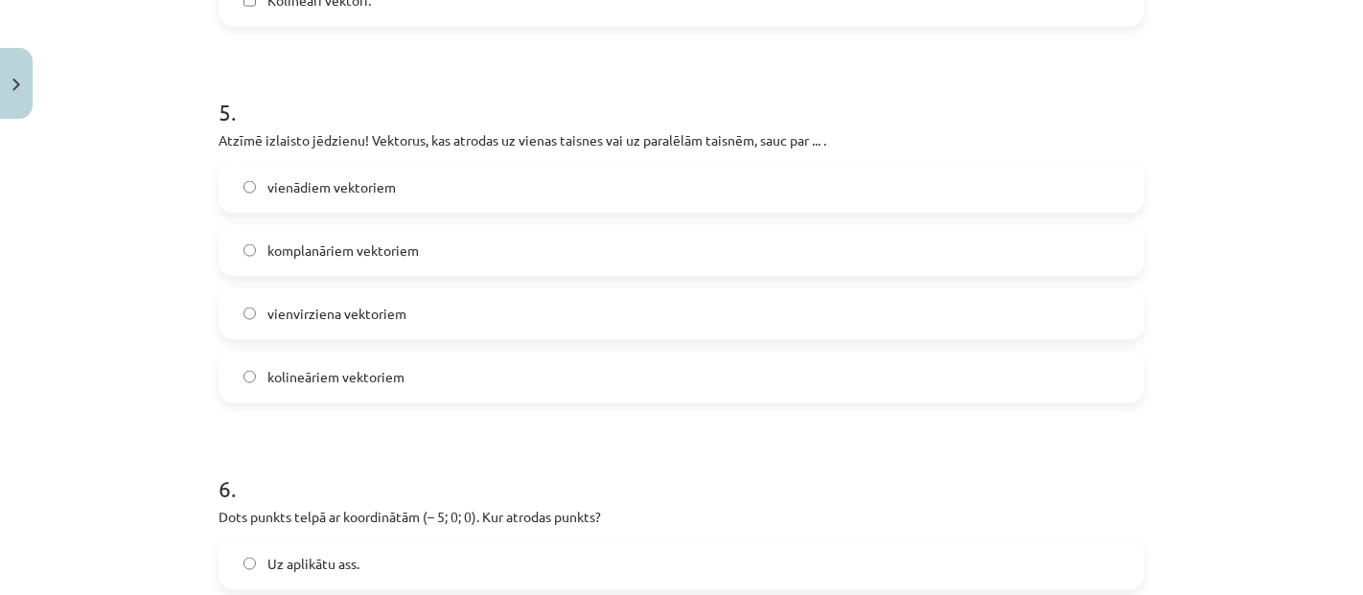
click at [410, 398] on label "kolineāriem vektoriem" at bounding box center [682, 378] width 922 height 48
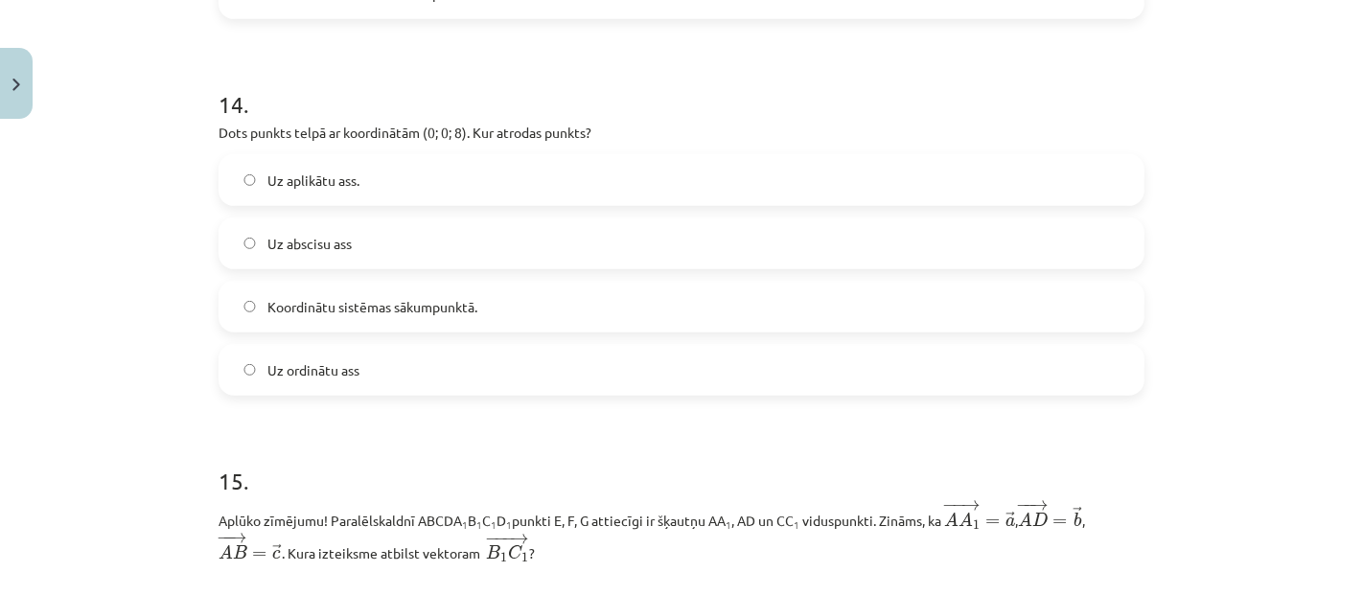
scroll to position [6996, 0]
click at [390, 183] on label "Uz aplikātu ass." at bounding box center [682, 183] width 922 height 48
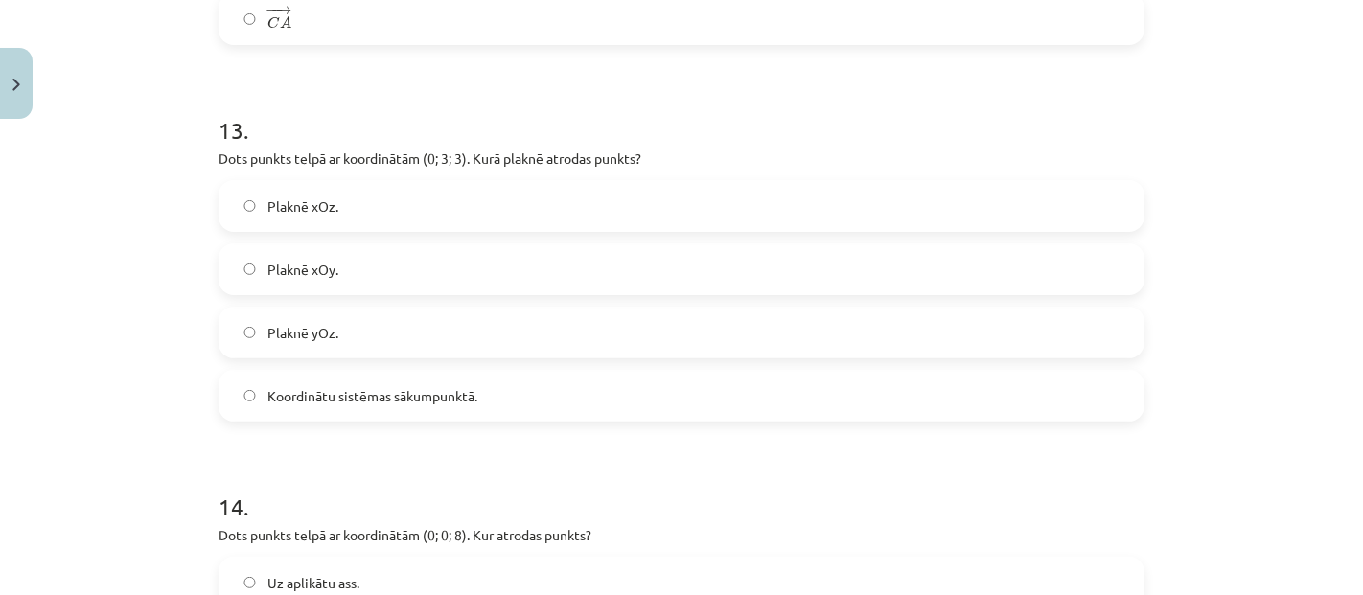
scroll to position [6570, 0]
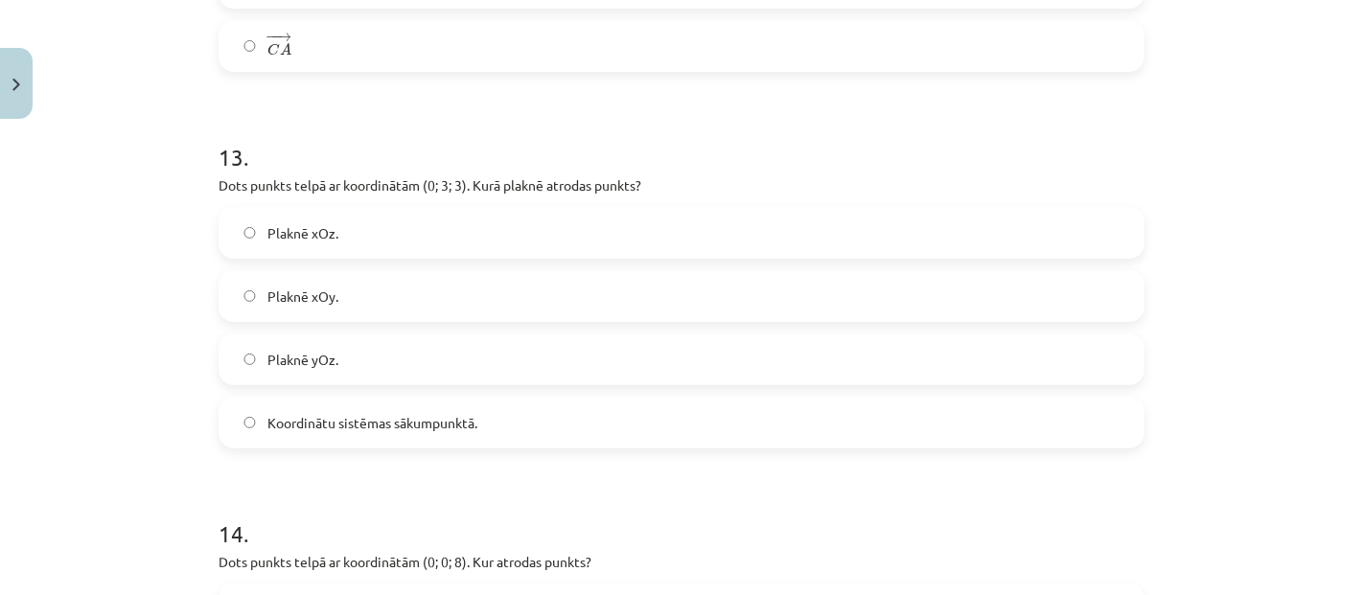
click at [481, 361] on label "Plaknē yOz." at bounding box center [682, 360] width 922 height 48
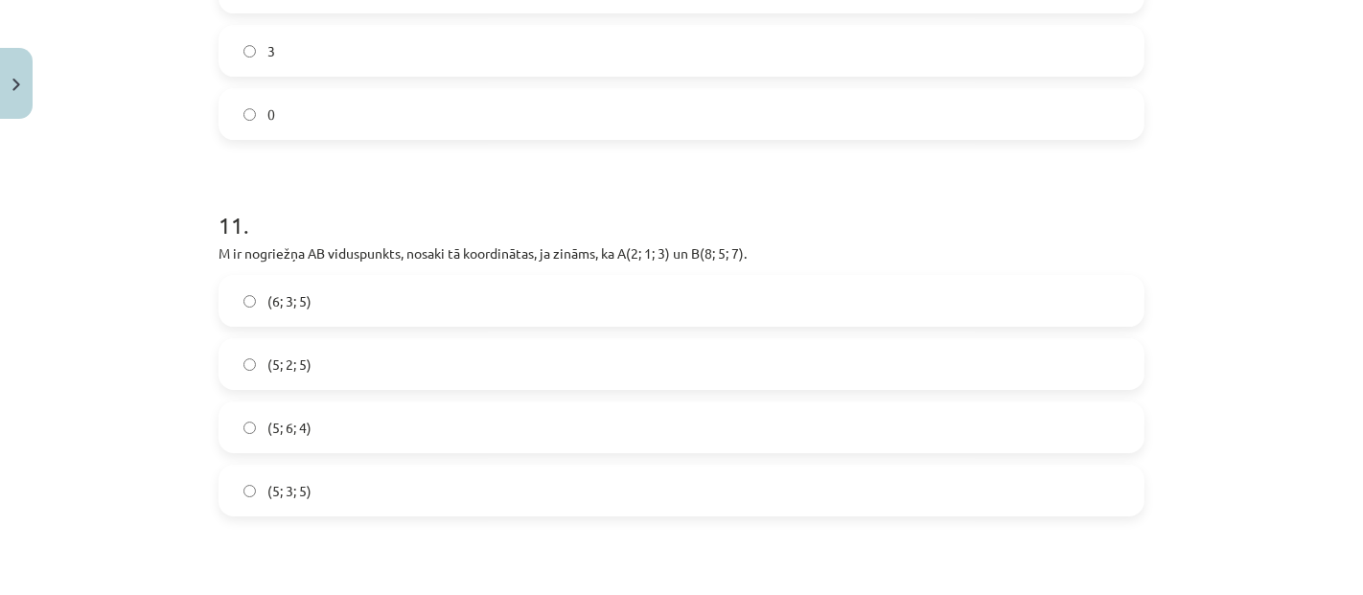
scroll to position [5505, 0]
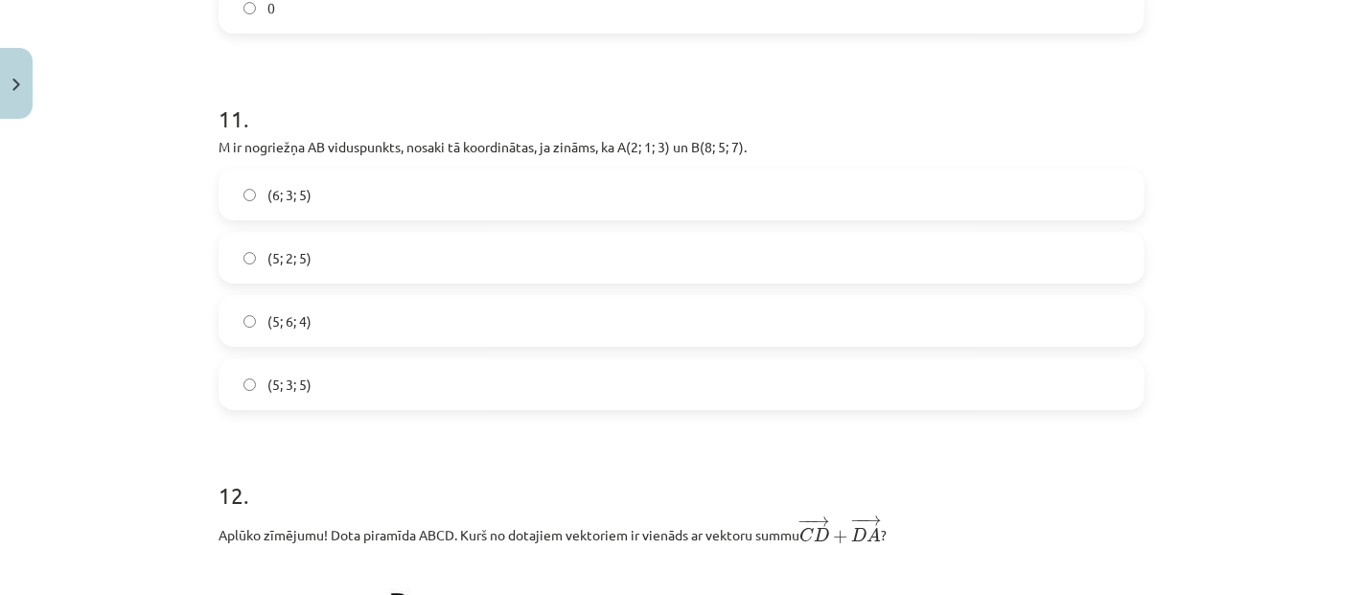
click at [304, 393] on label "(5; 3; 5)" at bounding box center [682, 385] width 922 height 48
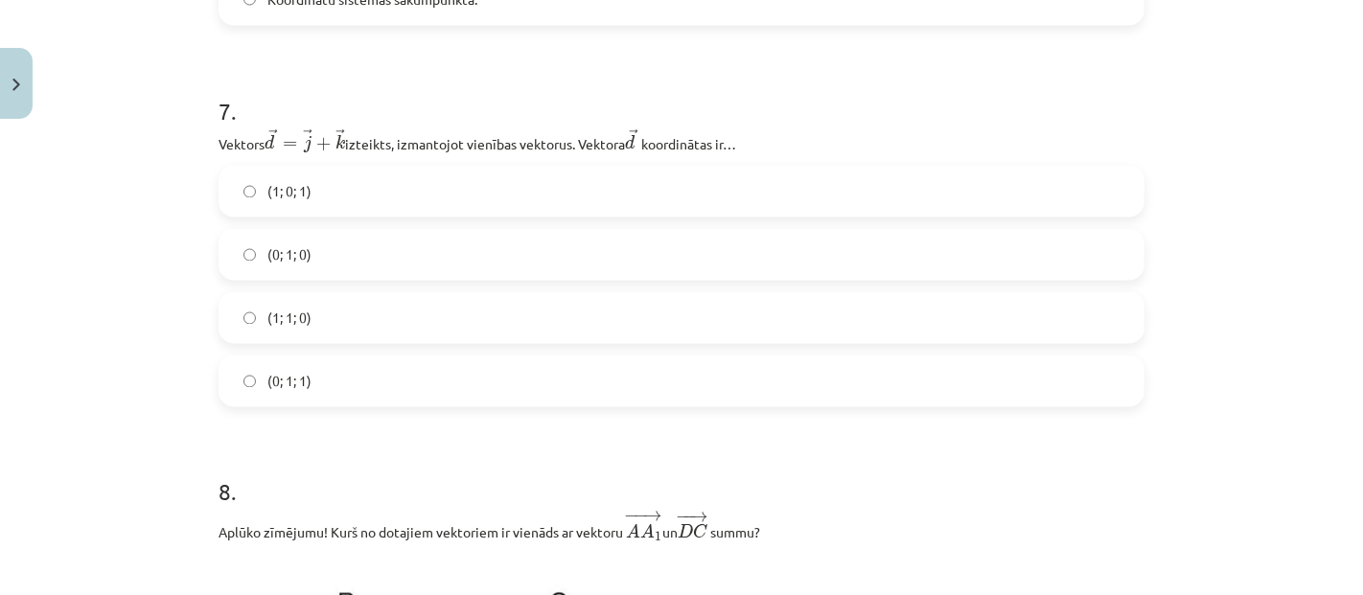
scroll to position [2947, 0]
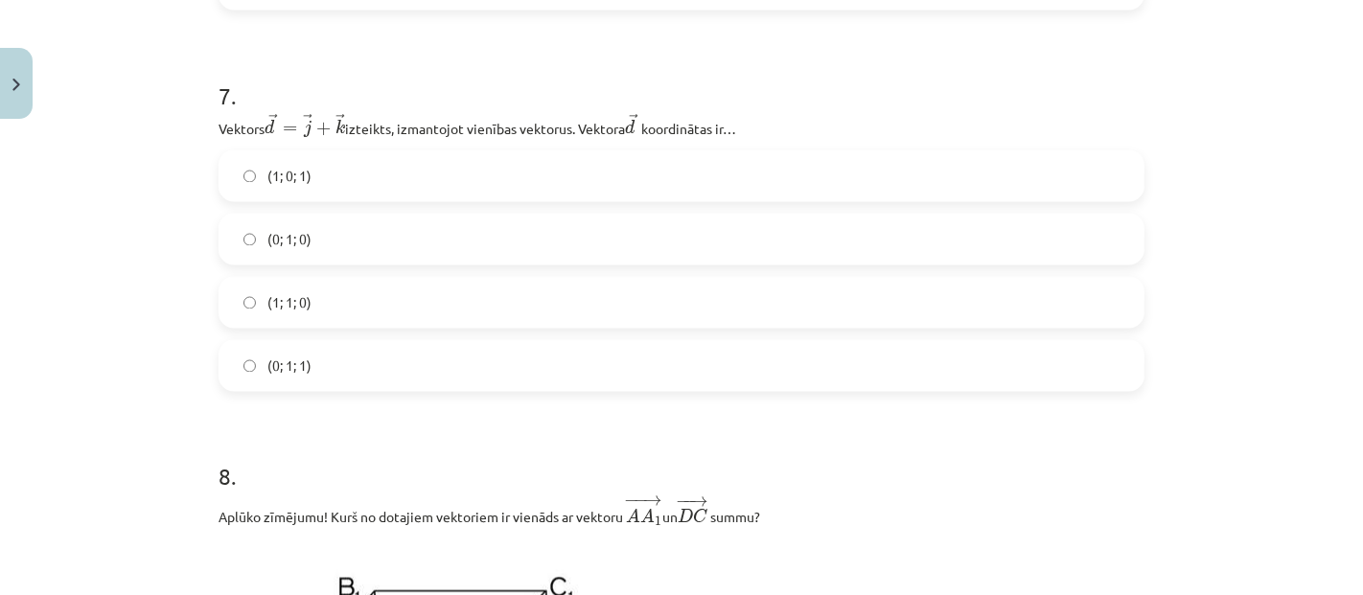
click at [330, 384] on label "(0; 1; 1)" at bounding box center [682, 366] width 922 height 48
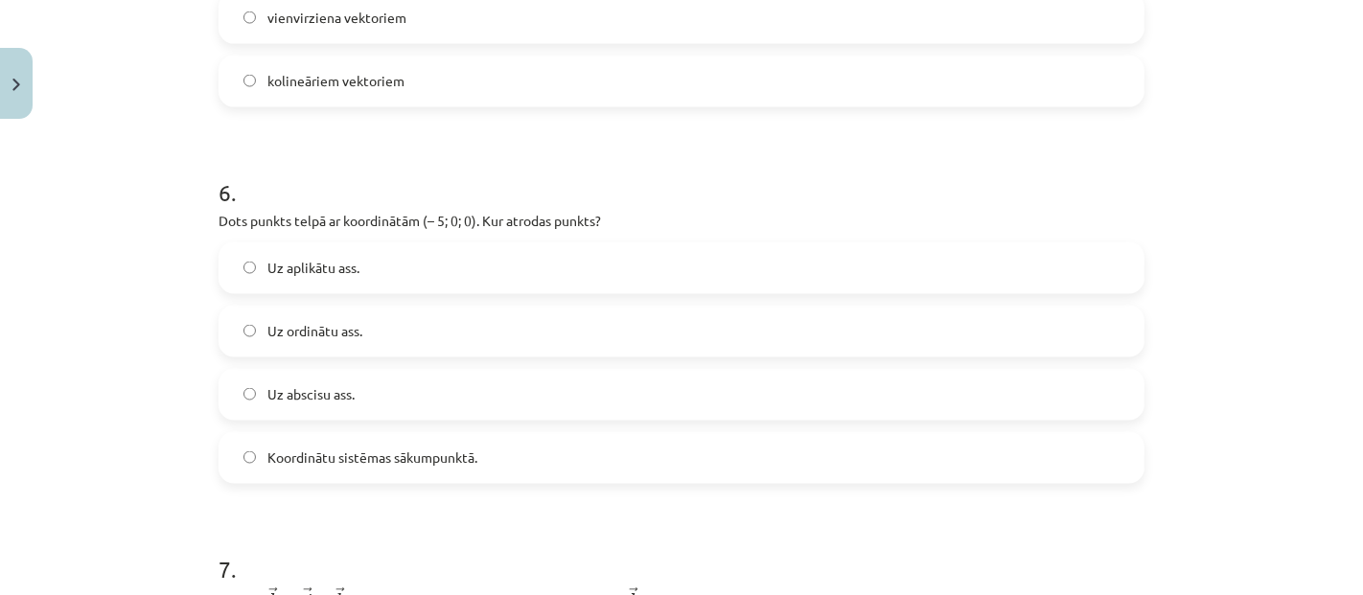
scroll to position [2522, 0]
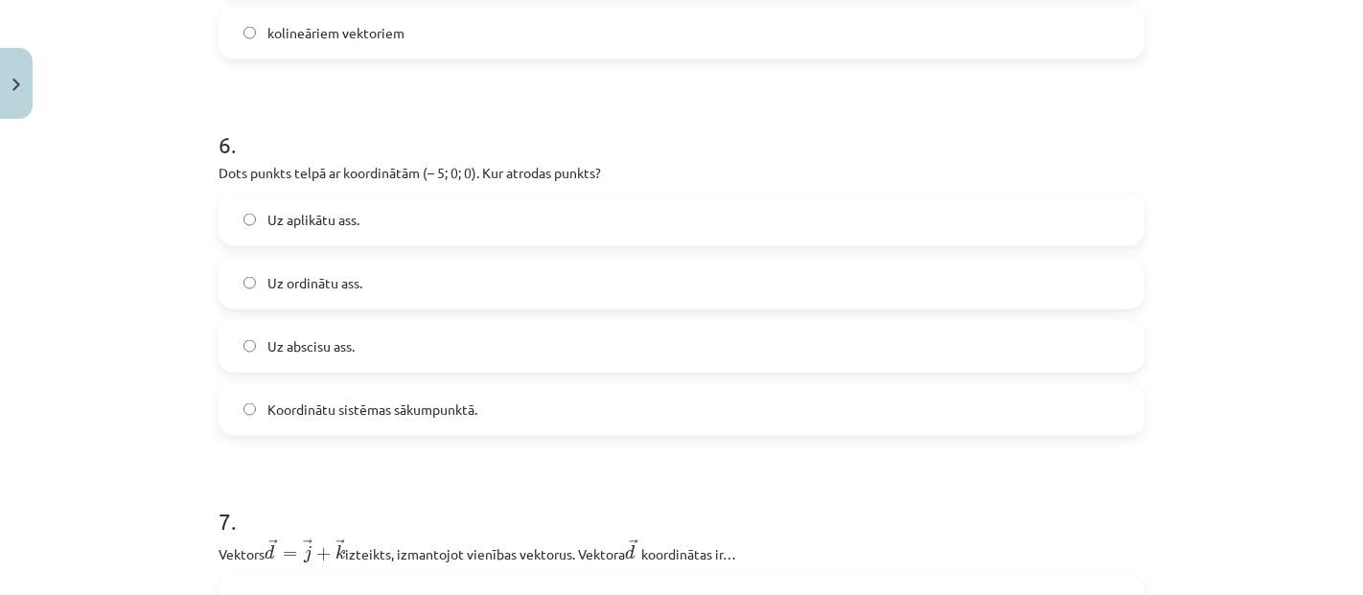
click at [364, 333] on label "Uz abscisu ass." at bounding box center [682, 347] width 922 height 48
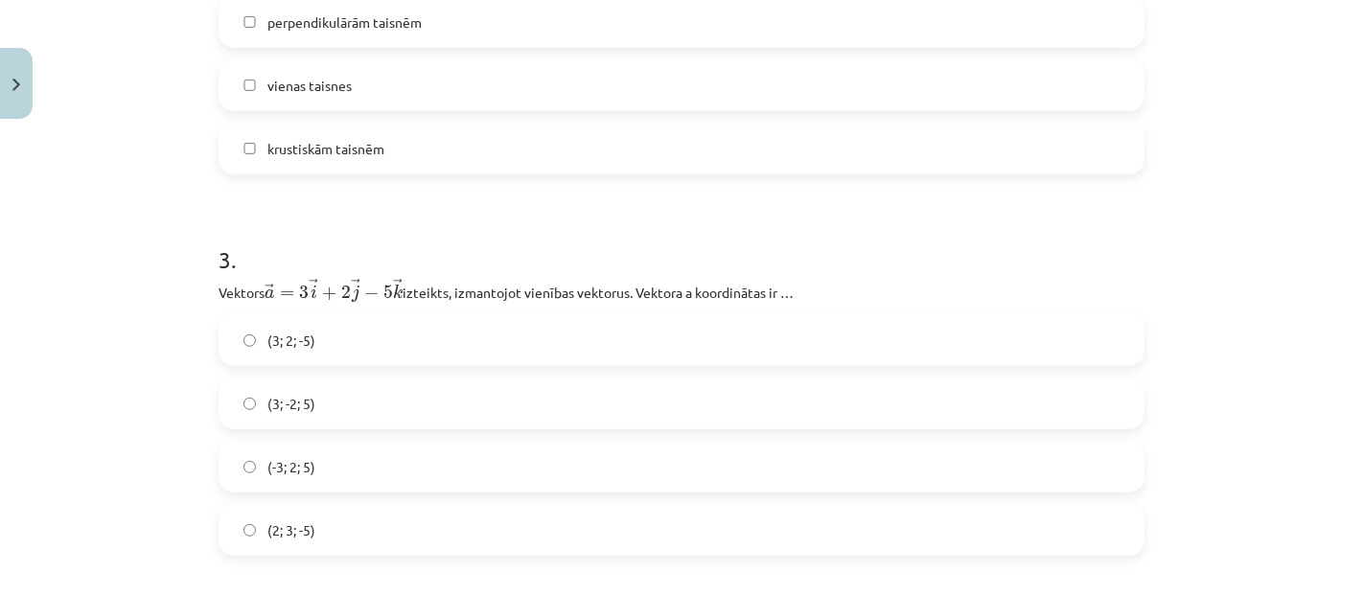
scroll to position [923, 0]
click at [328, 515] on label "(2; 3; -5)" at bounding box center [682, 529] width 922 height 48
click at [317, 351] on label "(3; 2; -5)" at bounding box center [682, 339] width 922 height 48
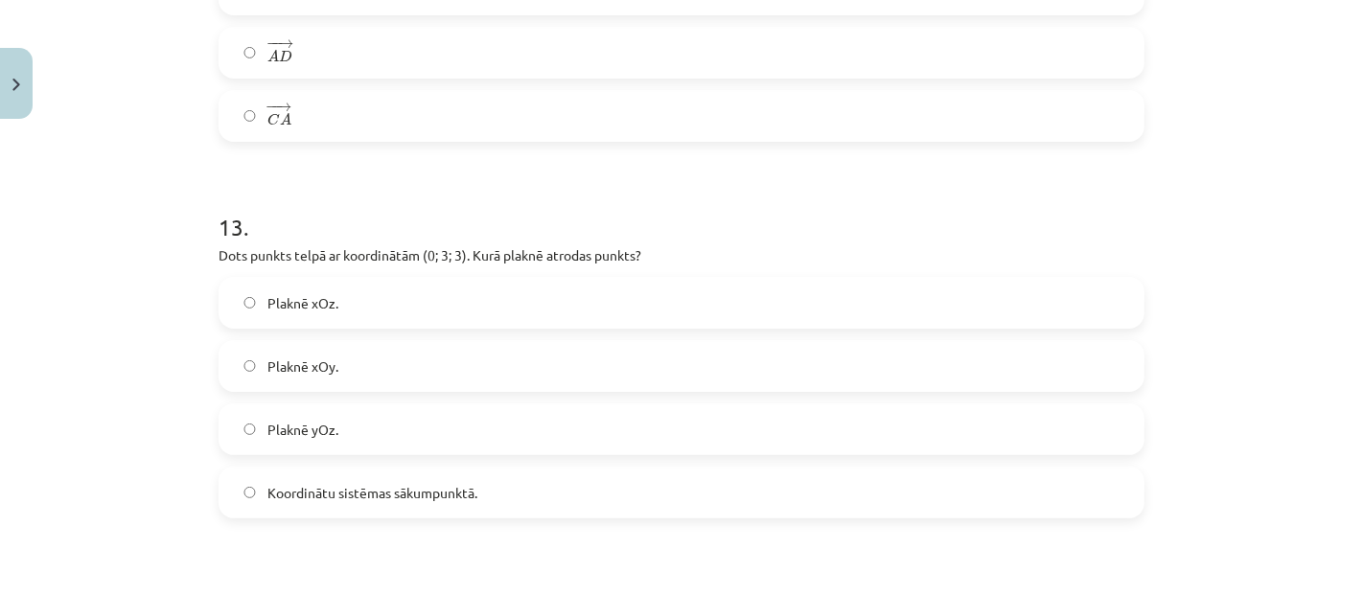
scroll to position [8168, 0]
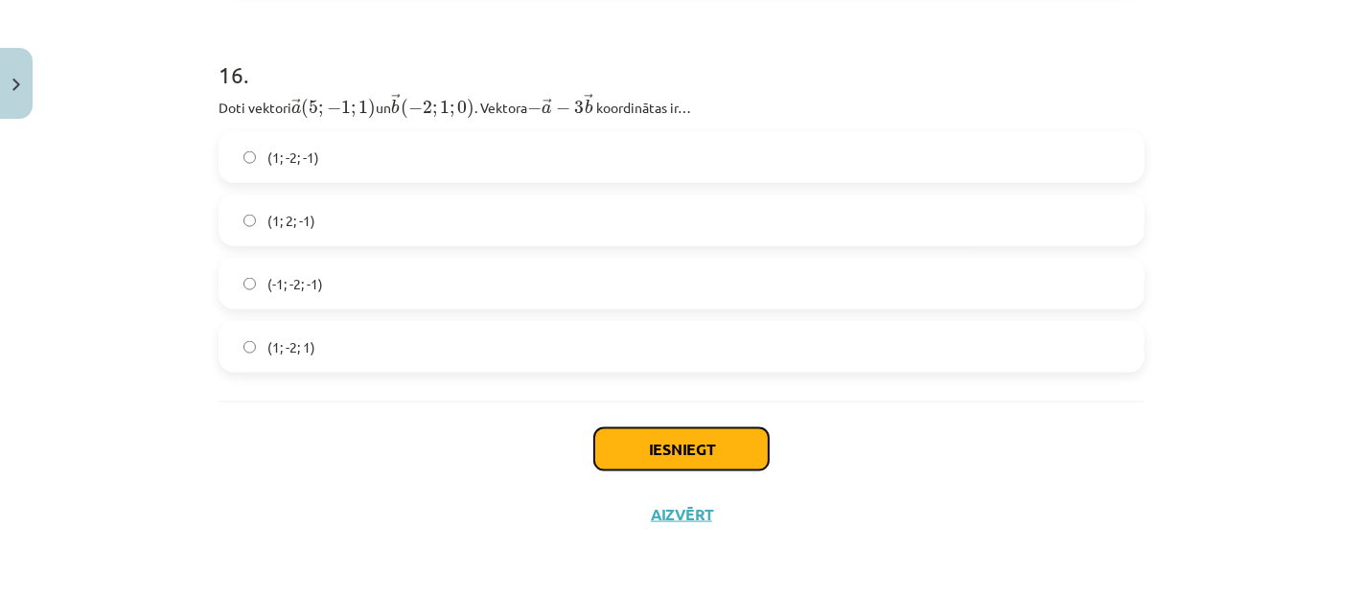
click at [661, 431] on button "Iesniegt" at bounding box center [681, 450] width 175 height 42
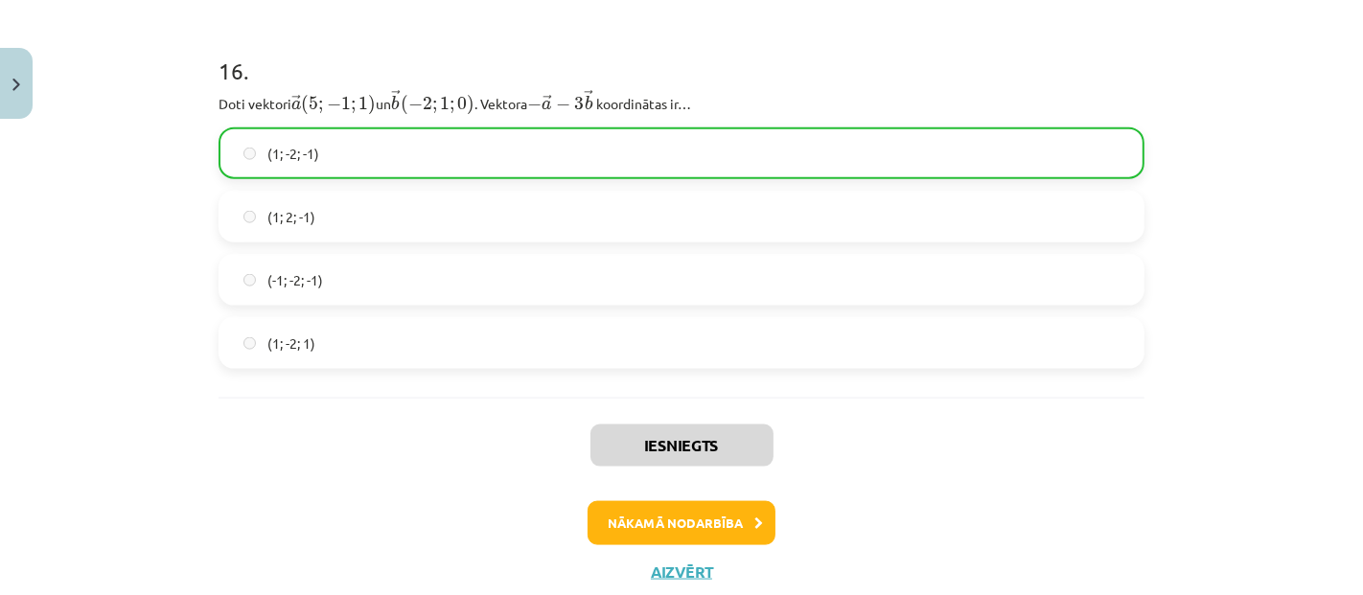
click at [735, 549] on div "Iesniegts Nākamā nodarbība Aizvērt" at bounding box center [682, 496] width 926 height 196
click at [739, 538] on button "Nākamā nodarbība" at bounding box center [682, 523] width 188 height 44
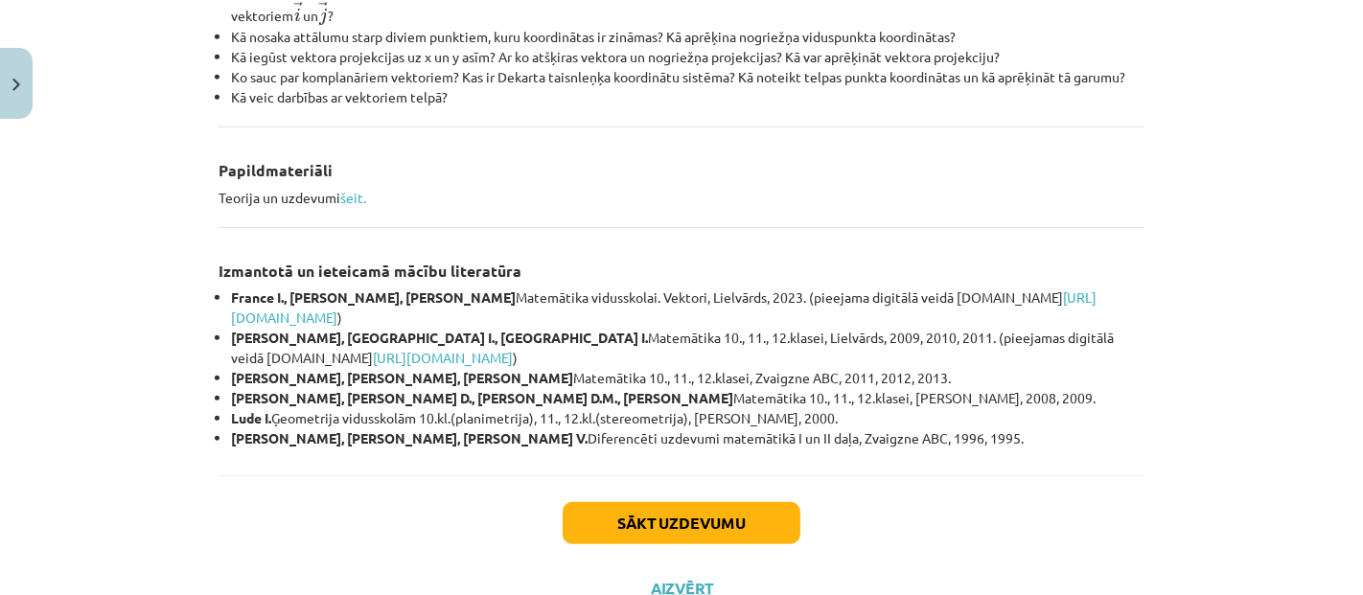
scroll to position [899, 0]
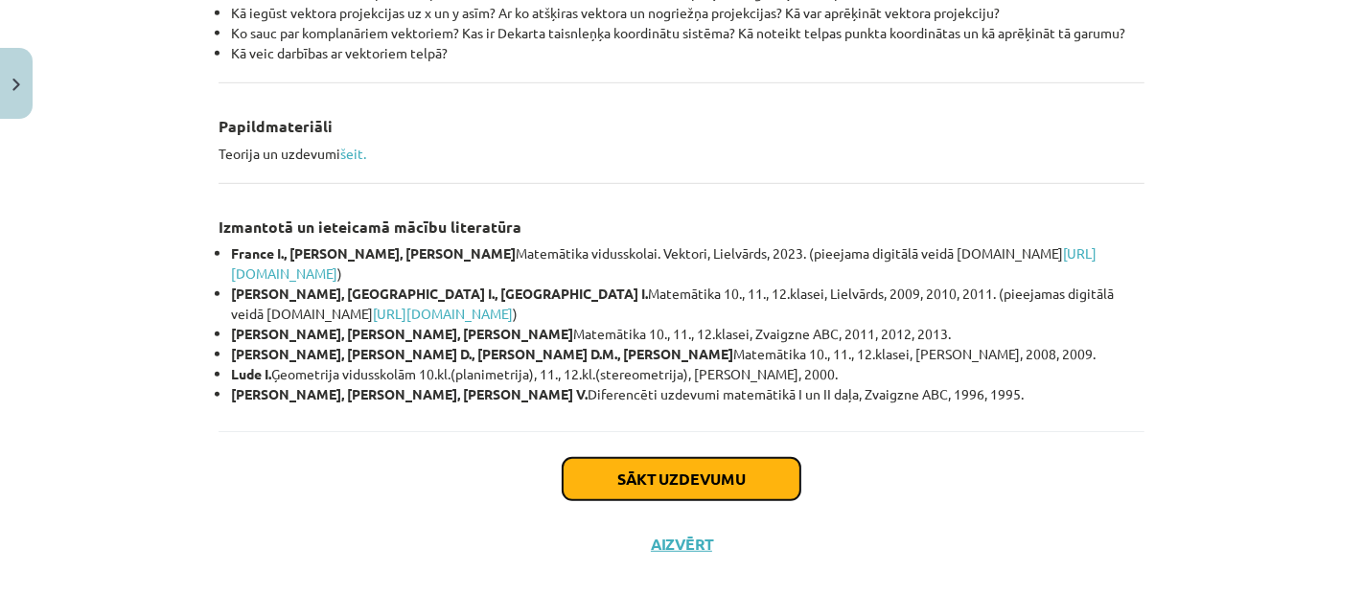
click at [668, 477] on button "Sākt uzdevumu" at bounding box center [682, 479] width 238 height 42
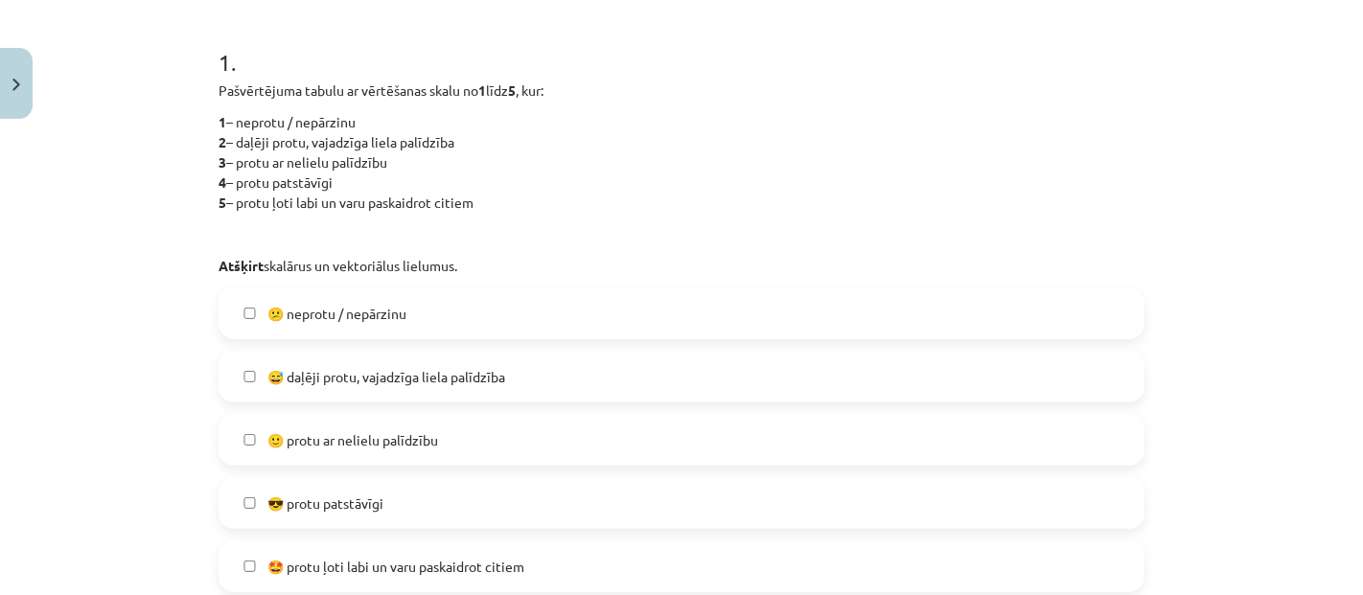
scroll to position [474, 0]
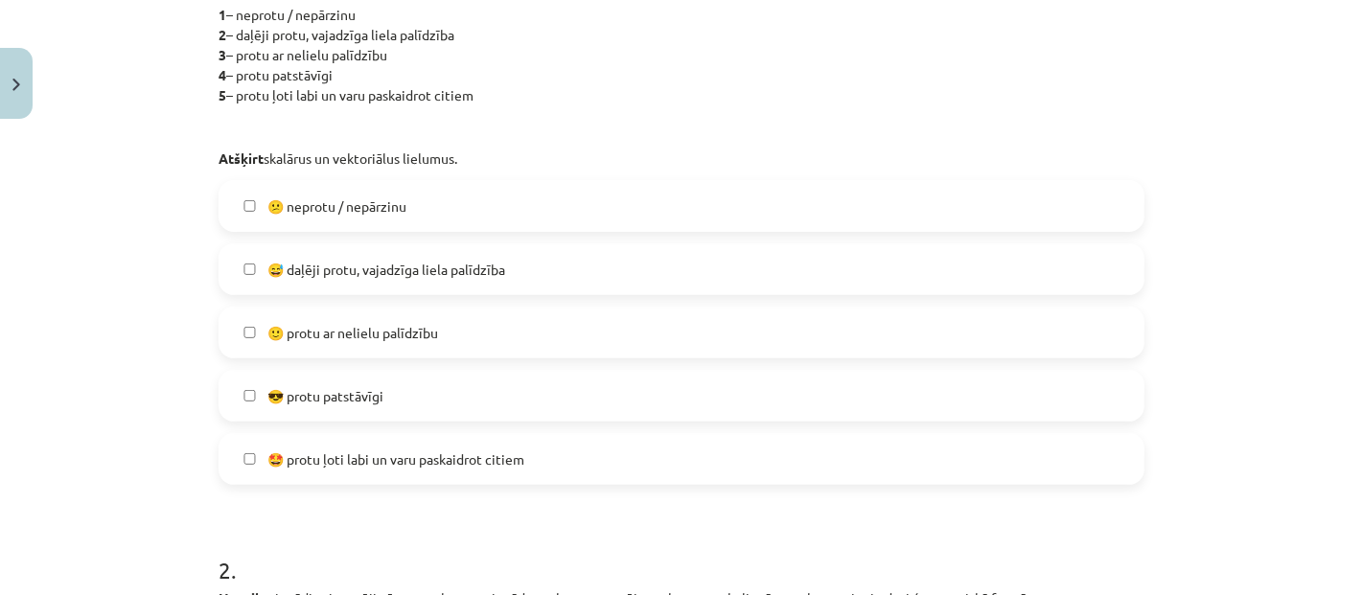
click at [418, 454] on span "🤩 protu ļoti labi un varu paskaidrot citiem" at bounding box center [396, 460] width 257 height 20
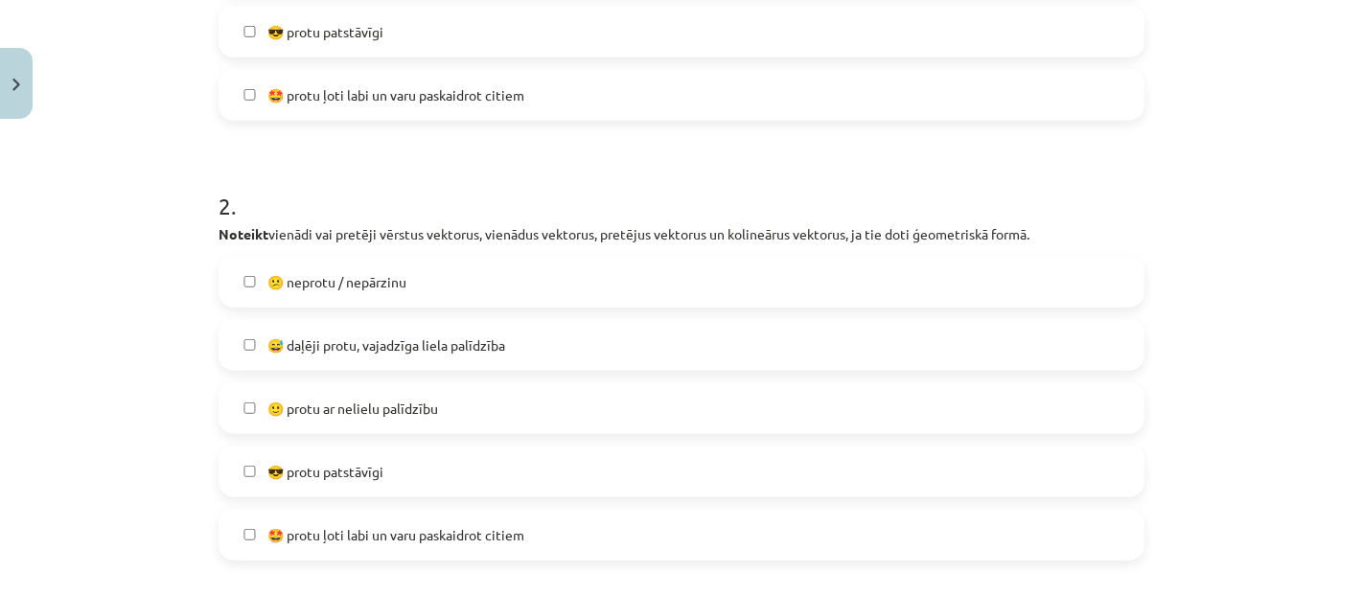
scroll to position [687, 0]
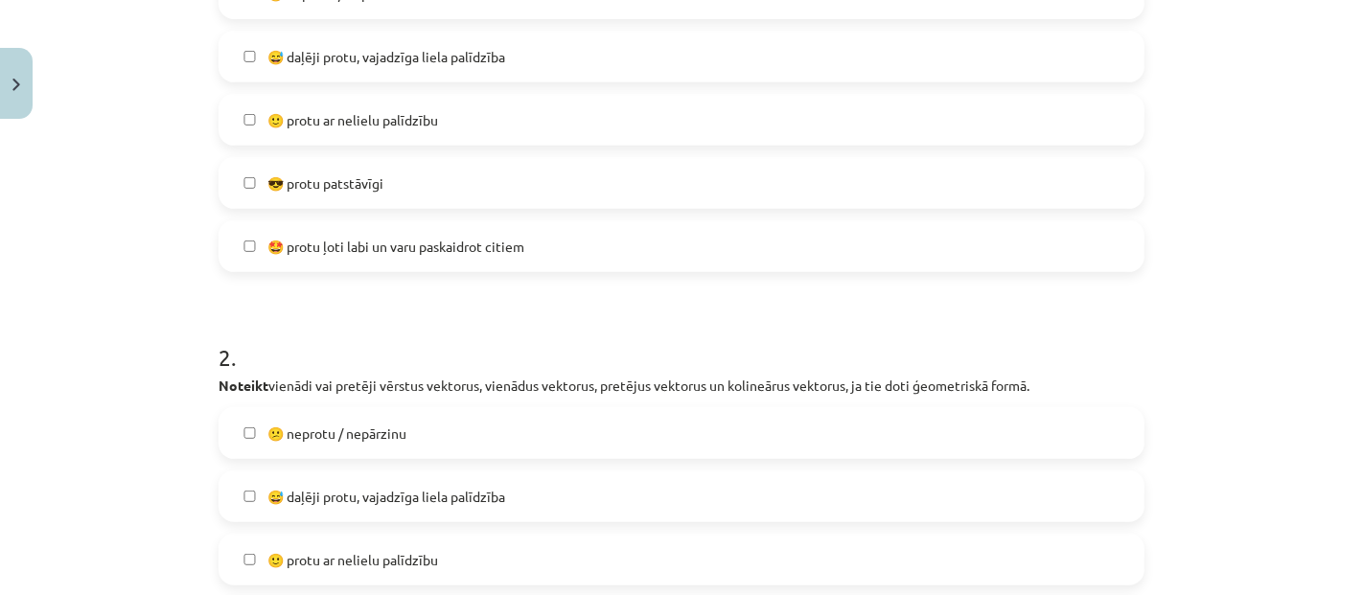
click at [491, 179] on label "😎 protu patstāvīgi" at bounding box center [682, 183] width 922 height 48
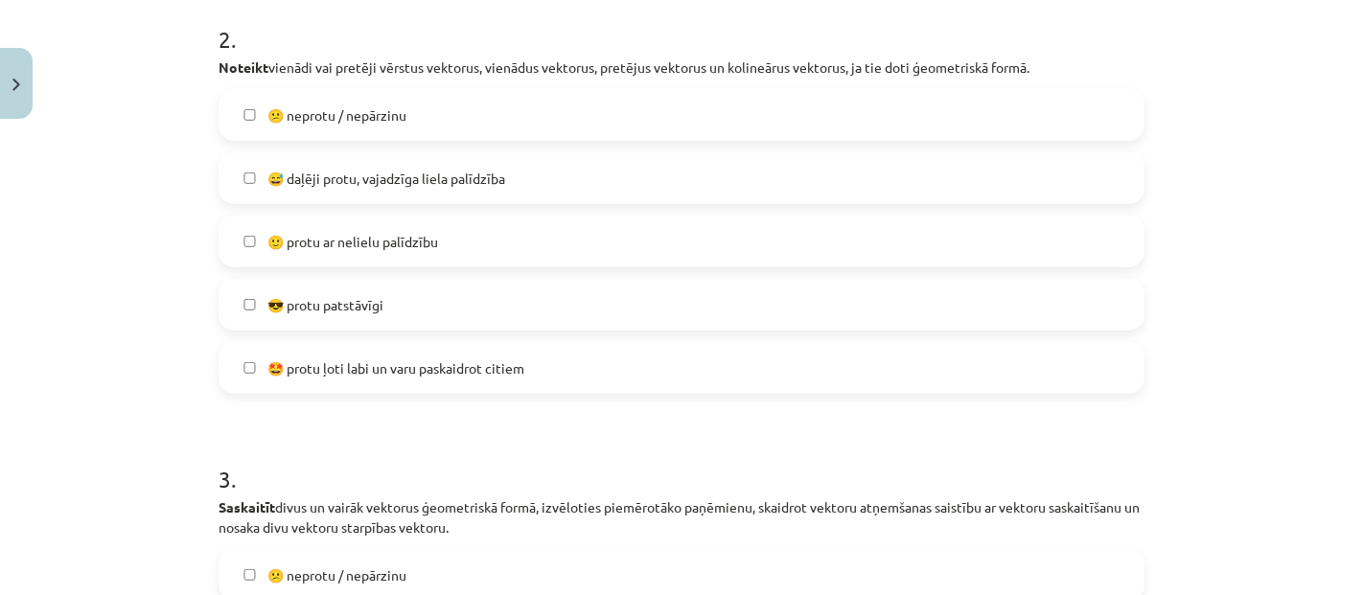
scroll to position [1006, 0]
click at [505, 320] on label "😎 protu patstāvīgi" at bounding box center [682, 304] width 922 height 48
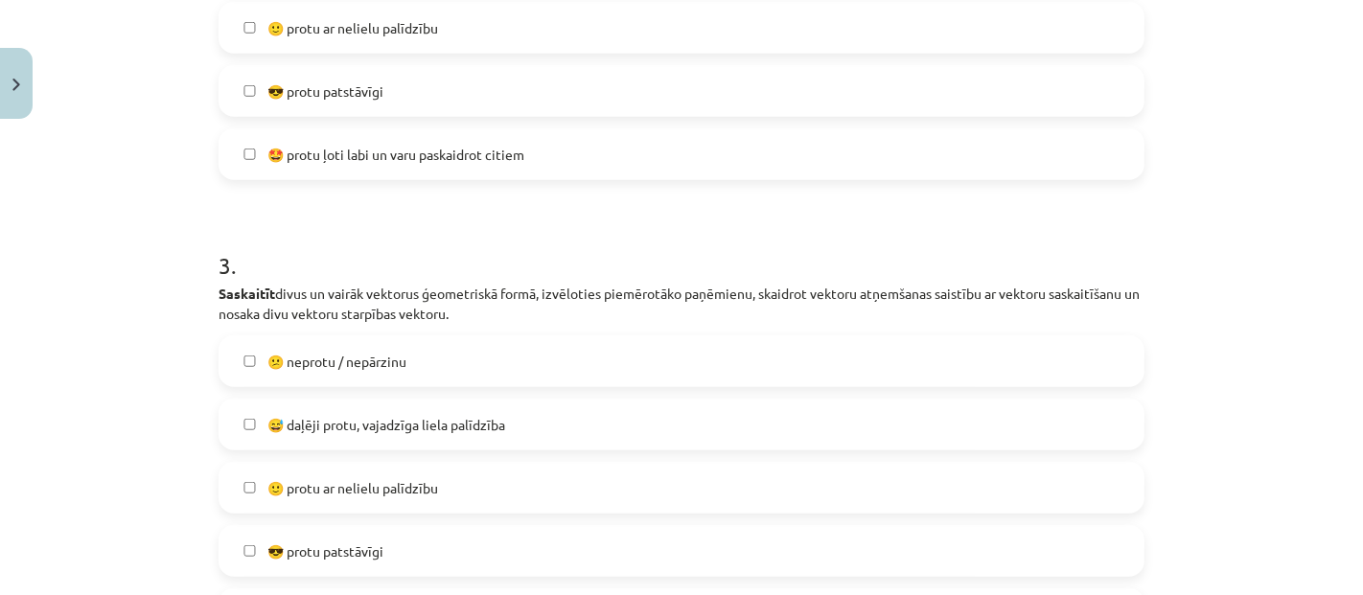
scroll to position [1325, 0]
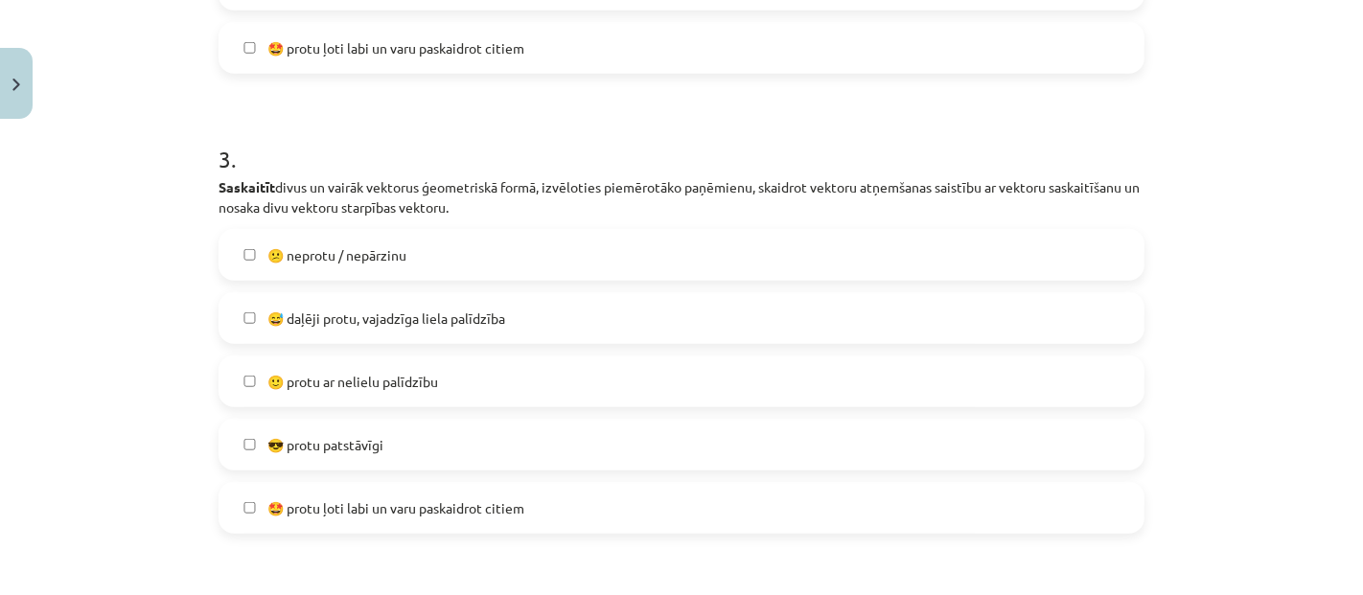
click at [342, 384] on span "🙂 protu ar nelielu palīdzību" at bounding box center [353, 382] width 171 height 20
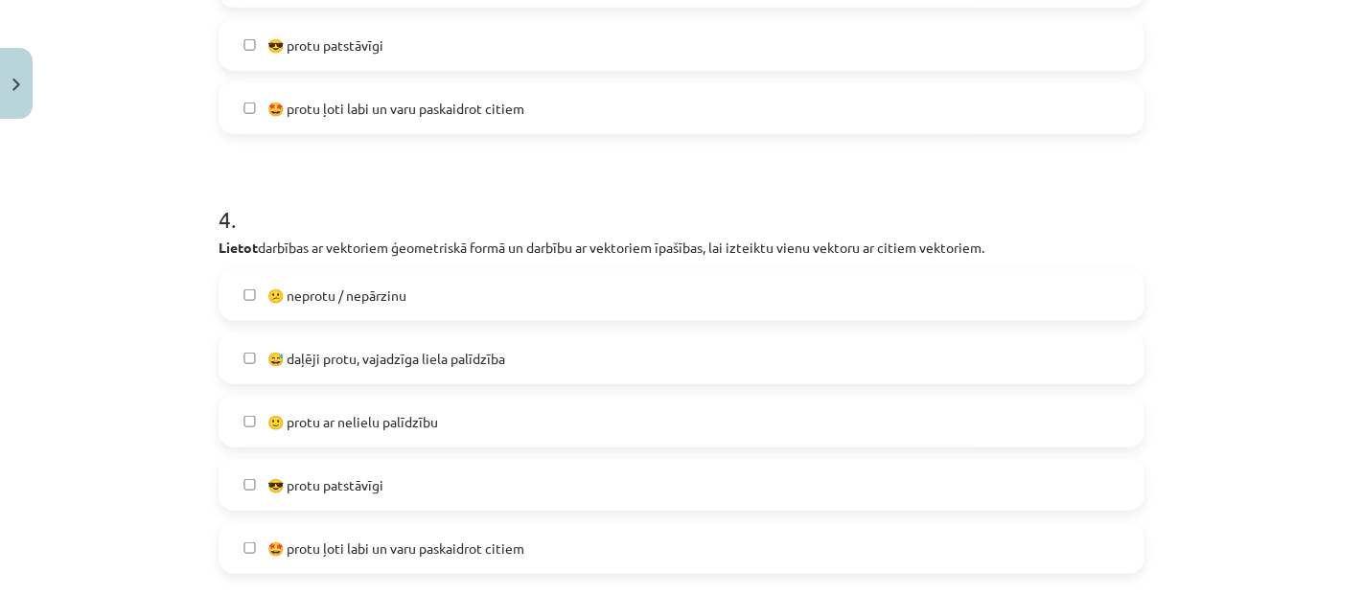
scroll to position [1752, 0]
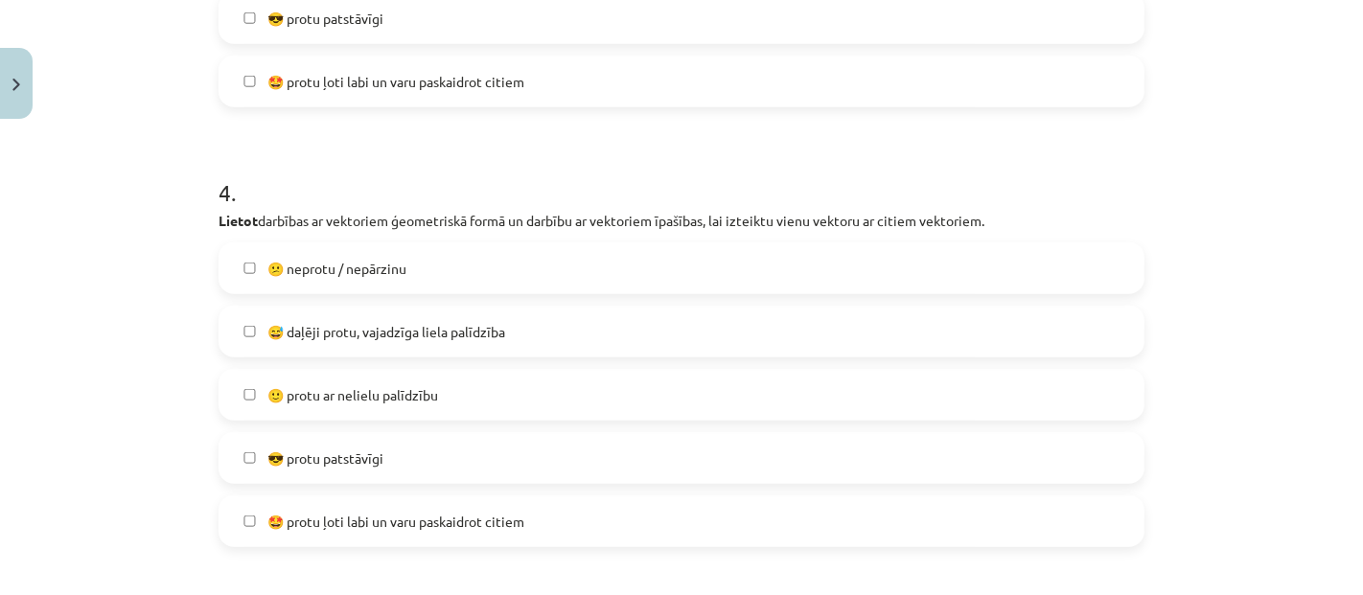
click at [341, 385] on span "🙂 protu ar nelielu palīdzību" at bounding box center [353, 395] width 171 height 20
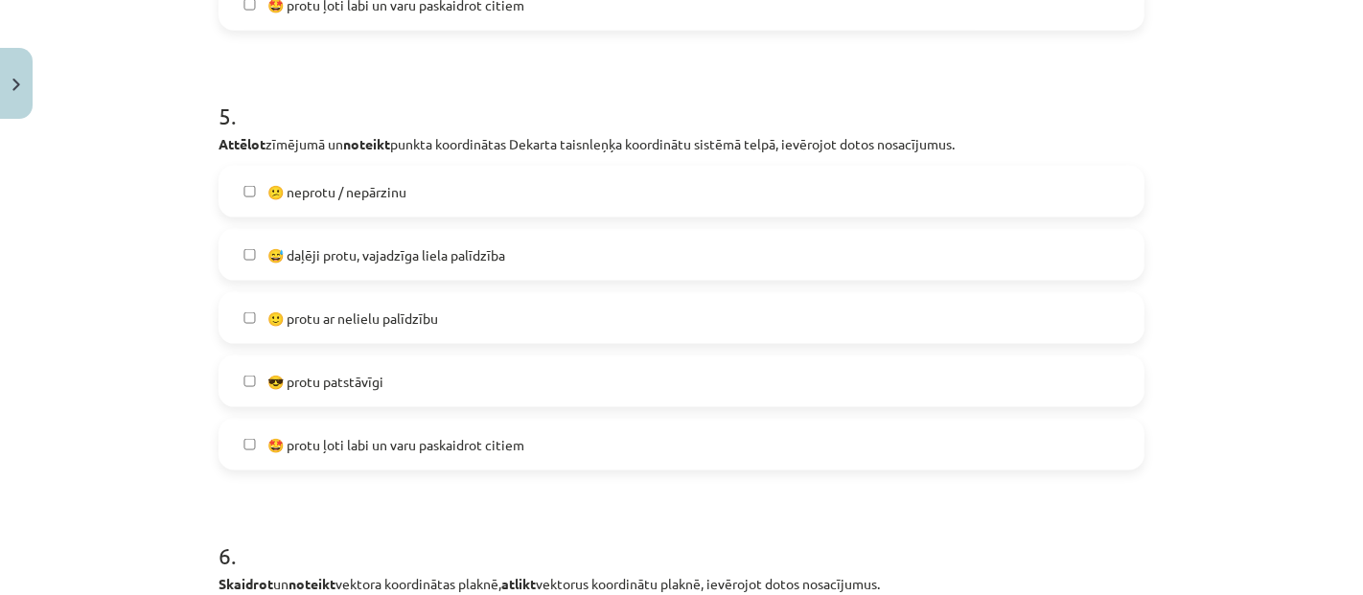
scroll to position [2284, 0]
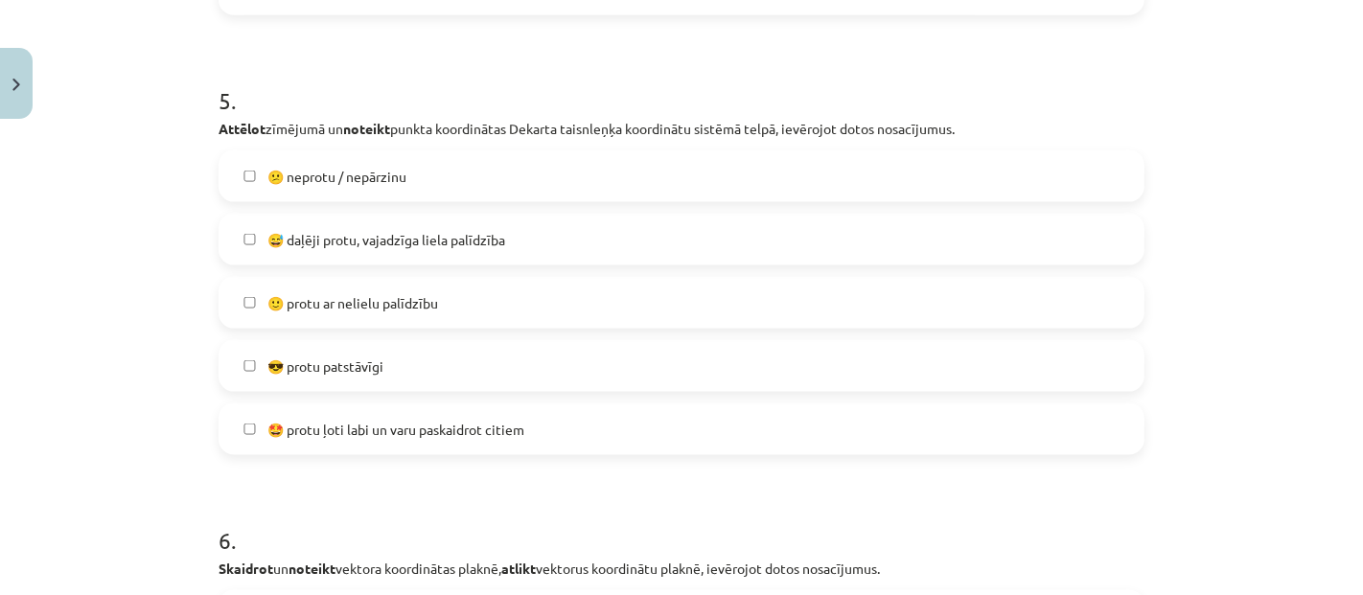
click at [363, 300] on span "🙂 protu ar nelielu palīdzību" at bounding box center [353, 303] width 171 height 20
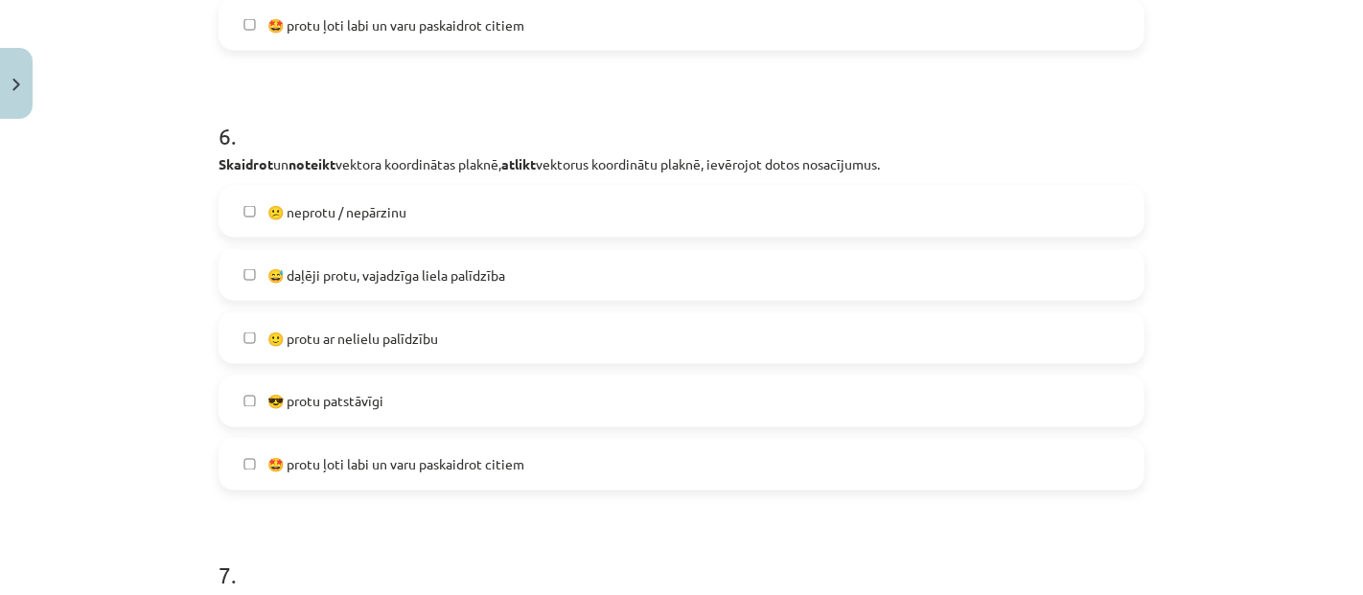
scroll to position [2817, 0]
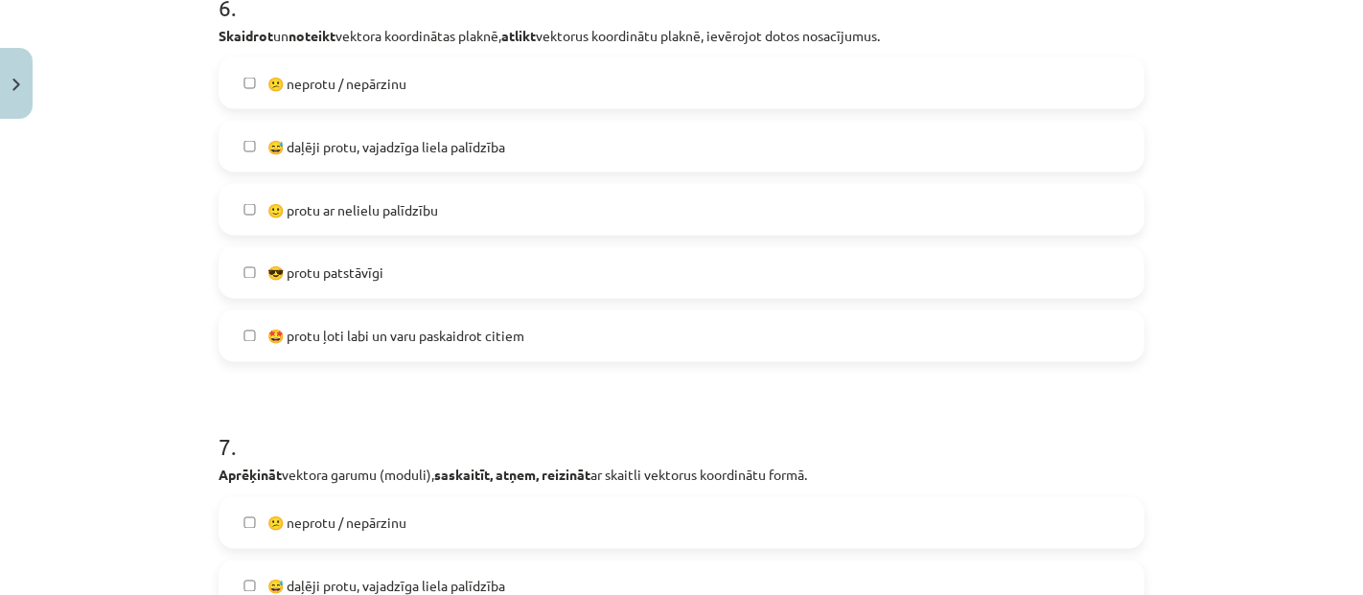
click at [331, 266] on span "😎 protu patstāvīgi" at bounding box center [326, 274] width 116 height 20
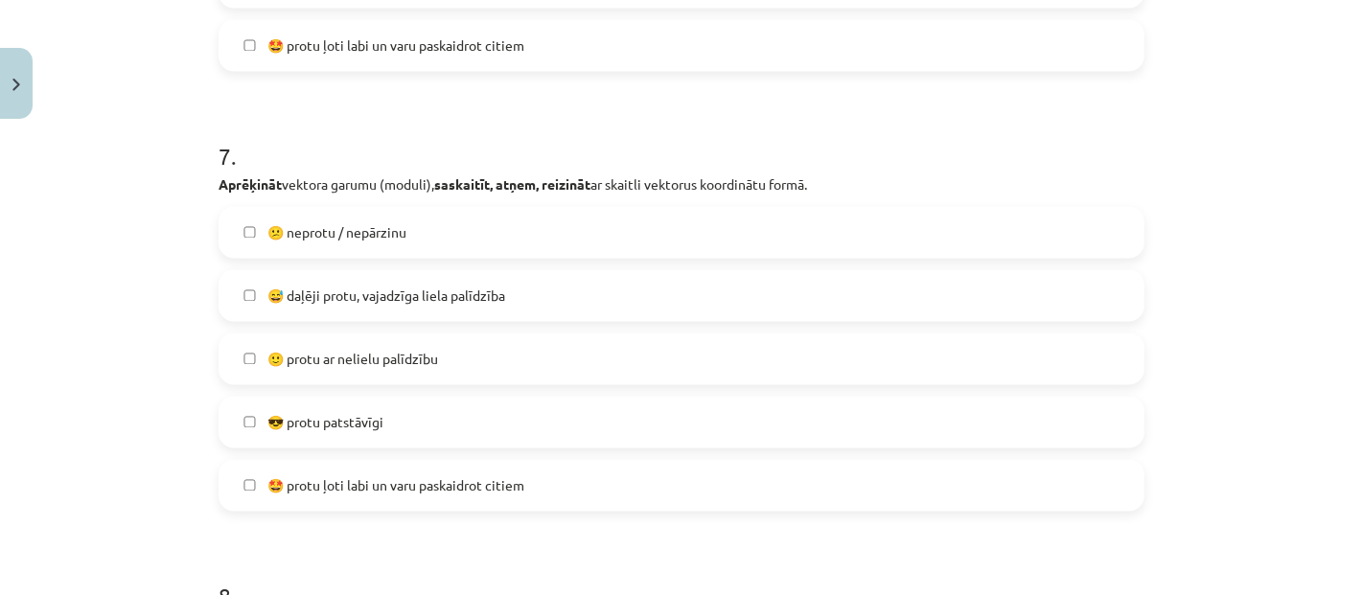
scroll to position [3136, 0]
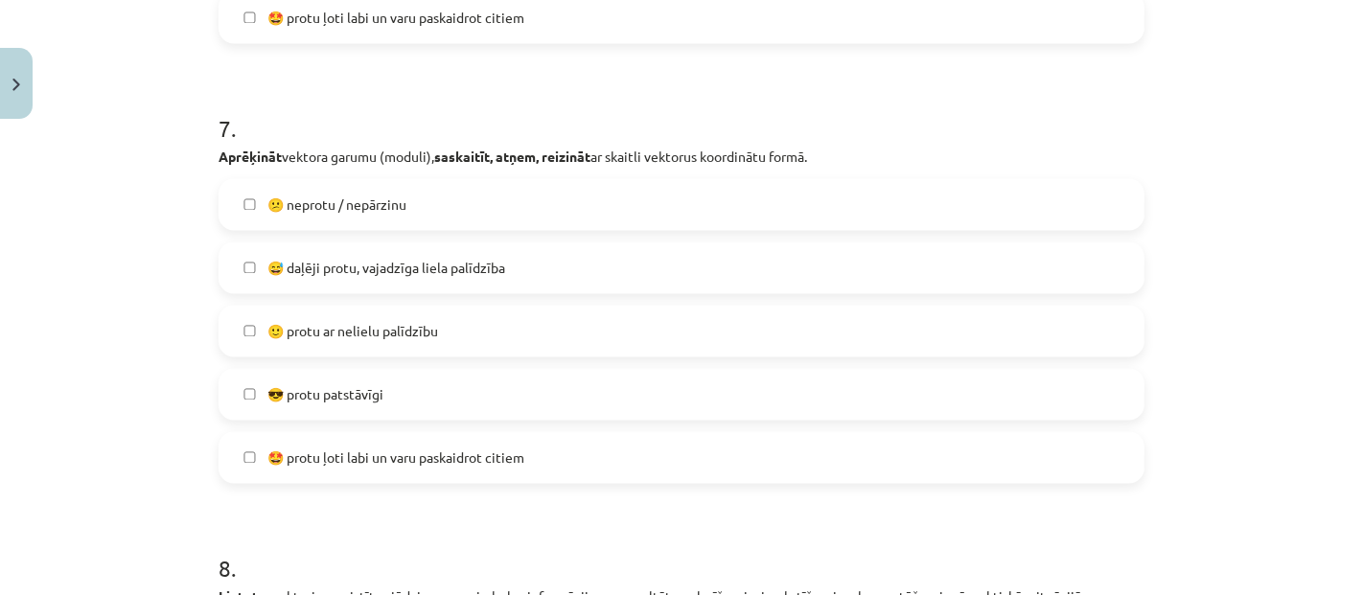
click at [351, 331] on span "🙂 protu ar nelielu palīdzību" at bounding box center [353, 331] width 171 height 20
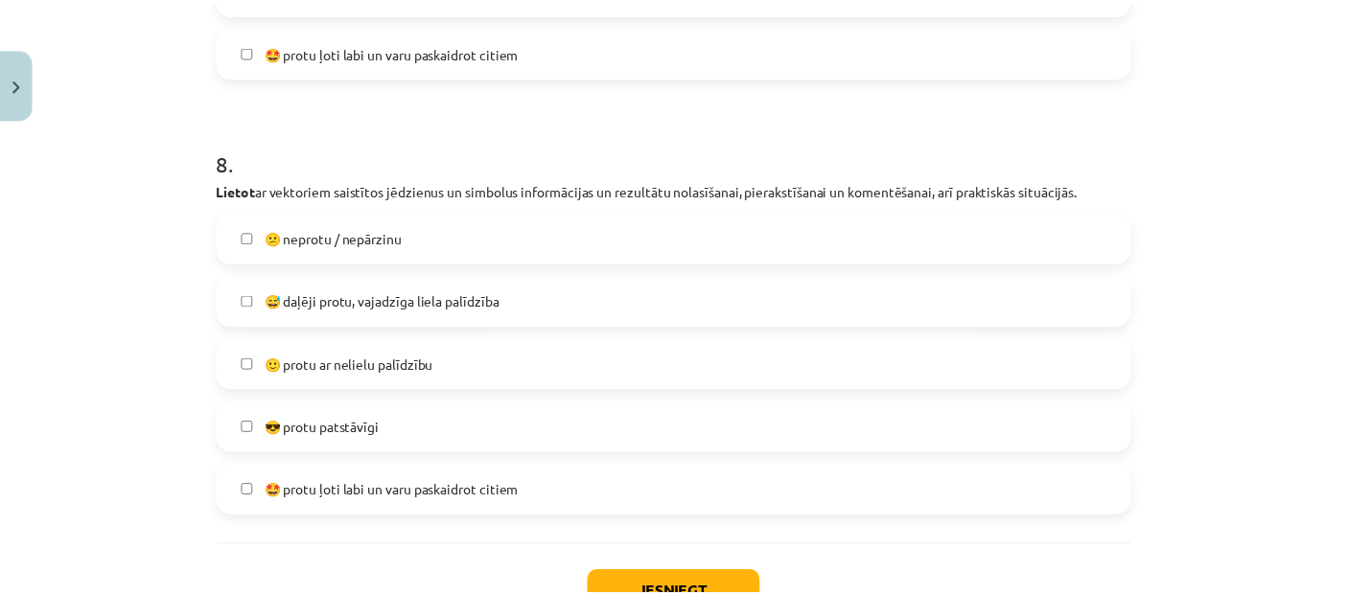
scroll to position [3563, 0]
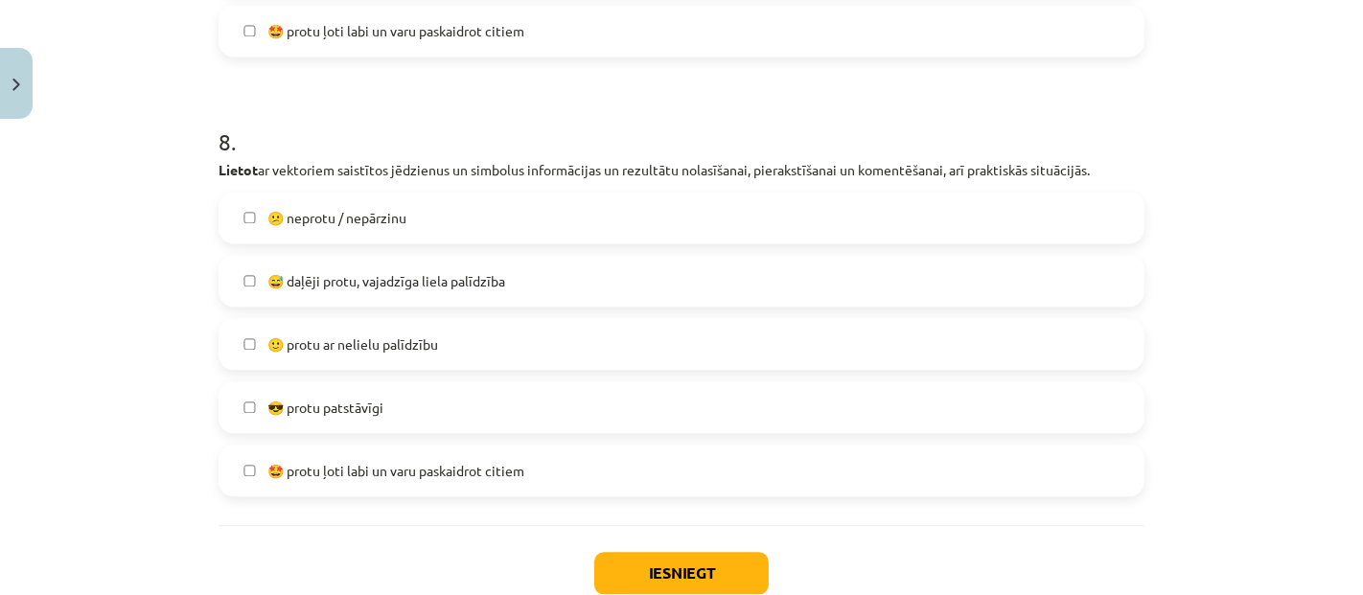
click at [416, 336] on span "🙂 protu ar nelielu palīdzību" at bounding box center [353, 345] width 171 height 20
click at [698, 562] on button "Iesniegt" at bounding box center [681, 573] width 175 height 42
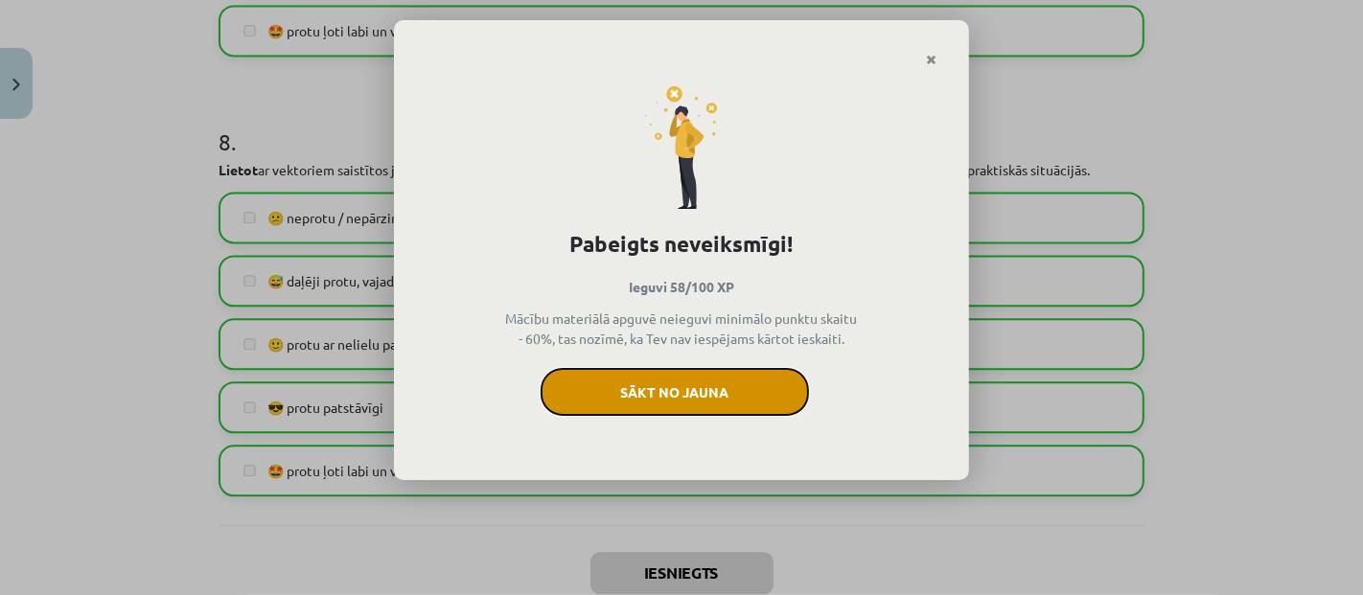
click at [664, 396] on button "Sākt no jauna" at bounding box center [675, 392] width 268 height 48
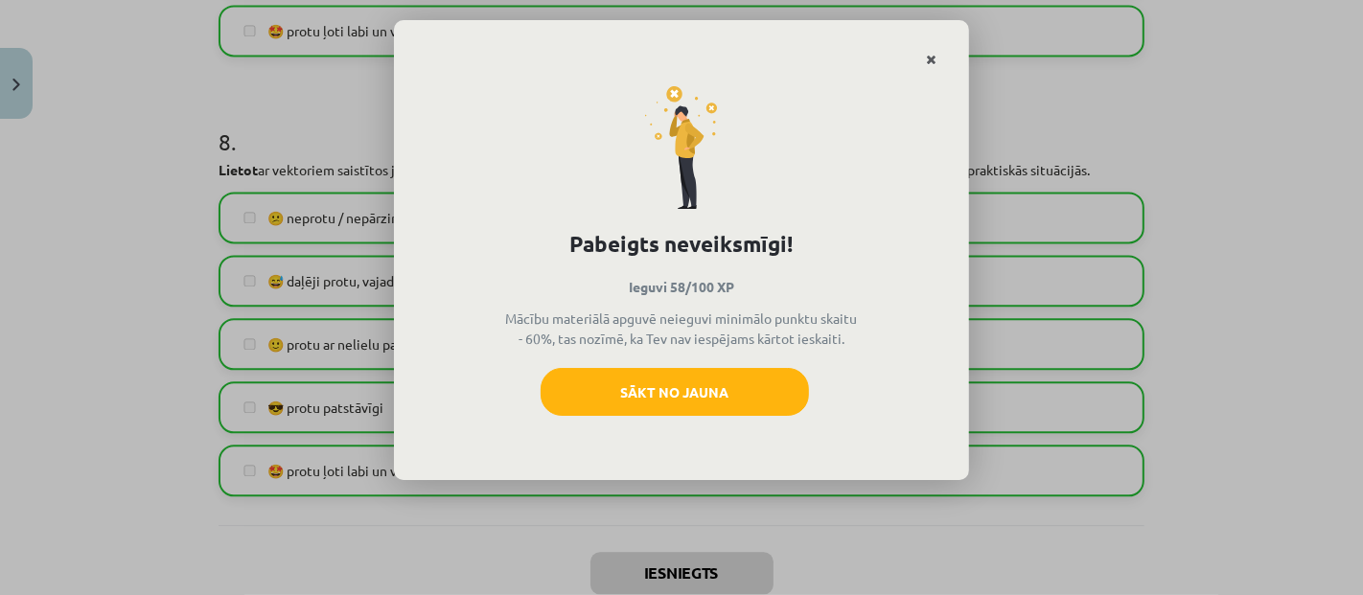
click at [926, 59] on icon "Close" at bounding box center [931, 60] width 11 height 13
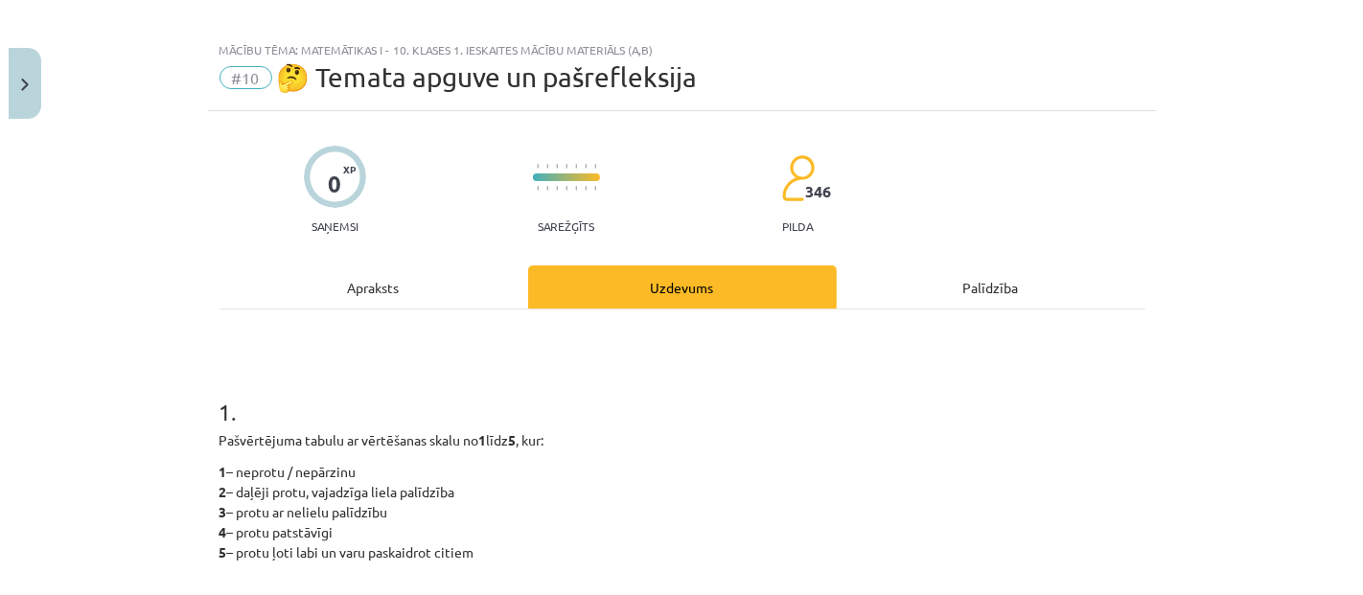
scroll to position [0, 0]
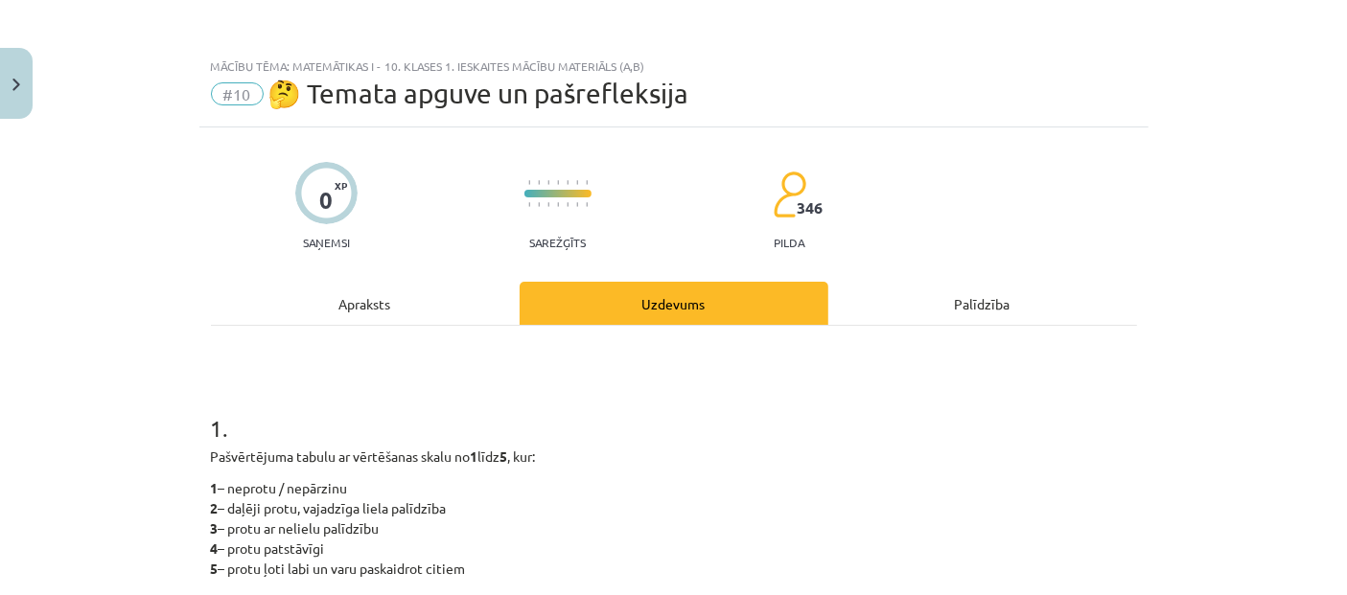
click at [364, 297] on div "Apraksts" at bounding box center [365, 303] width 309 height 43
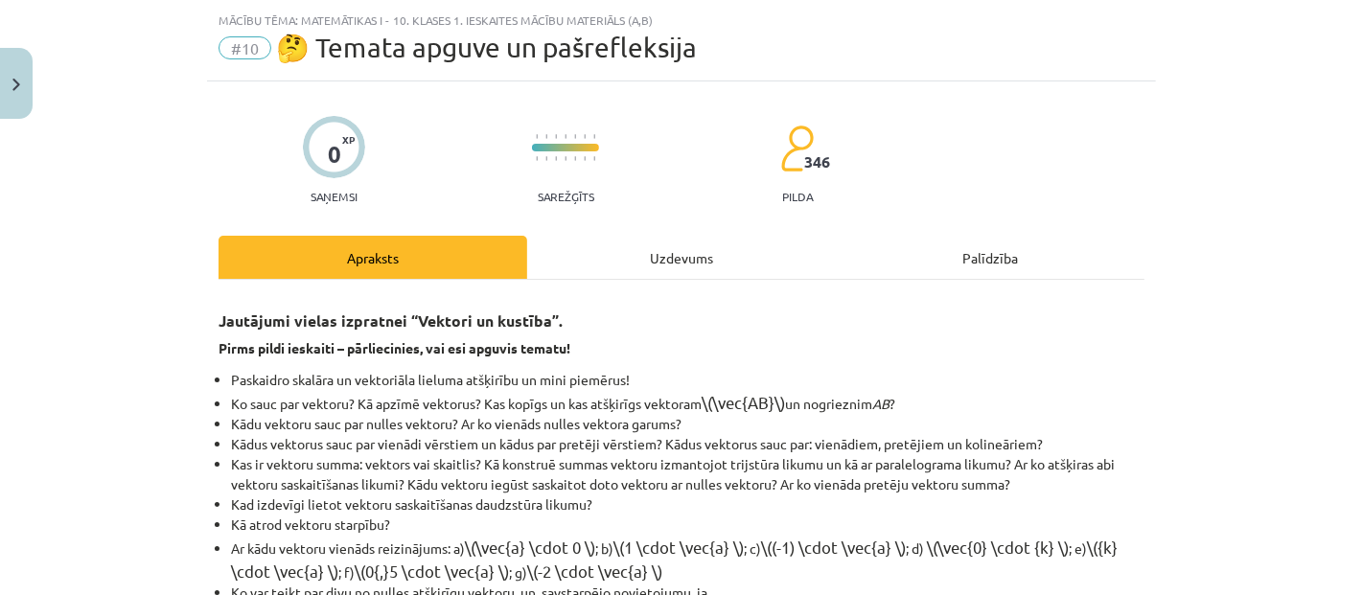
scroll to position [47, 0]
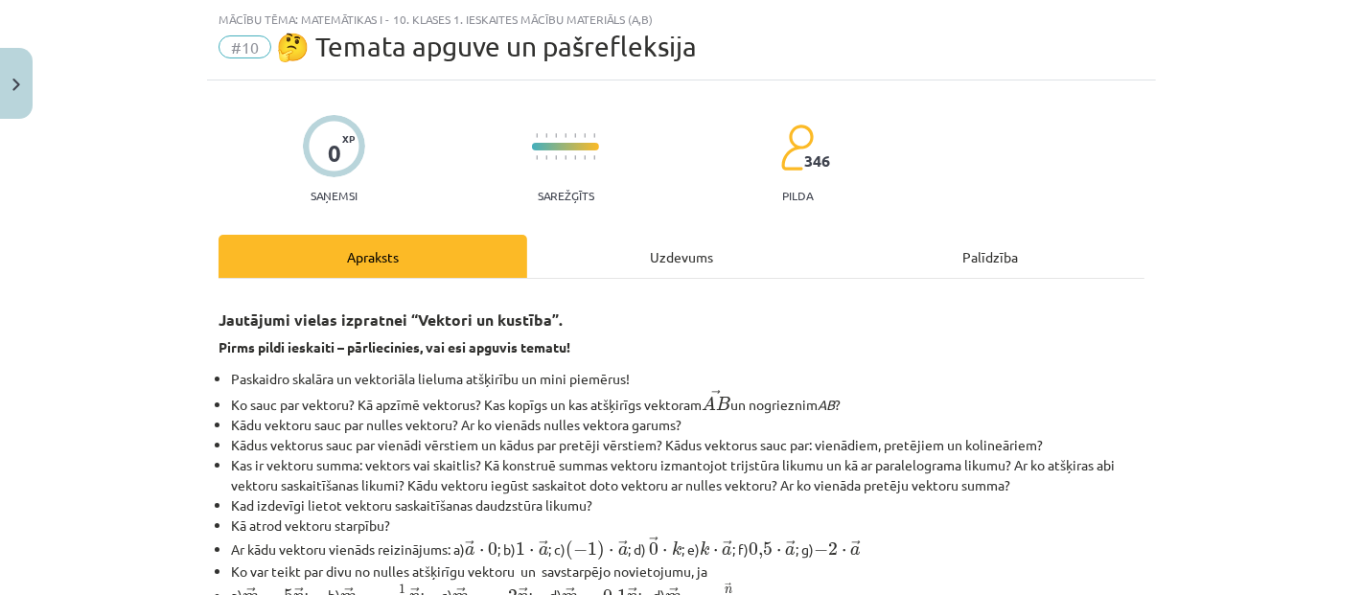
click at [237, 42] on span "#10" at bounding box center [245, 46] width 53 height 23
drag, startPoint x: 407, startPoint y: 25, endPoint x: 407, endPoint y: 54, distance: 28.8
click at [407, 34] on div "Mācību tēma: Matemātikas i - 10. klases 1. ieskaites mācību materiāls (a,b) #10…" at bounding box center [681, 41] width 949 height 80
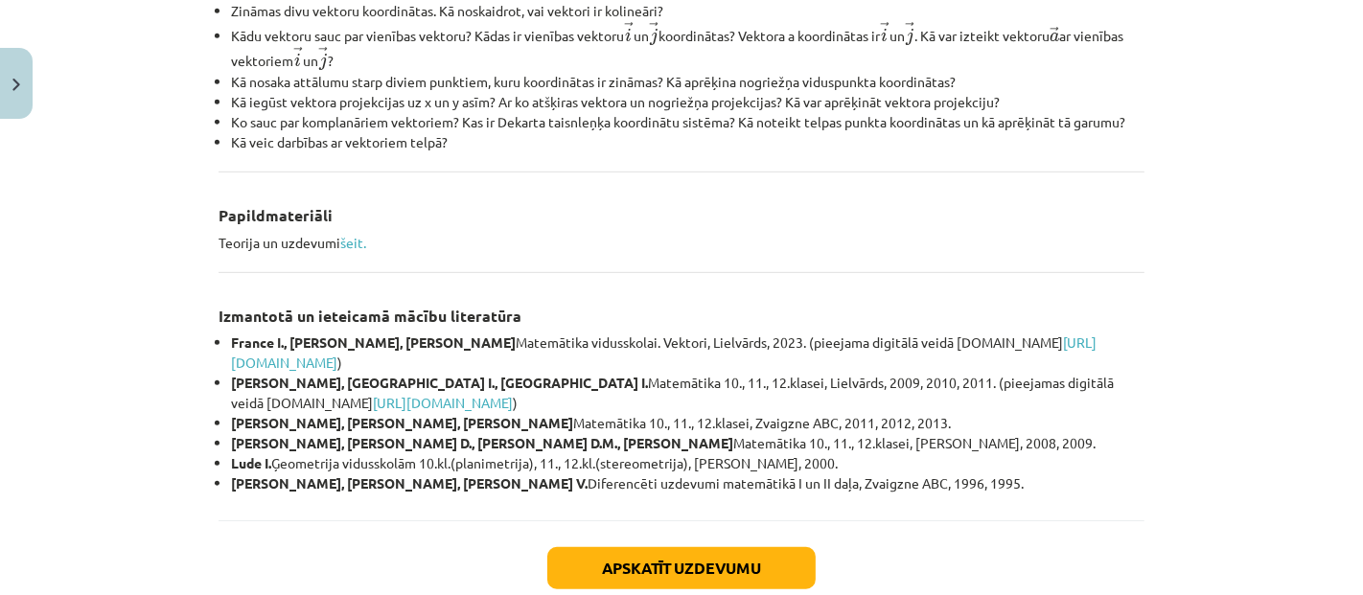
scroll to position [927, 0]
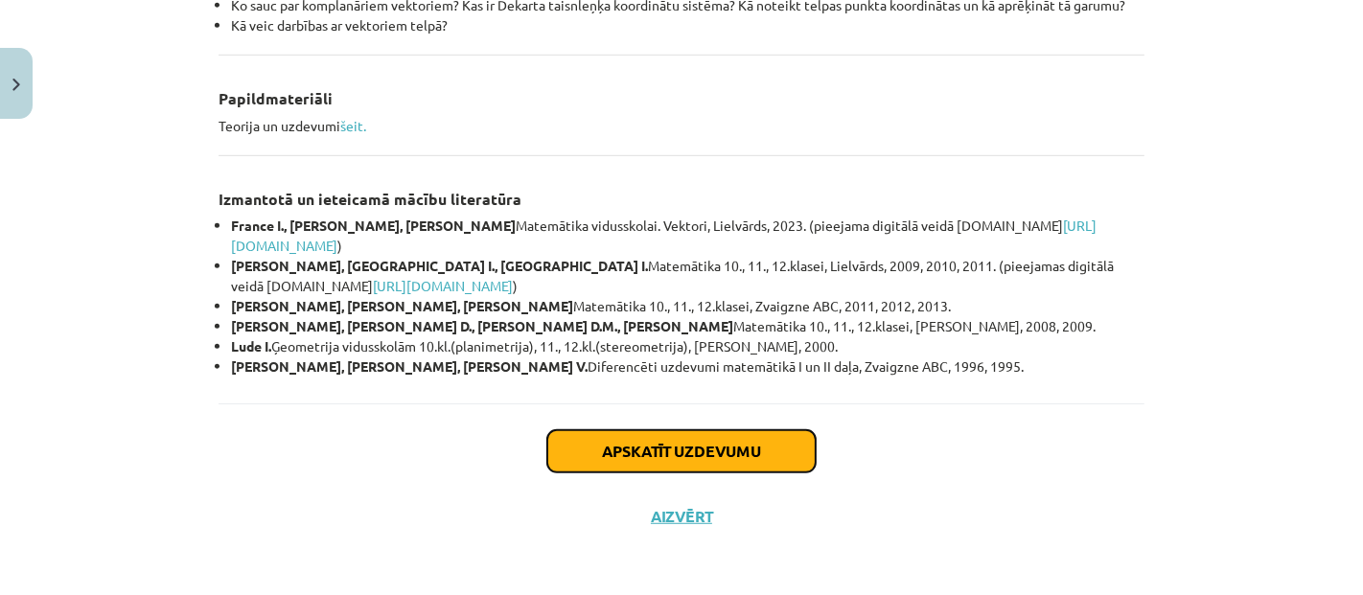
click at [666, 458] on button "Apskatīt uzdevumu" at bounding box center [681, 452] width 268 height 42
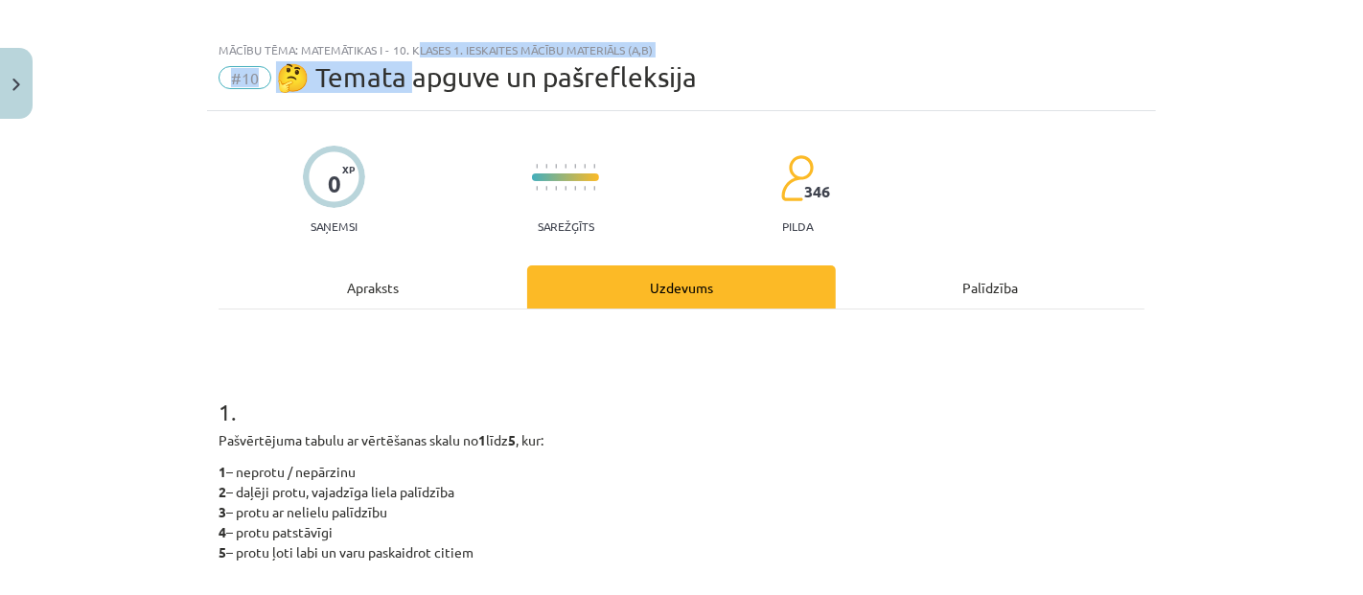
scroll to position [0, 0]
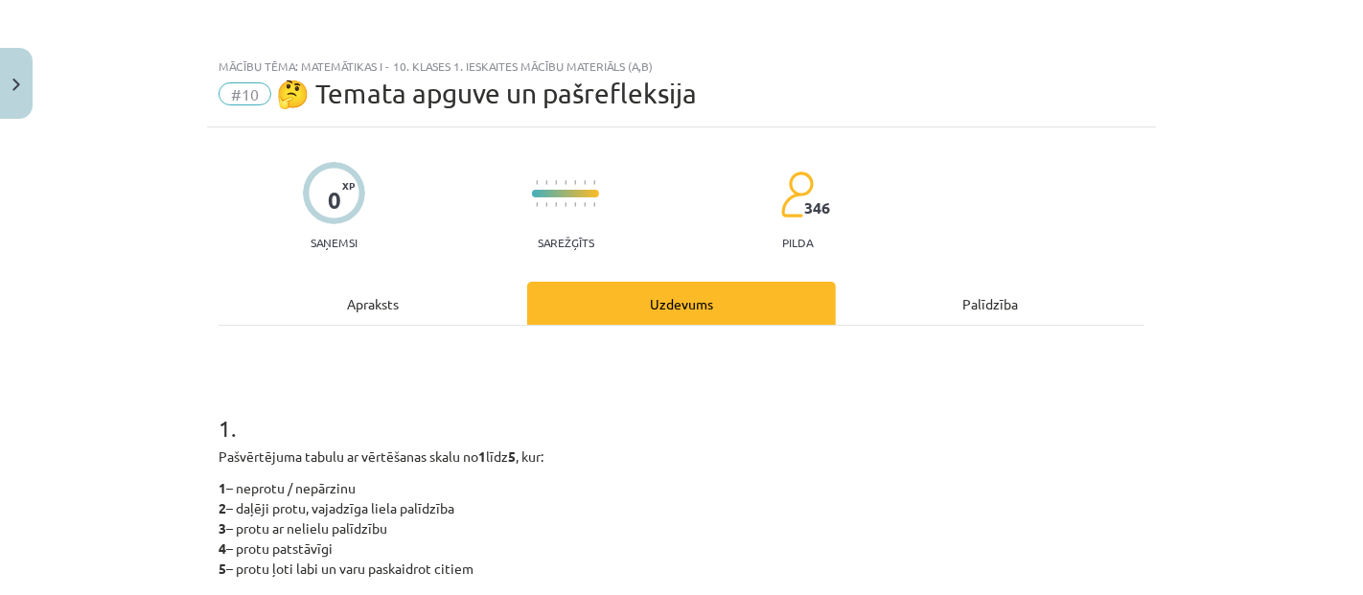
click at [431, 305] on div "Apraksts" at bounding box center [373, 303] width 309 height 43
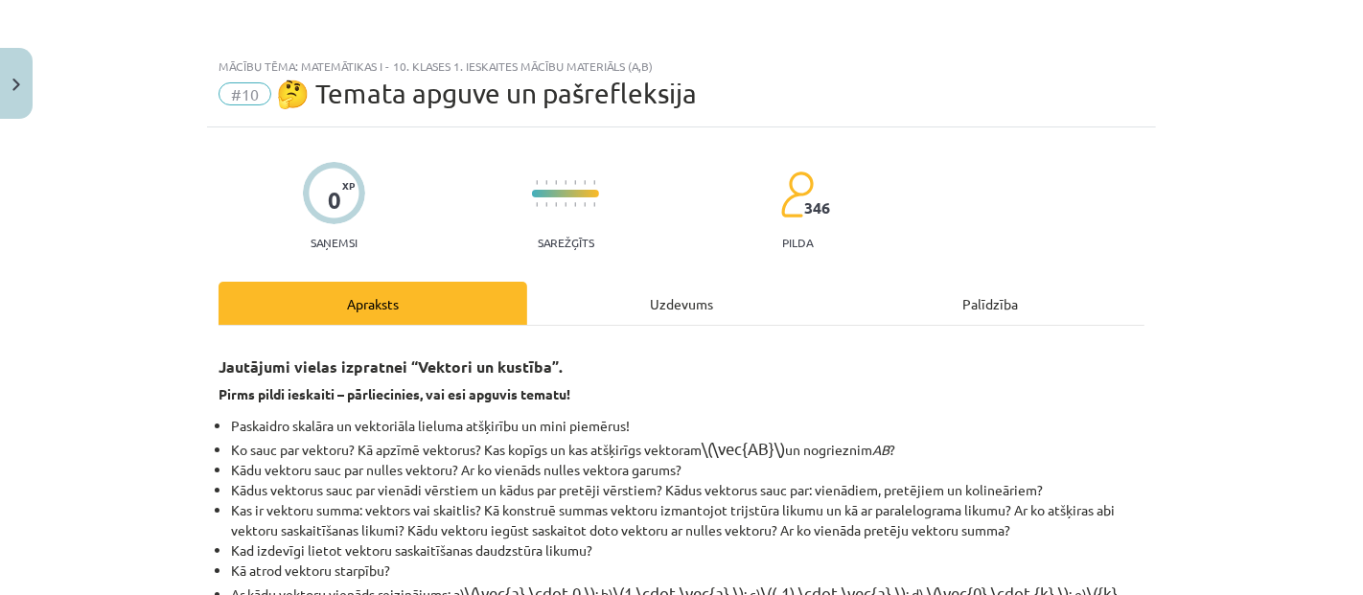
scroll to position [47, 0]
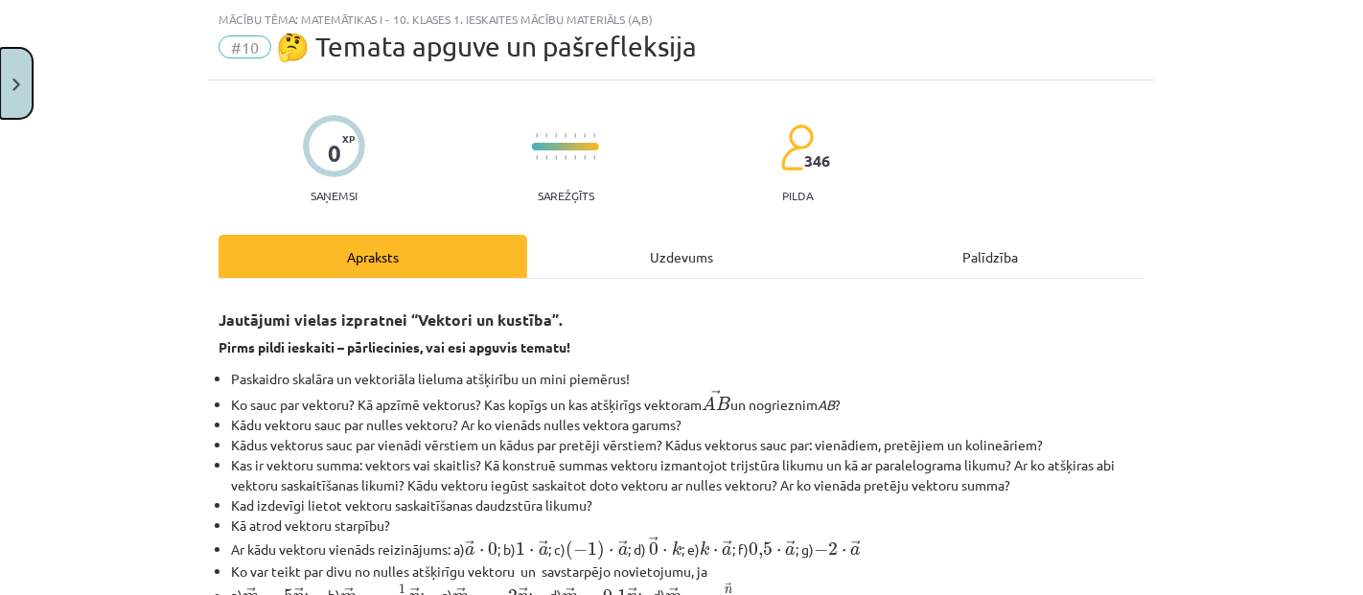
click at [11, 78] on button "Close" at bounding box center [16, 83] width 33 height 71
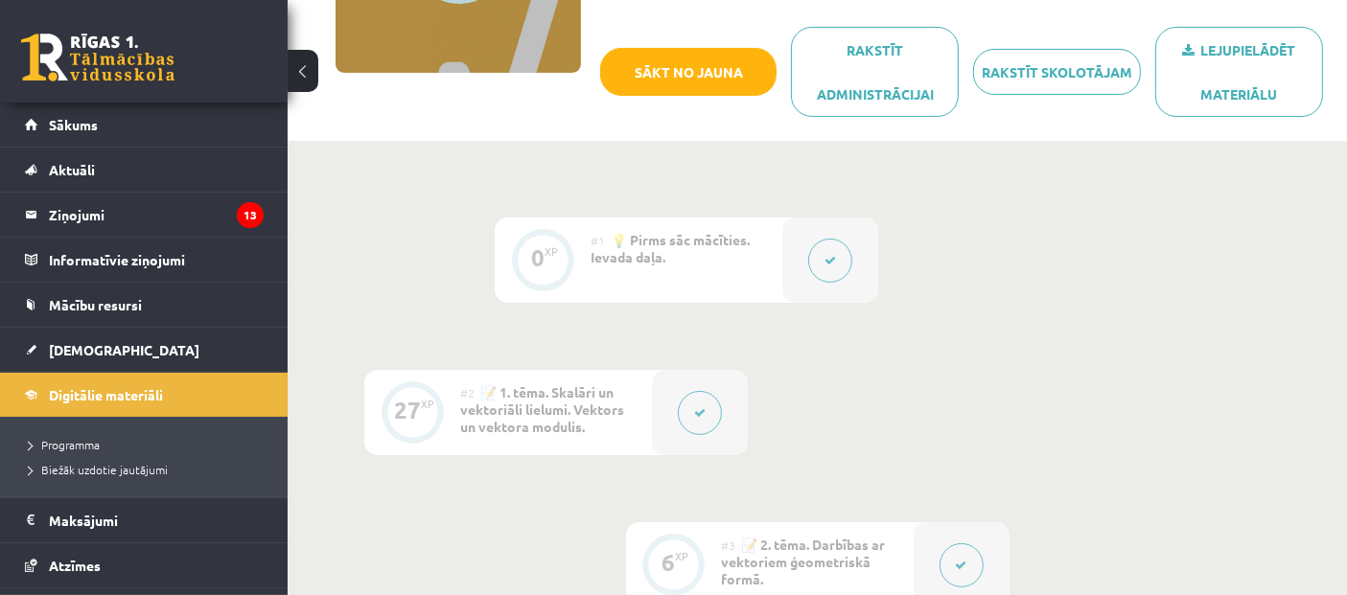
click at [815, 248] on button at bounding box center [830, 261] width 44 height 44
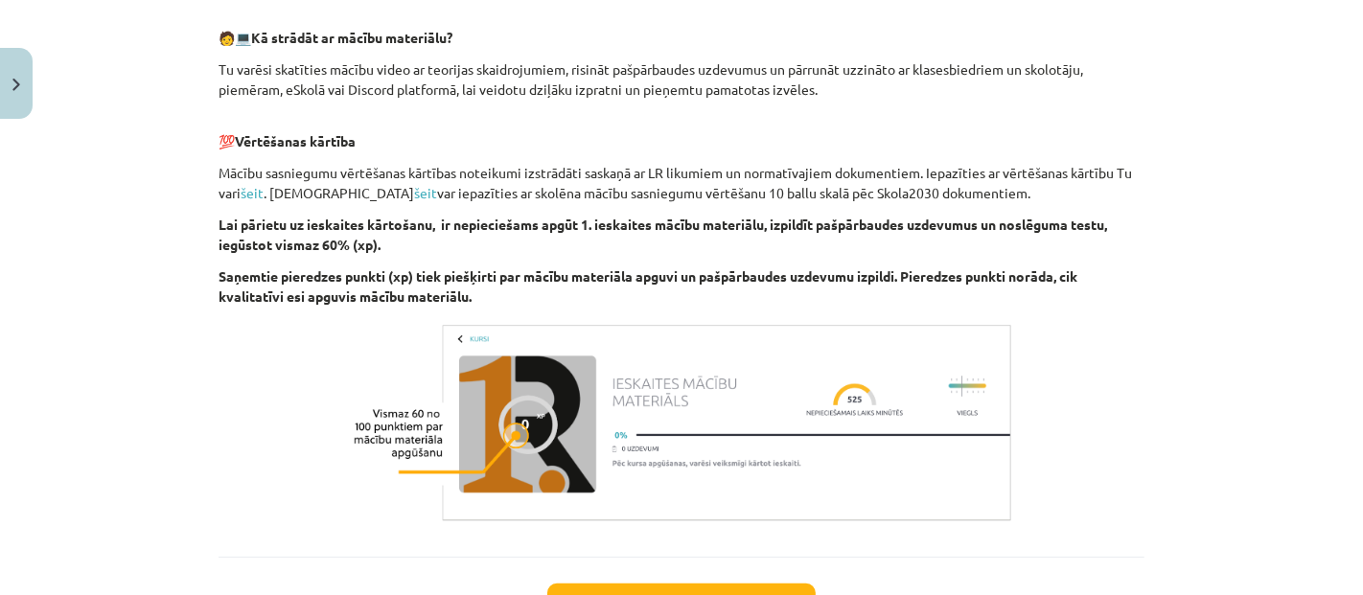
scroll to position [1173, 0]
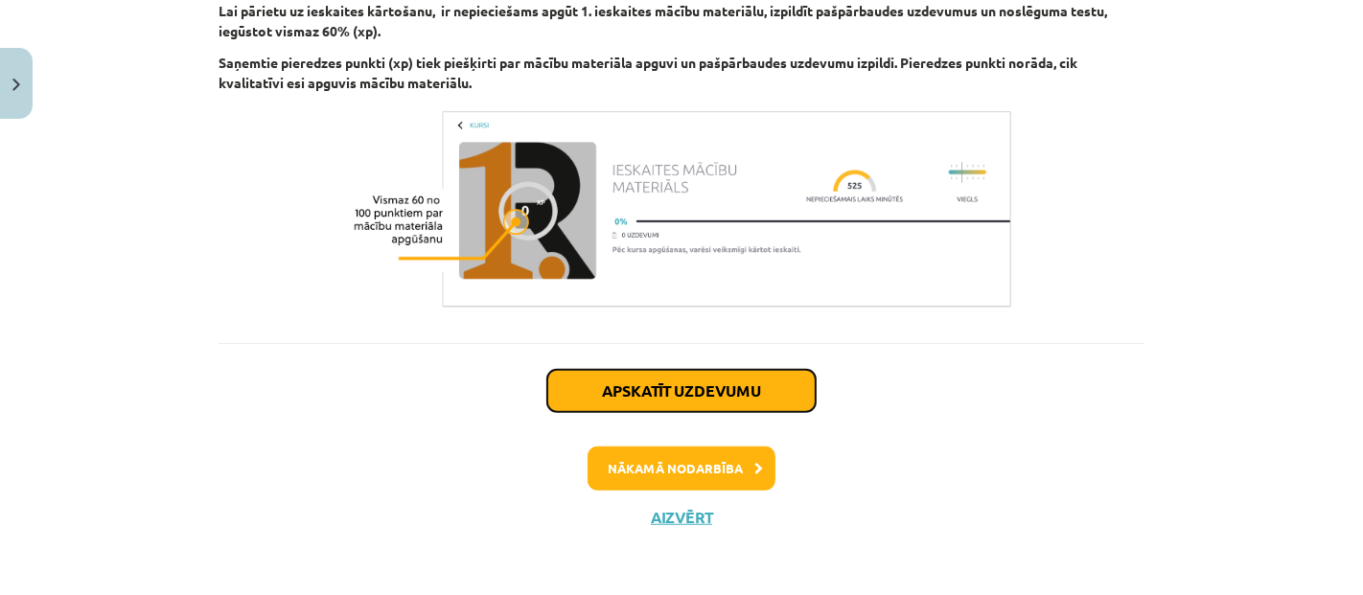
click at [731, 390] on button "Apskatīt uzdevumu" at bounding box center [681, 391] width 268 height 42
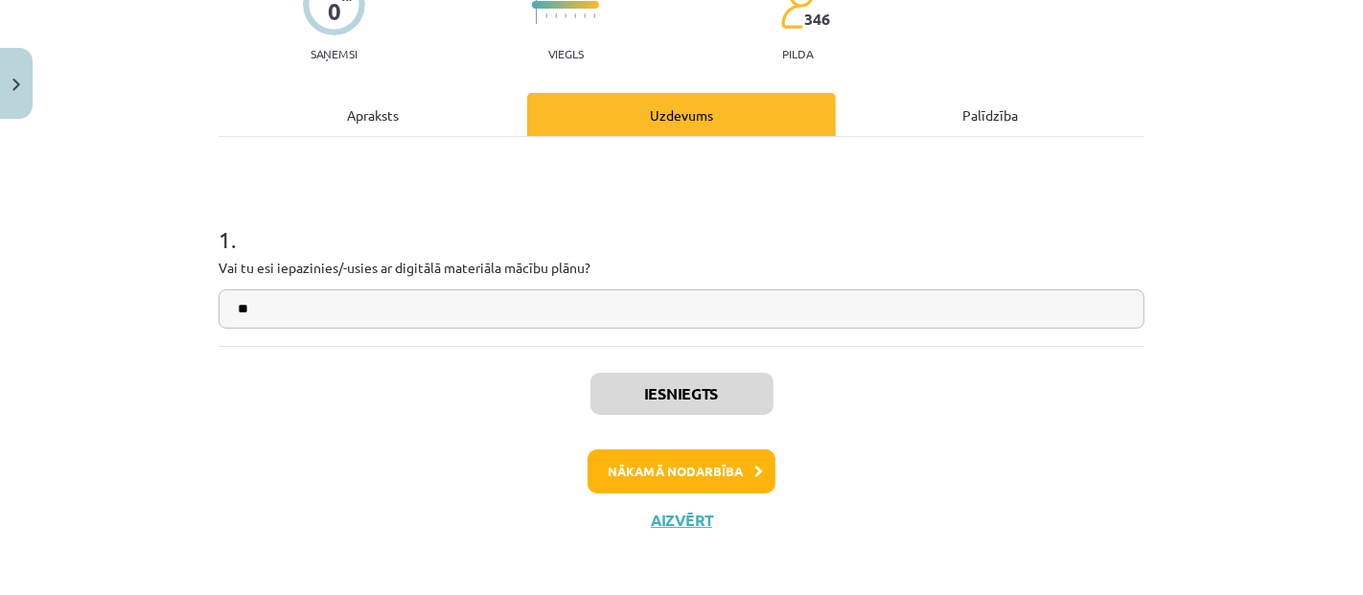
scroll to position [192, 0]
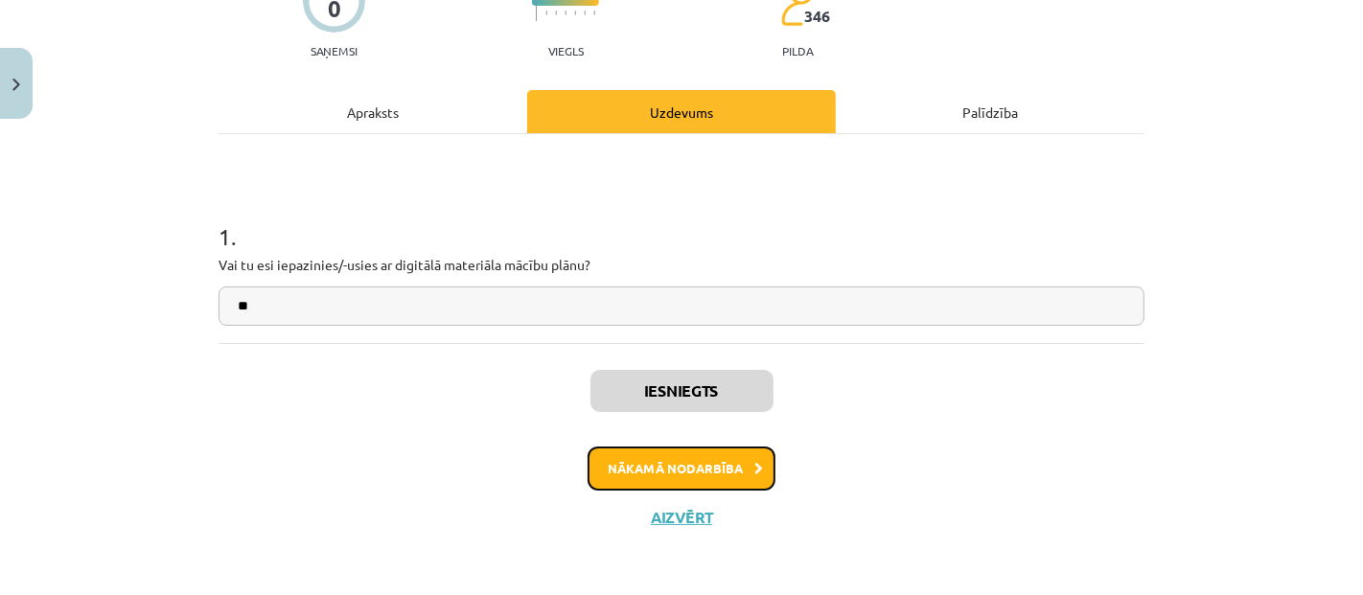
click at [714, 466] on button "Nākamā nodarbība" at bounding box center [682, 469] width 188 height 44
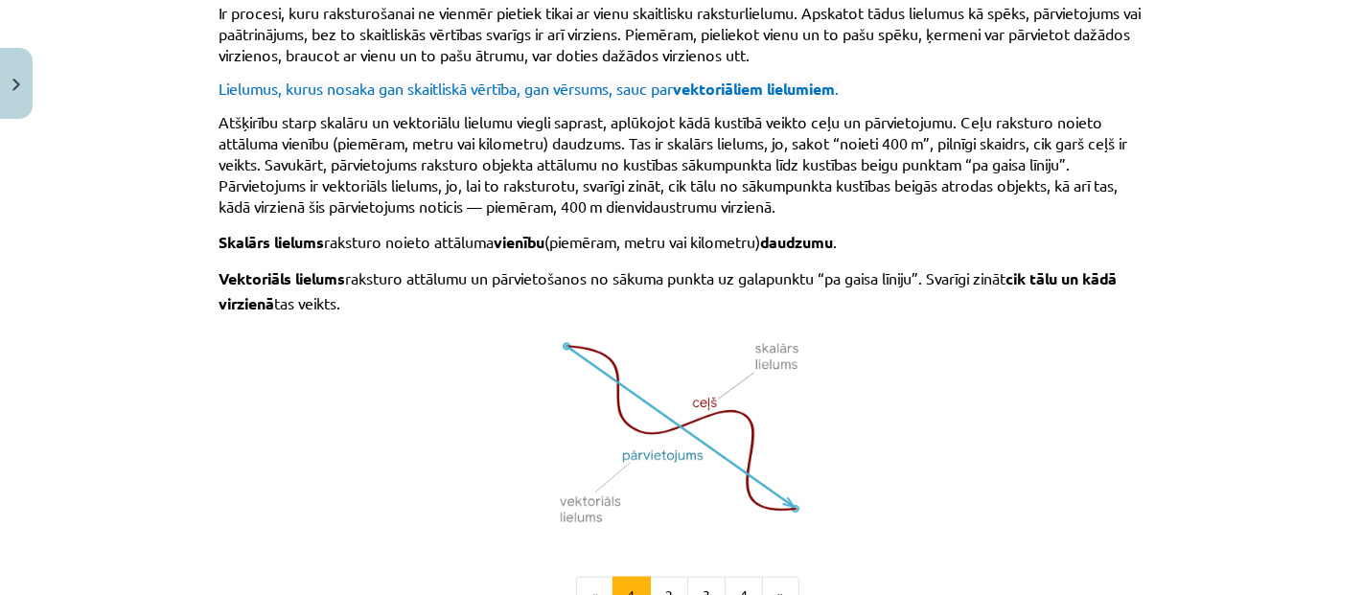
scroll to position [1432, 0]
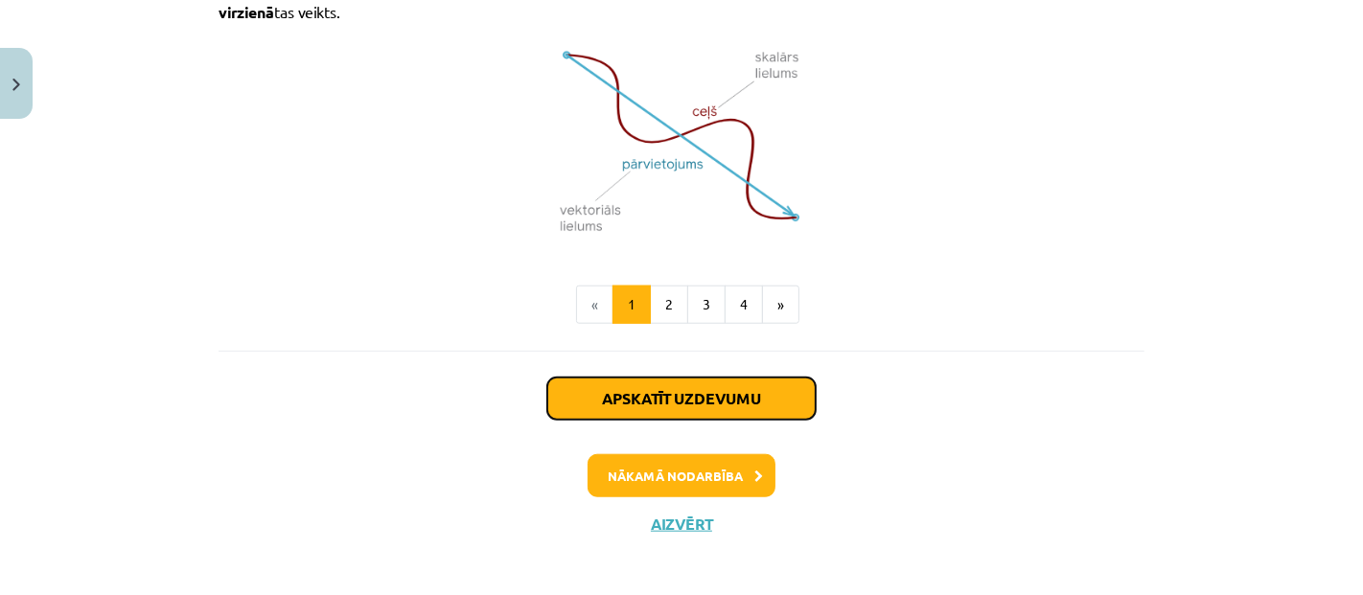
click at [736, 402] on button "Apskatīt uzdevumu" at bounding box center [681, 399] width 268 height 42
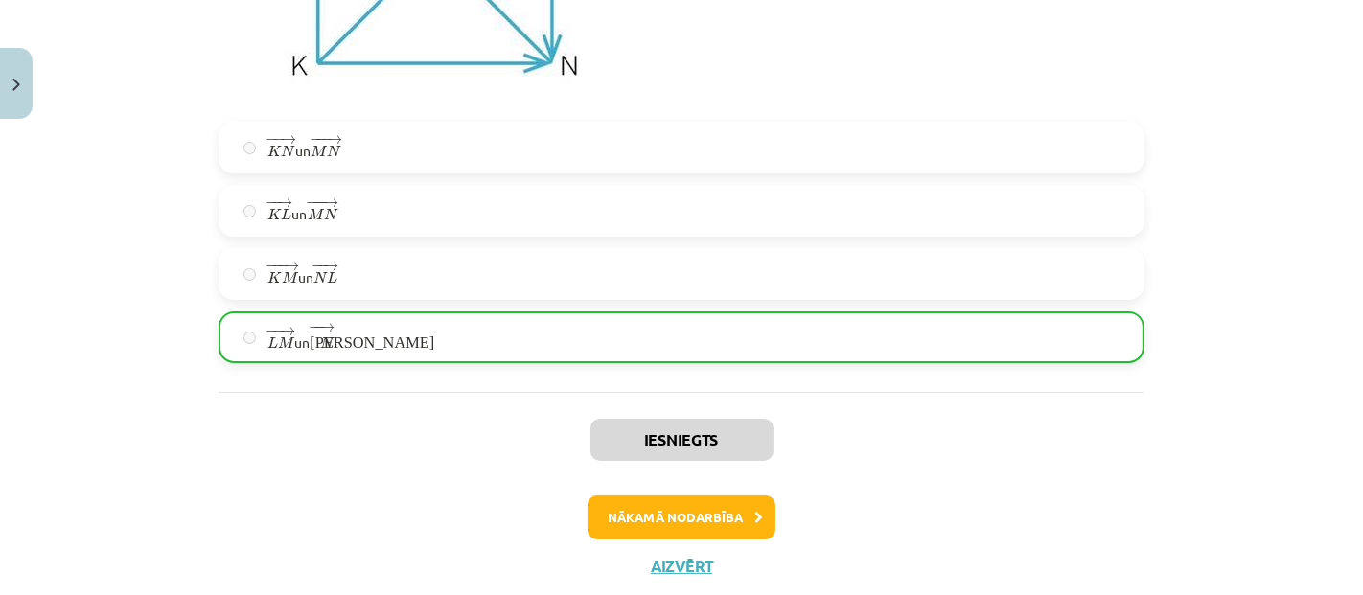
scroll to position [6200, 0]
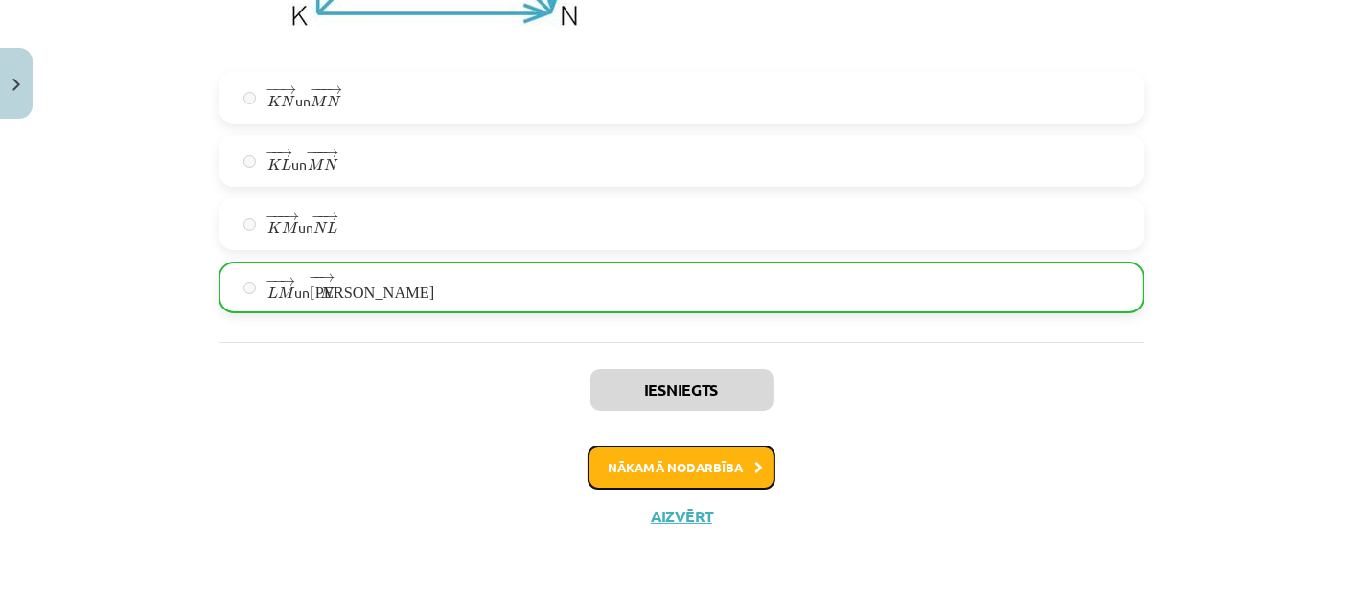
click at [693, 475] on button "Nākamā nodarbība" at bounding box center [682, 468] width 188 height 44
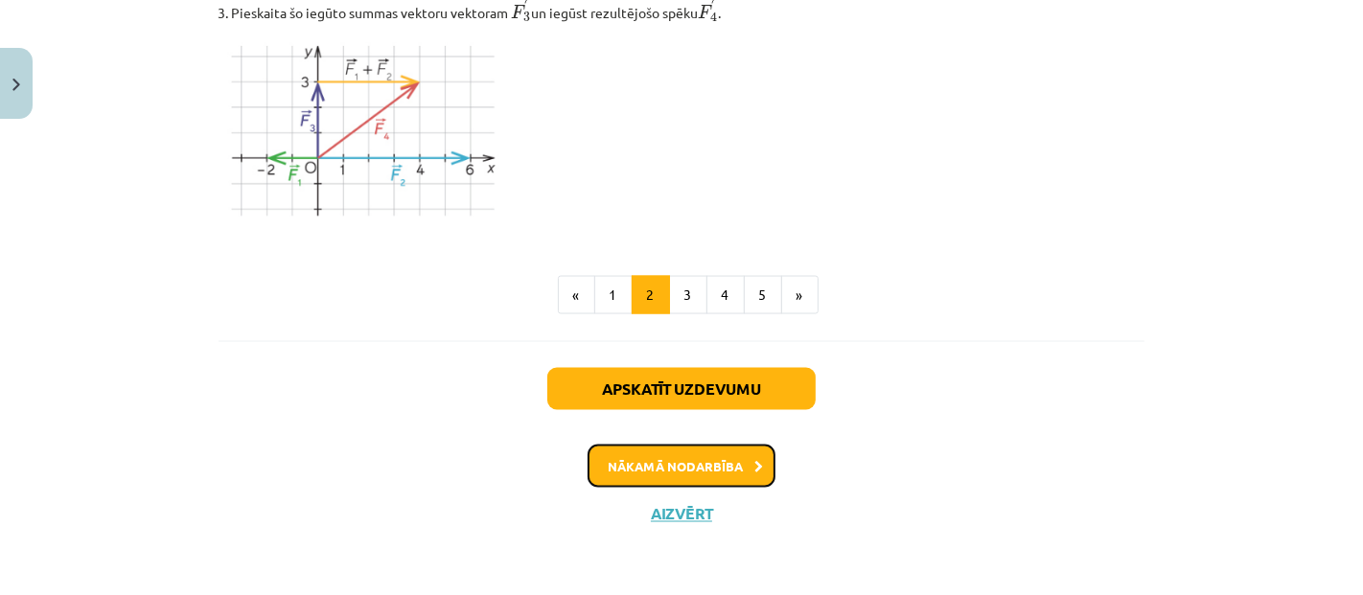
scroll to position [2551, 0]
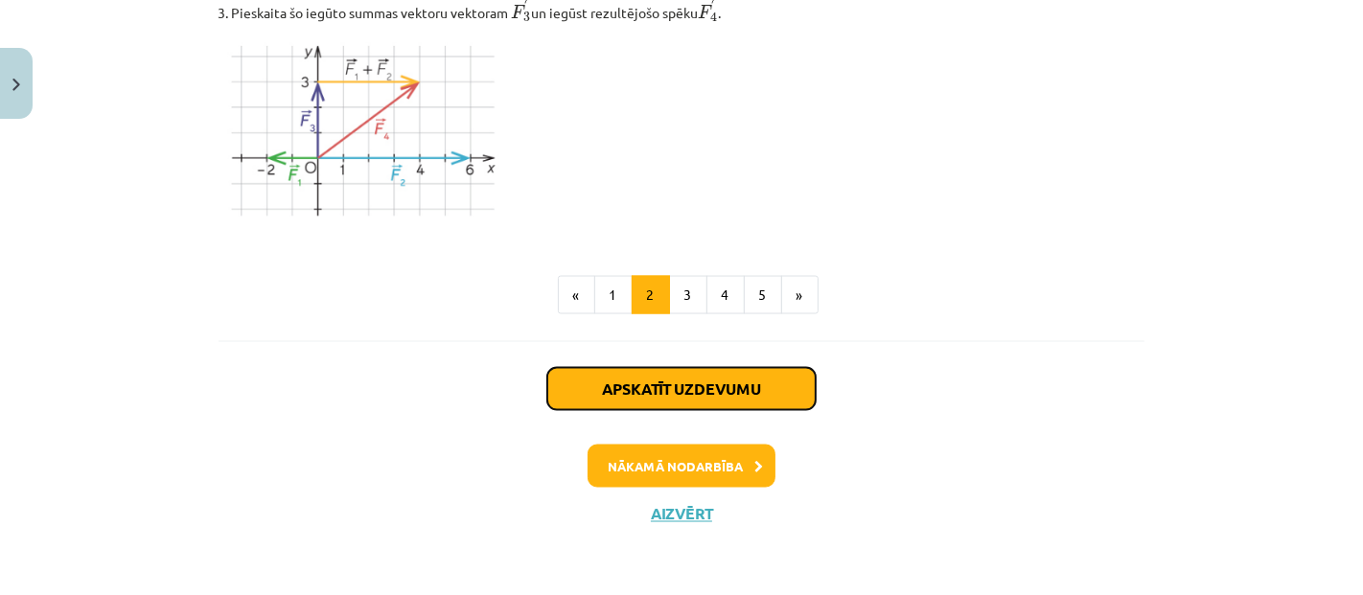
click at [652, 407] on button "Apskatīt uzdevumu" at bounding box center [681, 389] width 268 height 42
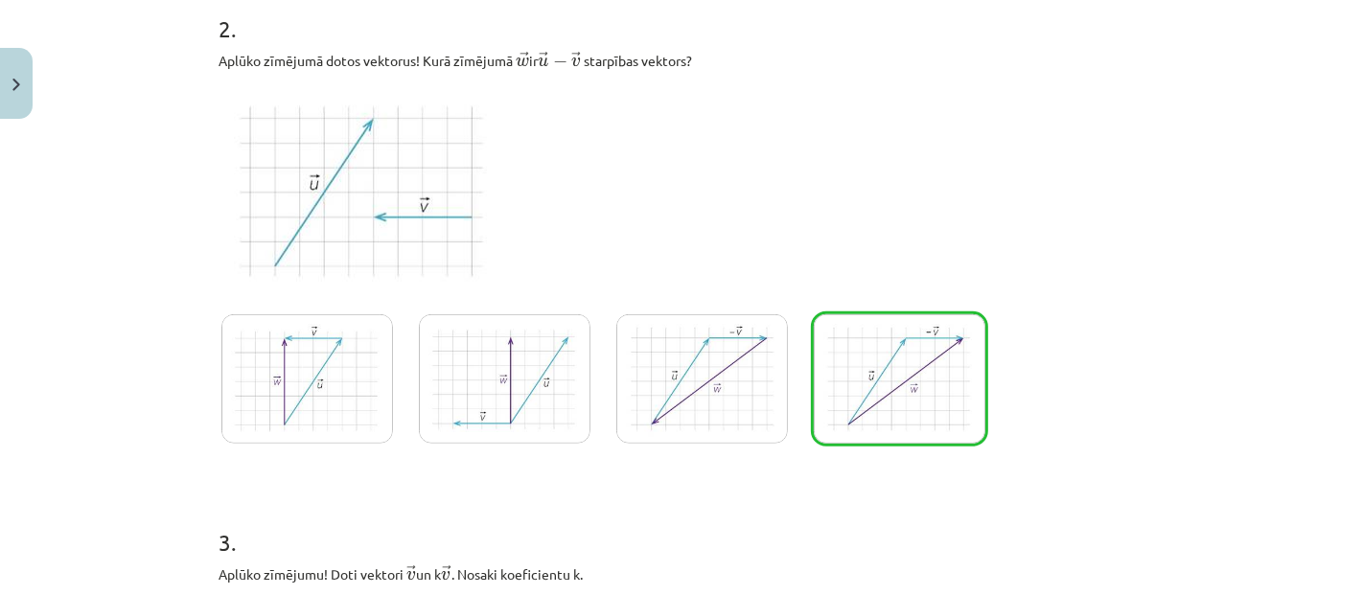
scroll to position [1221, 0]
